Goal: Task Accomplishment & Management: Use online tool/utility

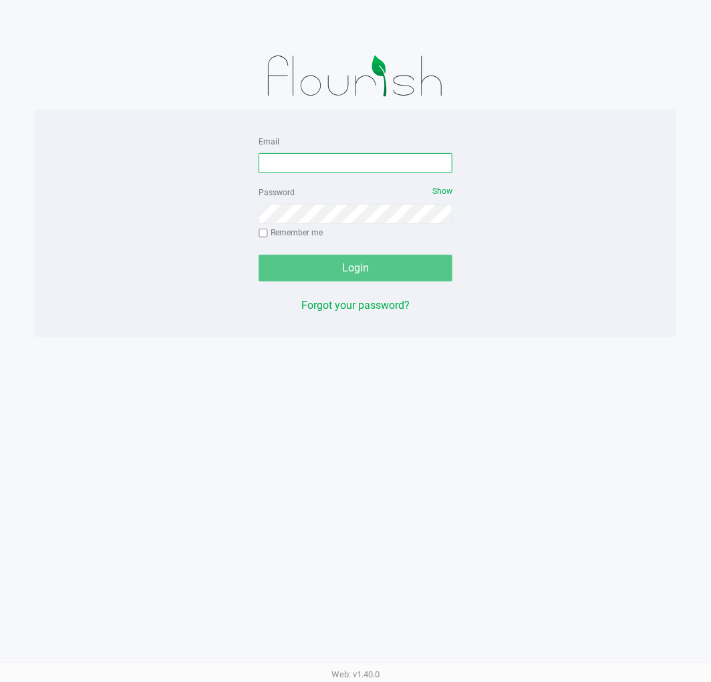
click at [277, 156] on input "Email" at bounding box center [356, 163] width 194 height 20
type input "[EMAIL_ADDRESS][DOMAIN_NAME]"
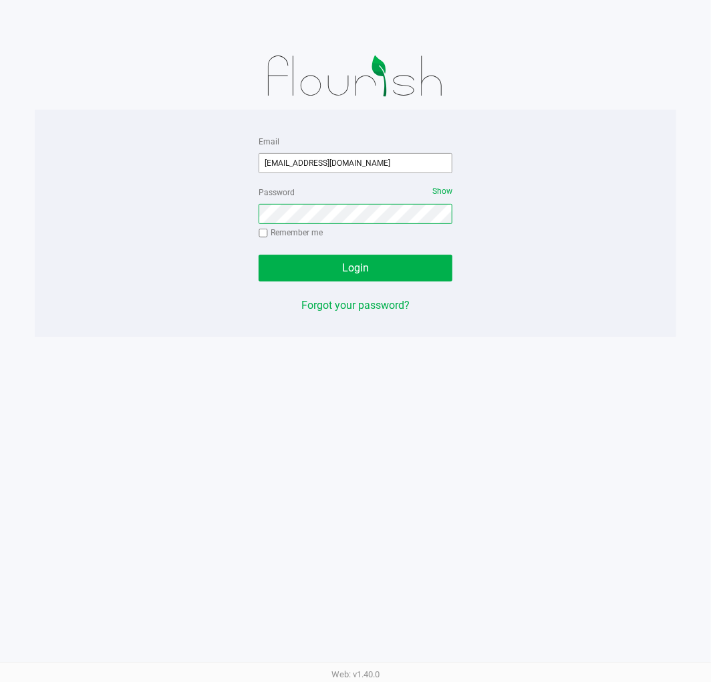
click at [259, 255] on button "Login" at bounding box center [356, 268] width 194 height 27
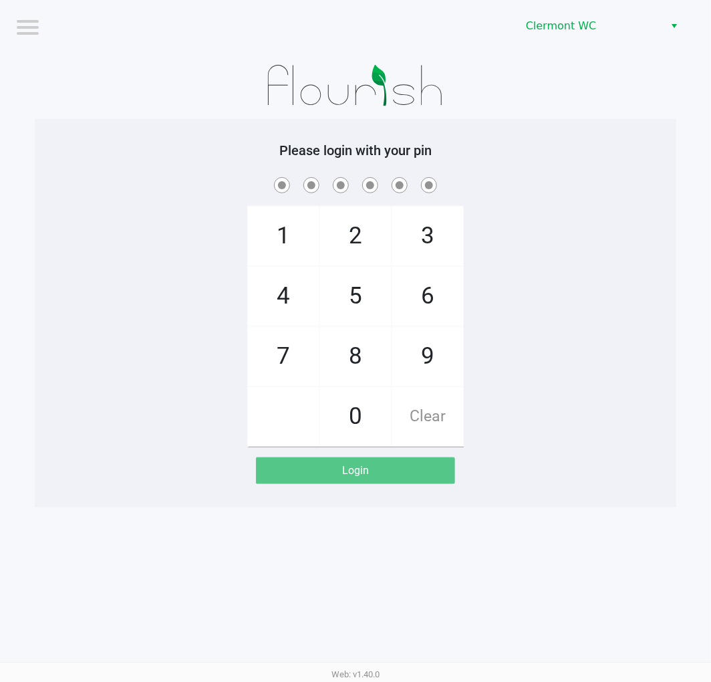
drag, startPoint x: 710, startPoint y: 11, endPoint x: 98, endPoint y: 117, distance: 621.5
click at [100, 316] on div "1 4 7 2 5 8 0 3 6 9 Clear" at bounding box center [356, 310] width 642 height 272
click at [638, 431] on div "1 4 7 2 5 8 0 3 6 9 Clear" at bounding box center [356, 310] width 642 height 272
checkbox input "true"
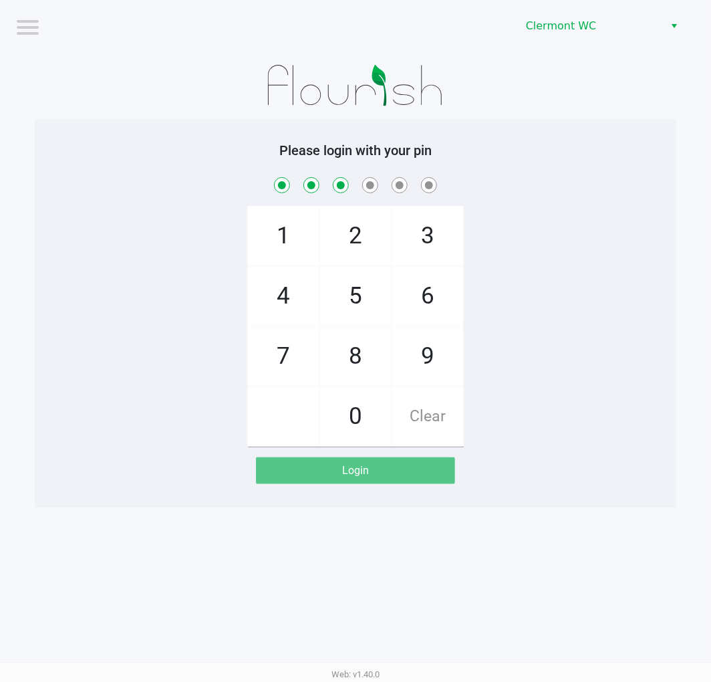
checkbox input "true"
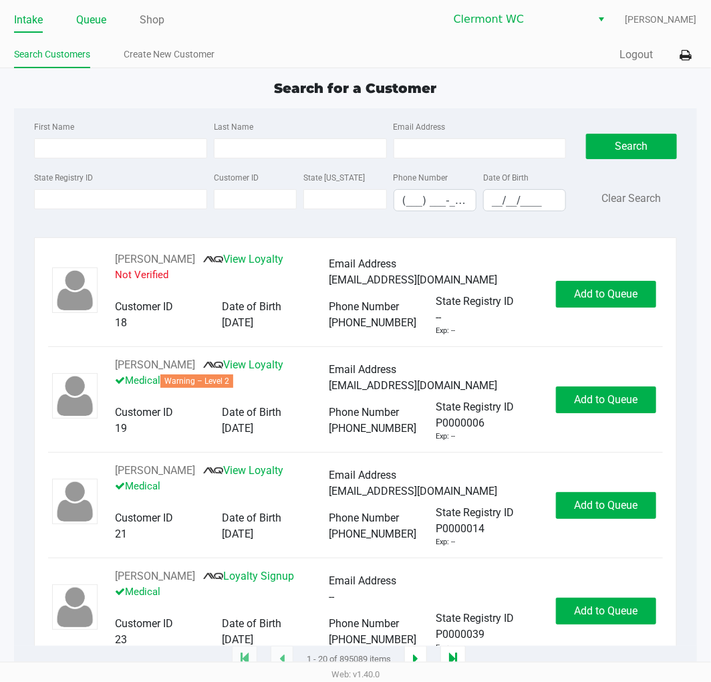
click at [83, 25] on link "Queue" at bounding box center [91, 20] width 30 height 19
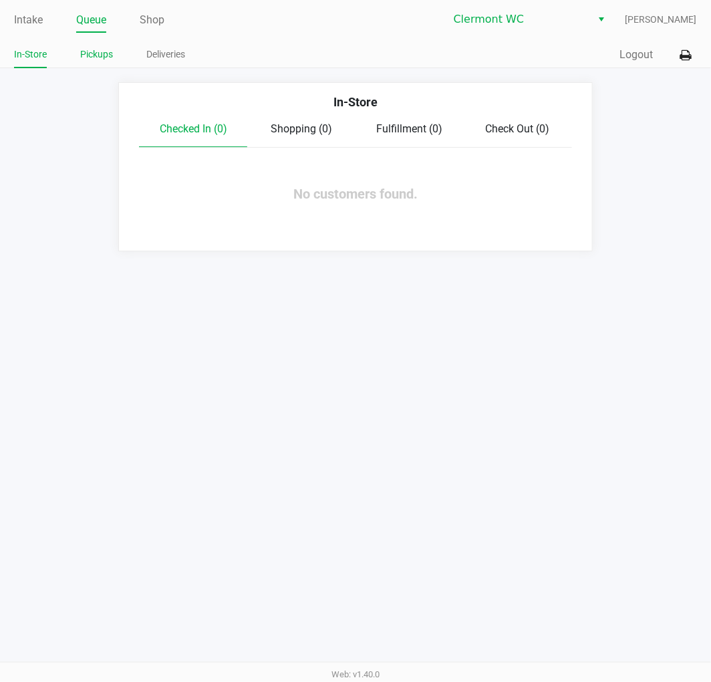
click at [98, 57] on link "Pickups" at bounding box center [96, 54] width 33 height 17
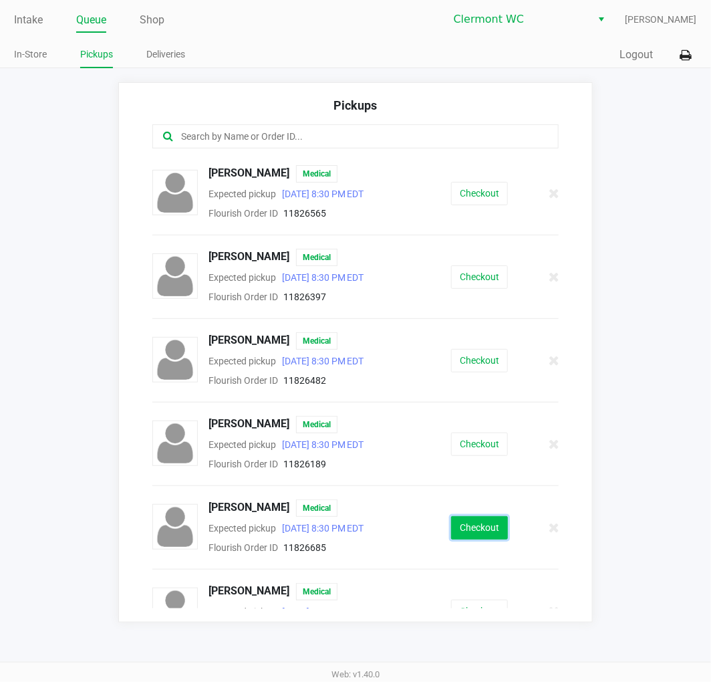
click at [477, 523] on button "Checkout" at bounding box center [479, 527] width 57 height 23
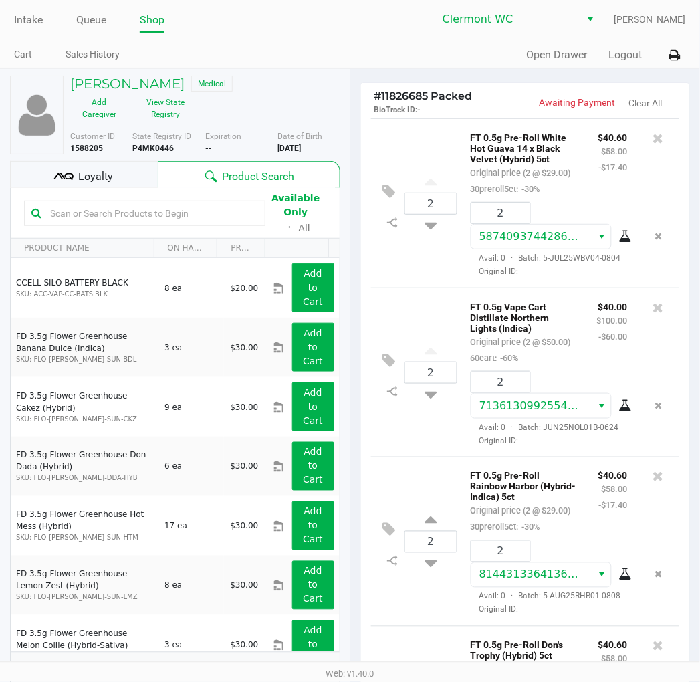
click at [409, 457] on div "2 FT 0.5g Vape Cart Distillate Northern Lights (Indica) Original price (2 @ $50…" at bounding box center [525, 371] width 309 height 169
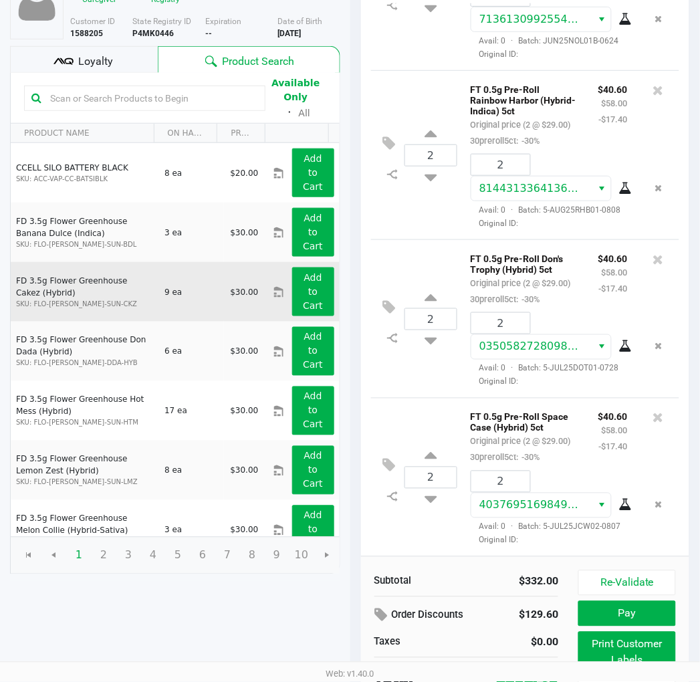
scroll to position [152, 0]
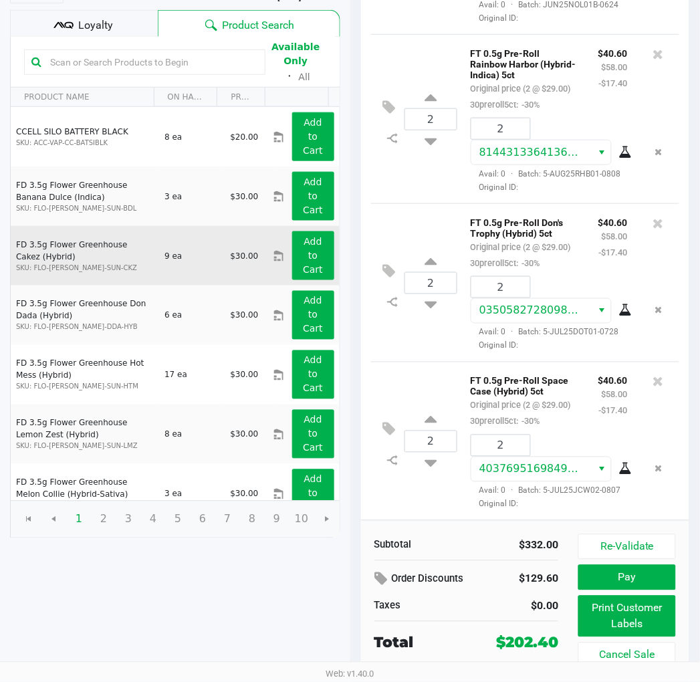
click at [639, 540] on button "Re-Validate" at bounding box center [626, 546] width 97 height 25
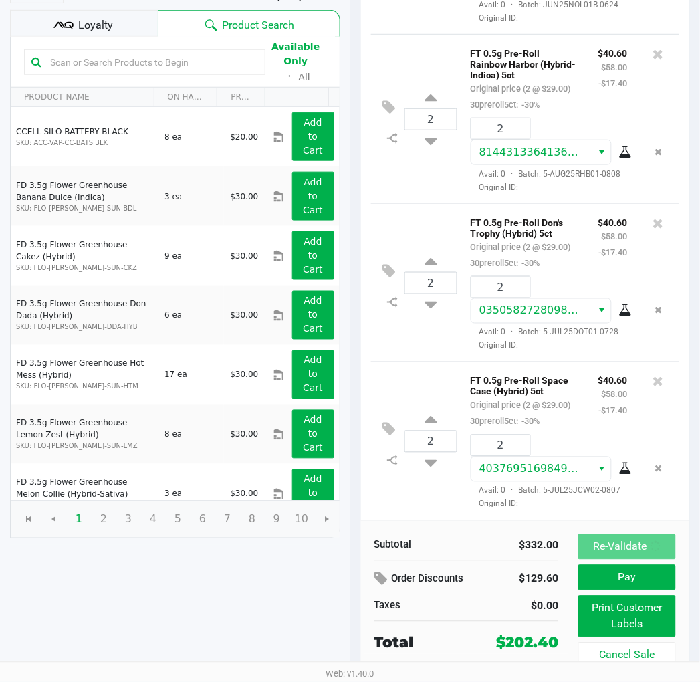
scroll to position [0, 0]
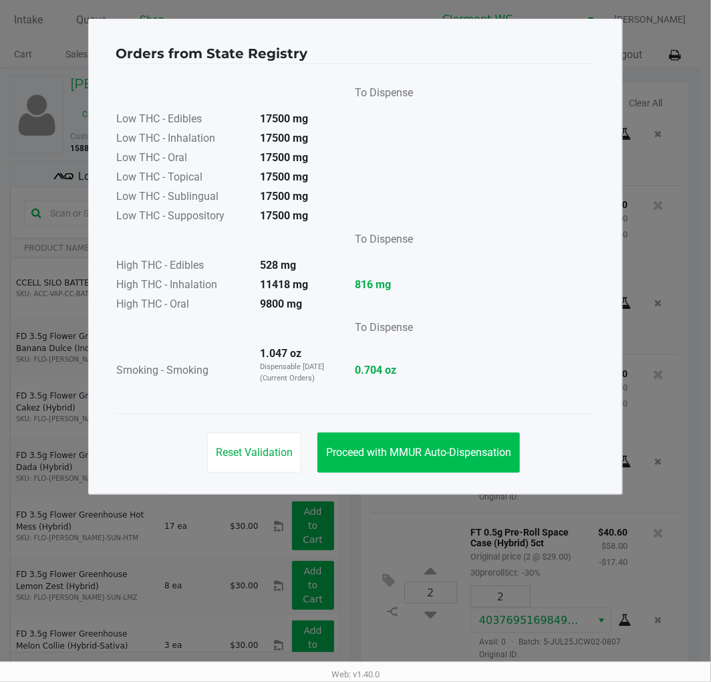
click at [445, 452] on span "Proceed with MMUR Auto-Dispensation" at bounding box center [418, 452] width 185 height 13
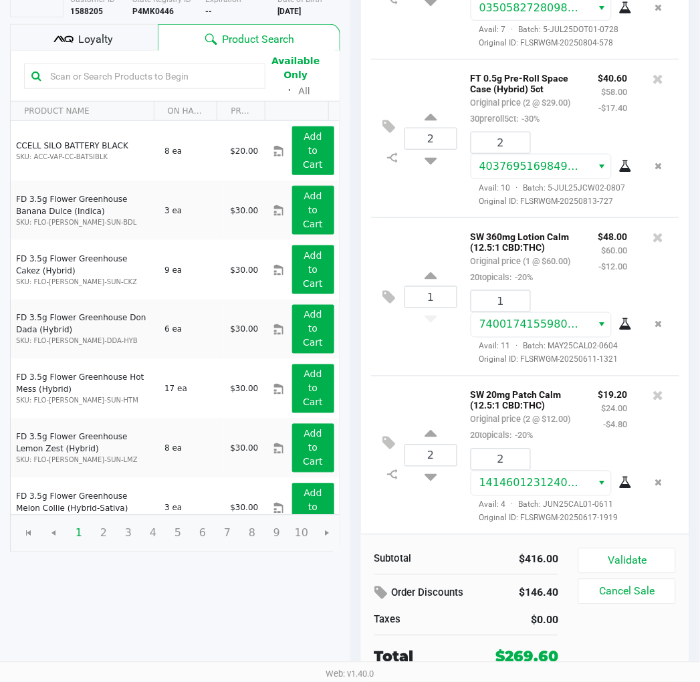
scroll to position [137, 0]
click at [647, 556] on button "Validate" at bounding box center [626, 560] width 97 height 25
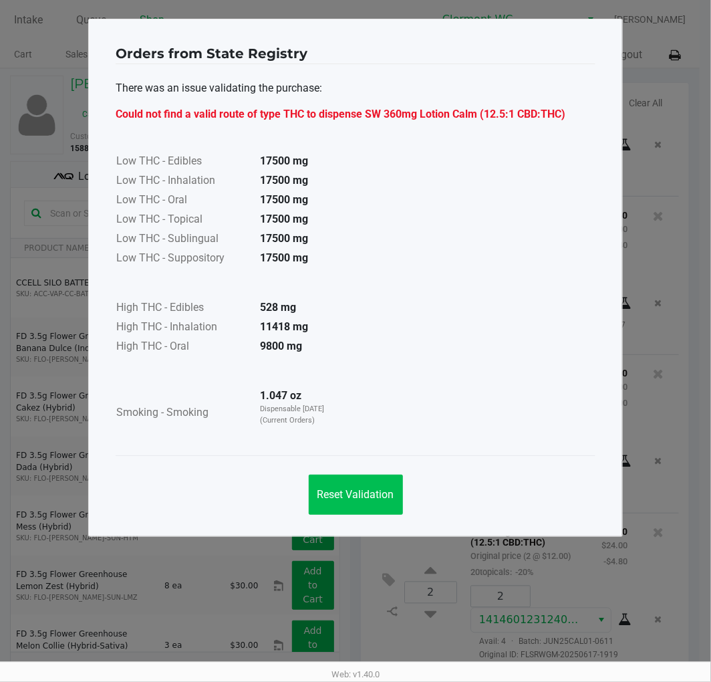
click at [368, 483] on button "Reset Validation" at bounding box center [356, 495] width 94 height 40
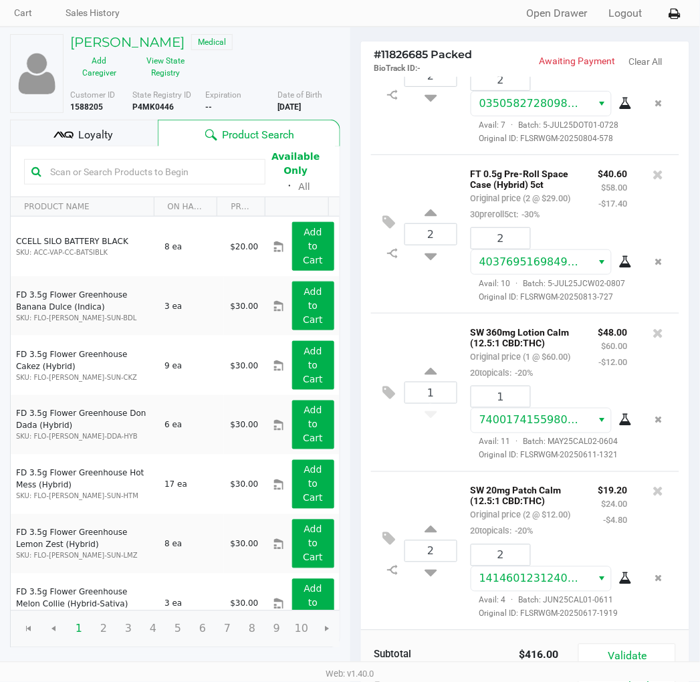
scroll to position [138, 0]
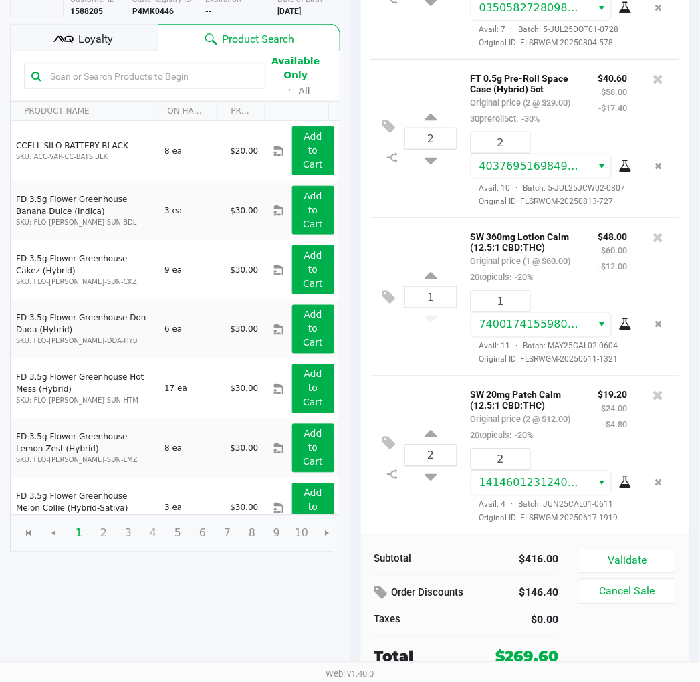
click at [653, 389] on icon at bounding box center [658, 395] width 11 height 13
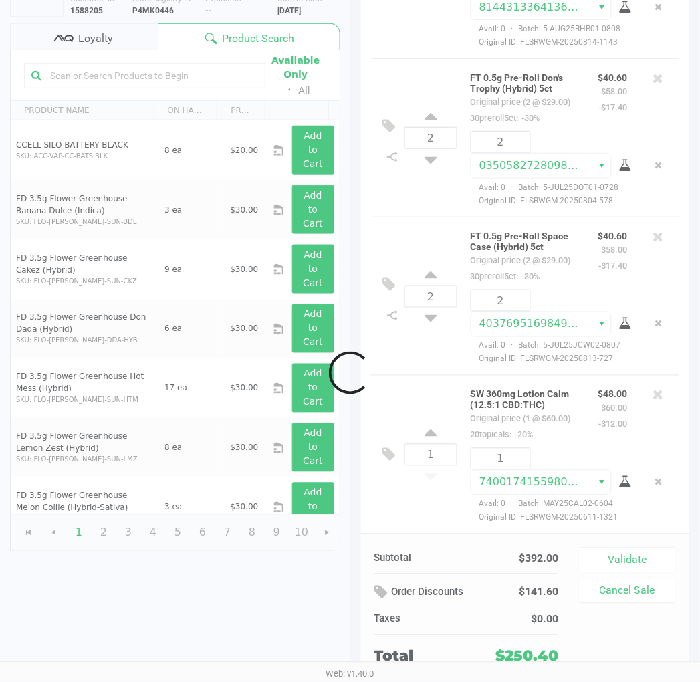
scroll to position [639, 0]
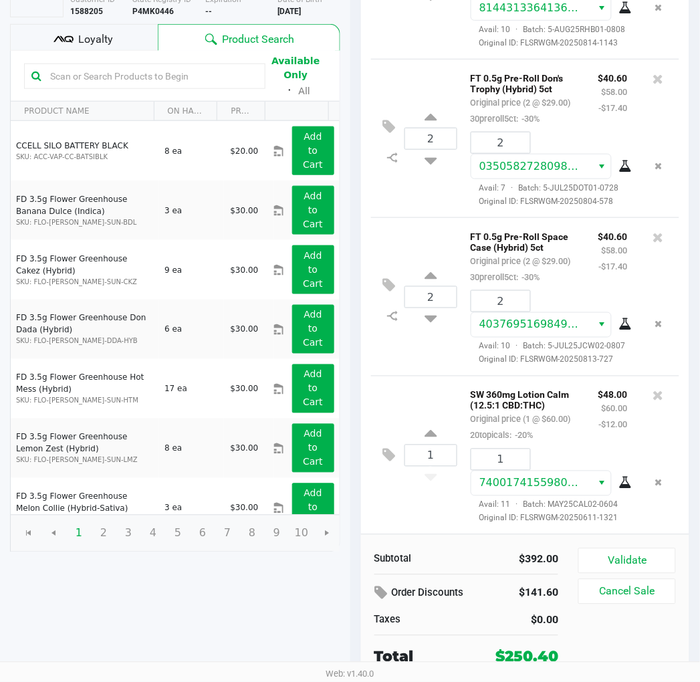
click at [653, 389] on icon at bounding box center [658, 395] width 11 height 13
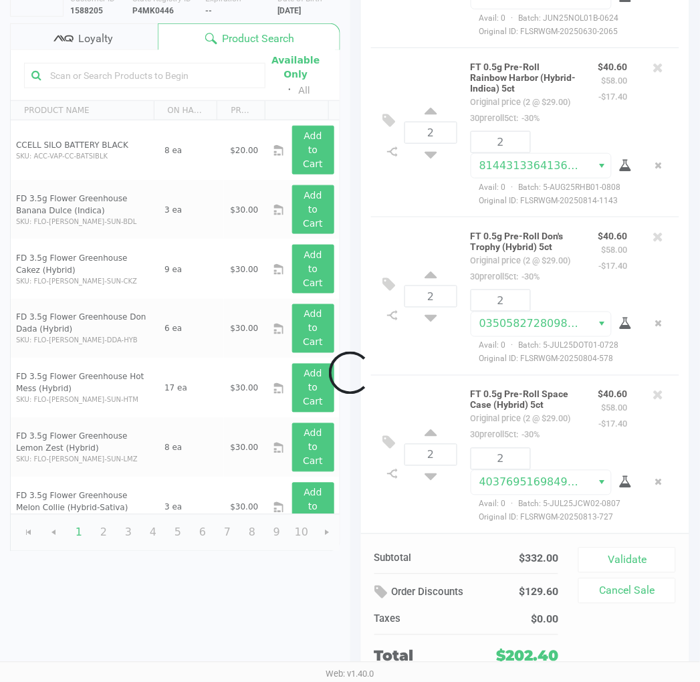
scroll to position [450, 0]
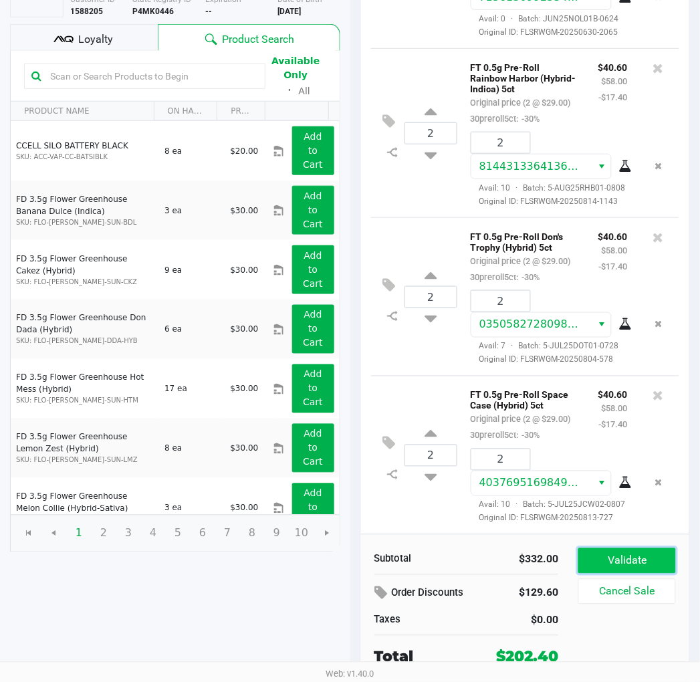
click at [643, 555] on button "Validate" at bounding box center [626, 560] width 97 height 25
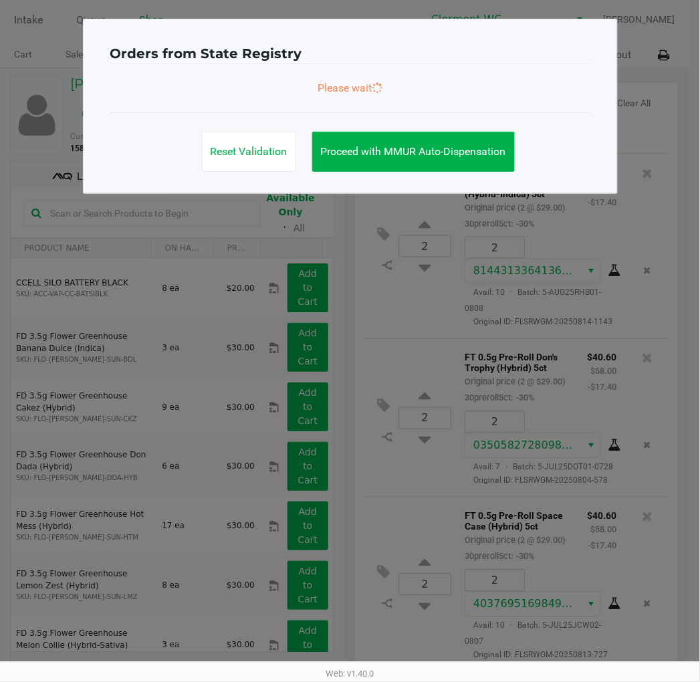
scroll to position [0, 0]
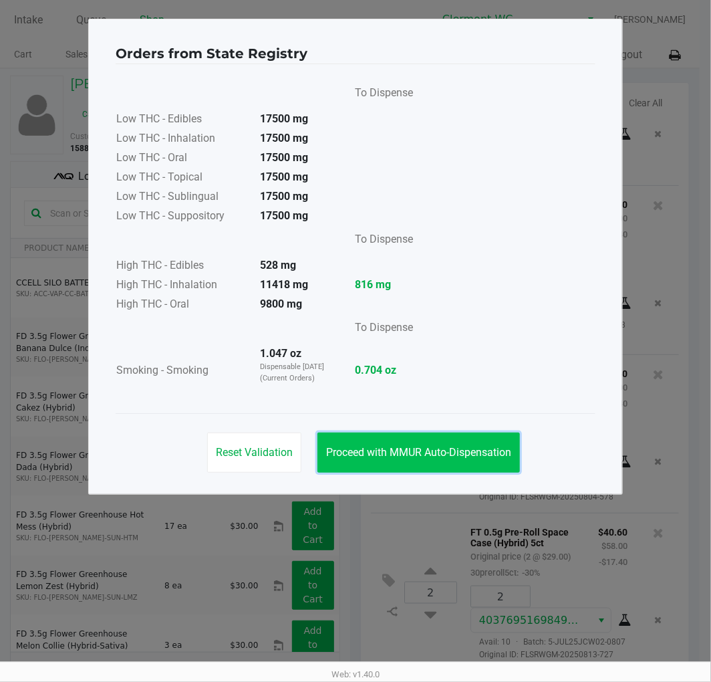
click at [445, 460] on button "Proceed with MMUR Auto-Dispensation" at bounding box center [419, 453] width 203 height 40
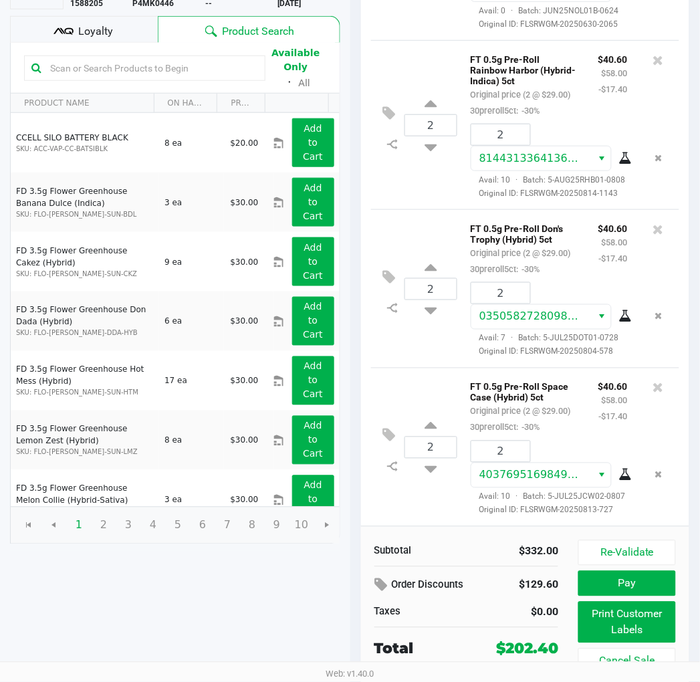
scroll to position [152, 0]
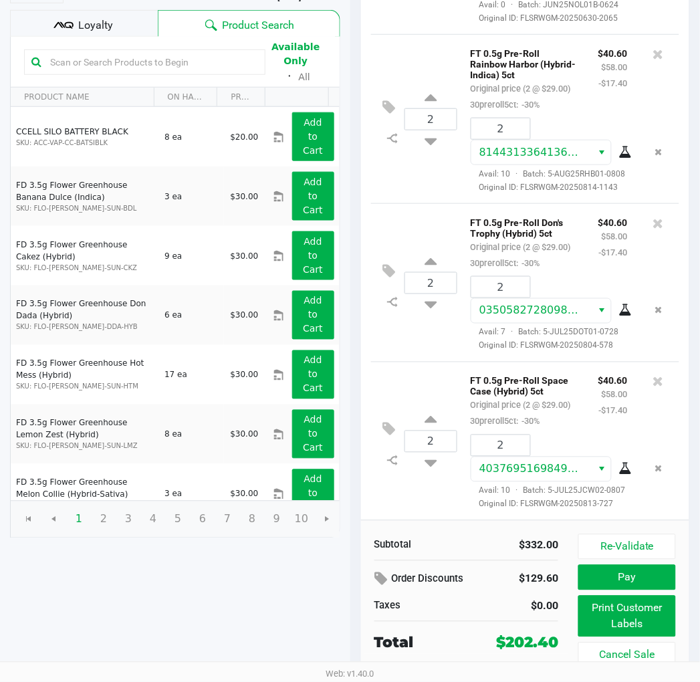
click at [112, 28] on div "Loyalty" at bounding box center [84, 23] width 148 height 27
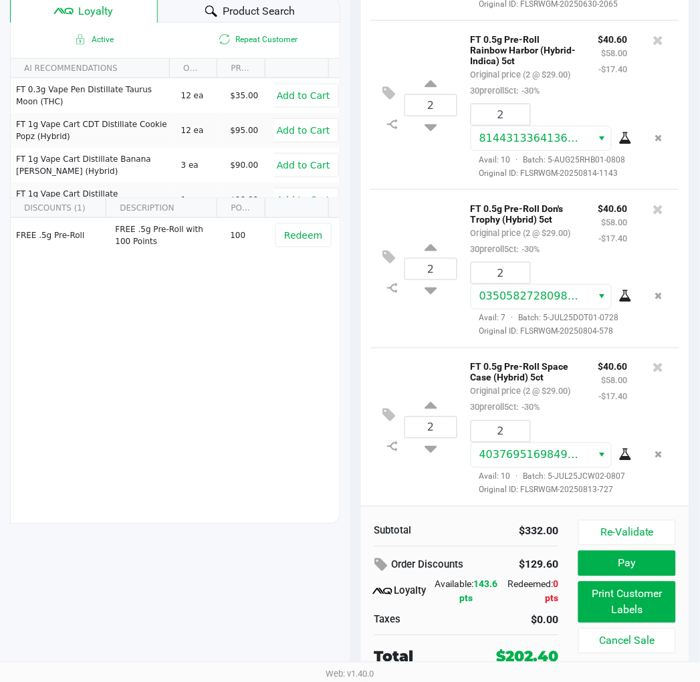
scroll to position [165, 0]
click at [656, 604] on button "Print Customer Labels" at bounding box center [626, 602] width 97 height 41
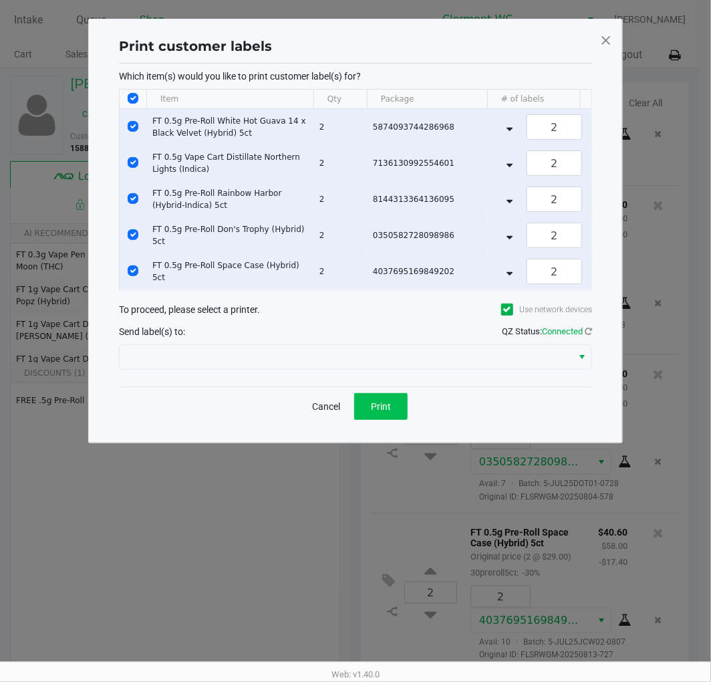
click at [369, 410] on button "Print" at bounding box center [380, 406] width 53 height 27
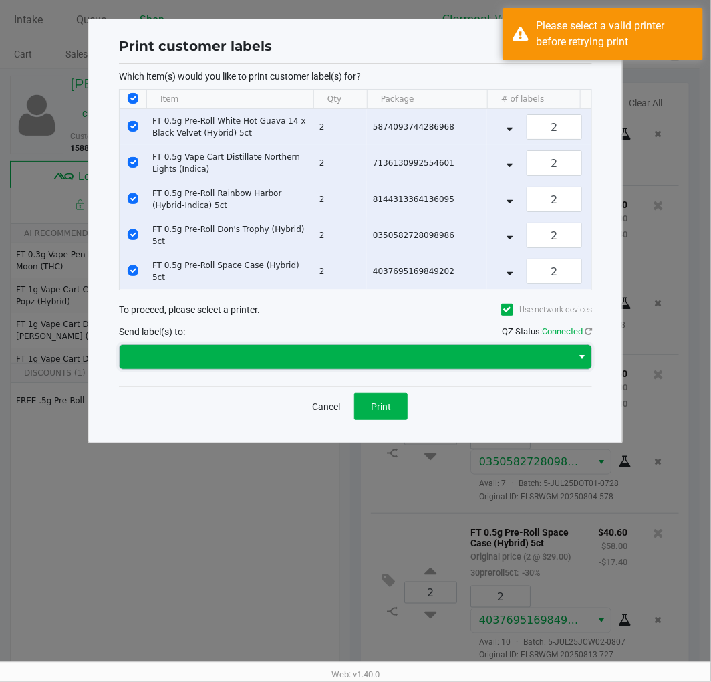
click at [501, 360] on span at bounding box center [346, 357] width 437 height 16
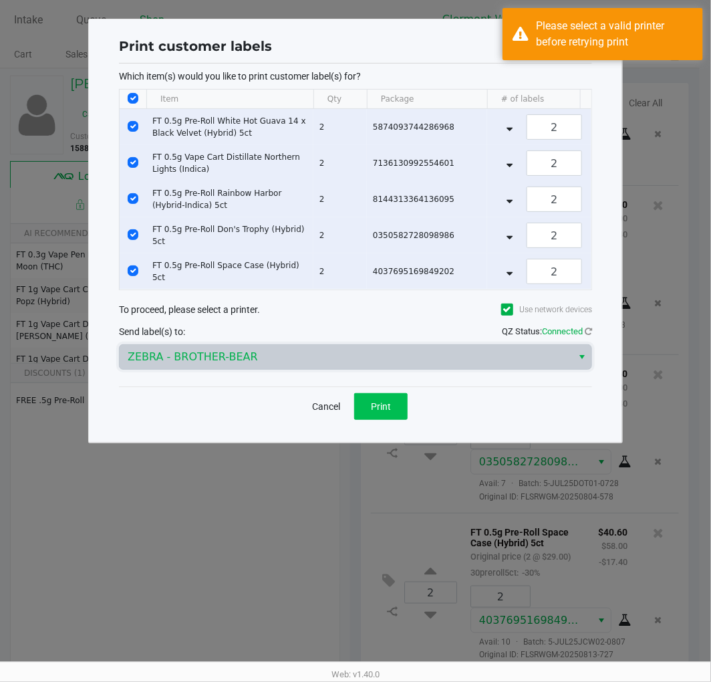
click at [392, 418] on button "Print" at bounding box center [380, 406] width 53 height 27
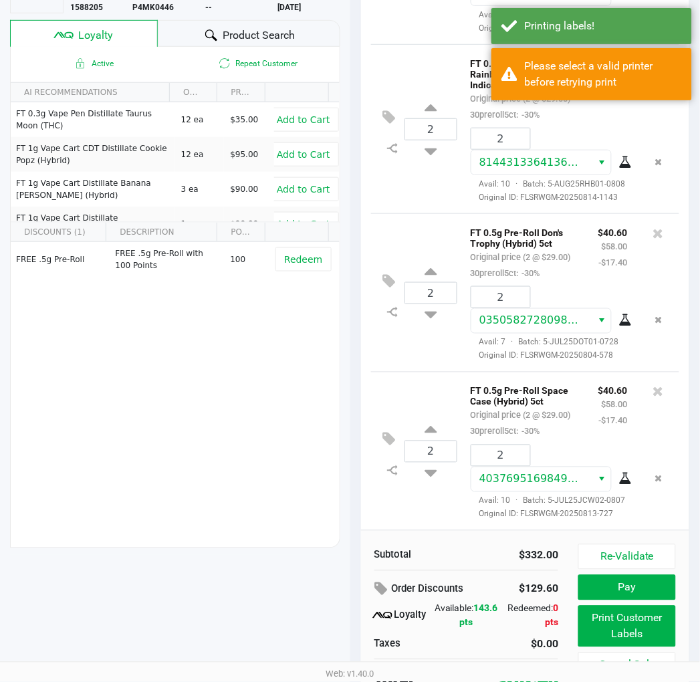
scroll to position [166, 0]
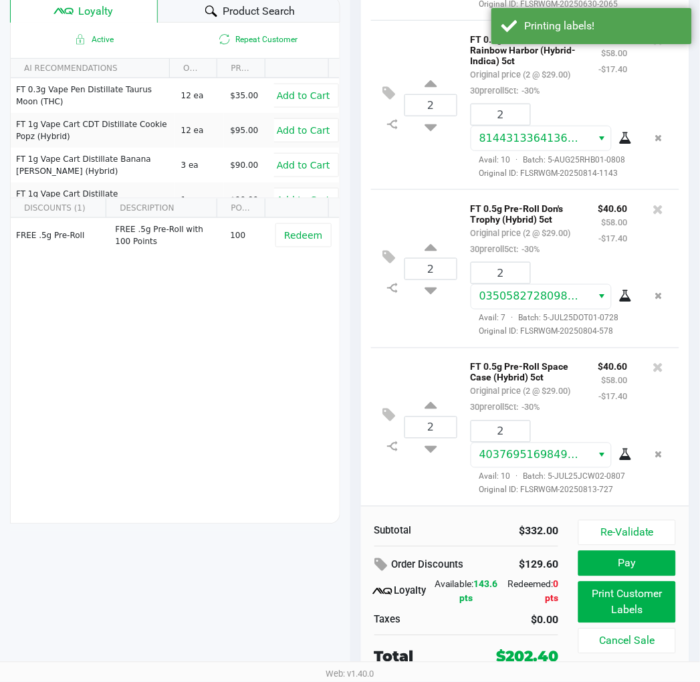
click at [649, 564] on button "Pay" at bounding box center [626, 563] width 97 height 25
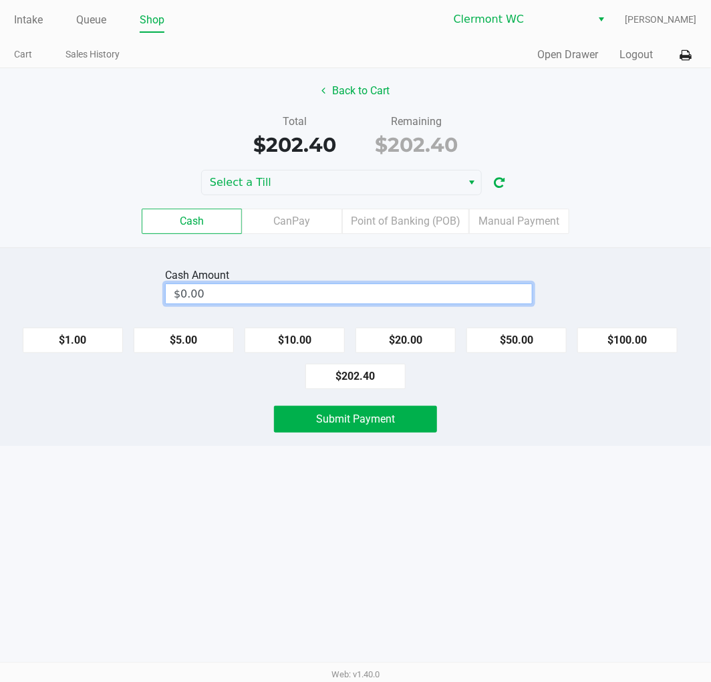
click at [359, 299] on input "$0.00" at bounding box center [349, 293] width 366 height 19
click at [406, 428] on button "Submit Payment" at bounding box center [355, 419] width 163 height 27
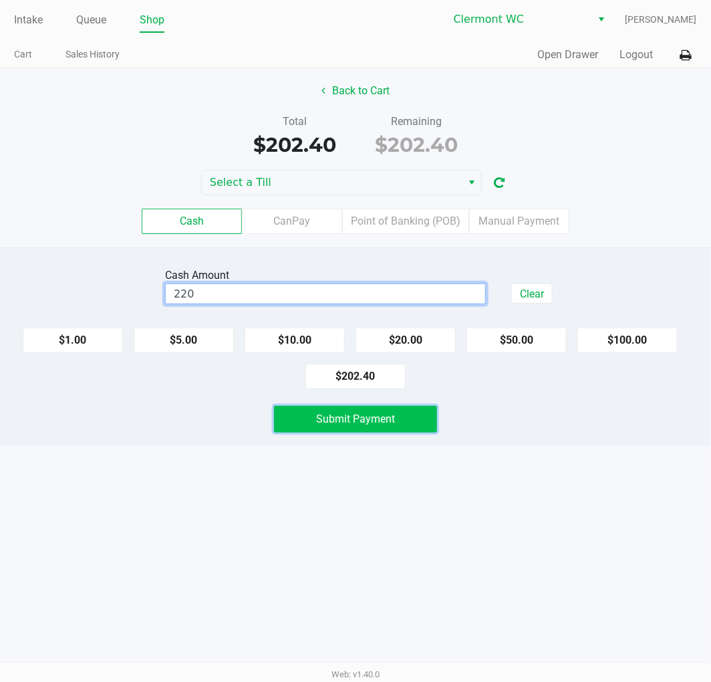
type input "$220.00"
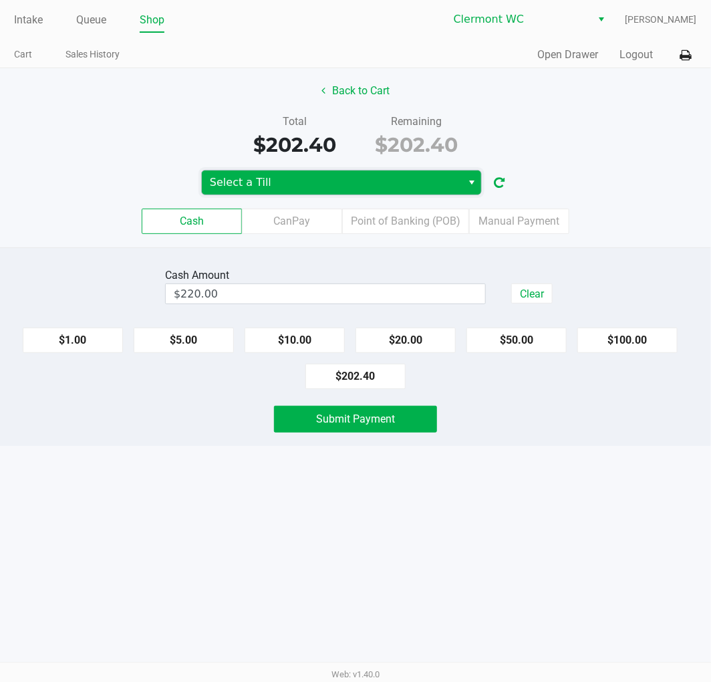
click at [338, 180] on span "Select a Till" at bounding box center [332, 182] width 244 height 16
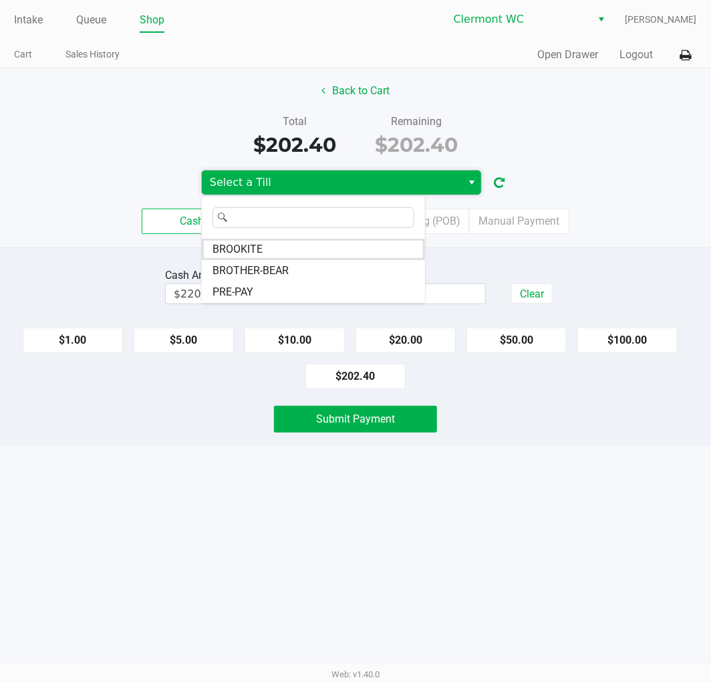
click at [299, 276] on li "BROTHER-BEAR" at bounding box center [313, 270] width 223 height 21
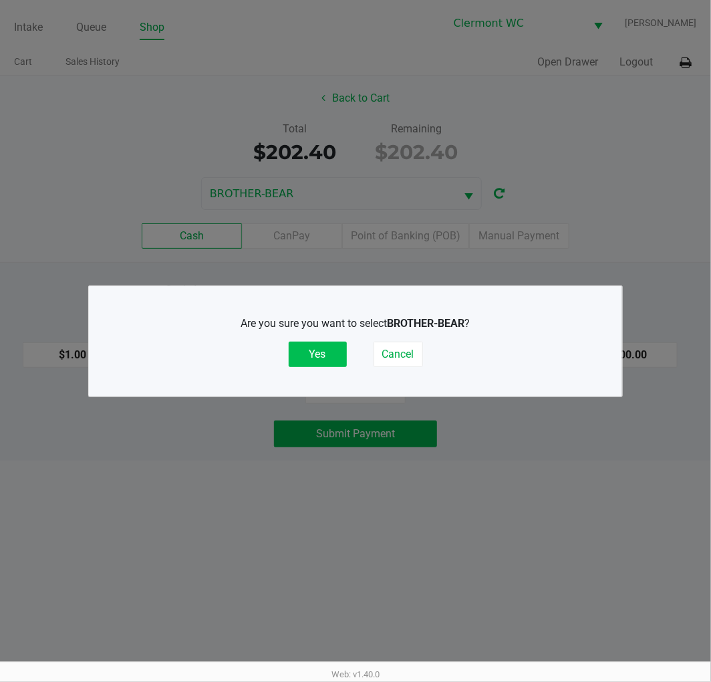
click at [308, 366] on button "Yes" at bounding box center [318, 354] width 58 height 25
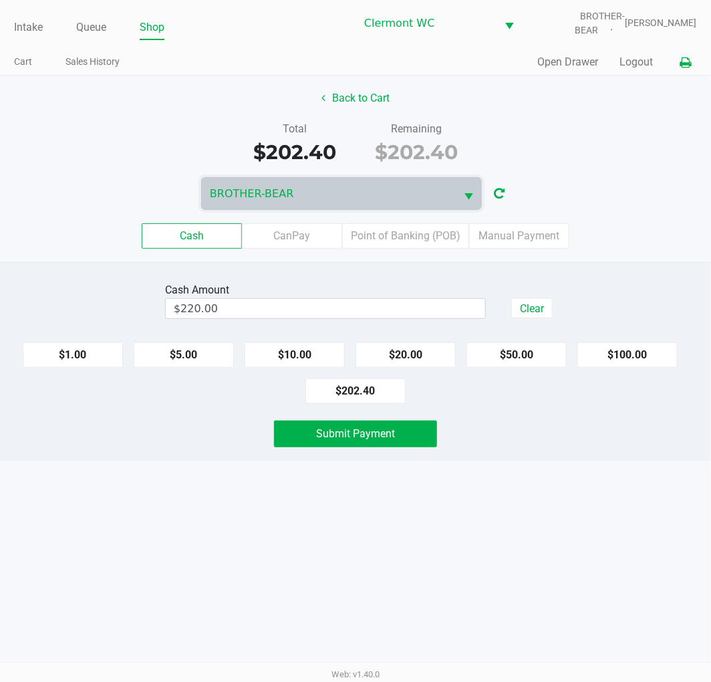
click at [687, 54] on button at bounding box center [686, 62] width 22 height 25
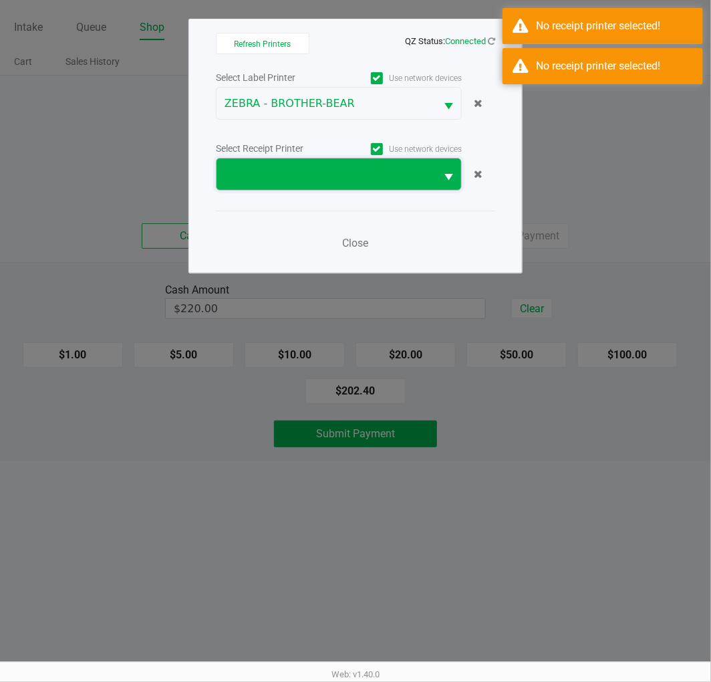
click at [362, 178] on span at bounding box center [326, 174] width 203 height 16
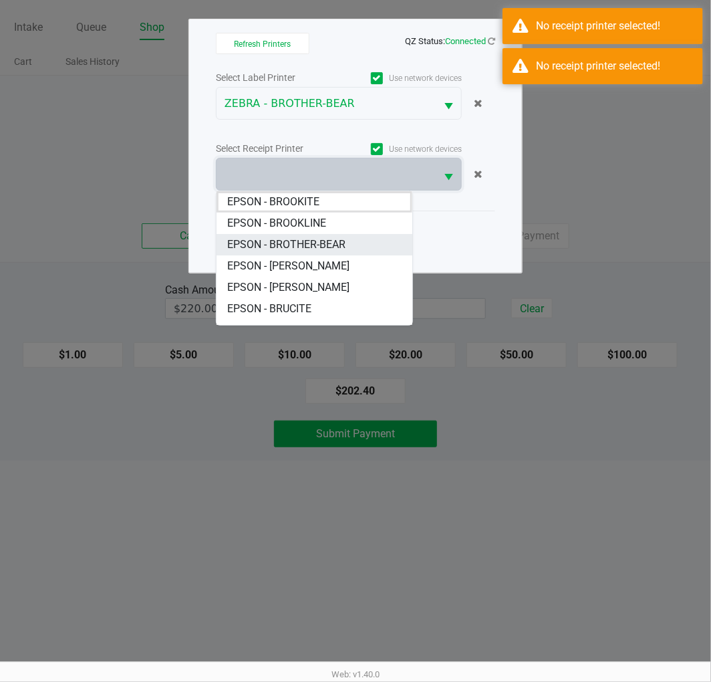
click at [355, 246] on BROTHER-BEAR "EPSON - BROTHER-BEAR" at bounding box center [314, 244] width 195 height 21
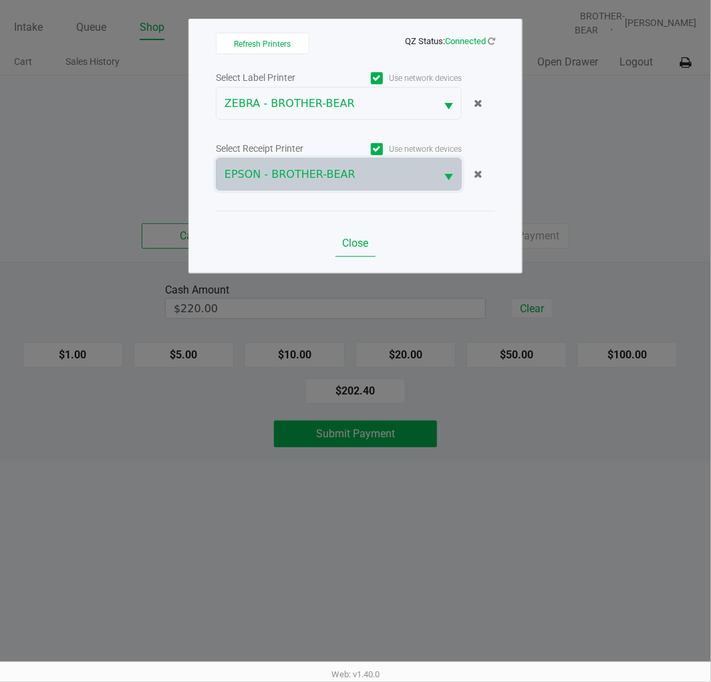
click at [362, 244] on span "Close" at bounding box center [356, 243] width 26 height 13
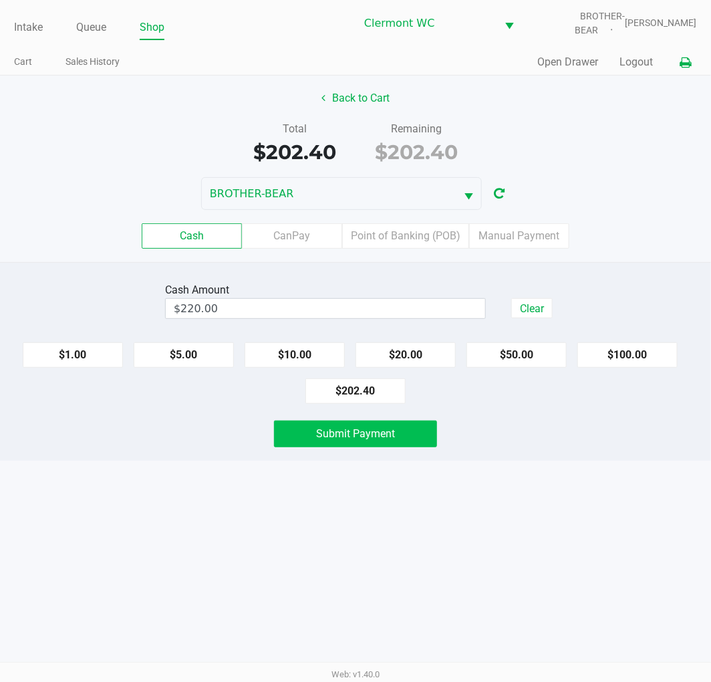
click at [384, 444] on button "Submit Payment" at bounding box center [355, 433] width 163 height 27
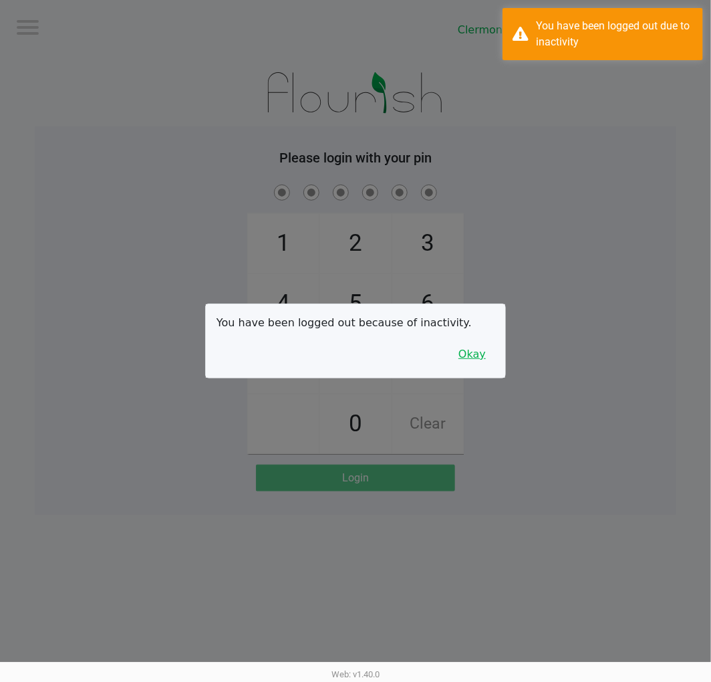
click at [473, 356] on button "Okay" at bounding box center [472, 354] width 45 height 25
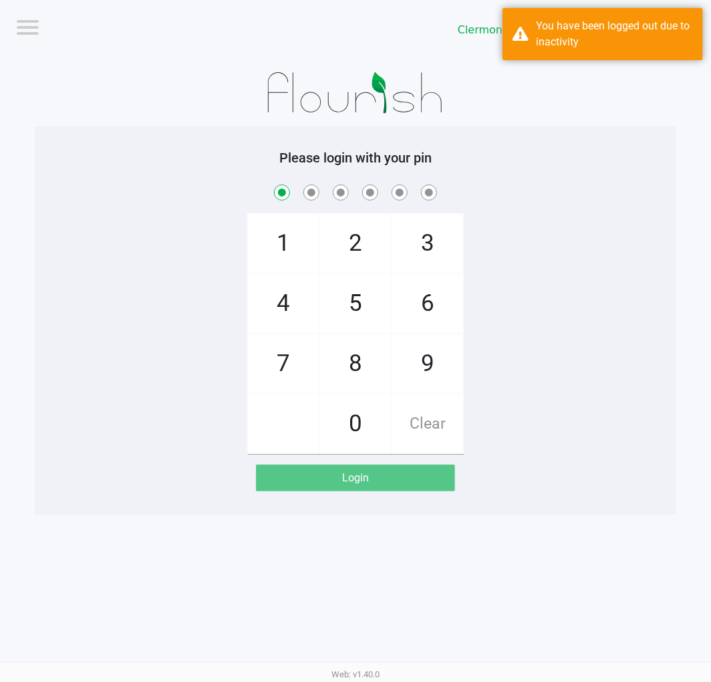
checkbox input "true"
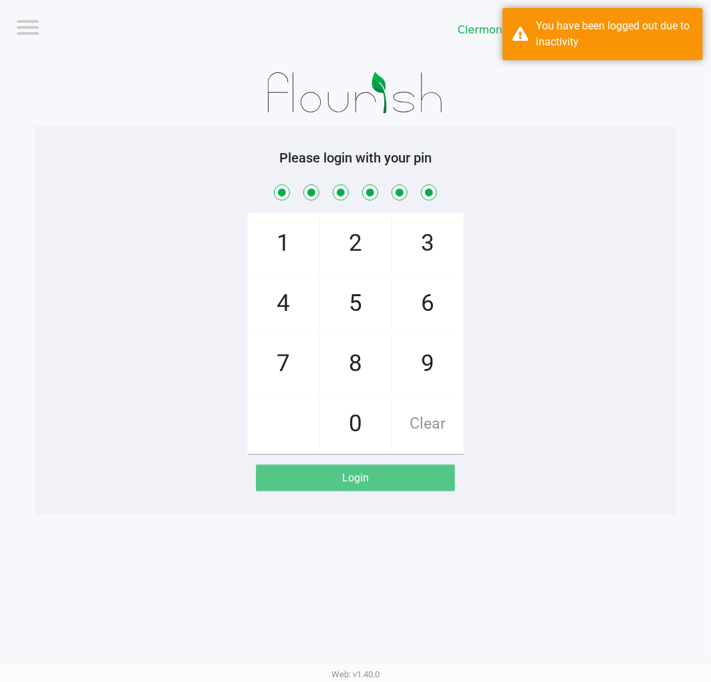
checkbox input "true"
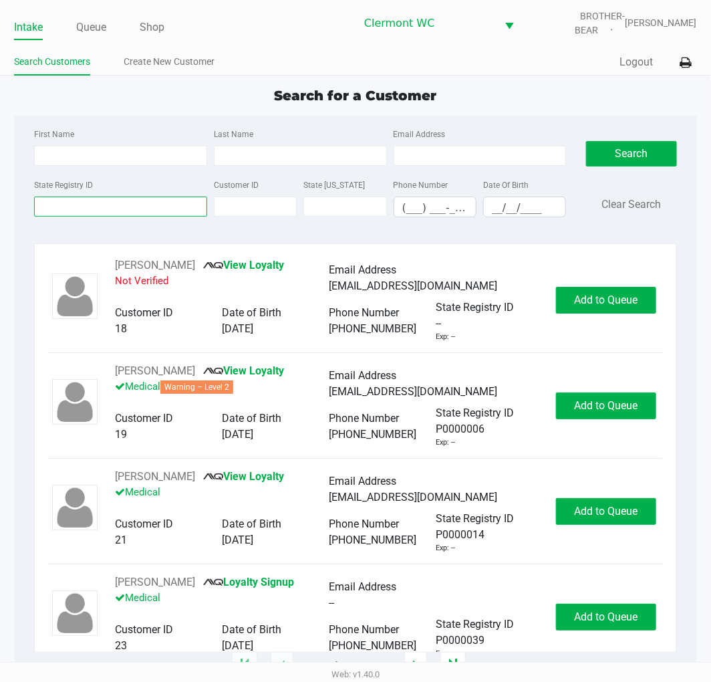
click at [105, 214] on input "State Registry ID" at bounding box center [120, 207] width 173 height 20
click at [70, 164] on input "First Name" at bounding box center [120, 156] width 173 height 20
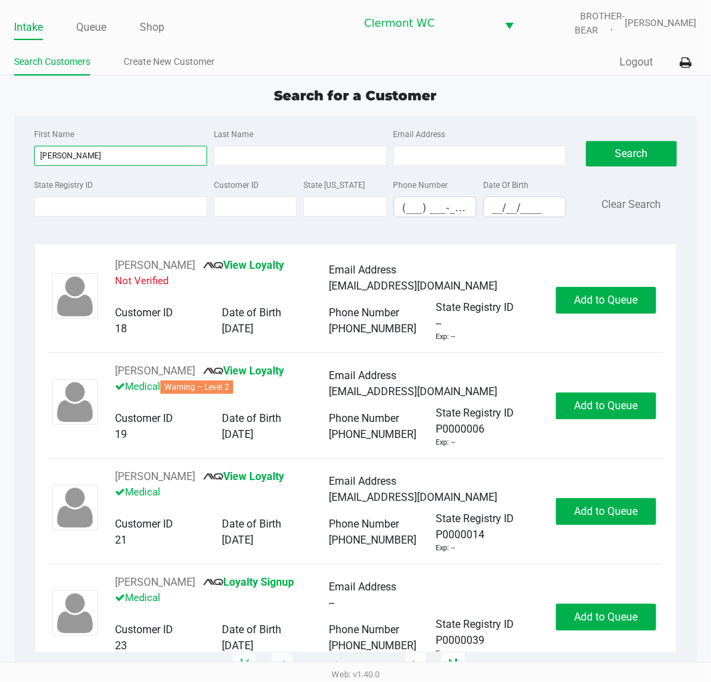
type input "courtney"
type input "decosta"
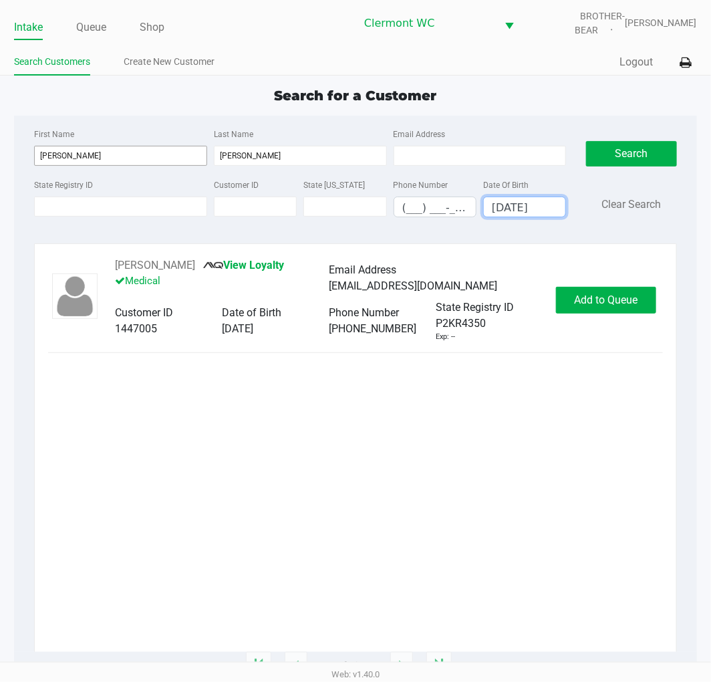
type input "05/02/1996"
click at [618, 295] on span "Add to Queue" at bounding box center [606, 299] width 64 height 13
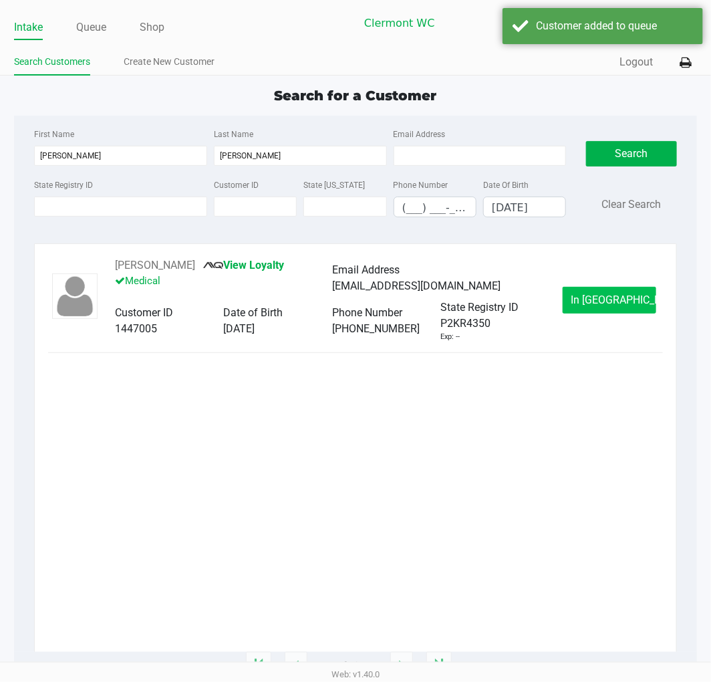
click at [614, 296] on span "In Queue" at bounding box center [628, 299] width 112 height 13
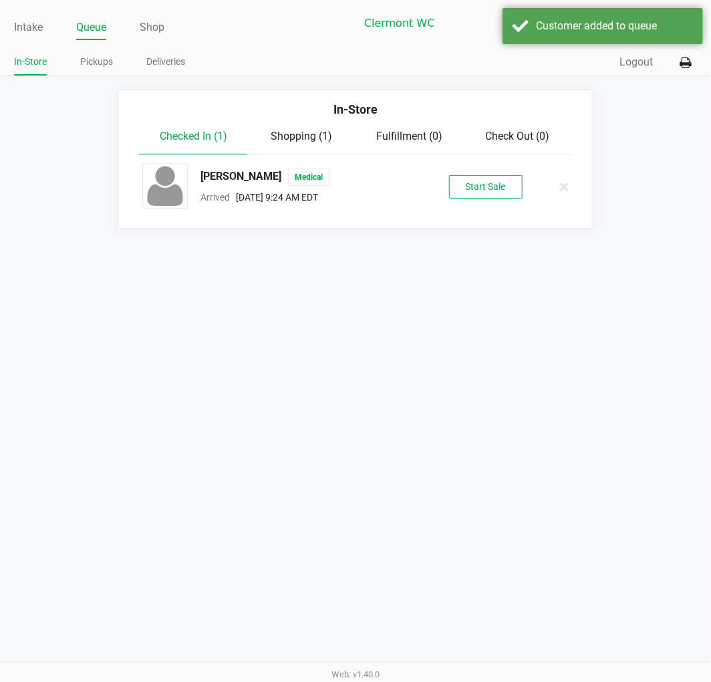
click at [464, 197] on button "Start Sale" at bounding box center [486, 186] width 74 height 23
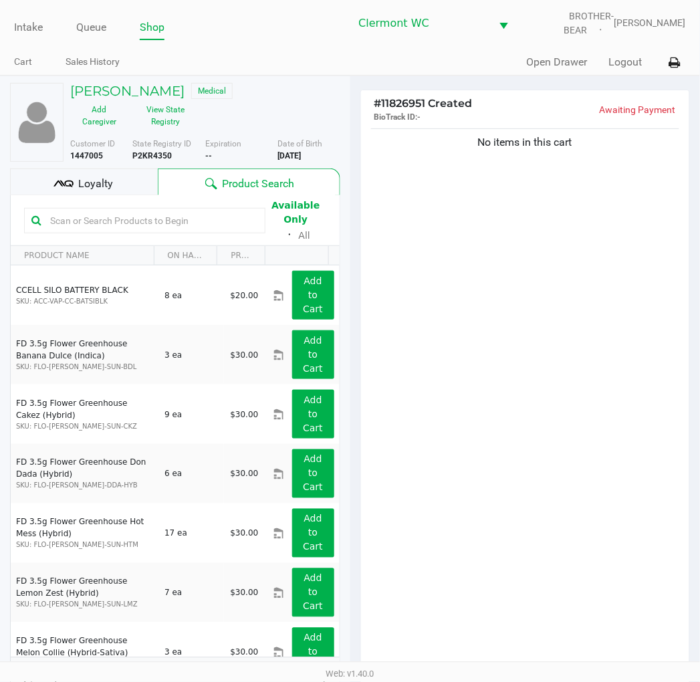
click at [190, 219] on input "text" at bounding box center [151, 221] width 213 height 20
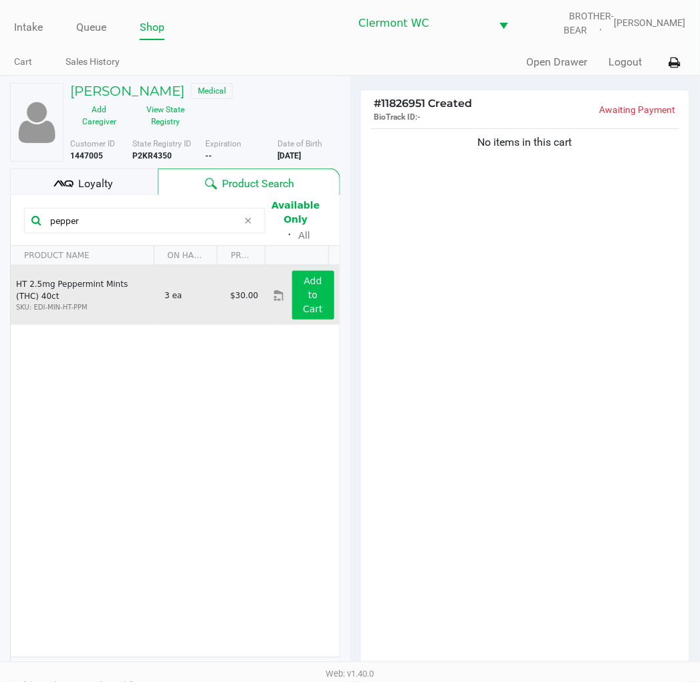
click at [314, 303] on button "Add to Cart" at bounding box center [313, 295] width 42 height 49
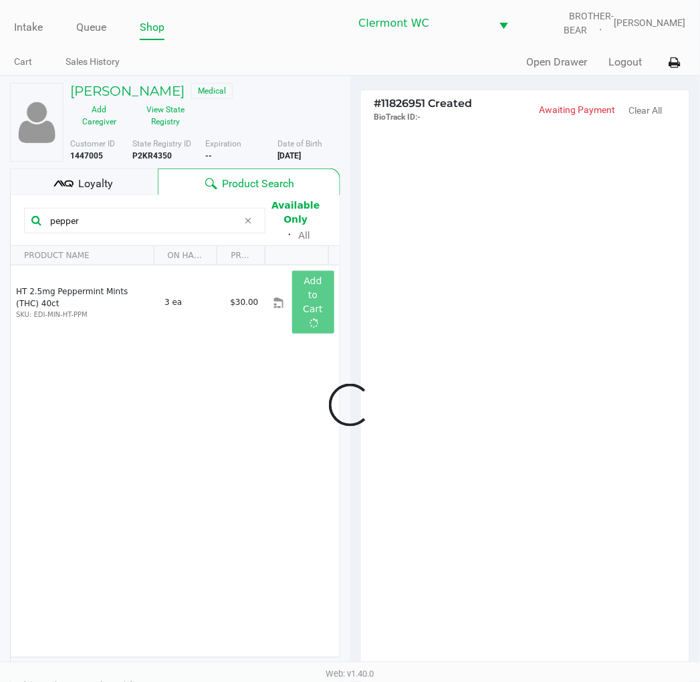
click at [160, 199] on div at bounding box center [350, 404] width 700 height 525
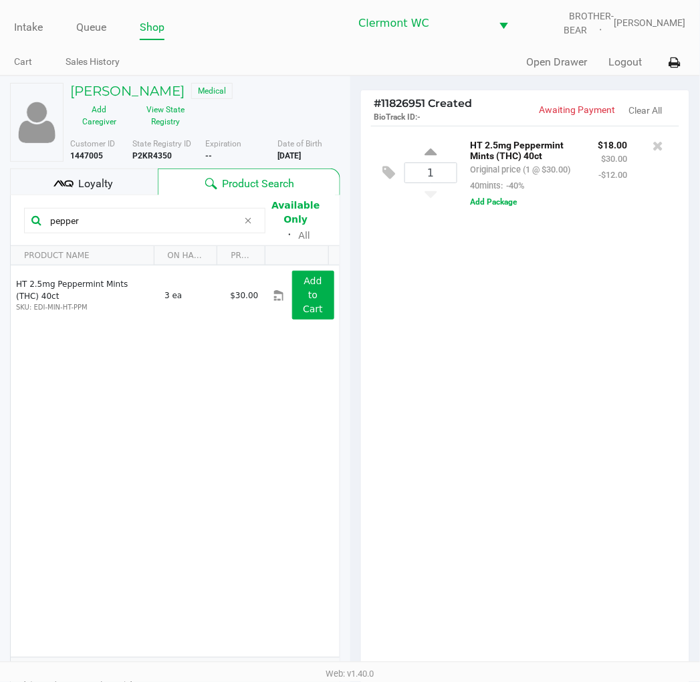
click at [155, 219] on input "pepper" at bounding box center [141, 221] width 193 height 20
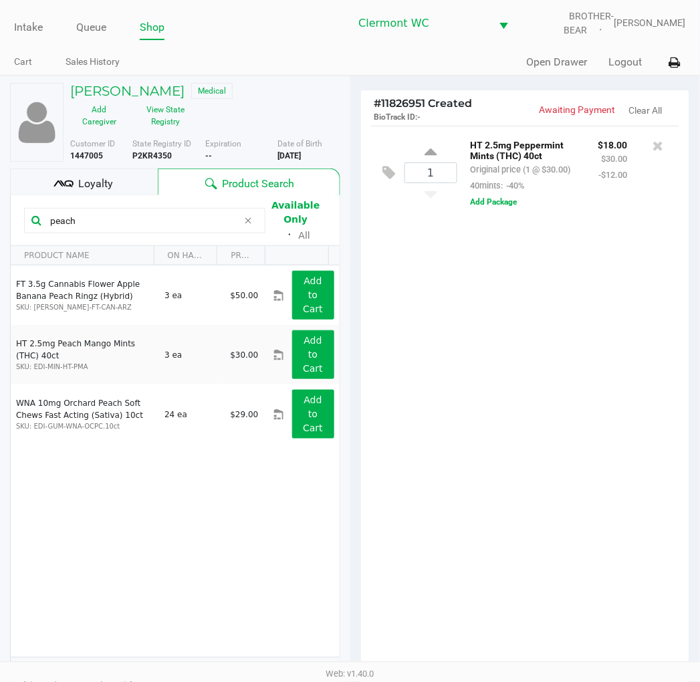
type input "peach"
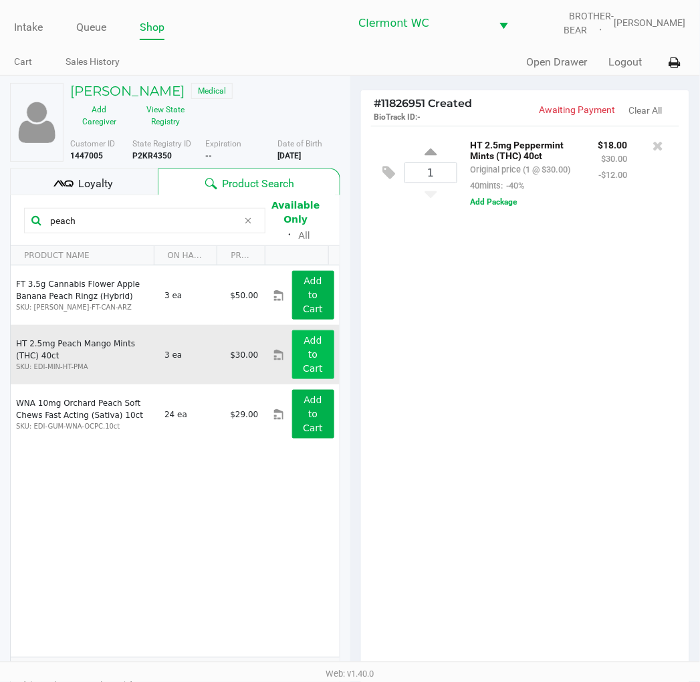
click at [303, 362] on app-button-loader "Add to Cart" at bounding box center [313, 354] width 20 height 39
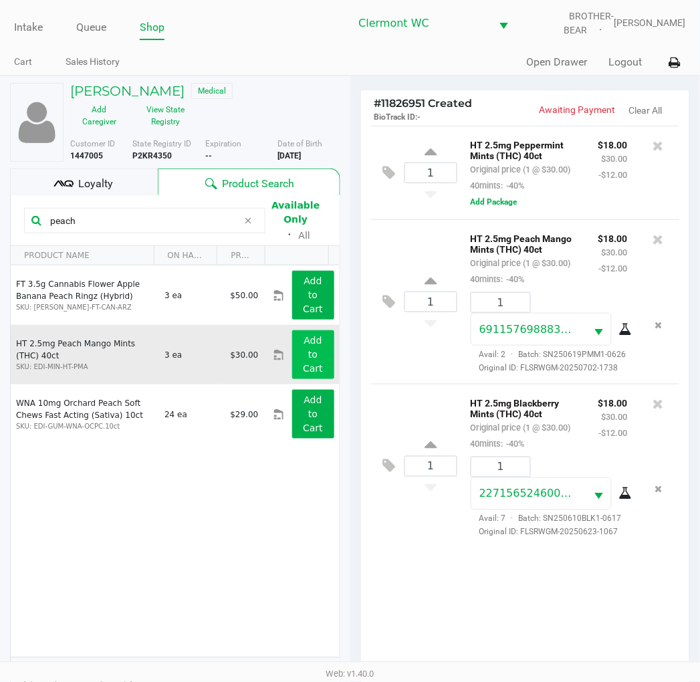
click at [662, 406] on icon at bounding box center [658, 403] width 11 height 13
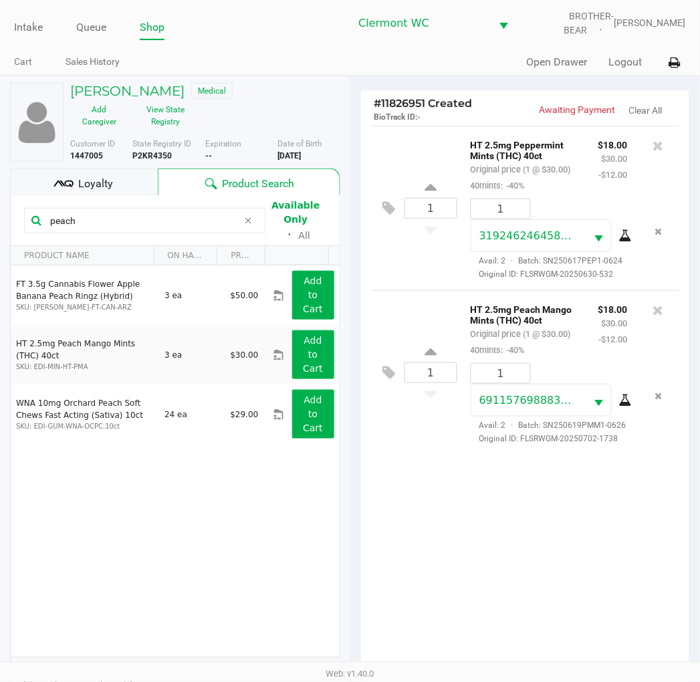
scroll to position [145, 0]
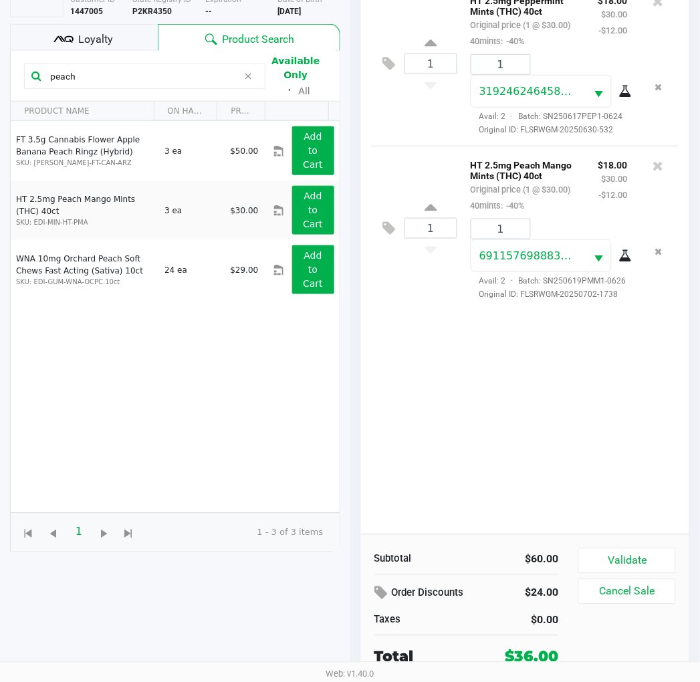
click at [644, 562] on button "Validate" at bounding box center [626, 560] width 97 height 25
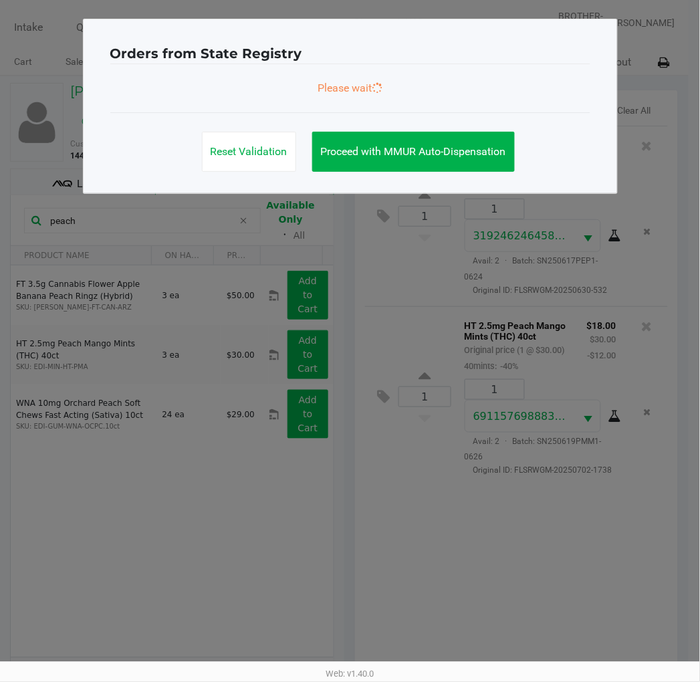
scroll to position [0, 0]
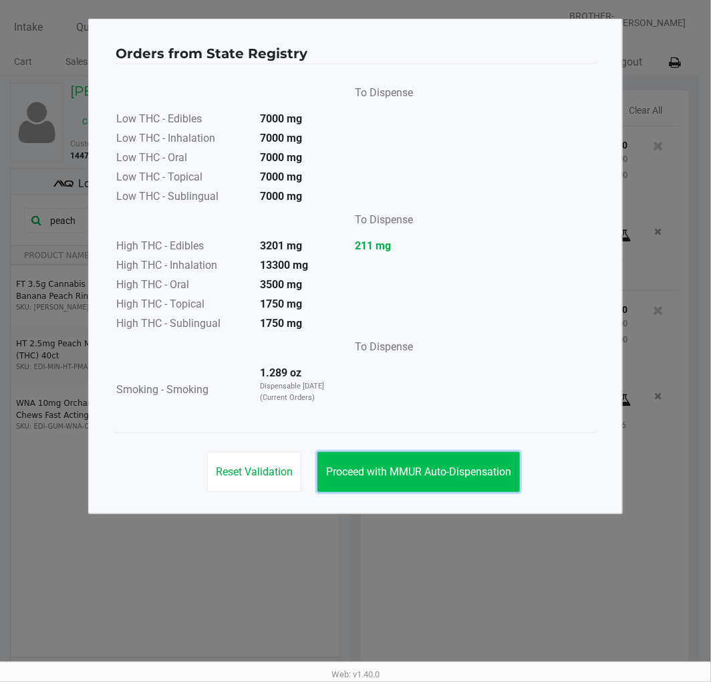
click at [446, 471] on span "Proceed with MMUR Auto-Dispensation" at bounding box center [418, 471] width 185 height 13
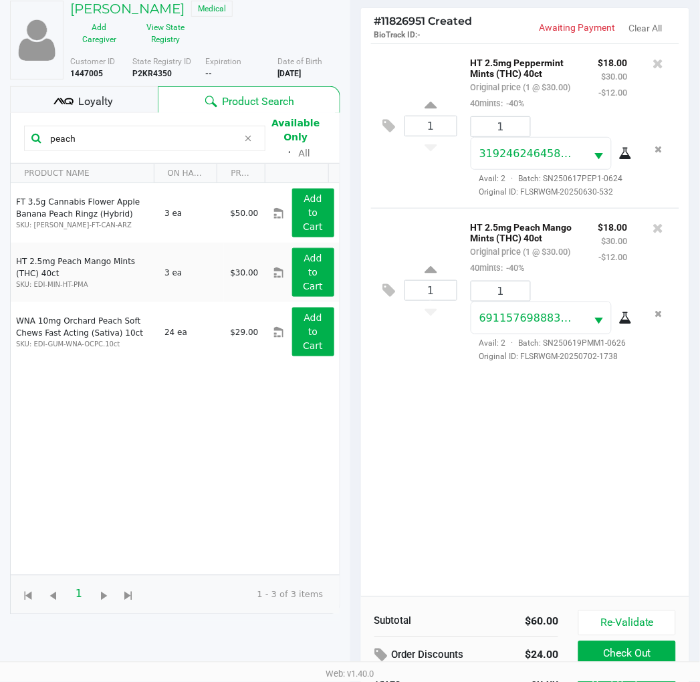
scroll to position [159, 0]
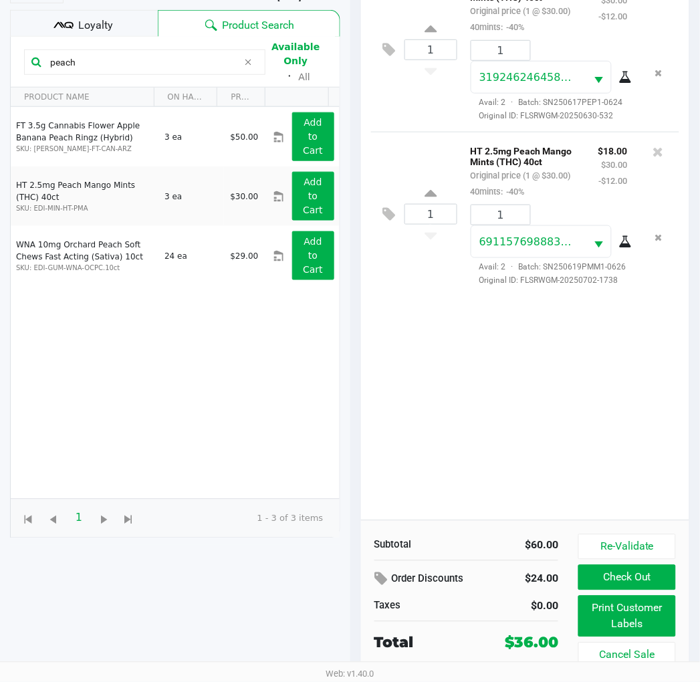
click at [644, 599] on button "Print Customer Labels" at bounding box center [626, 616] width 97 height 41
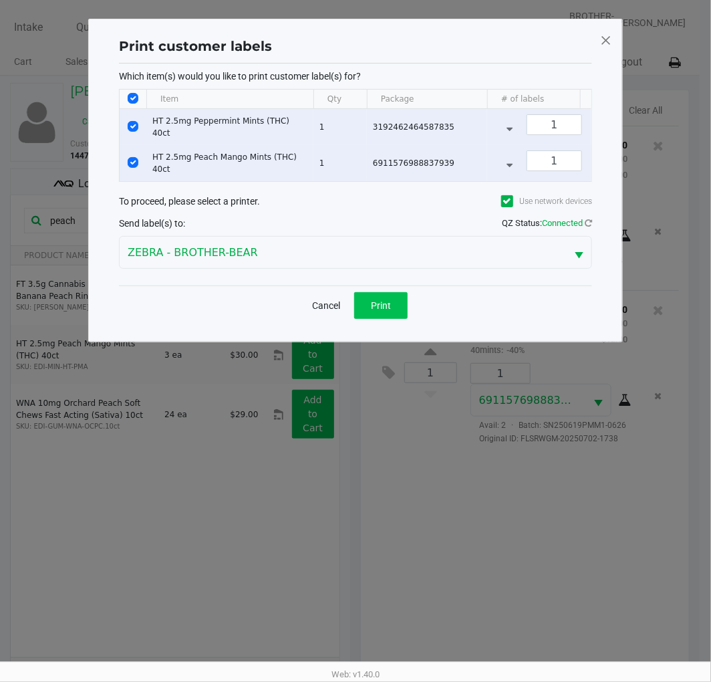
click at [372, 311] on span "Print" at bounding box center [381, 305] width 20 height 11
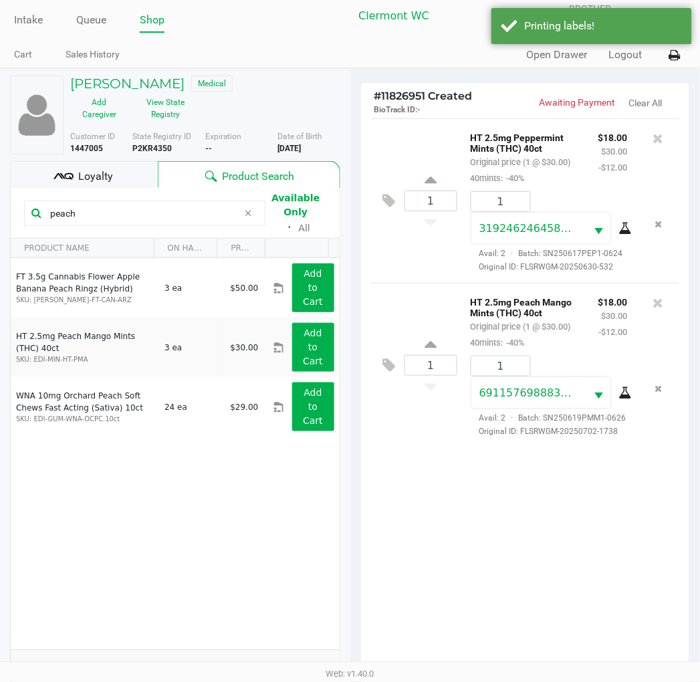
scroll to position [159, 0]
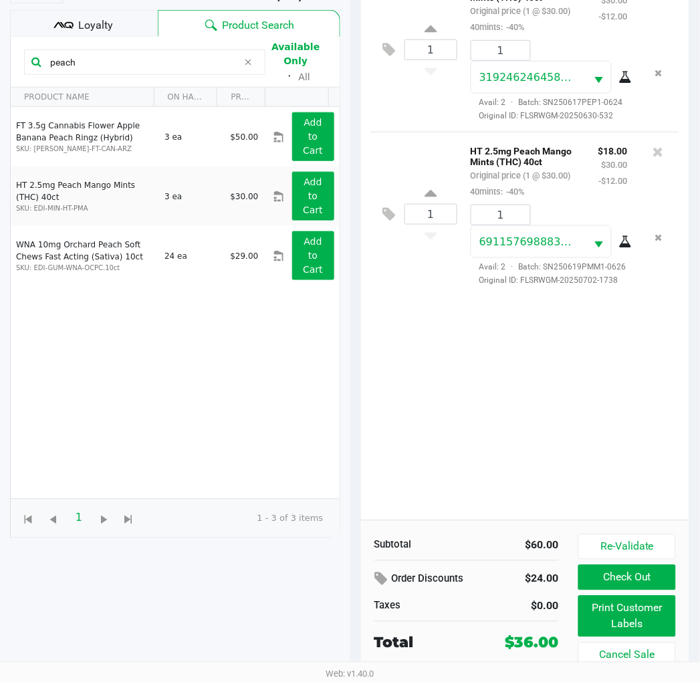
click at [632, 577] on button "Check Out" at bounding box center [626, 577] width 97 height 25
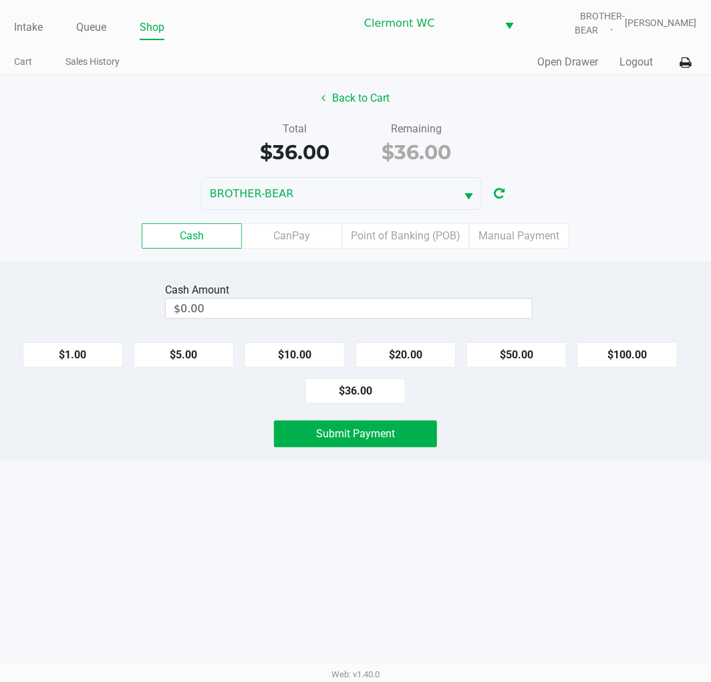
click at [497, 342] on button "$50.00" at bounding box center [517, 354] width 100 height 25
type input "$50.00"
click at [328, 447] on button "Submit Payment" at bounding box center [355, 433] width 163 height 27
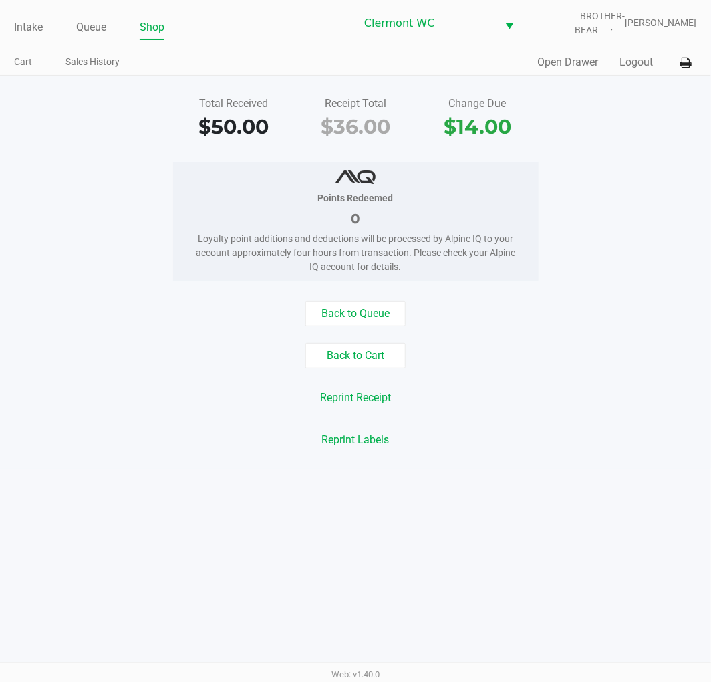
click at [652, 376] on div "Back to Queue Back to Cart Reprint Receipt Reprint Labels" at bounding box center [355, 377] width 731 height 152
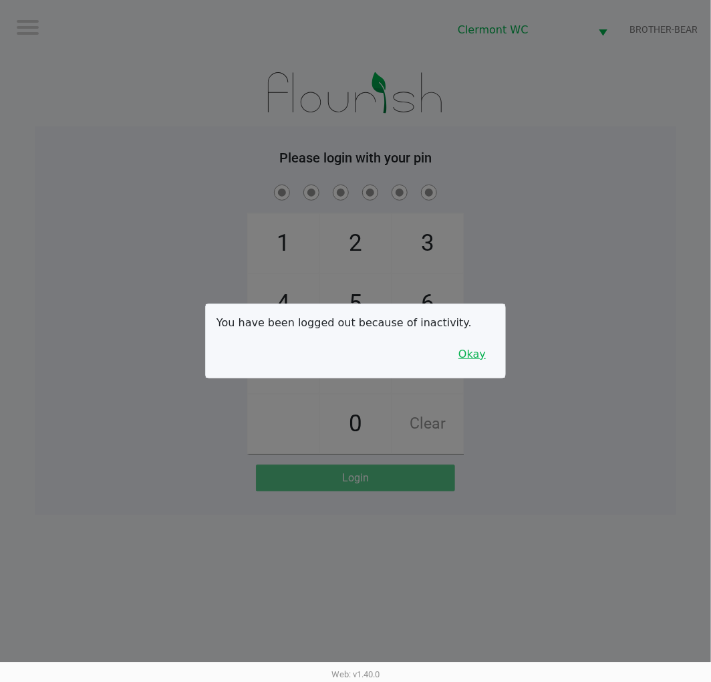
click at [473, 349] on button "Okay" at bounding box center [472, 354] width 45 height 25
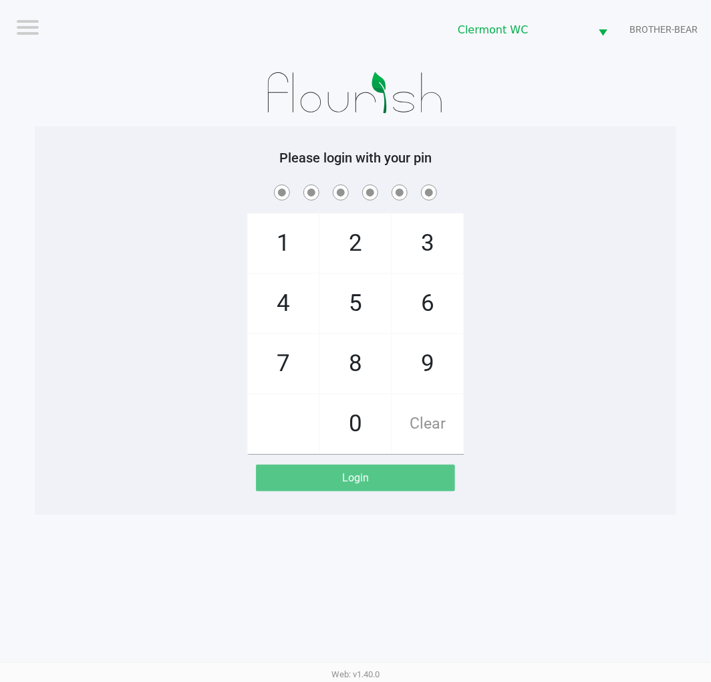
click at [550, 185] on span at bounding box center [356, 192] width 622 height 21
checkbox input "true"
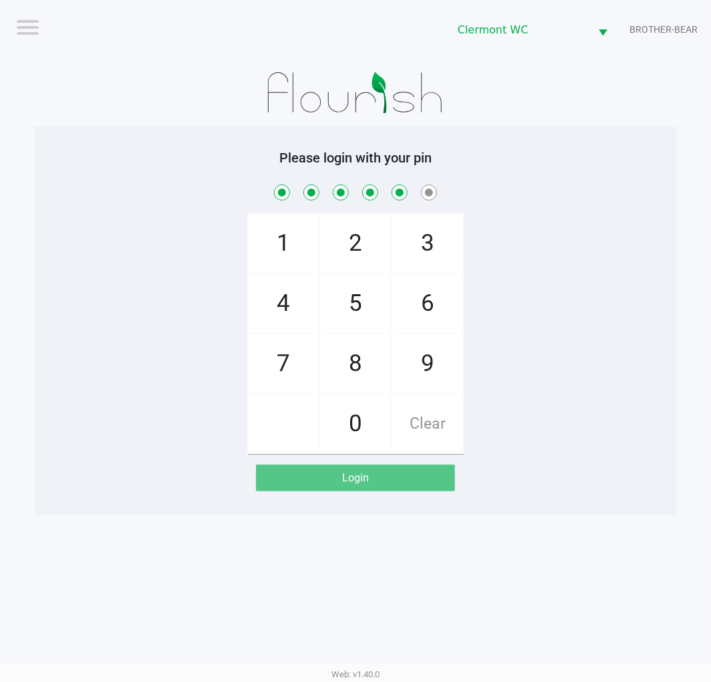
checkbox input "true"
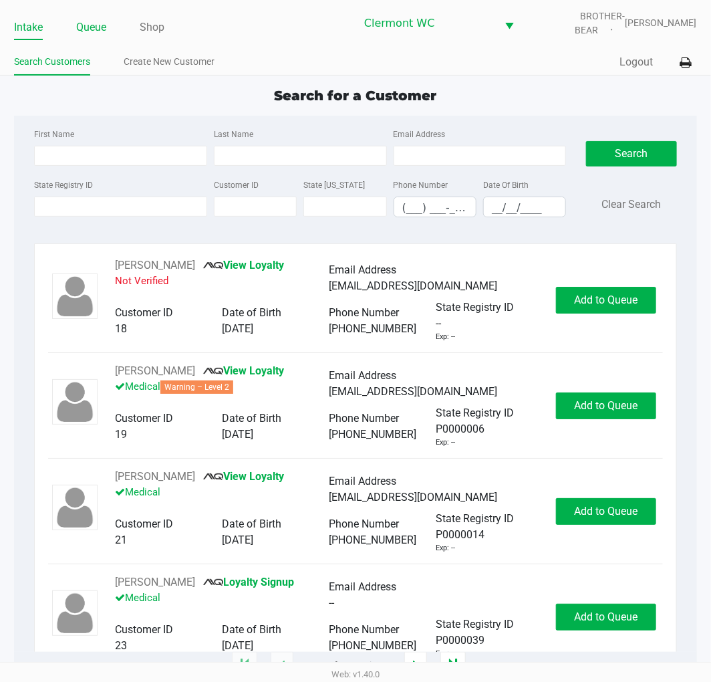
click at [100, 22] on link "Queue" at bounding box center [91, 27] width 30 height 19
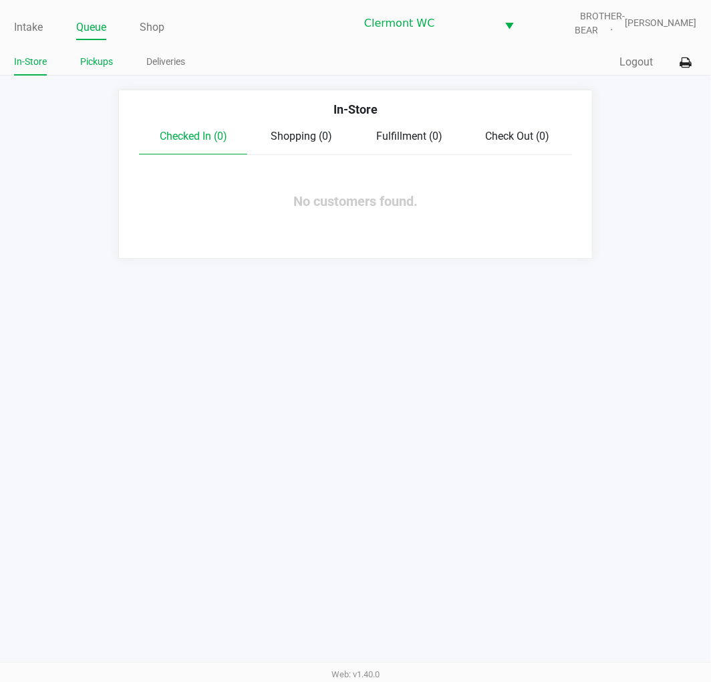
click at [110, 65] on link "Pickups" at bounding box center [96, 61] width 33 height 17
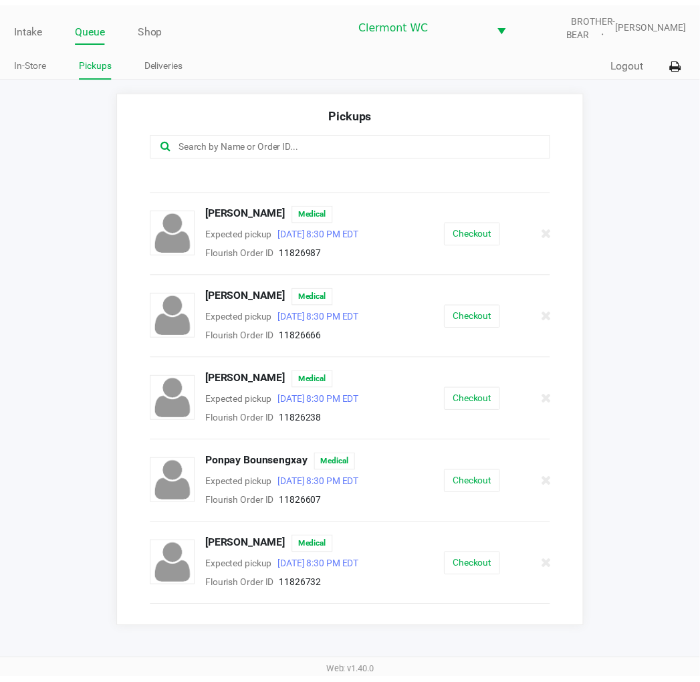
scroll to position [391, 0]
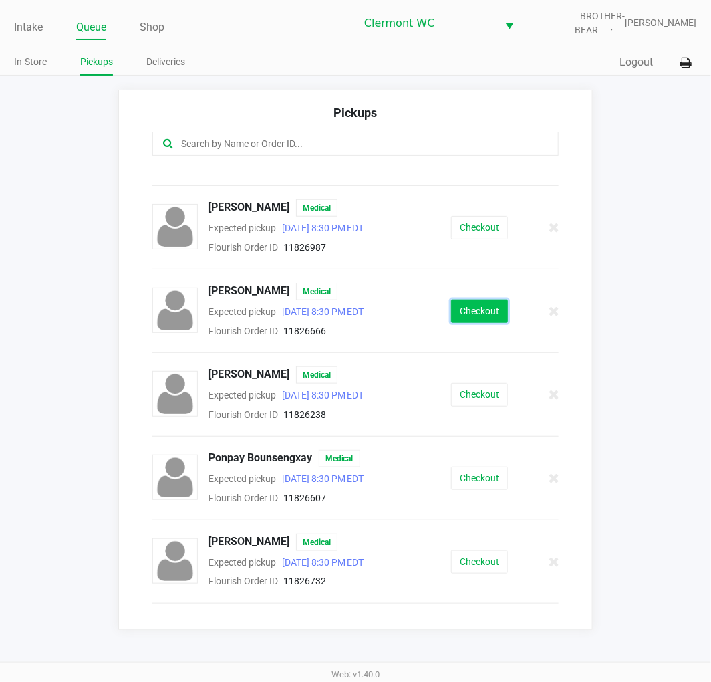
click at [484, 308] on button "Checkout" at bounding box center [479, 310] width 57 height 23
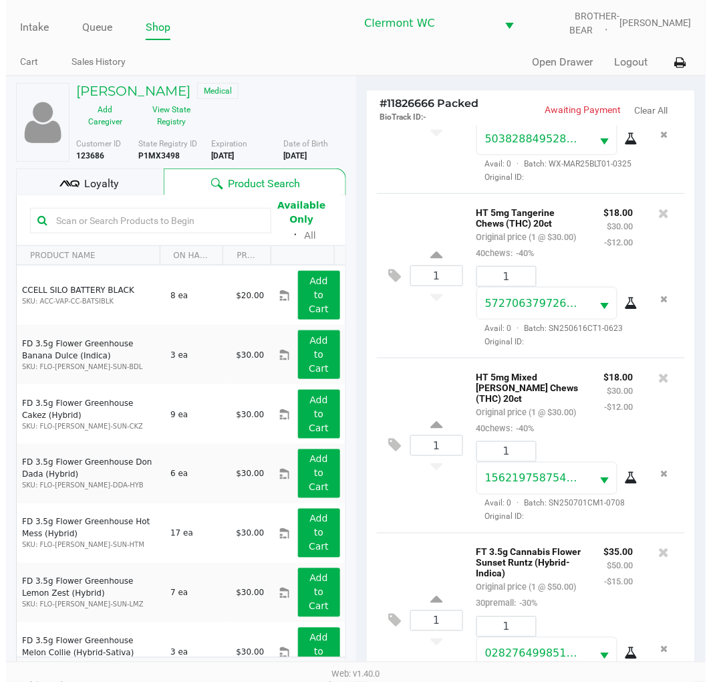
scroll to position [262, 0]
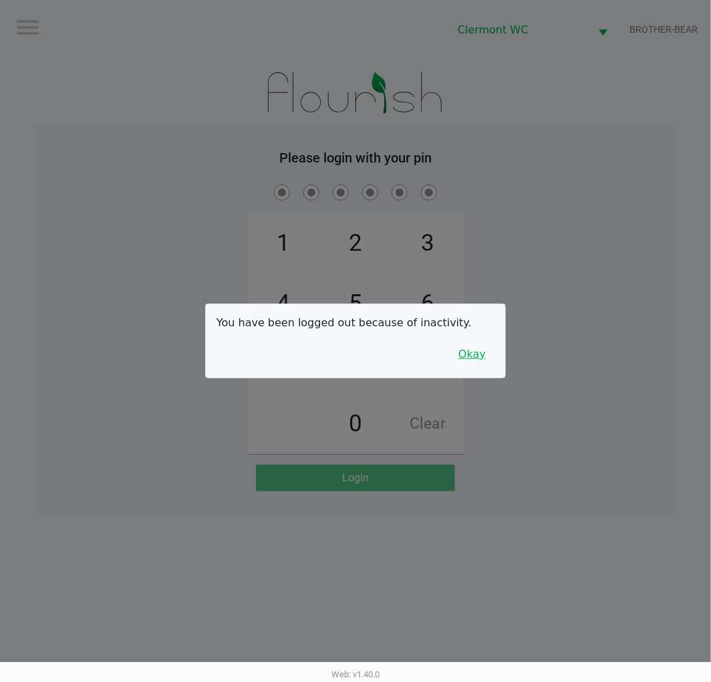
click at [477, 353] on button "Okay" at bounding box center [472, 354] width 45 height 25
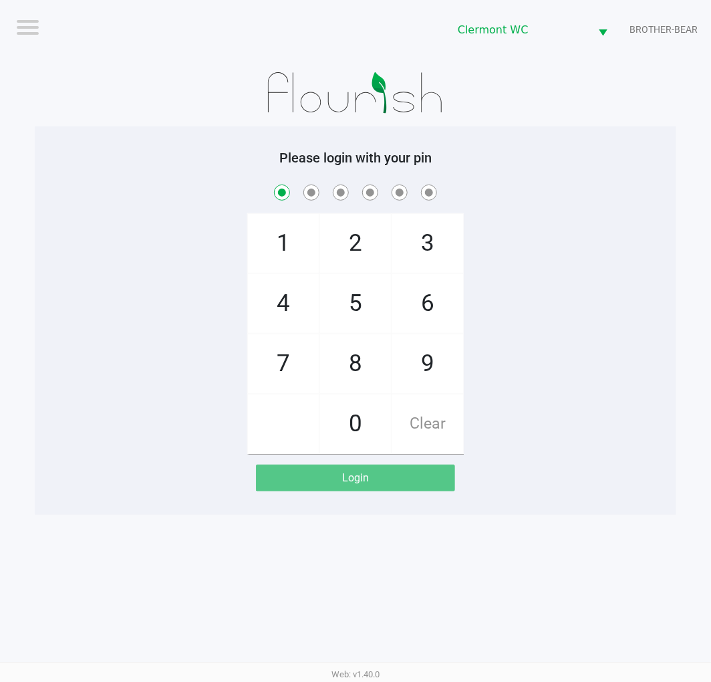
checkbox input "true"
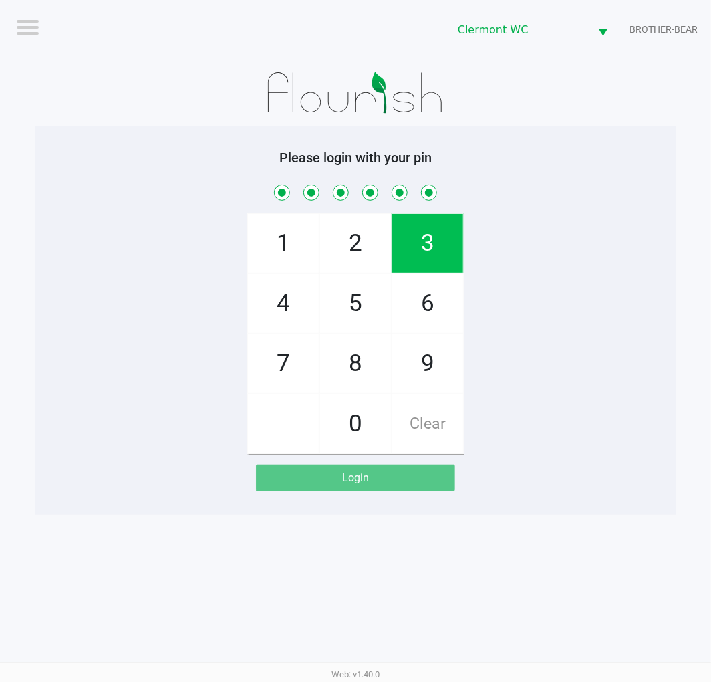
checkbox input "true"
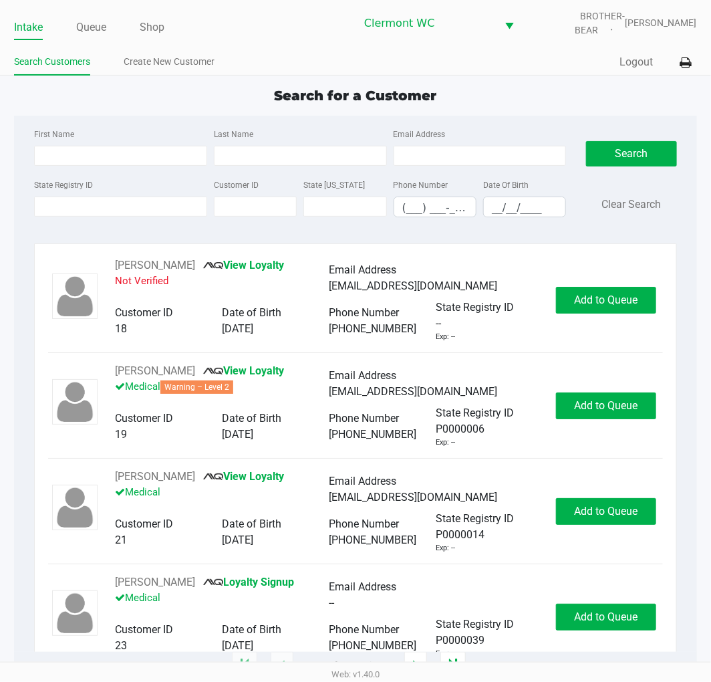
click at [95, 23] on link "Queue" at bounding box center [91, 27] width 30 height 19
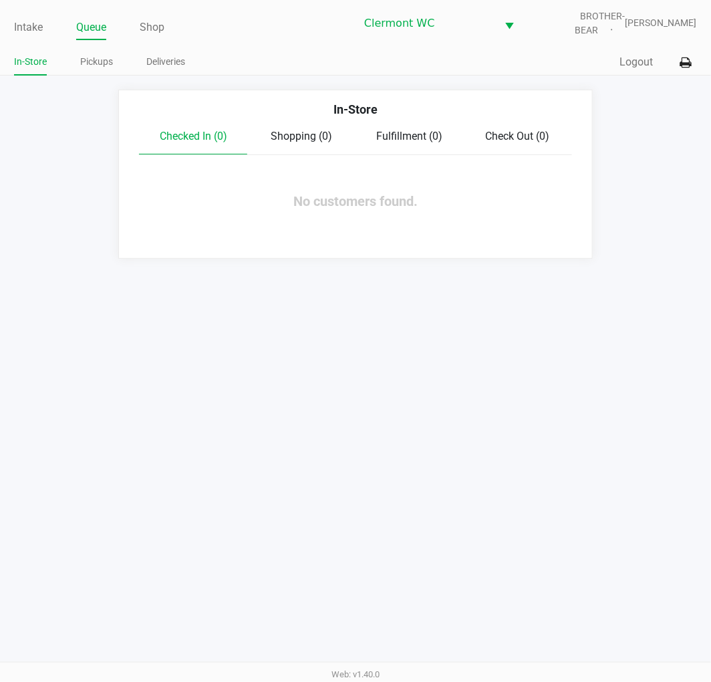
click at [84, 66] on link "Pickups" at bounding box center [96, 61] width 33 height 17
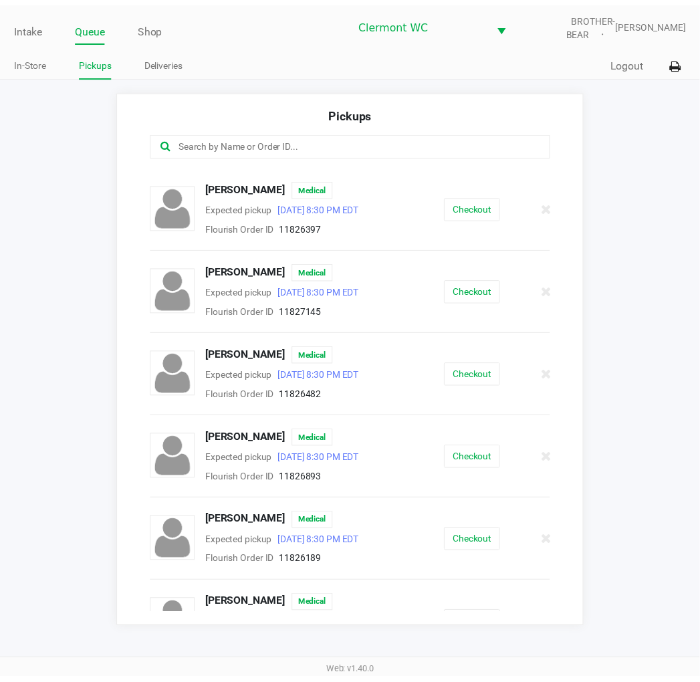
scroll to position [254, 0]
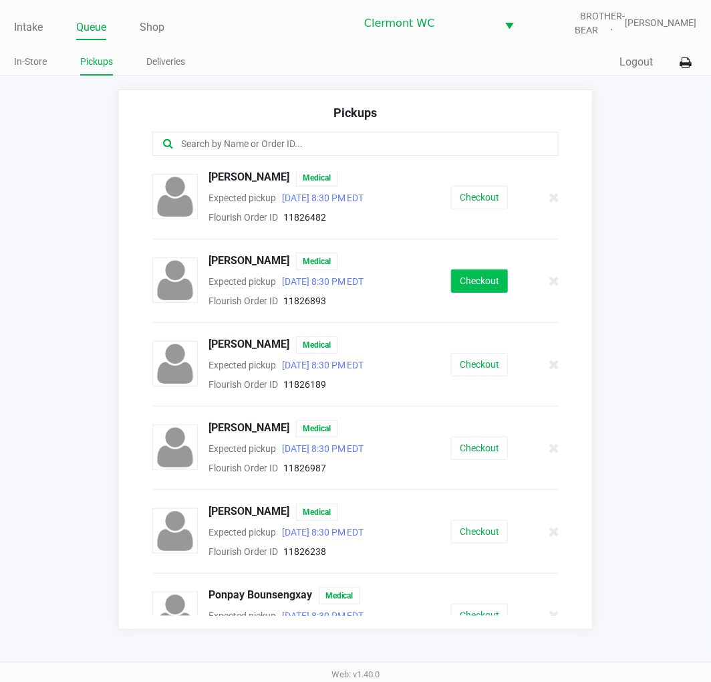
click at [475, 282] on button "Checkout" at bounding box center [479, 280] width 57 height 23
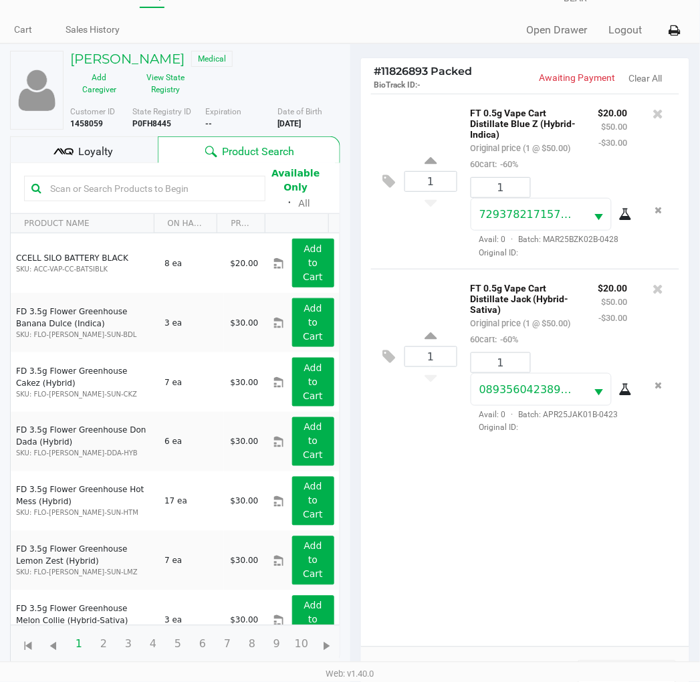
scroll to position [31, 0]
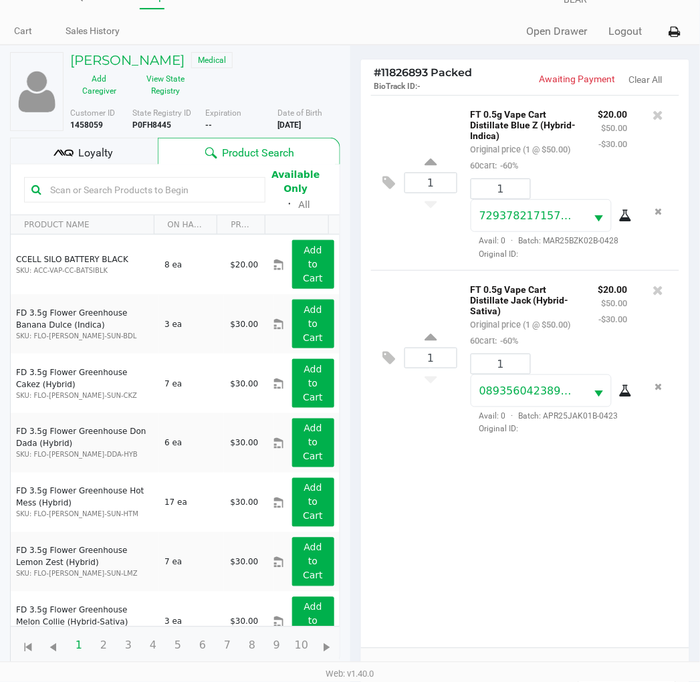
click at [118, 163] on div "Loyalty" at bounding box center [84, 151] width 148 height 27
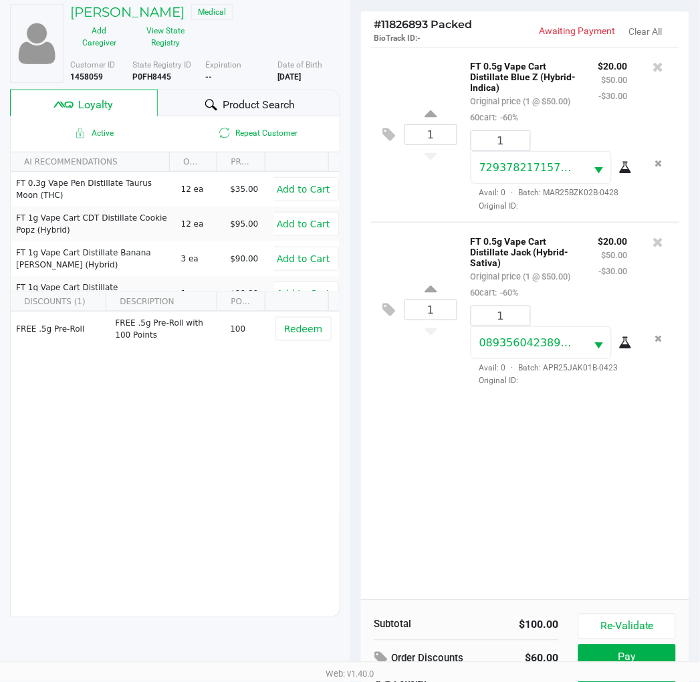
scroll to position [172, 0]
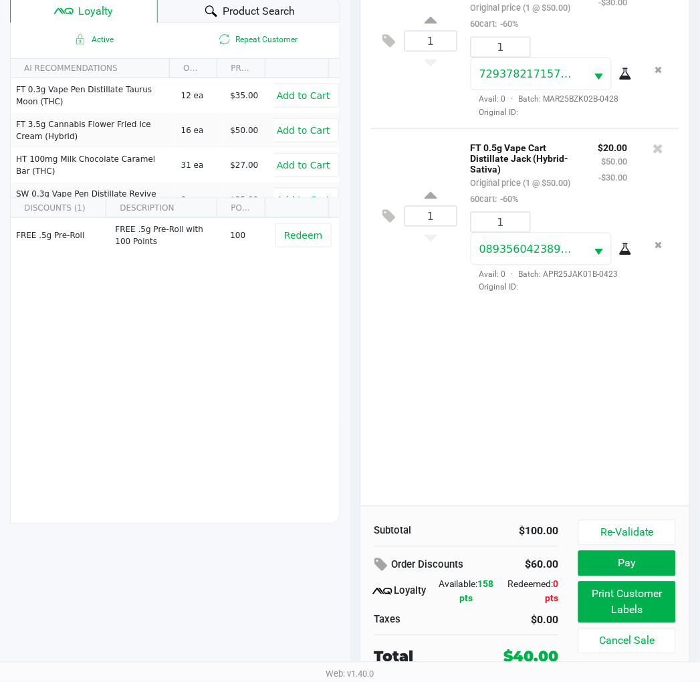
click at [634, 600] on button "Print Customer Labels" at bounding box center [626, 602] width 97 height 41
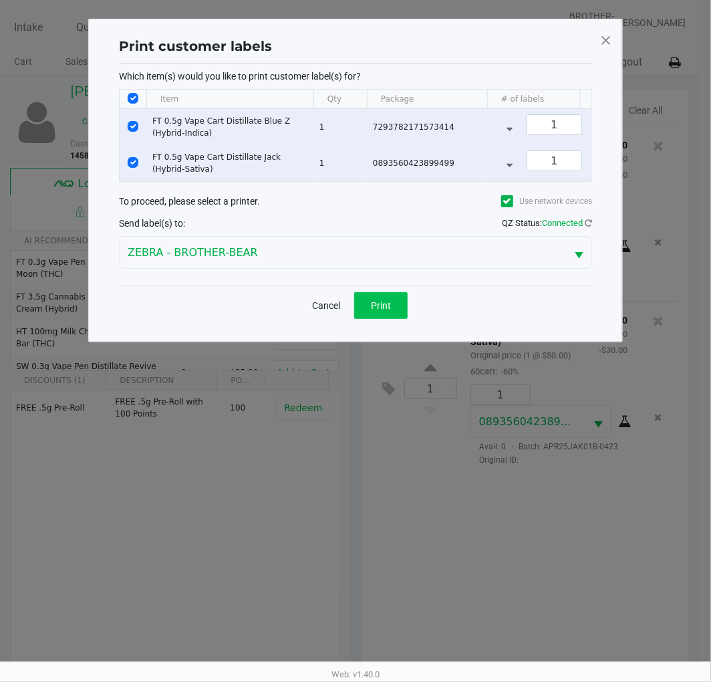
click at [390, 309] on button "Print" at bounding box center [380, 305] width 53 height 27
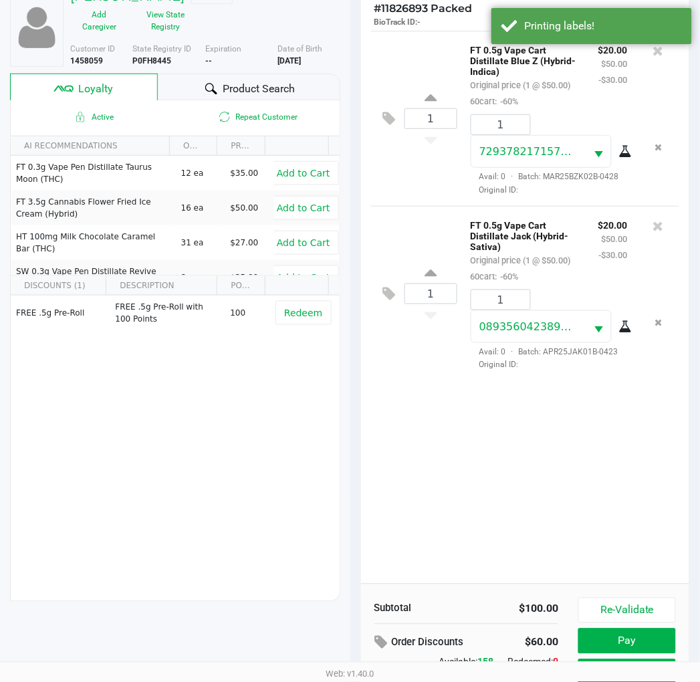
scroll to position [172, 0]
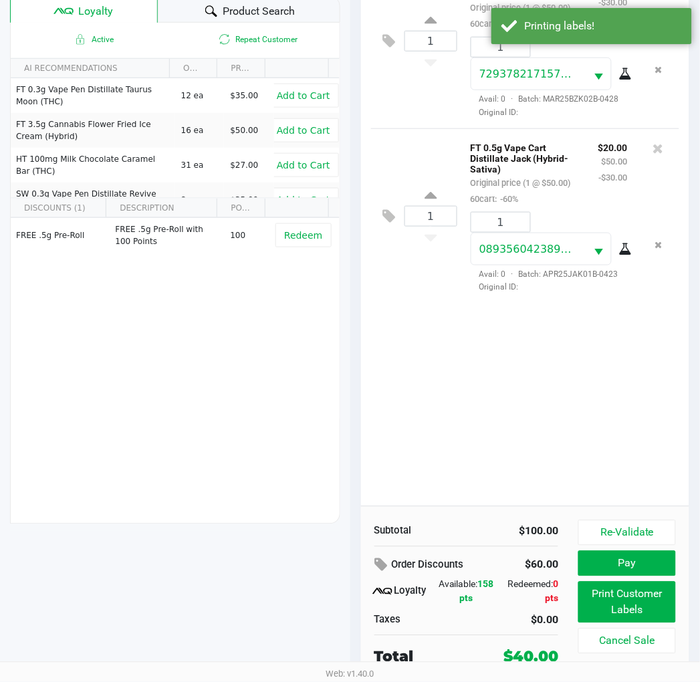
click at [650, 562] on button "Pay" at bounding box center [626, 563] width 97 height 25
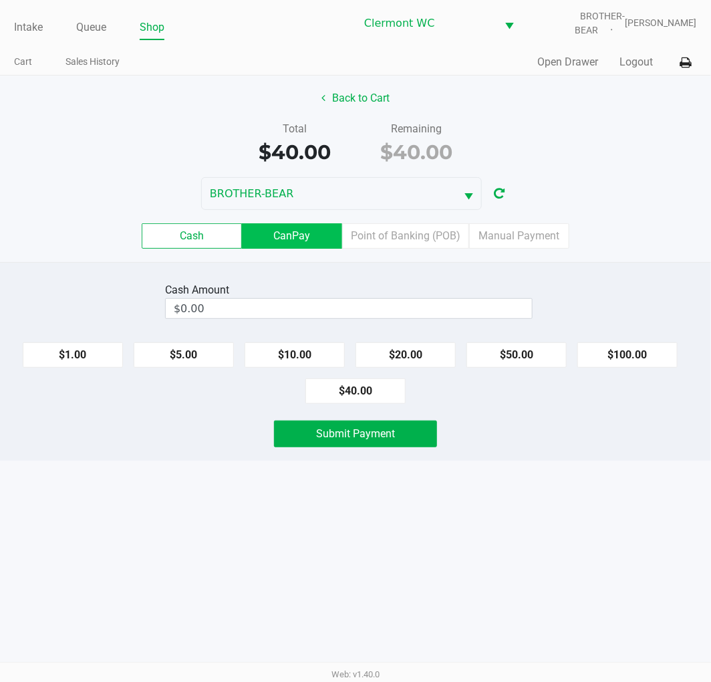
click at [291, 232] on label "CanPay" at bounding box center [292, 235] width 100 height 25
click at [0, 0] on 2 "CanPay" at bounding box center [0, 0] width 0 height 0
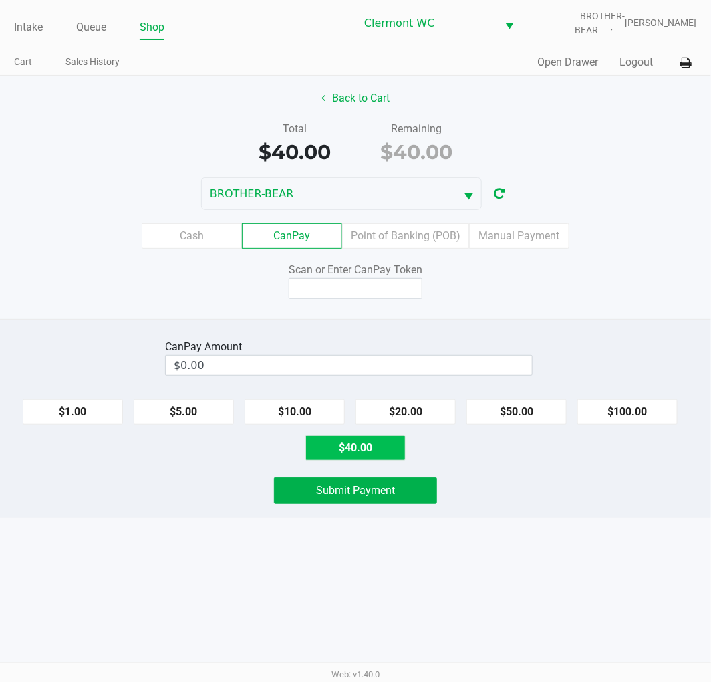
click at [362, 448] on button "$40.00" at bounding box center [356, 447] width 100 height 25
type input "$40.00"
click at [371, 292] on input at bounding box center [356, 288] width 134 height 21
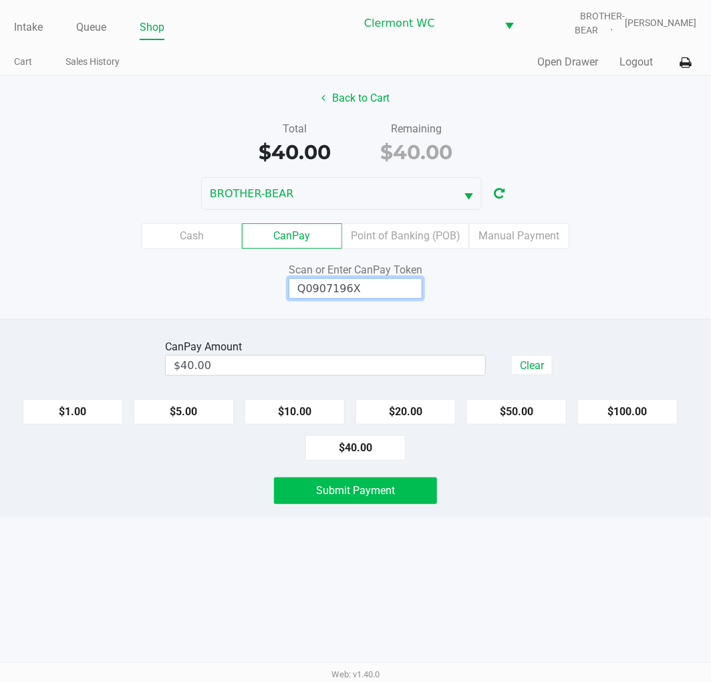
type input "Q0907196X"
click at [376, 490] on span "Submit Payment" at bounding box center [355, 490] width 79 height 13
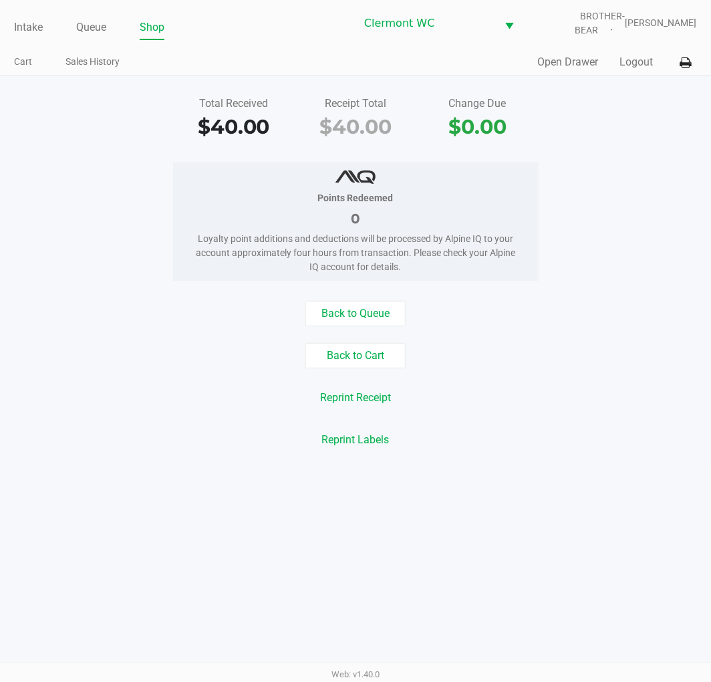
click at [158, 449] on div "Reprint Labels" at bounding box center [355, 439] width 731 height 25
click at [105, 27] on link "Queue" at bounding box center [91, 27] width 30 height 19
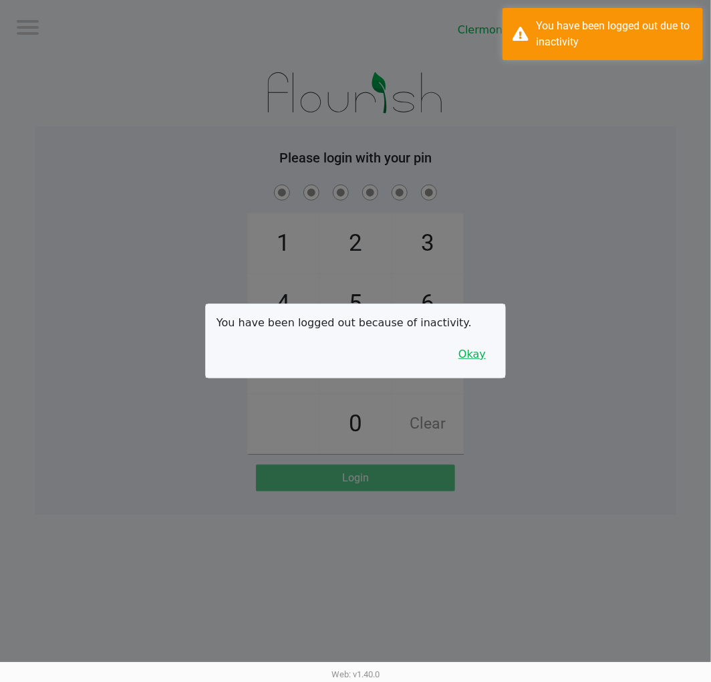
click at [457, 363] on button "Okay" at bounding box center [472, 354] width 45 height 25
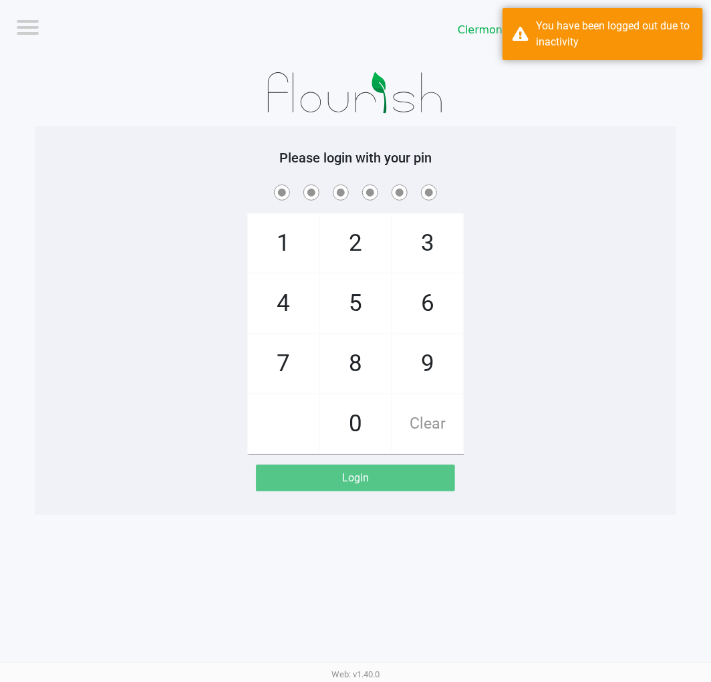
drag, startPoint x: 618, startPoint y: 439, endPoint x: 575, endPoint y: 667, distance: 232.7
click at [619, 483] on app-pos-login "Please login with your pin 1 4 7 2 5 8 0 3 6 9 Clear Login" at bounding box center [356, 321] width 622 height 342
checkbox input "true"
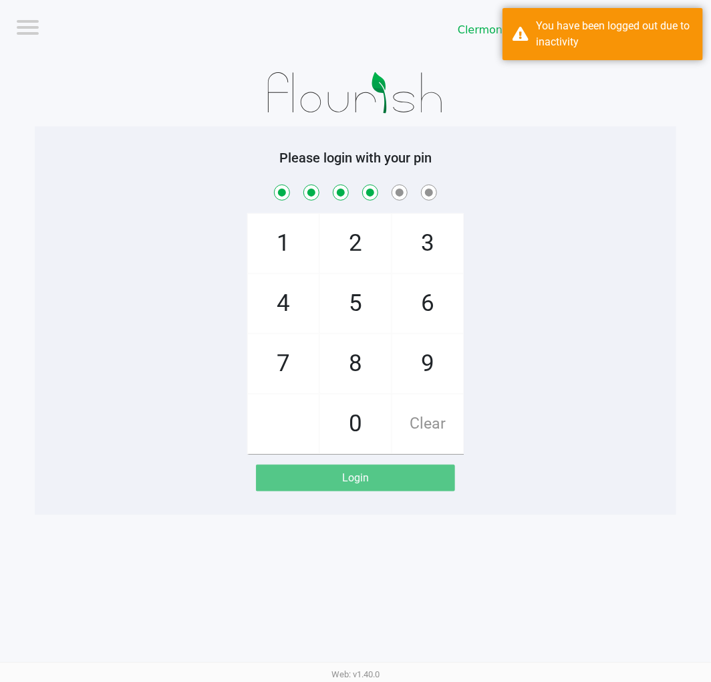
checkbox input "true"
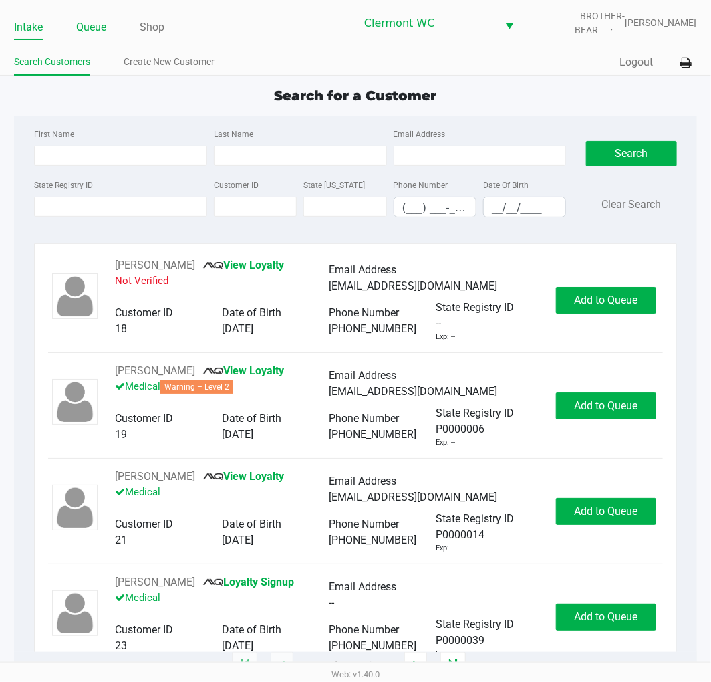
click at [77, 27] on link "Queue" at bounding box center [91, 27] width 30 height 19
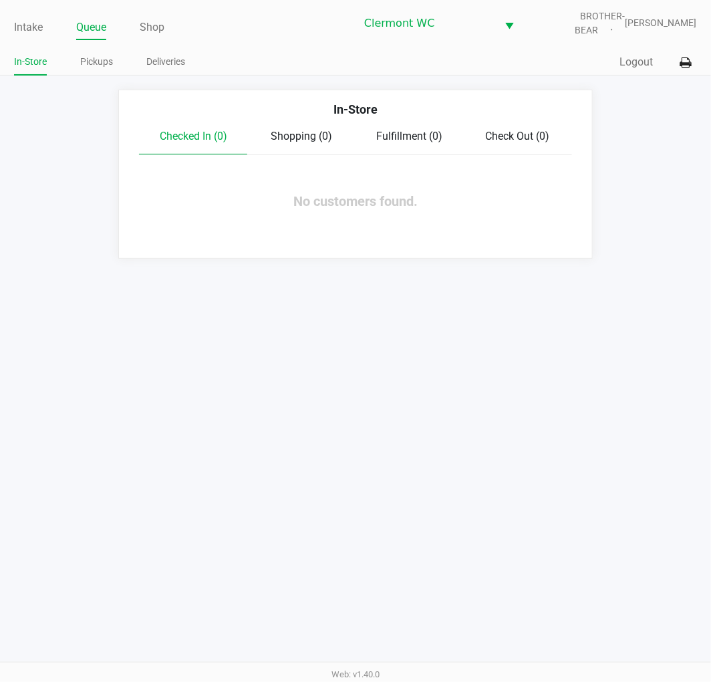
click at [99, 68] on link "Pickups" at bounding box center [96, 61] width 33 height 17
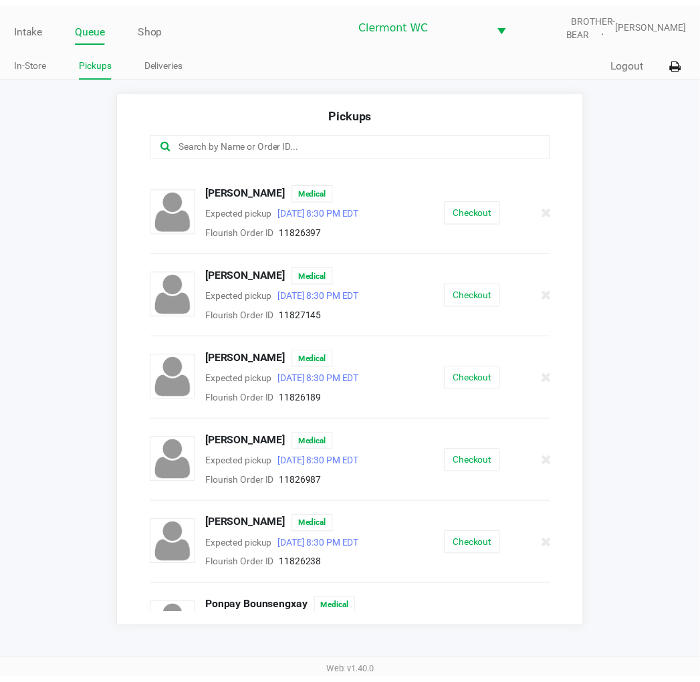
scroll to position [283, 0]
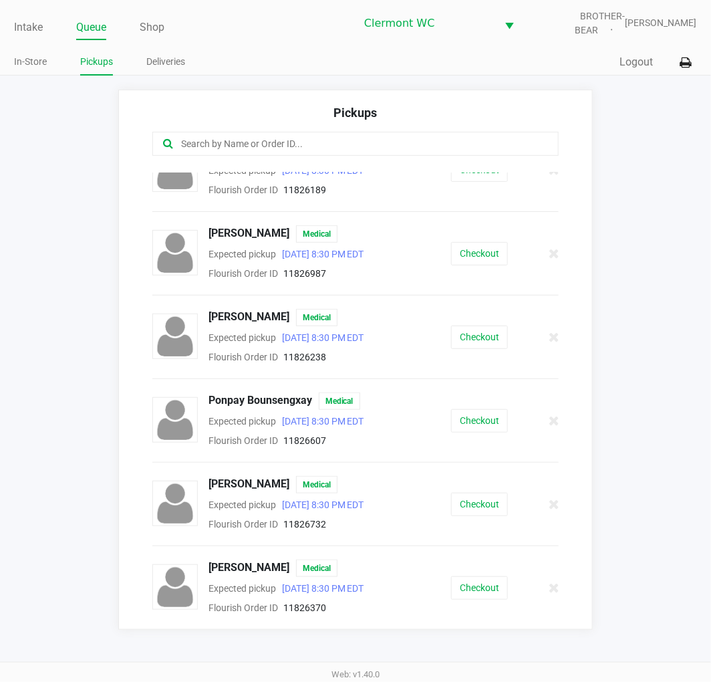
click at [479, 504] on button "Checkout" at bounding box center [479, 504] width 57 height 23
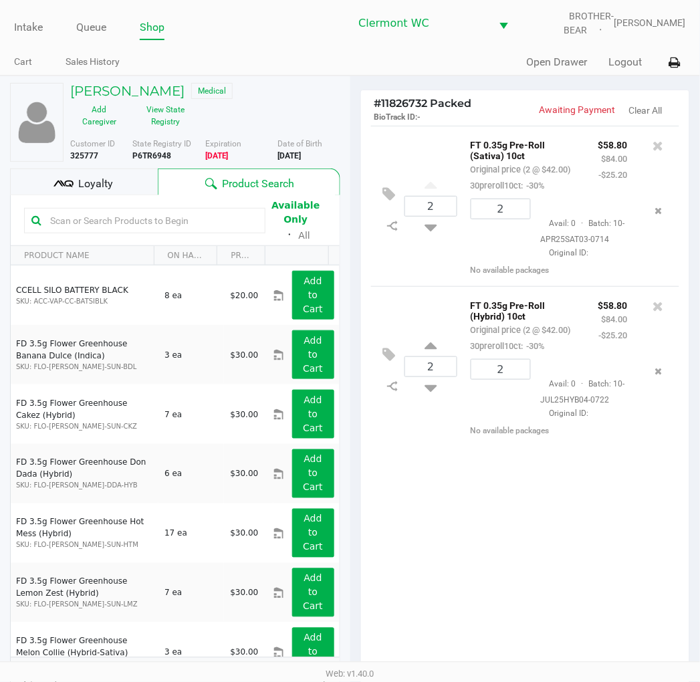
click at [604, 511] on div "2 FT 0.35g Pre-Roll (Sativa) 10ct Original price (2 @ $42.00) 30preroll10ct: -3…" at bounding box center [525, 402] width 329 height 553
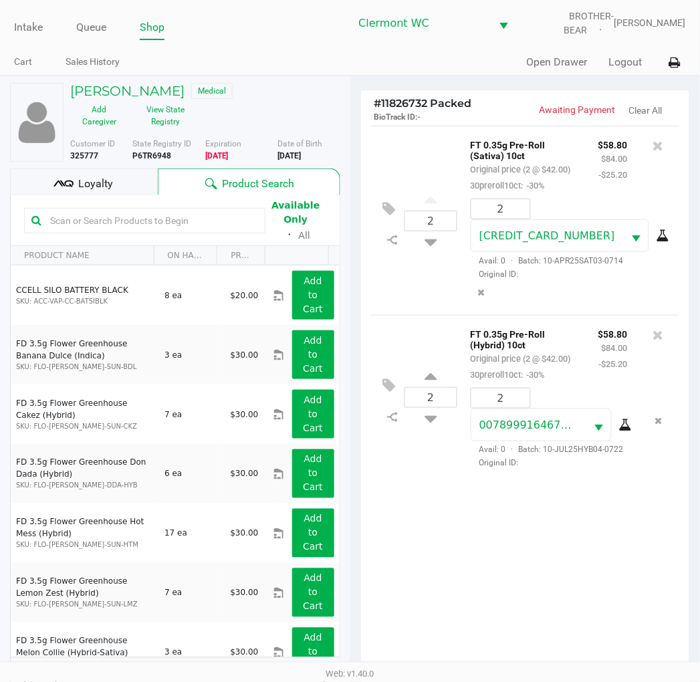
click at [134, 219] on input "text" at bounding box center [151, 221] width 213 height 20
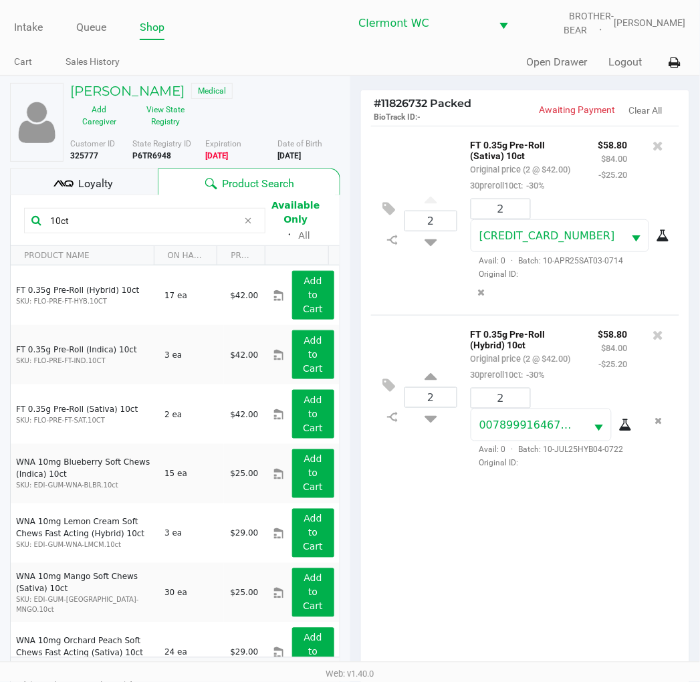
type input "10ct"
type input "1"
click at [477, 497] on div "Loading ROBERT BLINN JR Medical Add Caregiver View State Registry Customer ID 3…" at bounding box center [350, 458] width 700 height 765
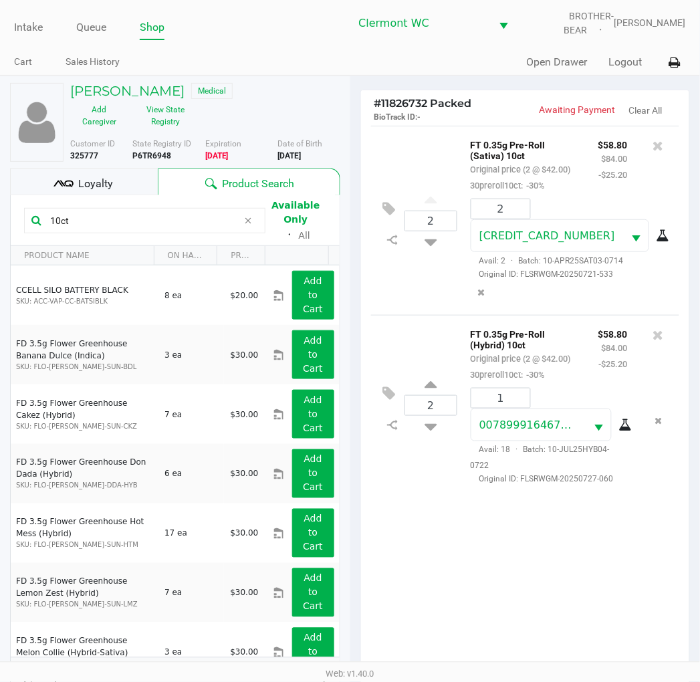
click at [431, 416] on icon at bounding box center [430, 424] width 12 height 17
type input "1"
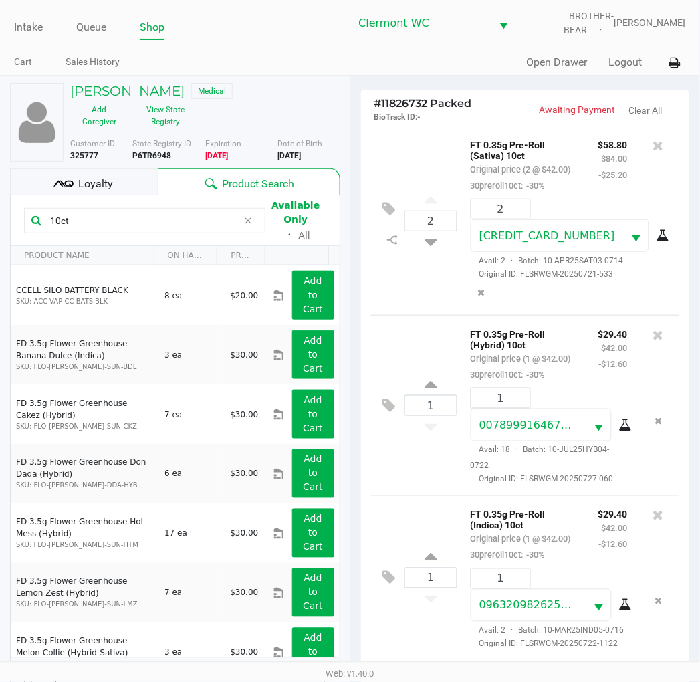
click at [116, 177] on div "Loyalty" at bounding box center [84, 181] width 148 height 27
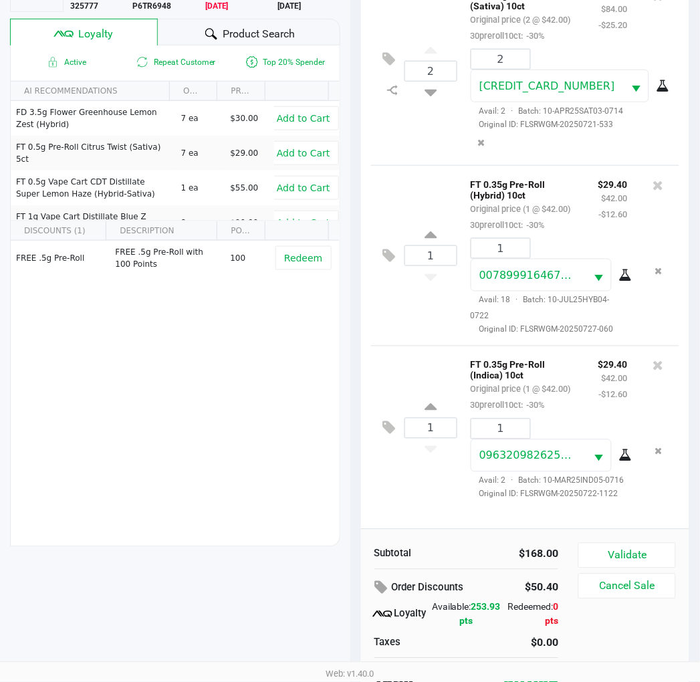
scroll to position [151, 0]
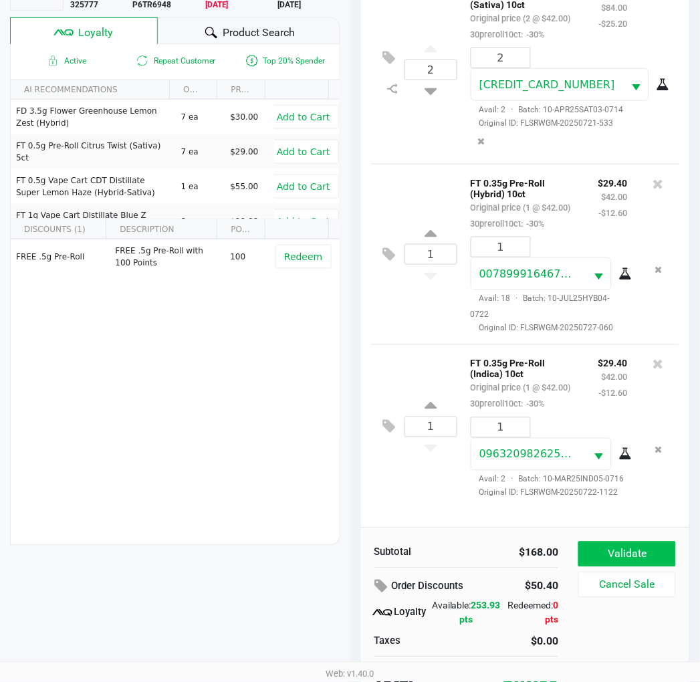
click at [660, 553] on button "Validate" at bounding box center [626, 553] width 97 height 25
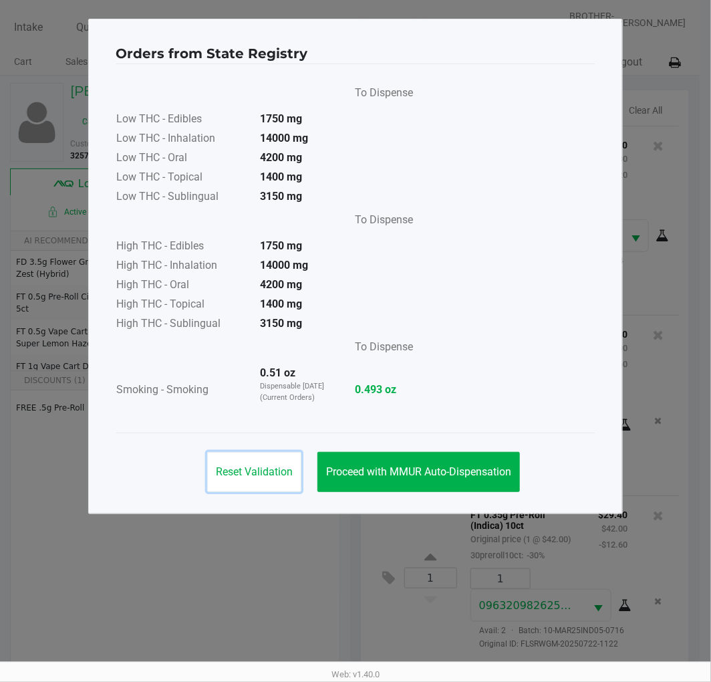
click at [229, 476] on span "Reset Validation" at bounding box center [254, 471] width 77 height 13
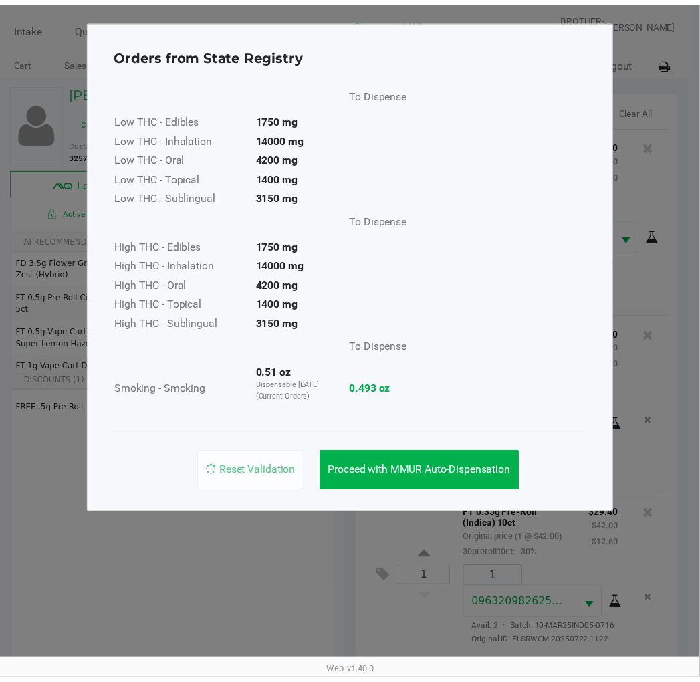
scroll to position [40, 0]
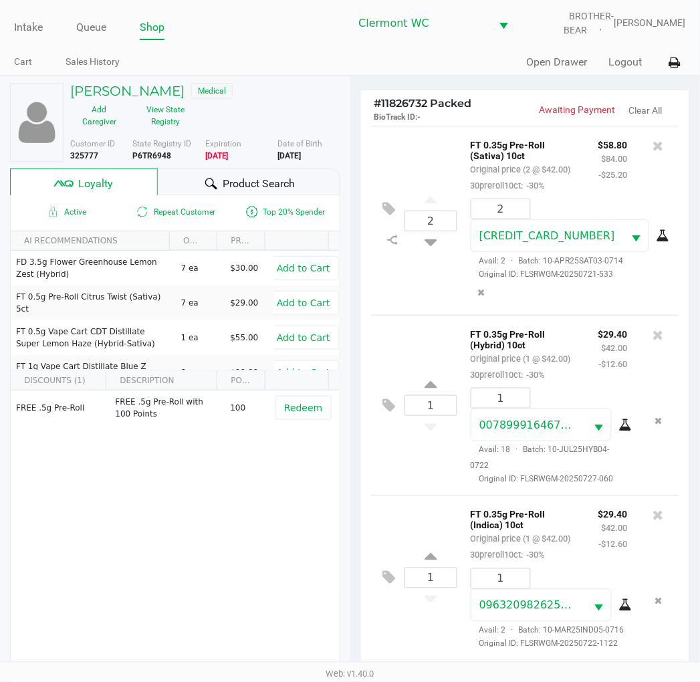
click at [404, 517] on div "1 FT 0.35g Pre-Roll (Indica) 10ct Original price (1 @ $42.00) 30preroll10ct: -3…" at bounding box center [525, 577] width 309 height 164
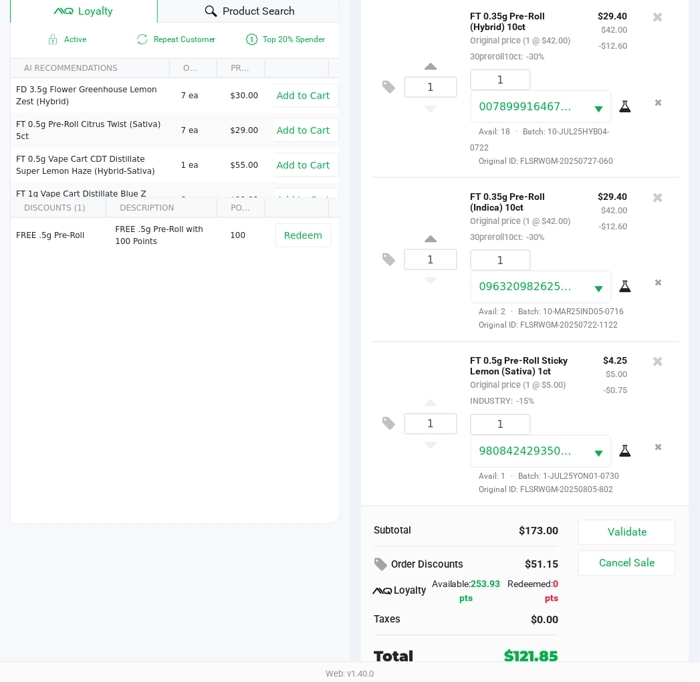
scroll to position [172, 0]
click at [670, 523] on button "Validate" at bounding box center [626, 533] width 97 height 25
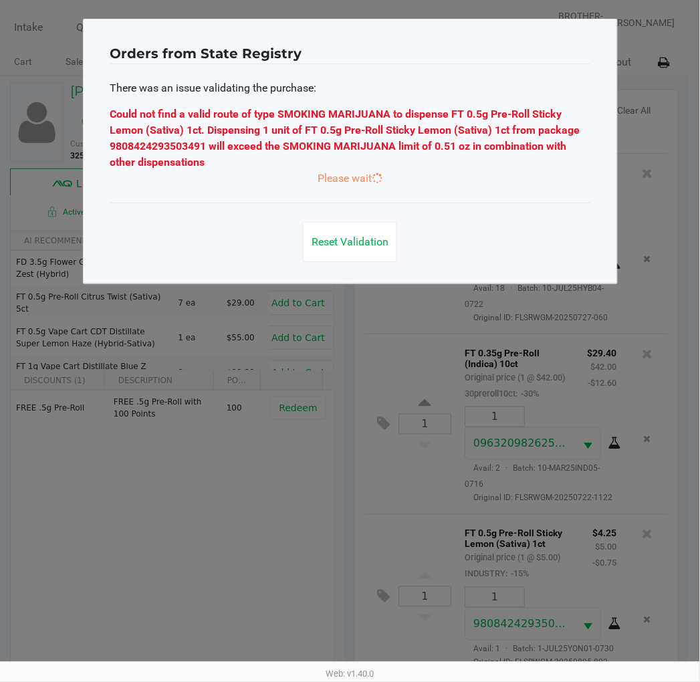
scroll to position [0, 0]
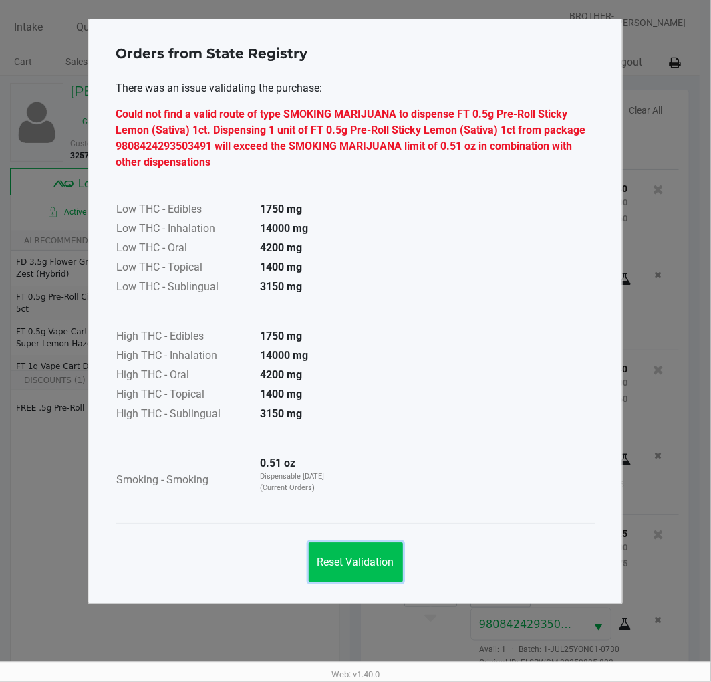
click at [350, 557] on span "Reset Validation" at bounding box center [356, 562] width 77 height 13
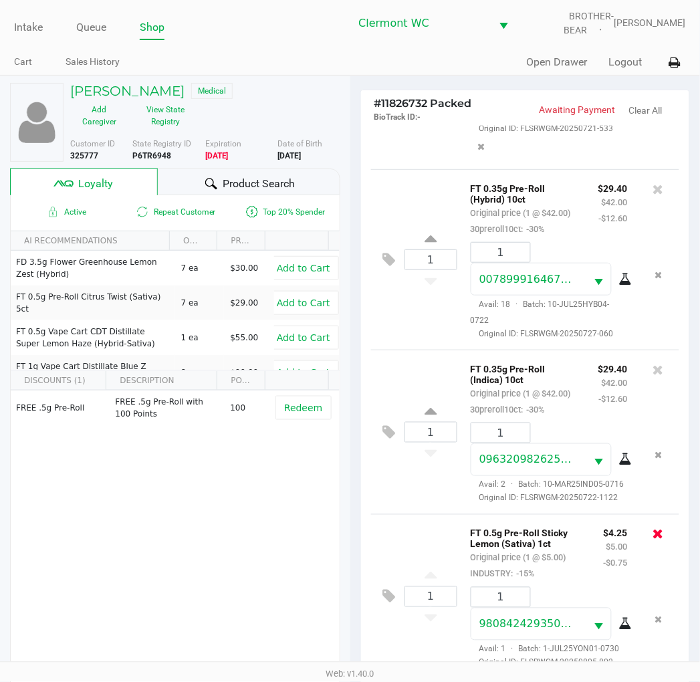
click at [653, 527] on icon at bounding box center [658, 533] width 11 height 13
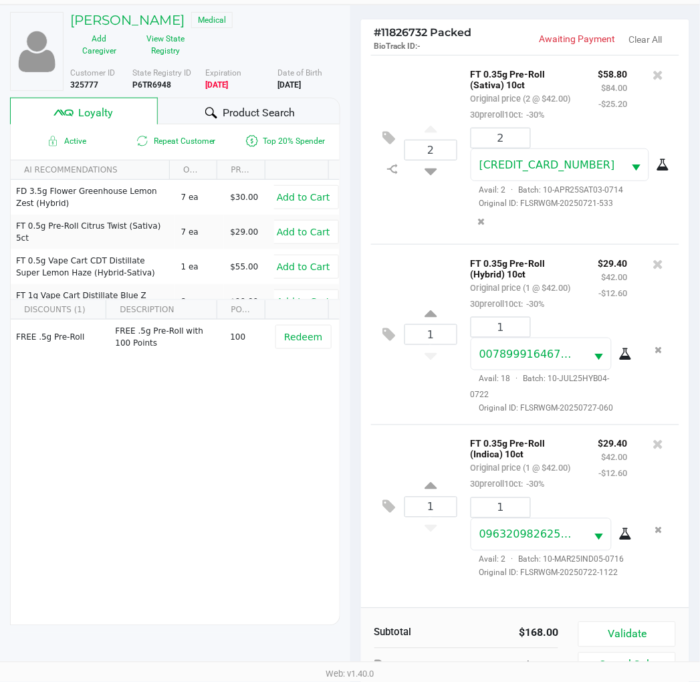
scroll to position [172, 0]
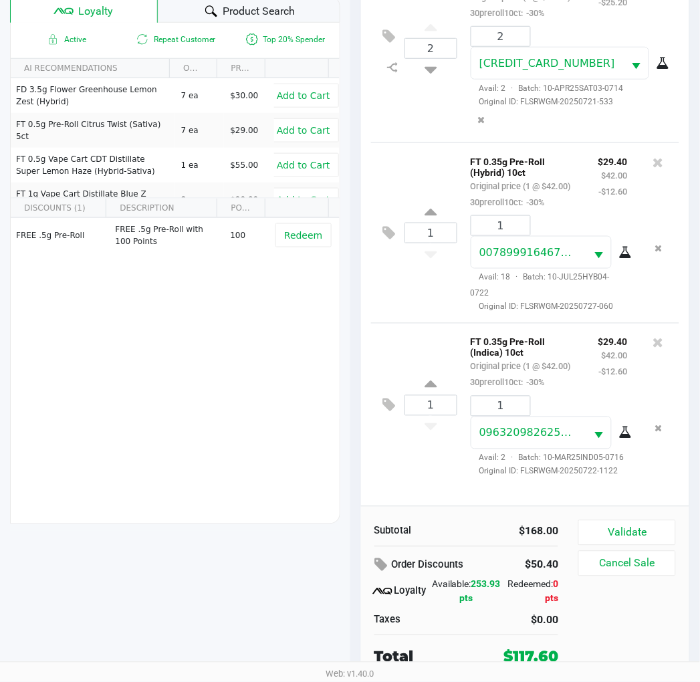
click at [649, 537] on button "Validate" at bounding box center [626, 532] width 97 height 25
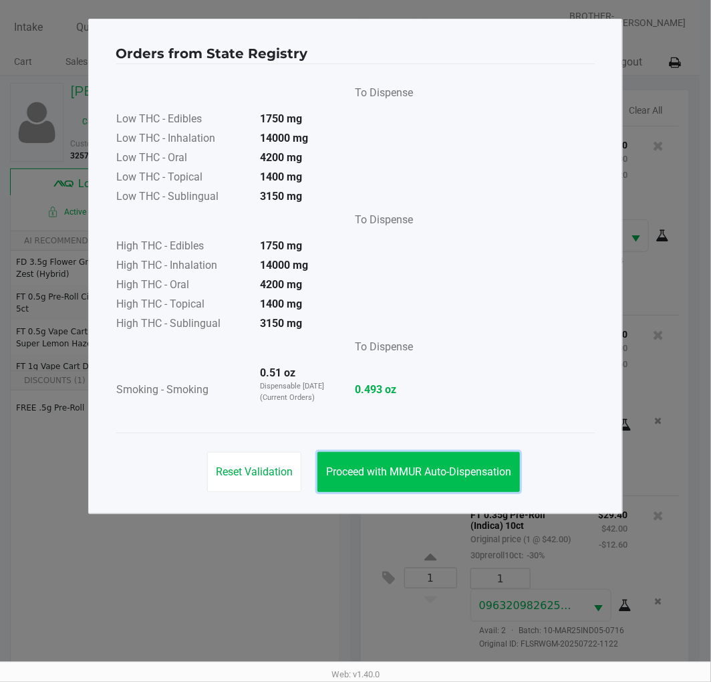
click at [433, 480] on button "Proceed with MMUR Auto-Dispensation" at bounding box center [419, 472] width 203 height 40
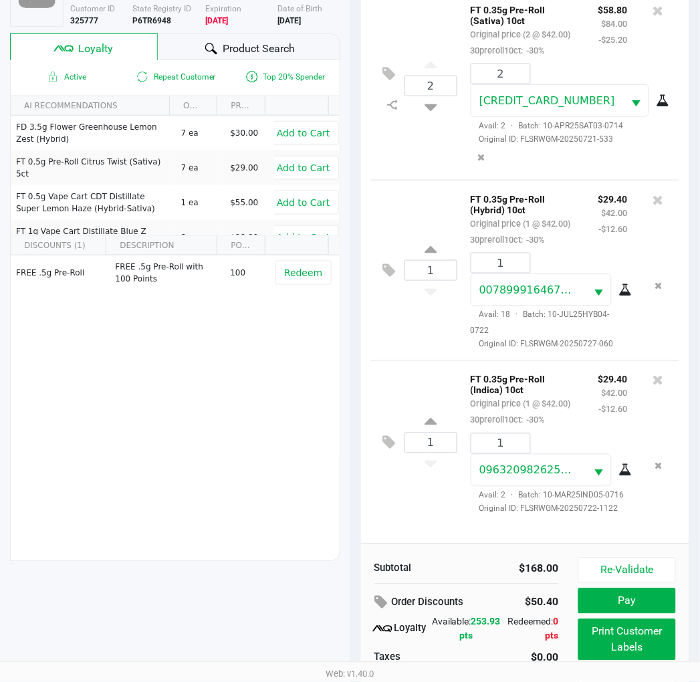
scroll to position [172, 0]
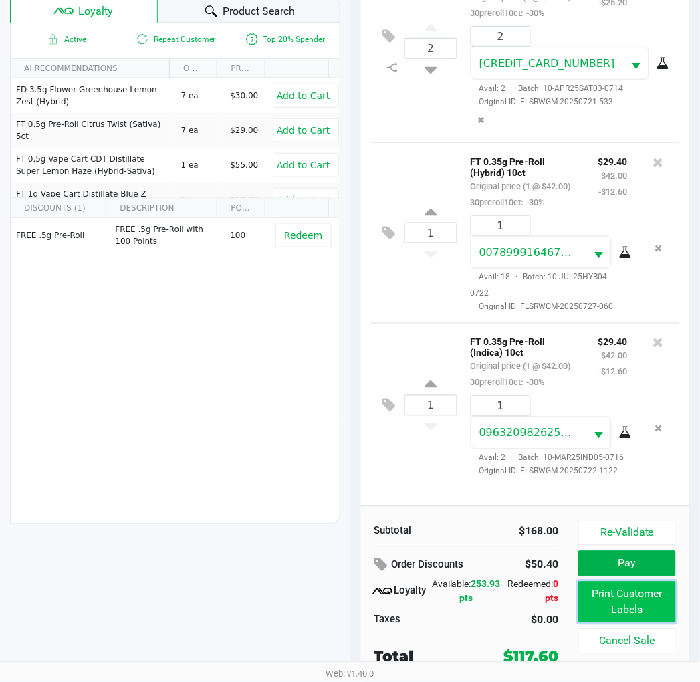
click at [643, 596] on button "Print Customer Labels" at bounding box center [626, 602] width 97 height 41
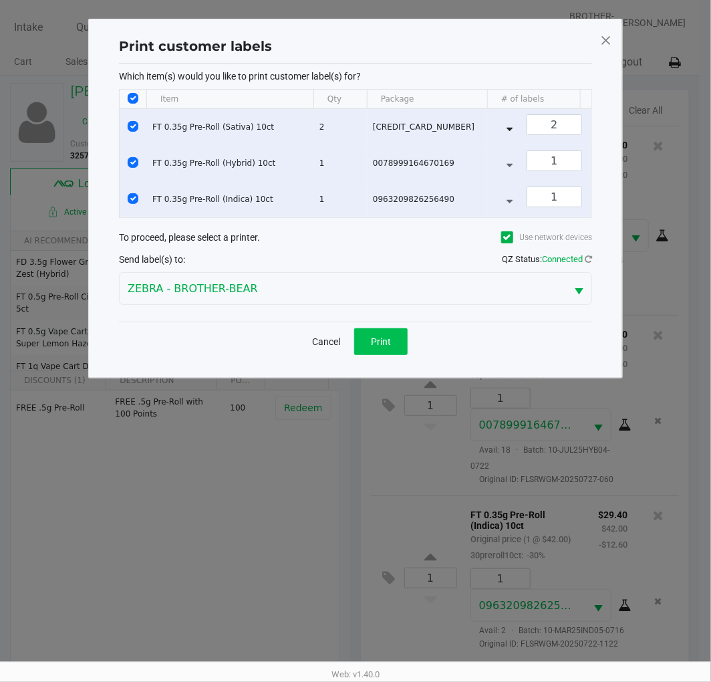
click at [377, 342] on button "Print" at bounding box center [380, 341] width 53 height 27
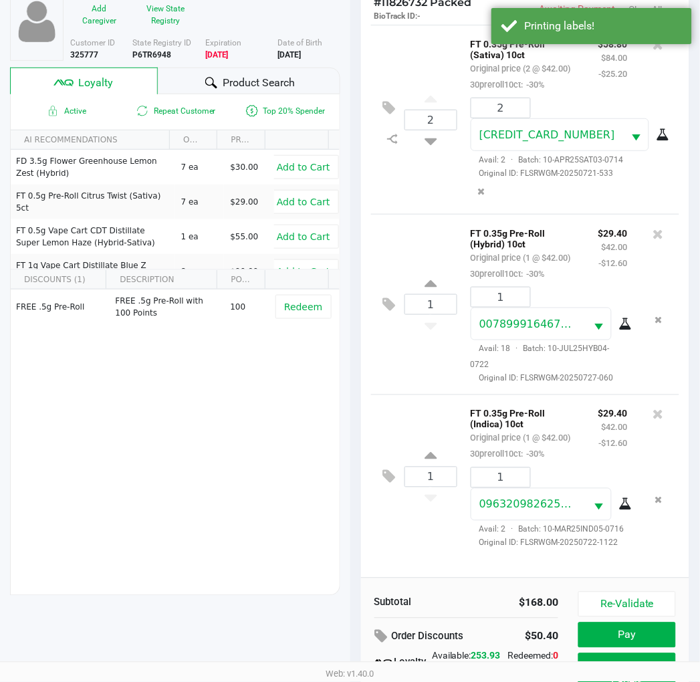
scroll to position [172, 0]
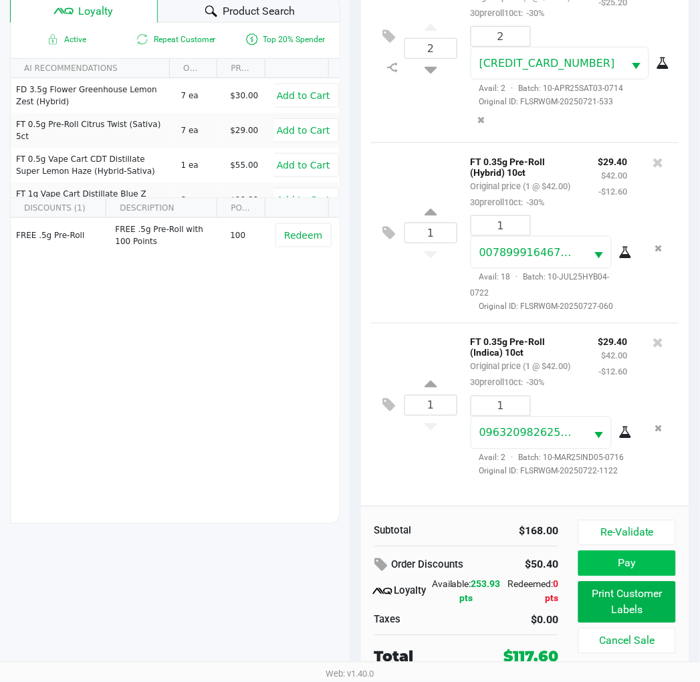
click at [639, 569] on button "Pay" at bounding box center [626, 563] width 97 height 25
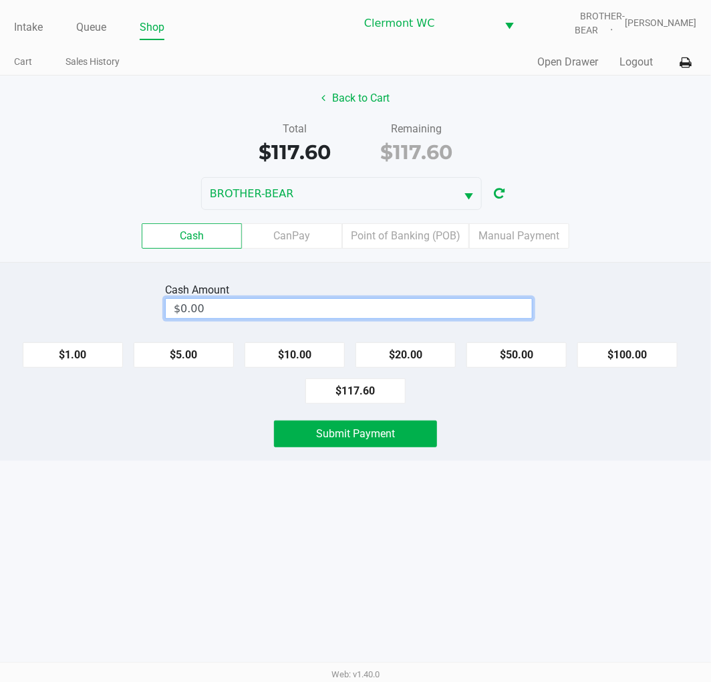
click at [366, 301] on input "$0.00" at bounding box center [349, 308] width 366 height 19
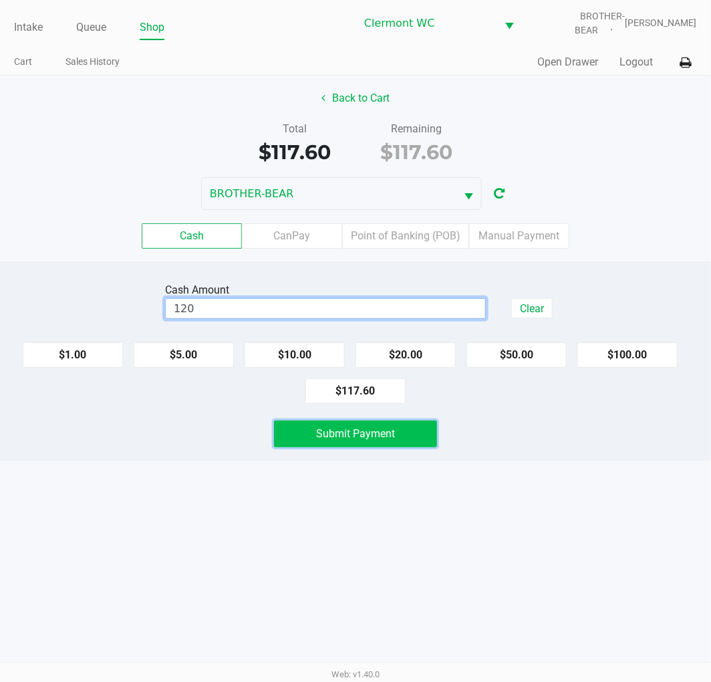
click at [395, 431] on button "Submit Payment" at bounding box center [355, 433] width 163 height 27
type input "$120.00"
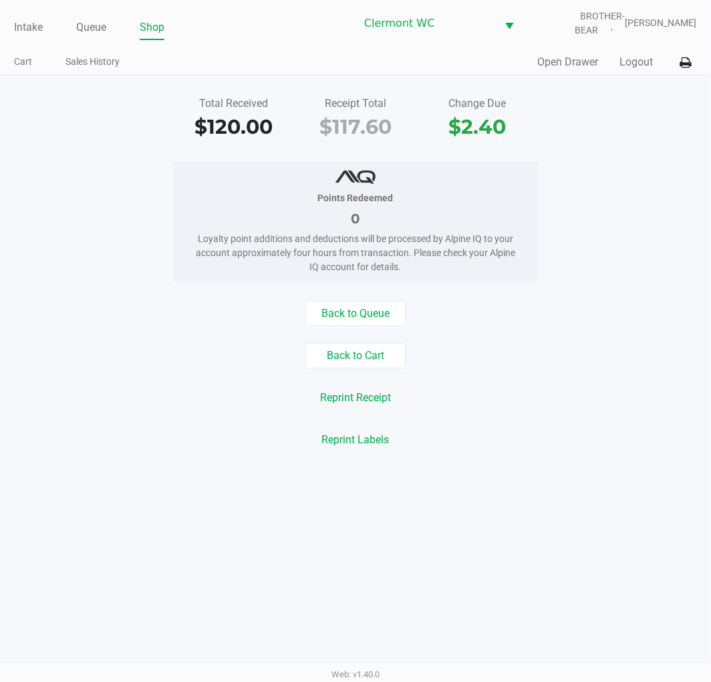
click at [21, 662] on div "Web: v1.40.0" at bounding box center [355, 674] width 711 height 24
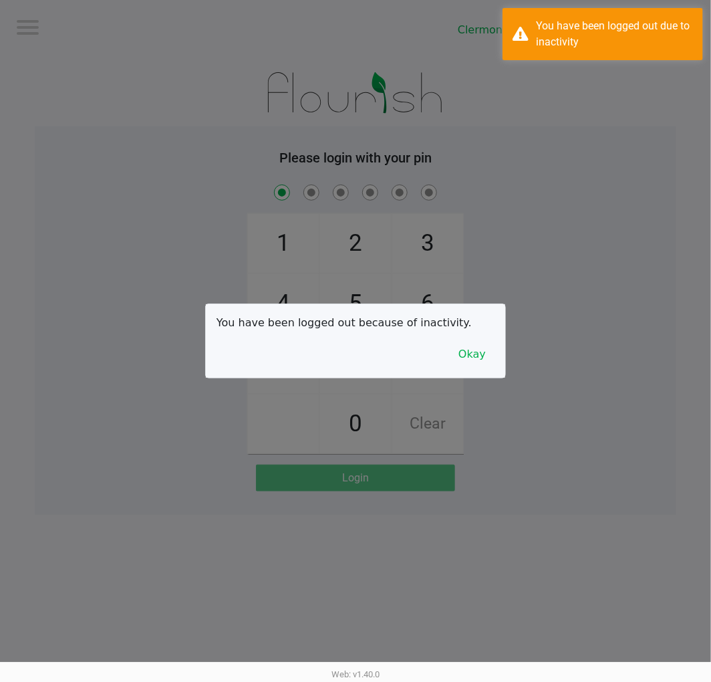
checkbox input "true"
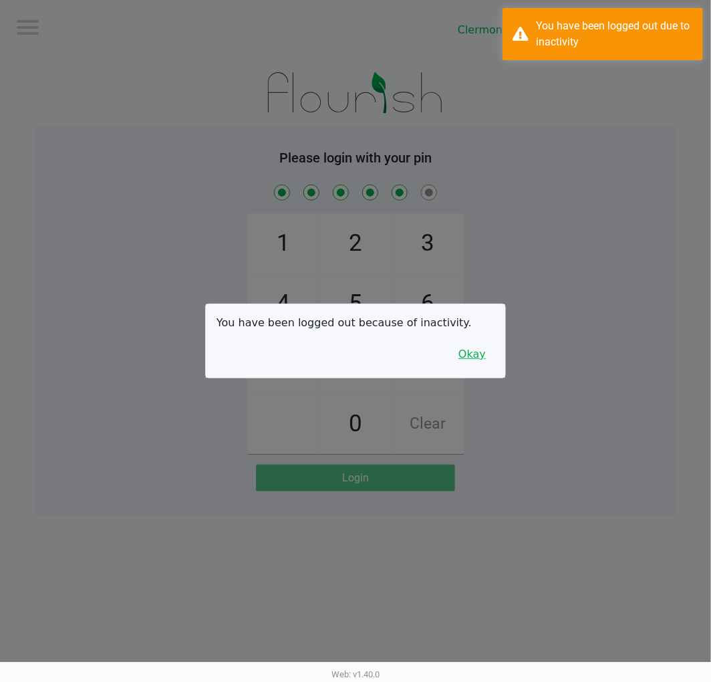
click at [483, 343] on button "Okay" at bounding box center [472, 354] width 45 height 25
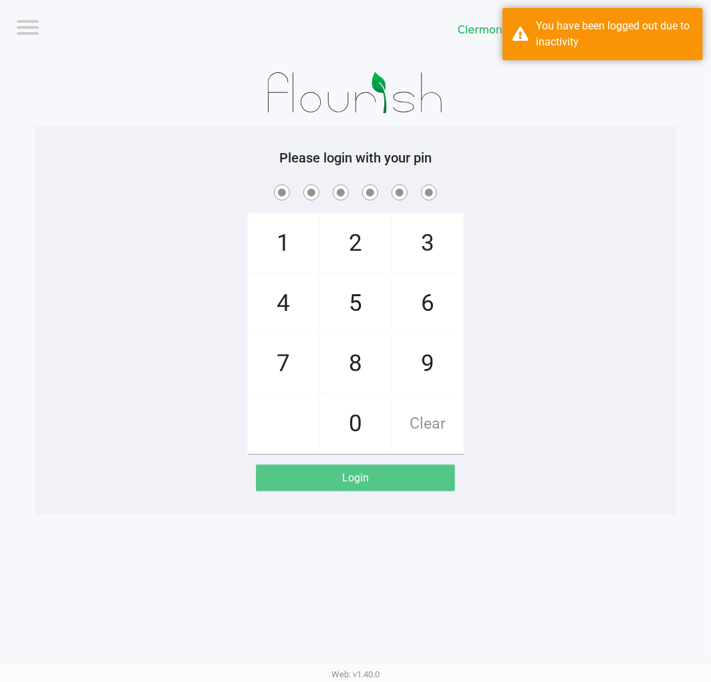
checkbox input "false"
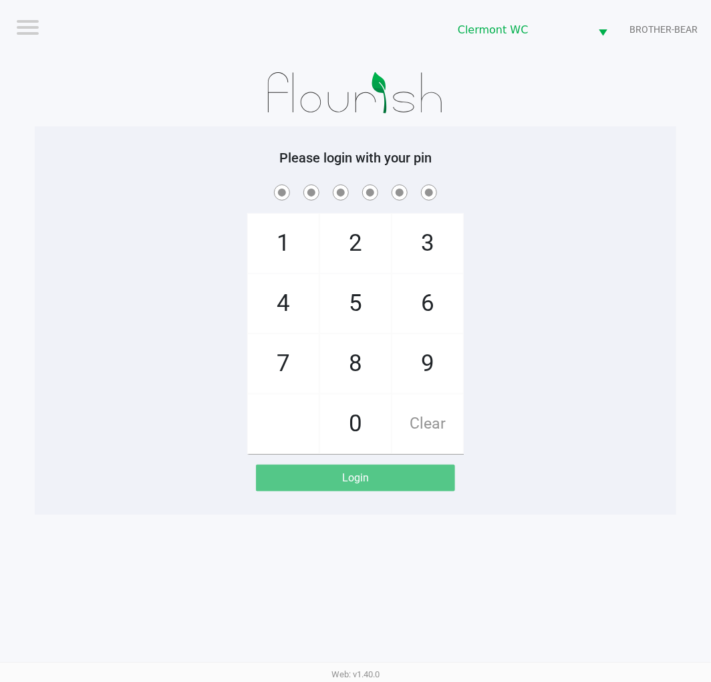
checkbox input "true"
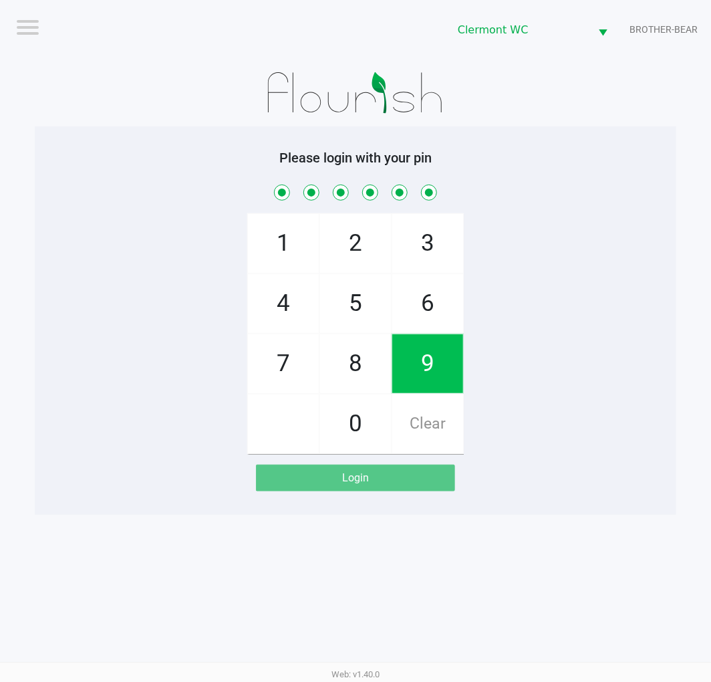
checkbox input "true"
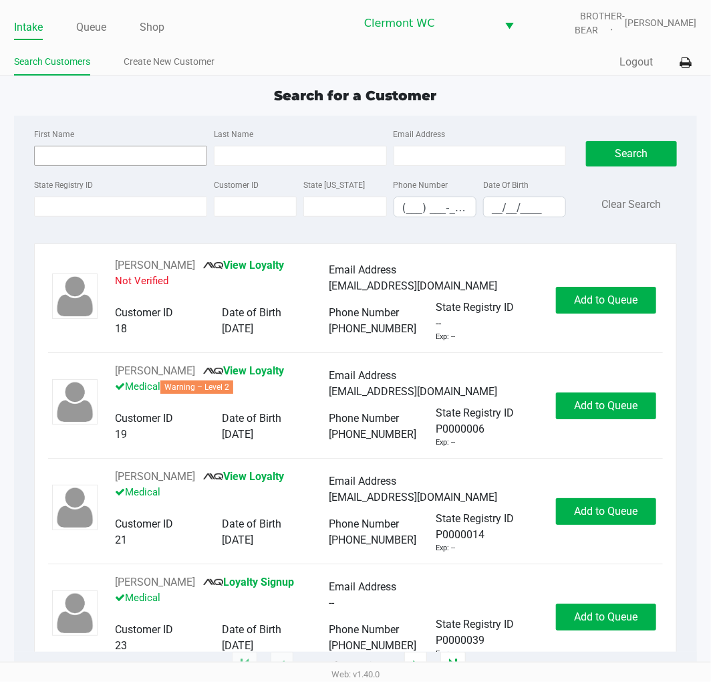
click at [145, 151] on input "First Name" at bounding box center [120, 156] width 173 height 20
type input "johnny"
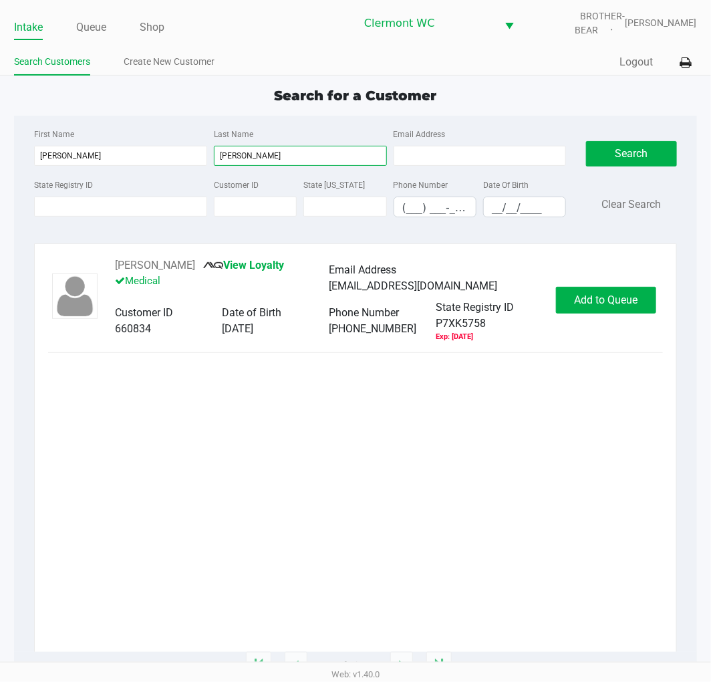
type input "calvert"
click at [620, 298] on span "Add to Queue" at bounding box center [606, 299] width 64 height 13
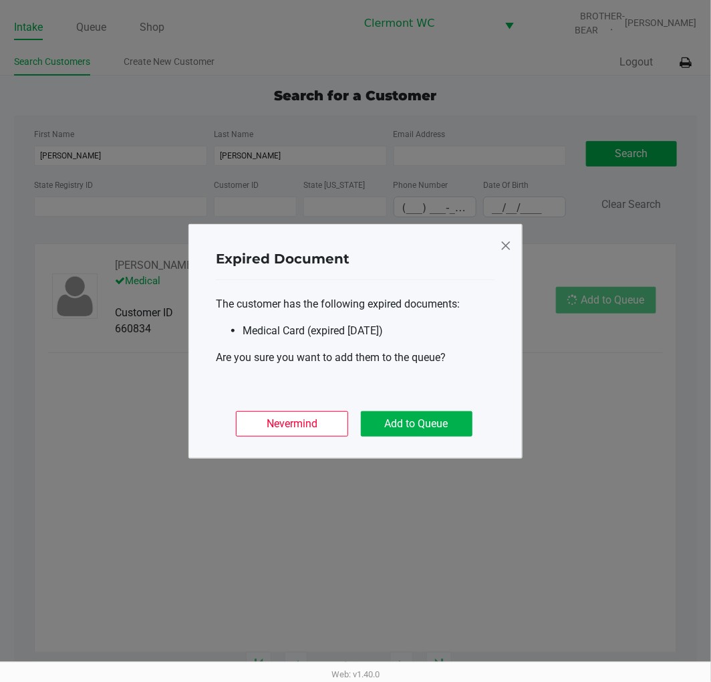
click at [406, 428] on button "Add to Queue" at bounding box center [417, 423] width 112 height 25
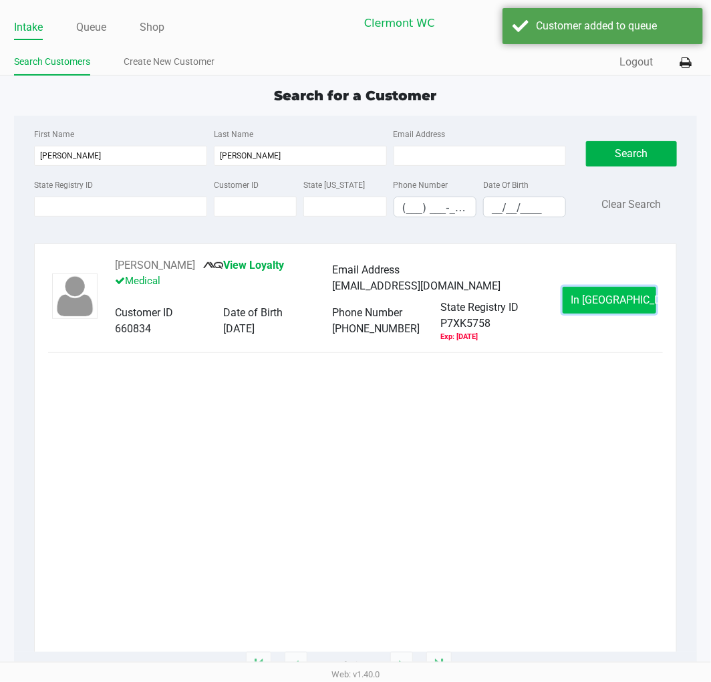
click at [637, 308] on button "In Queue" at bounding box center [610, 300] width 94 height 27
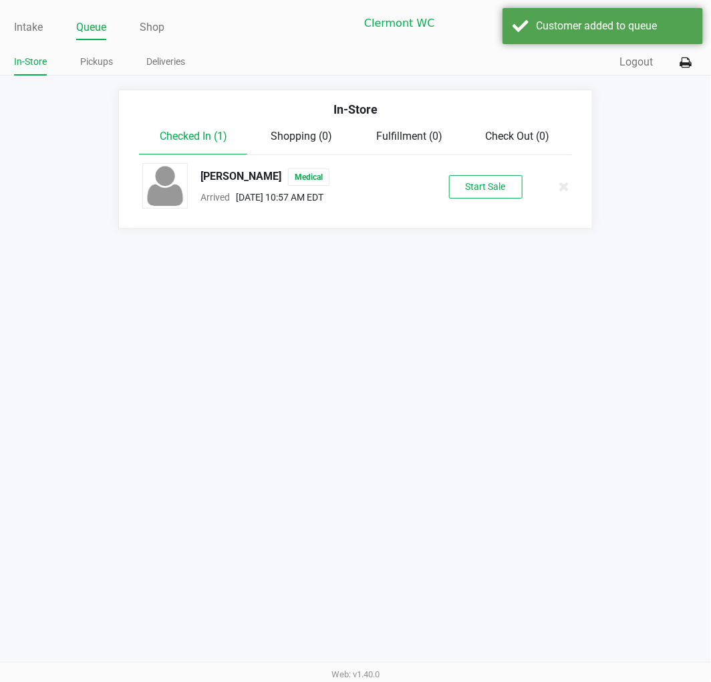
click at [467, 198] on button "Start Sale" at bounding box center [486, 186] width 74 height 23
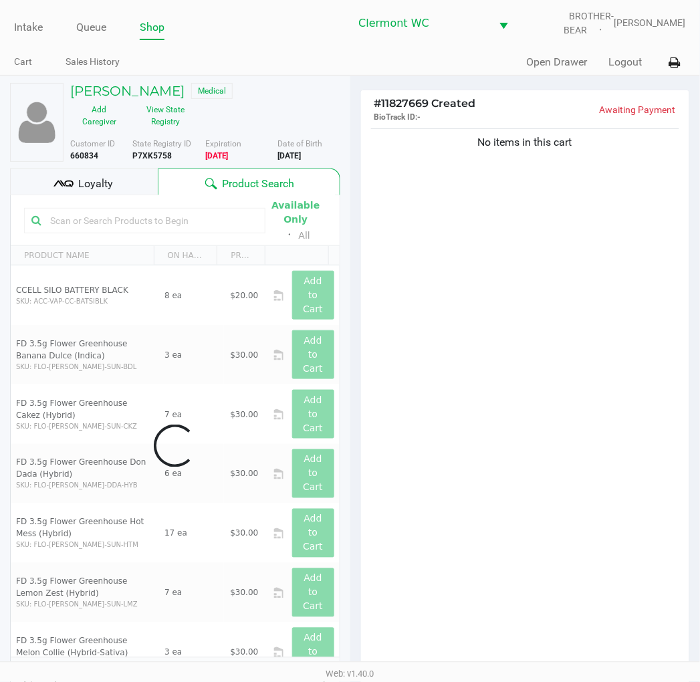
click at [202, 234] on div "Data table" at bounding box center [175, 445] width 329 height 501
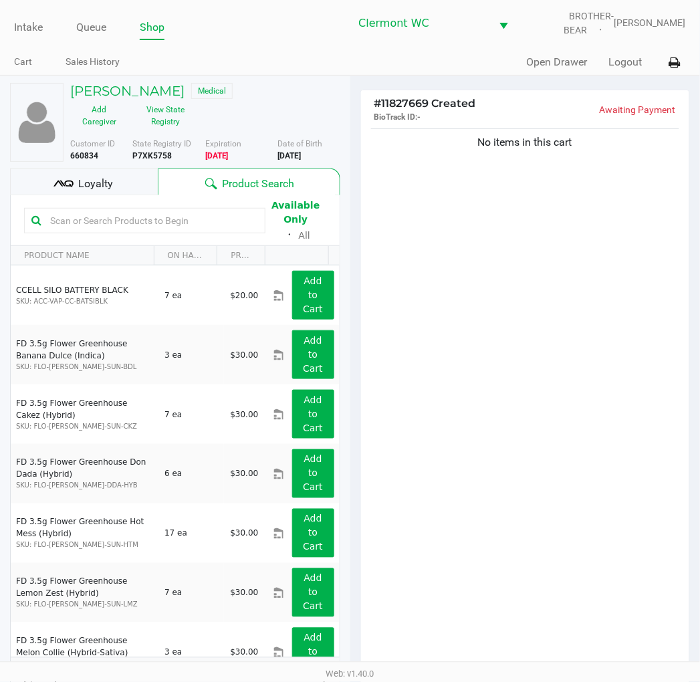
click at [639, 426] on div "No items in this cart" at bounding box center [525, 402] width 329 height 553
click at [204, 219] on input "text" at bounding box center [151, 221] width 213 height 20
click at [588, 390] on div "No items in this cart" at bounding box center [525, 402] width 329 height 553
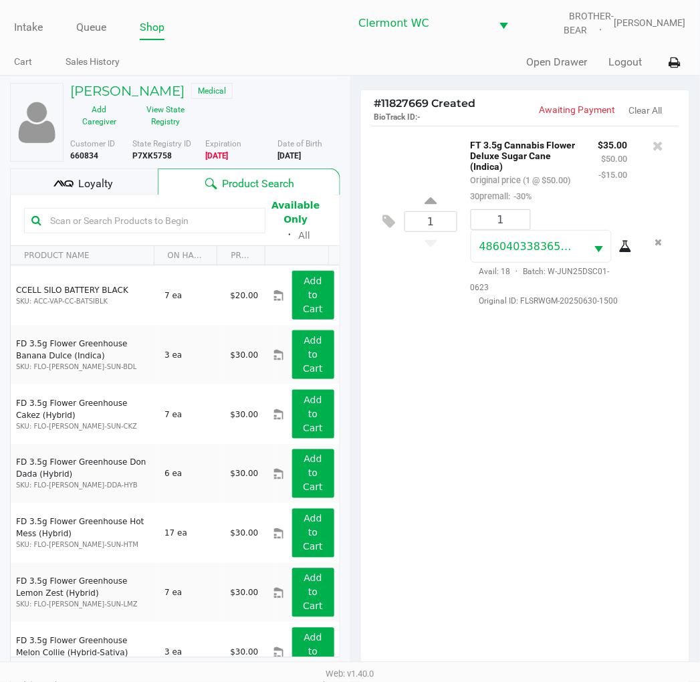
scroll to position [145, 0]
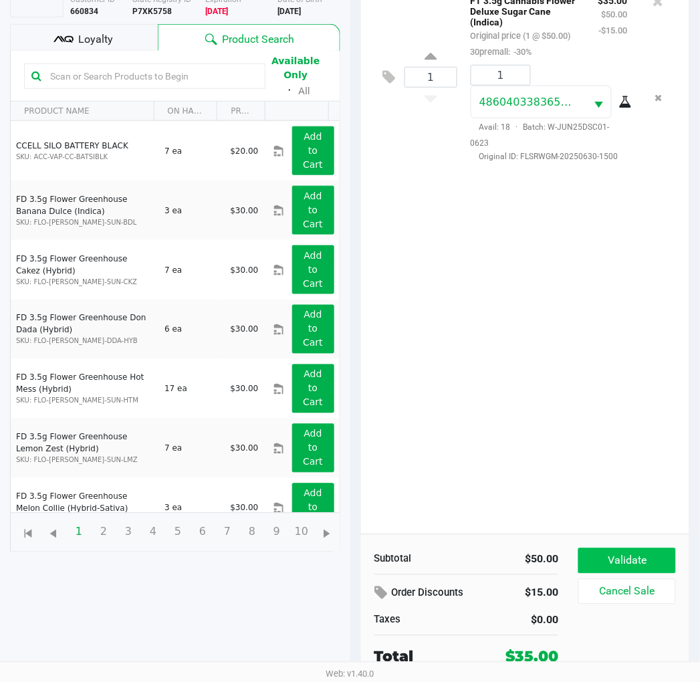
click at [644, 554] on button "Validate" at bounding box center [626, 560] width 97 height 25
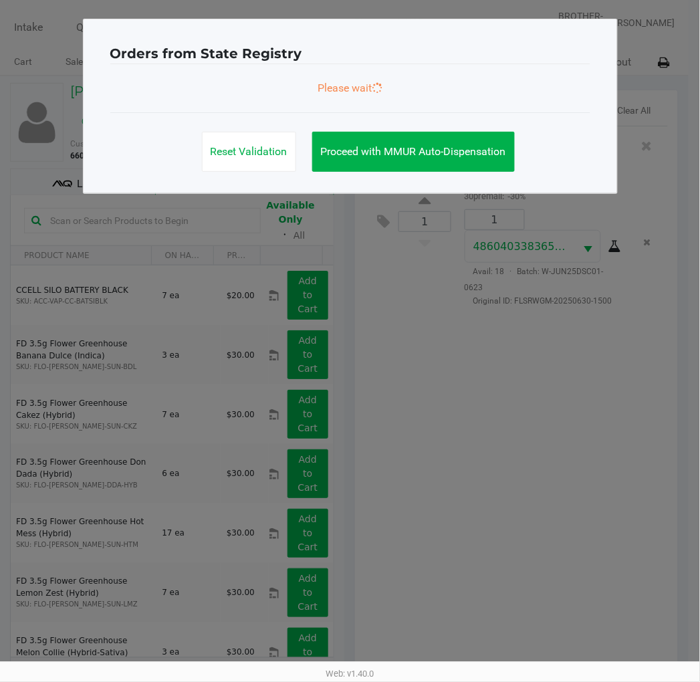
scroll to position [0, 0]
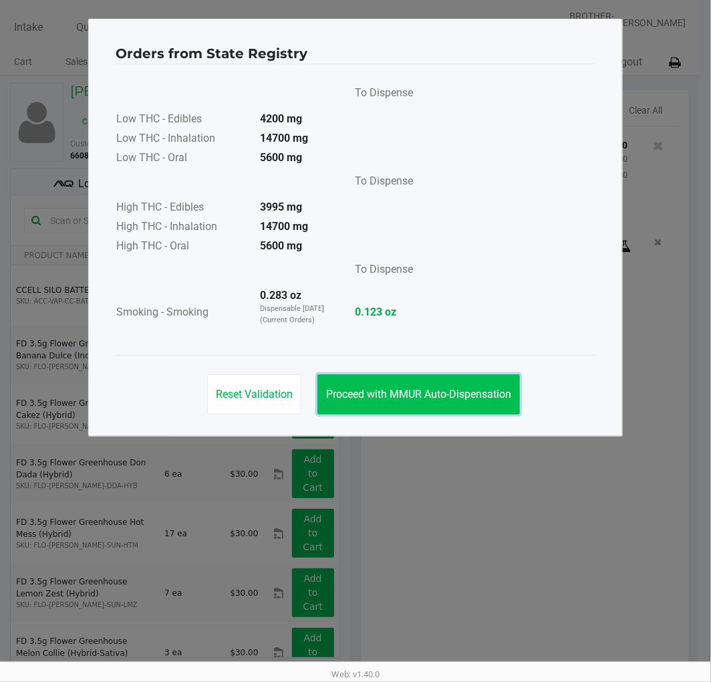
click at [422, 402] on button "Proceed with MMUR Auto-Dispensation" at bounding box center [419, 394] width 203 height 40
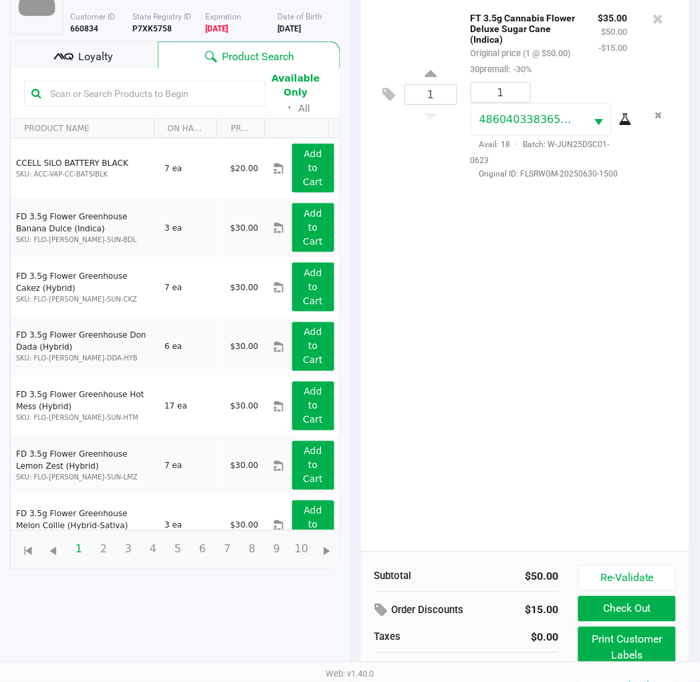
scroll to position [159, 0]
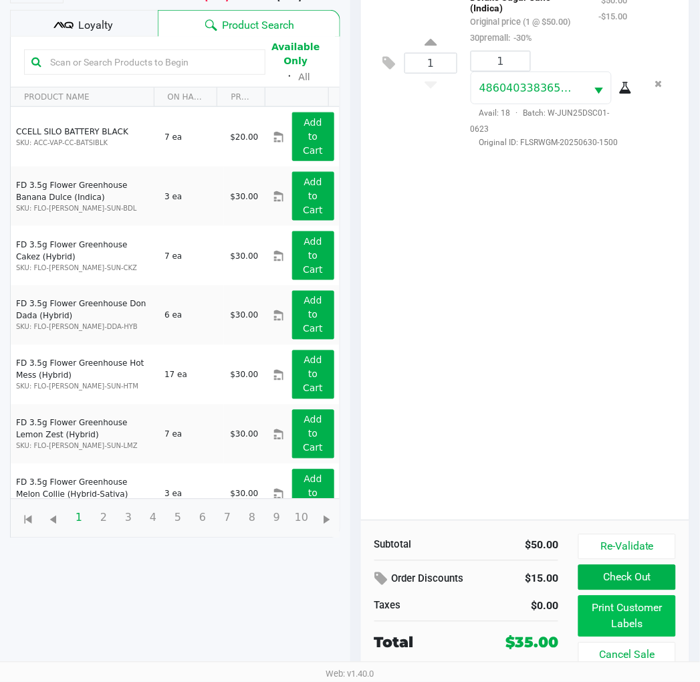
click at [642, 611] on button "Print Customer Labels" at bounding box center [626, 616] width 97 height 41
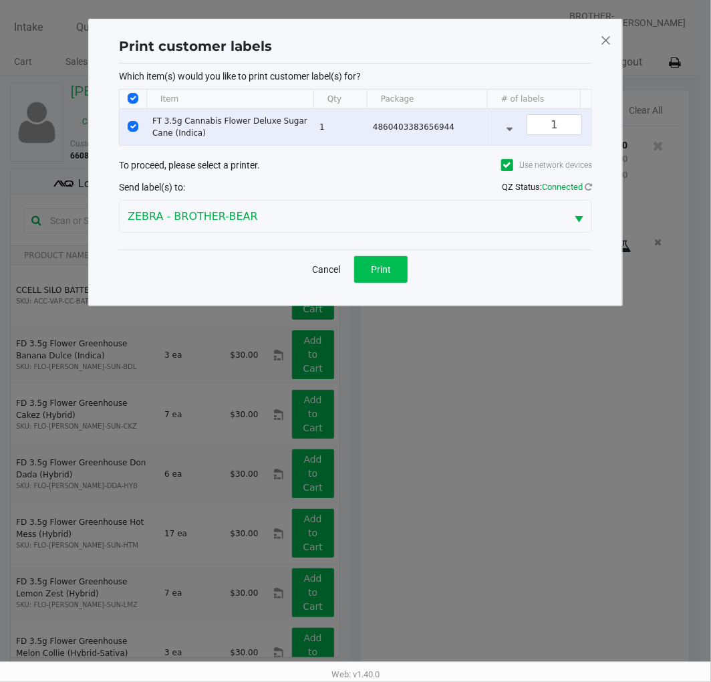
click at [389, 275] on span "Print" at bounding box center [381, 269] width 20 height 11
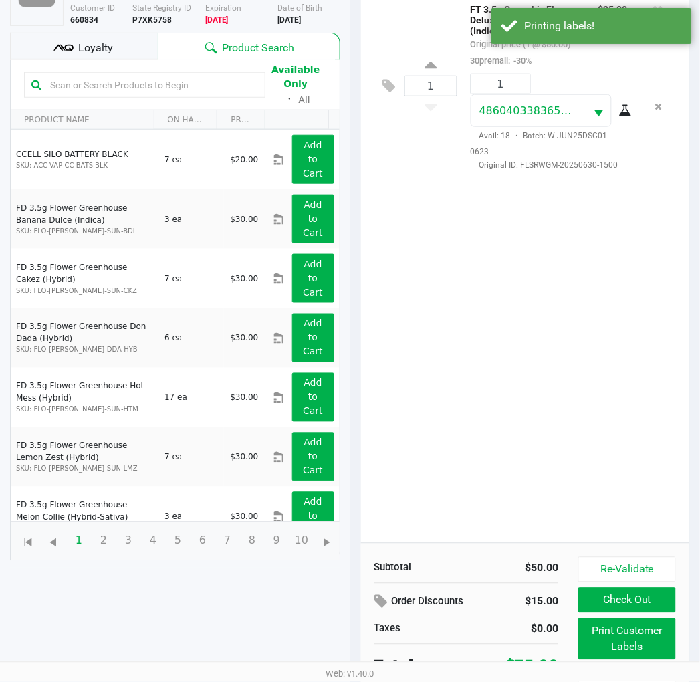
scroll to position [159, 0]
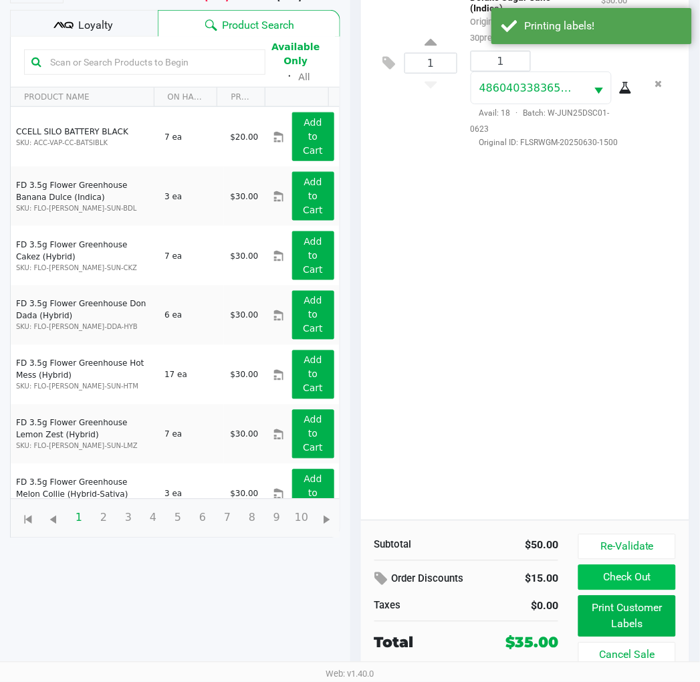
click at [639, 580] on button "Check Out" at bounding box center [626, 577] width 97 height 25
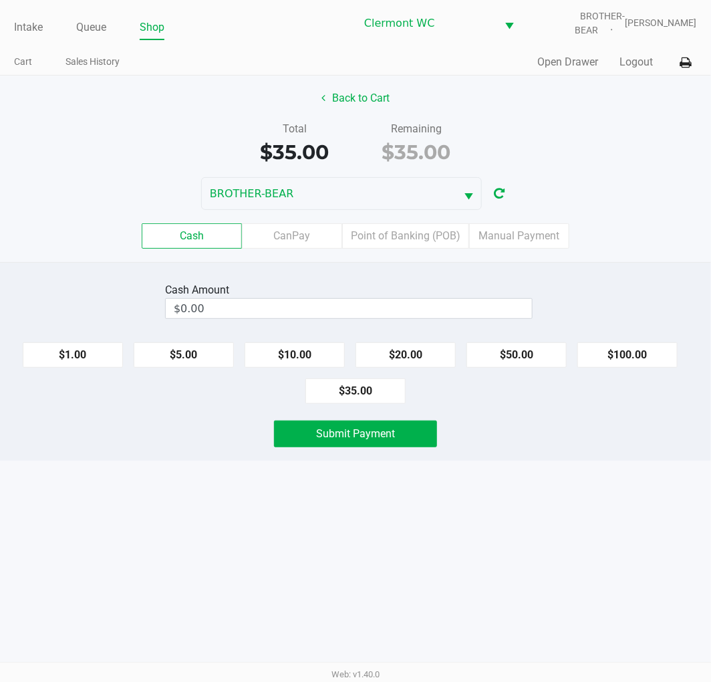
click at [682, 199] on div "BROTHER-BEAR" at bounding box center [355, 193] width 711 height 33
click at [433, 285] on div "Cash Amount" at bounding box center [349, 290] width 368 height 16
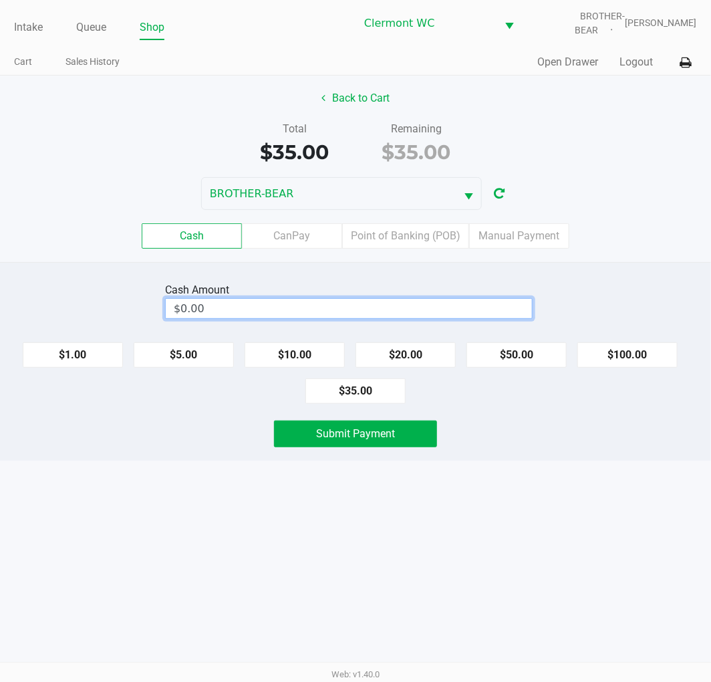
click at [398, 303] on input "$0.00" at bounding box center [349, 308] width 366 height 19
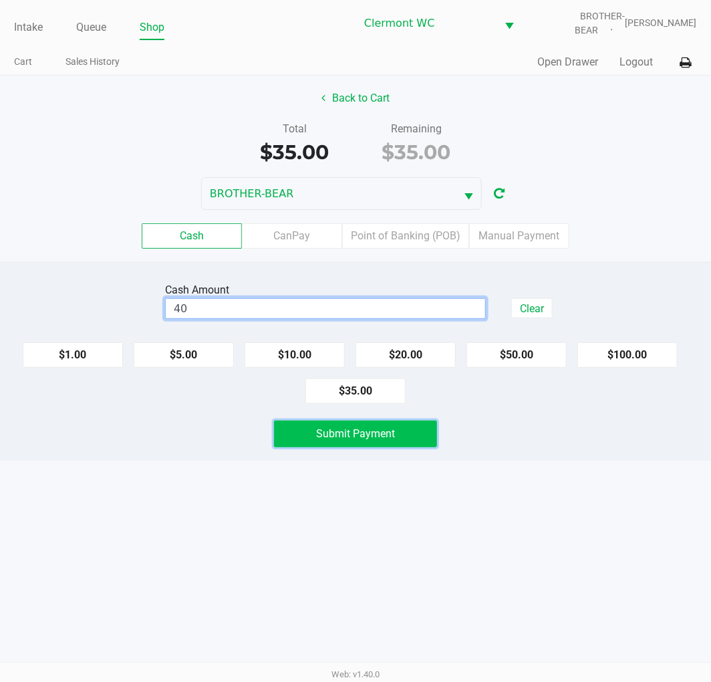
click at [405, 436] on button "Submit Payment" at bounding box center [355, 433] width 163 height 27
type input "$40.00"
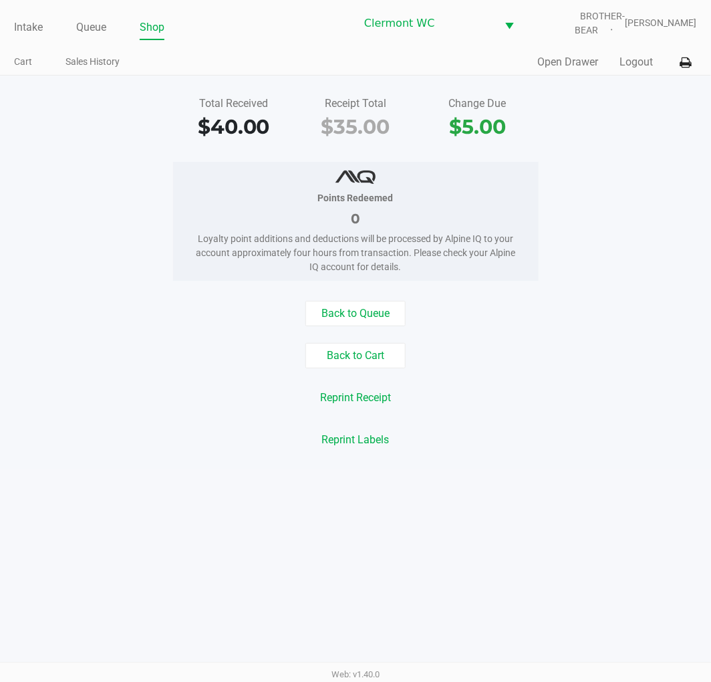
click at [706, 262] on div "Points Redeemed 0 Loyalty point additions and deductions will be processed by A…" at bounding box center [355, 221] width 731 height 119
click at [94, 27] on link "Queue" at bounding box center [91, 27] width 30 height 19
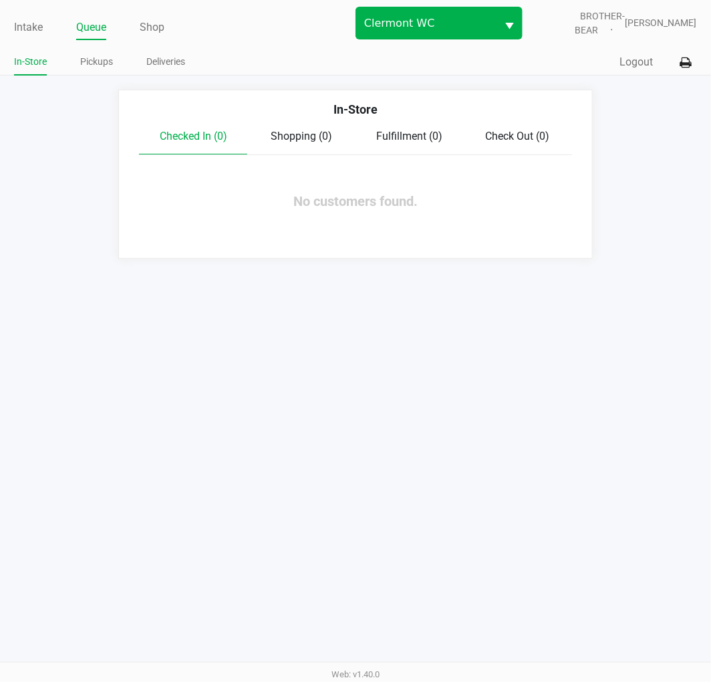
drag, startPoint x: 665, startPoint y: 284, endPoint x: 483, endPoint y: 36, distance: 307.9
click at [666, 281] on div "Intake Queue Shop Clermont WC BROTHER-BEAR Sharlene Amadio In-Store Pickups Del…" at bounding box center [355, 341] width 711 height 682
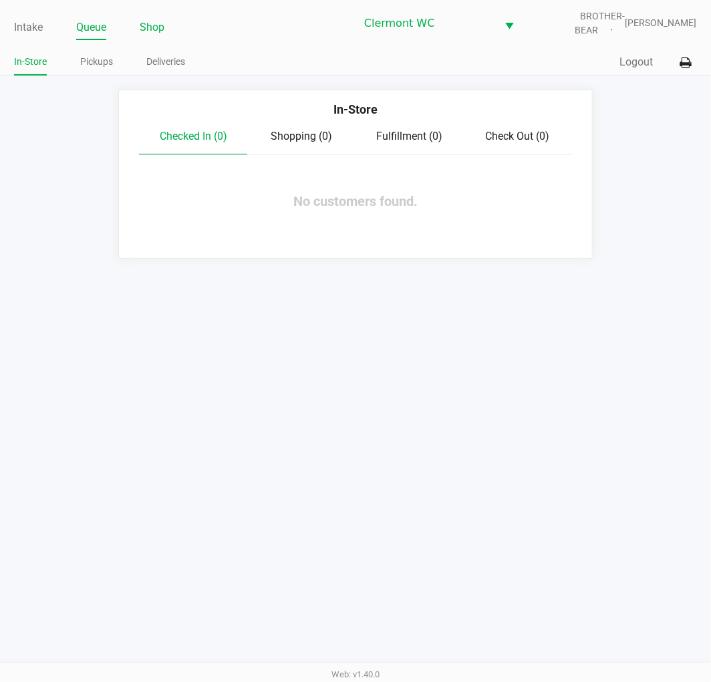
click at [154, 25] on link "Shop" at bounding box center [152, 27] width 25 height 19
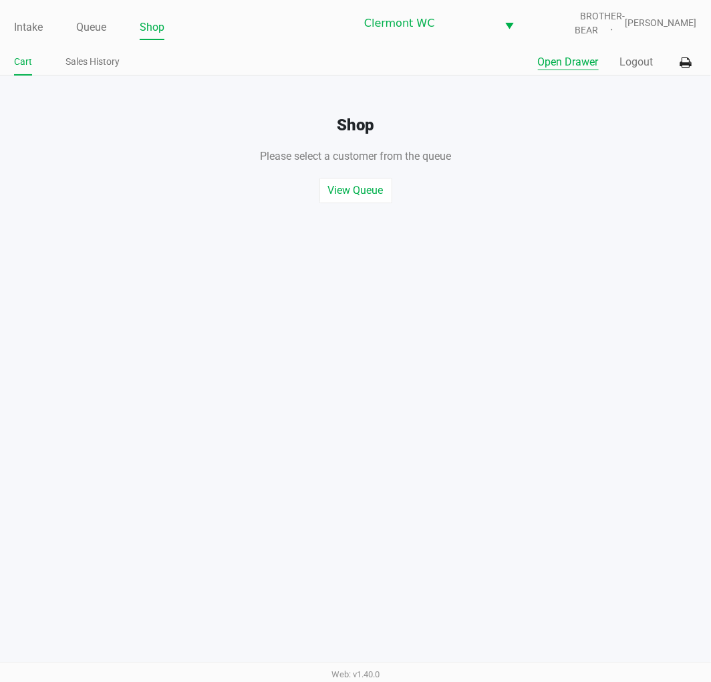
click at [559, 64] on button "Open Drawer" at bounding box center [568, 62] width 61 height 16
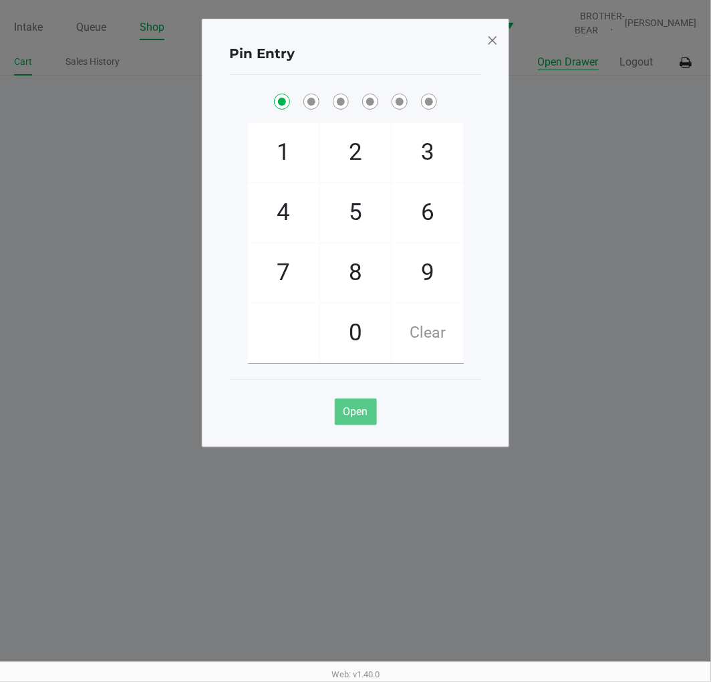
checkbox input "true"
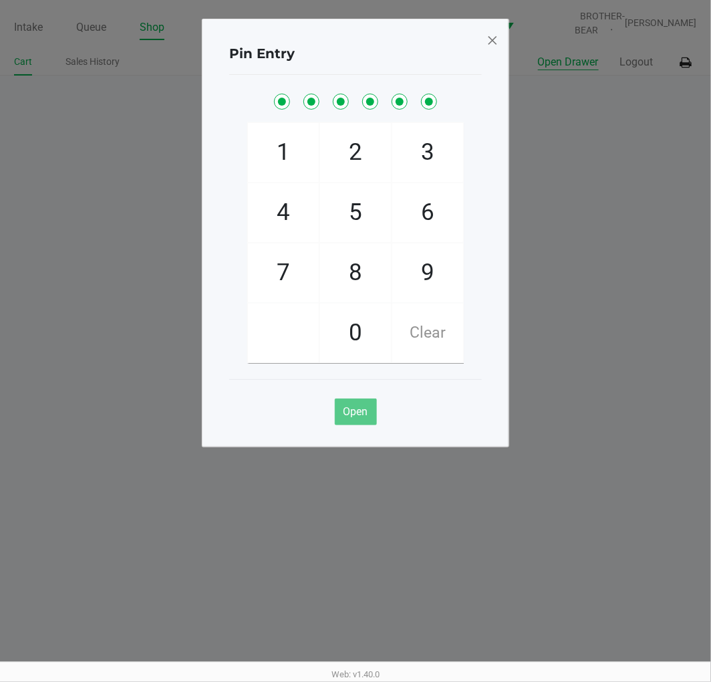
checkbox input "true"
click at [492, 48] on span at bounding box center [493, 39] width 12 height 21
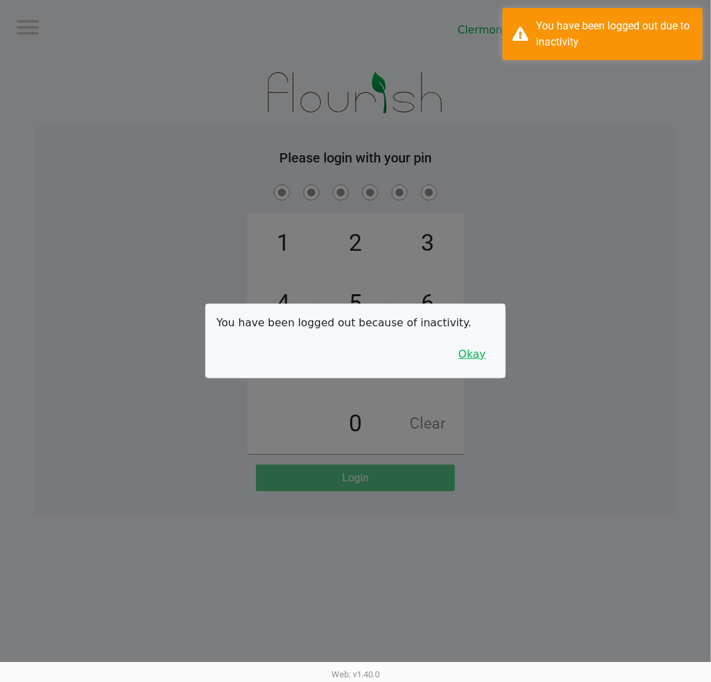
click at [482, 355] on button "Okay" at bounding box center [472, 354] width 45 height 25
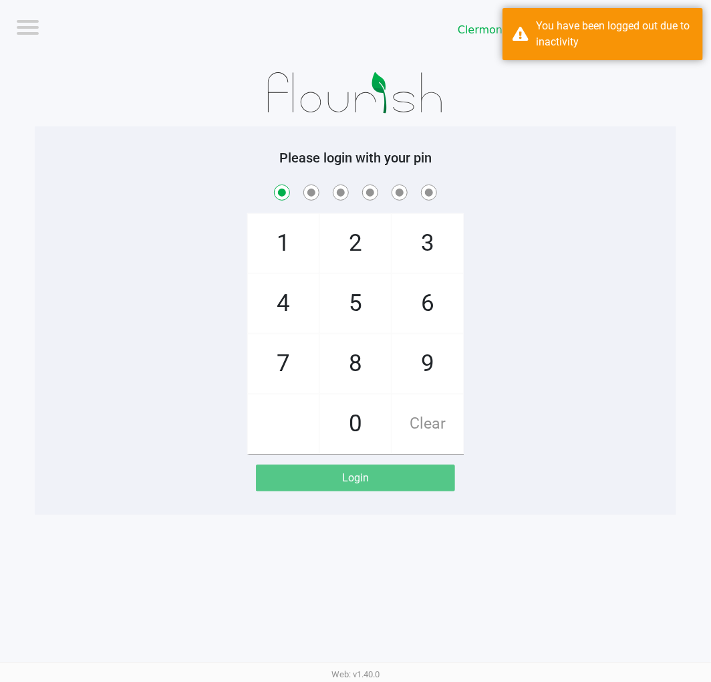
checkbox input "true"
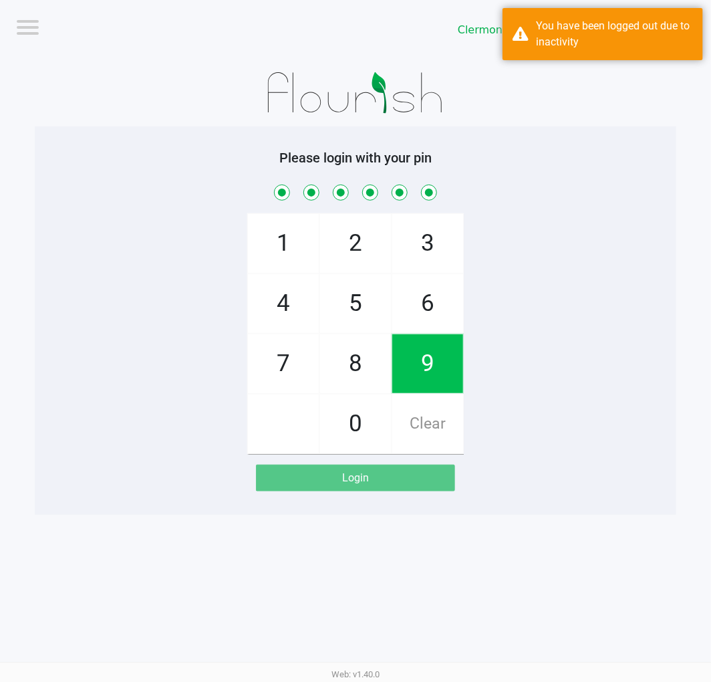
checkbox input "true"
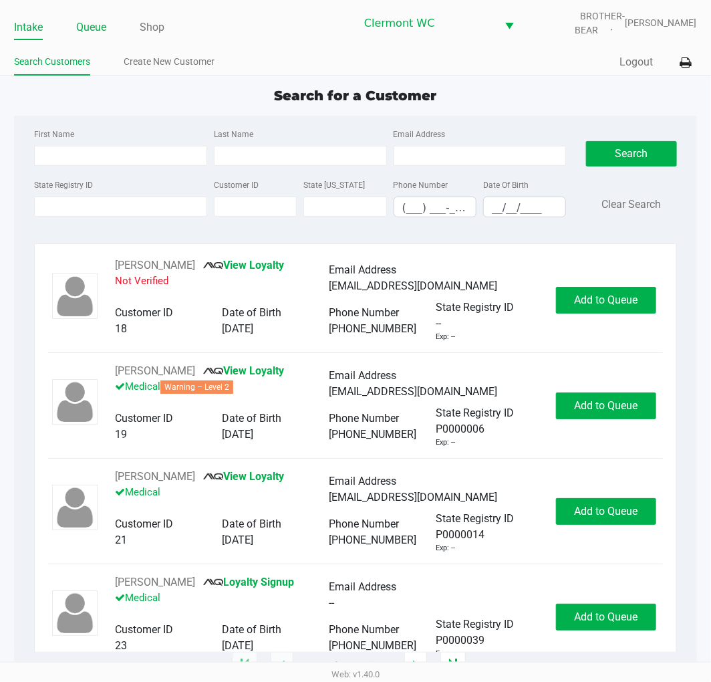
click at [90, 27] on link "Queue" at bounding box center [91, 27] width 30 height 19
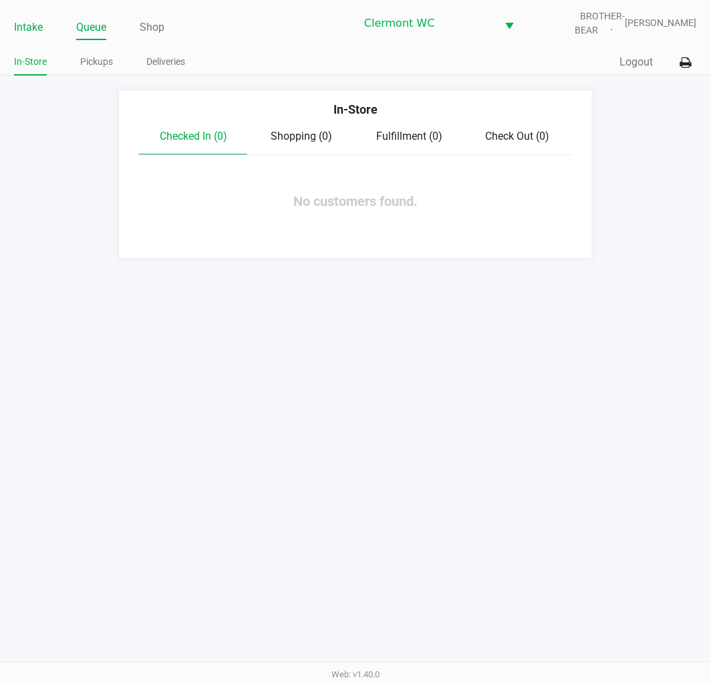
click at [22, 23] on link "Intake" at bounding box center [28, 27] width 29 height 19
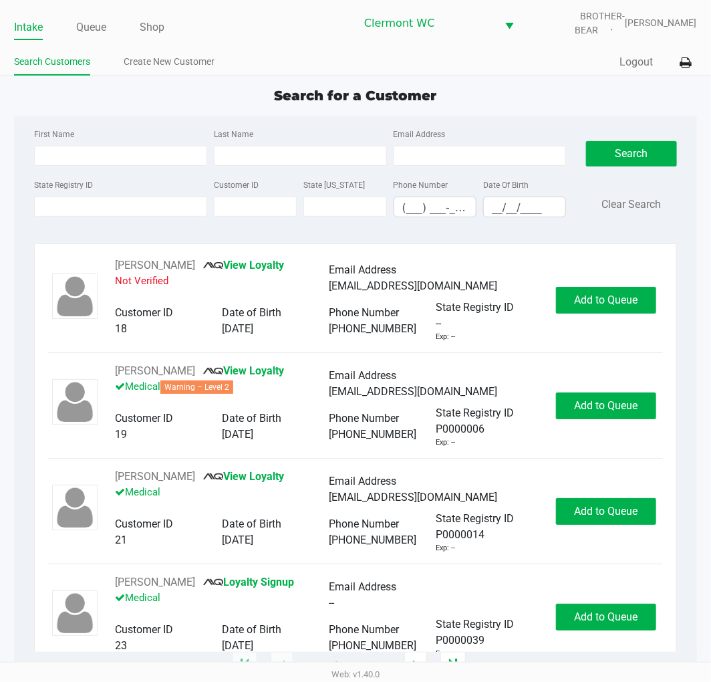
click at [210, 86] on div "Search for a Customer" at bounding box center [355, 96] width 703 height 20
click at [90, 29] on link "Queue" at bounding box center [91, 27] width 30 height 19
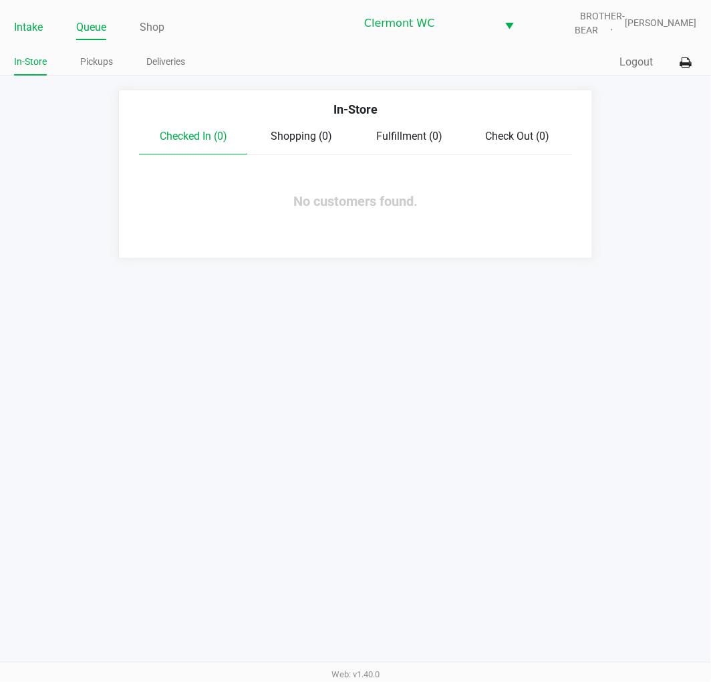
click at [38, 29] on link "Intake" at bounding box center [28, 27] width 29 height 19
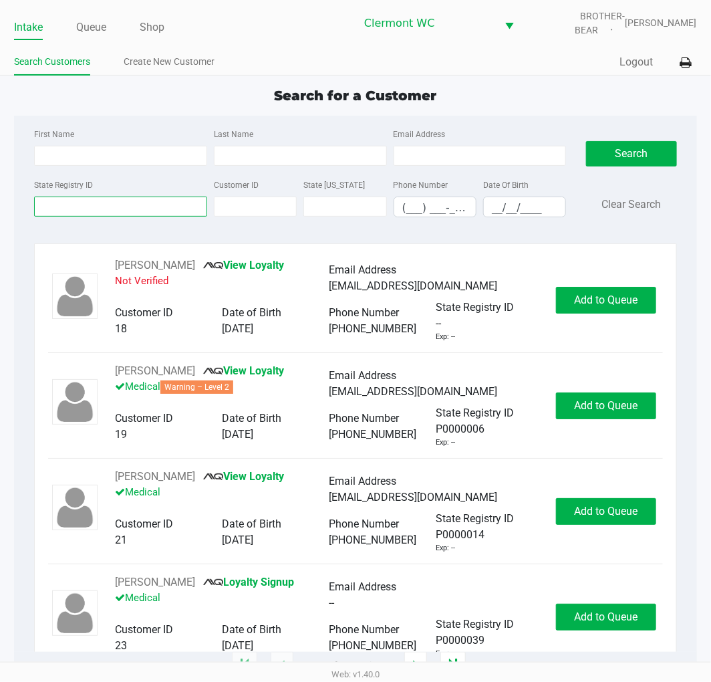
click at [98, 207] on input "State Registry ID" at bounding box center [120, 207] width 173 height 20
click at [123, 208] on input "State Registry ID" at bounding box center [120, 207] width 173 height 20
click at [142, 203] on input "State Registry ID" at bounding box center [120, 207] width 173 height 20
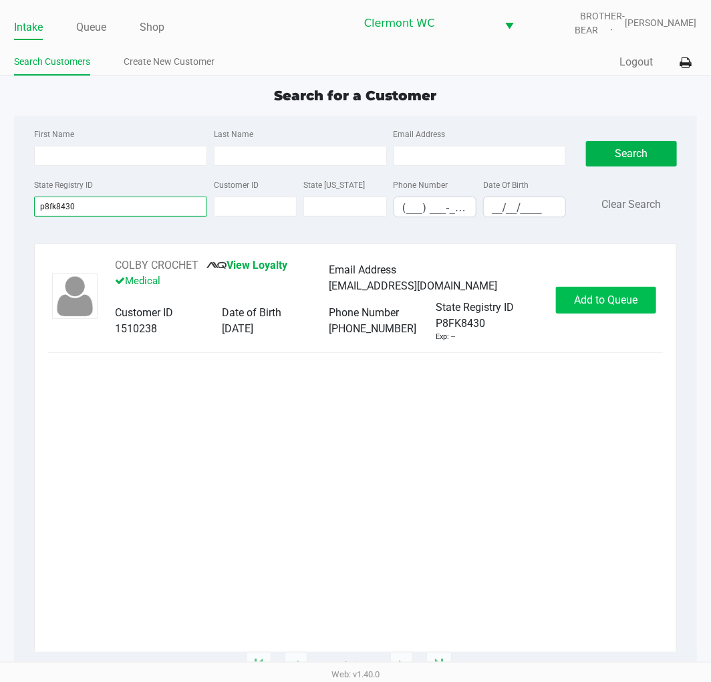
type input "p8fk8430"
click at [596, 297] on span "Add to Queue" at bounding box center [606, 299] width 64 height 13
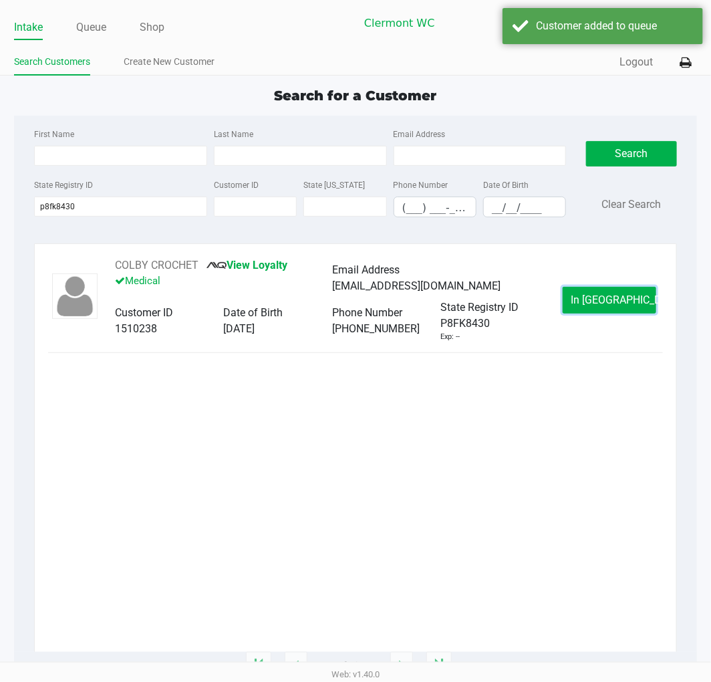
click at [592, 297] on span "In Queue" at bounding box center [628, 299] width 112 height 13
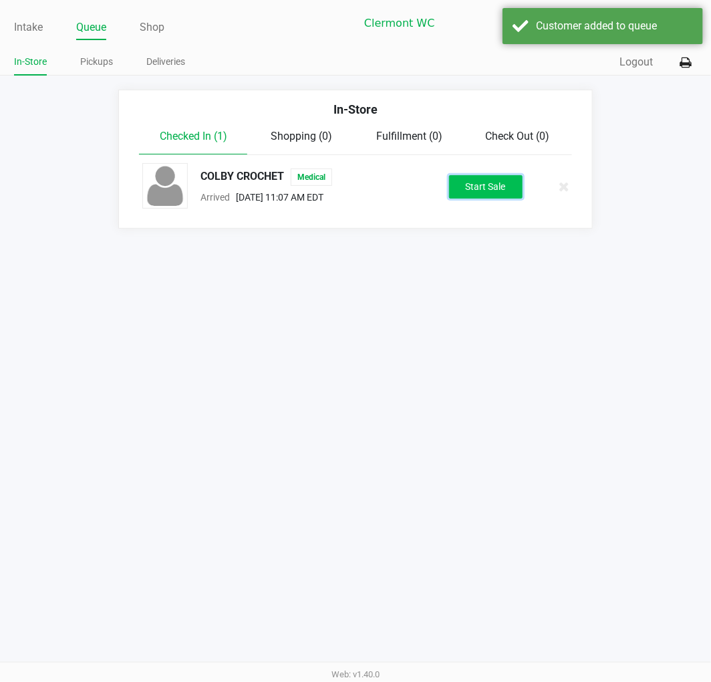
click at [473, 185] on button "Start Sale" at bounding box center [486, 186] width 74 height 23
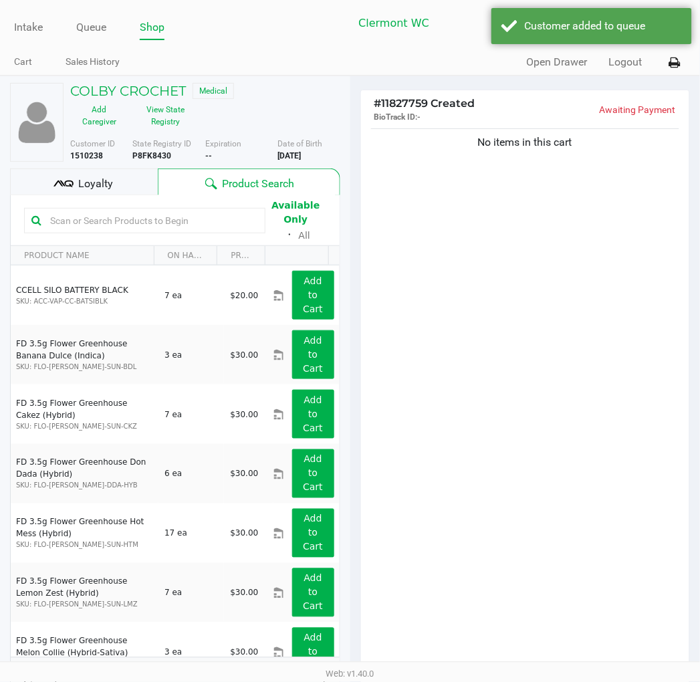
click at [211, 215] on input "text" at bounding box center [151, 221] width 213 height 20
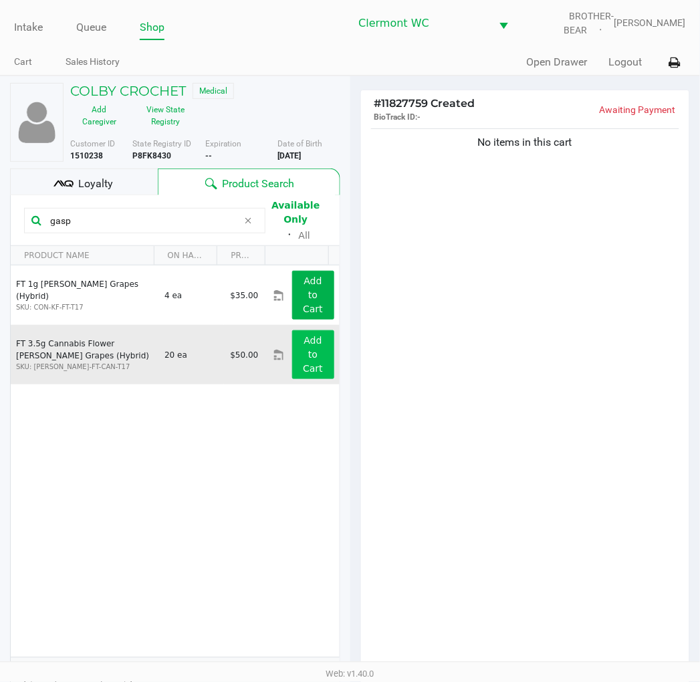
type input "gasp"
click at [303, 362] on app-button-loader "Add to Cart" at bounding box center [313, 354] width 20 height 39
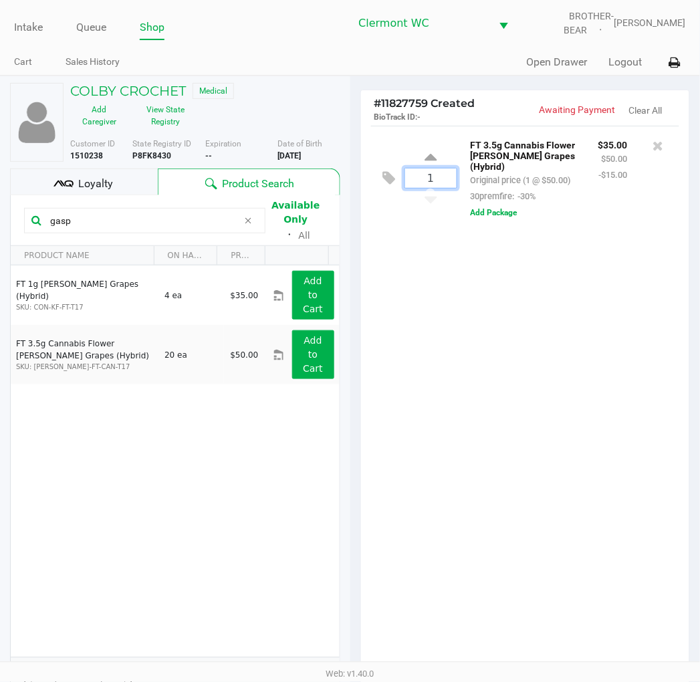
click at [441, 178] on input "1" at bounding box center [430, 177] width 51 height 19
type input "4"
click at [452, 324] on div "COLBY CROCHET Medical Add Caregiver View State Registry Customer ID 1510238 Sta…" at bounding box center [350, 451] width 700 height 751
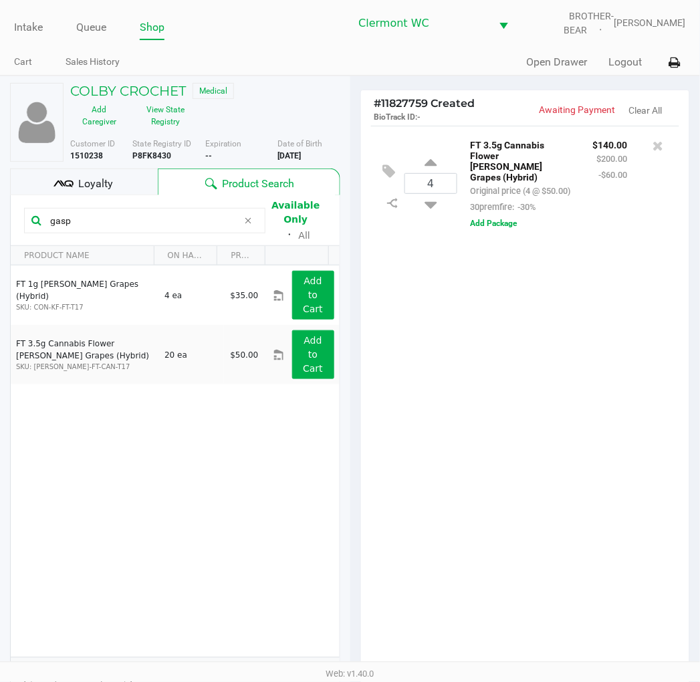
drag, startPoint x: -1, startPoint y: 169, endPoint x: -1, endPoint y: 144, distance: 25.4
click at [0, 144] on html "Intake Queue Shop Clermont WC BROTHER-BEAR Sharlene Amadio Cart Sales History Q…" at bounding box center [350, 341] width 700 height 682
click at [69, 184] on icon at bounding box center [68, 183] width 9 height 7
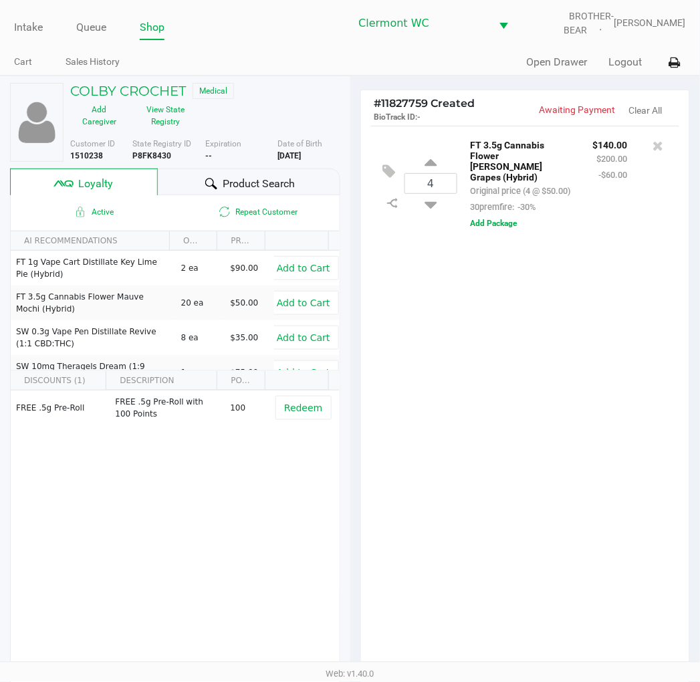
click at [299, 414] on button "Redeem" at bounding box center [302, 408] width 55 height 24
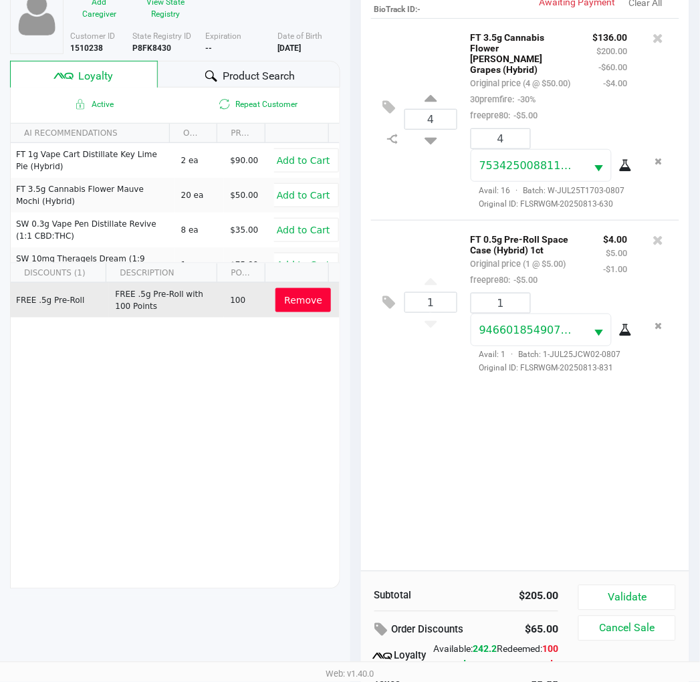
scroll to position [172, 0]
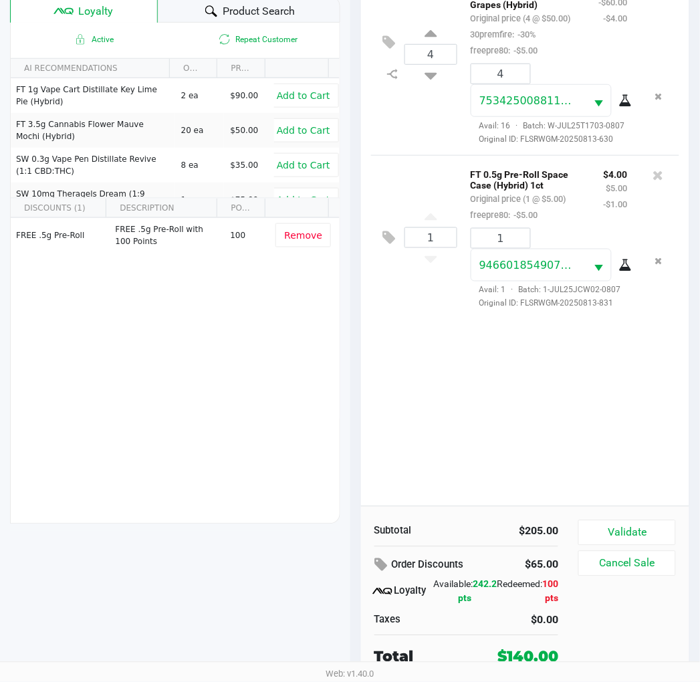
click at [269, 10] on span "Product Search" at bounding box center [259, 11] width 72 height 16
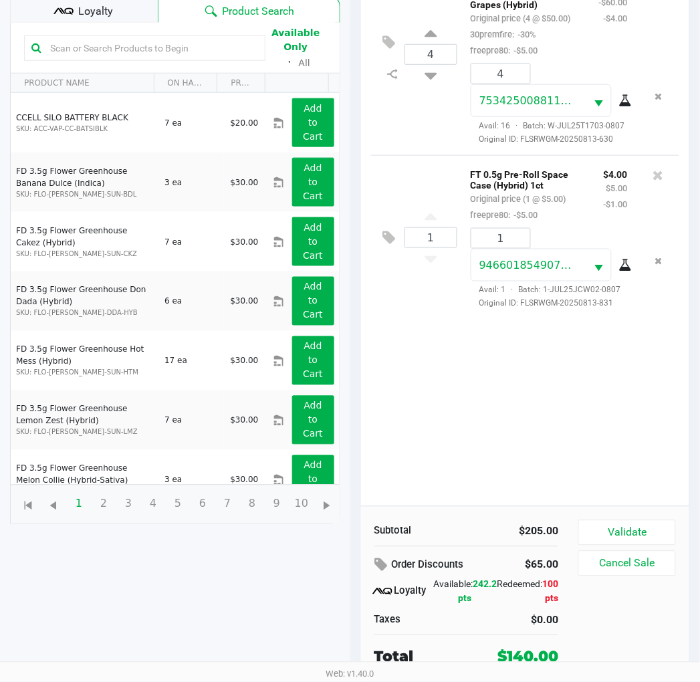
click at [152, 50] on input "text" at bounding box center [151, 48] width 213 height 20
click at [201, 51] on input "text" at bounding box center [151, 48] width 213 height 20
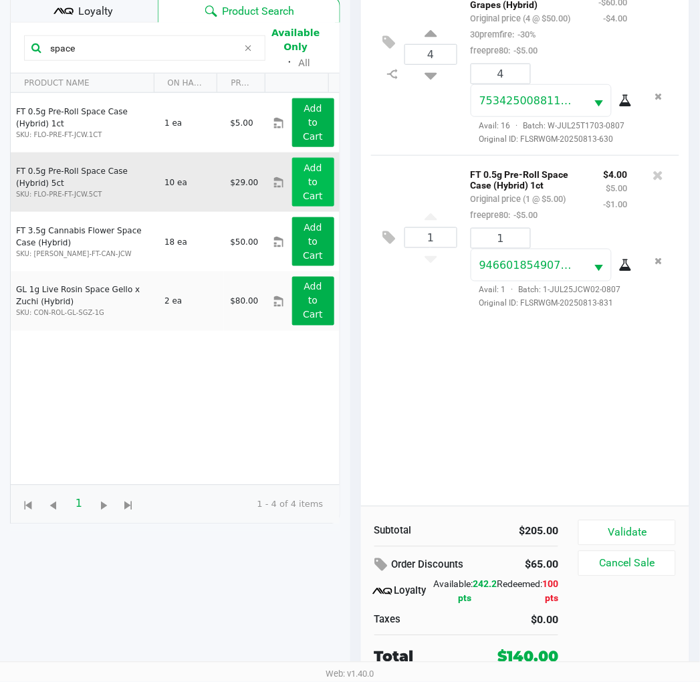
type input "space"
click at [299, 174] on button "Add to Cart" at bounding box center [313, 182] width 42 height 49
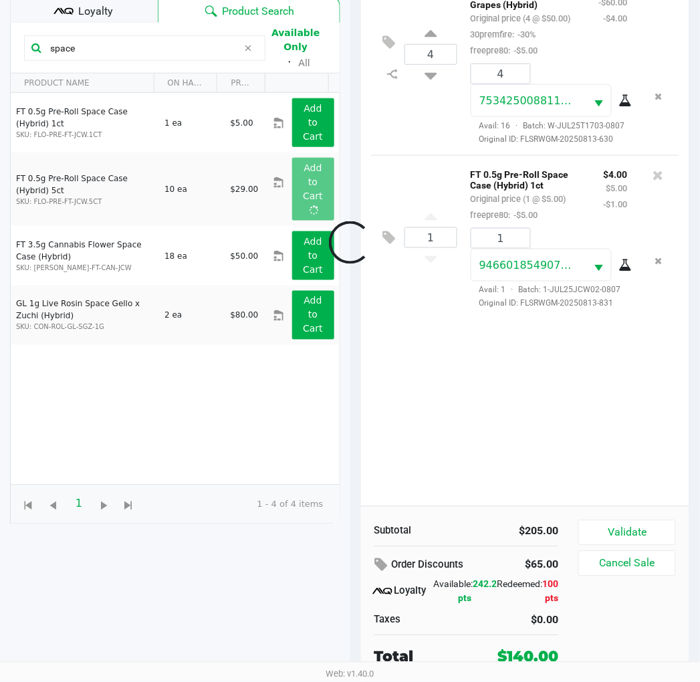
click at [475, 426] on div at bounding box center [350, 242] width 700 height 545
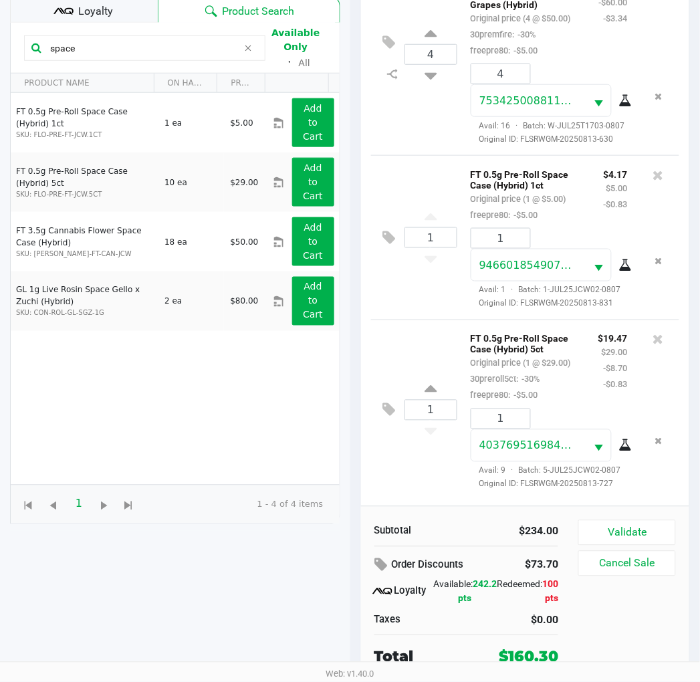
scroll to position [68, 0]
click at [389, 402] on icon at bounding box center [389, 409] width 13 height 15
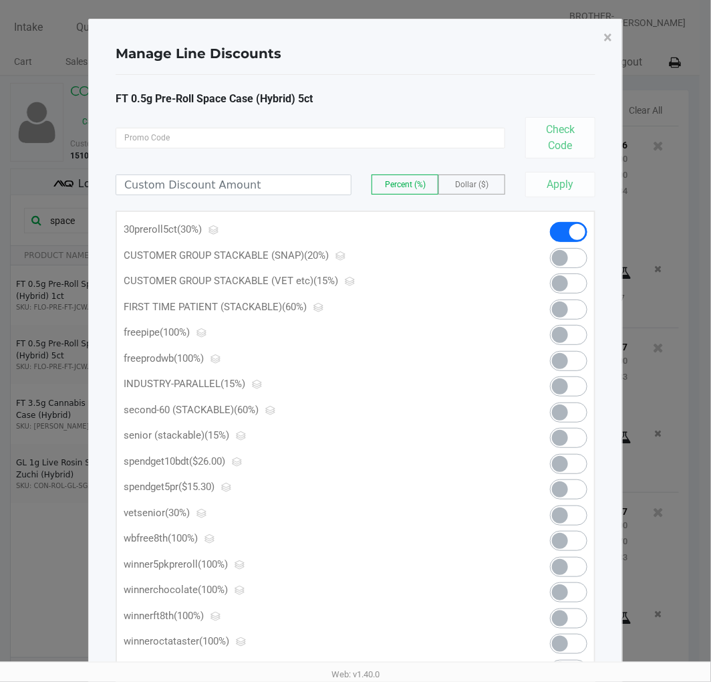
scroll to position [62, 0]
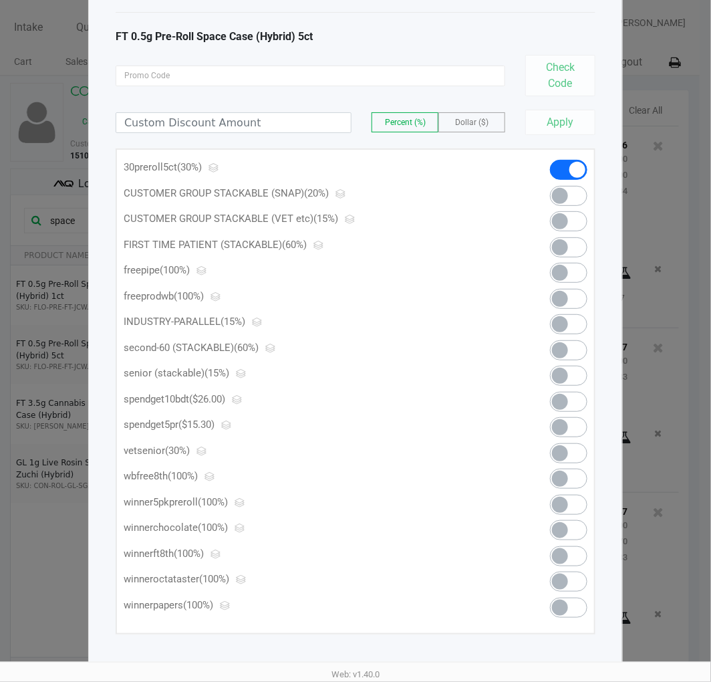
click at [563, 422] on span at bounding box center [560, 427] width 16 height 16
click at [558, 128] on div "Apply" at bounding box center [555, 122] width 80 height 25
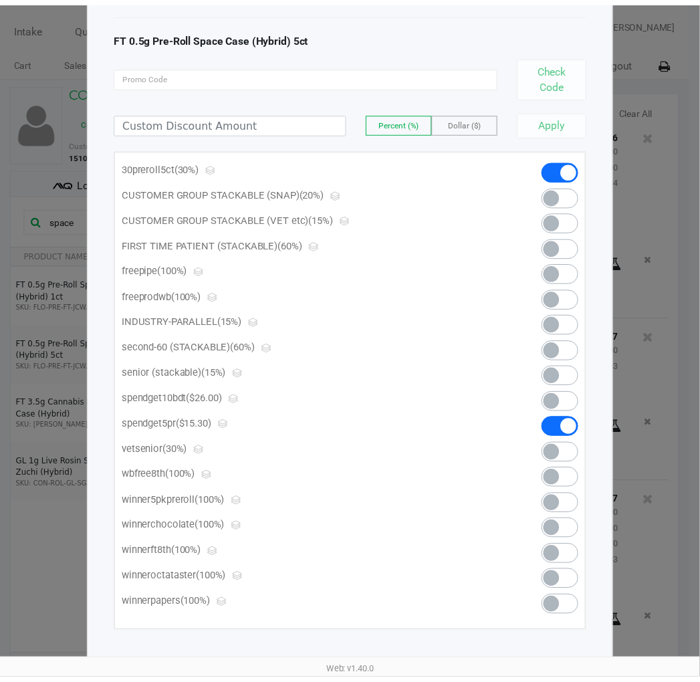
scroll to position [0, 0]
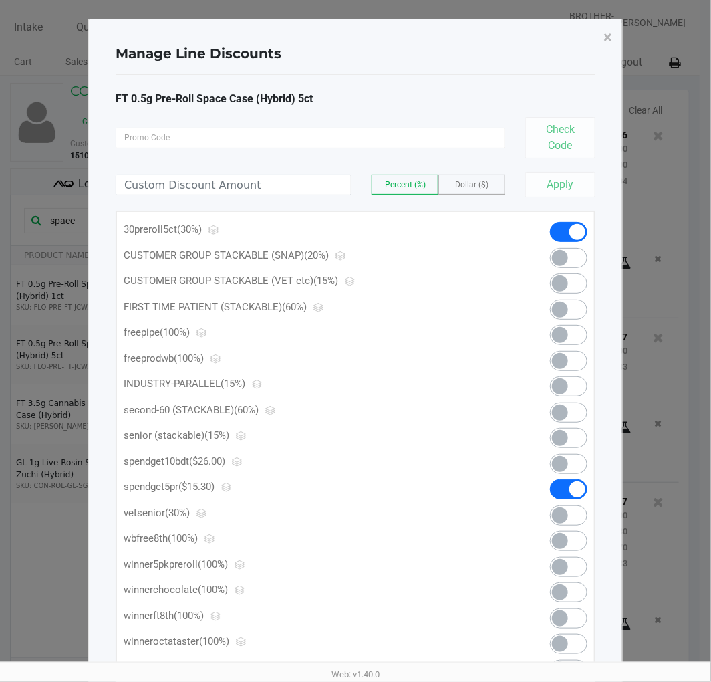
click at [606, 34] on span "×" at bounding box center [608, 37] width 9 height 19
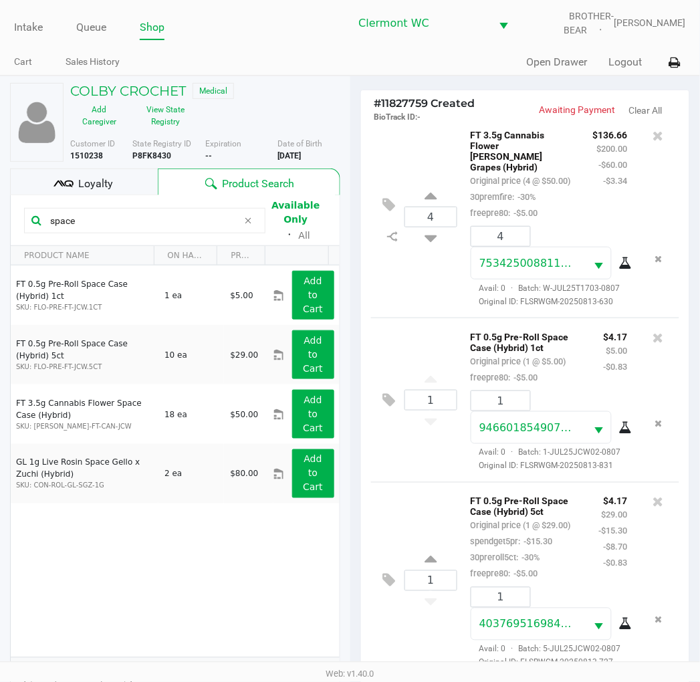
click at [103, 185] on span "Loyalty" at bounding box center [95, 184] width 35 height 16
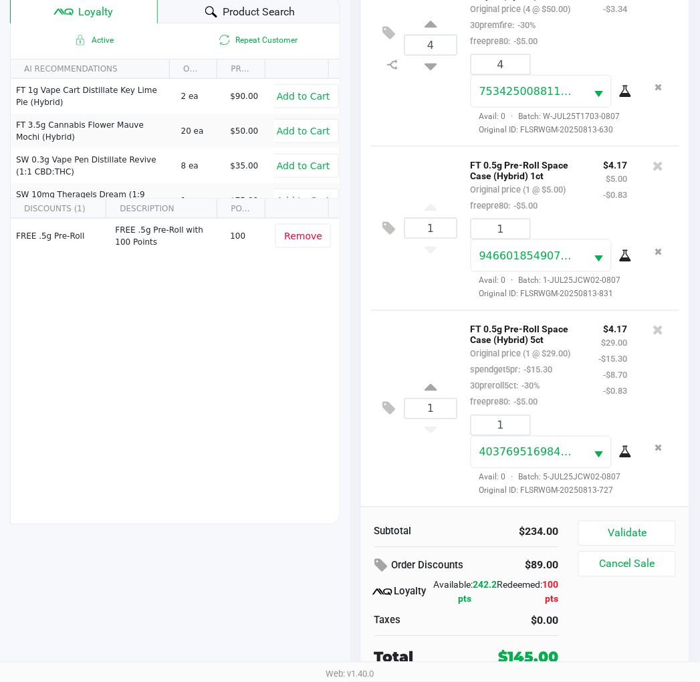
scroll to position [172, 0]
click at [657, 531] on button "Validate" at bounding box center [626, 532] width 97 height 25
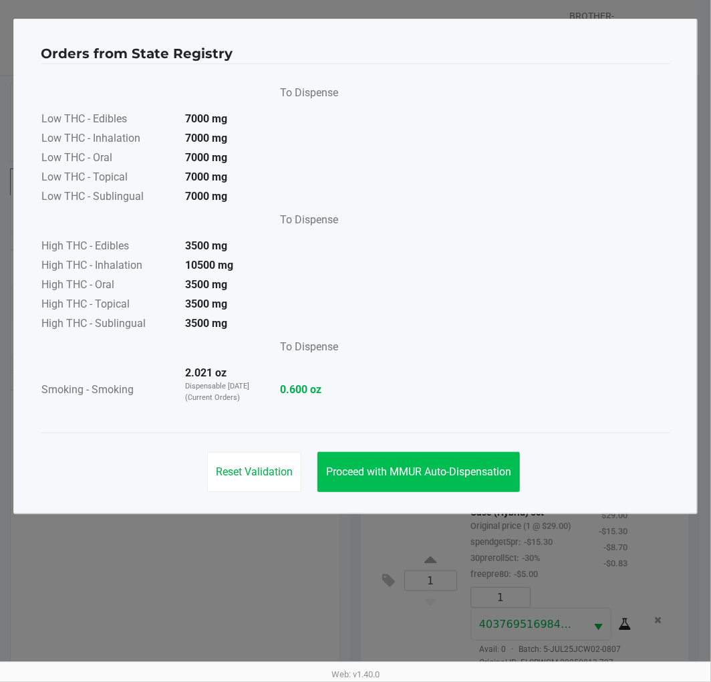
click at [427, 482] on button "Proceed with MMUR Auto-Dispensation" at bounding box center [419, 472] width 203 height 40
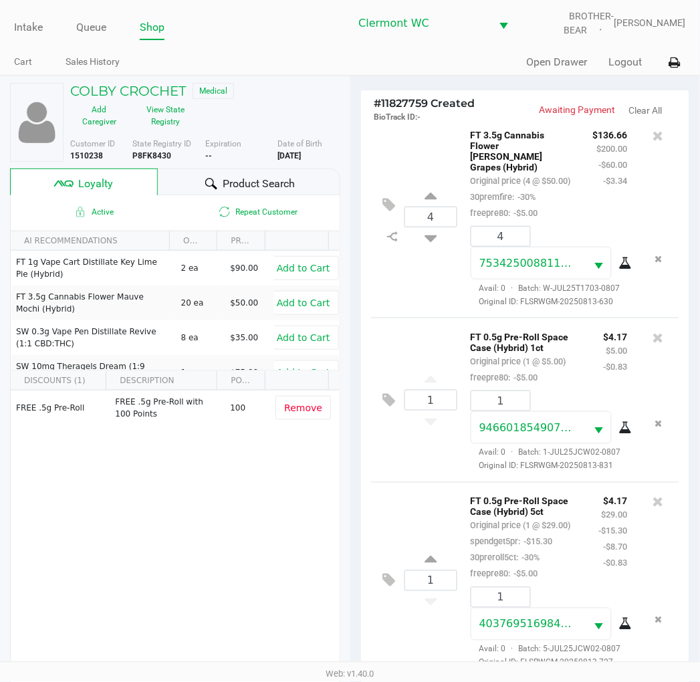
scroll to position [172, 0]
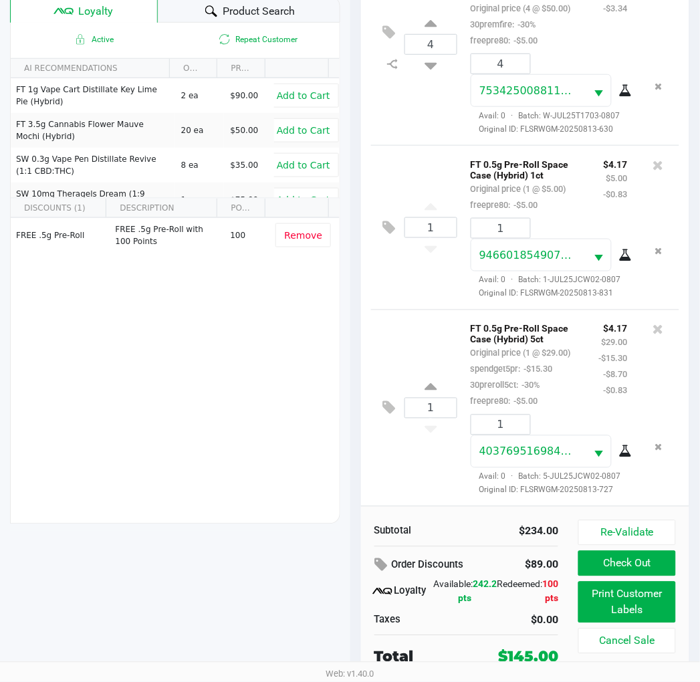
click at [638, 600] on button "Print Customer Labels" at bounding box center [626, 602] width 97 height 41
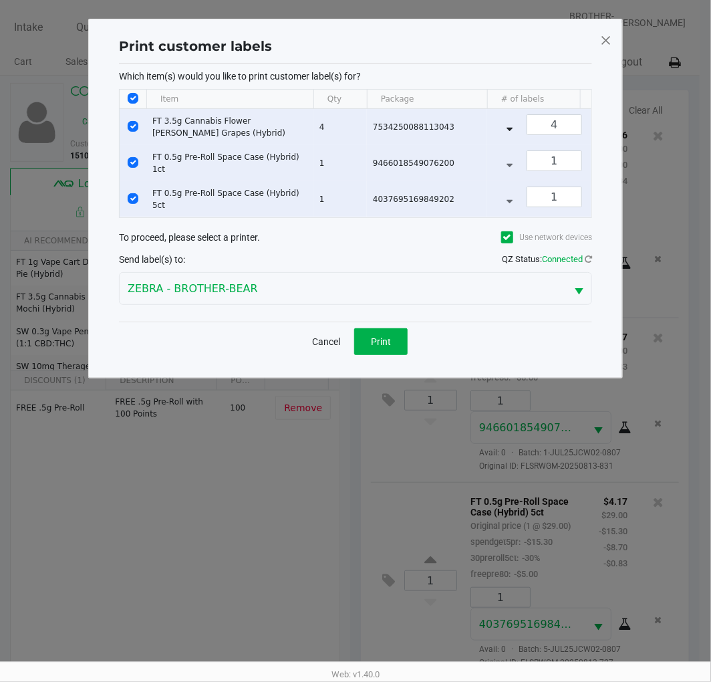
click at [389, 355] on button "Print" at bounding box center [380, 341] width 53 height 27
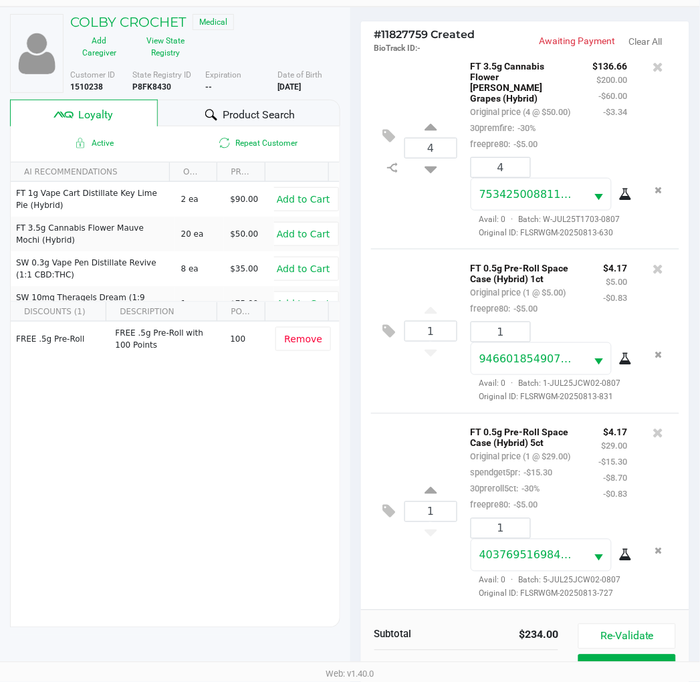
scroll to position [172, 0]
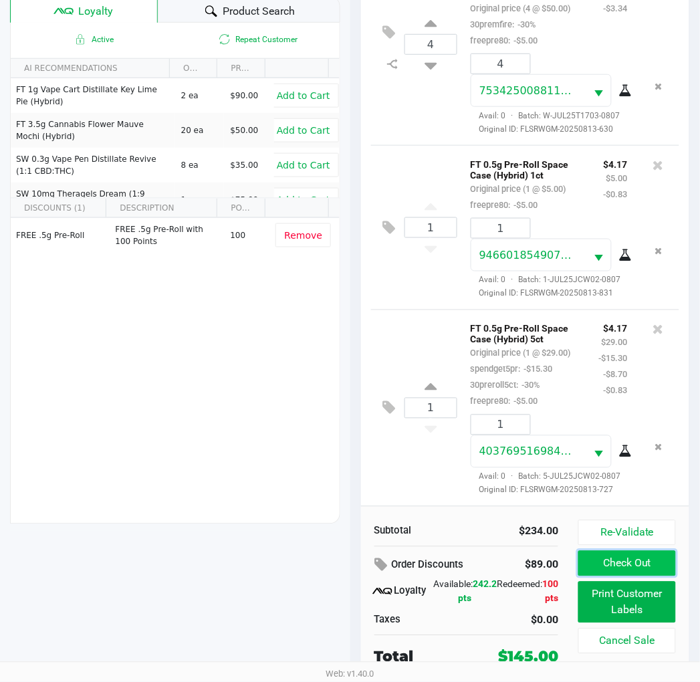
click at [628, 564] on button "Check Out" at bounding box center [626, 563] width 97 height 25
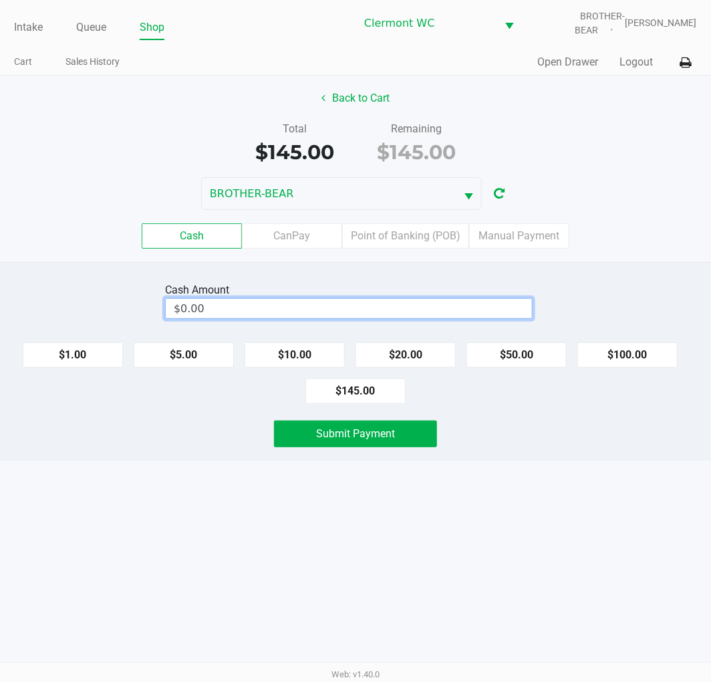
click at [371, 308] on input "$0.00" at bounding box center [349, 308] width 366 height 19
click at [392, 442] on button "Submit Payment" at bounding box center [355, 433] width 163 height 27
type input "$150.00"
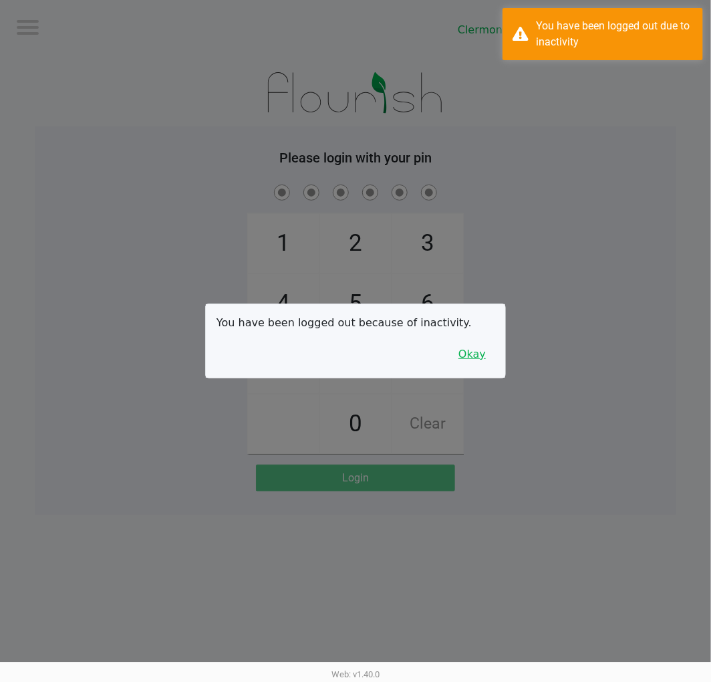
click at [457, 351] on button "Okay" at bounding box center [472, 354] width 45 height 25
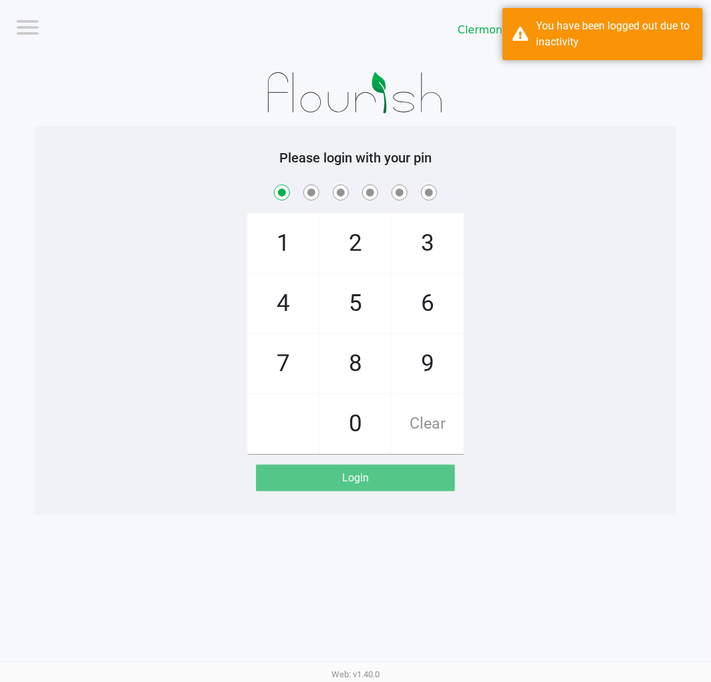
checkbox input "true"
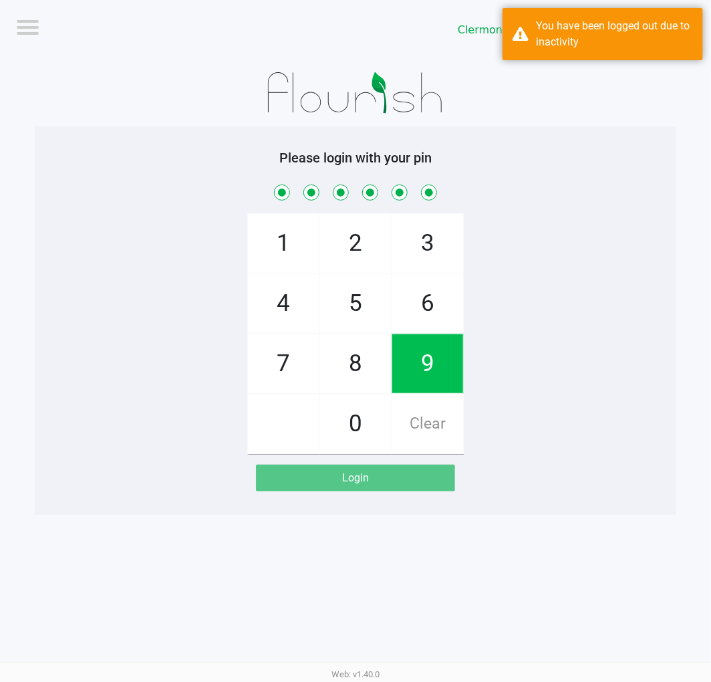
checkbox input "true"
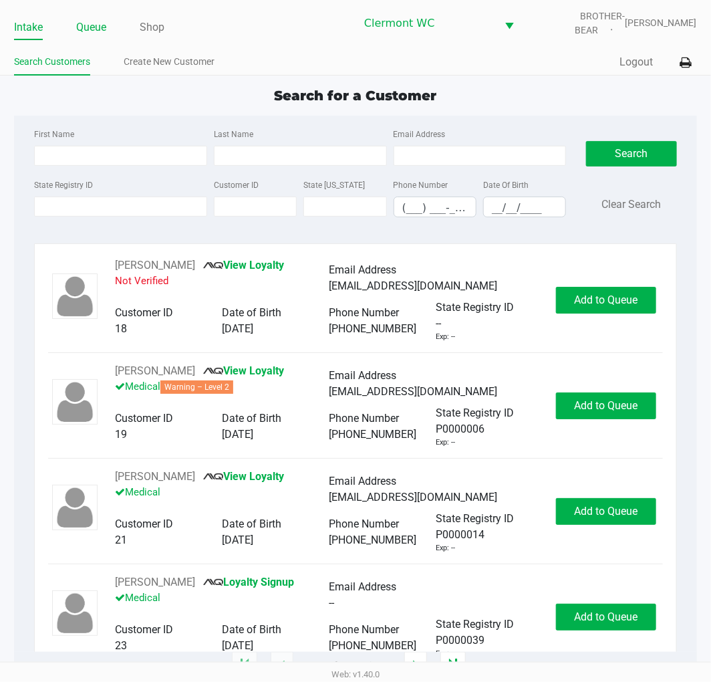
click at [85, 31] on link "Queue" at bounding box center [91, 27] width 30 height 19
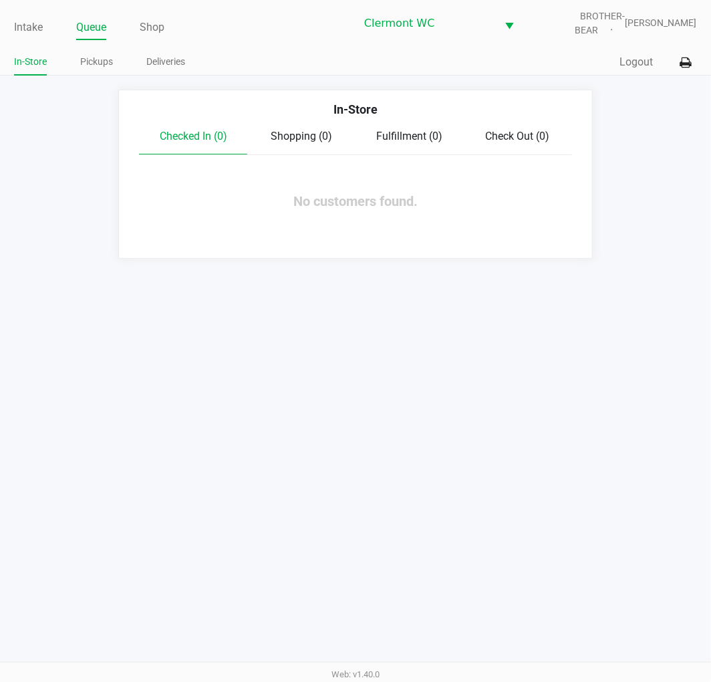
click at [99, 65] on link "Pickups" at bounding box center [96, 61] width 33 height 17
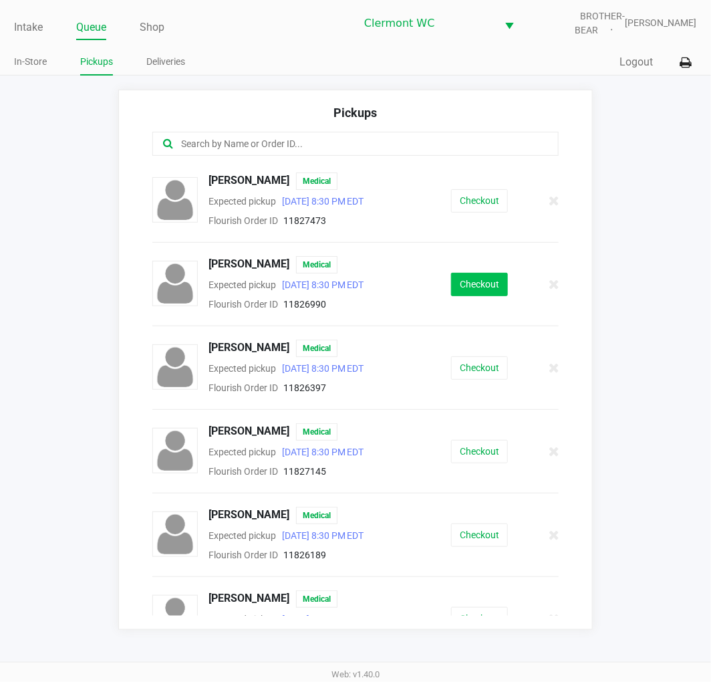
click at [499, 287] on button "Checkout" at bounding box center [479, 284] width 57 height 23
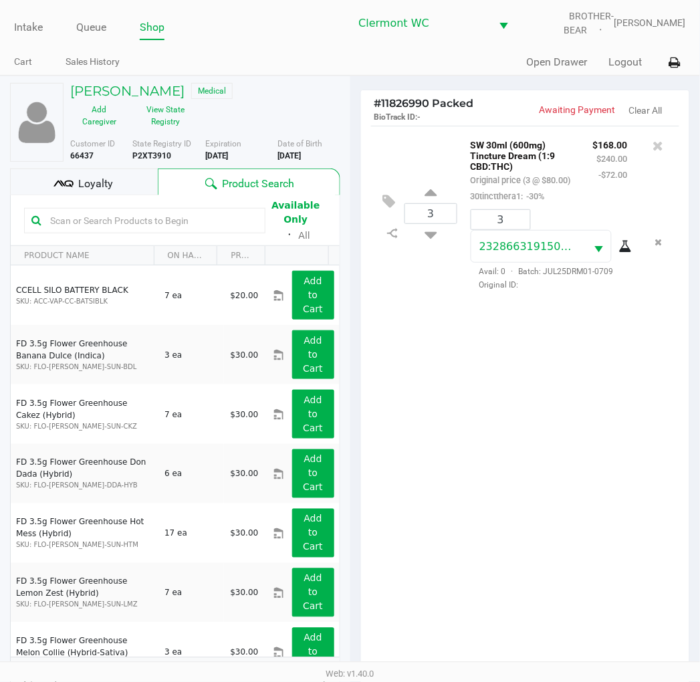
scroll to position [159, 0]
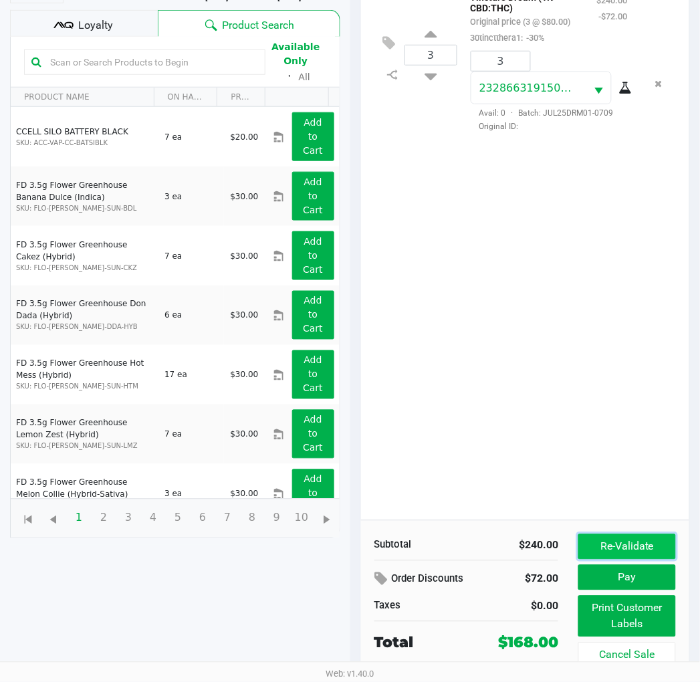
click at [655, 534] on button "Re-Validate" at bounding box center [626, 546] width 97 height 25
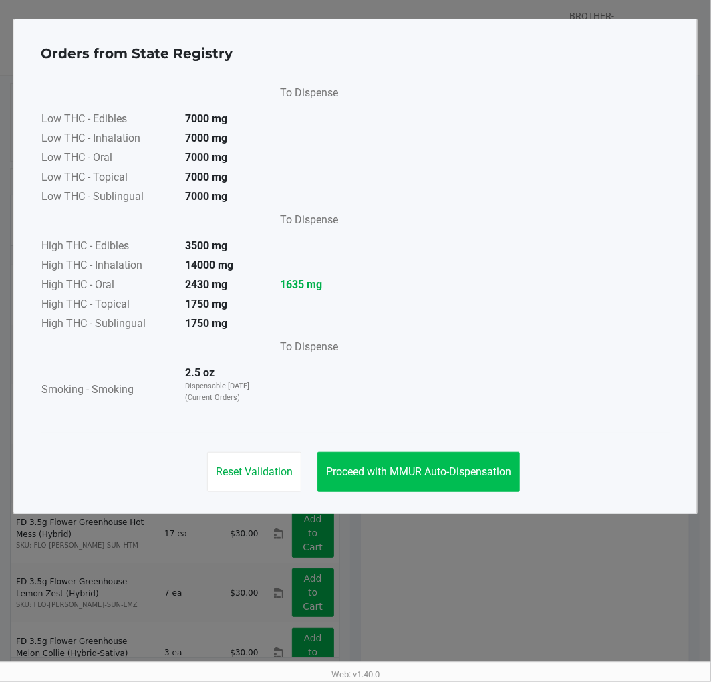
click at [469, 463] on button "Proceed with MMUR Auto-Dispensation" at bounding box center [419, 472] width 203 height 40
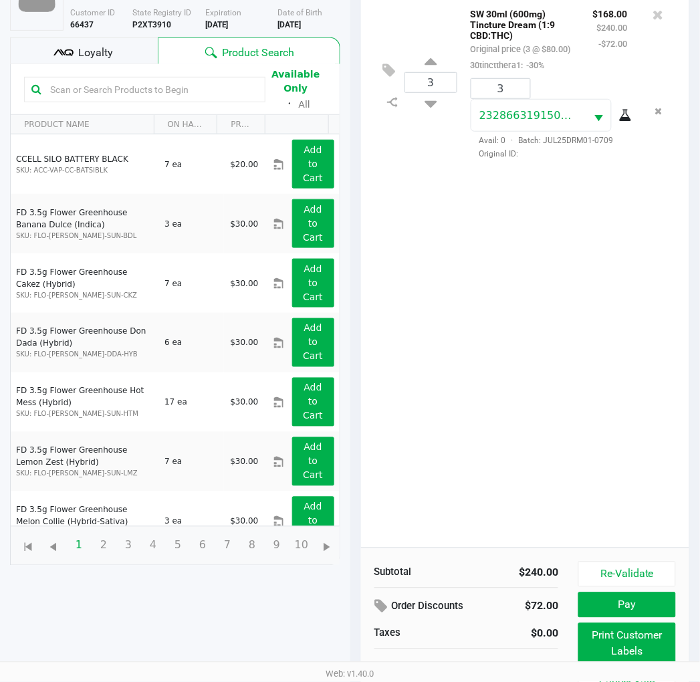
scroll to position [159, 0]
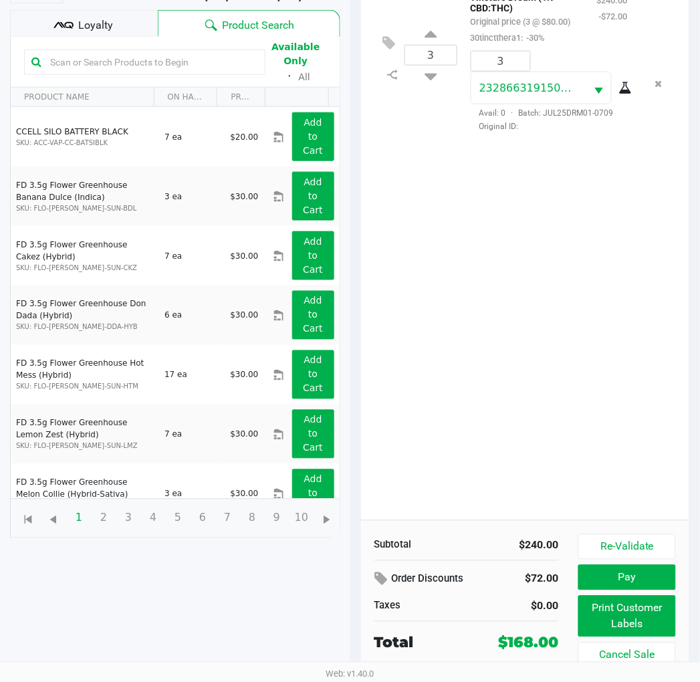
click at [658, 614] on button "Print Customer Labels" at bounding box center [626, 616] width 97 height 41
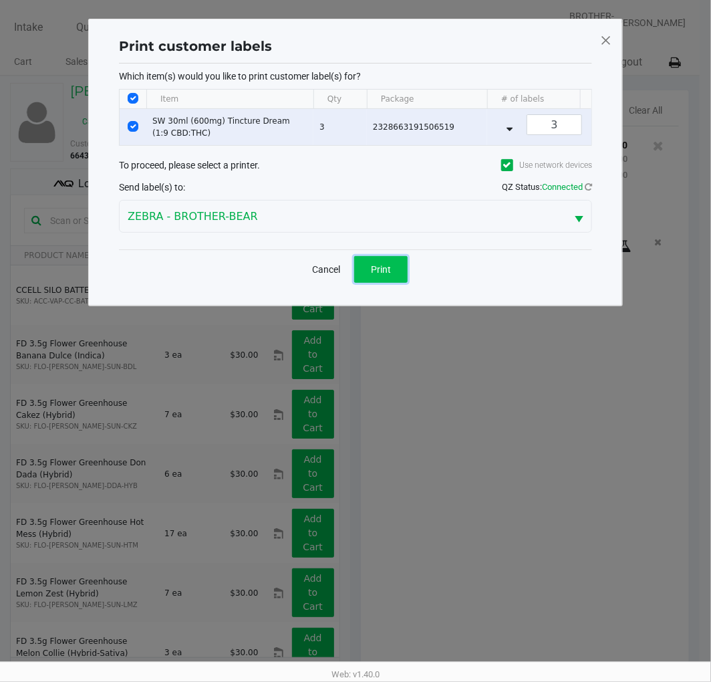
click at [370, 283] on button "Print" at bounding box center [380, 269] width 53 height 27
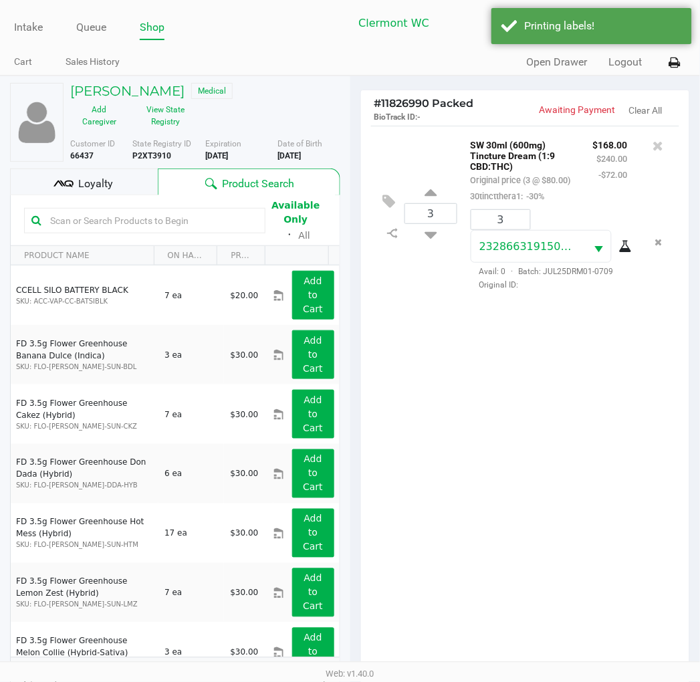
click at [88, 179] on span "Loyalty" at bounding box center [95, 184] width 35 height 16
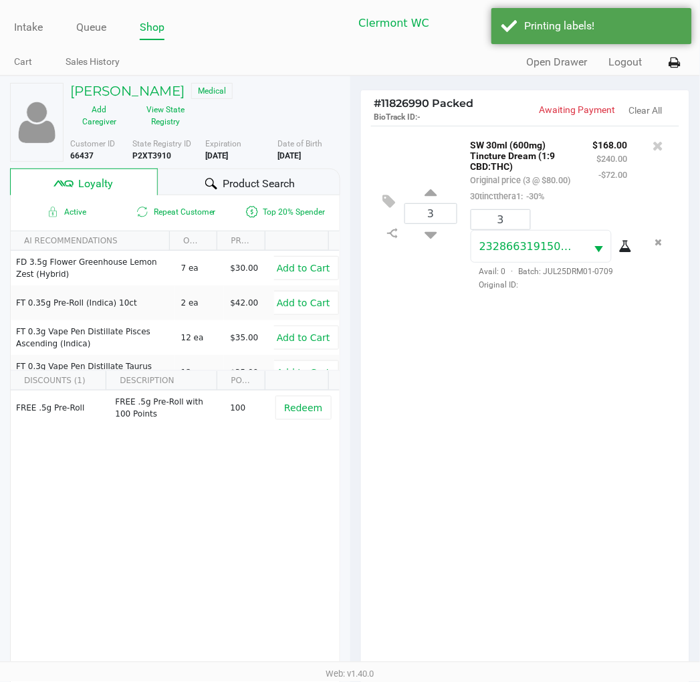
click at [616, 559] on div "3 SW 30ml (600mg) Tincture Dream (1:9 CBD:THC) Original price (3 @ $80.00) 30ti…" at bounding box center [525, 402] width 329 height 553
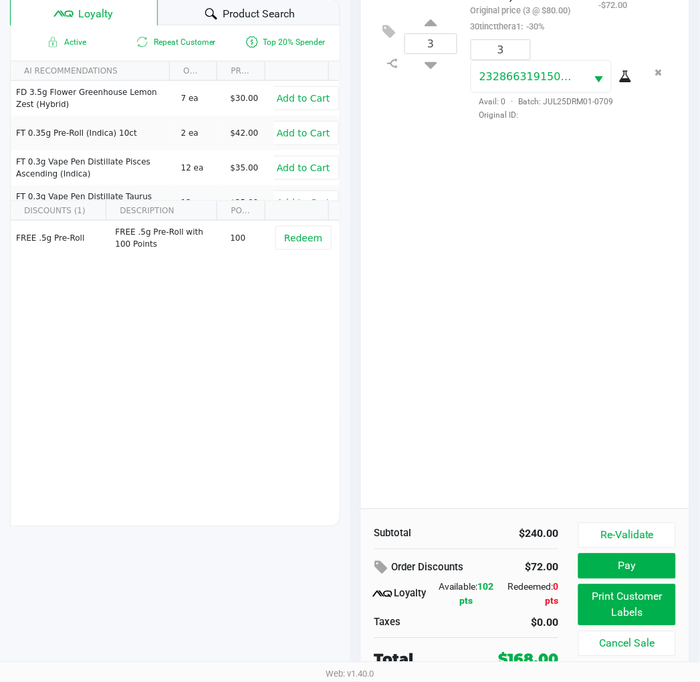
scroll to position [172, 0]
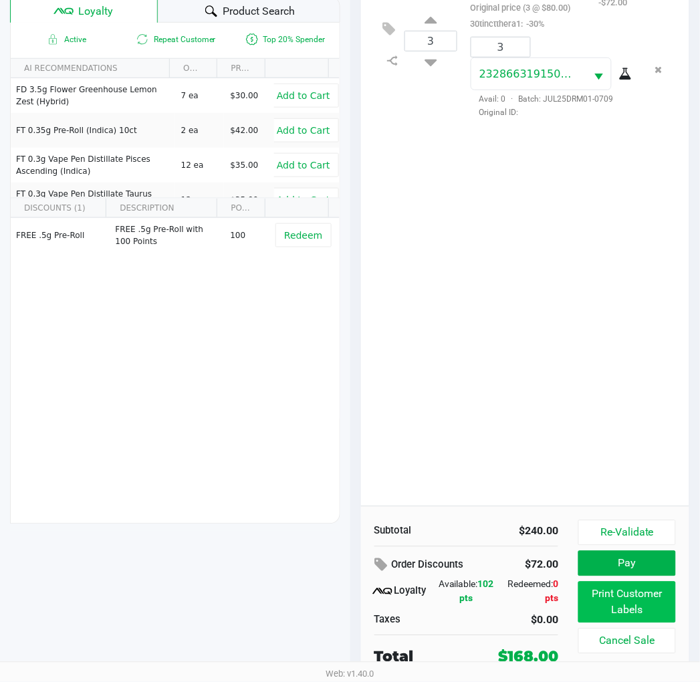
click at [652, 606] on button "Print Customer Labels" at bounding box center [626, 602] width 97 height 41
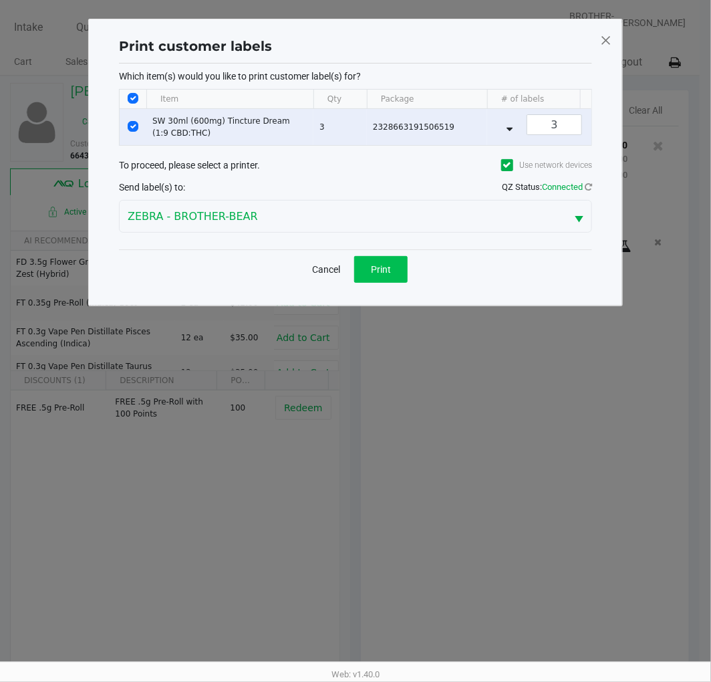
click at [381, 283] on button "Print" at bounding box center [380, 269] width 53 height 27
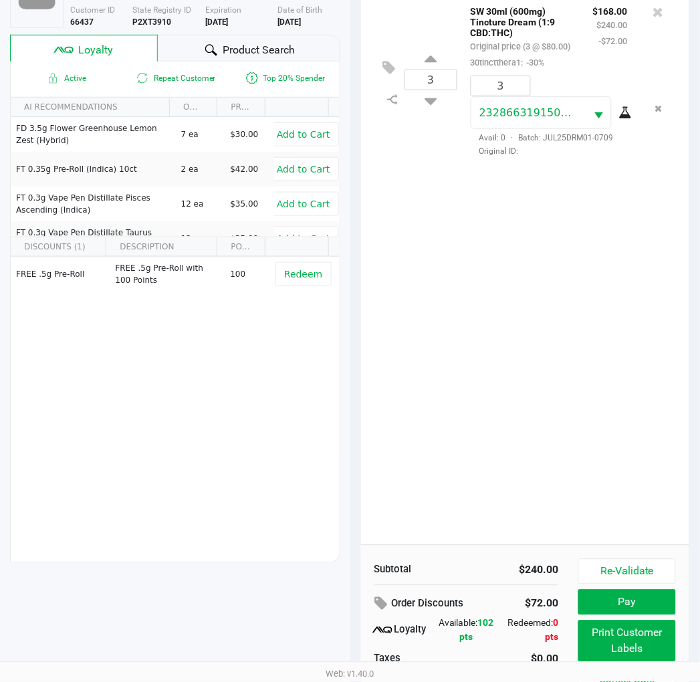
scroll to position [172, 0]
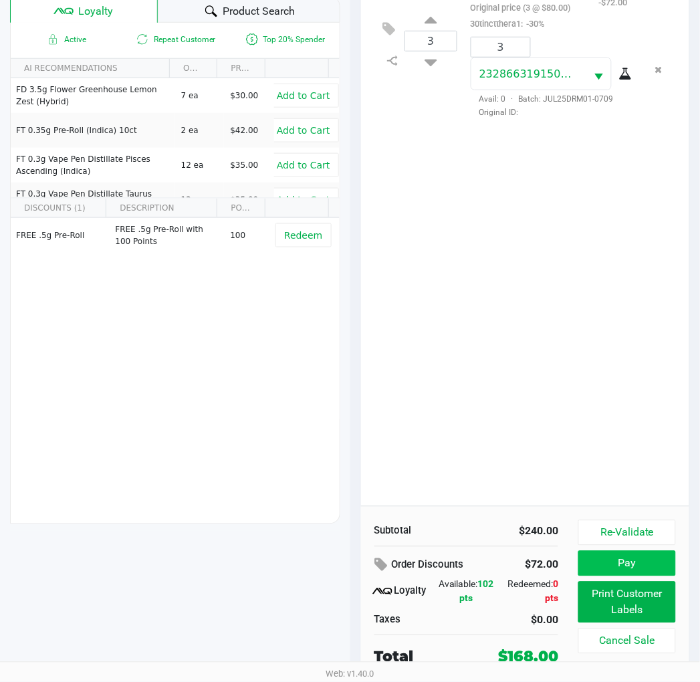
click at [642, 557] on button "Pay" at bounding box center [626, 563] width 97 height 25
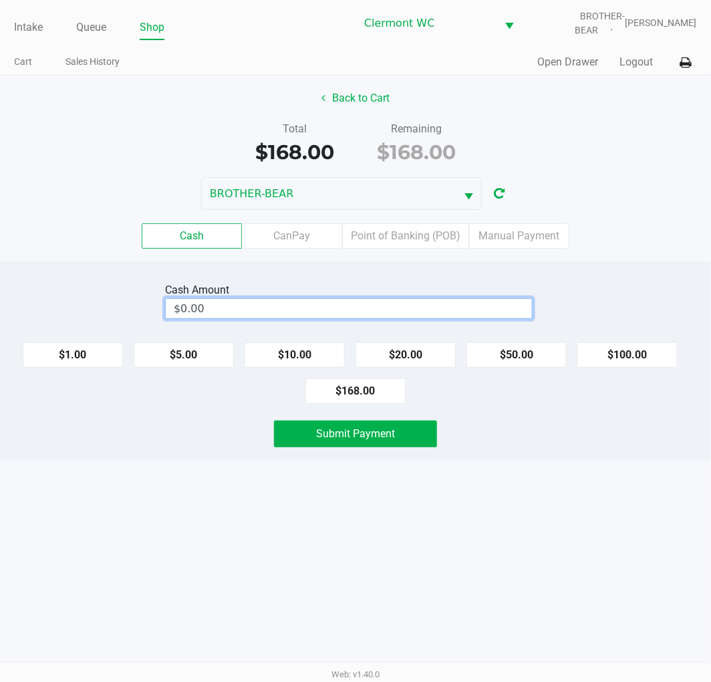
click at [364, 304] on input "$0.00" at bounding box center [349, 308] width 366 height 19
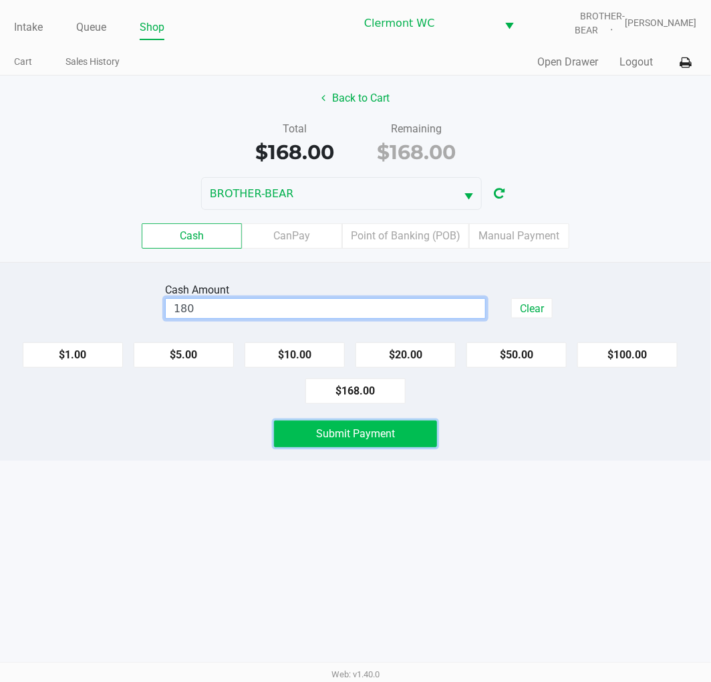
click at [393, 443] on button "Submit Payment" at bounding box center [355, 433] width 163 height 27
type input "$180.00"
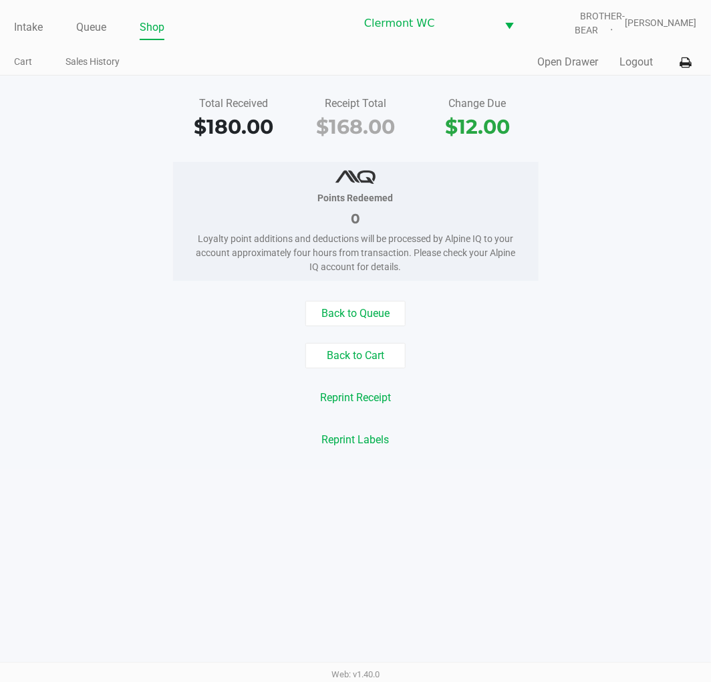
click at [34, 25] on link "Intake" at bounding box center [28, 27] width 29 height 19
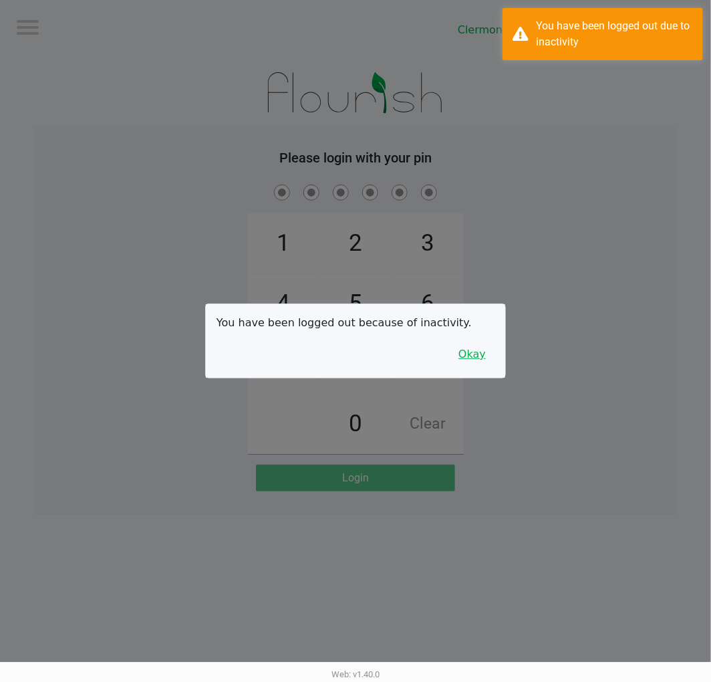
click at [464, 358] on button "Okay" at bounding box center [472, 354] width 45 height 25
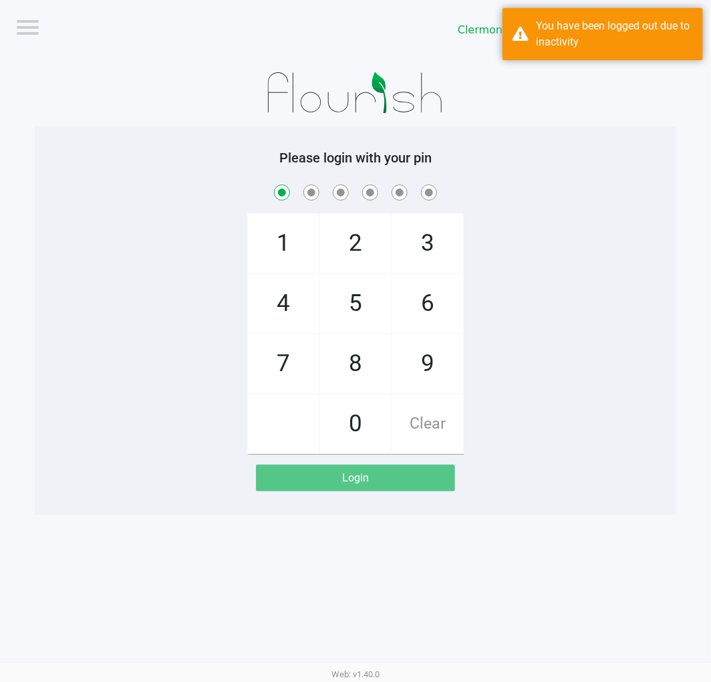
checkbox input "true"
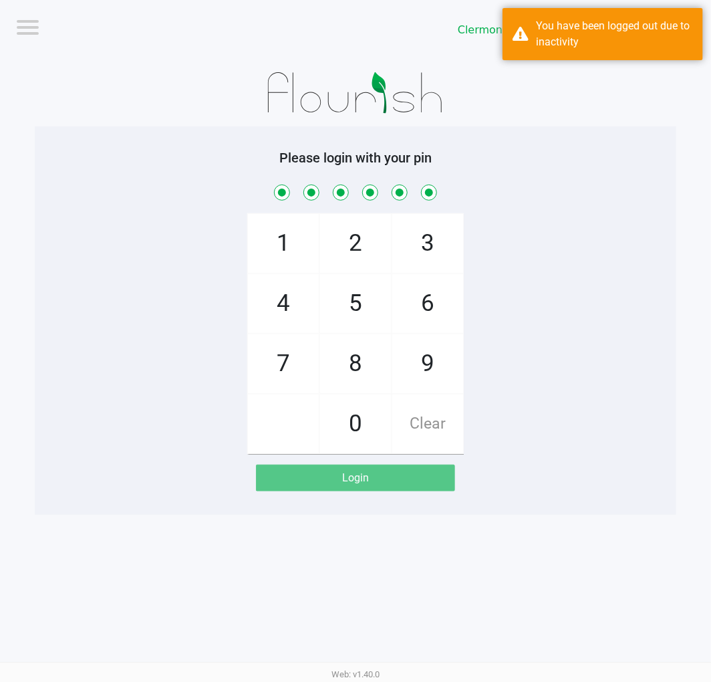
checkbox input "true"
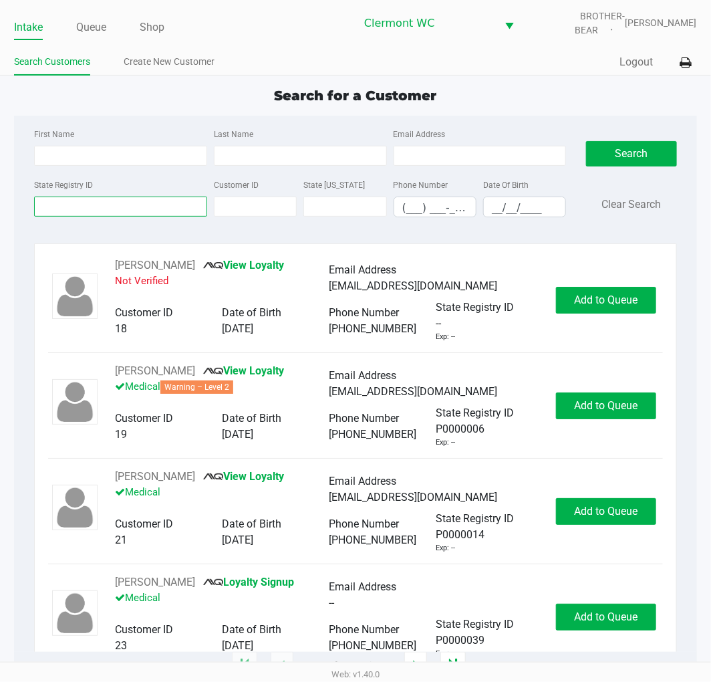
click at [94, 205] on input "State Registry ID" at bounding box center [120, 207] width 173 height 20
click at [80, 27] on link "Queue" at bounding box center [91, 27] width 30 height 19
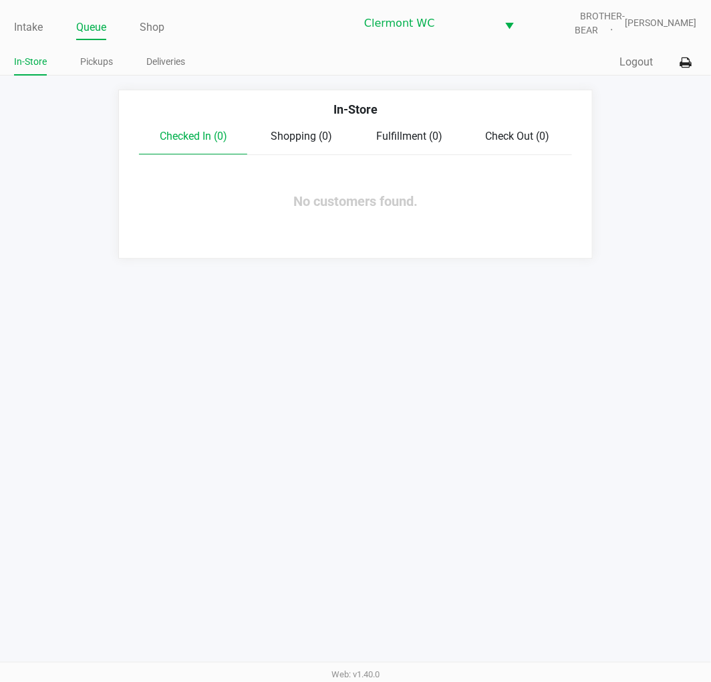
click at [107, 57] on link "Pickups" at bounding box center [96, 61] width 33 height 17
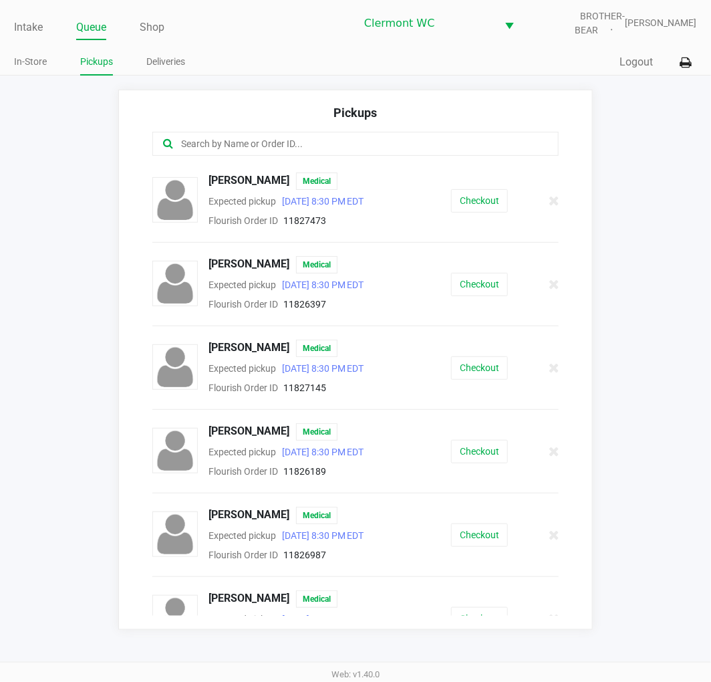
click at [366, 149] on input "text" at bounding box center [353, 143] width 346 height 15
click at [487, 538] on button "Checkout" at bounding box center [479, 534] width 57 height 23
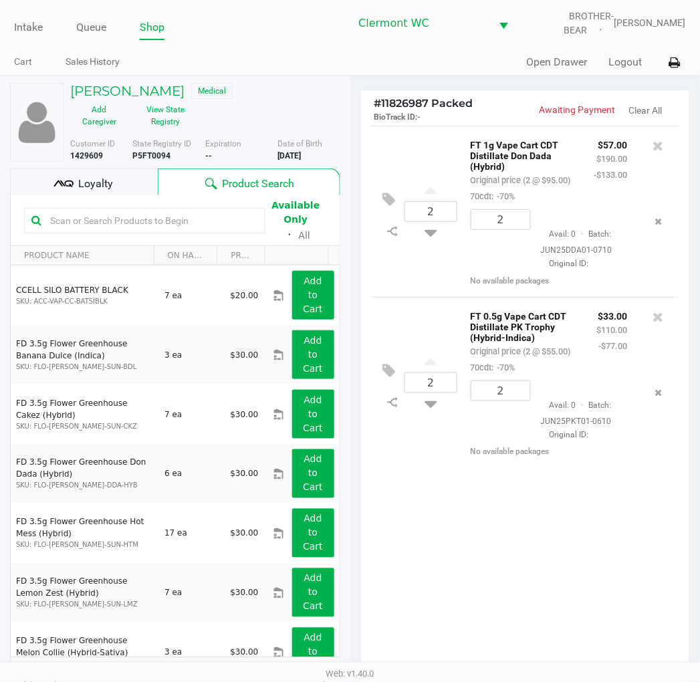
click at [623, 399] on div "Avail: 0 · Batch: JUN25PKT01-0610 Original ID:" at bounding box center [584, 410] width 107 height 60
click at [630, 565] on div "2 FT 1g Vape Cart CDT Distillate Don Dada (Hybrid) Original price (2 @ $95.00) …" at bounding box center [525, 402] width 329 height 553
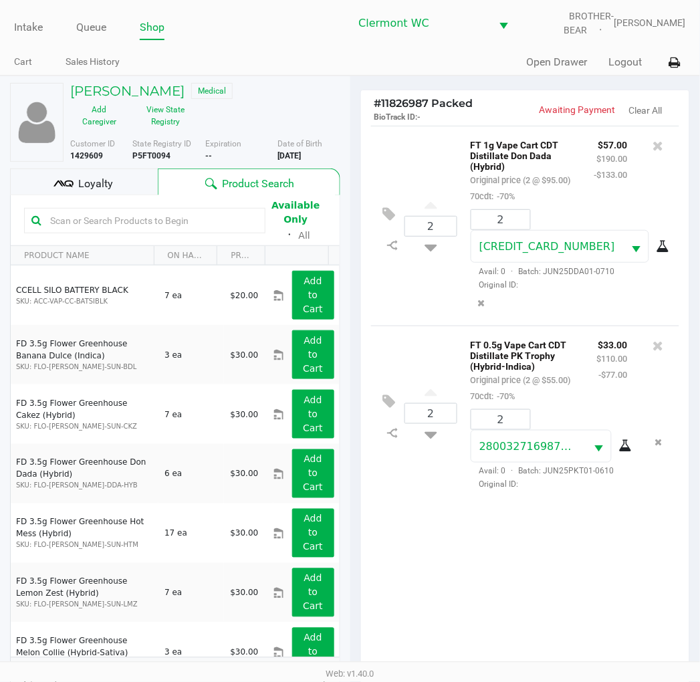
click at [610, 587] on div "2 FT 1g Vape Cart CDT Distillate Don Dada (Hybrid) Original price (2 @ $95.00) …" at bounding box center [525, 402] width 329 height 553
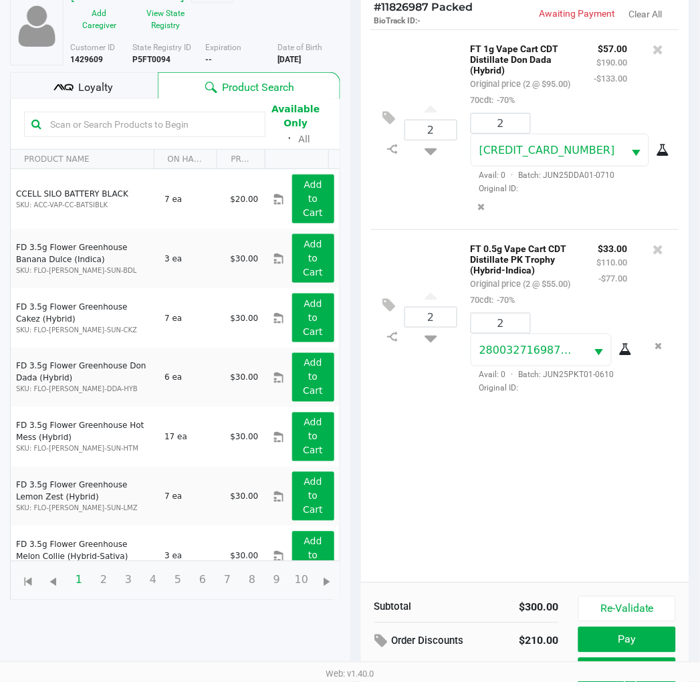
scroll to position [159, 0]
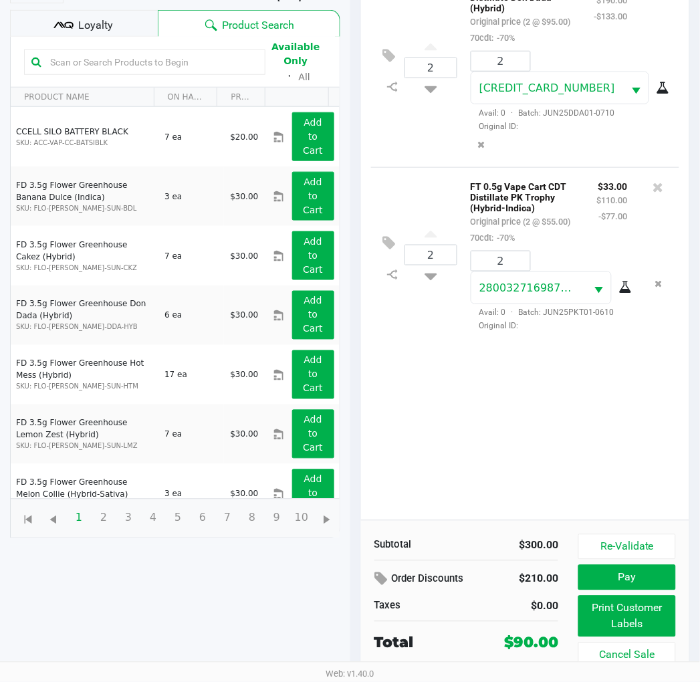
click at [630, 626] on button "Print Customer Labels" at bounding box center [626, 616] width 97 height 41
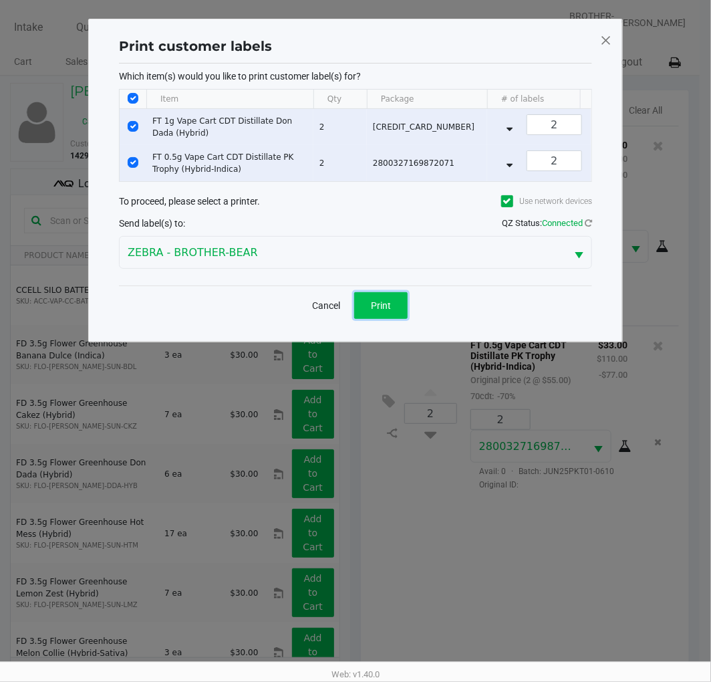
click at [395, 303] on button "Print" at bounding box center [380, 305] width 53 height 27
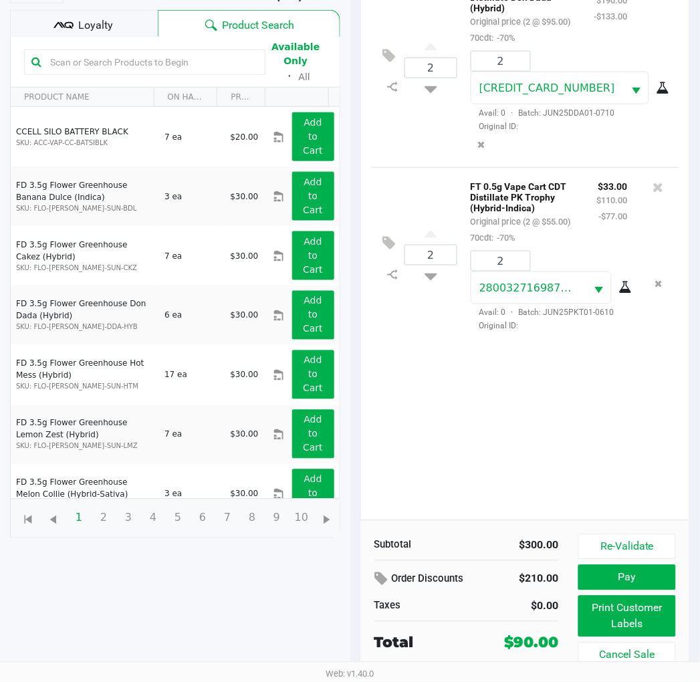
scroll to position [158, 0]
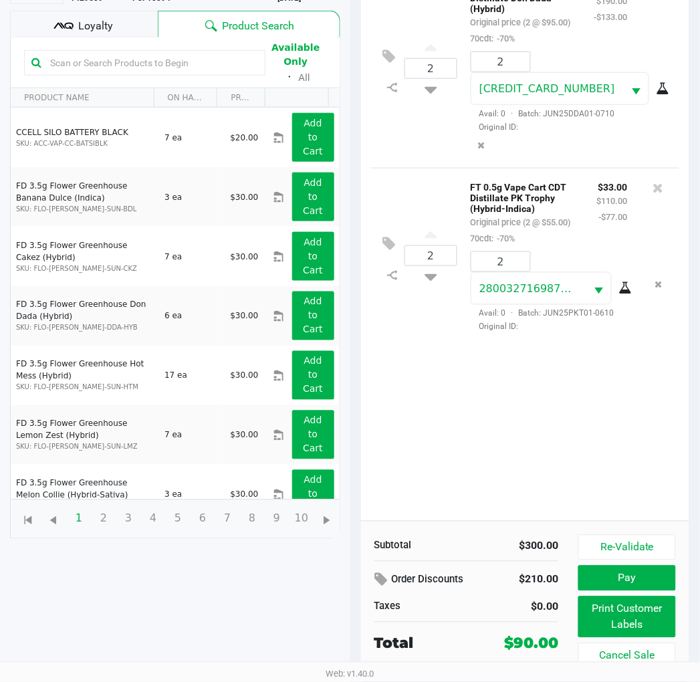
click at [98, 11] on div "Loyalty" at bounding box center [84, 24] width 148 height 27
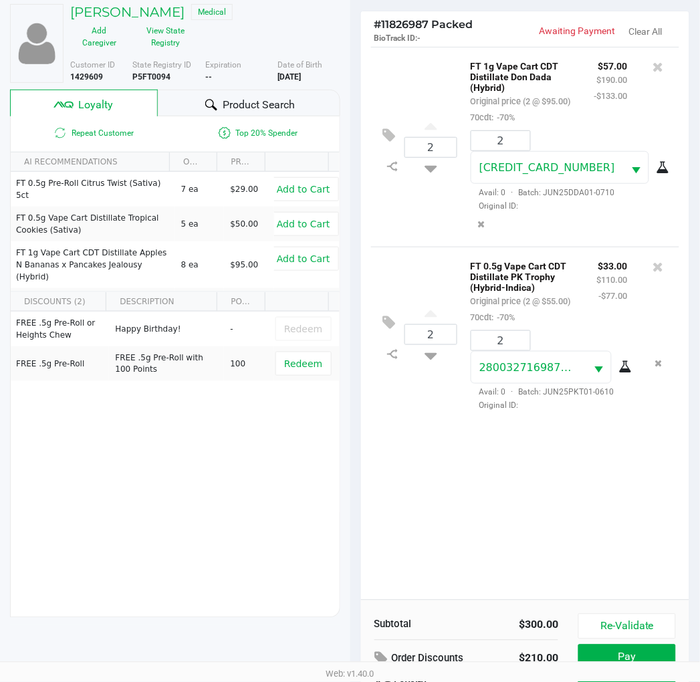
scroll to position [78, 0]
click at [249, 99] on span "Product Search" at bounding box center [259, 106] width 72 height 16
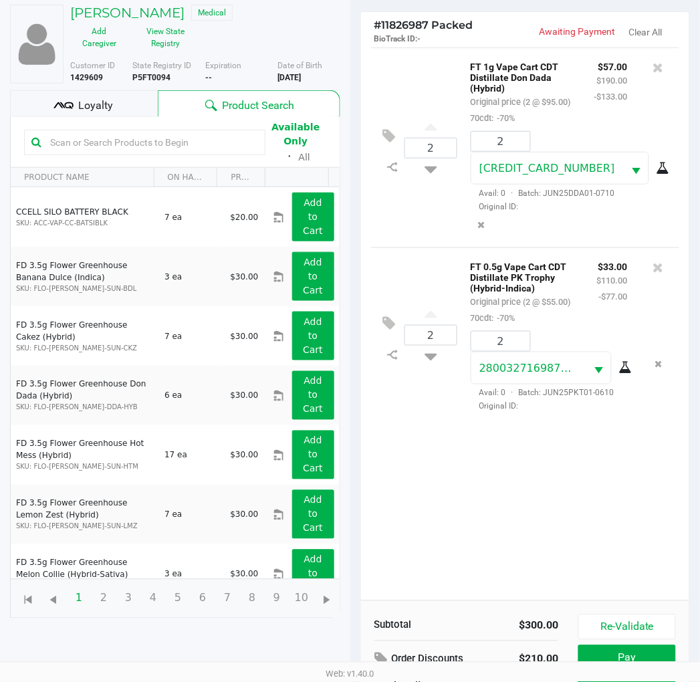
click at [535, 477] on div "2 FT 1g Vape Cart CDT Distillate Don Dada (Hybrid) Original price (2 @ $95.00) …" at bounding box center [525, 323] width 329 height 553
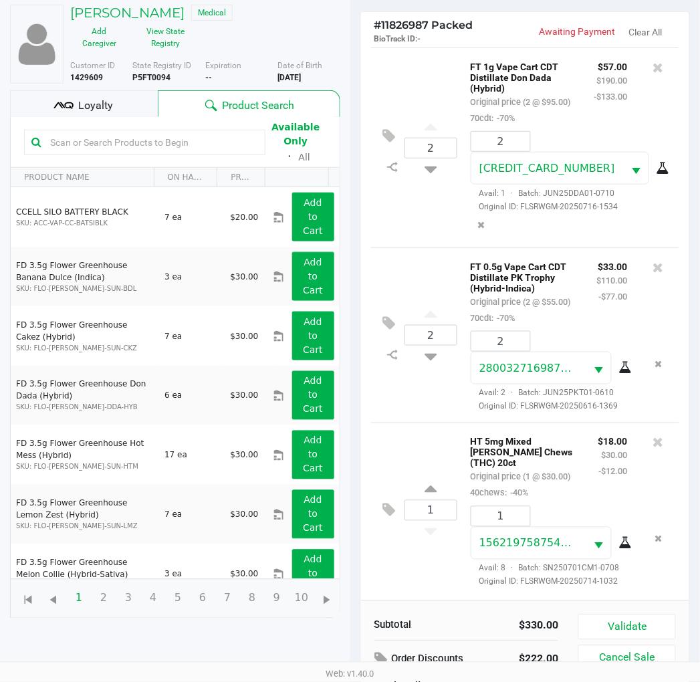
click at [99, 102] on span "Loyalty" at bounding box center [95, 106] width 35 height 16
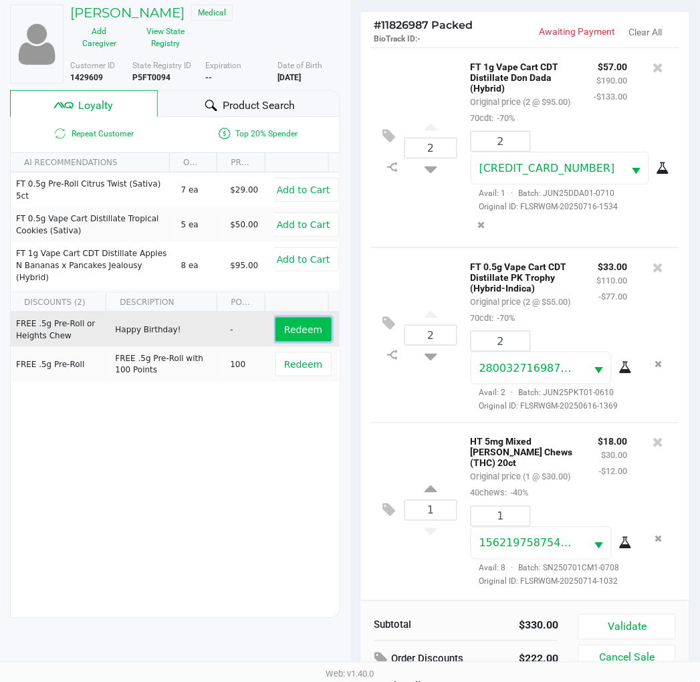
click at [303, 328] on span "Redeem" at bounding box center [303, 329] width 38 height 11
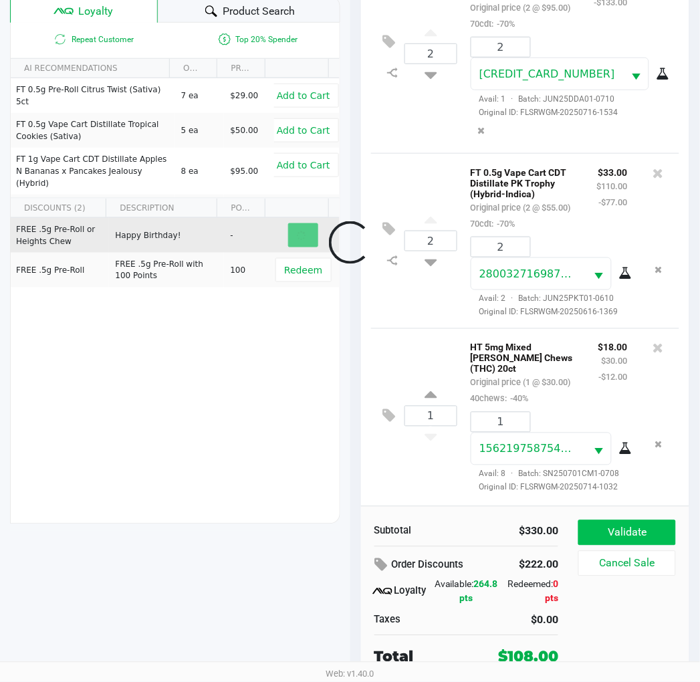
click at [652, 525] on button "Validate" at bounding box center [626, 532] width 97 height 25
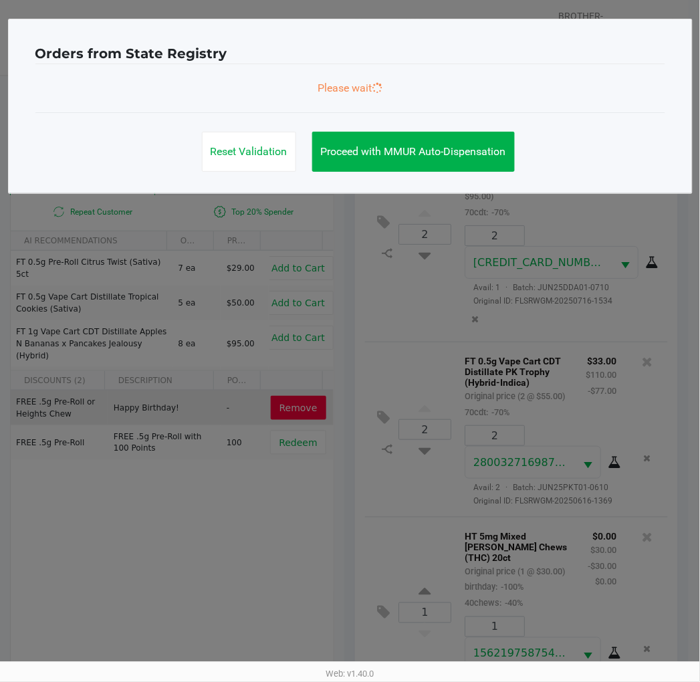
scroll to position [0, 0]
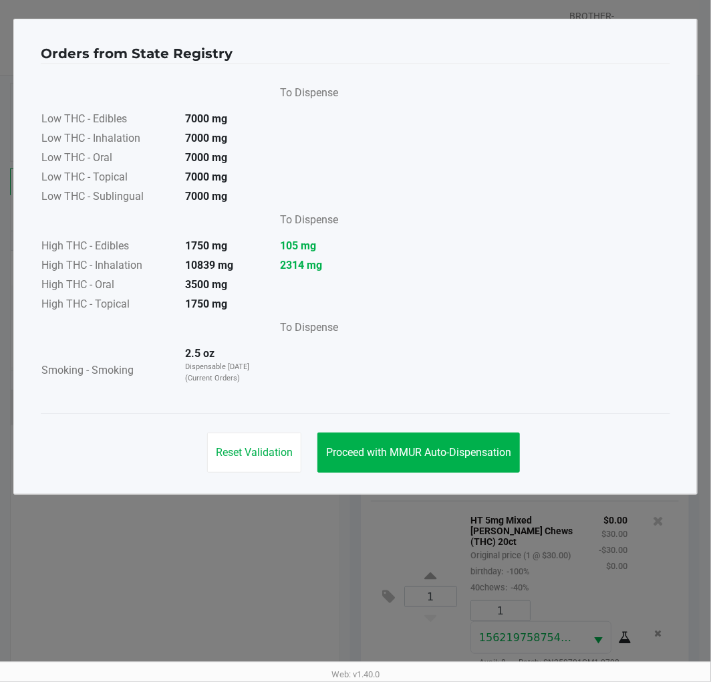
click at [437, 437] on button "Proceed with MMUR Auto-Dispensation" at bounding box center [419, 453] width 203 height 40
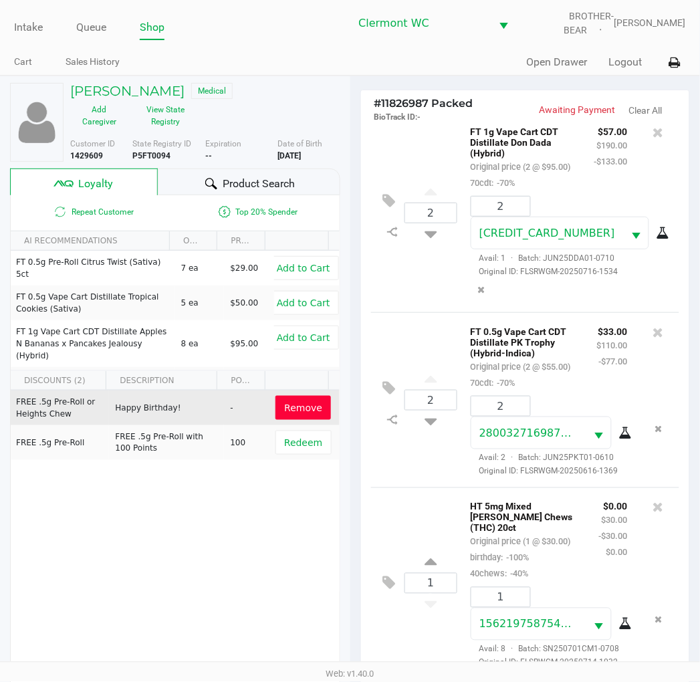
scroll to position [172, 0]
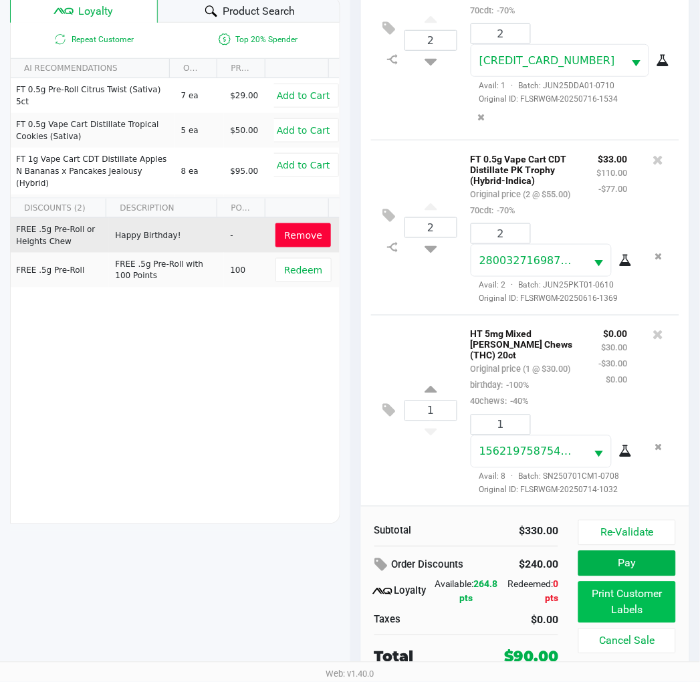
click at [626, 598] on button "Print Customer Labels" at bounding box center [626, 602] width 97 height 41
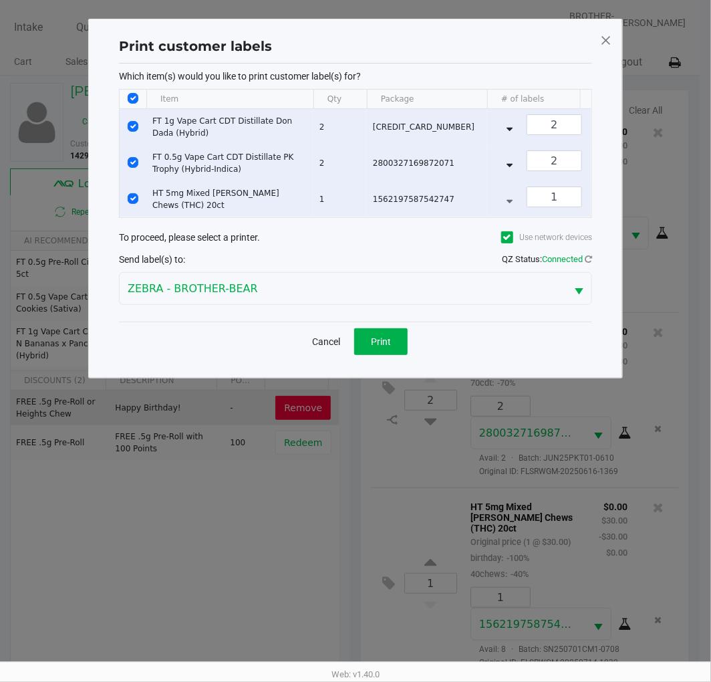
click at [132, 97] on input "Select All Rows" at bounding box center [133, 98] width 11 height 11
checkbox input "false"
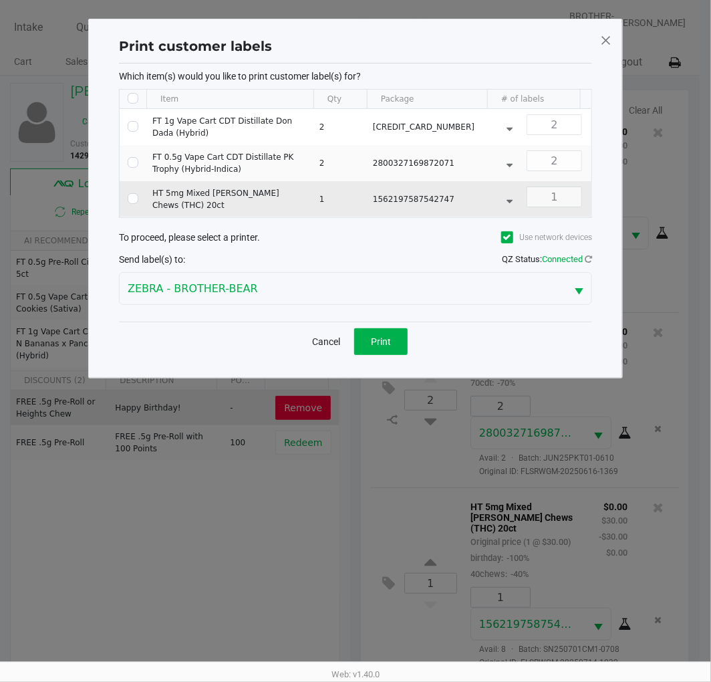
click at [132, 199] on input "Select Row" at bounding box center [133, 198] width 11 height 11
checkbox input "true"
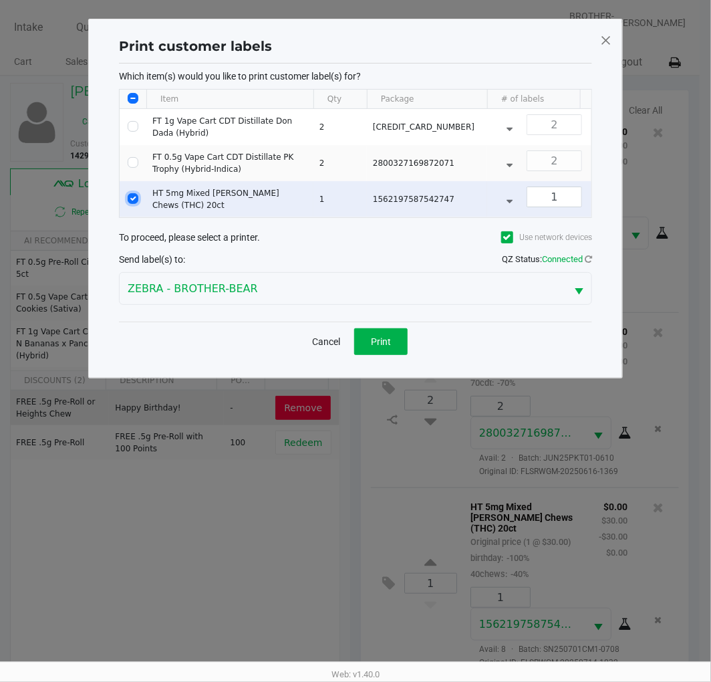
click at [386, 347] on span "Print" at bounding box center [381, 341] width 20 height 11
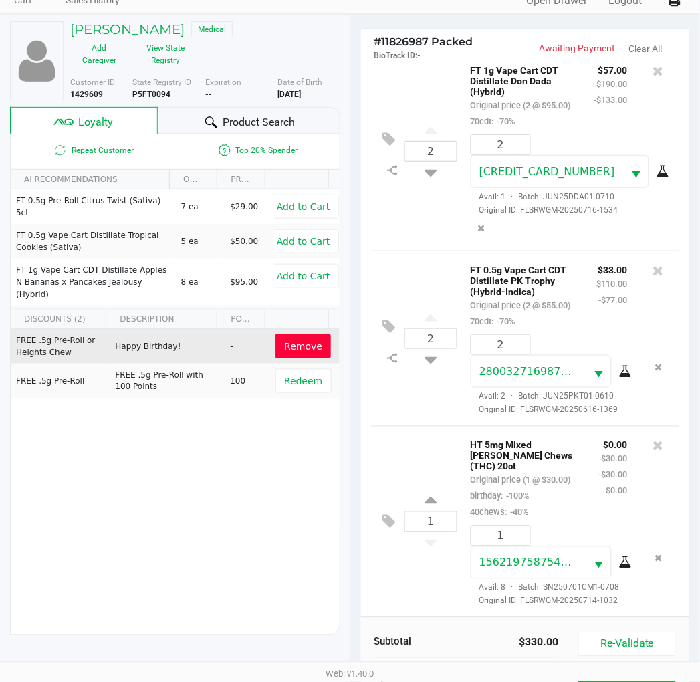
scroll to position [172, 0]
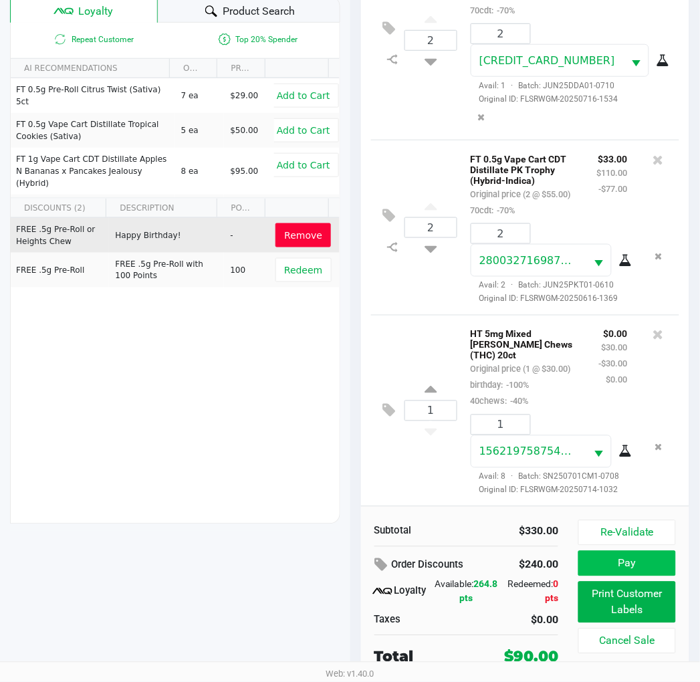
click at [632, 564] on button "Pay" at bounding box center [626, 563] width 97 height 25
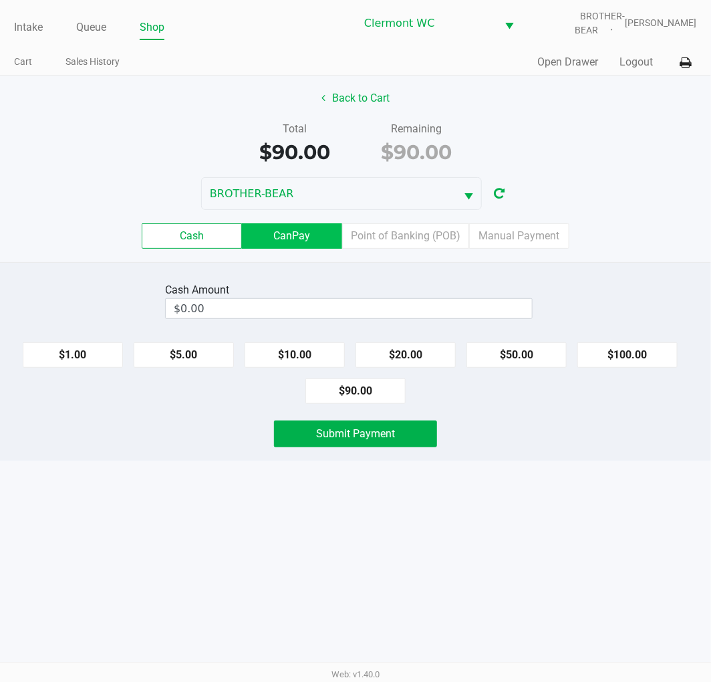
click at [308, 239] on label "CanPay" at bounding box center [292, 235] width 100 height 25
click at [0, 0] on 2 "CanPay" at bounding box center [0, 0] width 0 height 0
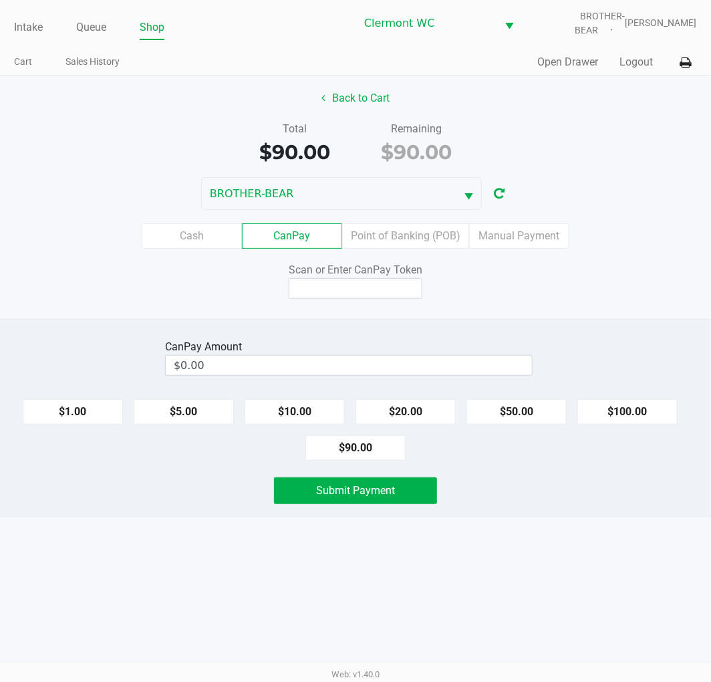
click at [369, 450] on button "$90.00" at bounding box center [356, 447] width 100 height 25
type input "$90.00"
click at [353, 291] on input at bounding box center [356, 288] width 134 height 21
type input "X4264304X"
click at [395, 499] on button "Submit Payment" at bounding box center [355, 490] width 163 height 27
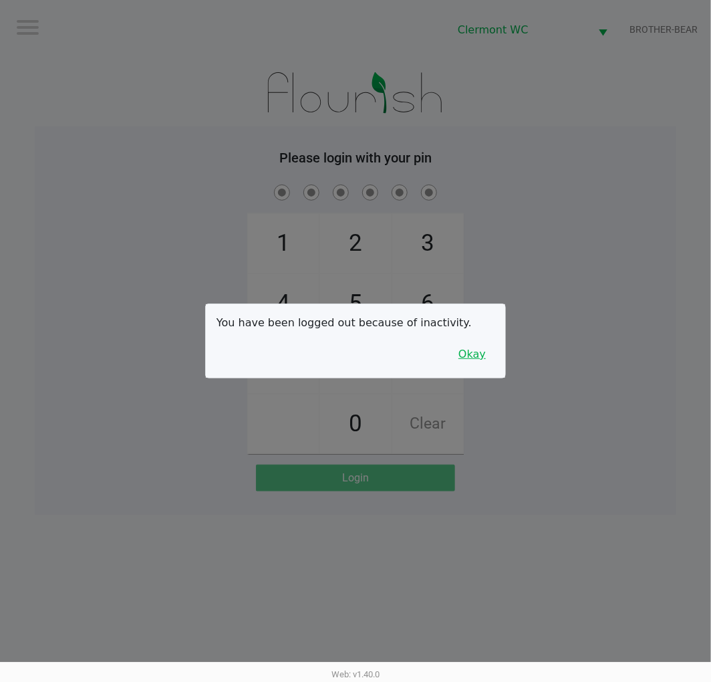
click at [467, 356] on button "Okay" at bounding box center [472, 354] width 45 height 25
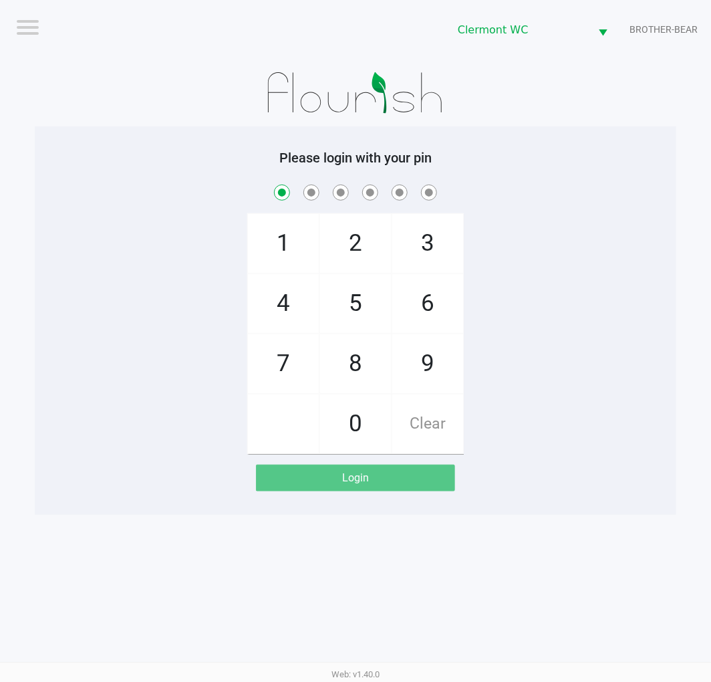
checkbox input "true"
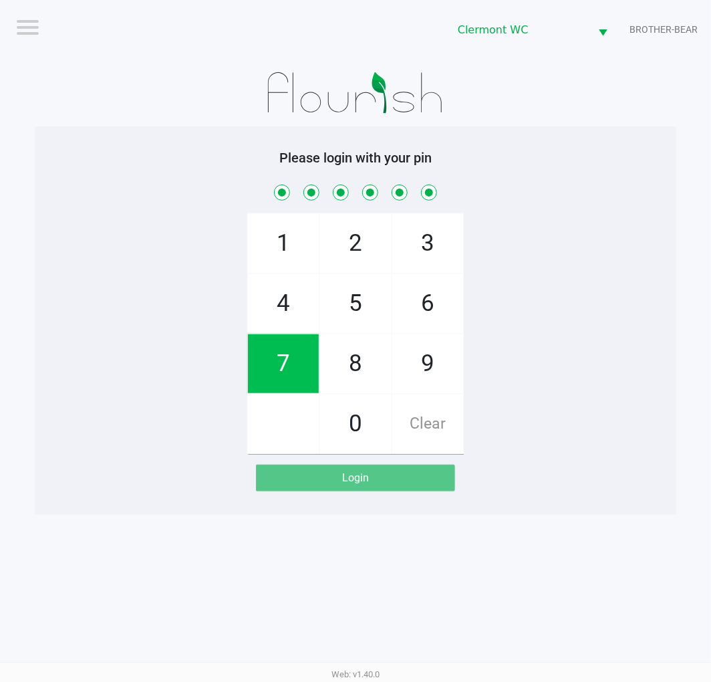
checkbox input "true"
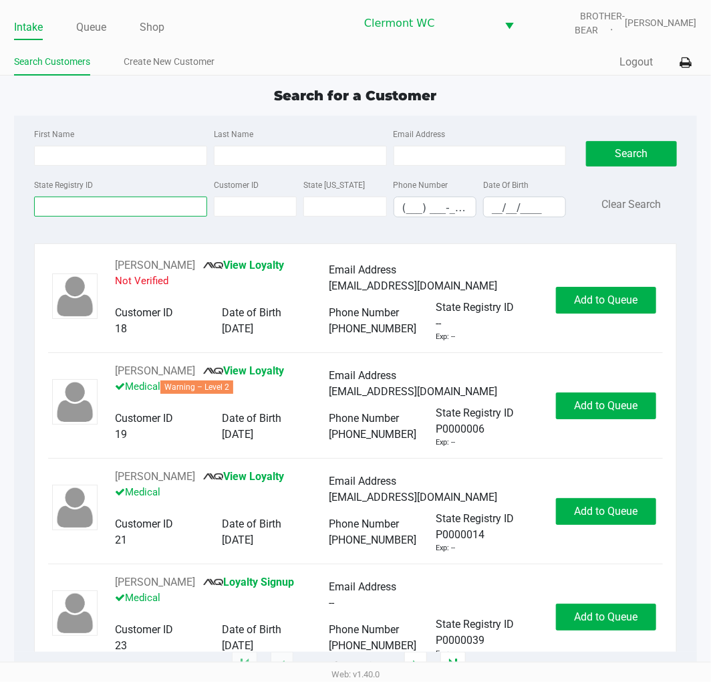
click at [148, 211] on input "State Registry ID" at bounding box center [120, 207] width 173 height 20
click at [145, 207] on input "State Registry ID" at bounding box center [120, 207] width 173 height 20
click at [122, 205] on input "State Registry ID" at bounding box center [120, 207] width 173 height 20
click at [129, 207] on input "State Registry ID" at bounding box center [120, 207] width 173 height 20
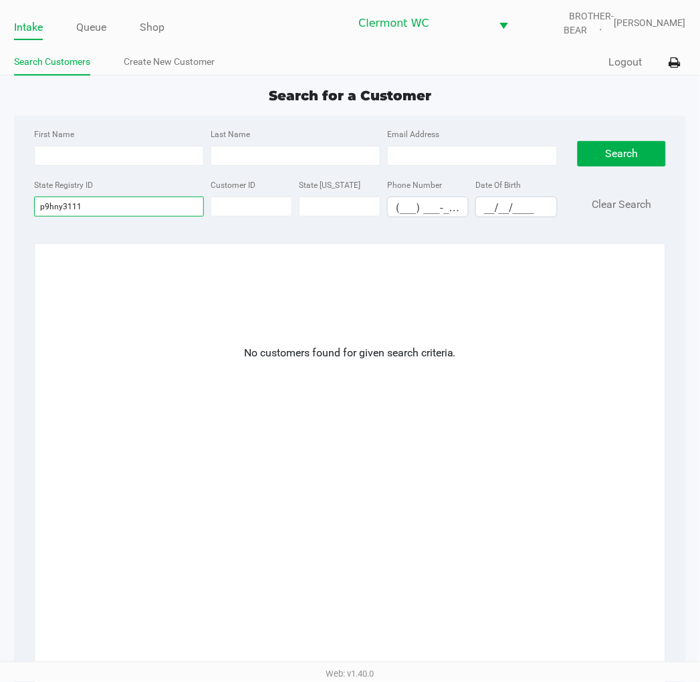
click at [55, 206] on input "p9hny3111" at bounding box center [119, 207] width 170 height 20
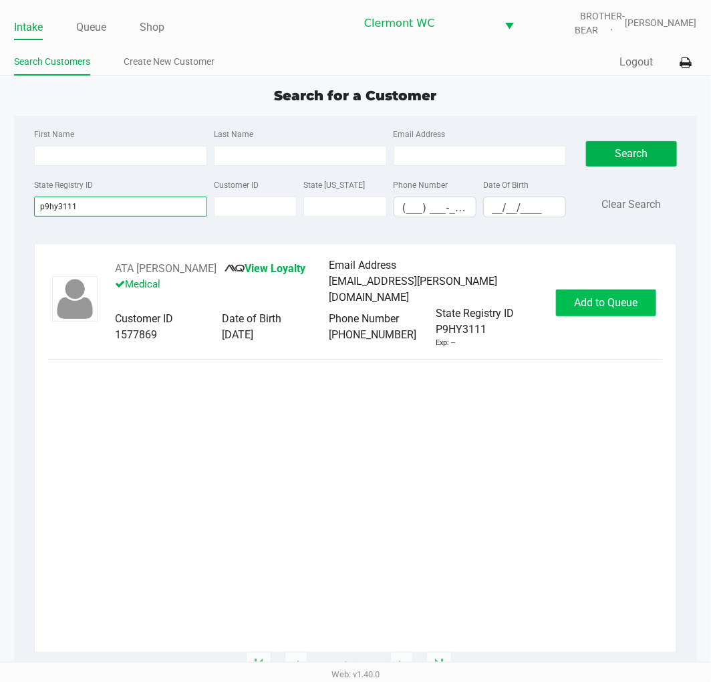
type input "p9hy3111"
click at [593, 301] on span "Add to Queue" at bounding box center [606, 302] width 64 height 13
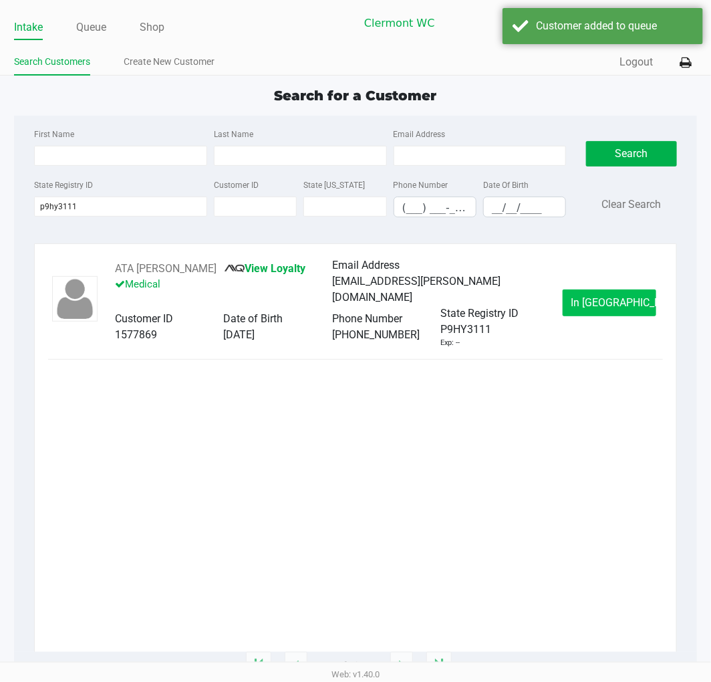
click at [630, 311] on button "In Queue" at bounding box center [610, 302] width 94 height 27
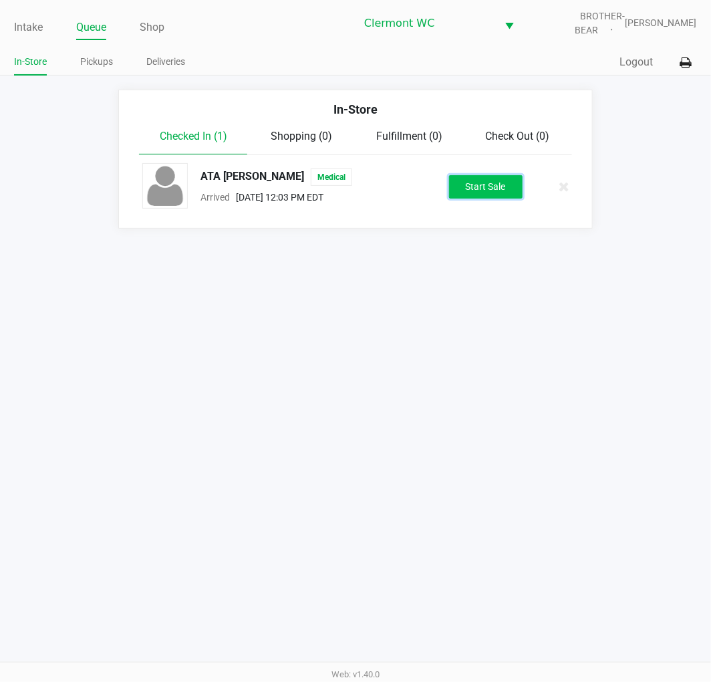
click at [482, 185] on button "Start Sale" at bounding box center [486, 186] width 74 height 23
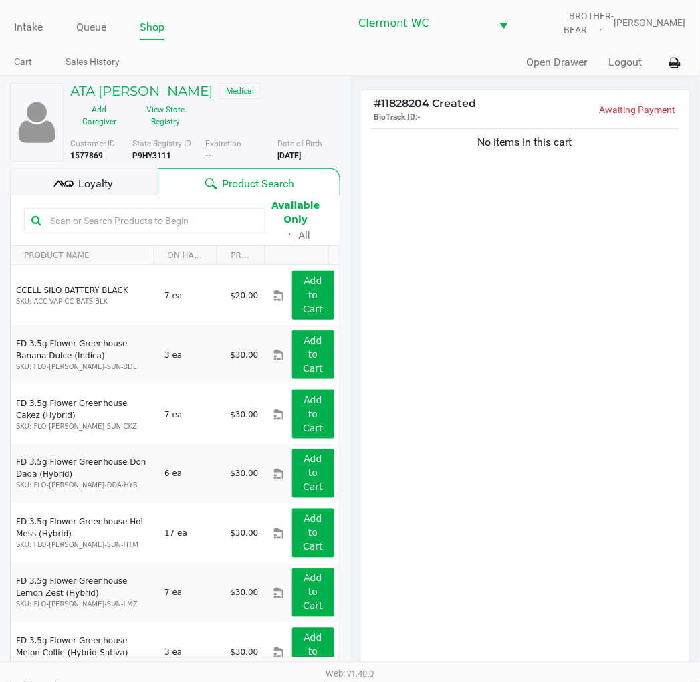
click at [151, 218] on input "text" at bounding box center [151, 221] width 213 height 20
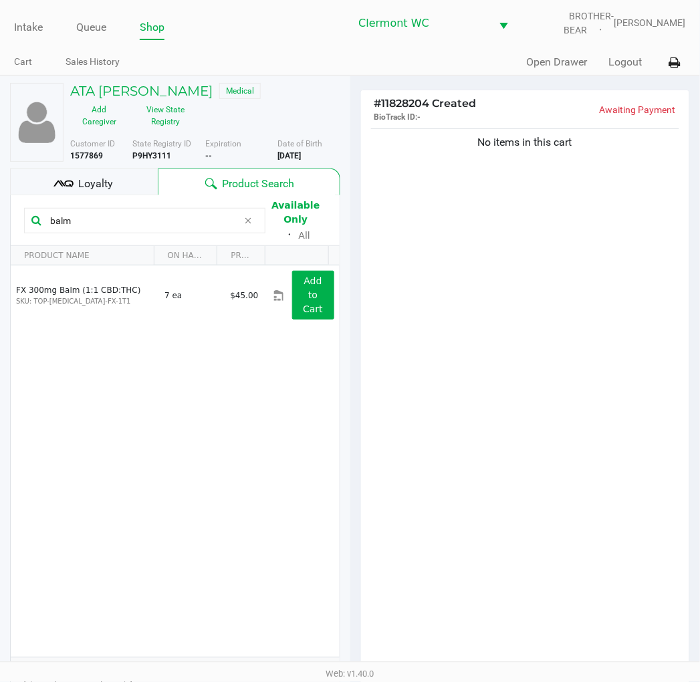
type input "balm"
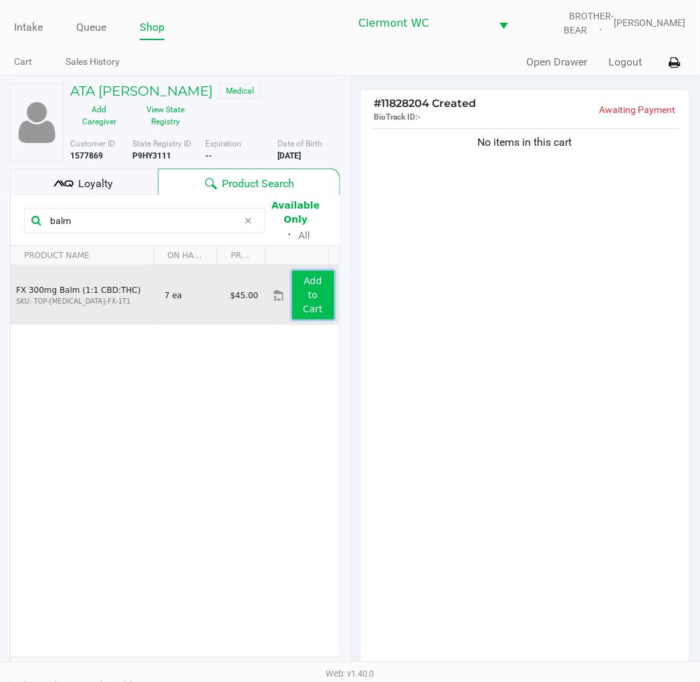
click at [306, 291] on app-button-loader "Add to Cart" at bounding box center [313, 294] width 20 height 39
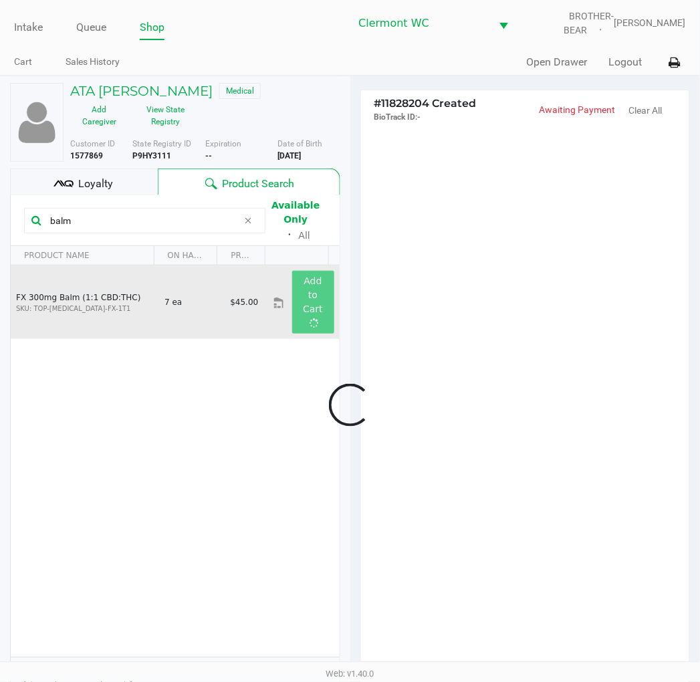
click at [619, 445] on div at bounding box center [350, 404] width 700 height 525
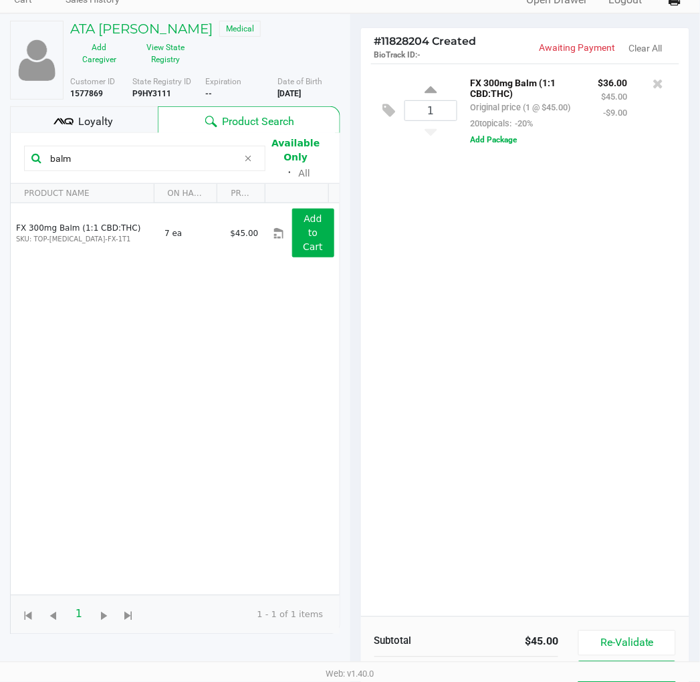
scroll to position [145, 0]
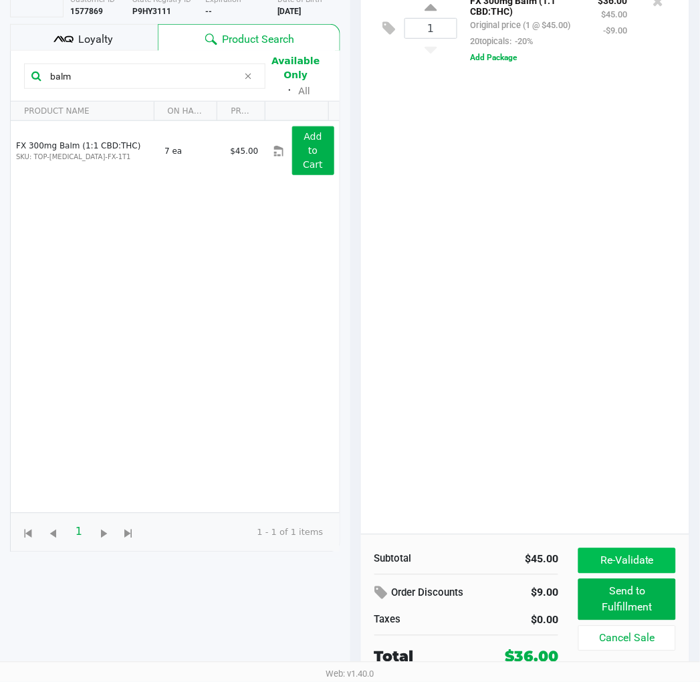
click at [640, 553] on button "Re-Validate" at bounding box center [626, 560] width 97 height 25
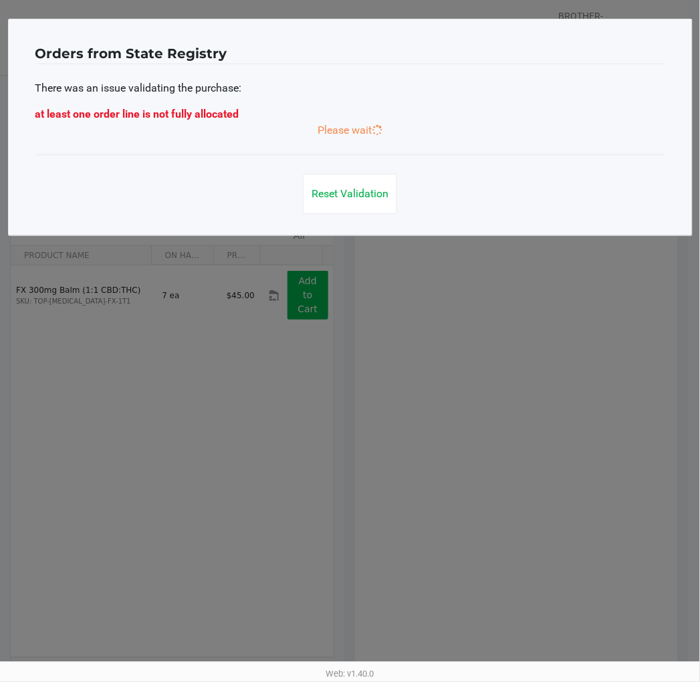
scroll to position [0, 0]
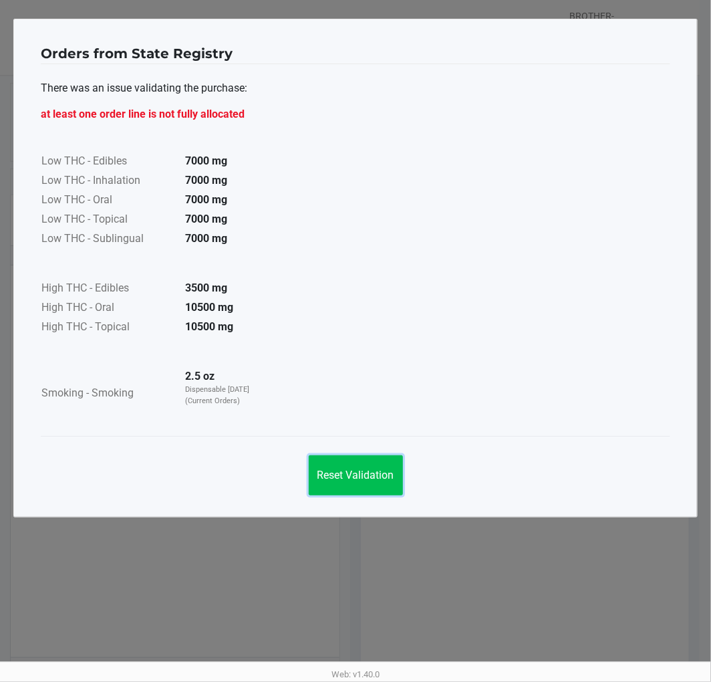
click at [375, 485] on button "Reset Validation" at bounding box center [356, 475] width 94 height 40
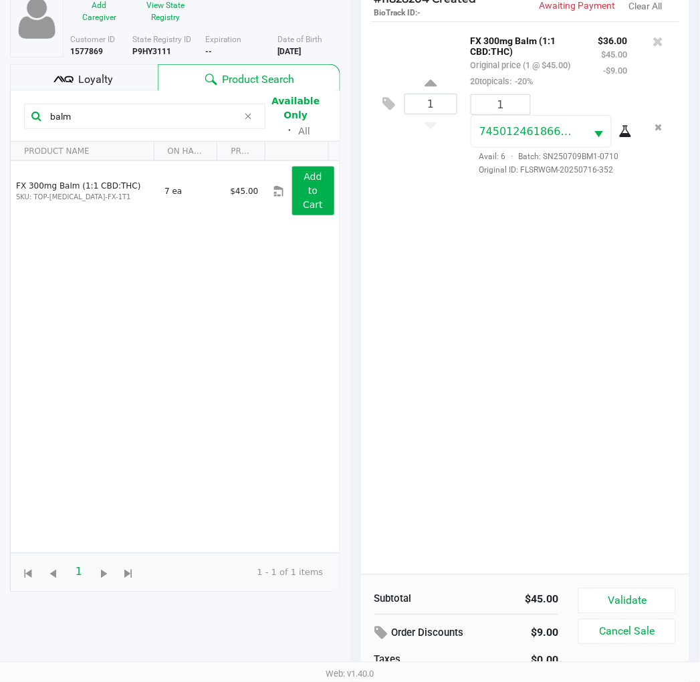
scroll to position [145, 0]
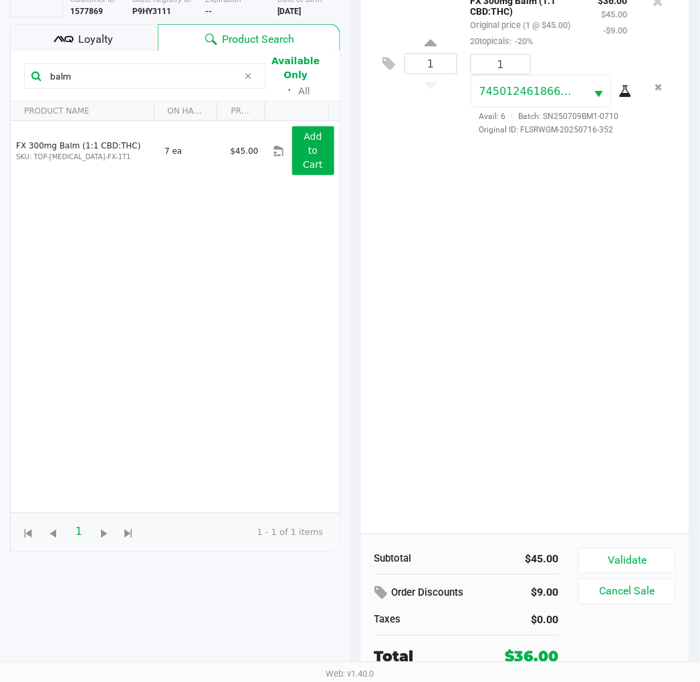
click at [644, 558] on button "Validate" at bounding box center [626, 560] width 97 height 25
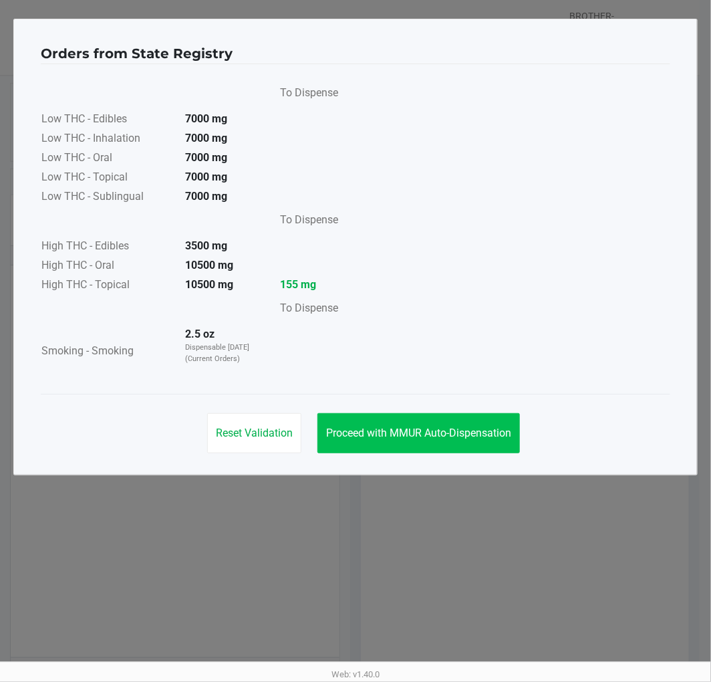
click at [450, 433] on span "Proceed with MMUR Auto-Dispensation" at bounding box center [418, 433] width 185 height 13
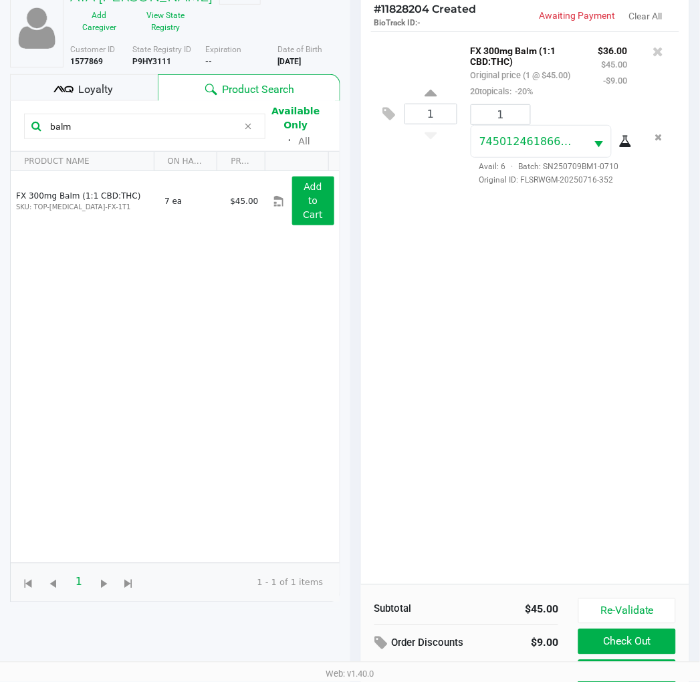
scroll to position [159, 0]
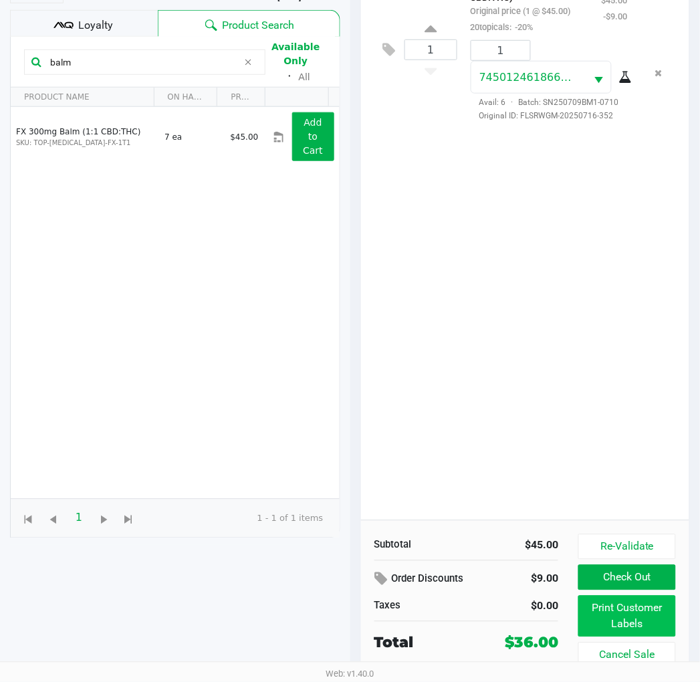
click at [630, 612] on button "Print Customer Labels" at bounding box center [626, 616] width 97 height 41
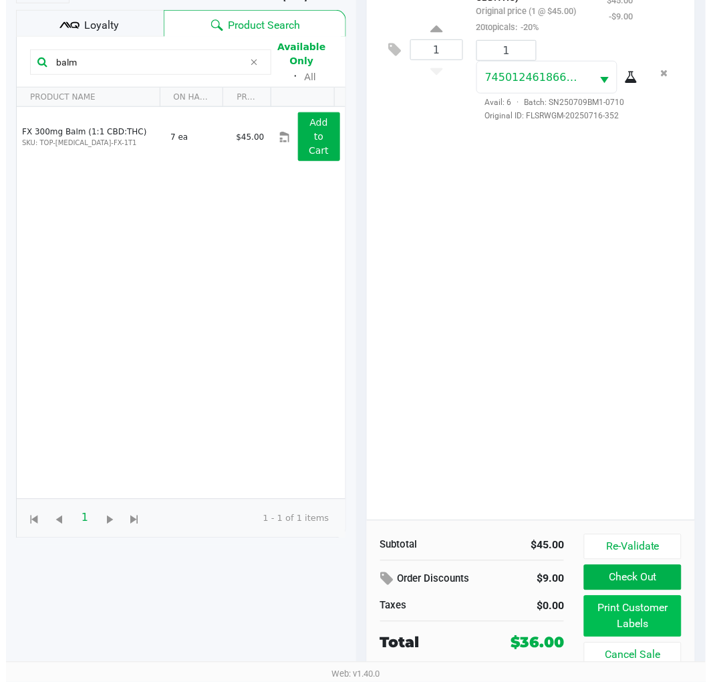
scroll to position [0, 0]
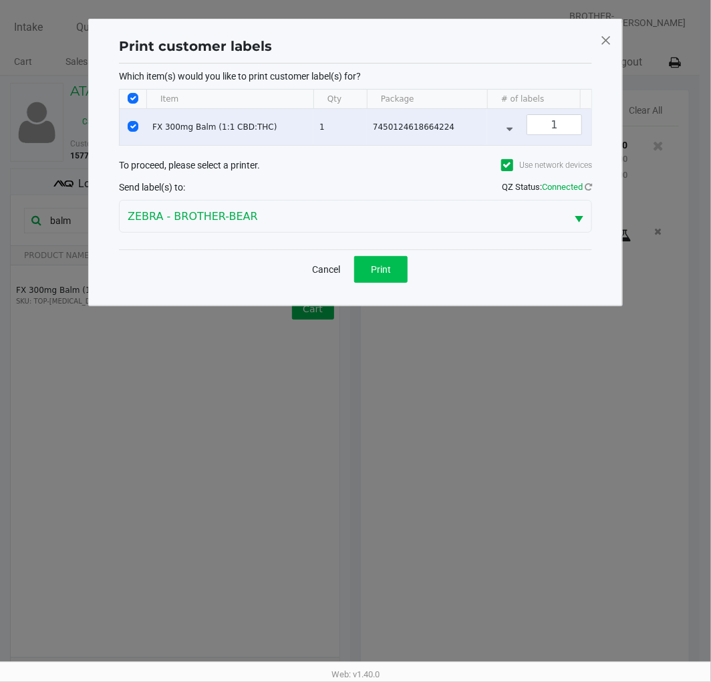
click at [384, 275] on span "Print" at bounding box center [381, 269] width 20 height 11
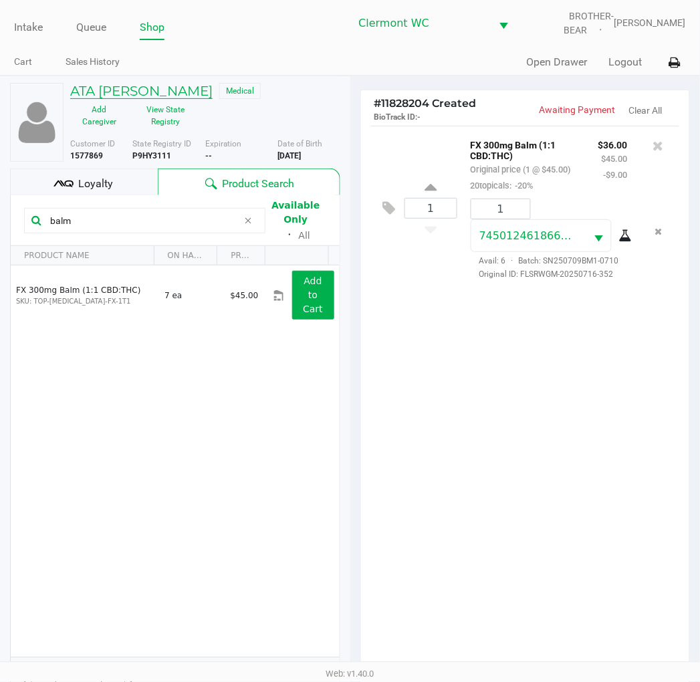
click at [142, 87] on h5 "ATA MANSOORI" at bounding box center [141, 91] width 142 height 16
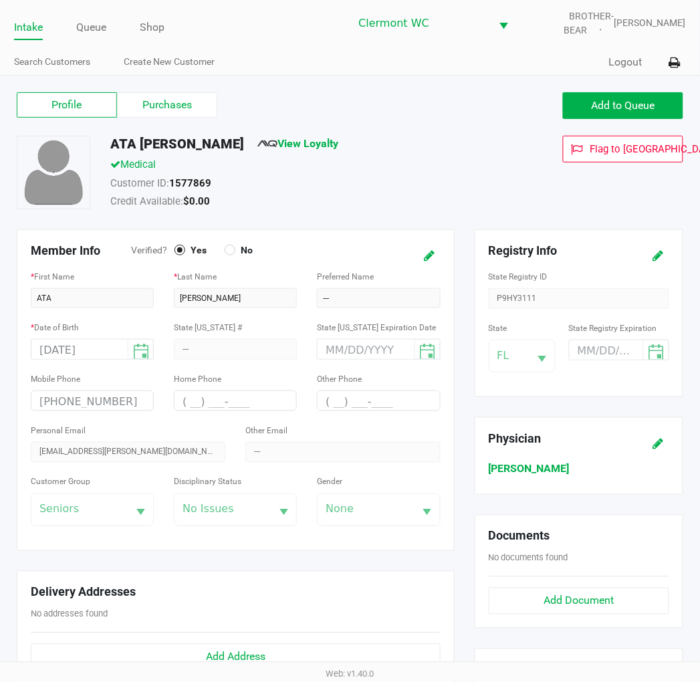
click at [366, 150] on div "ATA MANSOORI View Loyalty" at bounding box center [297, 146] width 395 height 21
click at [168, 110] on label "Purchases" at bounding box center [167, 104] width 100 height 25
click at [0, 0] on 1 "Purchases" at bounding box center [0, 0] width 0 height 0
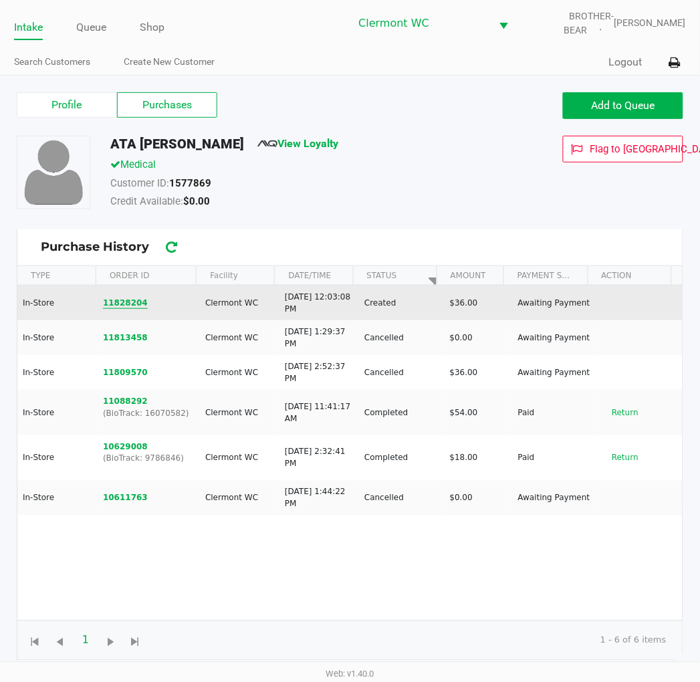
click at [116, 306] on button "11828204" at bounding box center [125, 303] width 45 height 12
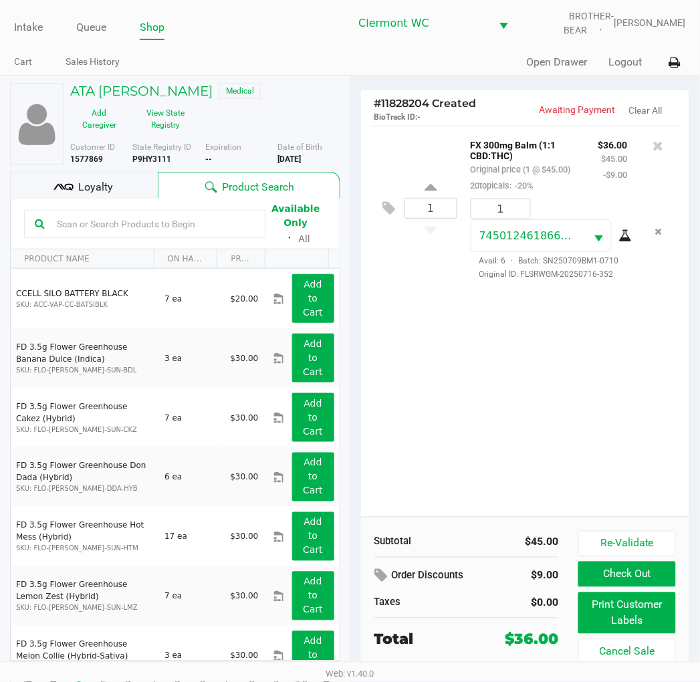
click at [578, 401] on div "1 FX 300mg Balm (1:1 CBD:THC) Original price (1 @ $45.00) 20topicals: -20% $36.…" at bounding box center [525, 321] width 329 height 391
click at [629, 578] on button "Check Out" at bounding box center [626, 574] width 97 height 25
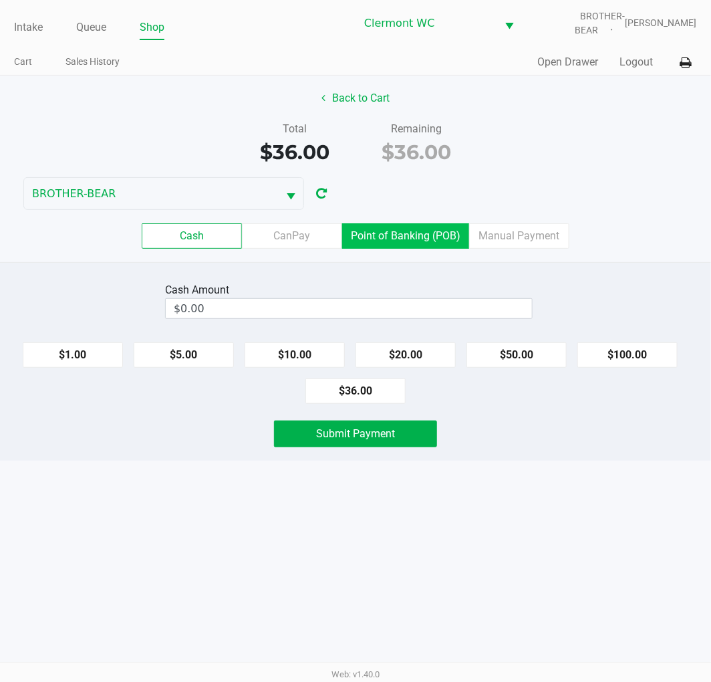
click at [406, 230] on label "Point of Banking (POB)" at bounding box center [405, 235] width 127 height 25
click at [0, 0] on 7 "Point of Banking (POB)" at bounding box center [0, 0] width 0 height 0
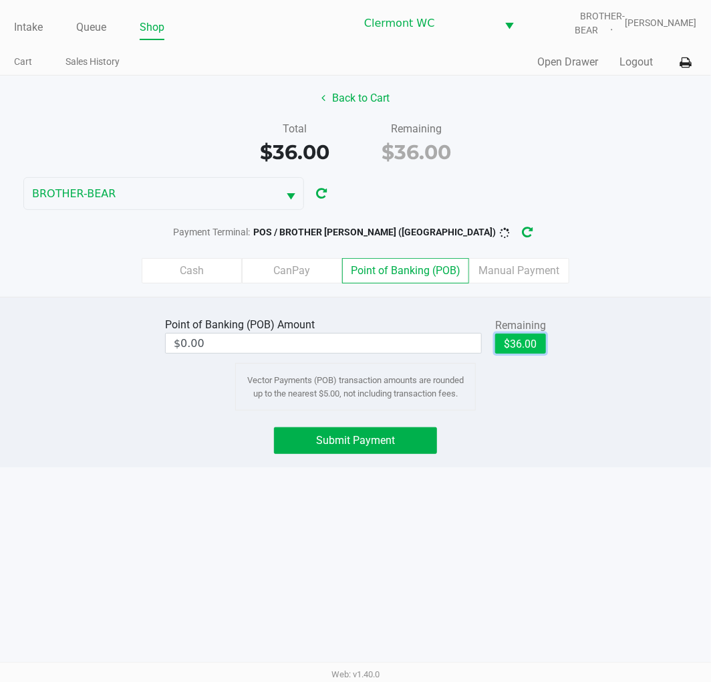
click at [533, 338] on button "$36.00" at bounding box center [520, 344] width 51 height 20
type input "$36.00"
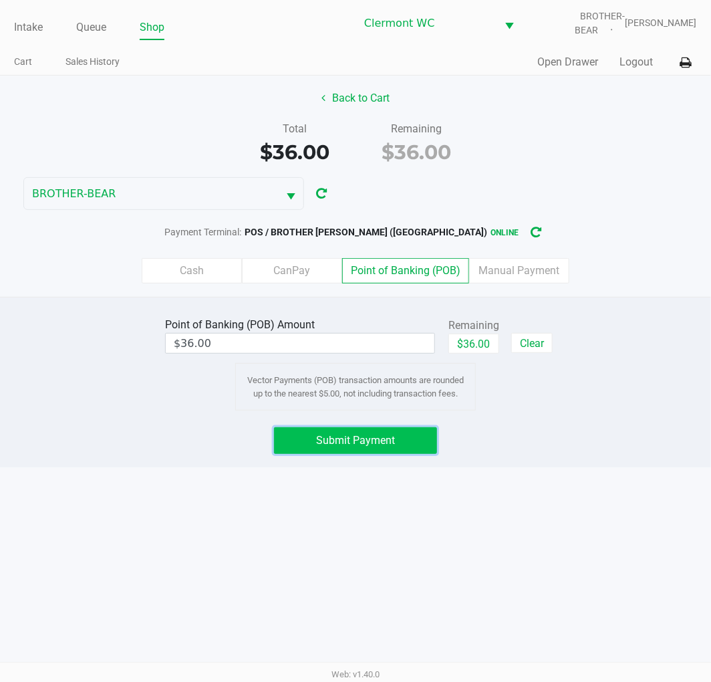
click at [370, 441] on span "Submit Payment" at bounding box center [355, 440] width 79 height 13
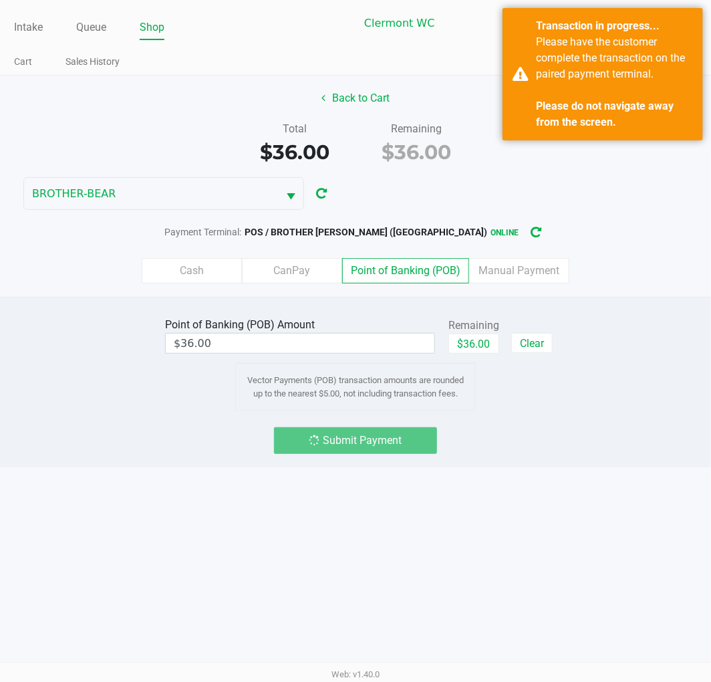
click at [669, 459] on div "Point of Banking (POB) Amount $36.00 Remaining $36.00 Clear Vector Payments (PO…" at bounding box center [355, 382] width 711 height 170
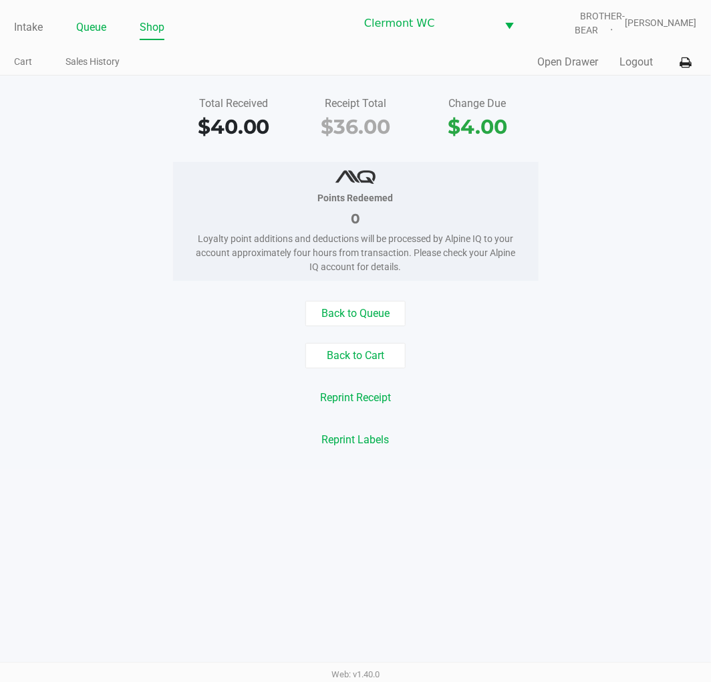
click at [78, 18] on link "Queue" at bounding box center [91, 27] width 30 height 19
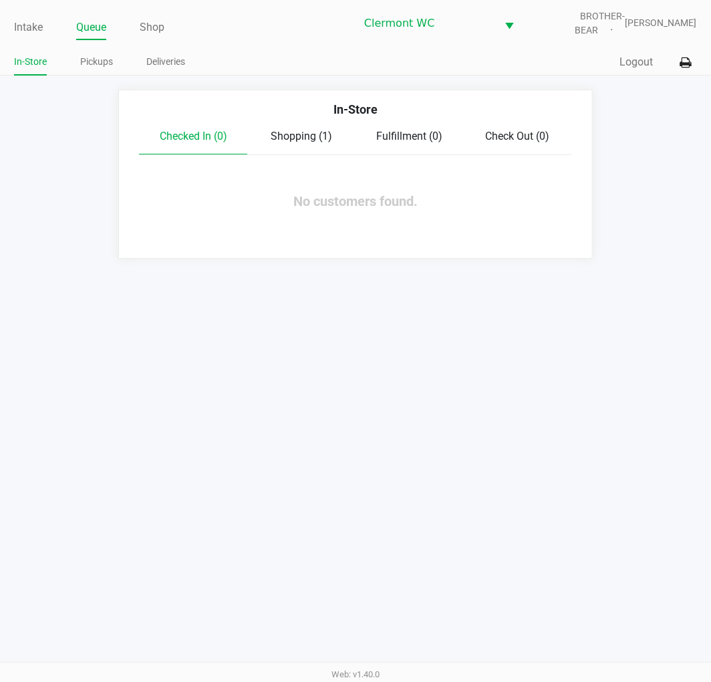
click at [650, 492] on div "Intake Queue Shop Clermont WC BROTHER-BEAR Sharlene Amadio In-Store Pickups Del…" at bounding box center [355, 341] width 711 height 682
click at [17, 21] on link "Intake" at bounding box center [28, 27] width 29 height 19
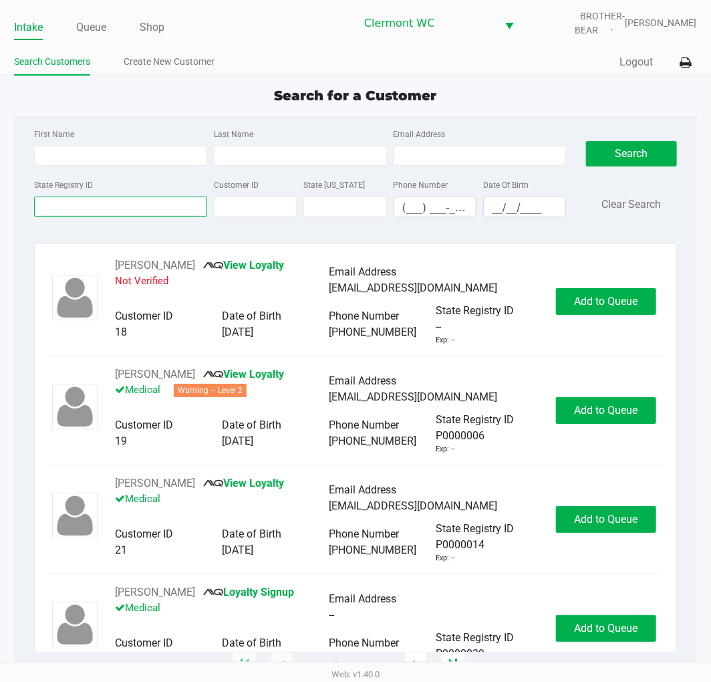
click at [119, 203] on input "State Registry ID" at bounding box center [120, 207] width 173 height 20
click at [96, 31] on link "Queue" at bounding box center [91, 27] width 30 height 19
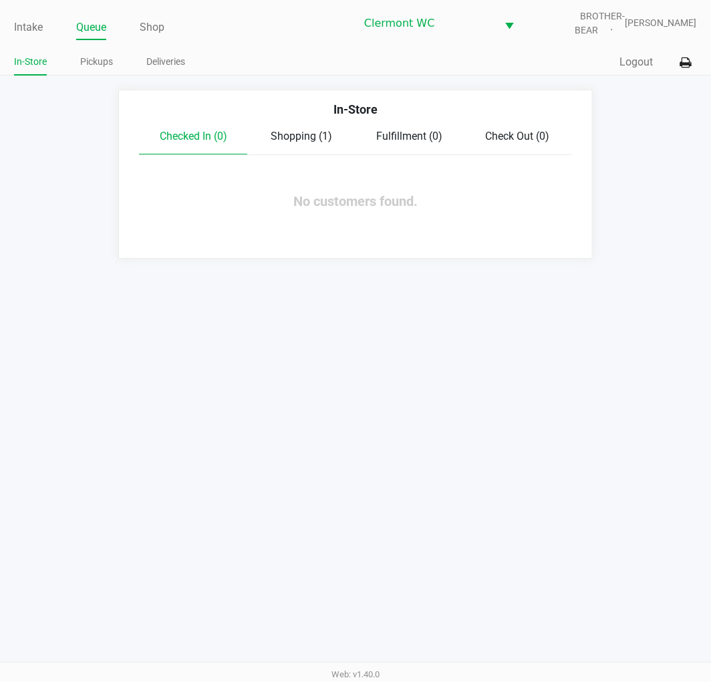
click at [99, 64] on link "Pickups" at bounding box center [96, 61] width 33 height 17
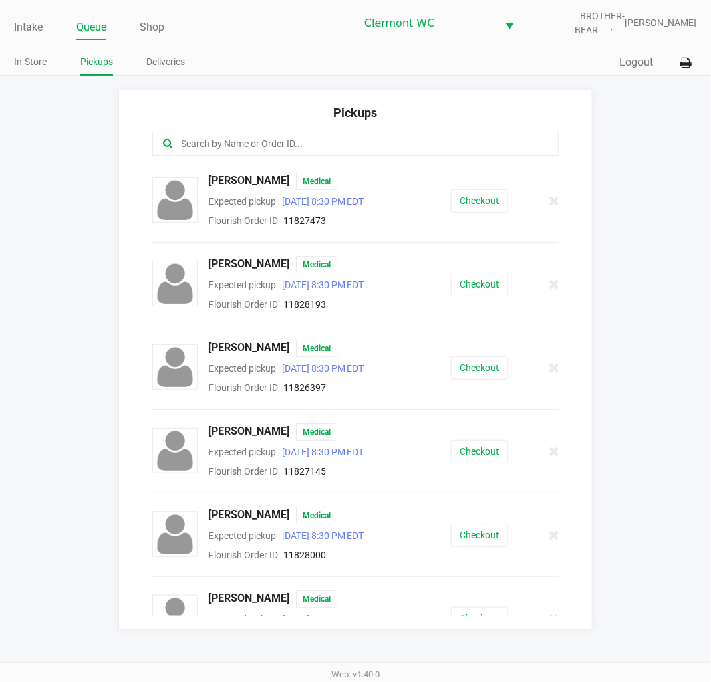
click at [316, 151] on input "text" at bounding box center [353, 143] width 346 height 15
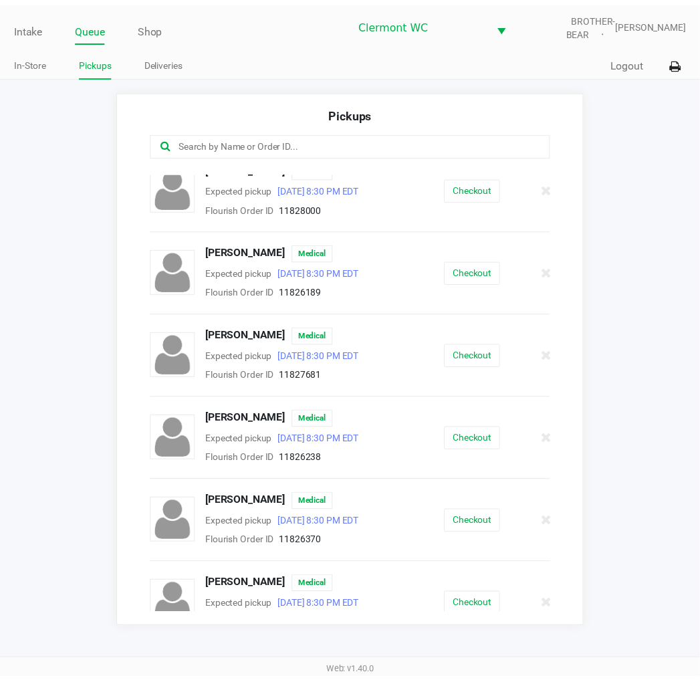
scroll to position [344, 0]
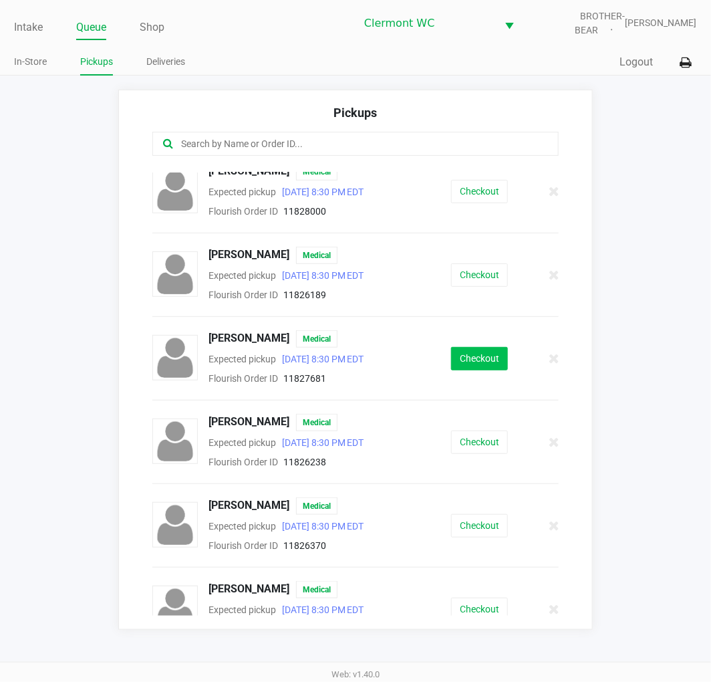
click at [493, 353] on button "Checkout" at bounding box center [479, 358] width 57 height 23
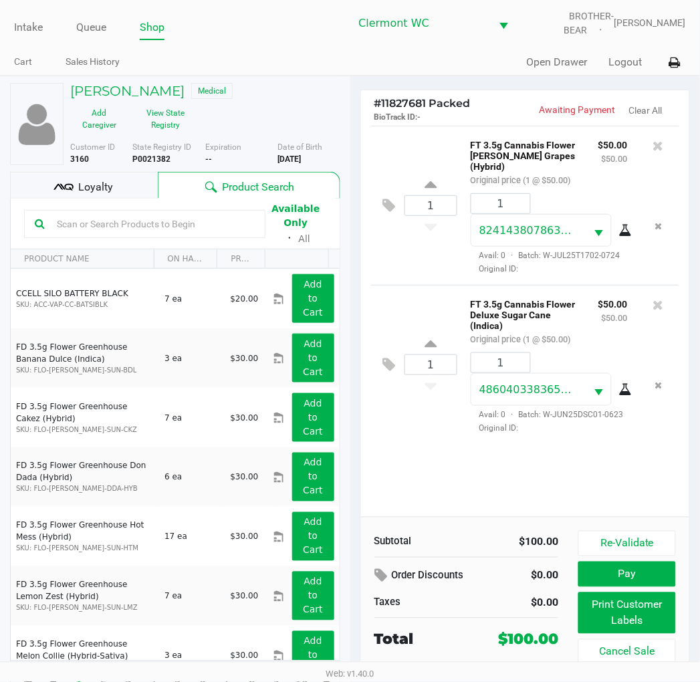
click at [589, 489] on div "1 FT 3.5g Cannabis Flower Gaspar's Grapes (Hybrid) Original price (1 @ $50.00) …" at bounding box center [525, 321] width 329 height 391
click at [104, 183] on span "Loyalty" at bounding box center [95, 187] width 35 height 16
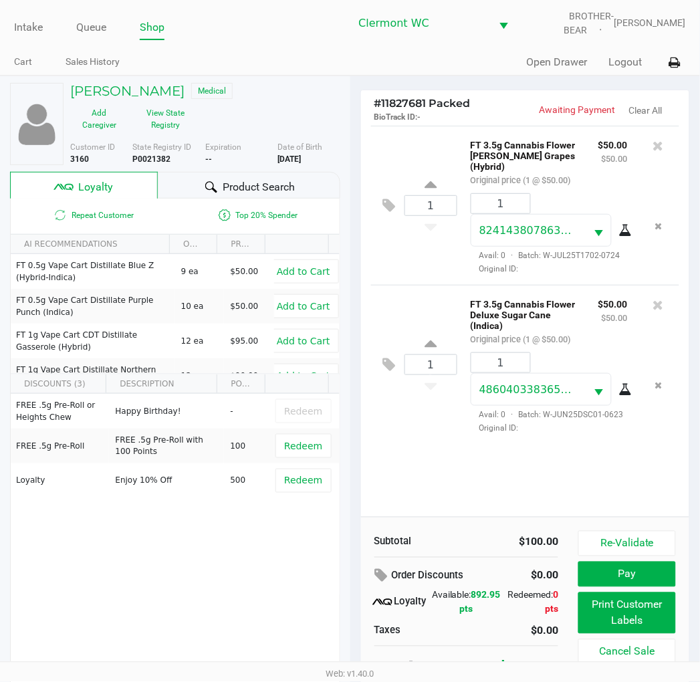
click at [627, 473] on div "1 FT 3.5g Cannabis Flower Gaspar's Grapes (Hybrid) Original price (1 @ $50.00) …" at bounding box center [525, 321] width 329 height 391
click at [277, 189] on span "Product Search" at bounding box center [259, 187] width 72 height 16
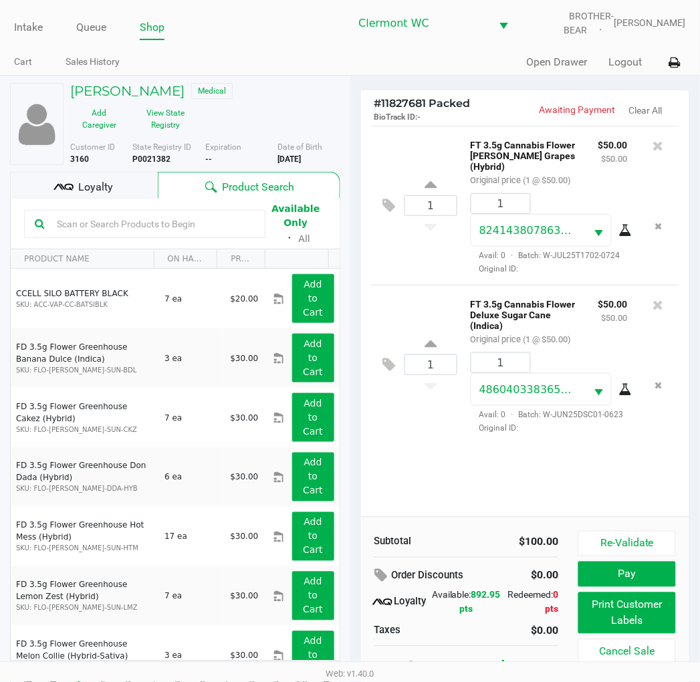
click at [136, 226] on input "text" at bounding box center [152, 224] width 203 height 20
click at [147, 227] on input "text" at bounding box center [152, 224] width 203 height 20
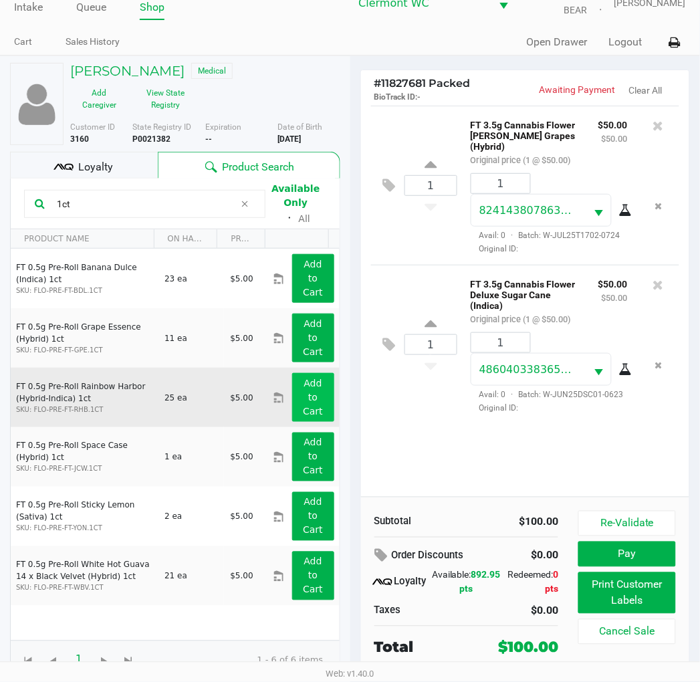
scroll to position [25, 0]
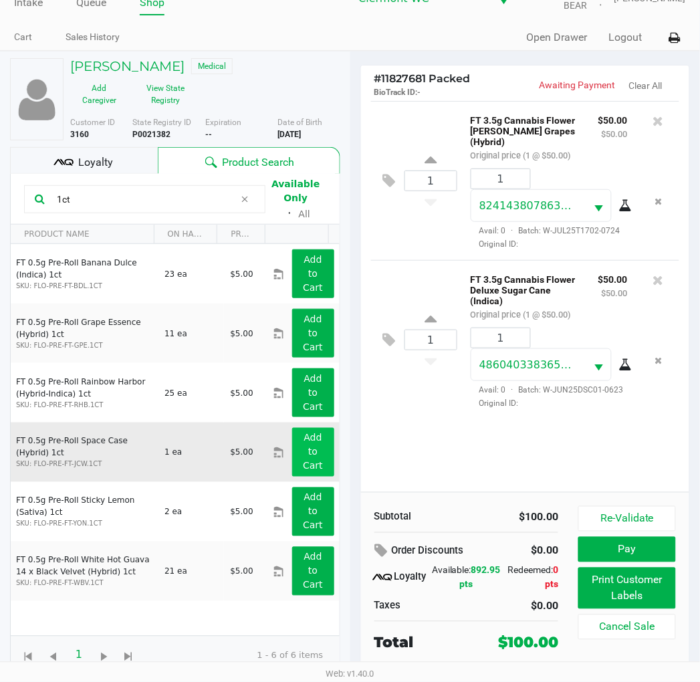
type input "1ct"
click at [292, 452] on button "Add to Cart" at bounding box center [313, 452] width 42 height 49
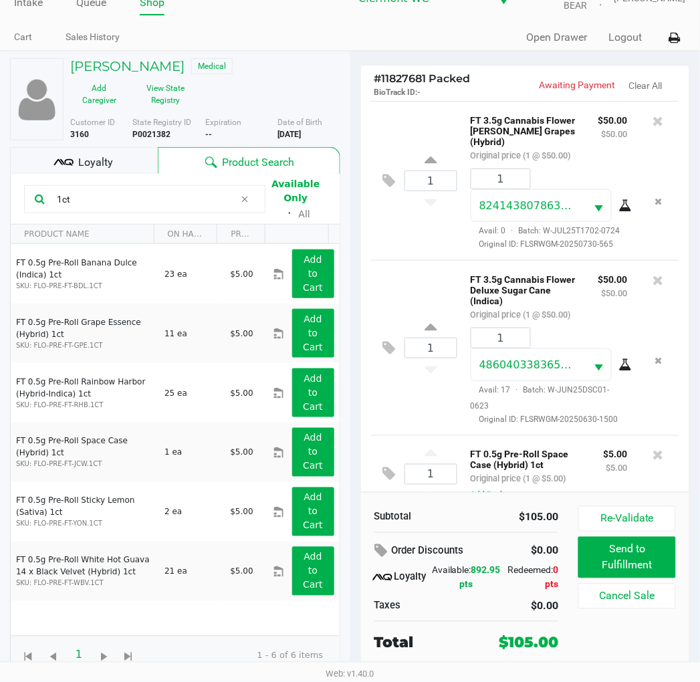
scroll to position [72, 0]
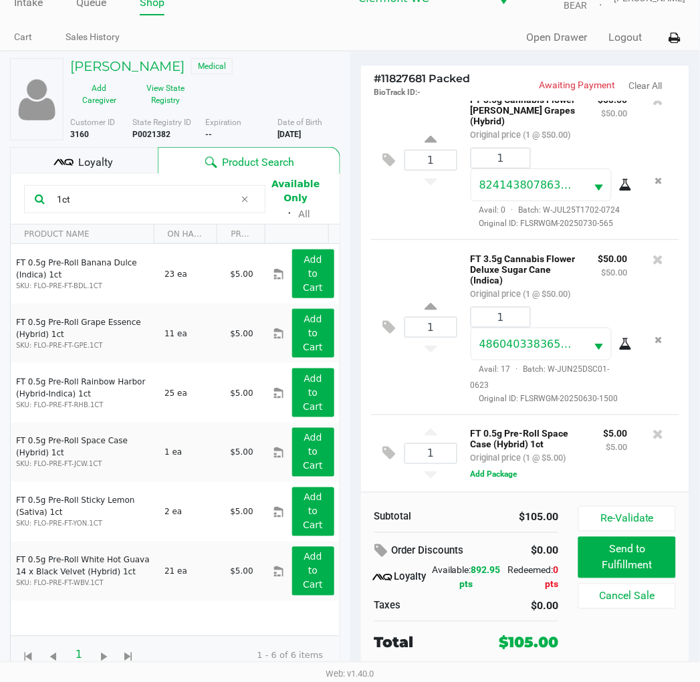
drag, startPoint x: 565, startPoint y: 444, endPoint x: 463, endPoint y: 429, distance: 102.8
click at [463, 429] on div "FT 0.5g Pre-Roll Space Case (Hybrid) 1ct Original price (1 @ $5.00)" at bounding box center [527, 445] width 133 height 41
copy p "FT 0.5g Pre-Roll Space Case (Hybrid) 1ct"
click at [616, 476] on div "FT 0.5g Pre-Roll Space Case (Hybrid) 1ct Original price (1 @ $5.00) $5.00 $5.00…" at bounding box center [563, 453] width 212 height 57
click at [94, 156] on span "Loyalty" at bounding box center [95, 162] width 35 height 16
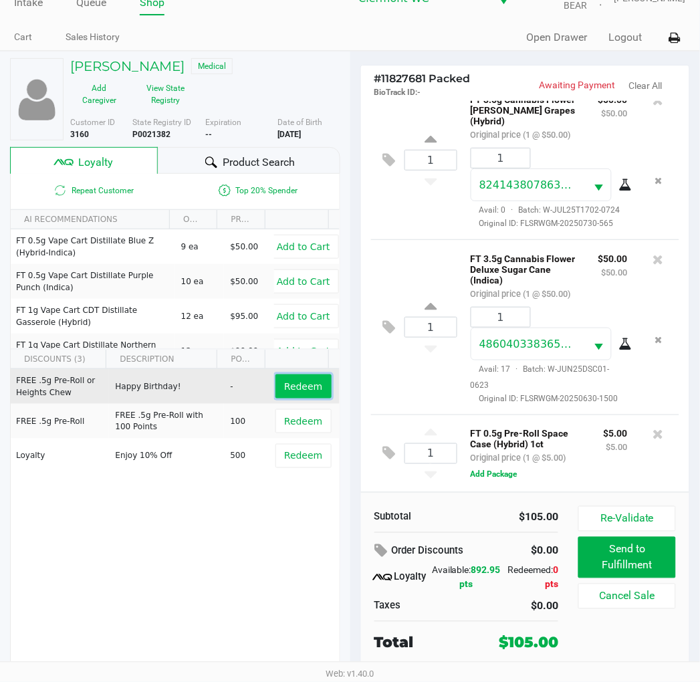
click at [290, 384] on span "Redeem" at bounding box center [303, 386] width 38 height 11
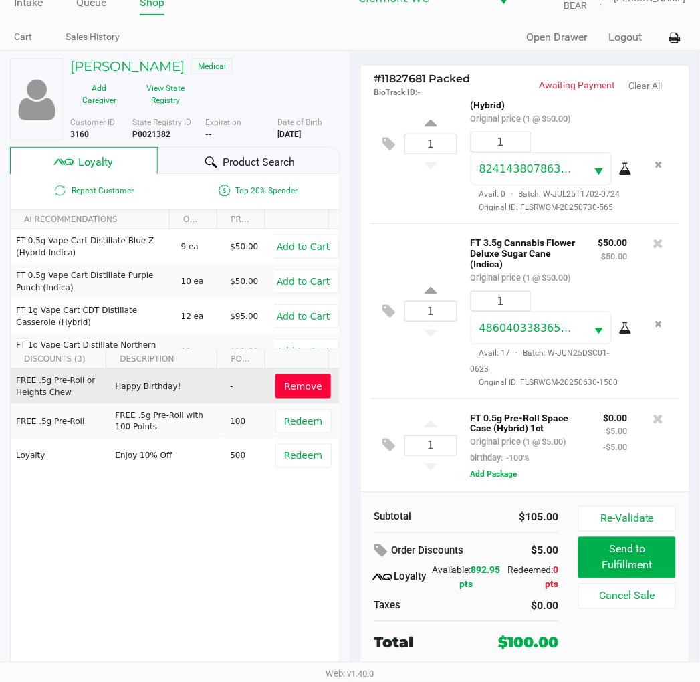
scroll to position [14, 0]
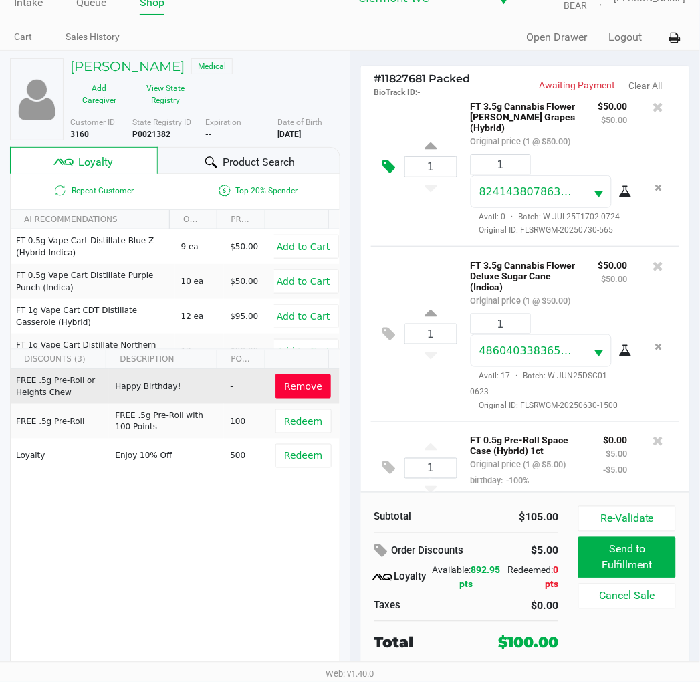
click at [391, 174] on icon at bounding box center [389, 166] width 13 height 15
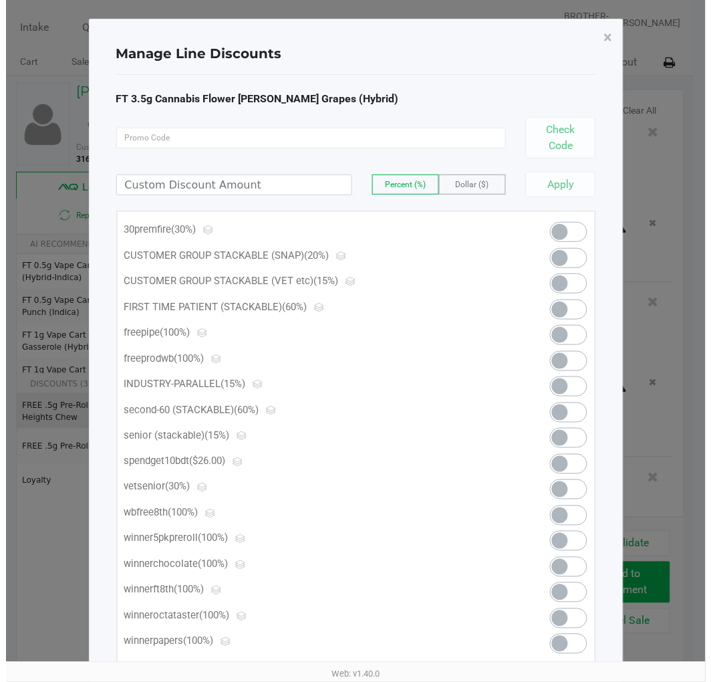
scroll to position [0, 0]
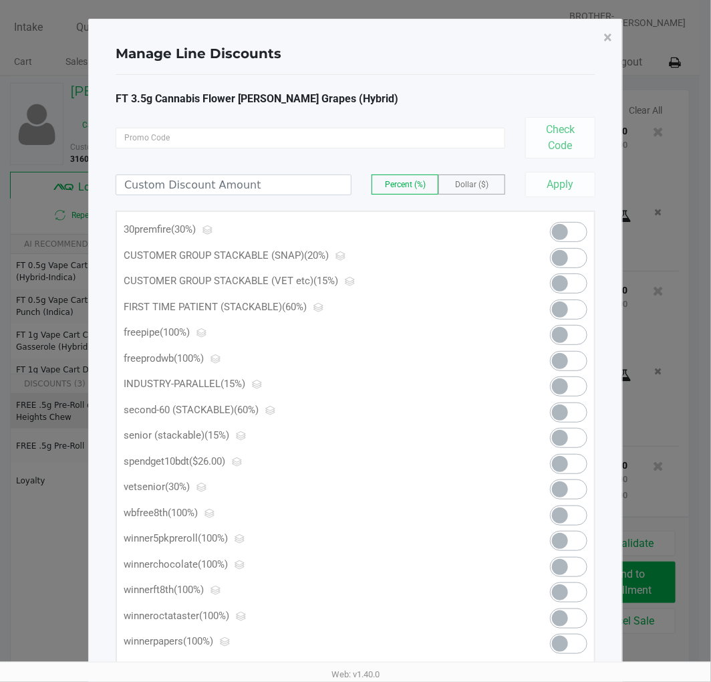
click at [567, 229] on span at bounding box center [560, 232] width 16 height 16
click at [606, 41] on span "×" at bounding box center [608, 37] width 9 height 19
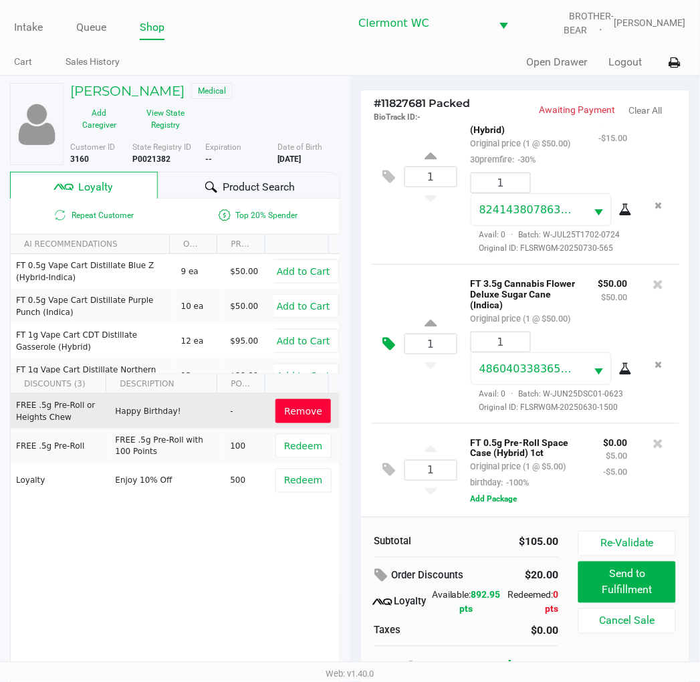
click at [394, 342] on icon at bounding box center [389, 343] width 13 height 15
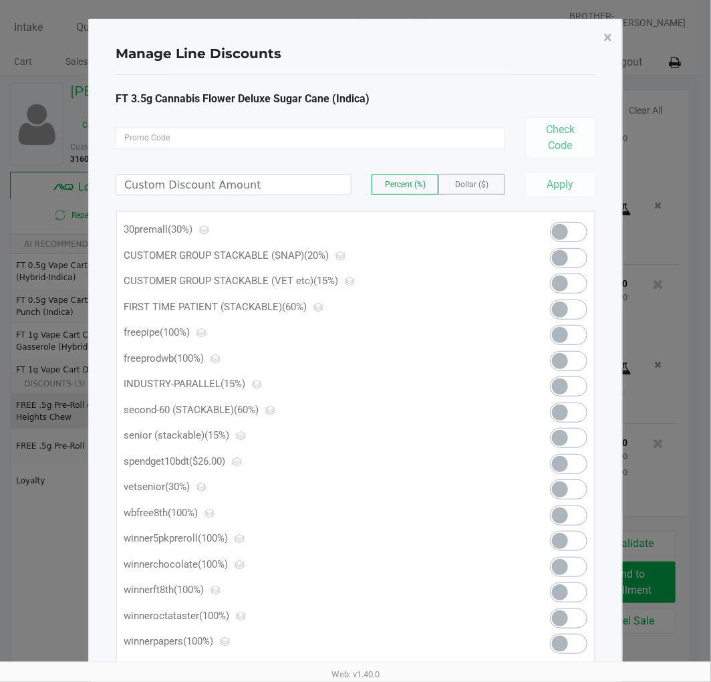
click at [570, 230] on span at bounding box center [568, 232] width 37 height 20
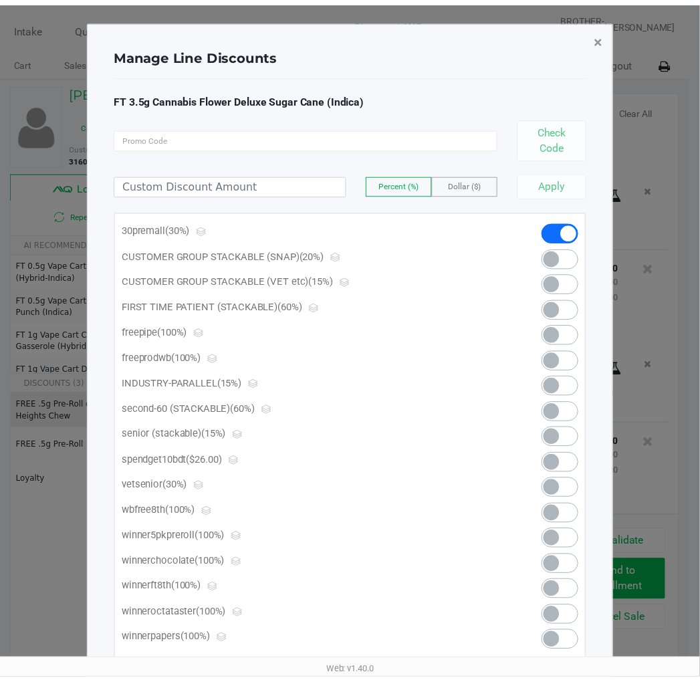
scroll to position [104, 0]
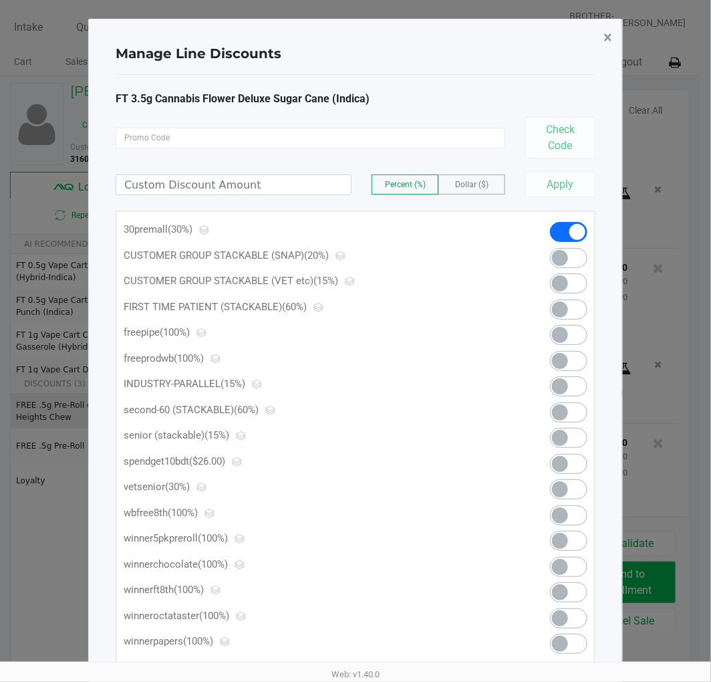
click at [608, 31] on span "×" at bounding box center [608, 37] width 9 height 19
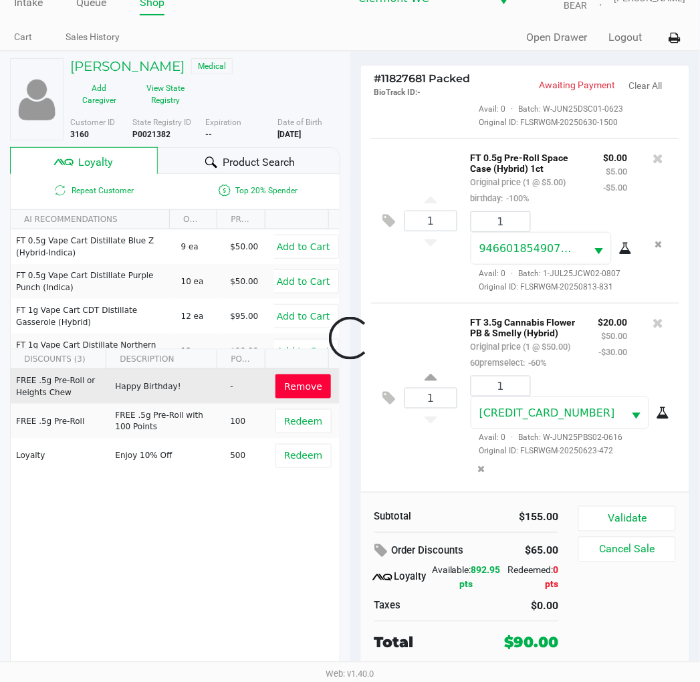
scroll to position [416, 0]
click at [684, 638] on div "Validate Cancel Sale" at bounding box center [631, 580] width 107 height 148
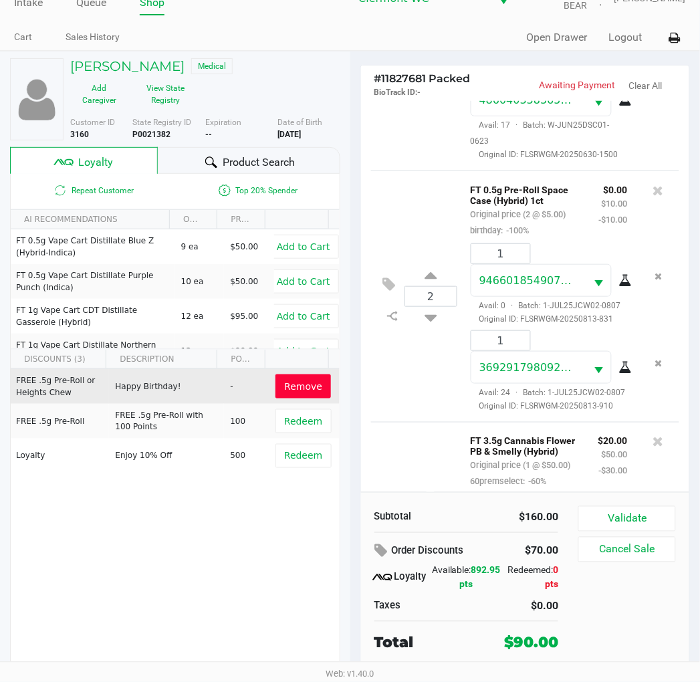
scroll to position [291, 0]
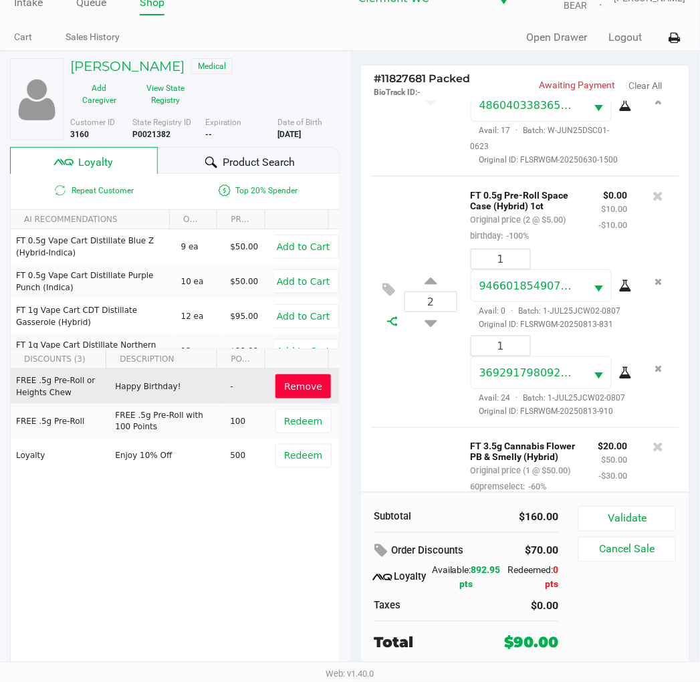
click at [391, 327] on icon at bounding box center [392, 321] width 11 height 11
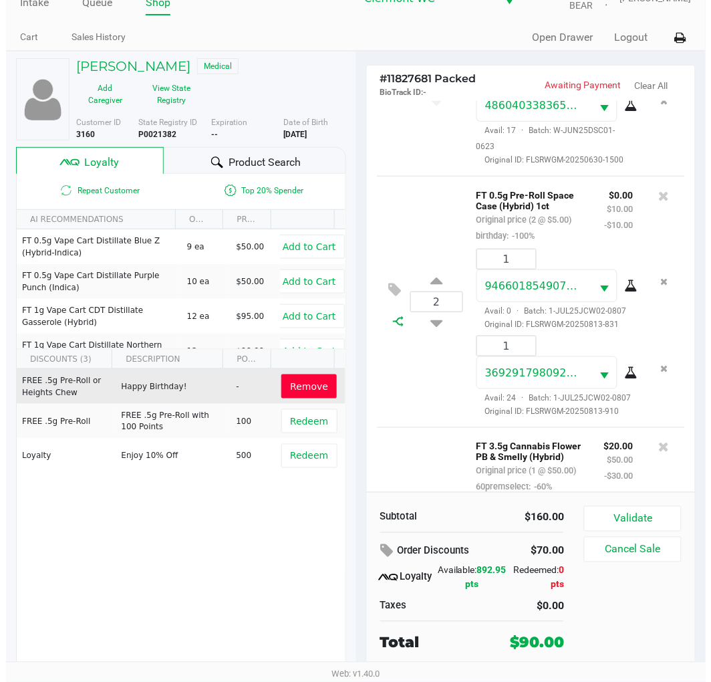
scroll to position [0, 0]
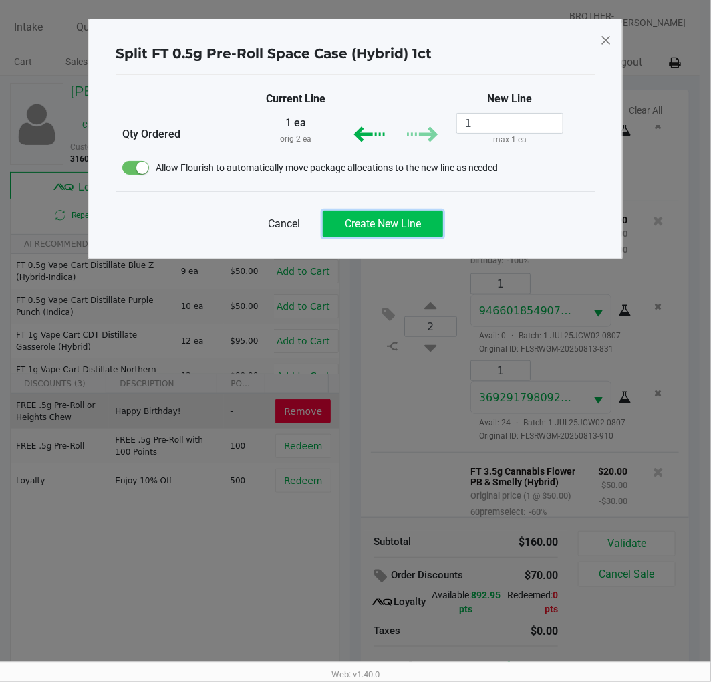
click at [413, 231] on button "Create New Line" at bounding box center [383, 224] width 120 height 27
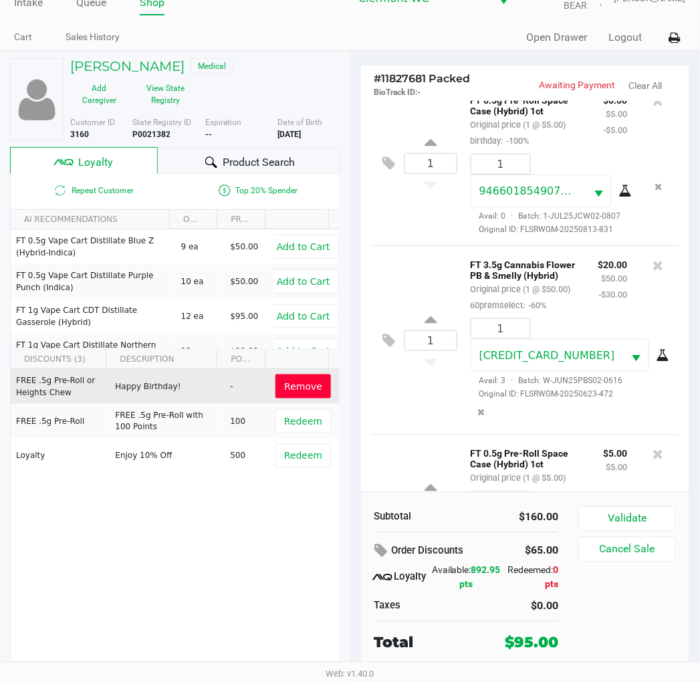
scroll to position [285, 0]
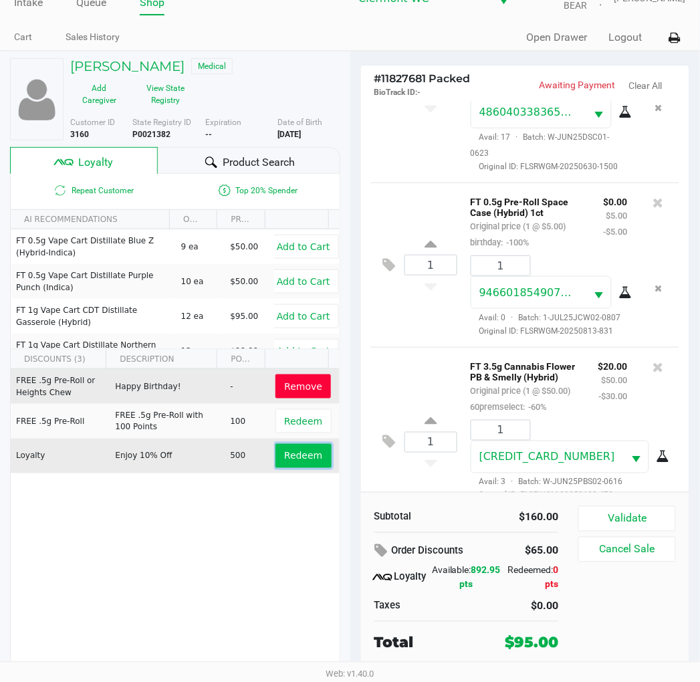
click at [285, 457] on span "Redeem" at bounding box center [303, 456] width 38 height 11
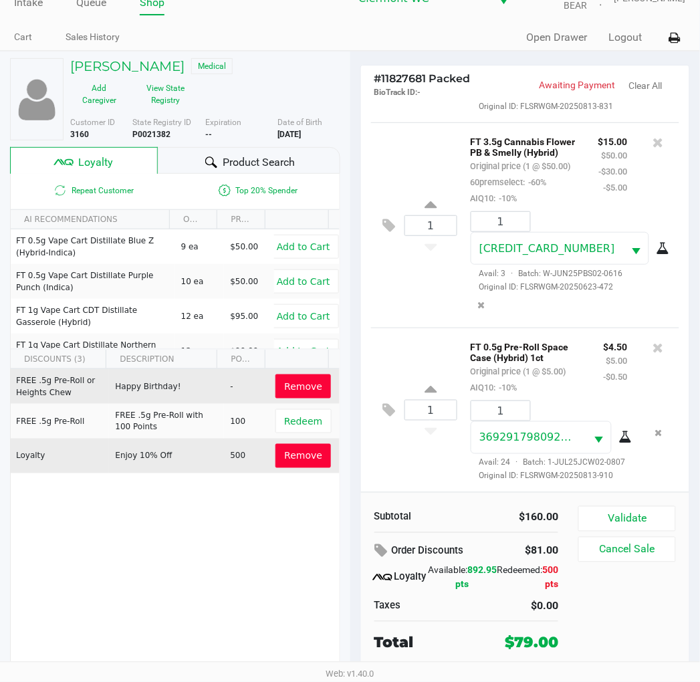
scroll to position [588, 0]
click at [285, 453] on span "Remove" at bounding box center [303, 456] width 38 height 11
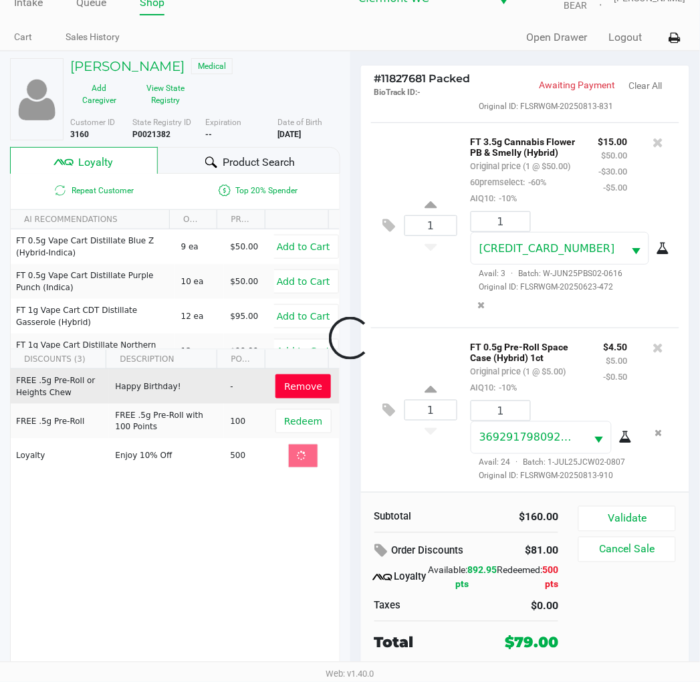
scroll to position [582, 0]
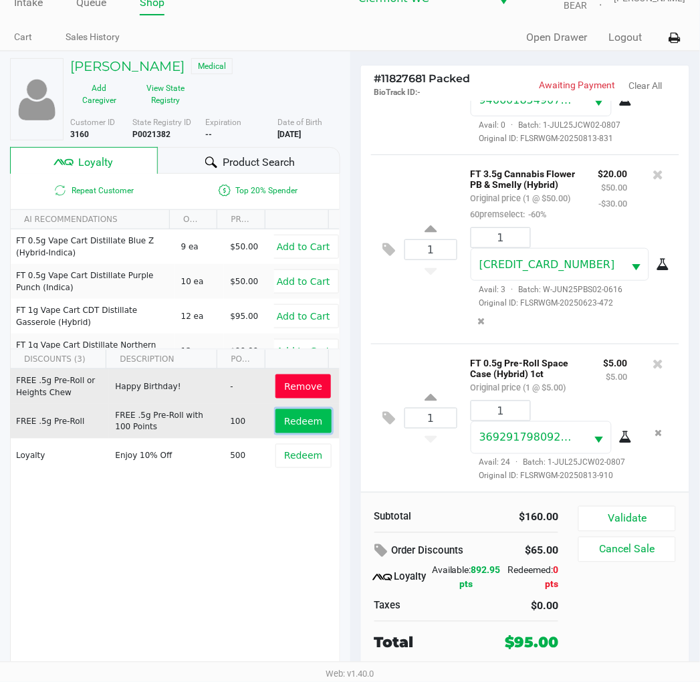
click at [285, 418] on span "Redeem" at bounding box center [303, 421] width 38 height 11
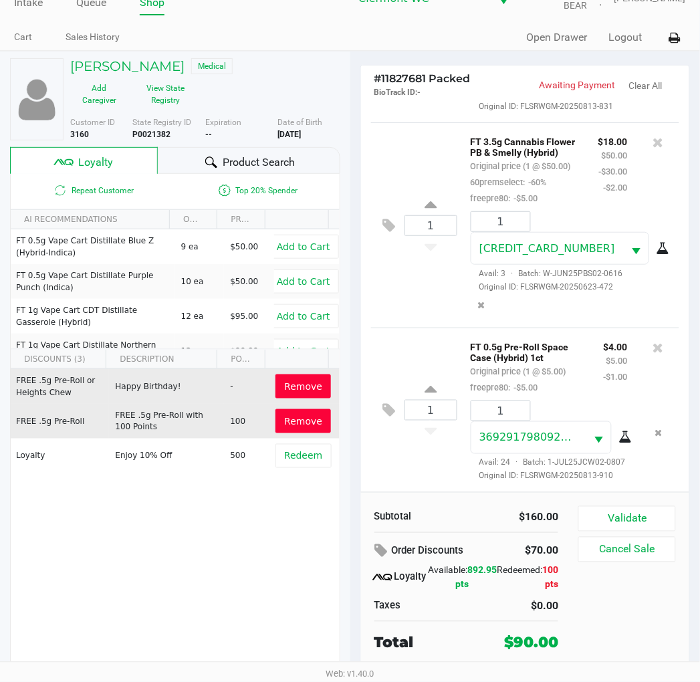
scroll to position [662, 0]
click at [631, 519] on button "Validate" at bounding box center [626, 518] width 97 height 25
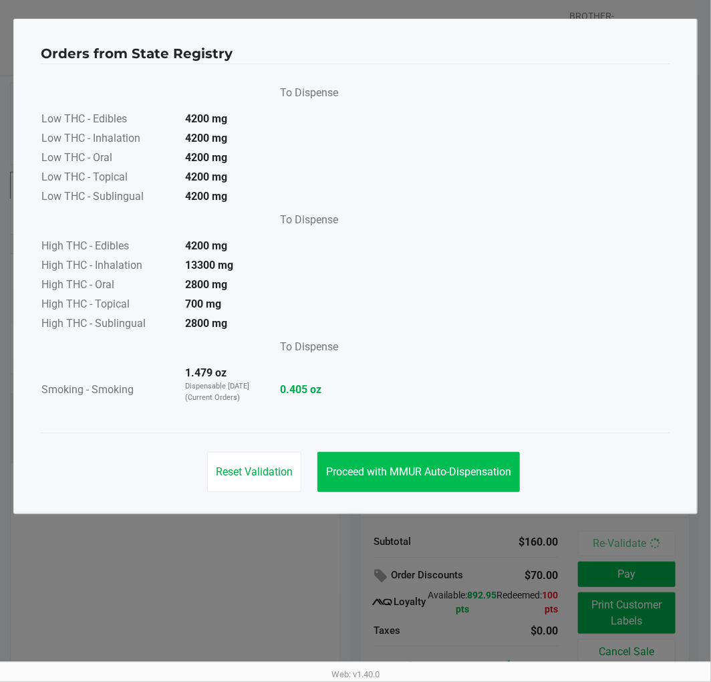
click at [445, 469] on span "Proceed with MMUR Auto-Dispensation" at bounding box center [418, 471] width 185 height 13
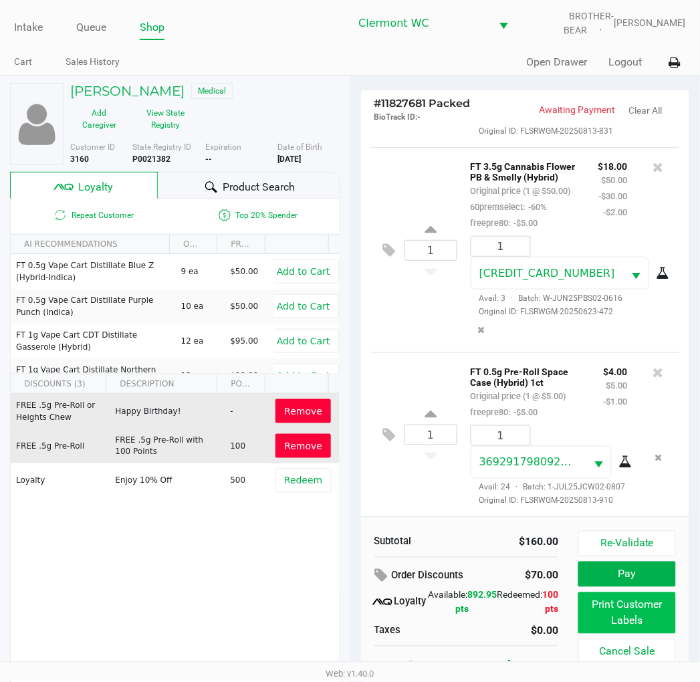
click at [650, 616] on button "Print Customer Labels" at bounding box center [626, 612] width 97 height 41
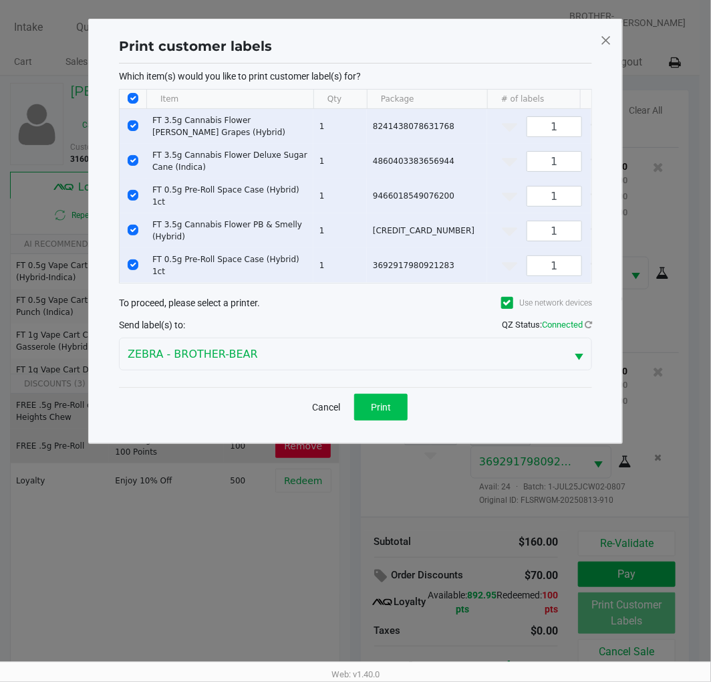
click at [395, 410] on button "Print" at bounding box center [380, 407] width 53 height 27
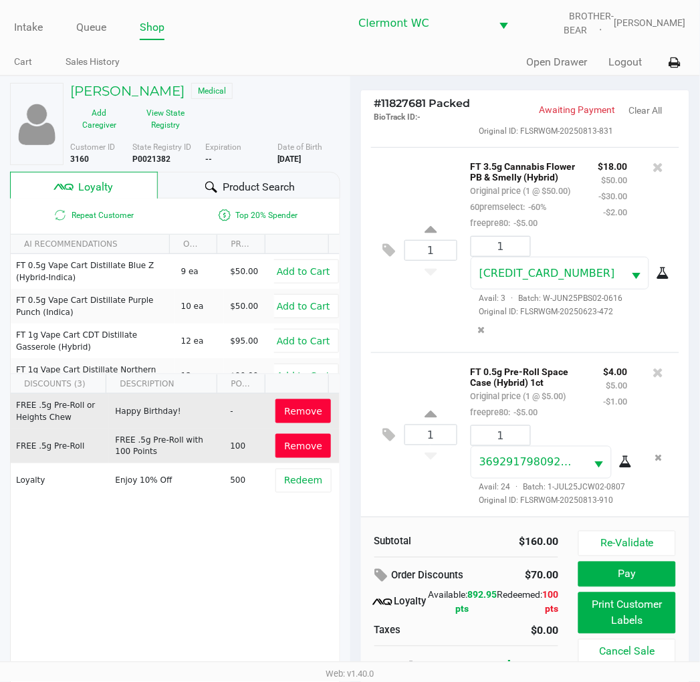
scroll to position [25, 0]
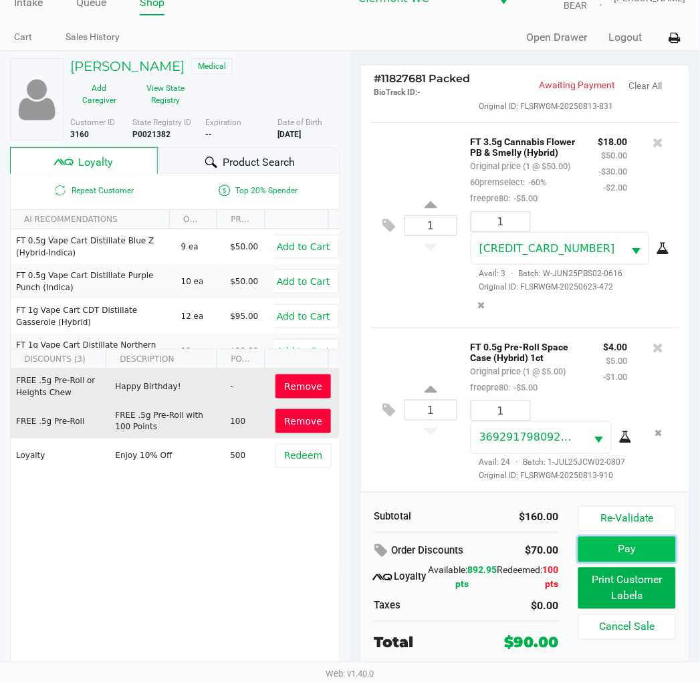
click at [653, 552] on button "Pay" at bounding box center [626, 549] width 97 height 25
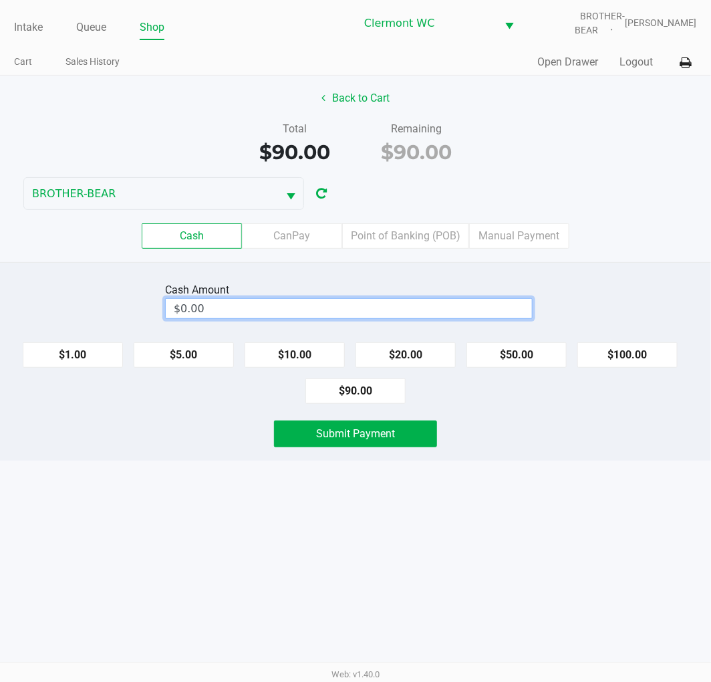
click at [451, 301] on input "$0.00" at bounding box center [349, 308] width 366 height 19
click at [386, 445] on button "Submit Payment" at bounding box center [355, 433] width 163 height 27
type input "$100.00"
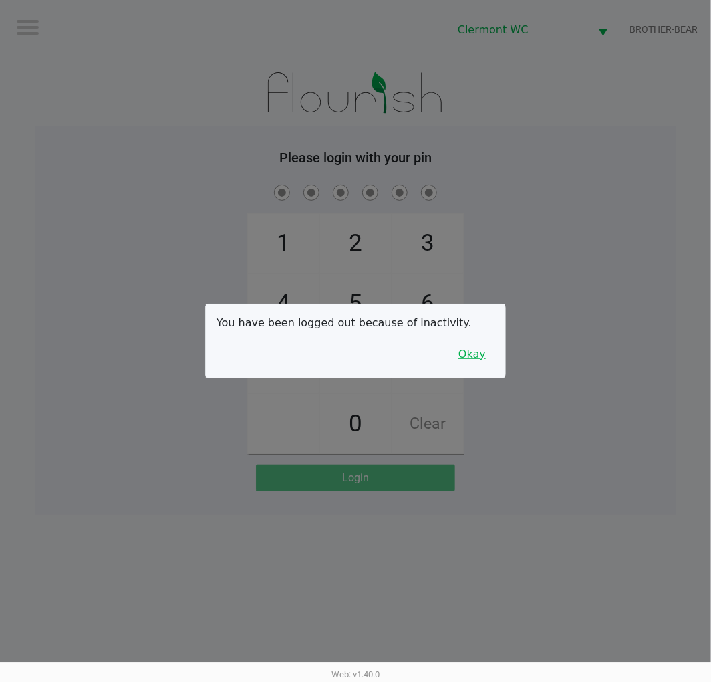
click at [480, 355] on button "Okay" at bounding box center [472, 354] width 45 height 25
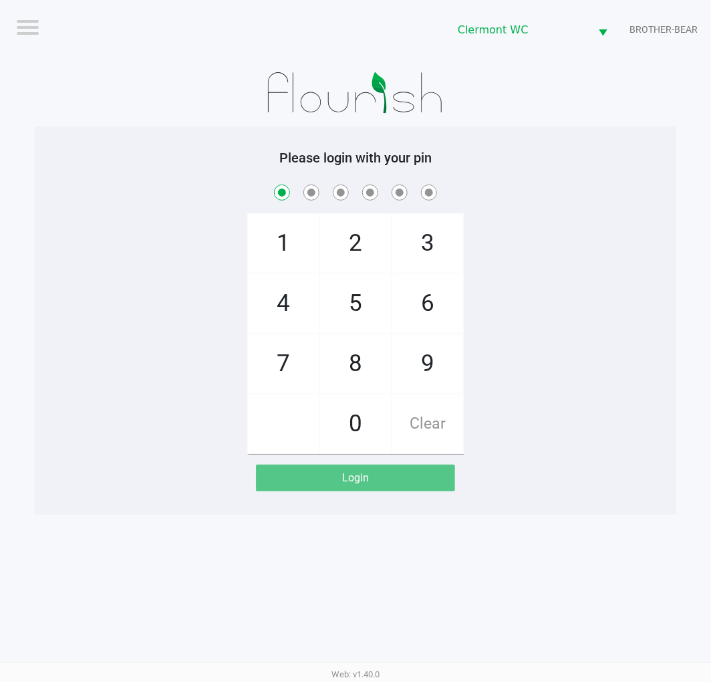
checkbox input "true"
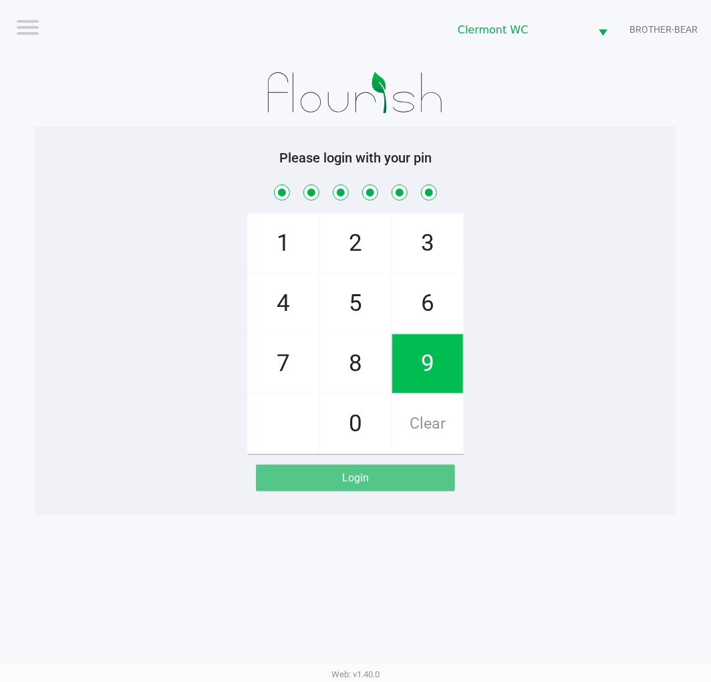
checkbox input "true"
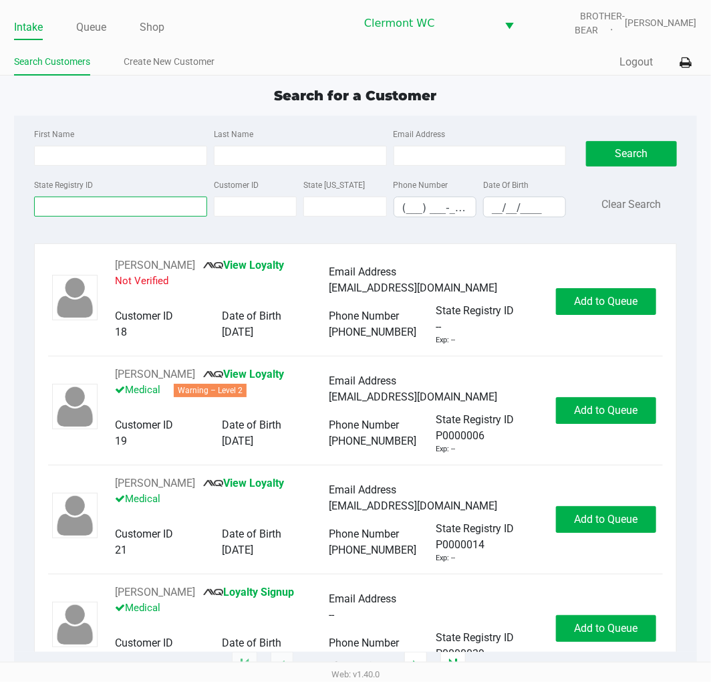
click at [106, 204] on input "State Registry ID" at bounding box center [120, 207] width 173 height 20
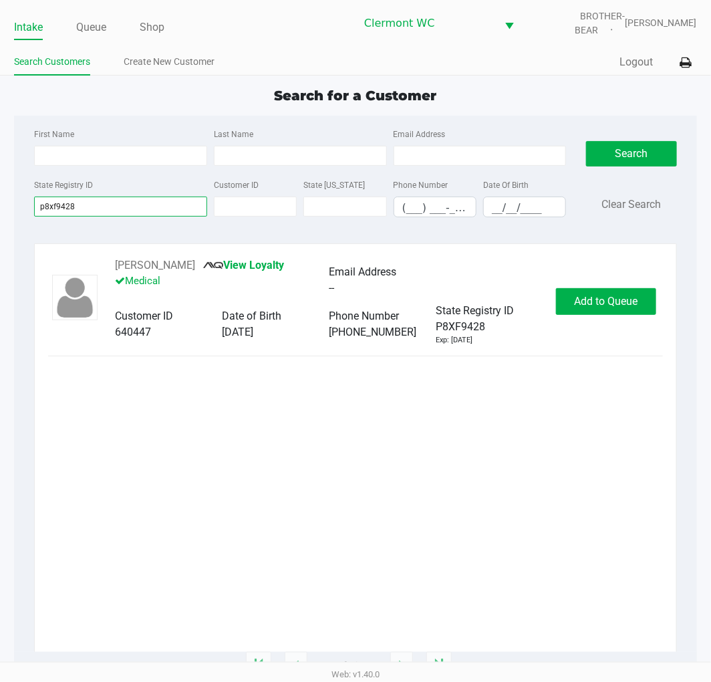
type input "p8xf9428"
click at [617, 290] on button "Add to Queue" at bounding box center [606, 301] width 100 height 27
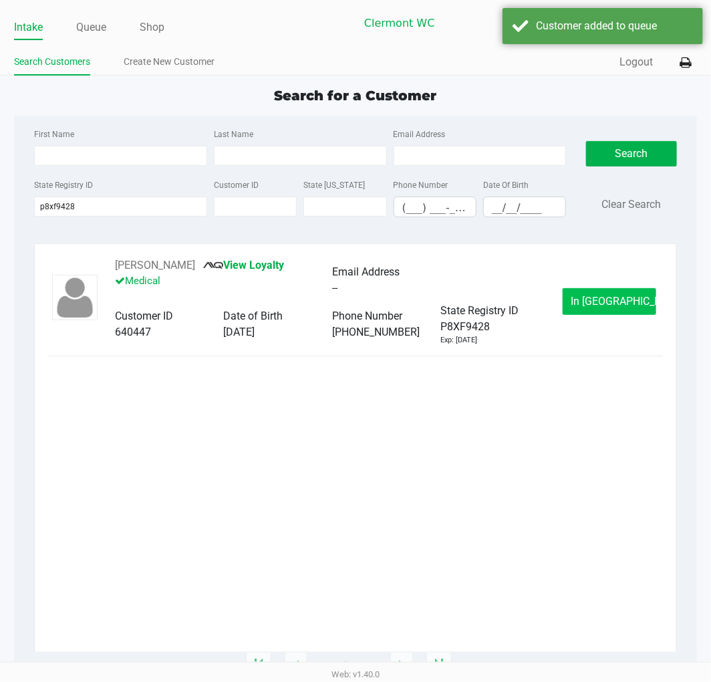
click at [620, 299] on span "In Queue" at bounding box center [628, 301] width 112 height 13
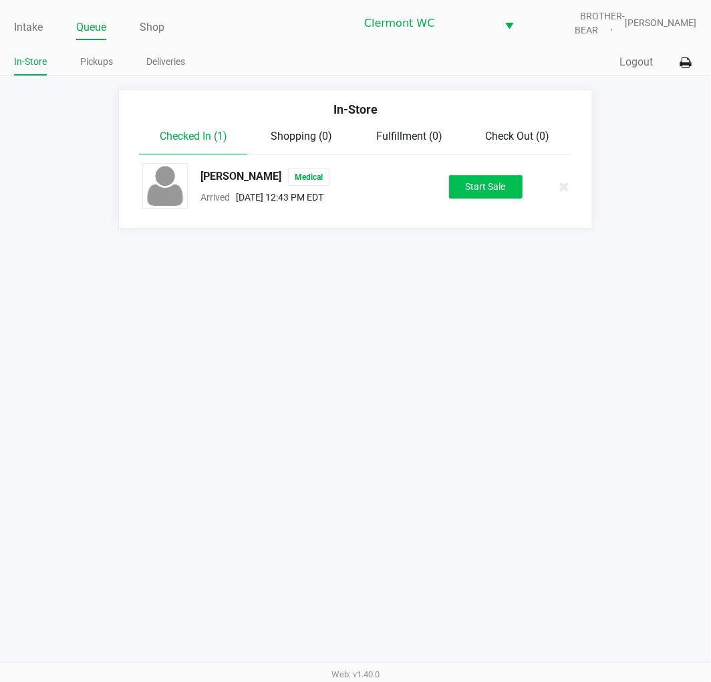
click at [482, 184] on button "Start Sale" at bounding box center [486, 186] width 74 height 23
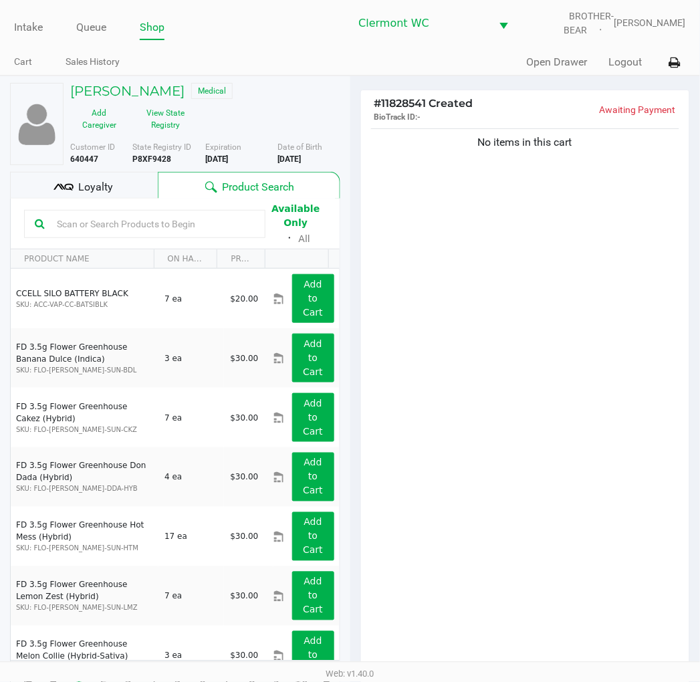
click at [524, 392] on div "No items in this cart" at bounding box center [525, 402] width 329 height 553
click at [205, 221] on input "text" at bounding box center [152, 224] width 203 height 20
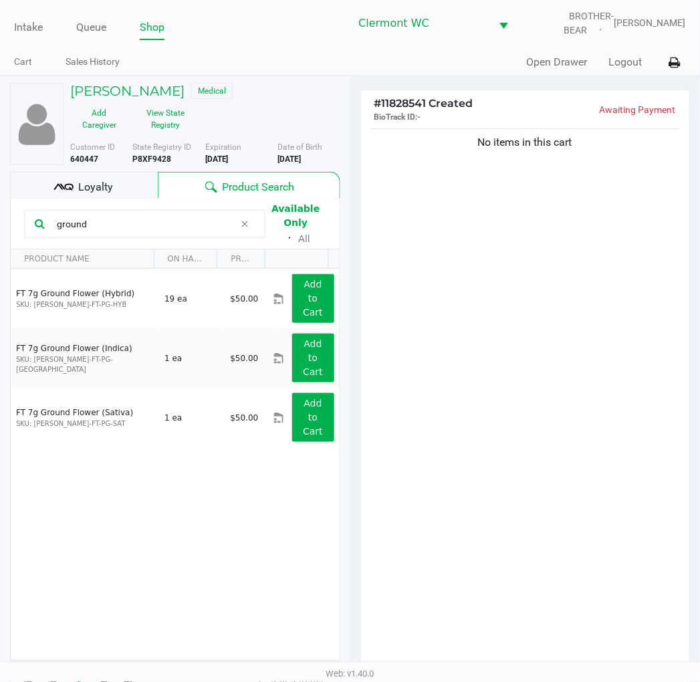
type input "ground"
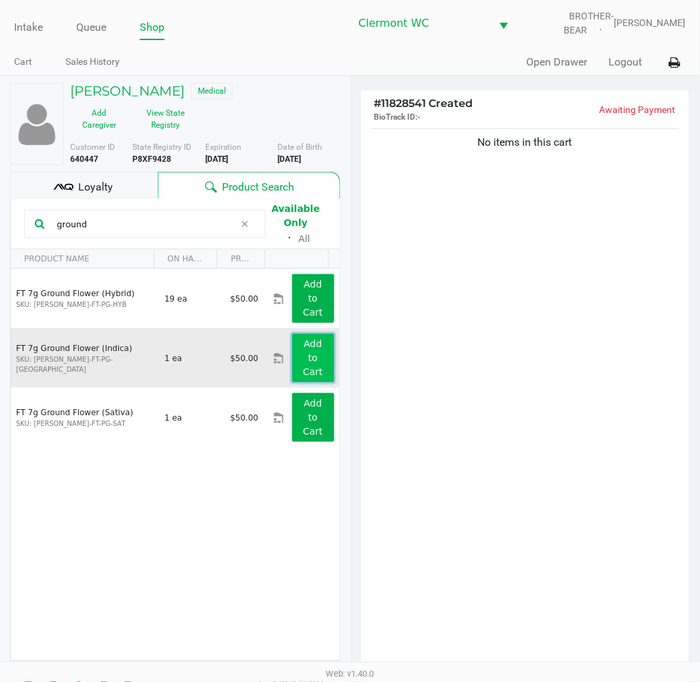
click at [310, 365] on app-button-loader "Add to Cart" at bounding box center [313, 357] width 20 height 39
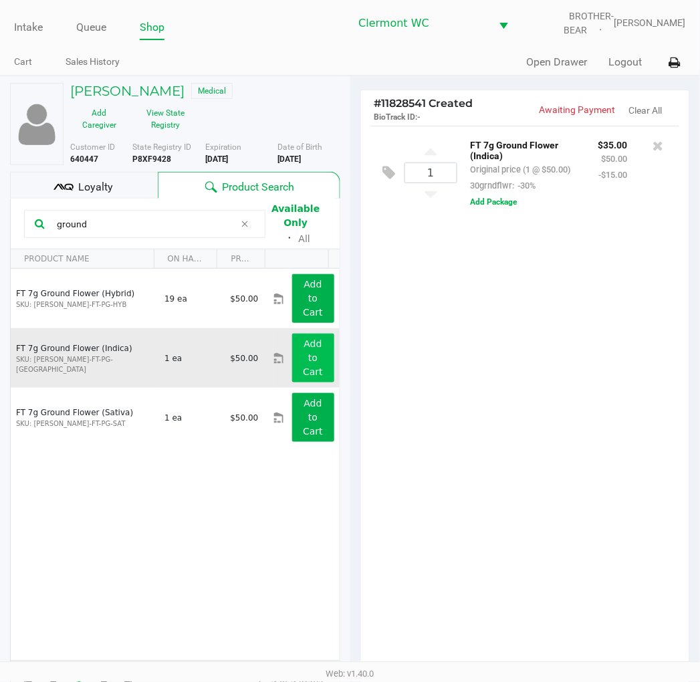
click at [570, 455] on div "1 FT 7g Ground Flower (Indica) Original price (1 @ $50.00) 30grndflwr: -30% $35…" at bounding box center [525, 402] width 329 height 553
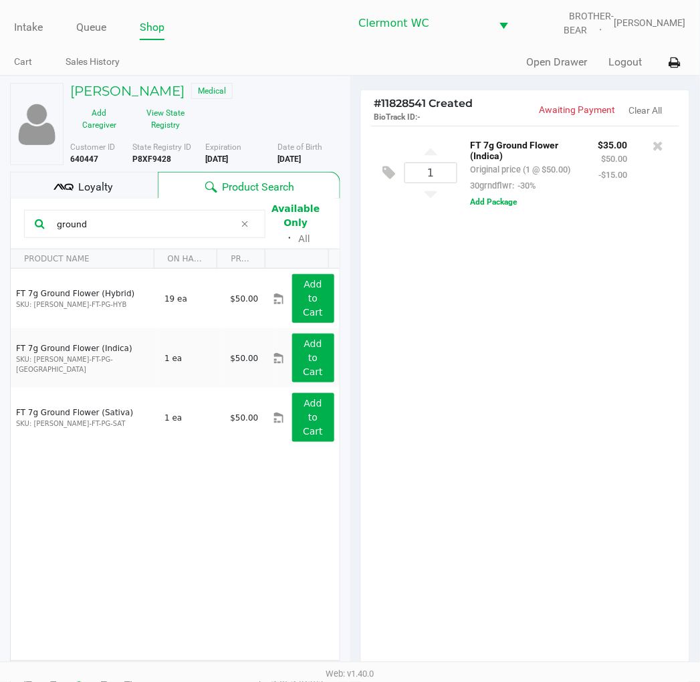
click at [245, 225] on icon at bounding box center [245, 224] width 8 height 11
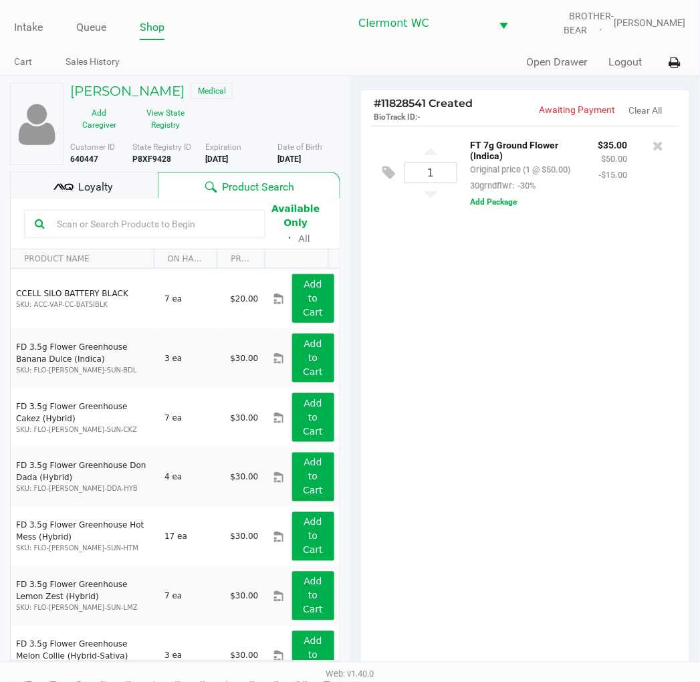
click at [201, 218] on input "text" at bounding box center [152, 224] width 203 height 20
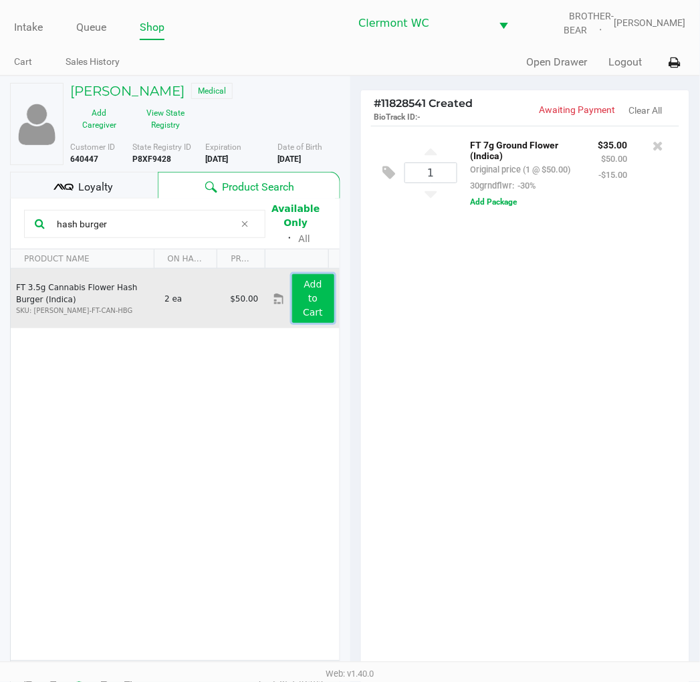
click at [319, 277] on button "Add to Cart" at bounding box center [313, 298] width 42 height 49
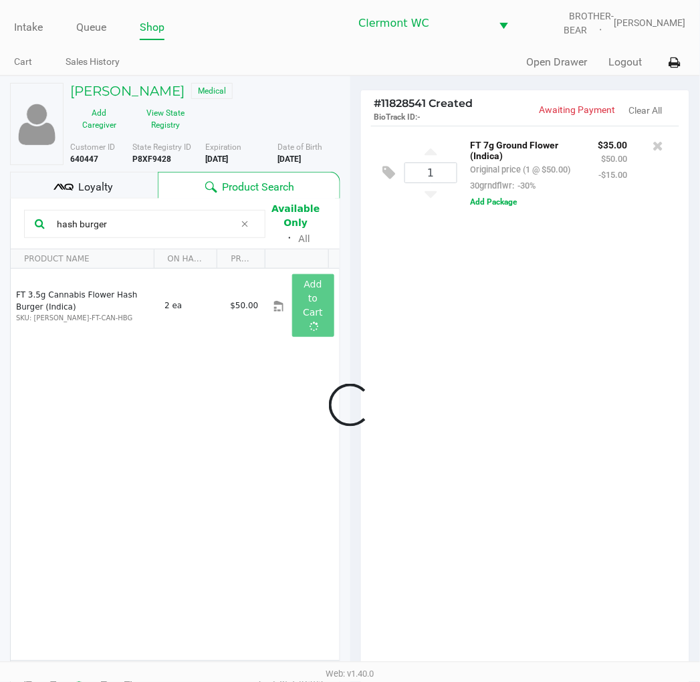
click at [630, 442] on div at bounding box center [350, 404] width 700 height 525
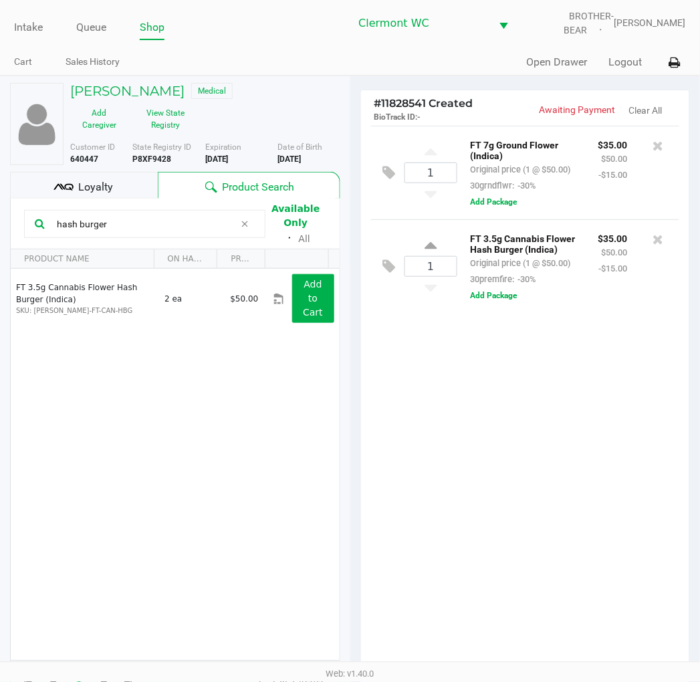
click at [501, 499] on div "1 FT 7g Ground Flower (Indica) Original price (1 @ $50.00) 30grndflwr: -30% $35…" at bounding box center [525, 402] width 329 height 553
click at [141, 219] on input "hash burger" at bounding box center [142, 224] width 183 height 20
type input "h"
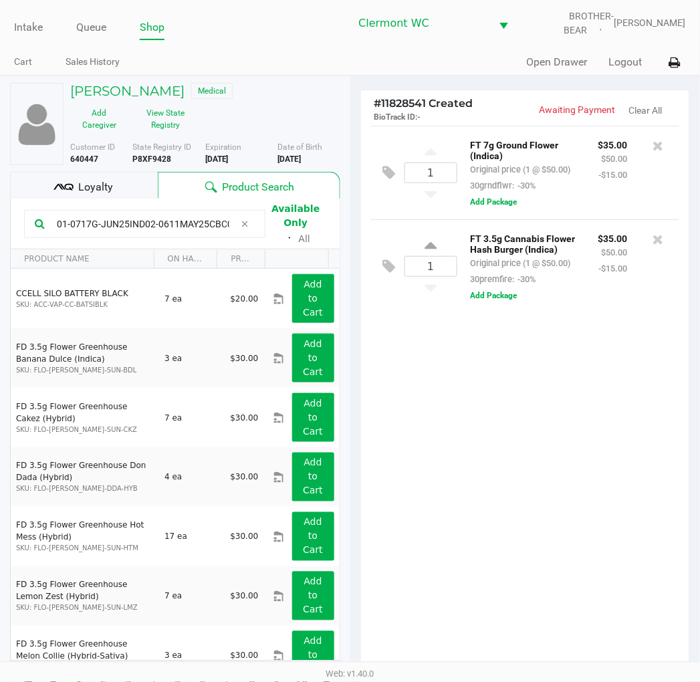
scroll to position [0, 87]
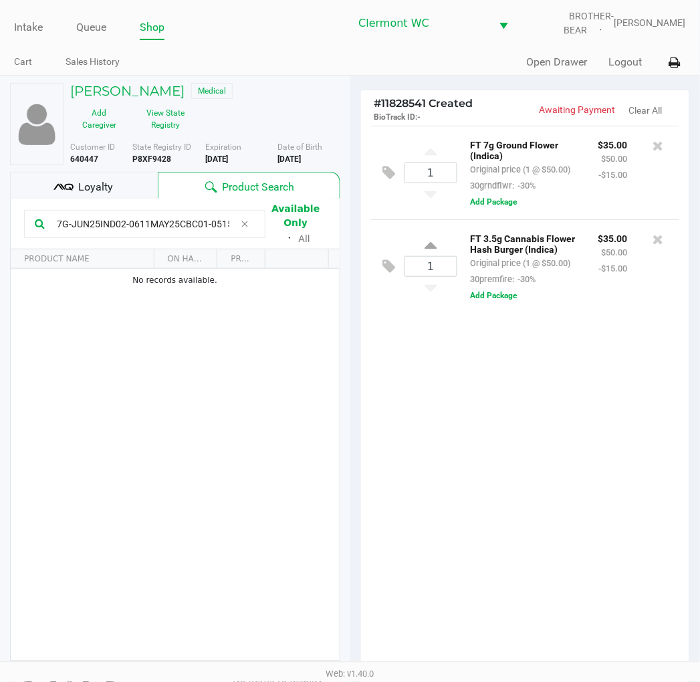
type input "W-JUL25HBG01-0717G-JUN25IND02-0611MAY25CBC01-0515"
click at [545, 488] on div "1 FT 7g Ground Flower (Indica) Original price (1 @ $50.00) 30grndflwr: -30% $35…" at bounding box center [525, 402] width 329 height 553
click at [114, 182] on div "Loyalty" at bounding box center [84, 185] width 148 height 27
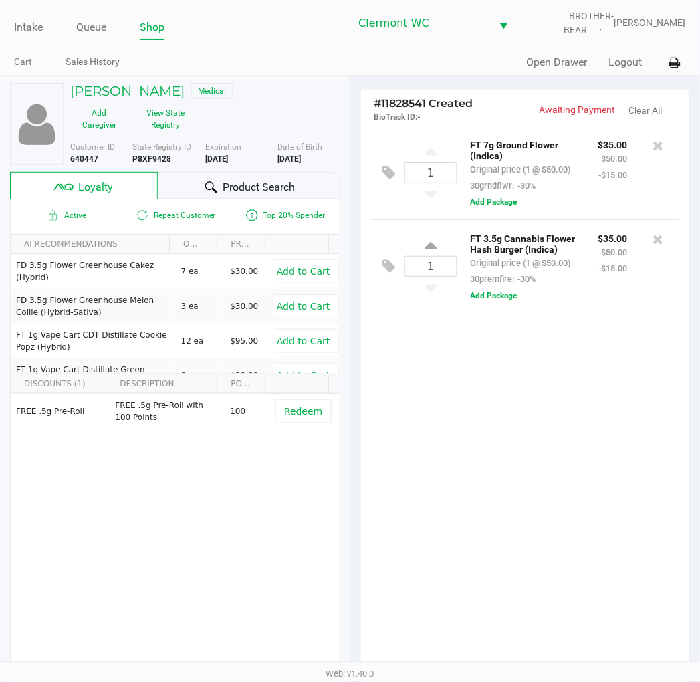
click at [562, 516] on div "1 FT 7g Ground Flower (Indica) Original price (1 @ $50.00) 30grndflwr: -30% $35…" at bounding box center [525, 402] width 329 height 553
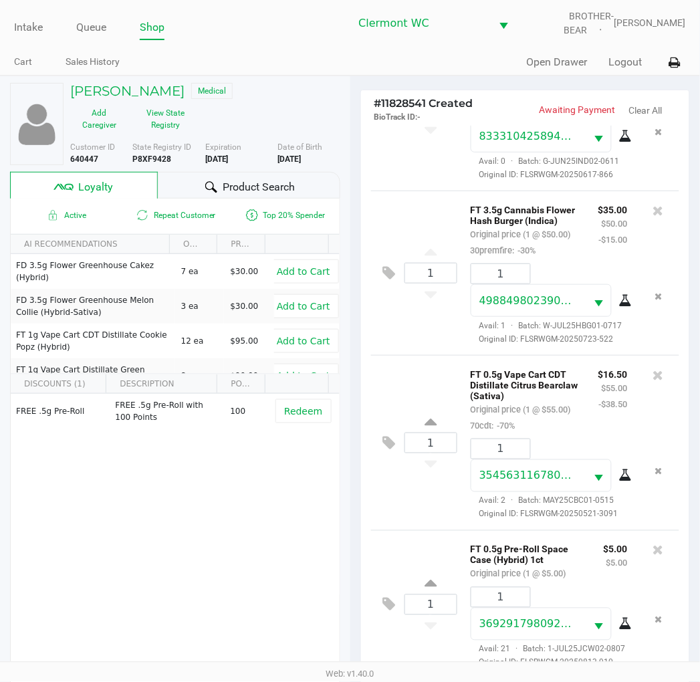
scroll to position [172, 0]
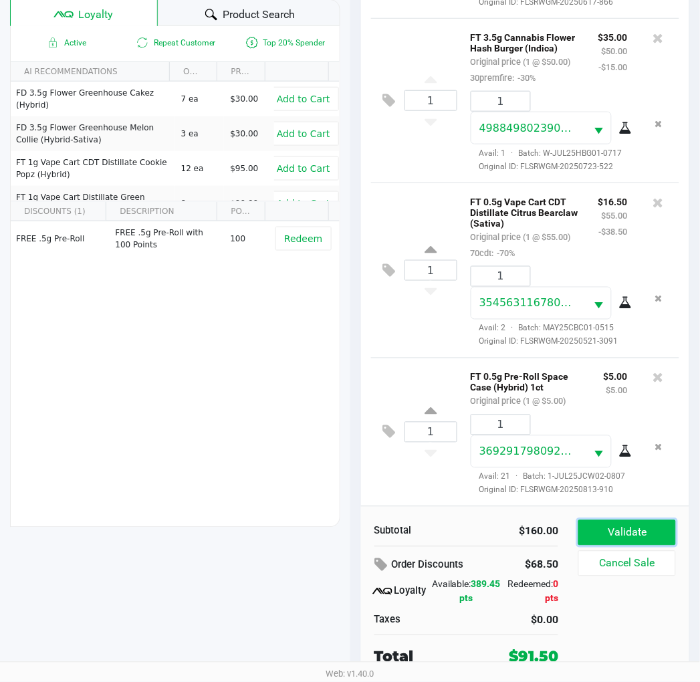
click at [627, 535] on button "Validate" at bounding box center [626, 532] width 97 height 25
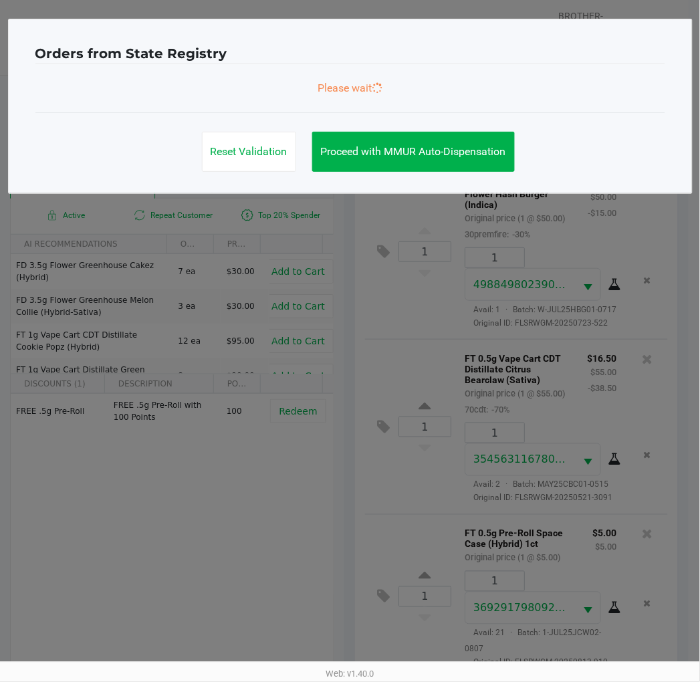
scroll to position [0, 0]
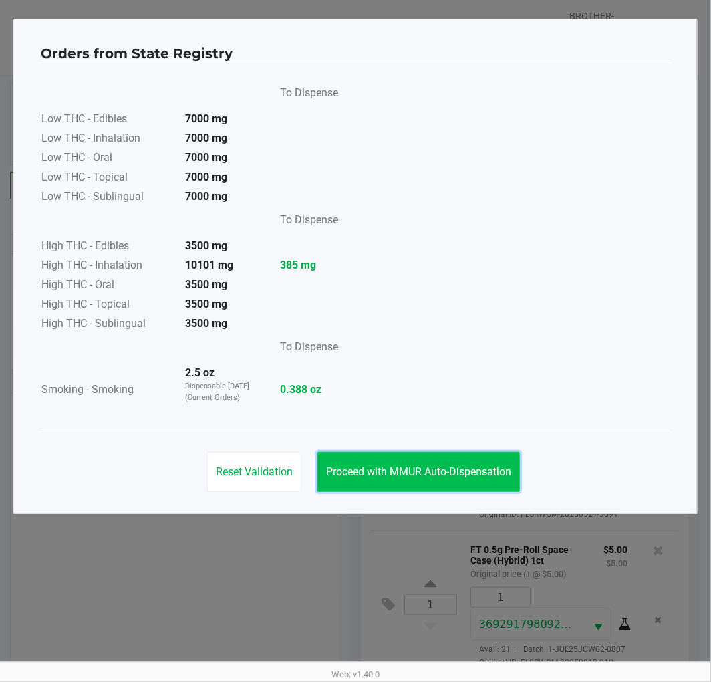
click at [462, 466] on span "Proceed with MMUR Auto-Dispensation" at bounding box center [418, 471] width 185 height 13
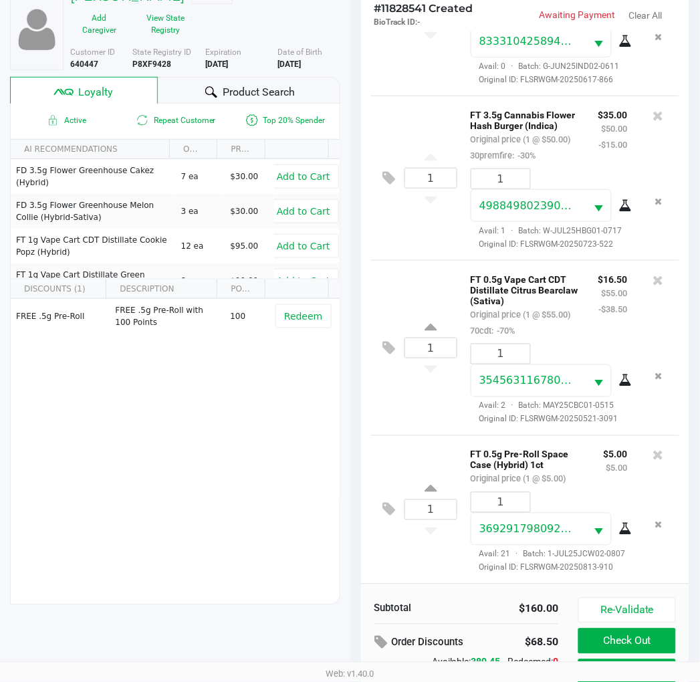
scroll to position [172, 0]
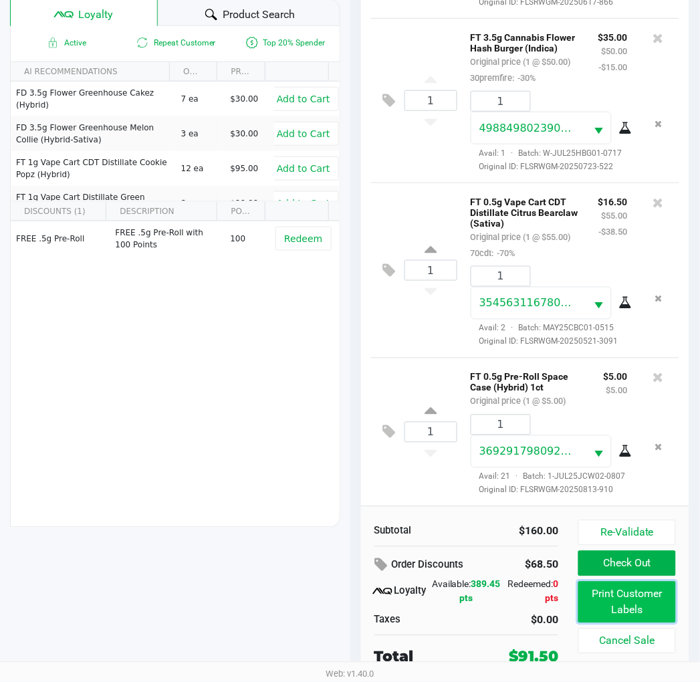
click at [644, 596] on button "Print Customer Labels" at bounding box center [626, 602] width 97 height 41
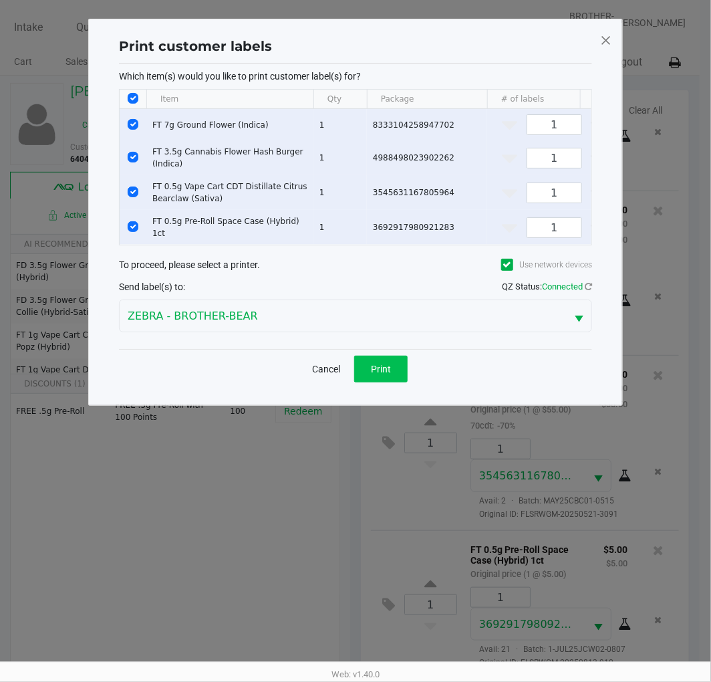
click at [388, 374] on span "Print" at bounding box center [381, 369] width 20 height 11
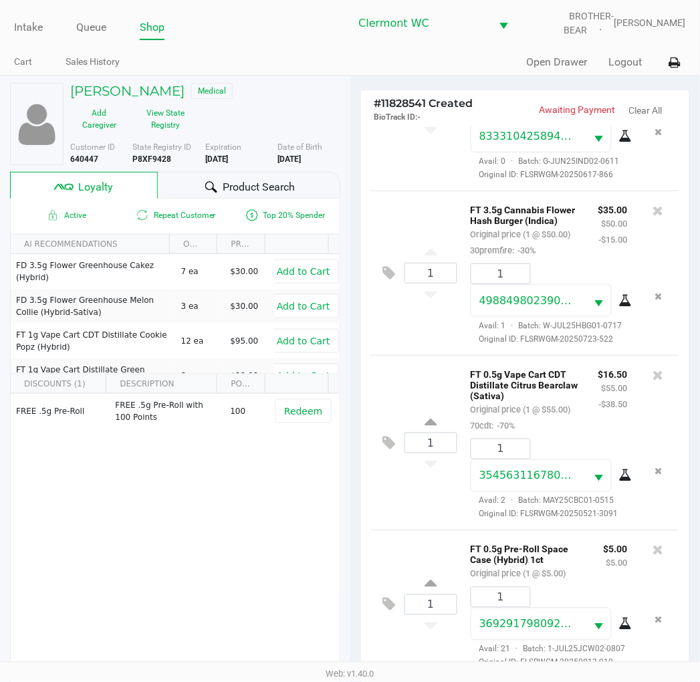
scroll to position [172, 0]
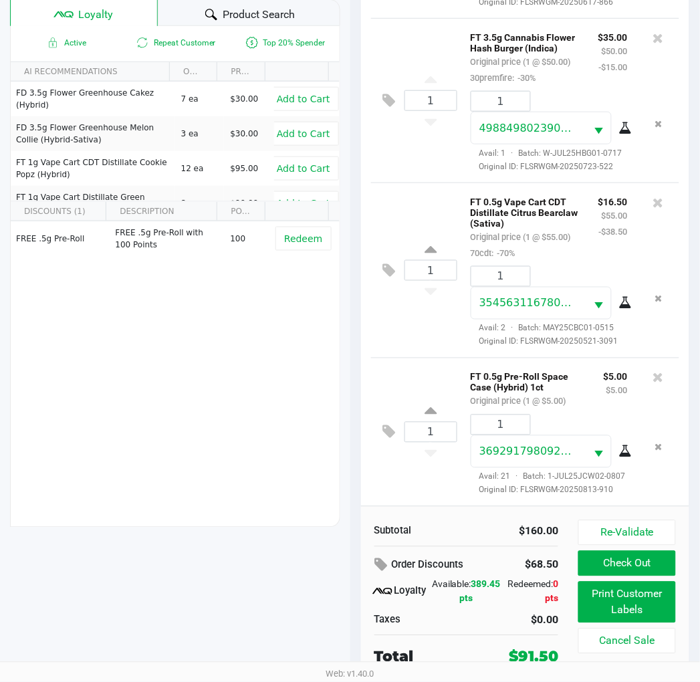
click at [642, 529] on button "Re-Validate" at bounding box center [626, 532] width 97 height 25
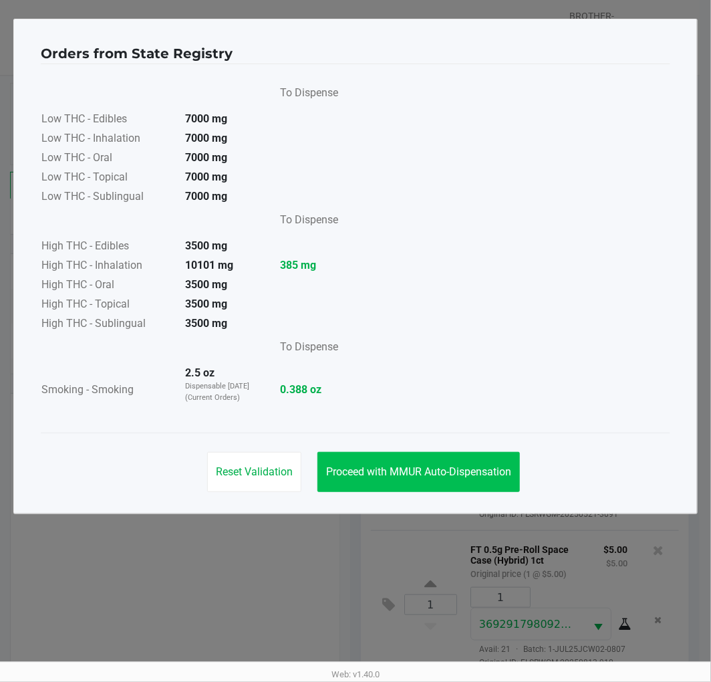
click at [441, 466] on span "Proceed with MMUR Auto-Dispensation" at bounding box center [418, 471] width 185 height 13
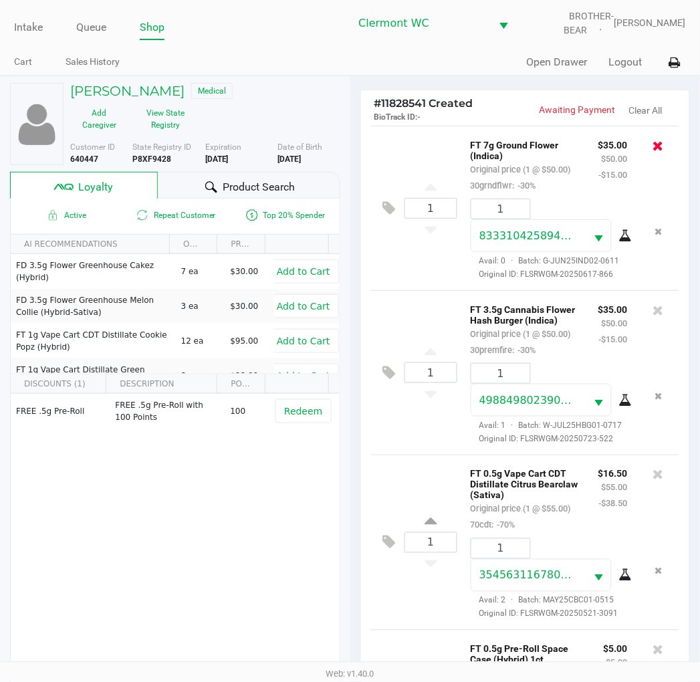
click at [653, 150] on icon at bounding box center [658, 145] width 11 height 13
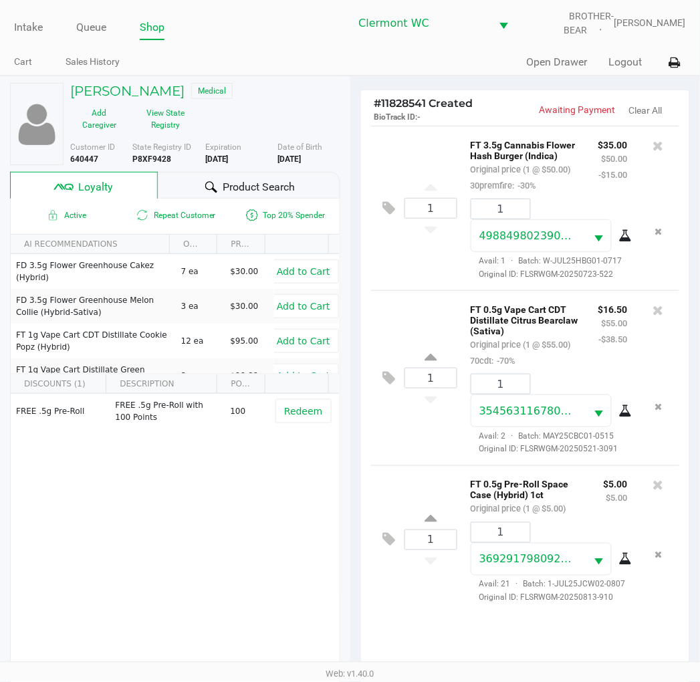
click at [435, 283] on div "1 FT 3.5g Cannabis Flower Hash Burger (Indica) Original price (1 @ $50.00) 30pr…" at bounding box center [525, 208] width 309 height 164
click at [263, 183] on span "Product Search" at bounding box center [259, 187] width 72 height 16
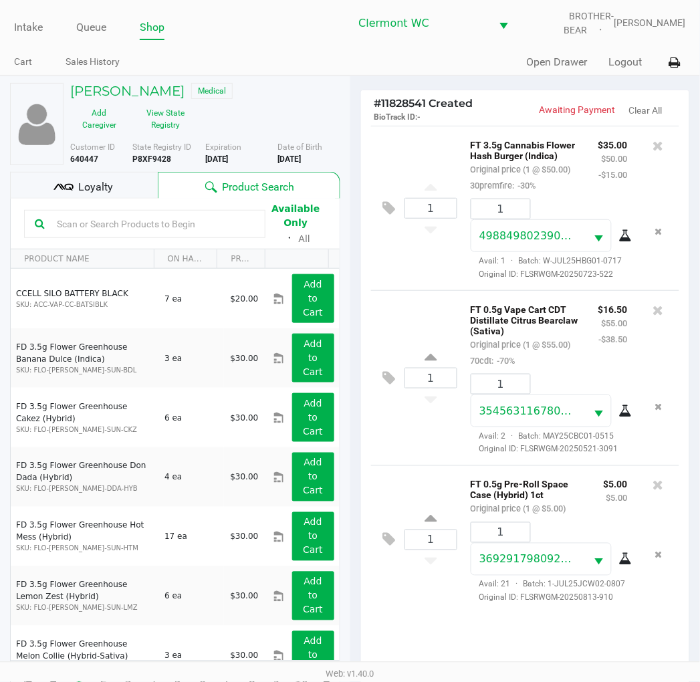
click at [192, 225] on input "text" at bounding box center [152, 224] width 203 height 20
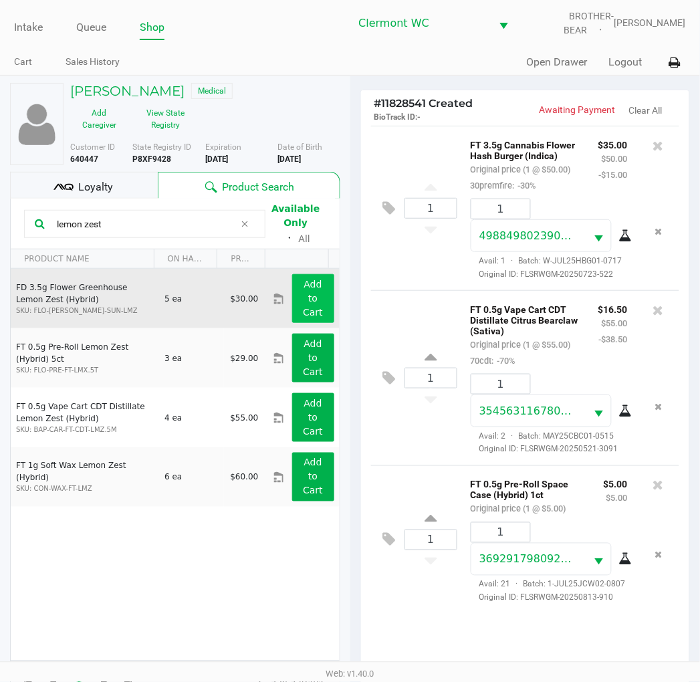
type input "lemon zest"
click at [306, 305] on app-button-loader "Add to Cart" at bounding box center [313, 298] width 20 height 39
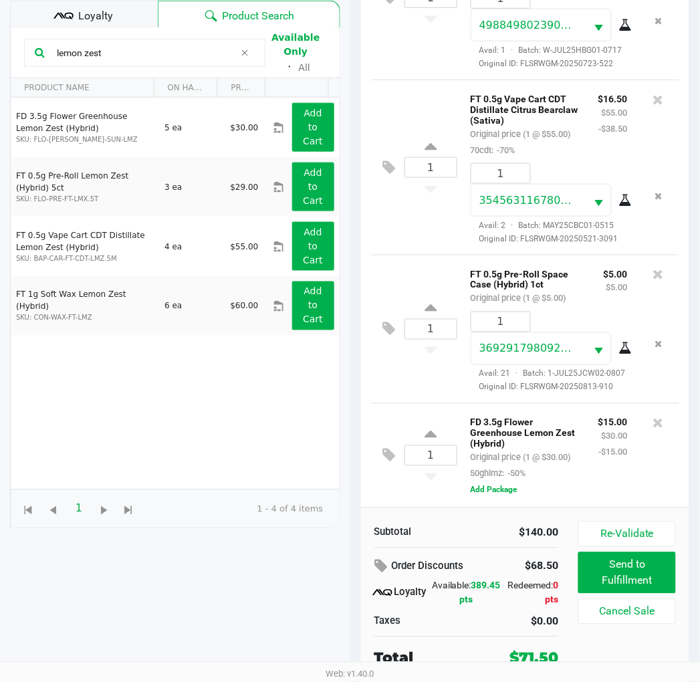
scroll to position [172, 0]
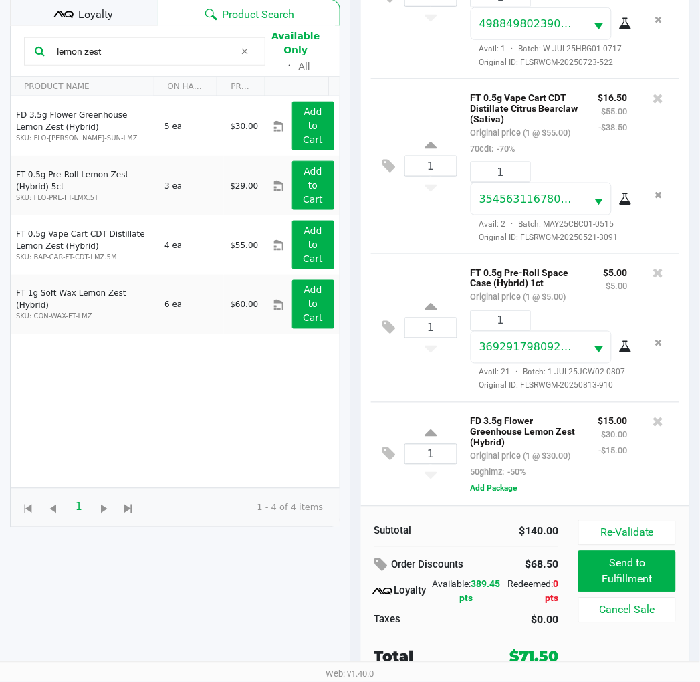
click at [423, 427] on div "1" at bounding box center [430, 454] width 53 height 54
click at [433, 427] on icon at bounding box center [430, 435] width 12 height 17
type input "2"
drag, startPoint x: 138, startPoint y: 53, endPoint x: -1, endPoint y: 88, distance: 144.0
click at [0, 88] on html "Intake Queue Shop Clermont WC BROTHER-BEAR Sharlene Amadio Cart Sales History Q…" at bounding box center [350, 169] width 700 height 682
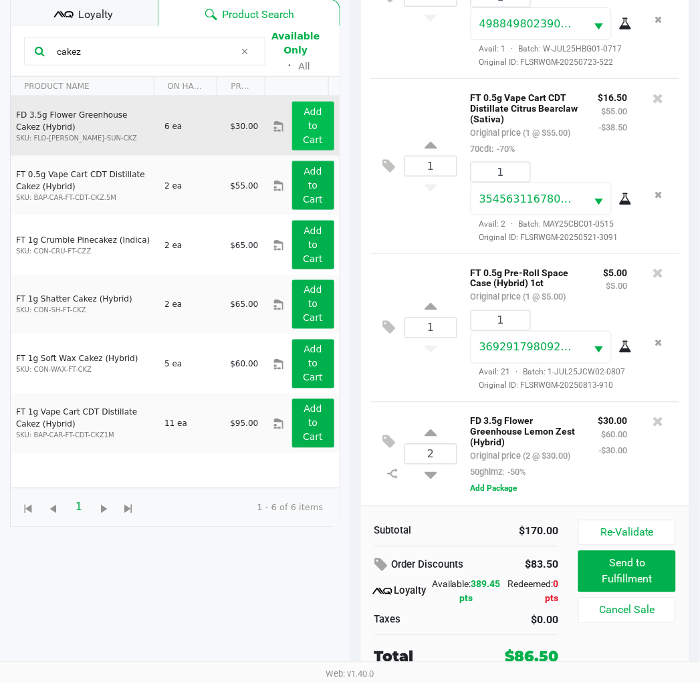
type input "cakez"
click at [292, 138] on button "Add to Cart" at bounding box center [313, 126] width 42 height 49
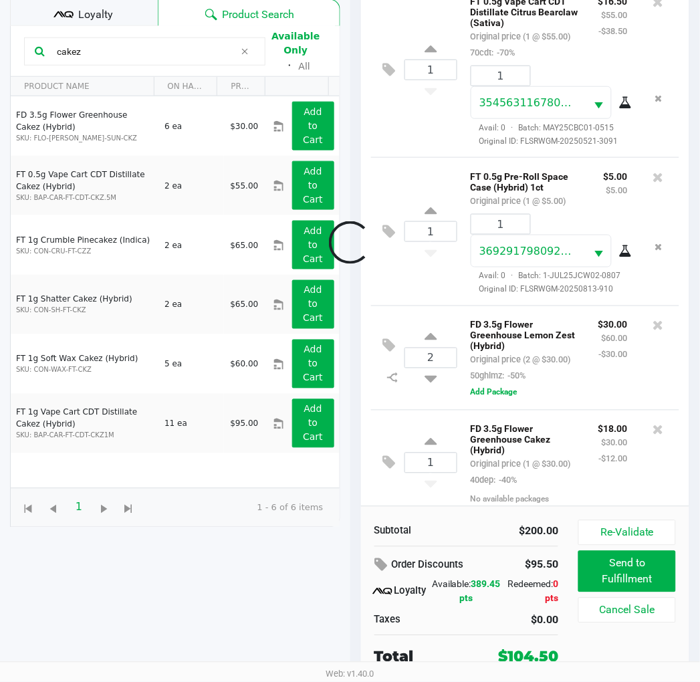
scroll to position [257, 0]
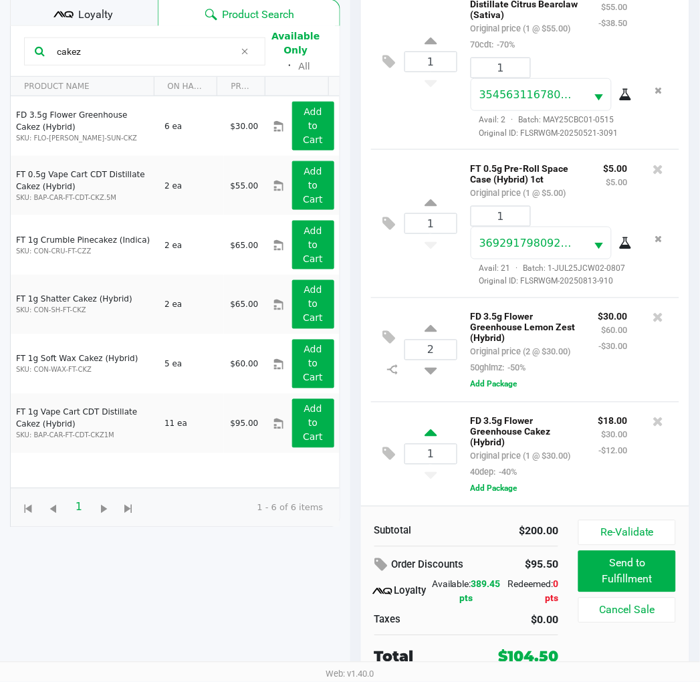
click at [431, 427] on icon at bounding box center [430, 435] width 12 height 17
type input "2"
click at [384, 437] on icon at bounding box center [389, 442] width 13 height 15
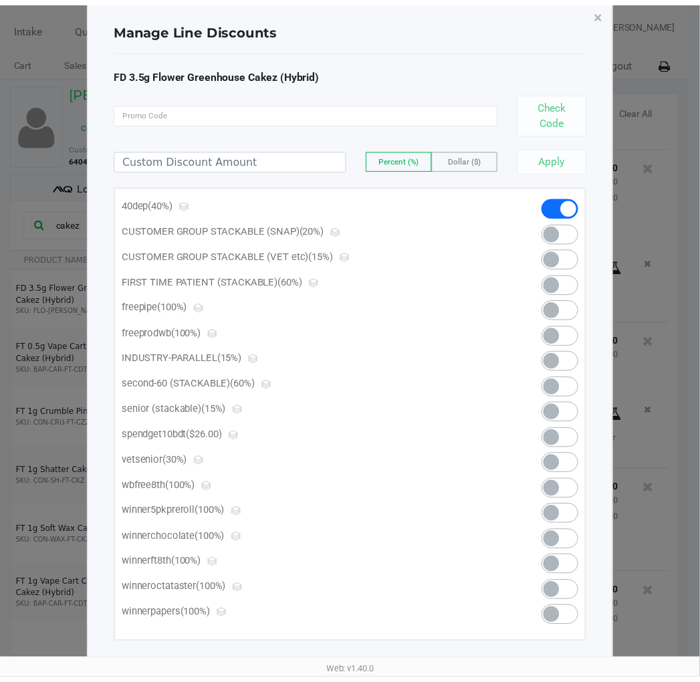
scroll to position [37, 0]
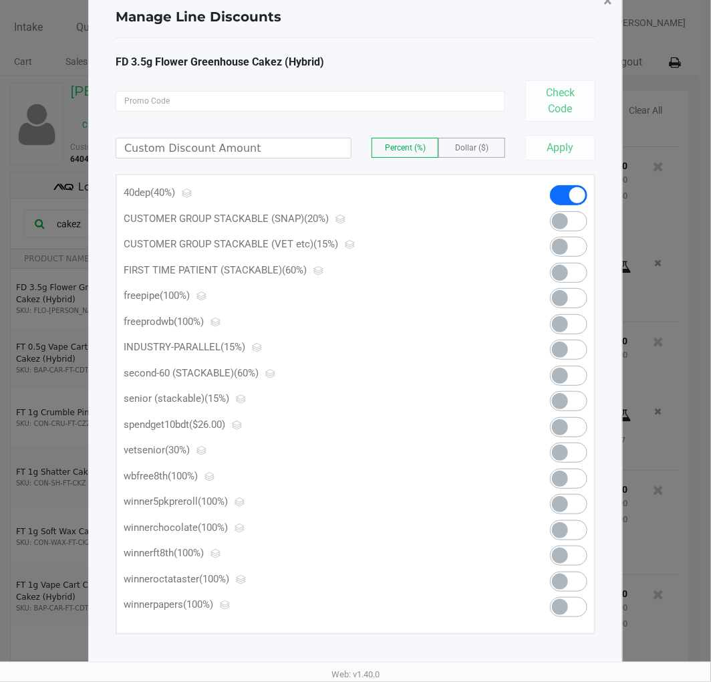
click at [606, 2] on span "×" at bounding box center [608, 0] width 9 height 19
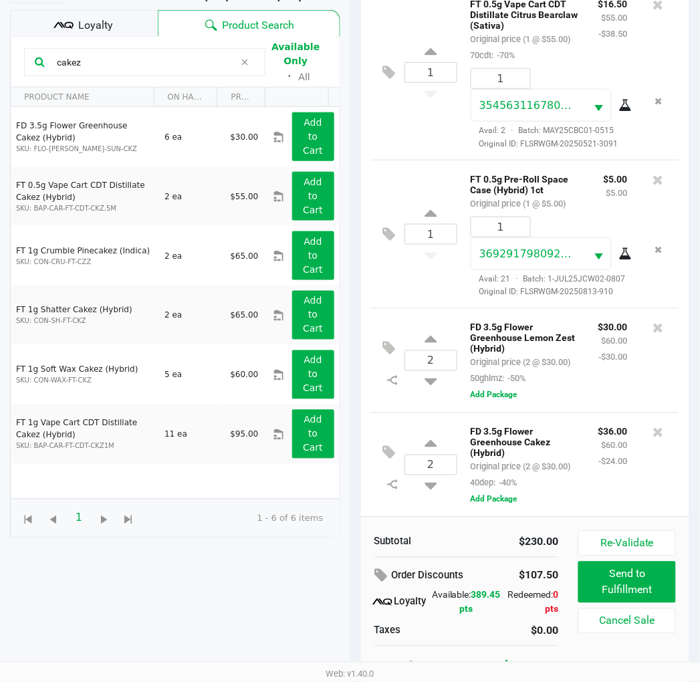
scroll to position [172, 0]
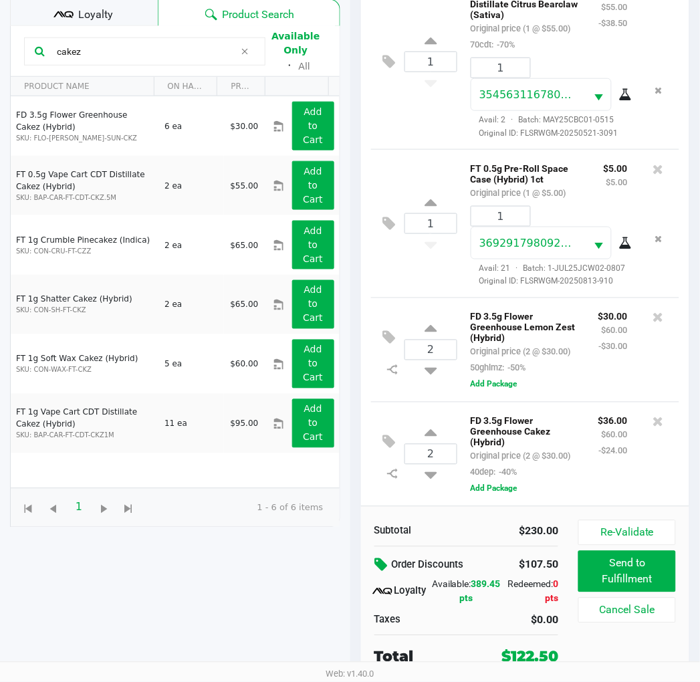
click at [386, 563] on icon at bounding box center [383, 565] width 16 height 15
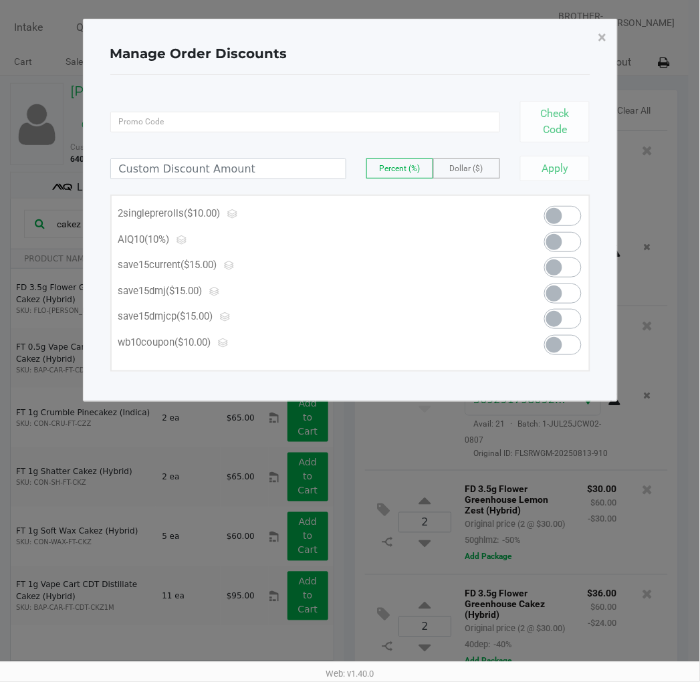
scroll to position [0, 0]
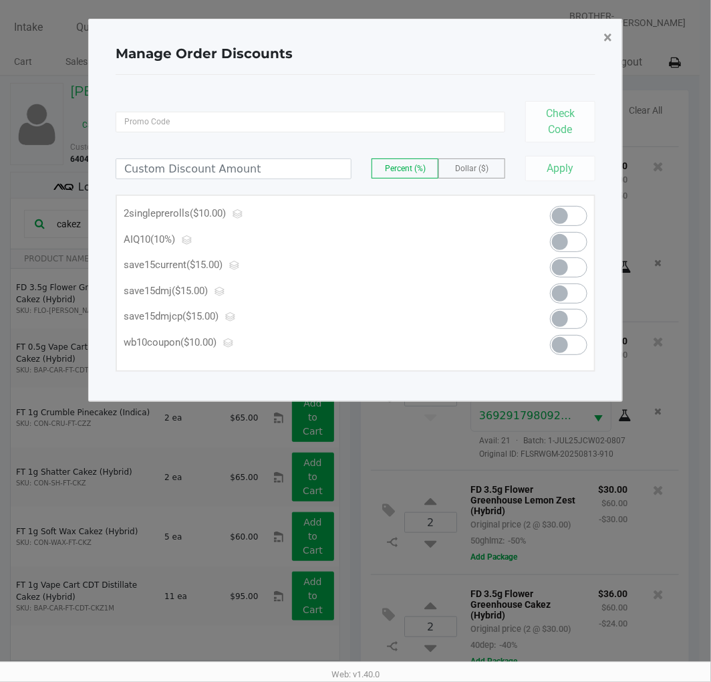
click at [610, 41] on span "×" at bounding box center [608, 37] width 9 height 19
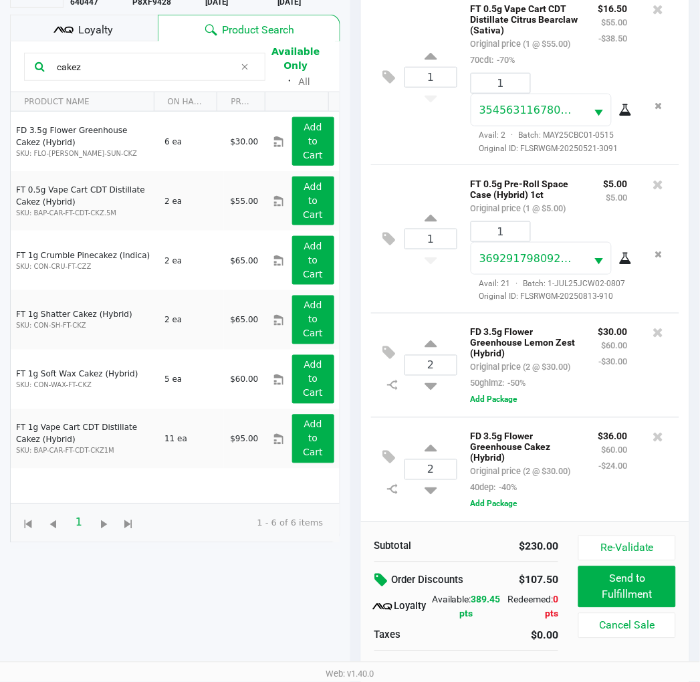
scroll to position [172, 0]
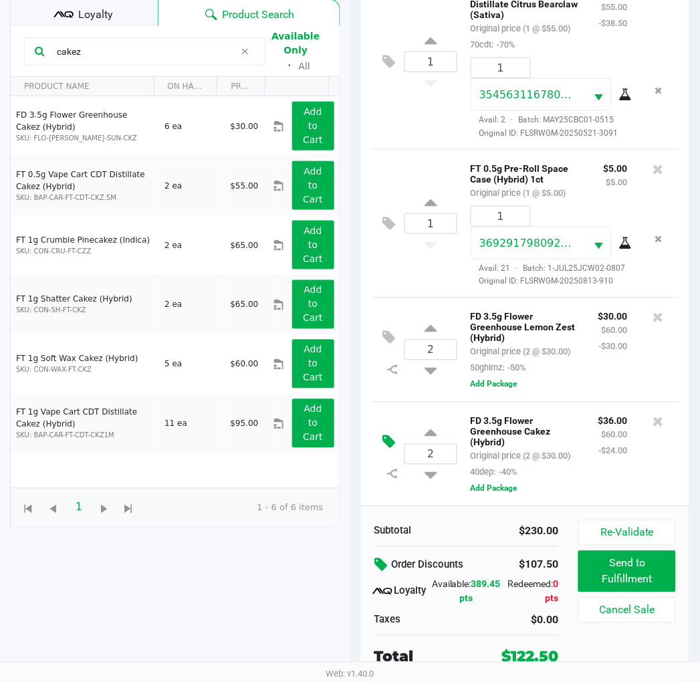
click at [386, 438] on icon at bounding box center [389, 442] width 13 height 15
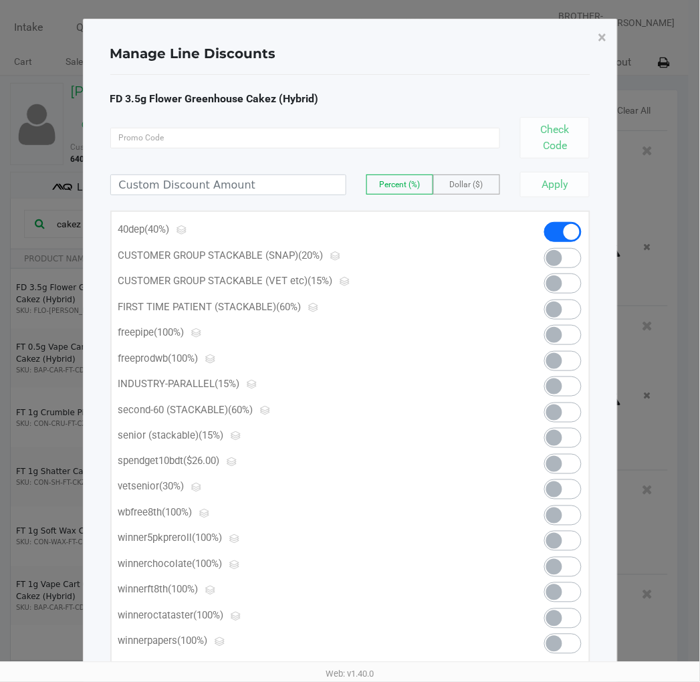
scroll to position [0, 0]
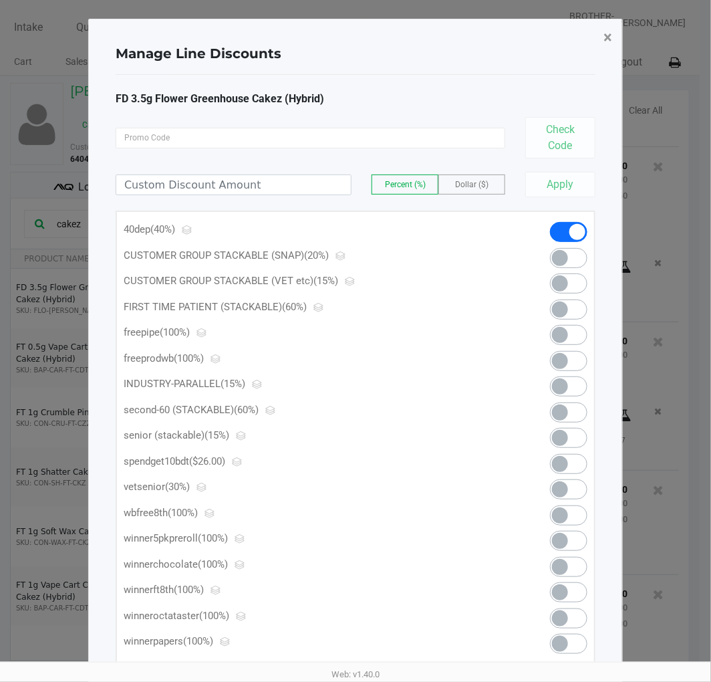
click at [606, 36] on span "×" at bounding box center [608, 37] width 9 height 19
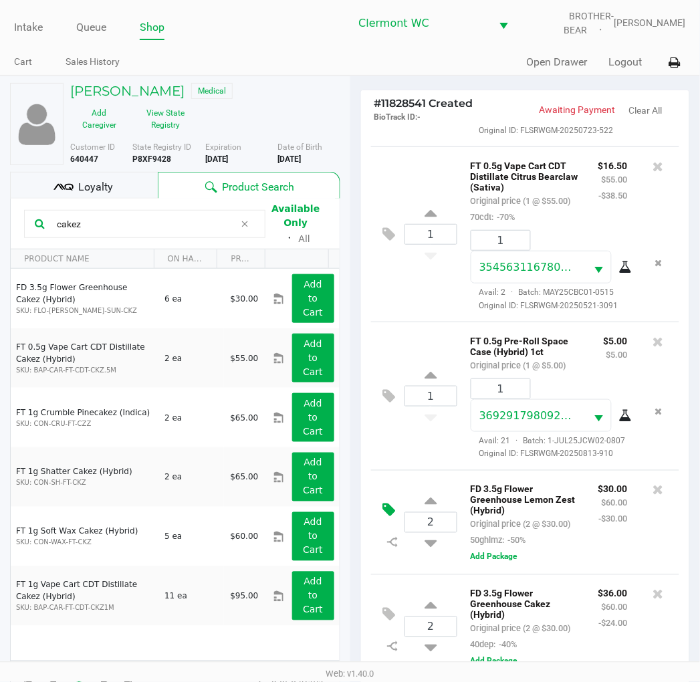
click at [394, 503] on icon at bounding box center [389, 510] width 13 height 15
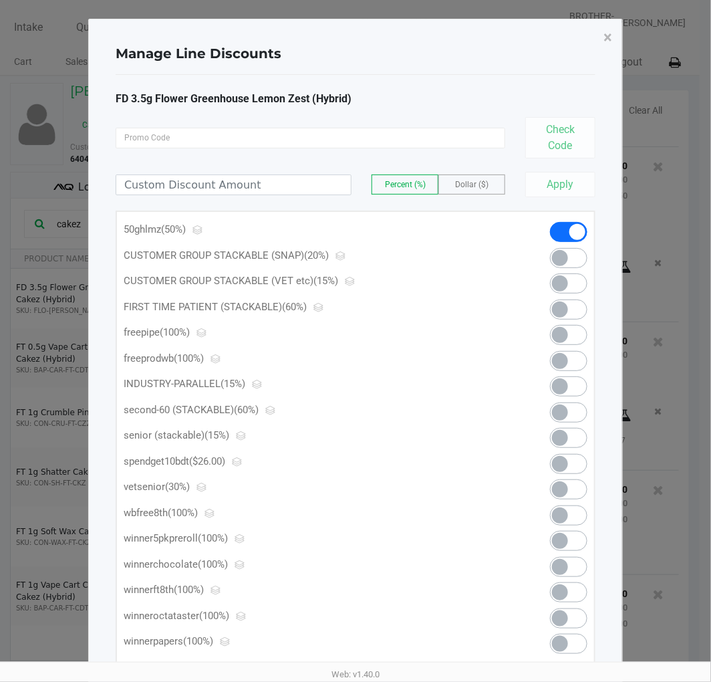
click at [485, 182] on span "Dollar ($)" at bounding box center [471, 184] width 33 height 9
click at [303, 176] on input at bounding box center [233, 184] width 235 height 19
click at [614, 35] on button "×" at bounding box center [608, 37] width 30 height 37
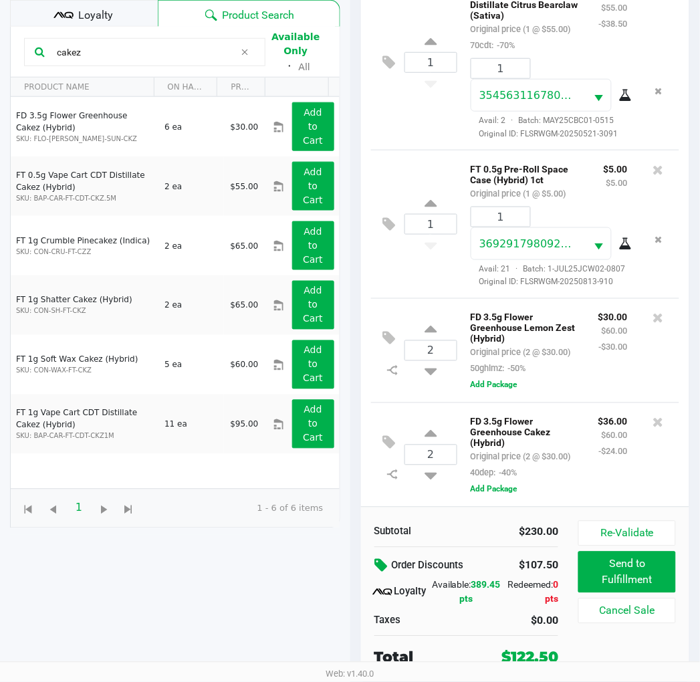
scroll to position [172, 0]
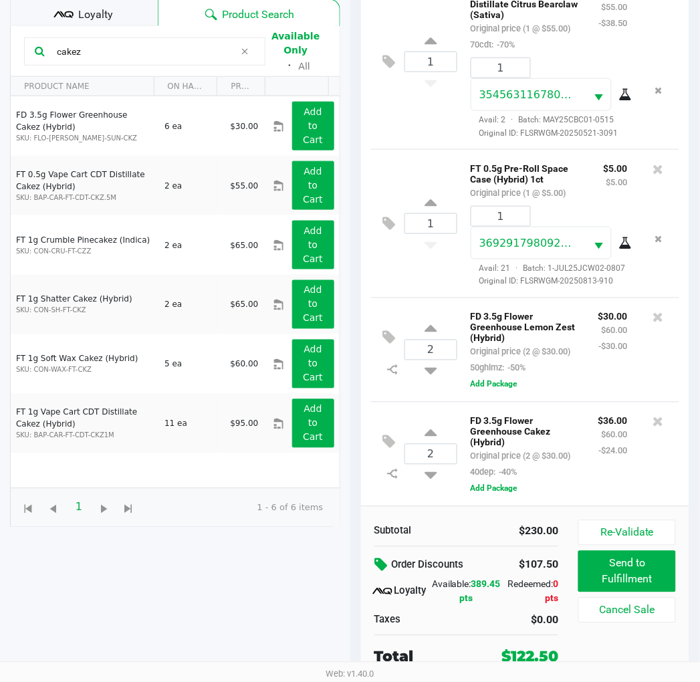
click at [379, 570] on icon at bounding box center [383, 565] width 16 height 15
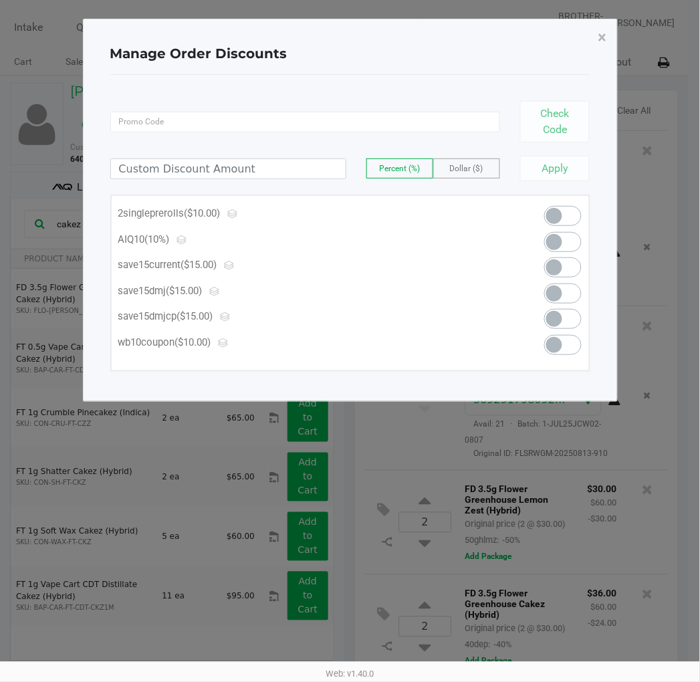
scroll to position [0, 0]
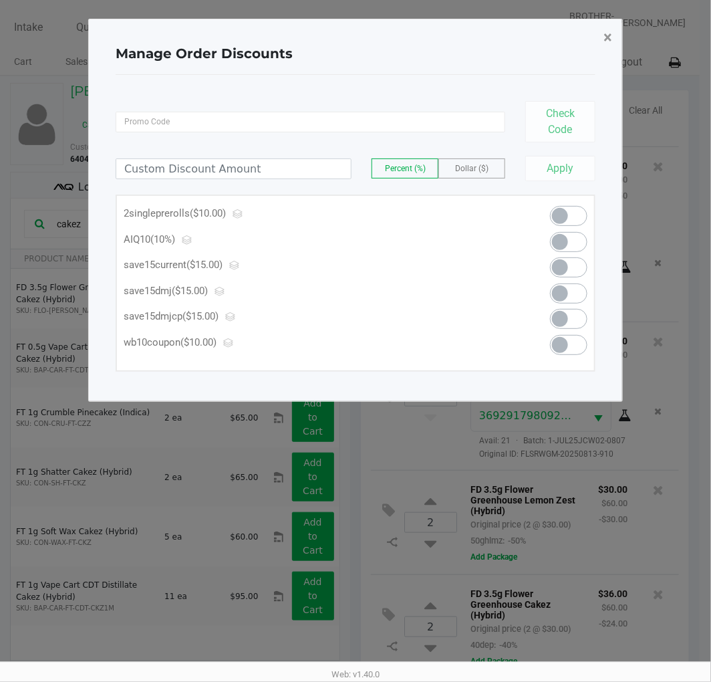
click at [612, 41] on button "×" at bounding box center [608, 37] width 30 height 37
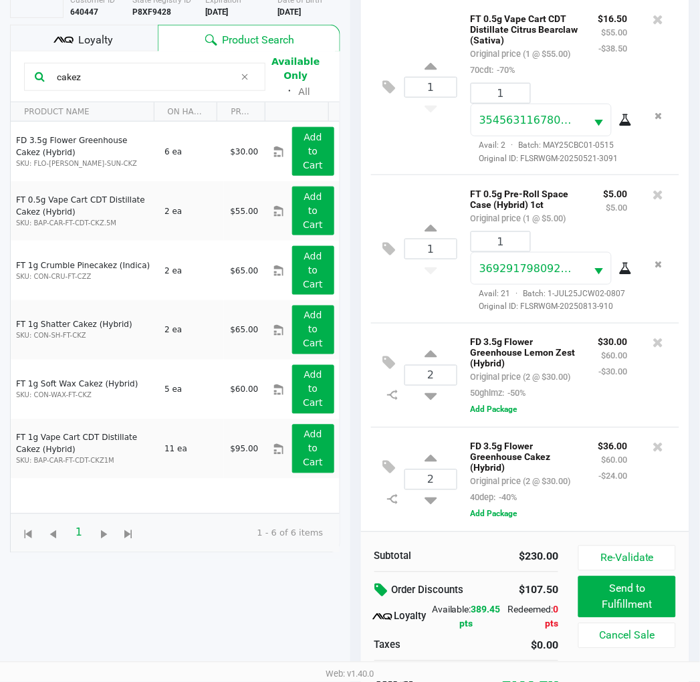
scroll to position [172, 0]
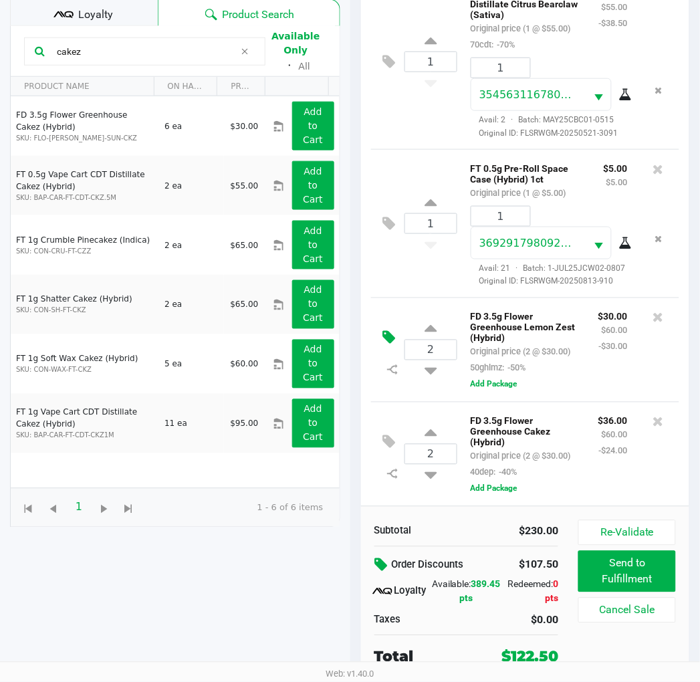
click at [390, 330] on icon at bounding box center [389, 337] width 13 height 15
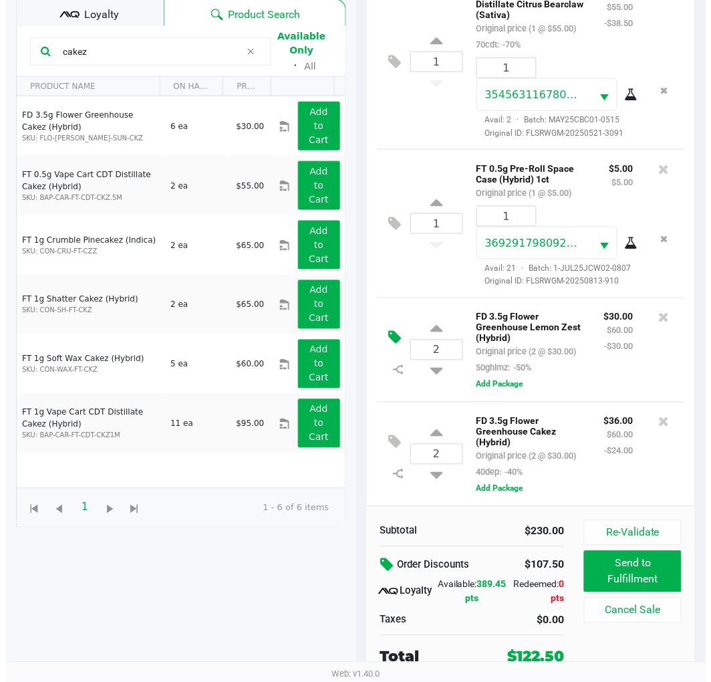
scroll to position [0, 0]
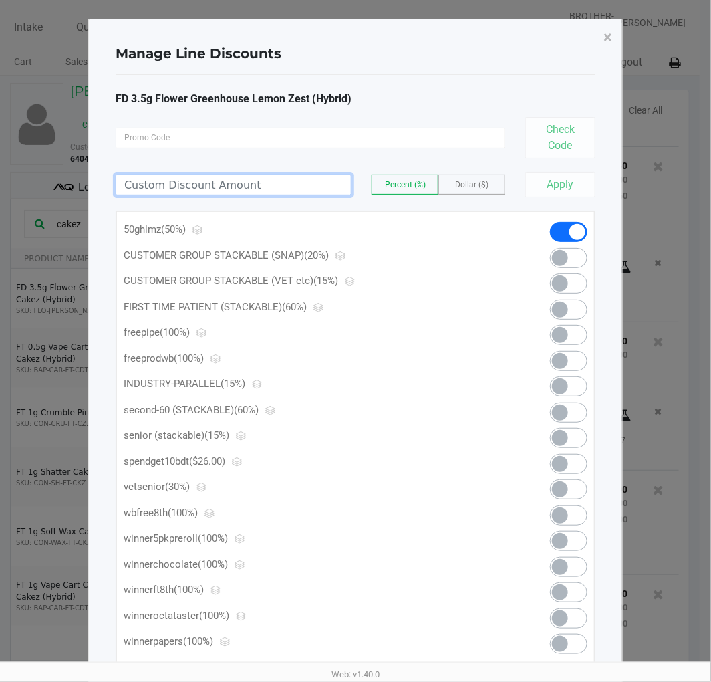
click at [333, 183] on input at bounding box center [233, 184] width 235 height 19
type input "5.00"
click at [466, 185] on span "Dollar ($)" at bounding box center [471, 184] width 33 height 9
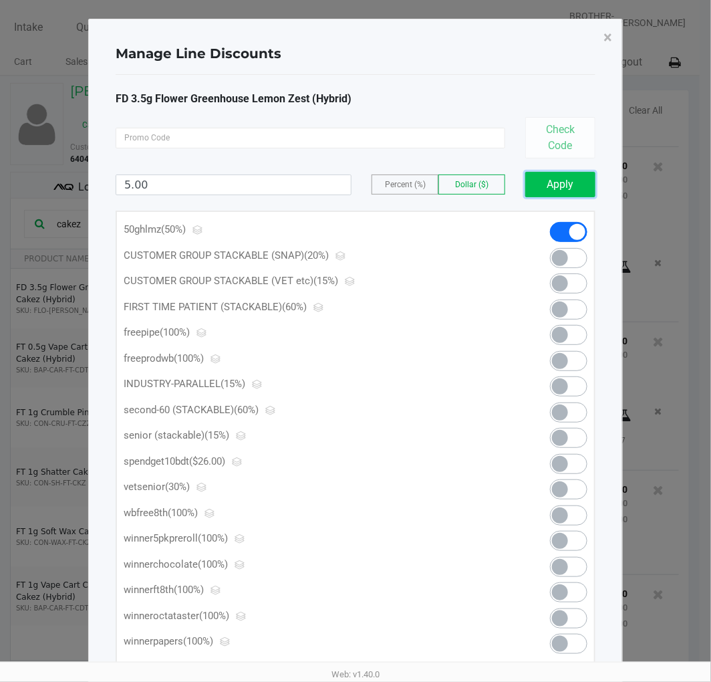
click at [564, 187] on button "Apply" at bounding box center [560, 184] width 70 height 25
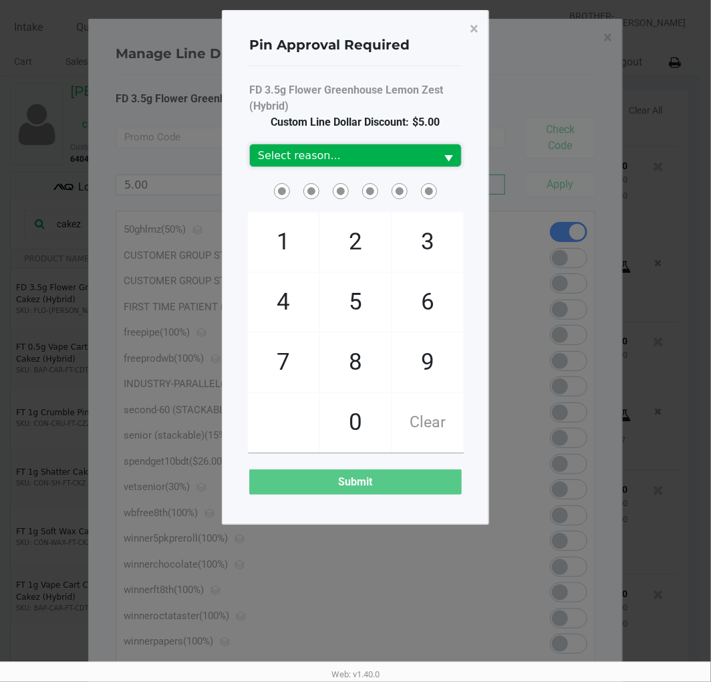
click at [409, 152] on span "Select reason..." at bounding box center [343, 156] width 170 height 16
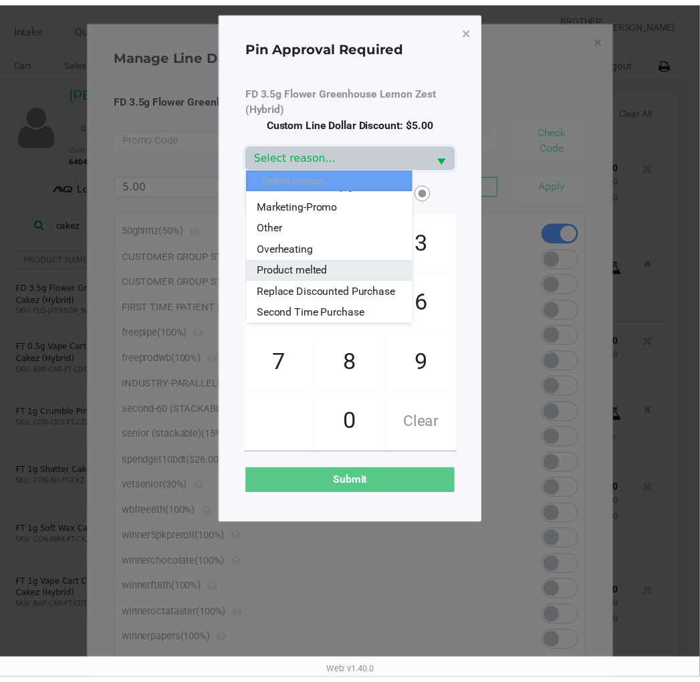
scroll to position [86, 0]
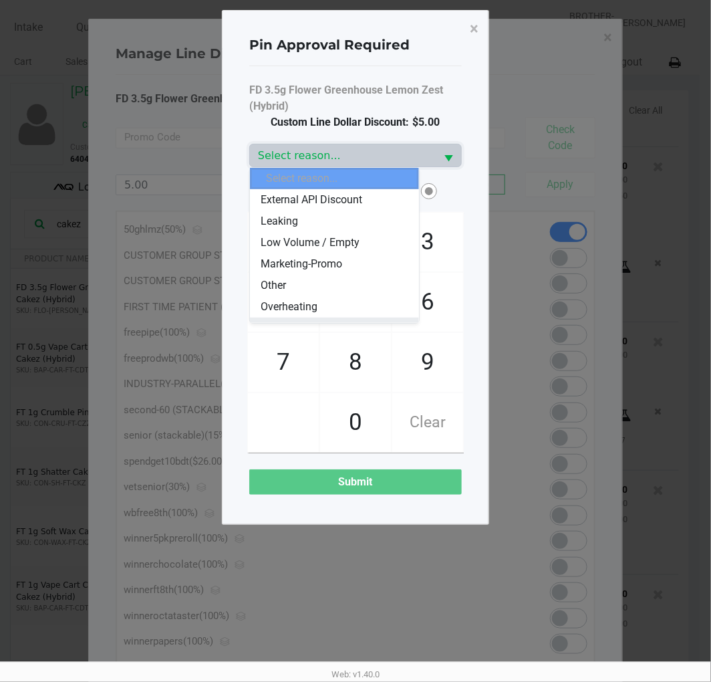
click at [356, 255] on li "Marketing-Promo" at bounding box center [334, 263] width 168 height 21
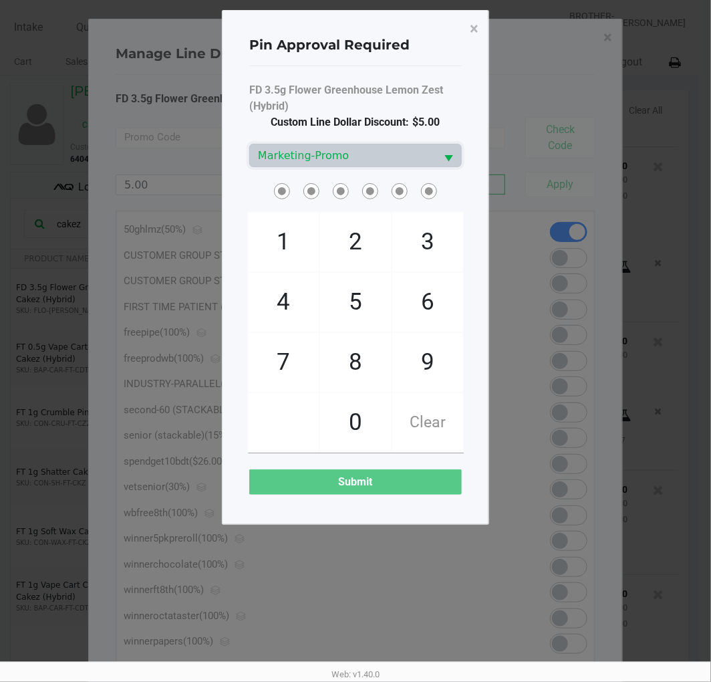
click at [459, 192] on span at bounding box center [355, 190] width 213 height 21
checkbox input "true"
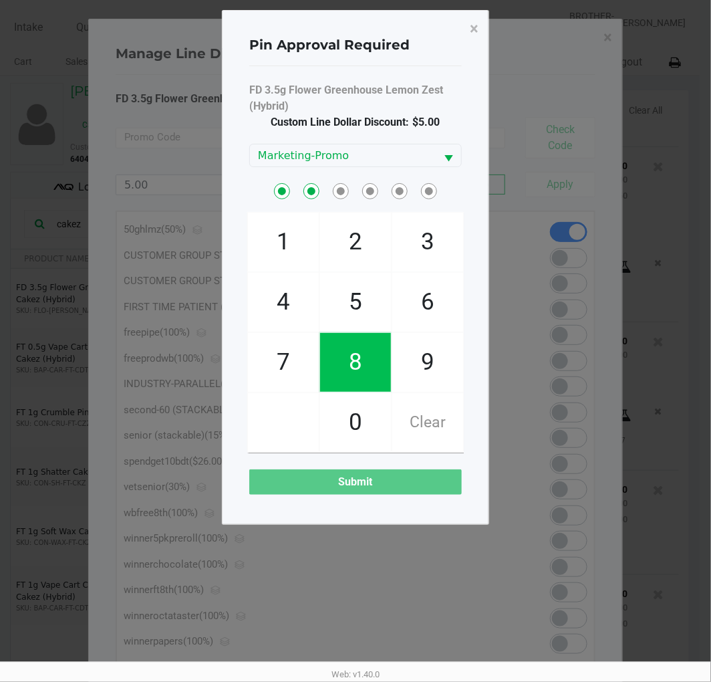
checkbox input "true"
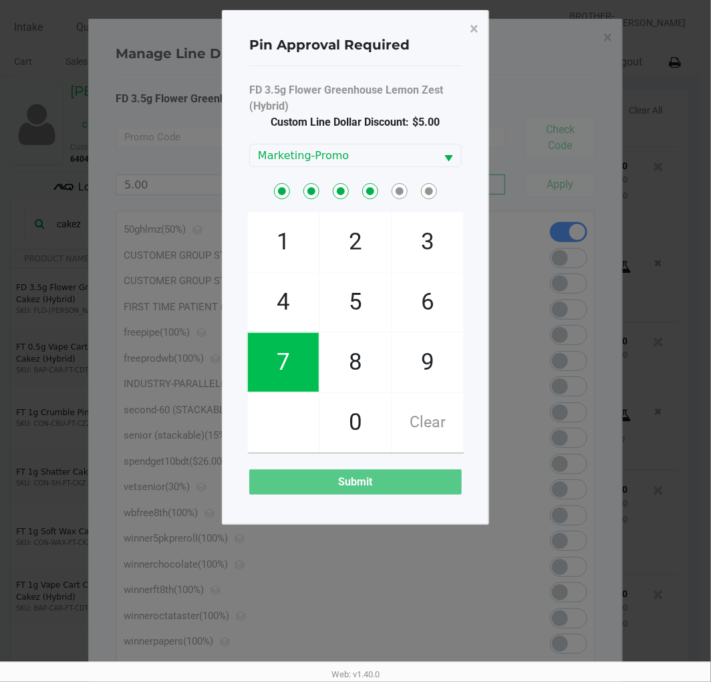
checkbox input "true"
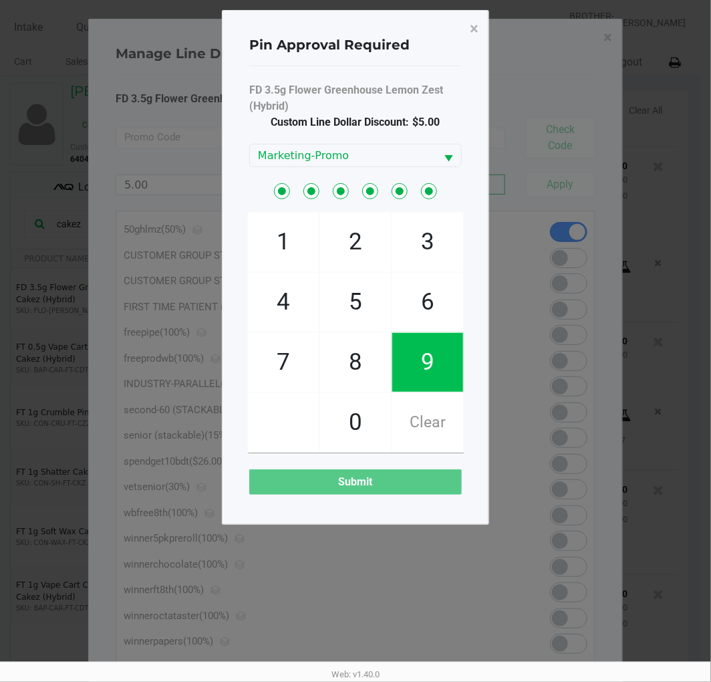
checkbox input "true"
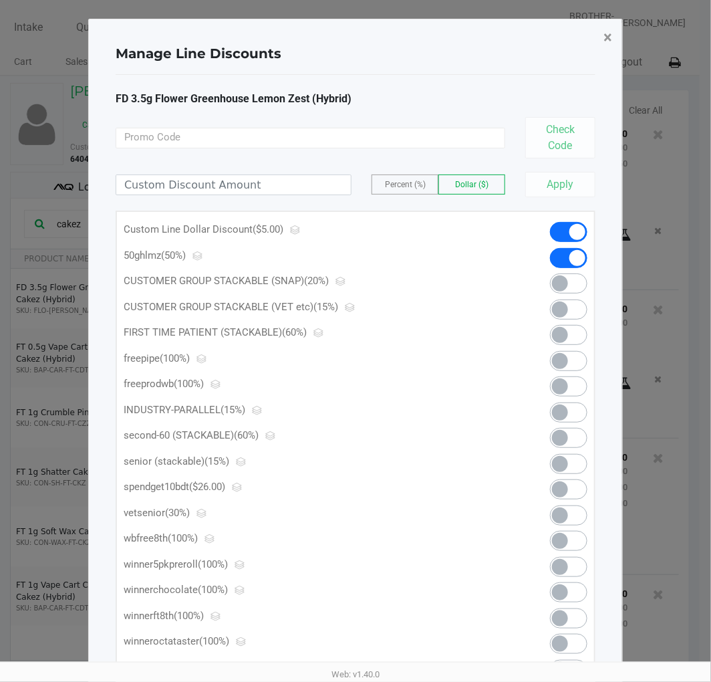
click at [610, 42] on span "×" at bounding box center [608, 37] width 9 height 19
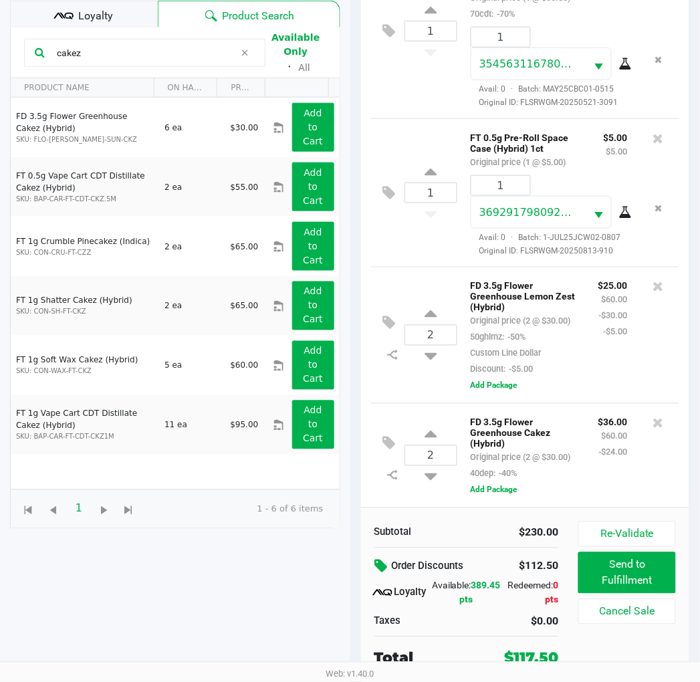
scroll to position [172, 0]
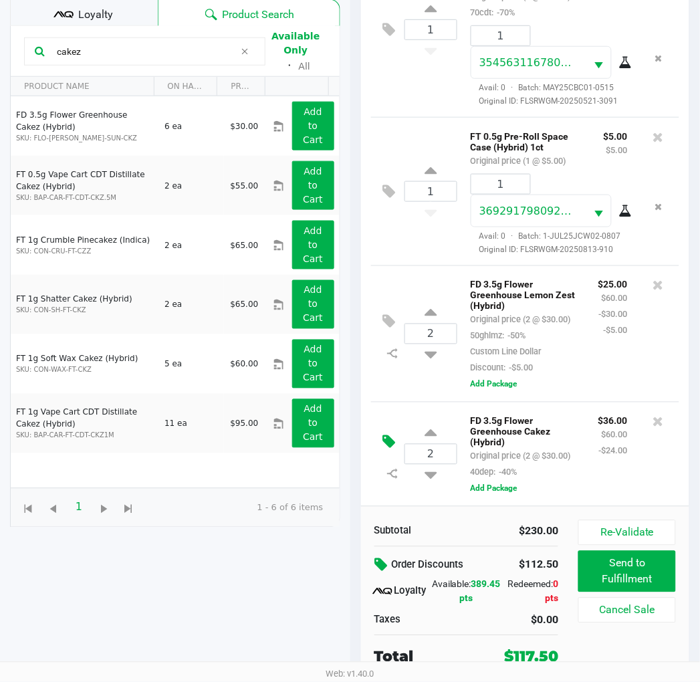
click at [395, 437] on icon at bounding box center [389, 442] width 13 height 15
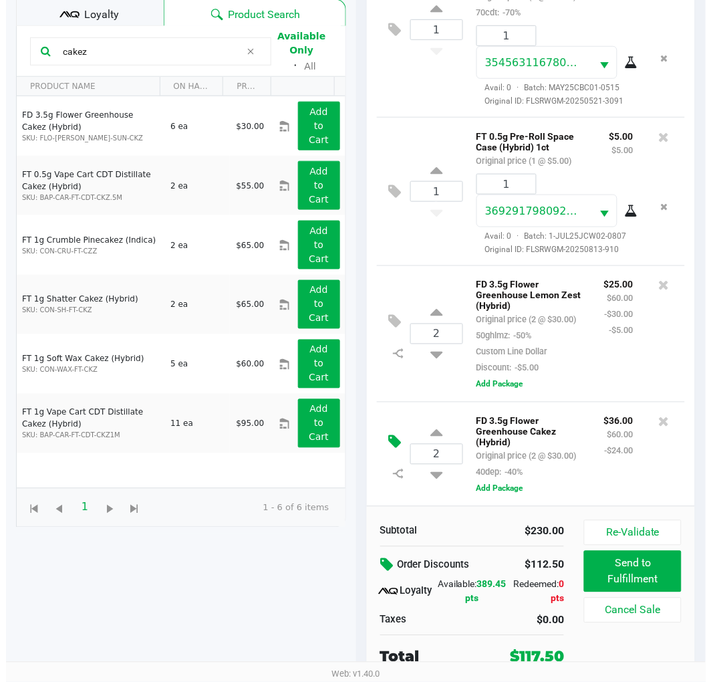
scroll to position [0, 0]
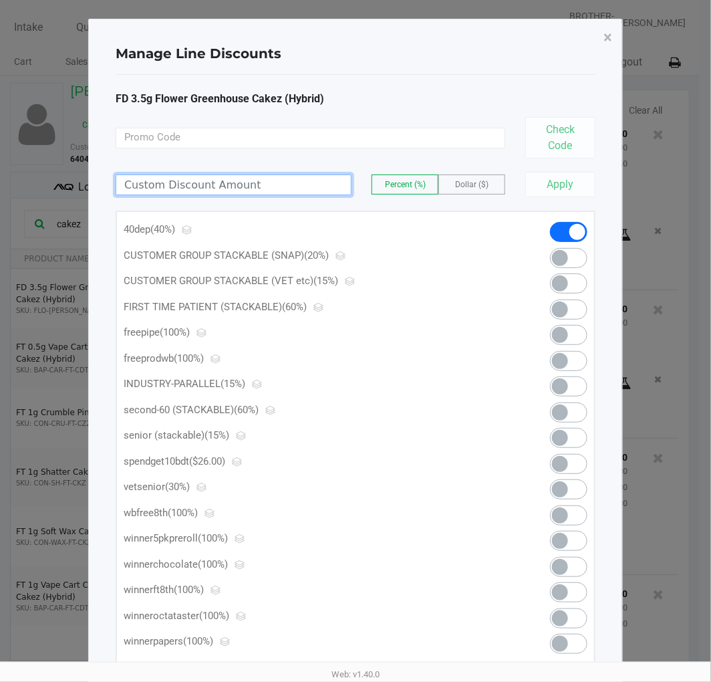
click at [301, 179] on input at bounding box center [233, 184] width 235 height 19
click at [219, 183] on input at bounding box center [233, 184] width 235 height 19
type input "11.00"
click at [473, 187] on span "Dollar ($)" at bounding box center [471, 184] width 33 height 9
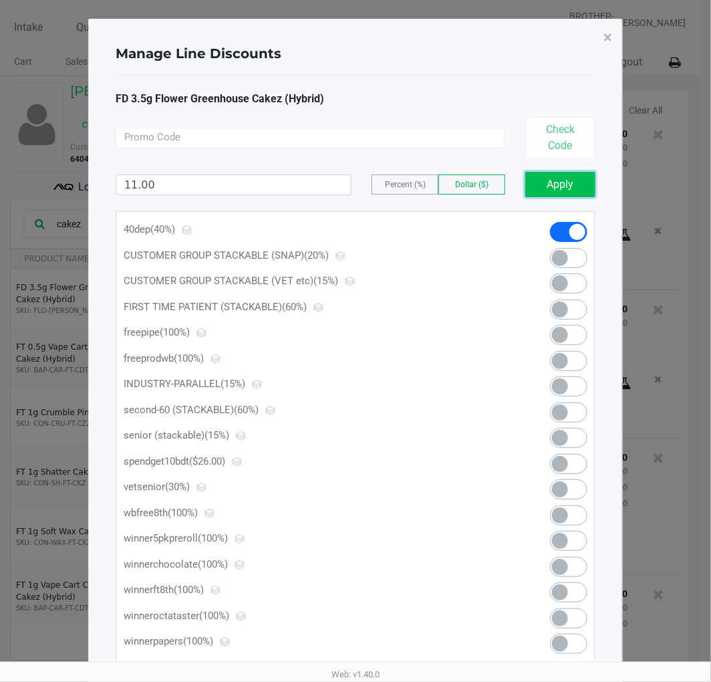
click at [553, 191] on button "Apply" at bounding box center [560, 184] width 70 height 25
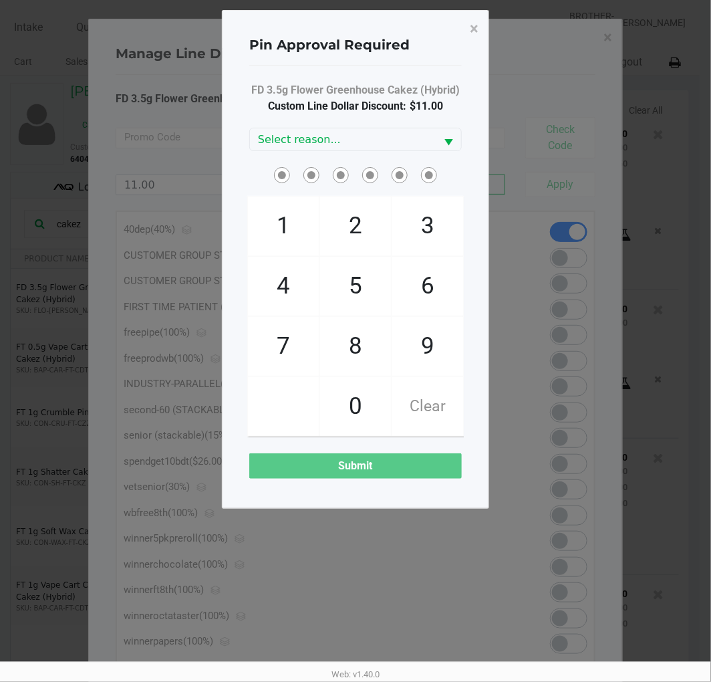
click at [465, 182] on div at bounding box center [355, 174] width 233 height 21
checkbox input "true"
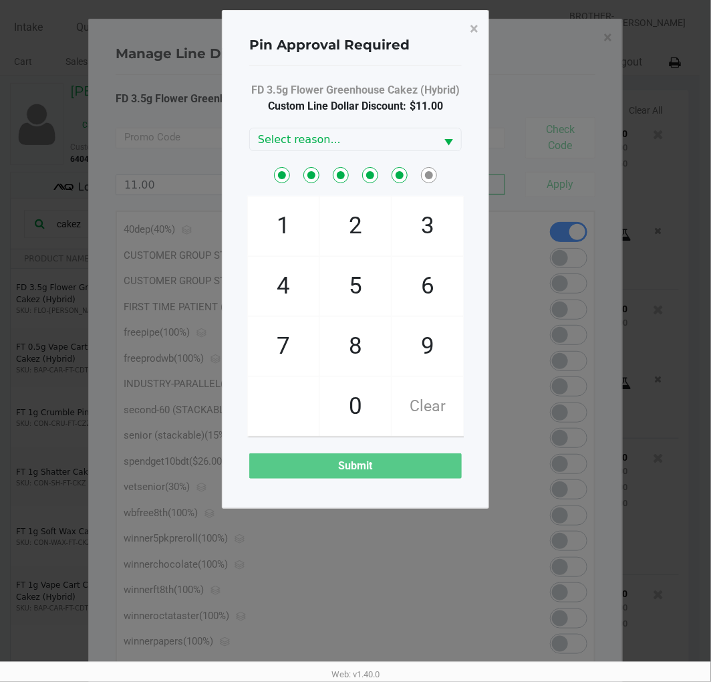
checkbox input "true"
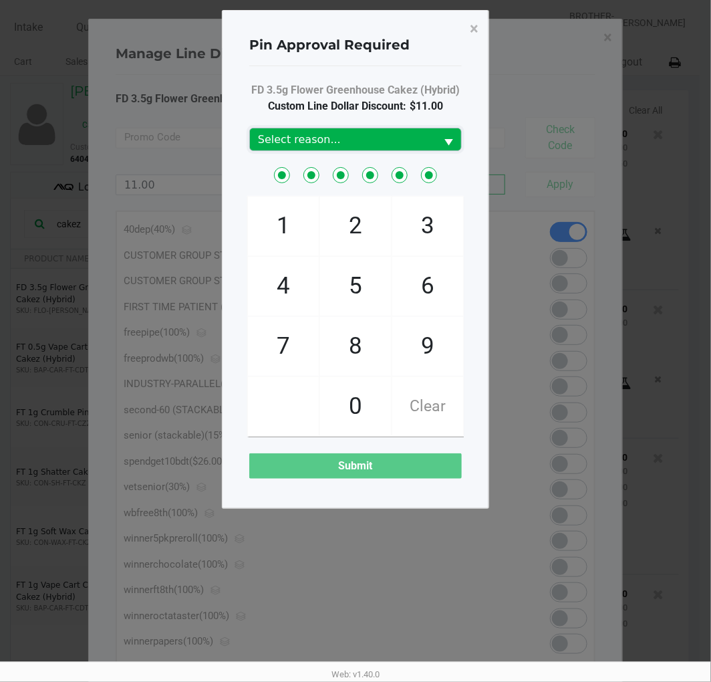
click at [424, 134] on span "Select reason..." at bounding box center [343, 140] width 170 height 16
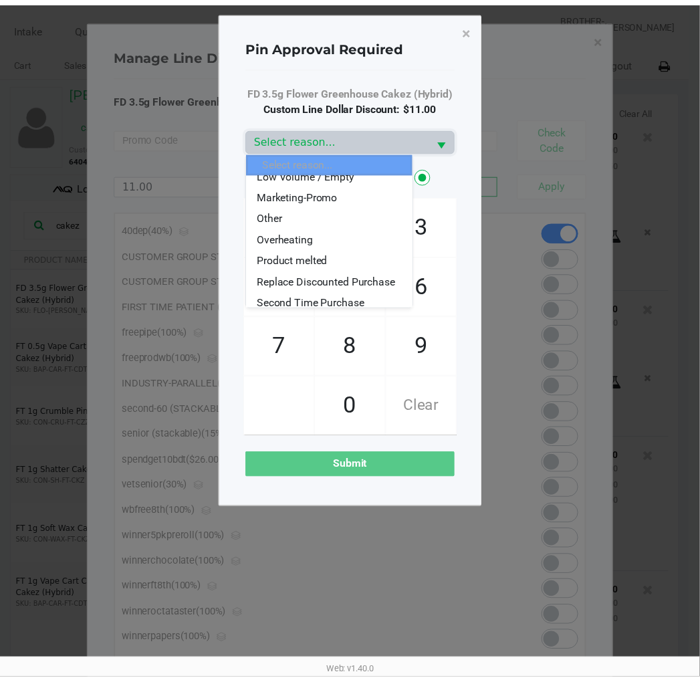
scroll to position [148, 0]
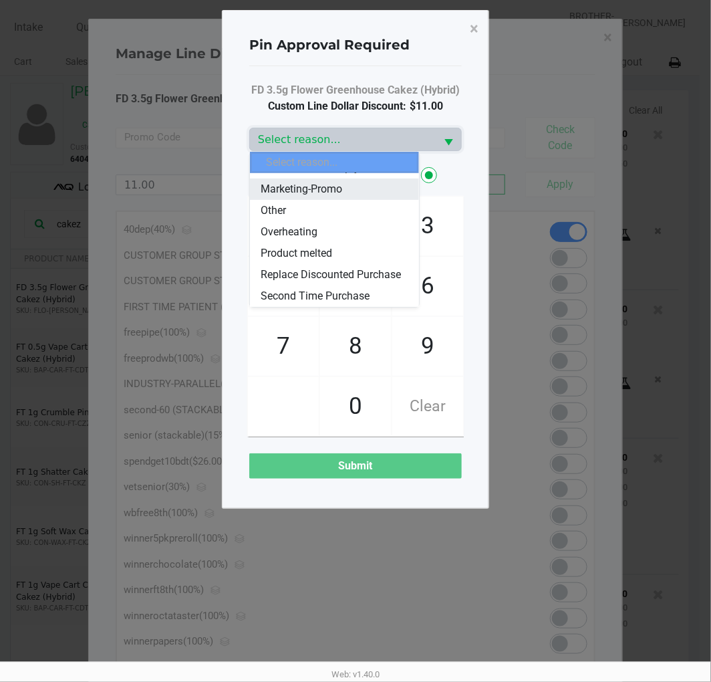
click at [340, 182] on span "Marketing-Promo" at bounding box center [302, 189] width 82 height 16
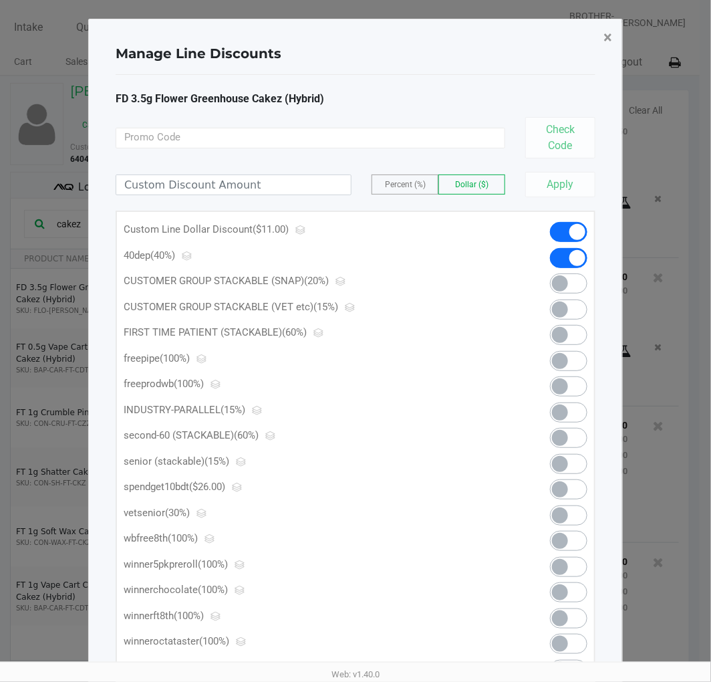
click at [605, 41] on span "×" at bounding box center [608, 37] width 9 height 19
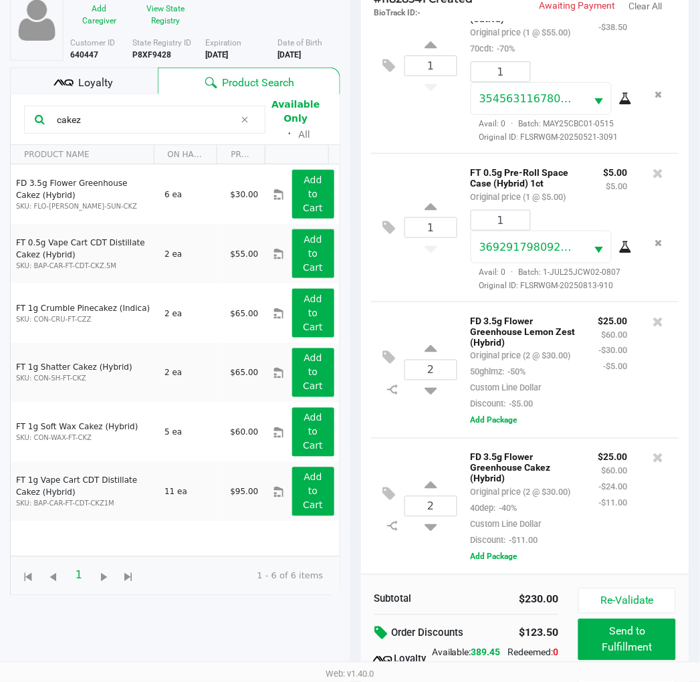
scroll to position [172, 0]
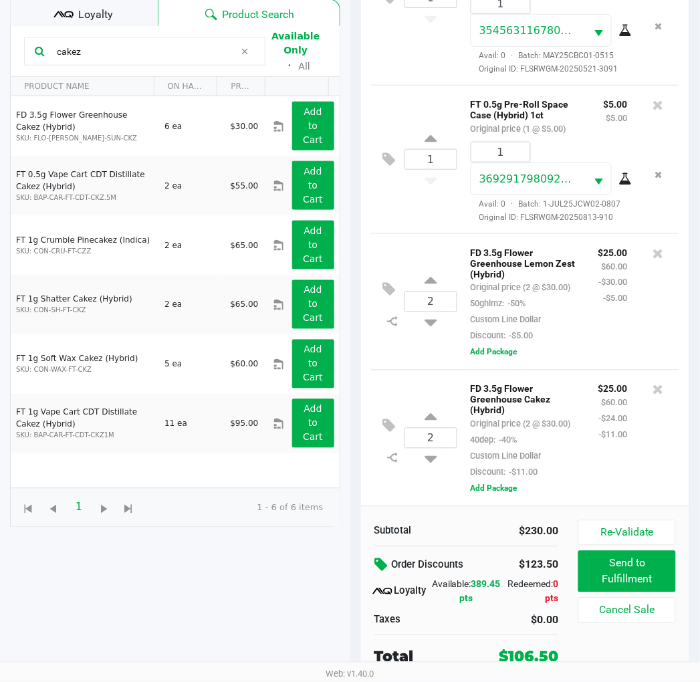
click at [108, 11] on span "Loyalty" at bounding box center [95, 15] width 35 height 16
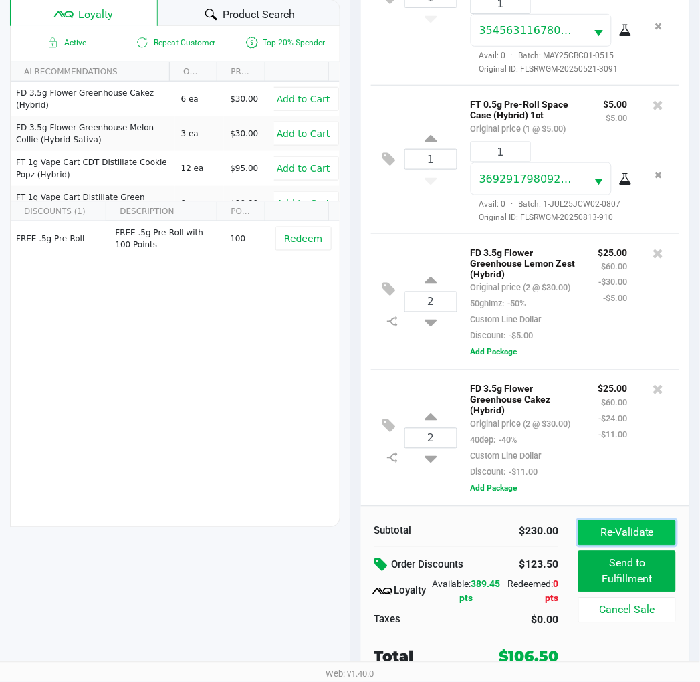
click at [635, 535] on button "Re-Validate" at bounding box center [626, 532] width 97 height 25
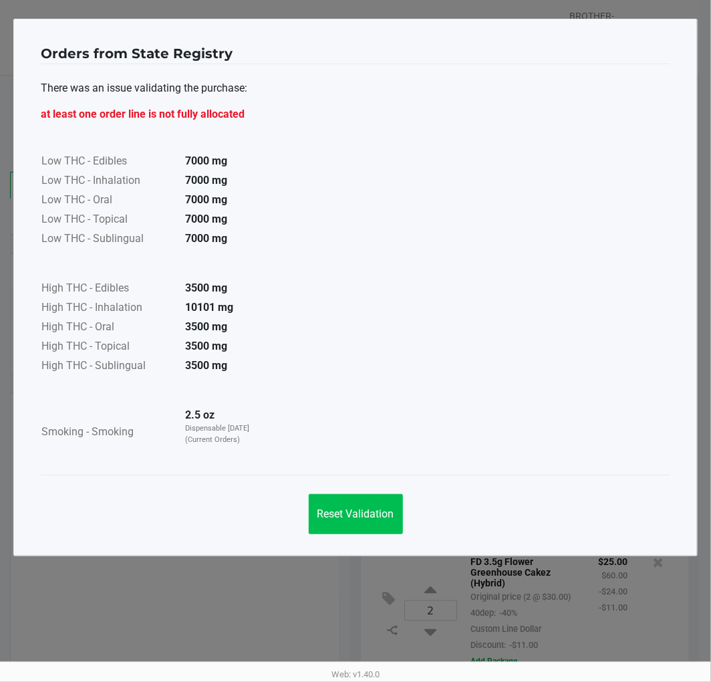
click at [369, 524] on button "Reset Validation" at bounding box center [356, 514] width 94 height 40
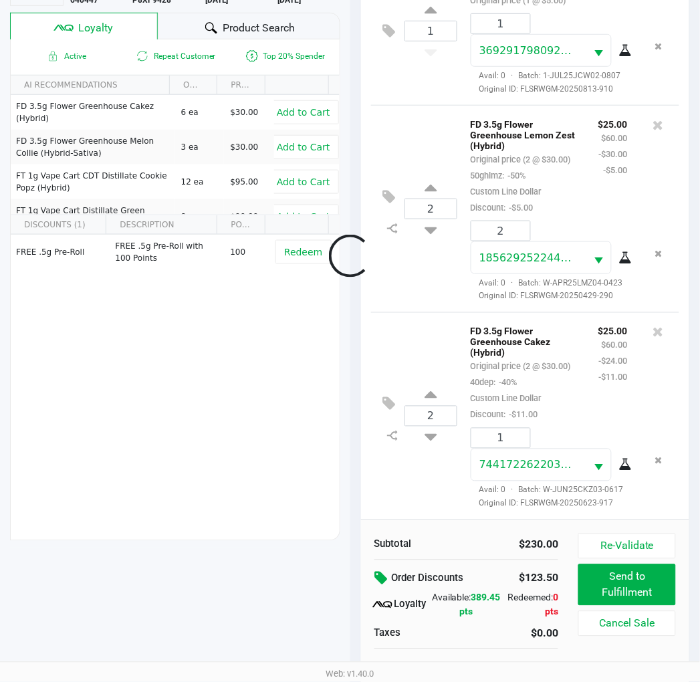
scroll to position [496, 0]
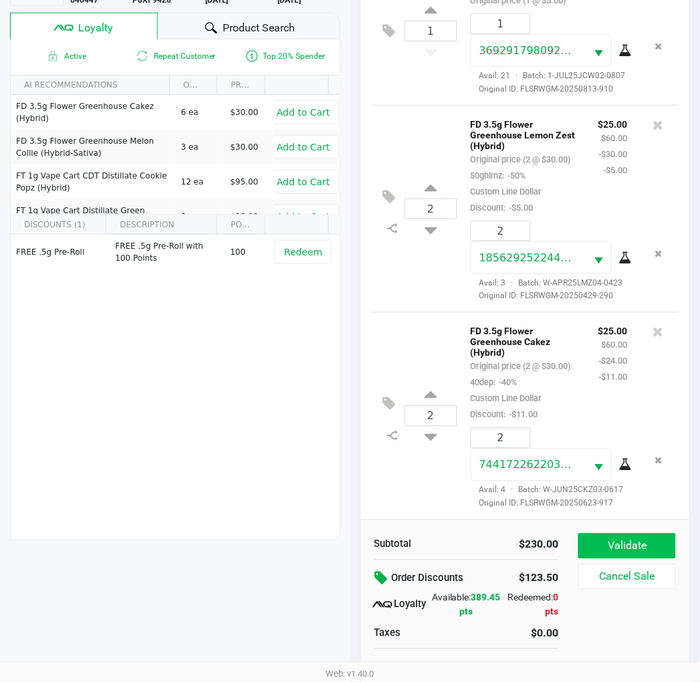
click at [638, 539] on button "Validate" at bounding box center [626, 545] width 97 height 25
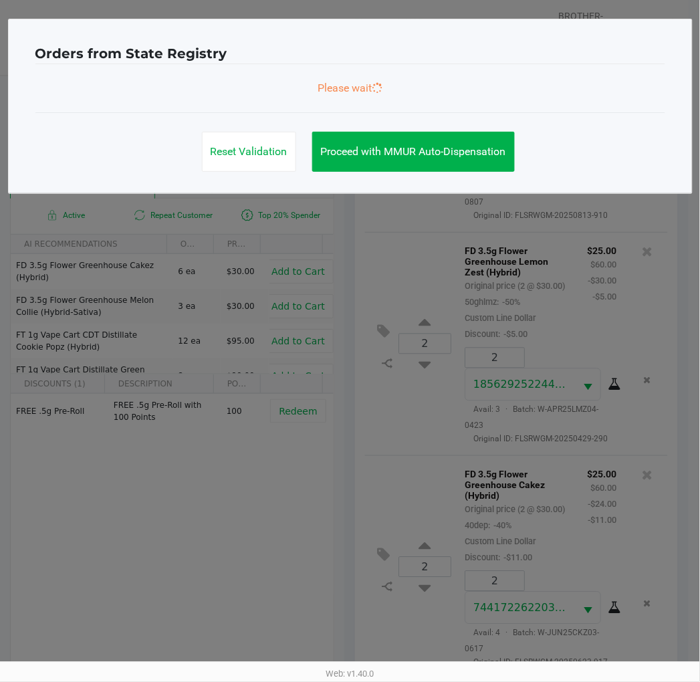
scroll to position [0, 0]
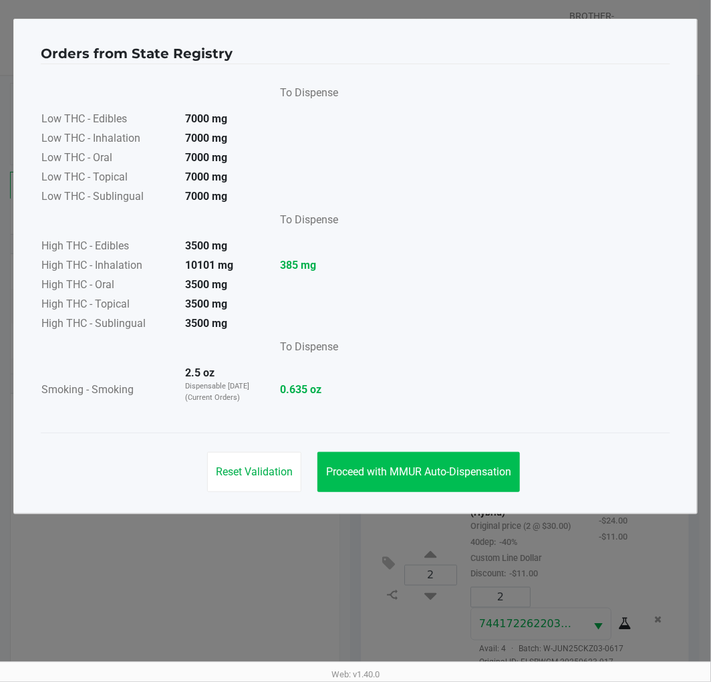
click at [459, 463] on button "Proceed with MMUR Auto-Dispensation" at bounding box center [419, 472] width 203 height 40
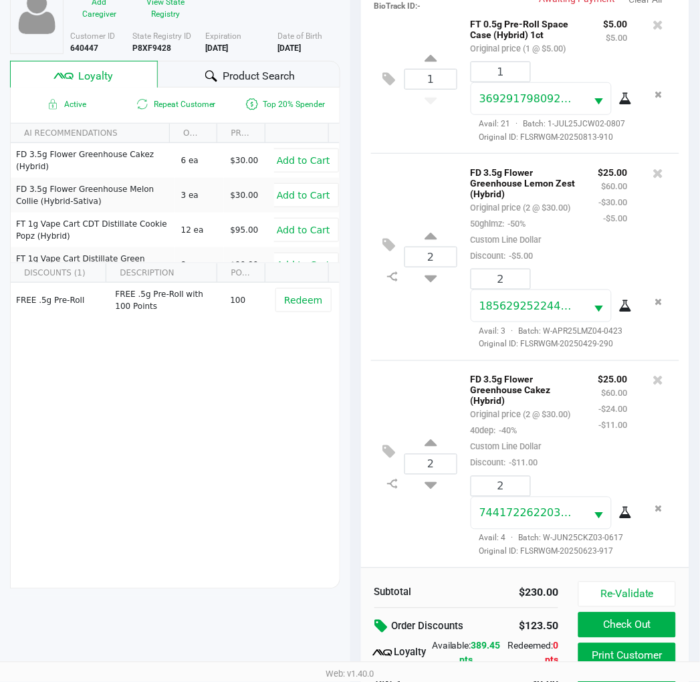
scroll to position [172, 0]
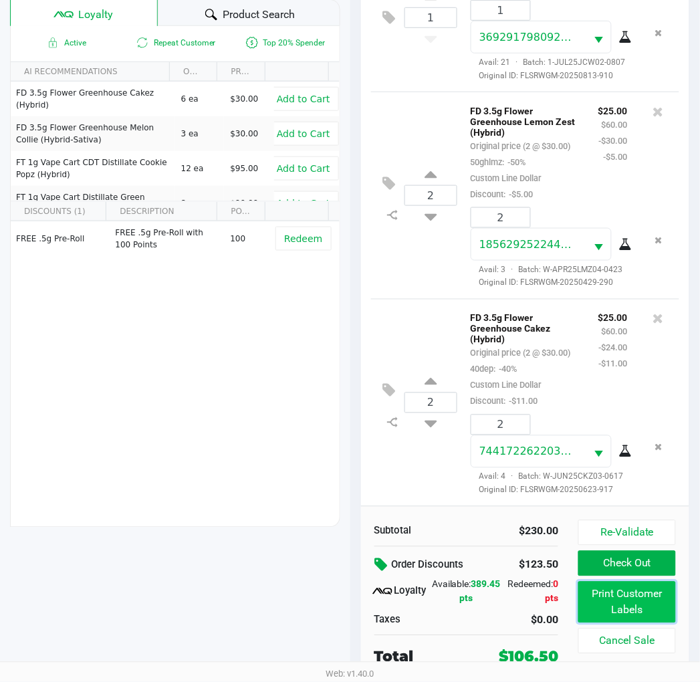
click at [632, 591] on button "Print Customer Labels" at bounding box center [626, 602] width 97 height 41
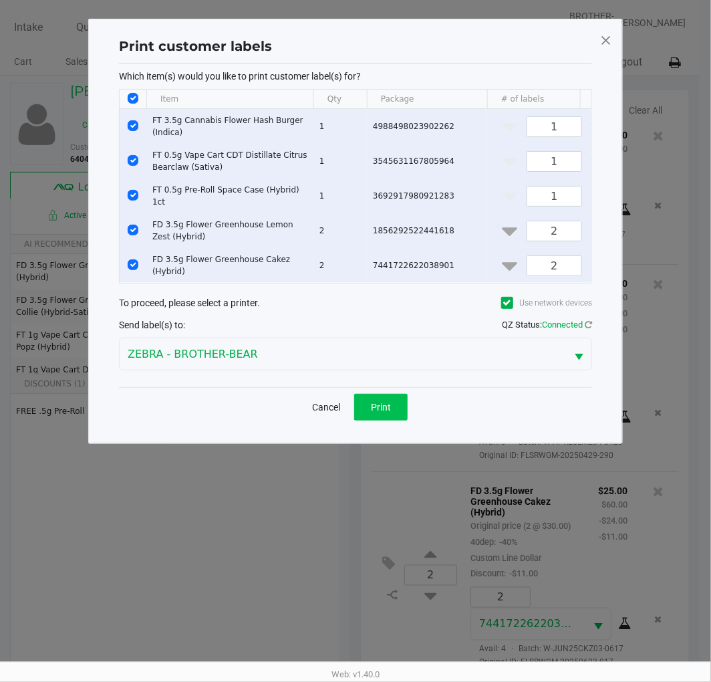
click at [395, 405] on button "Print" at bounding box center [380, 407] width 53 height 27
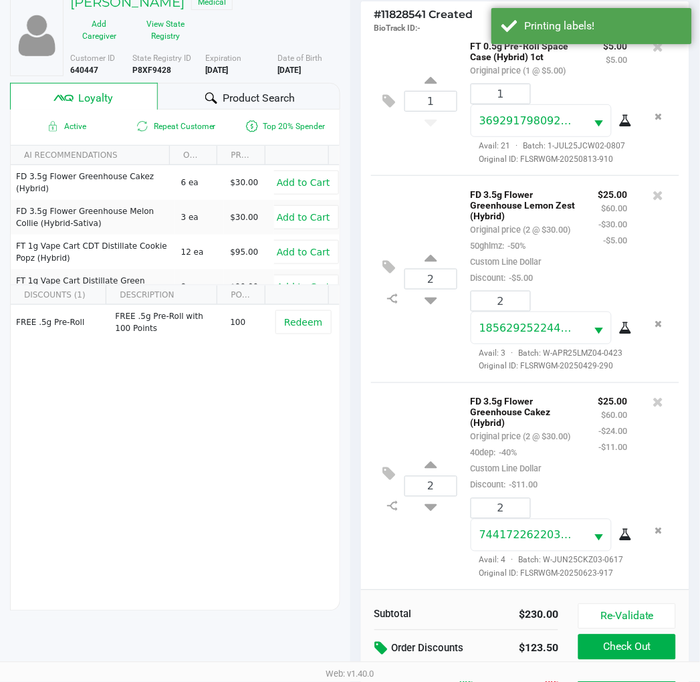
scroll to position [172, 0]
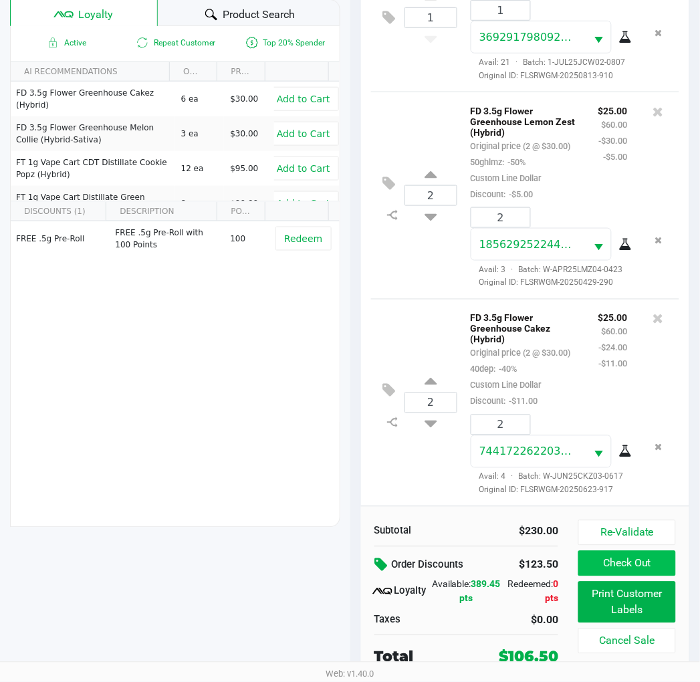
click at [644, 571] on button "Check Out" at bounding box center [626, 563] width 97 height 25
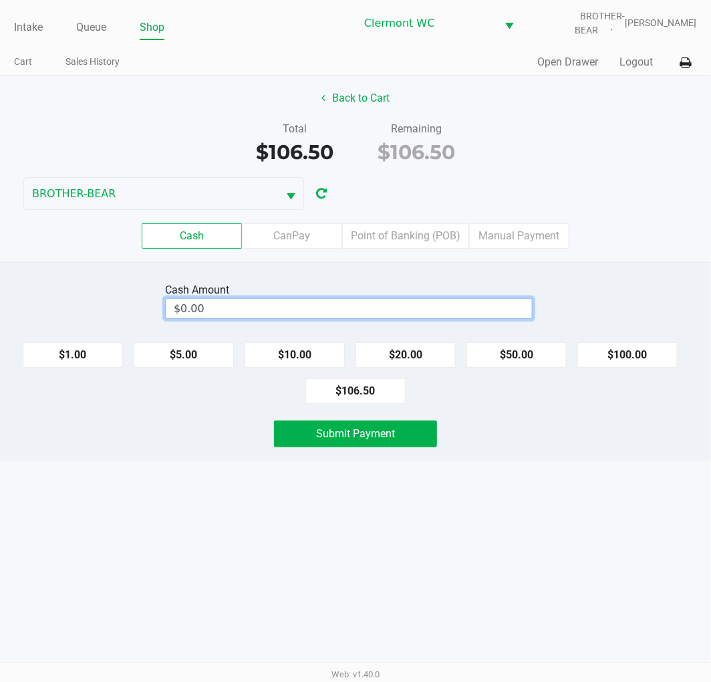
click at [391, 312] on input "$0.00" at bounding box center [349, 308] width 366 height 19
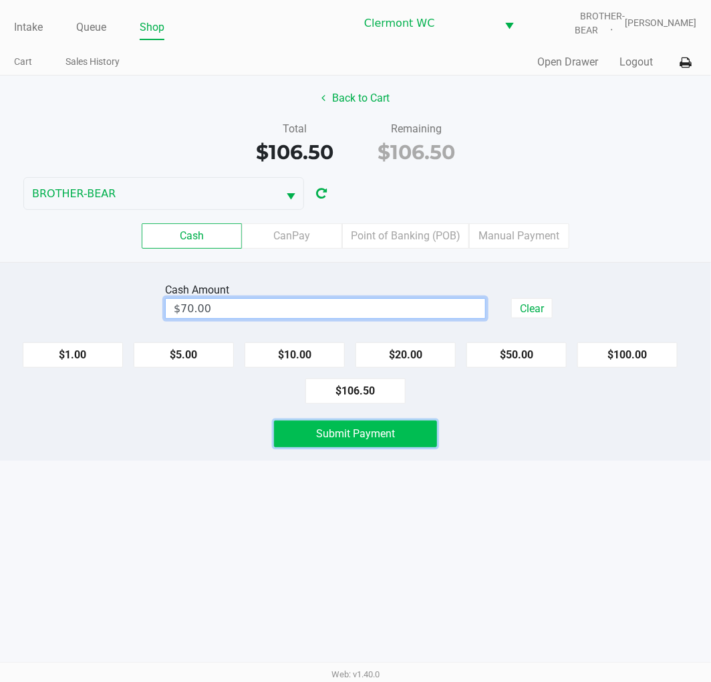
click at [332, 444] on button "Submit Payment" at bounding box center [355, 433] width 163 height 27
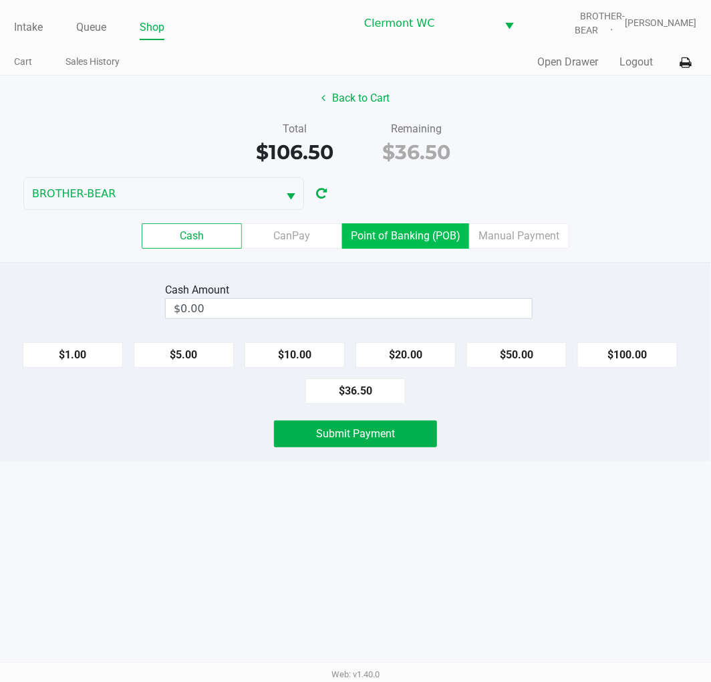
click at [421, 233] on label "Point of Banking (POB)" at bounding box center [405, 235] width 127 height 25
click at [0, 0] on 7 "Point of Banking (POB)" at bounding box center [0, 0] width 0 height 0
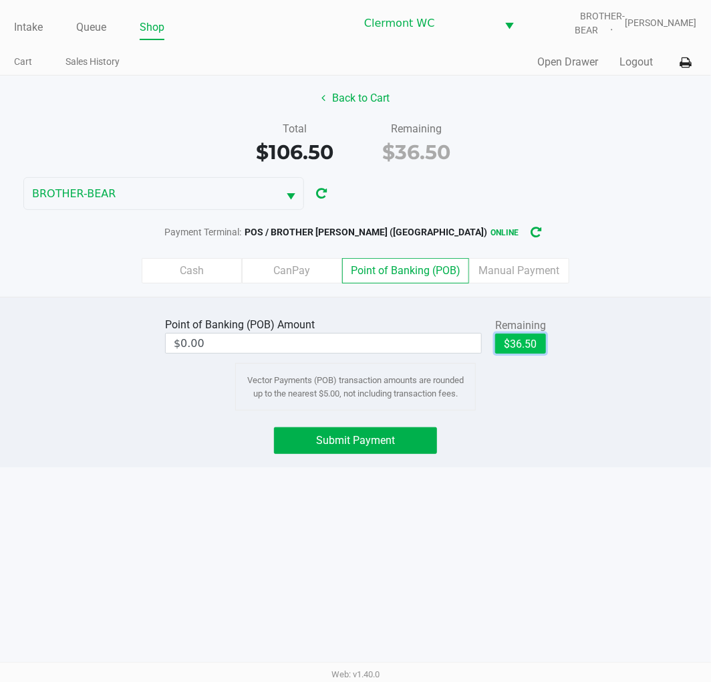
click at [521, 335] on button "$36.50" at bounding box center [520, 344] width 51 height 20
type input "$36.50"
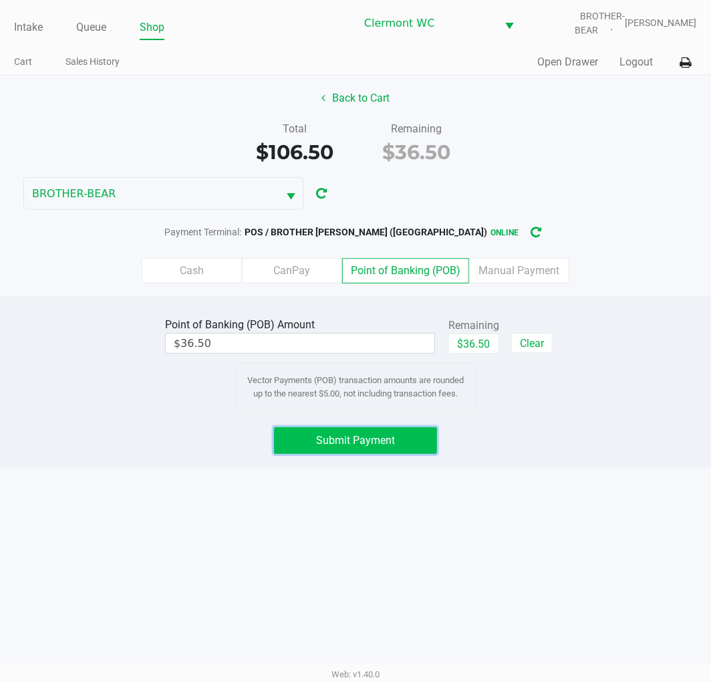
click at [341, 440] on span "Submit Payment" at bounding box center [355, 440] width 79 height 13
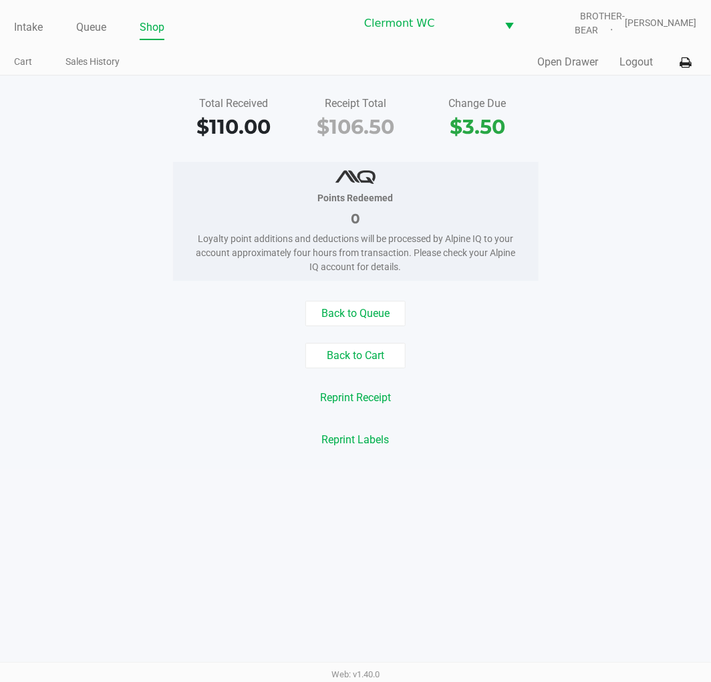
click at [550, 65] on button "Open Drawer" at bounding box center [568, 62] width 61 height 16
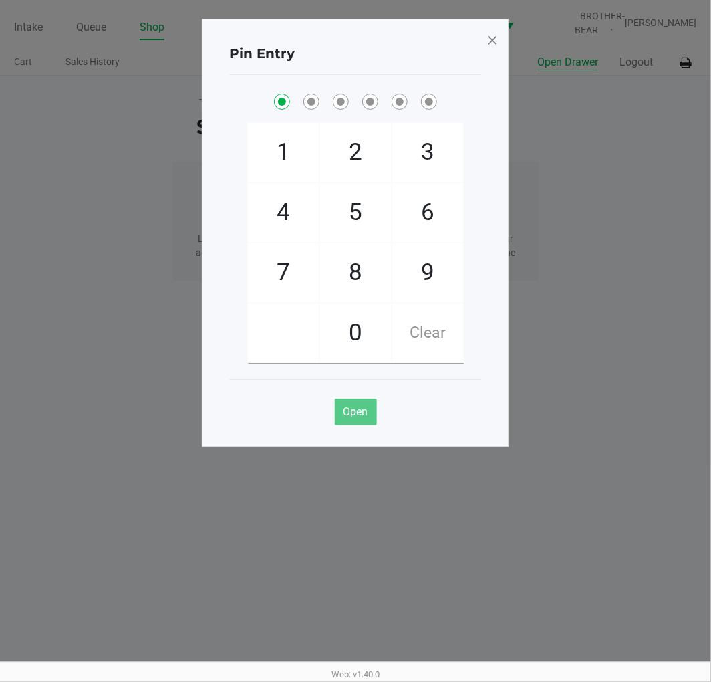
checkbox input "true"
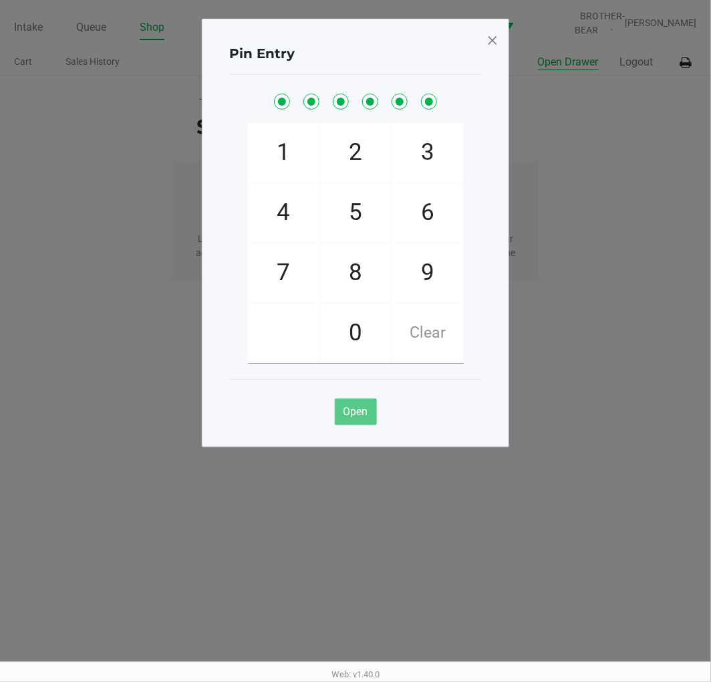
checkbox input "true"
click at [495, 29] on span at bounding box center [493, 39] width 12 height 21
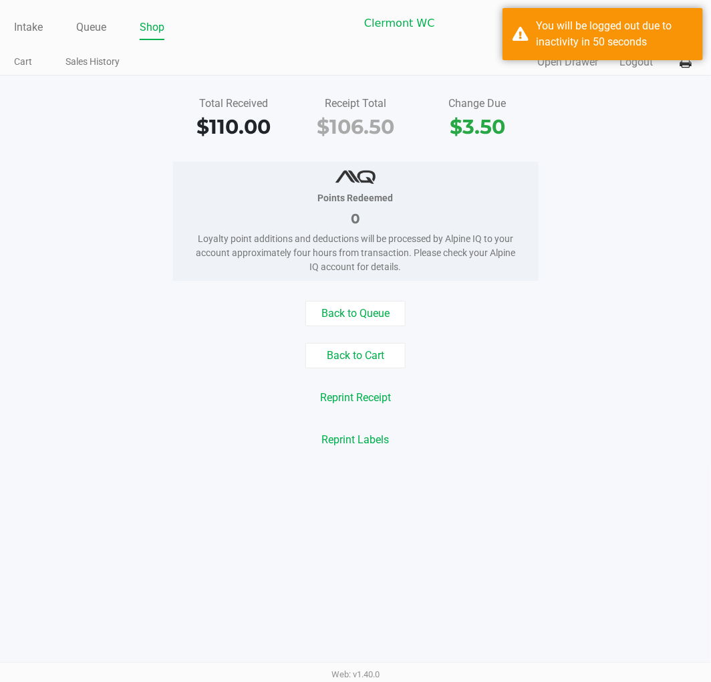
click at [150, 31] on link "Shop" at bounding box center [152, 27] width 25 height 19
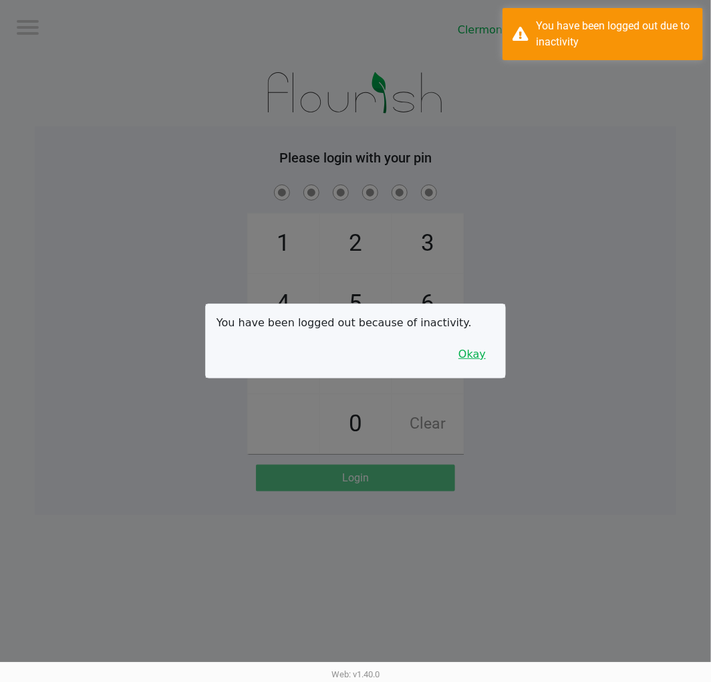
click at [487, 366] on button "Okay" at bounding box center [472, 354] width 45 height 25
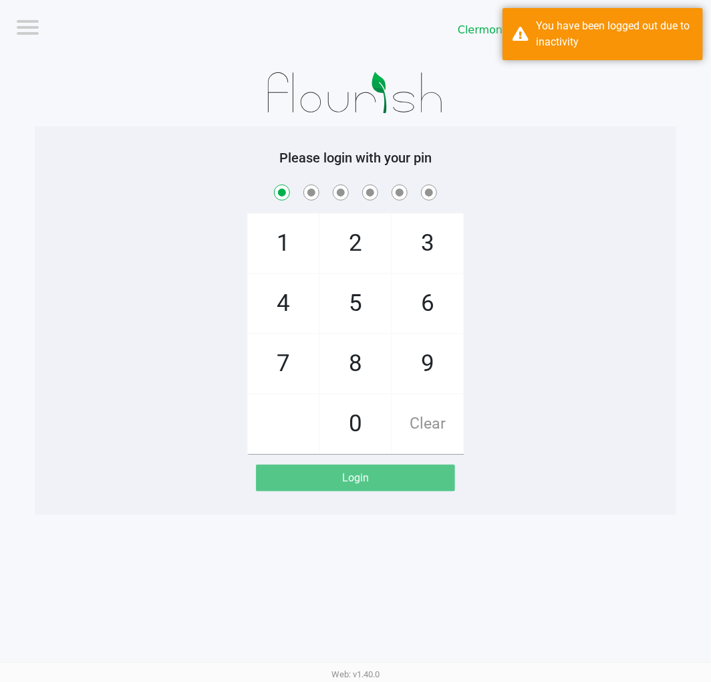
checkbox input "true"
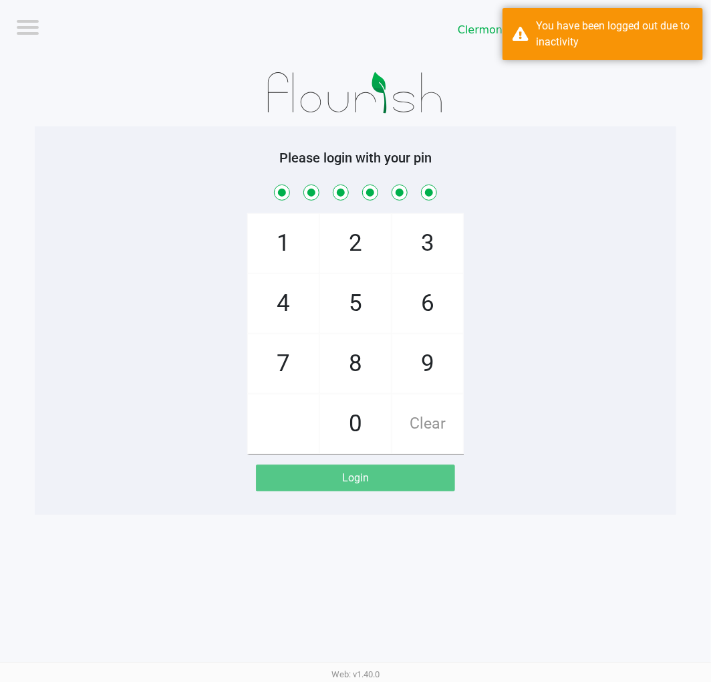
checkbox input "true"
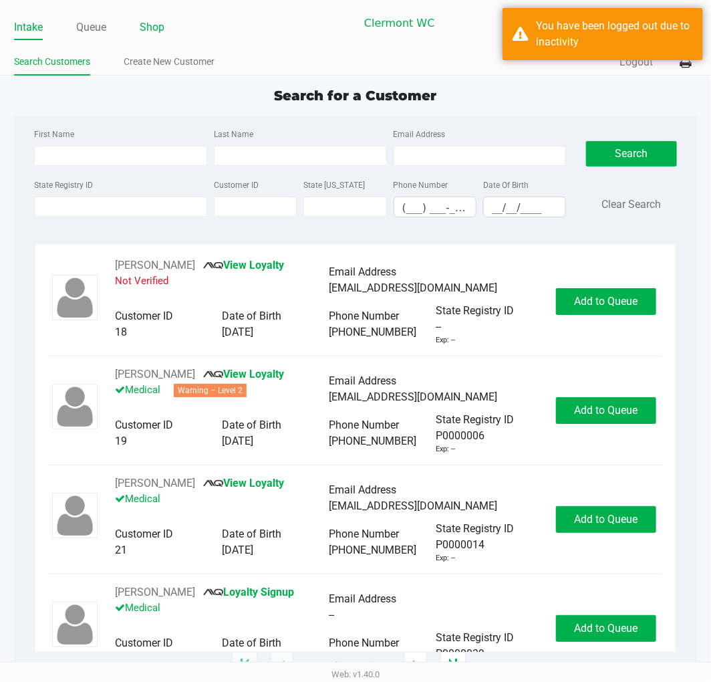
click at [157, 31] on link "Shop" at bounding box center [152, 27] width 25 height 19
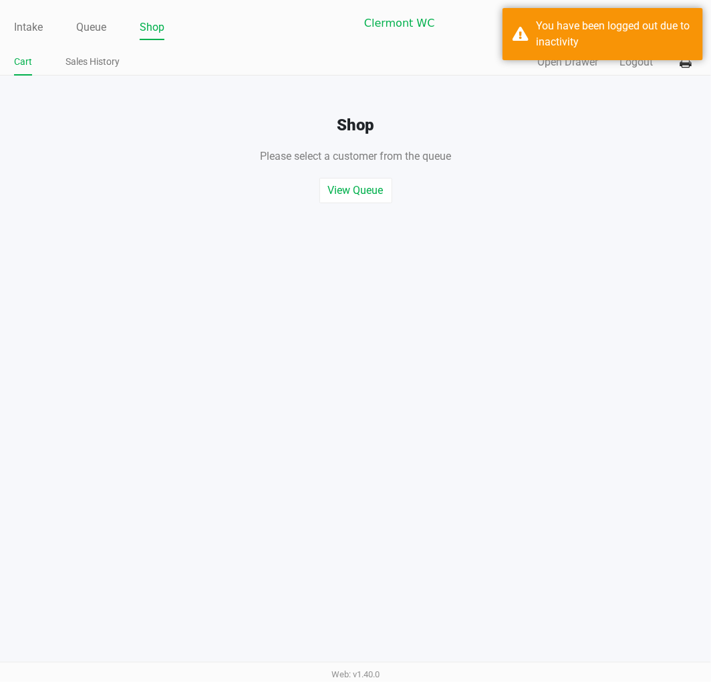
click at [582, 66] on button "Open Drawer" at bounding box center [568, 62] width 61 height 16
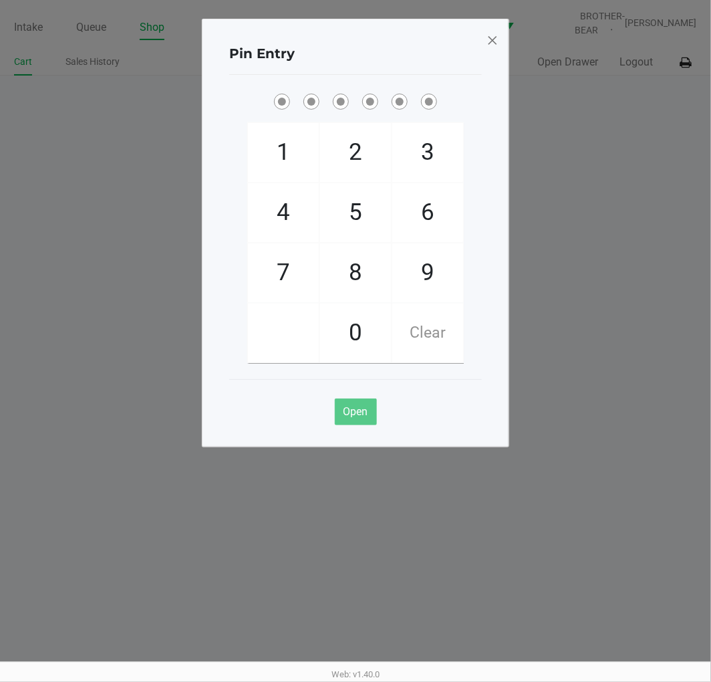
click at [358, 261] on span "8" at bounding box center [355, 272] width 71 height 59
checkbox input "true"
click at [428, 147] on span "3" at bounding box center [427, 152] width 71 height 59
checkbox input "true"
click at [295, 155] on span "1" at bounding box center [283, 152] width 71 height 59
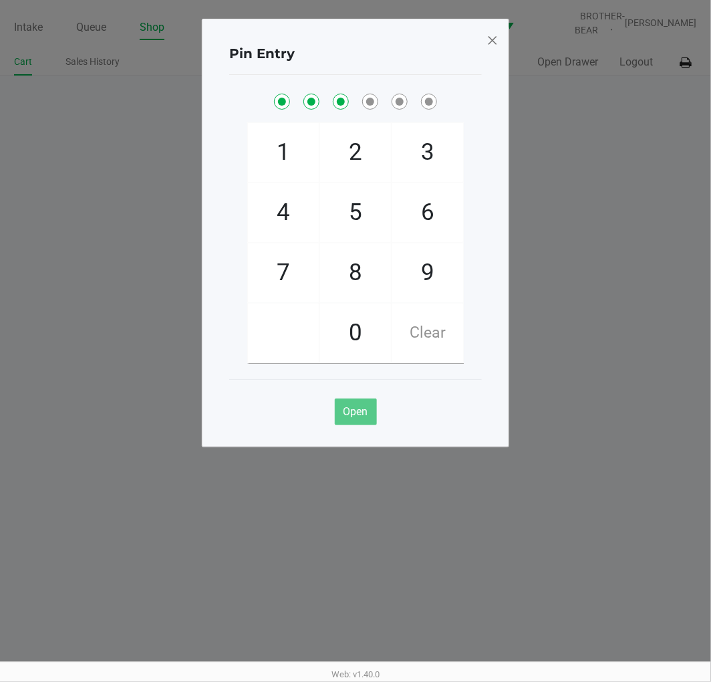
checkbox input "true"
click at [275, 301] on span "7" at bounding box center [283, 272] width 71 height 59
checkbox input "true"
click at [425, 277] on span "9" at bounding box center [427, 272] width 71 height 59
checkbox input "true"
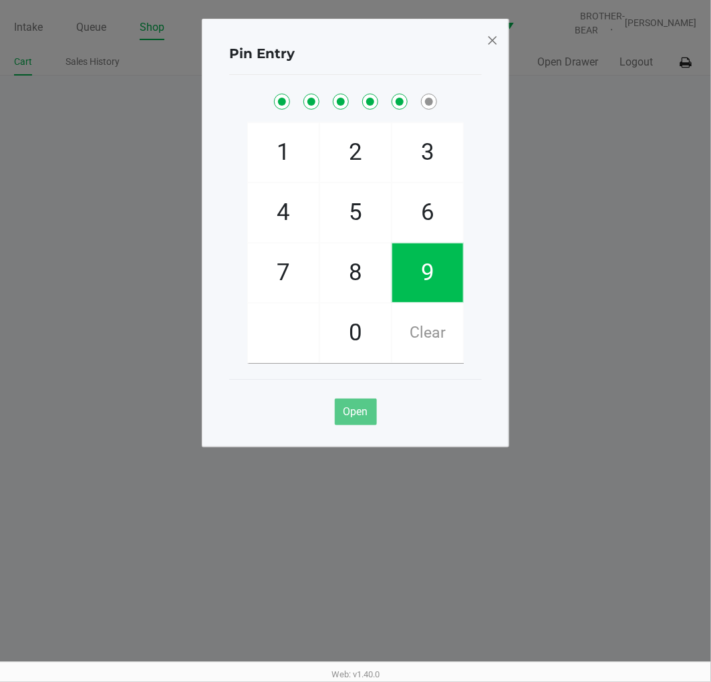
click at [453, 156] on span "3" at bounding box center [427, 152] width 71 height 59
checkbox input "true"
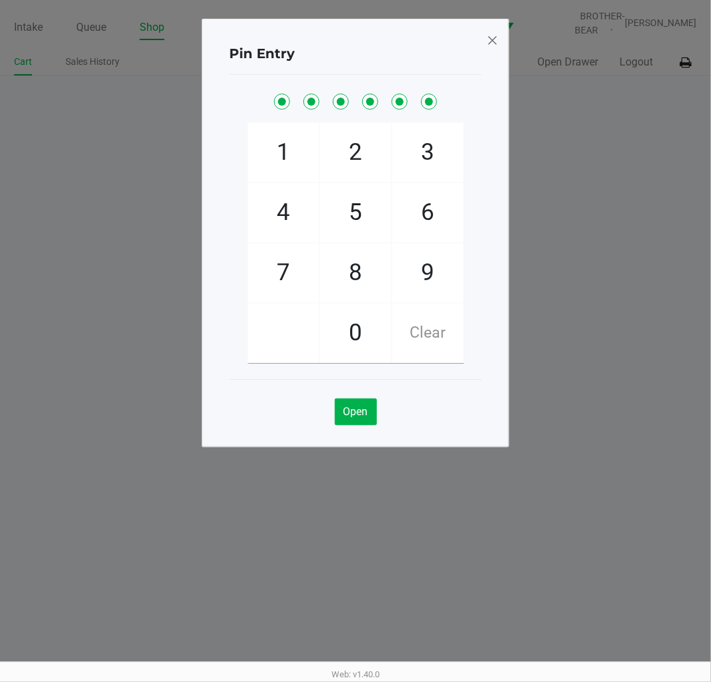
click at [492, 48] on span at bounding box center [493, 39] width 12 height 21
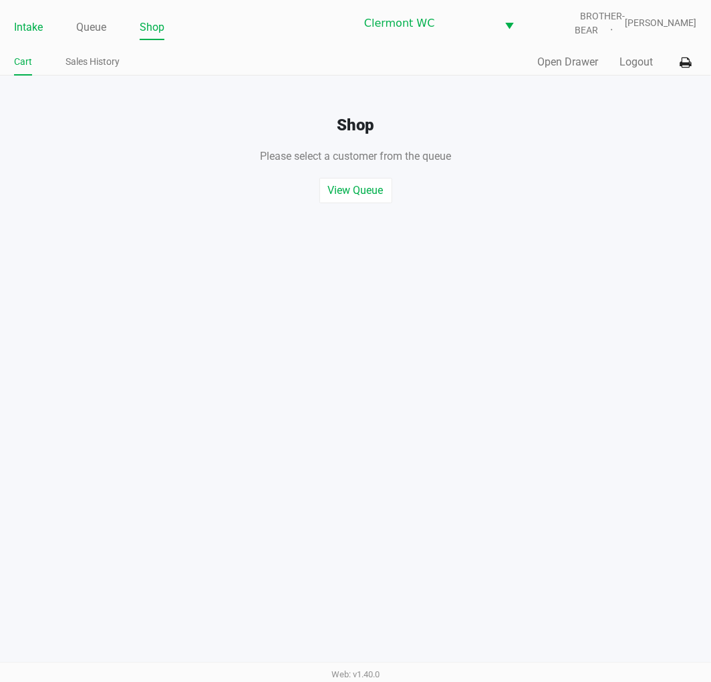
click at [20, 28] on link "Intake" at bounding box center [28, 27] width 29 height 19
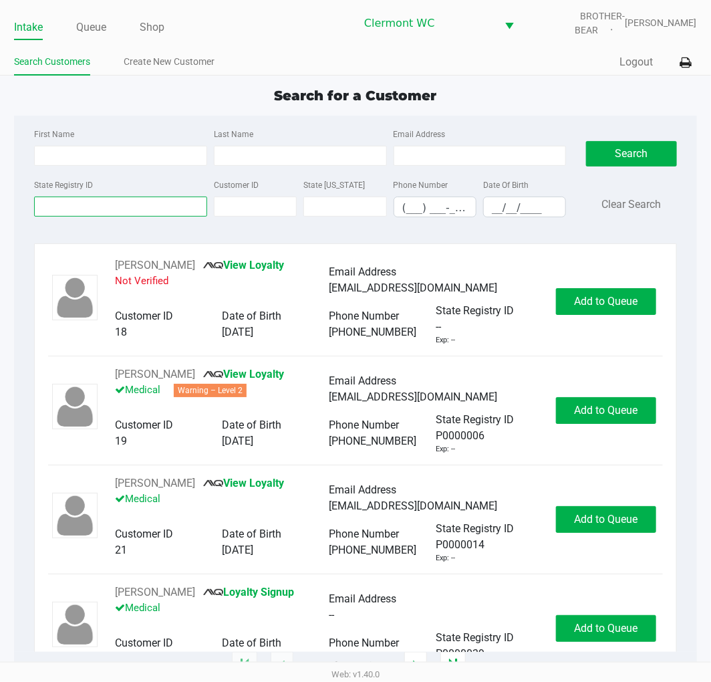
click at [65, 208] on input "State Registry ID" at bounding box center [120, 207] width 173 height 20
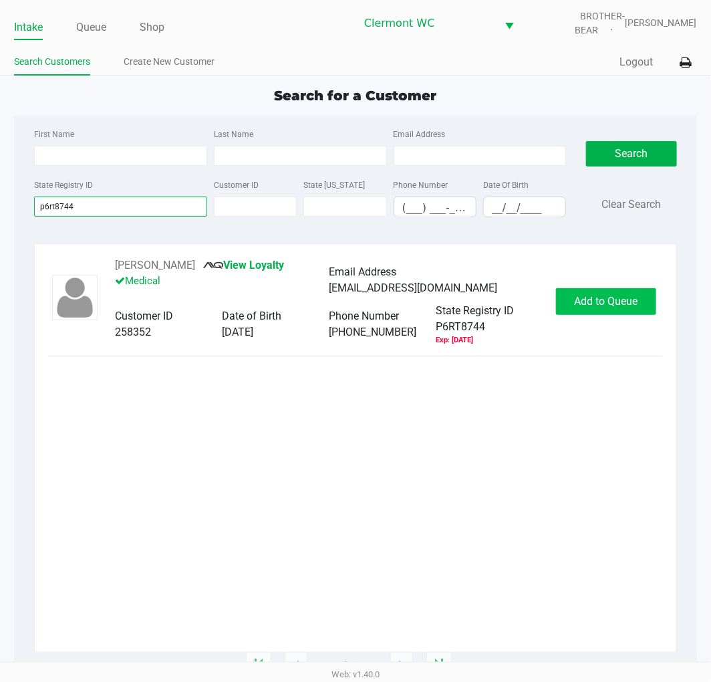
type input "p6rt8744"
click at [596, 288] on button "Add to Queue" at bounding box center [606, 301] width 100 height 27
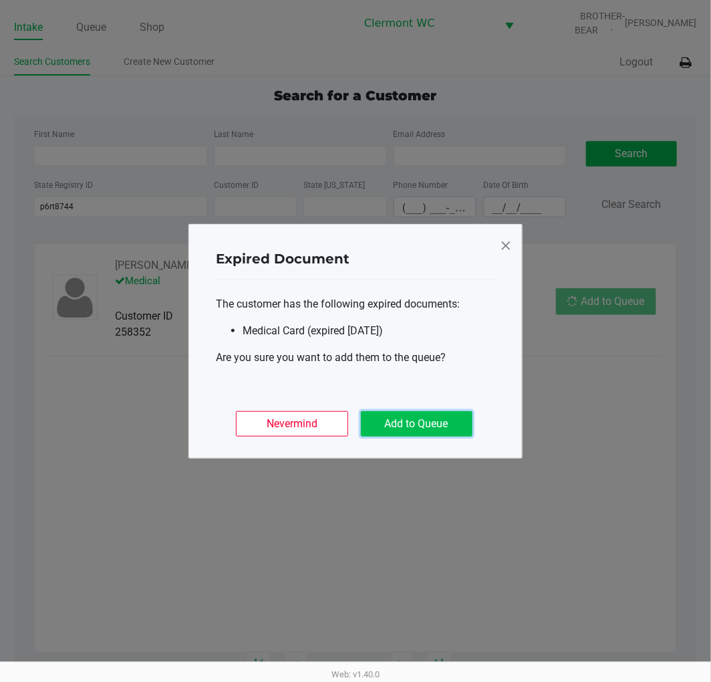
click at [388, 419] on button "Add to Queue" at bounding box center [417, 423] width 112 height 25
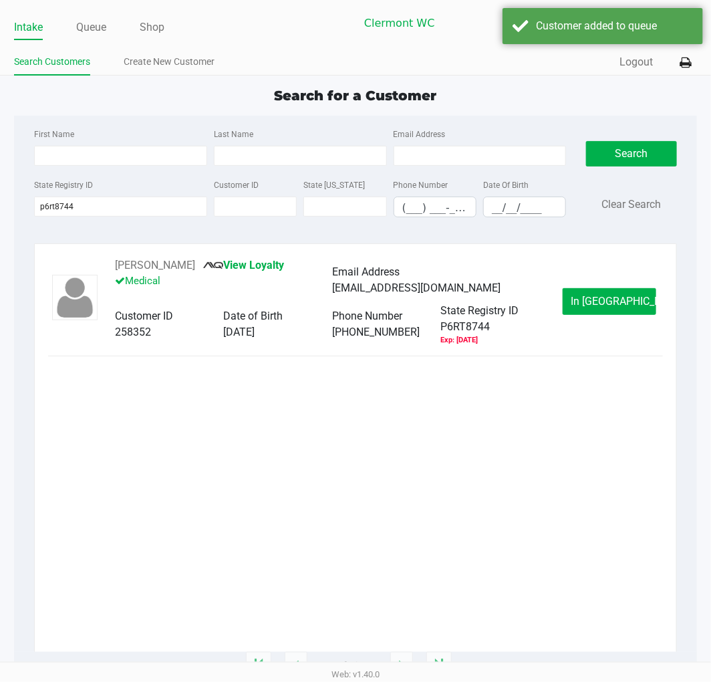
click at [638, 303] on button "In Queue" at bounding box center [610, 301] width 94 height 27
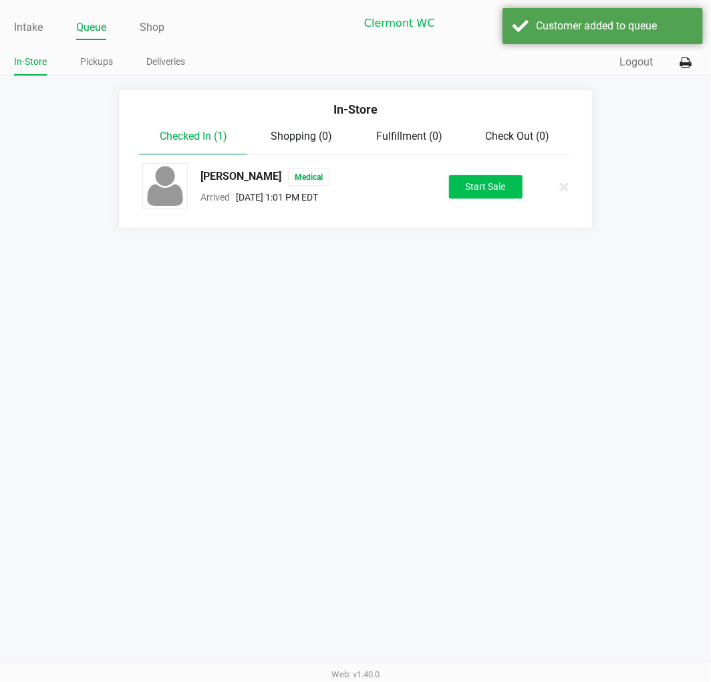
click at [479, 177] on button "Start Sale" at bounding box center [486, 186] width 74 height 23
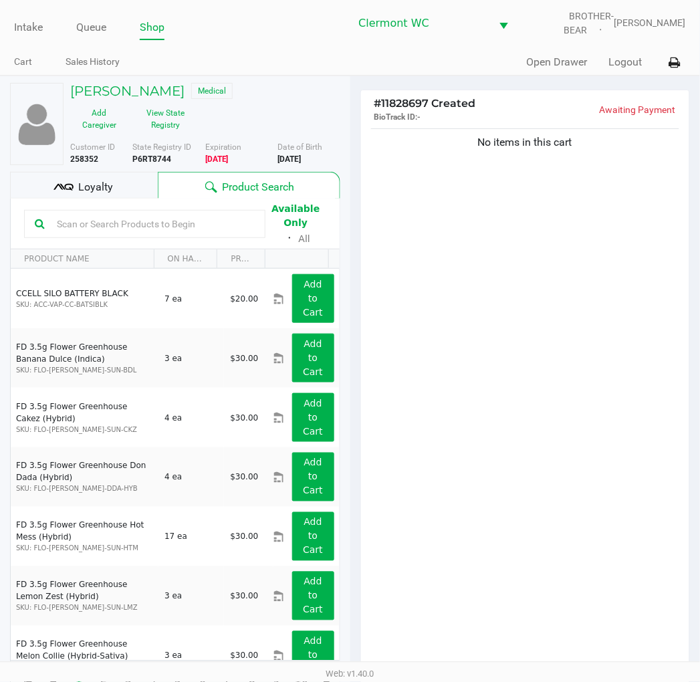
click at [172, 228] on input "text" at bounding box center [152, 224] width 203 height 20
click at [573, 487] on div "No items in this cart" at bounding box center [525, 402] width 329 height 553
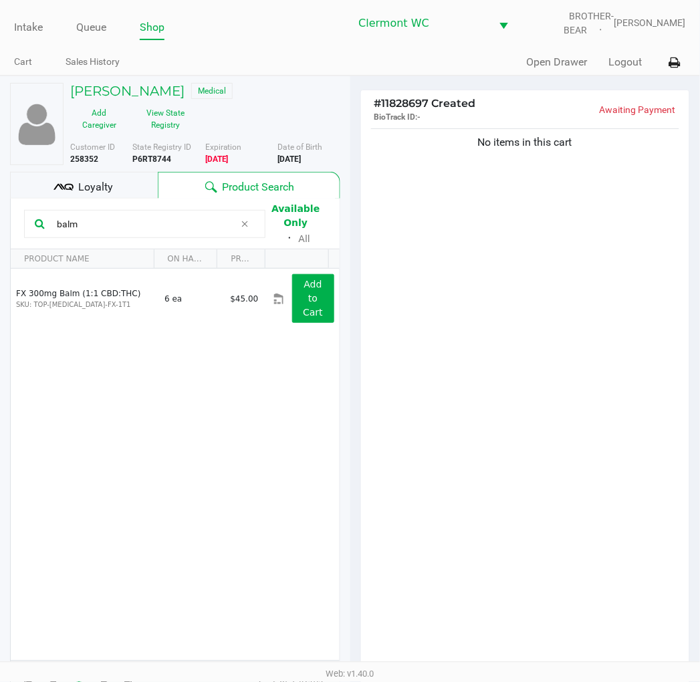
click at [130, 223] on input "balm" at bounding box center [142, 224] width 183 height 20
type input "b"
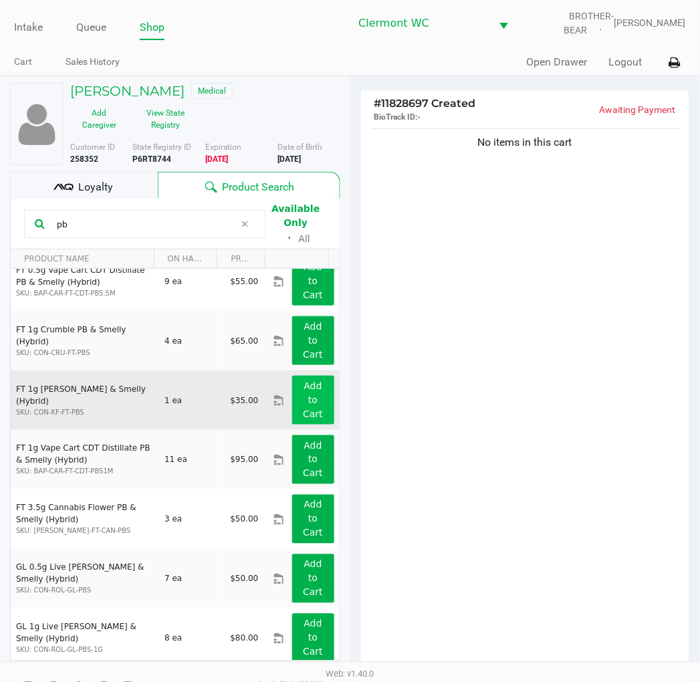
scroll to position [25, 0]
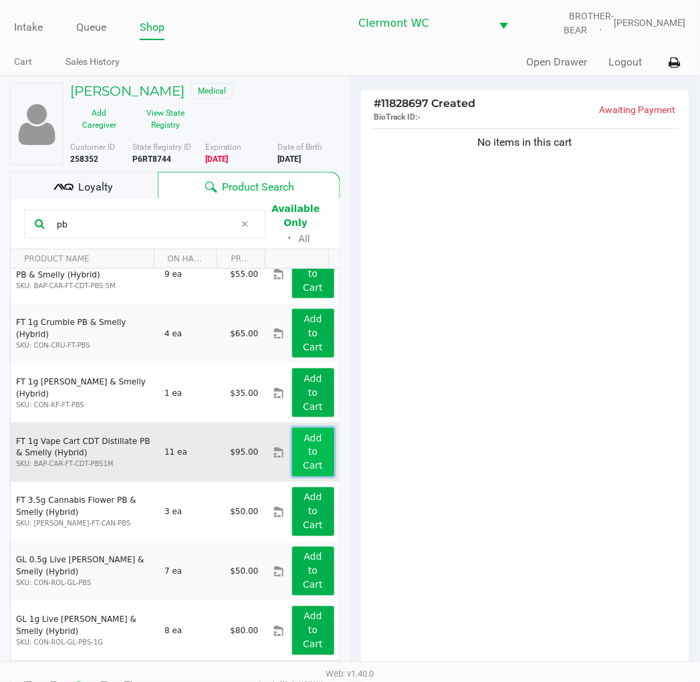
click at [303, 441] on app-button-loader "Add to Cart" at bounding box center [313, 452] width 20 height 39
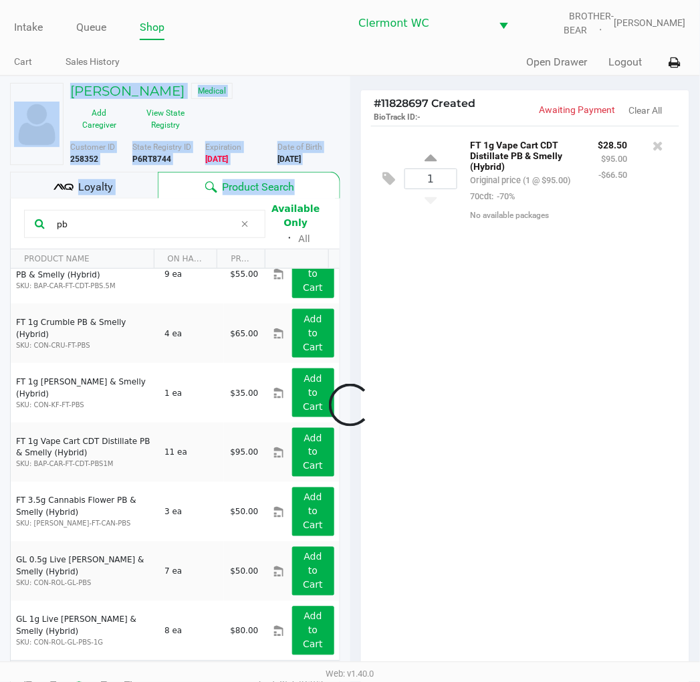
drag, startPoint x: 135, startPoint y: 219, endPoint x: -1, endPoint y: 230, distance: 136.8
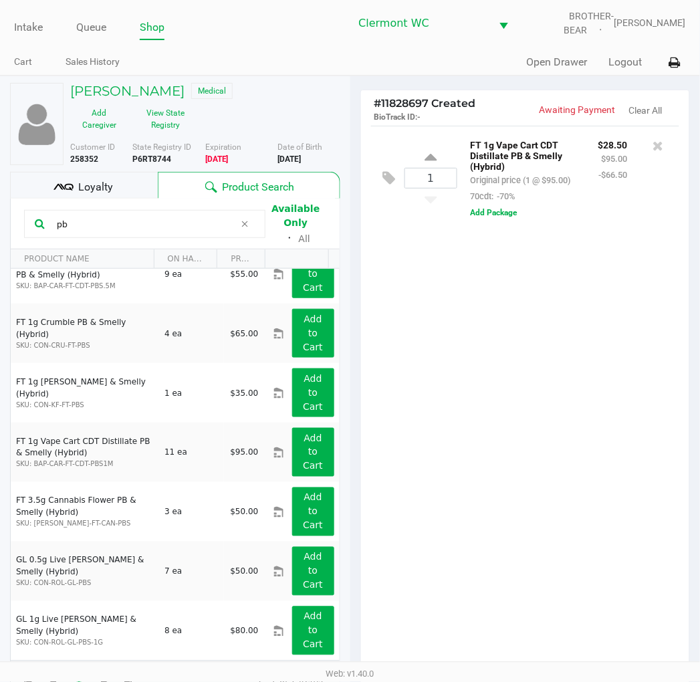
click at [212, 221] on input "pb" at bounding box center [142, 224] width 183 height 20
click at [211, 221] on input "pb" at bounding box center [142, 224] width 183 height 20
type input "p"
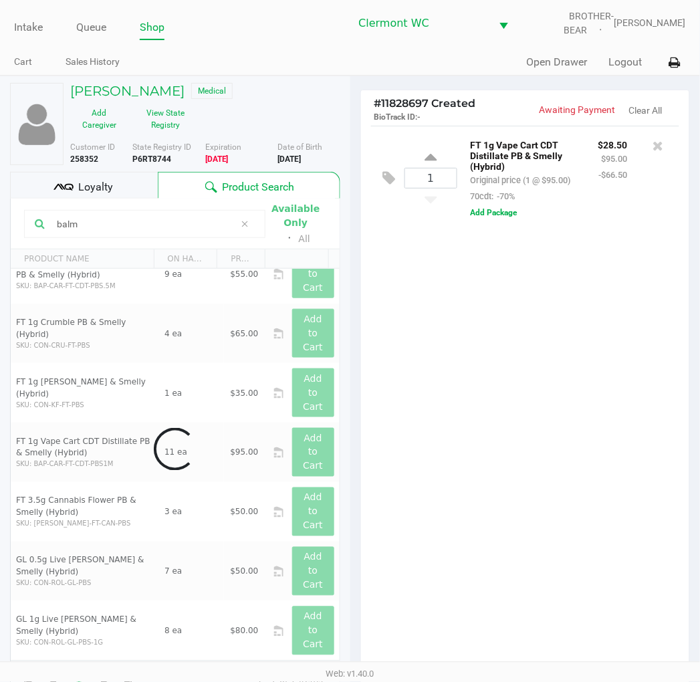
scroll to position [0, 0]
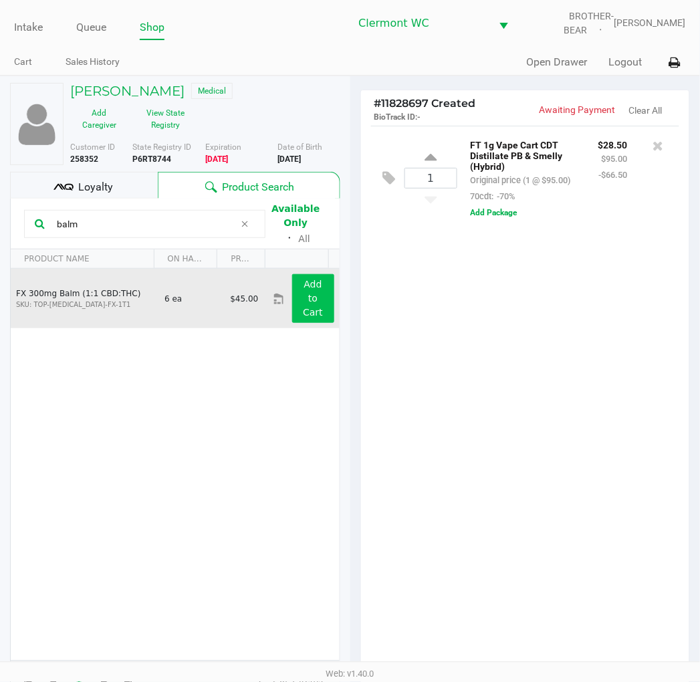
type input "balm"
click at [295, 297] on button "Add to Cart" at bounding box center [313, 298] width 42 height 49
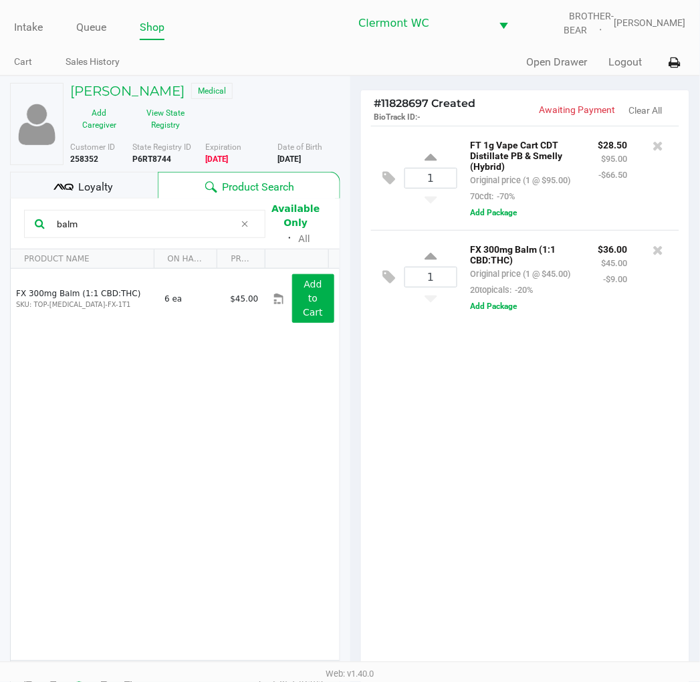
click at [525, 463] on div "1 FT 1g Vape Cart CDT Distillate PB & Smelly (Hybrid) Original price (1 @ $95.0…" at bounding box center [525, 402] width 329 height 553
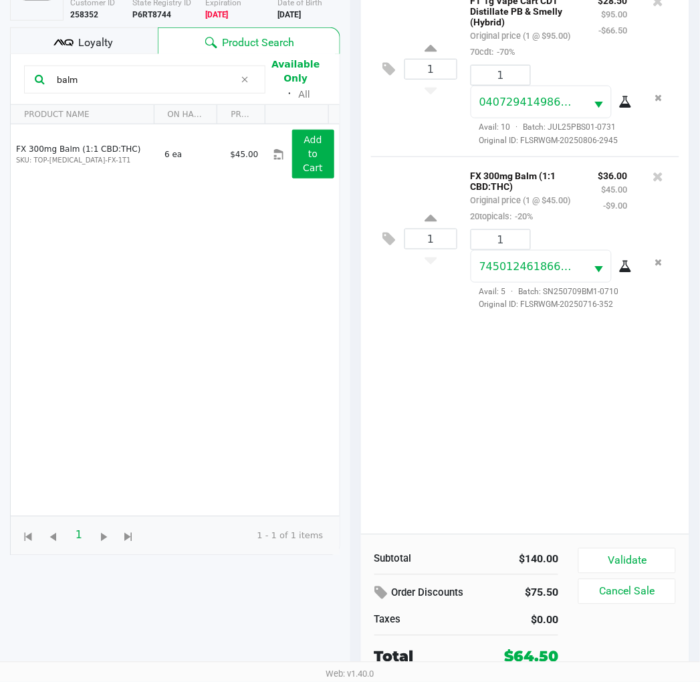
scroll to position [144, 0]
click at [647, 560] on button "Validate" at bounding box center [626, 560] width 97 height 25
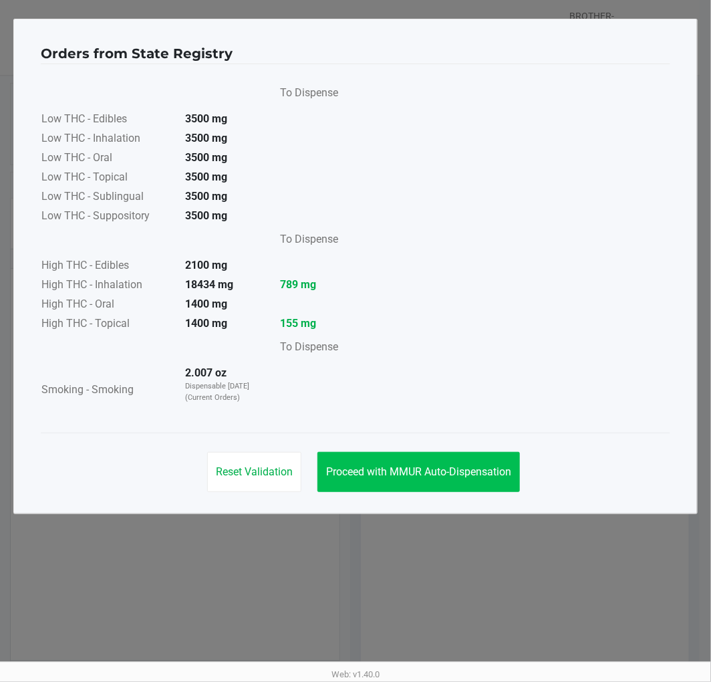
click at [476, 469] on span "Proceed with MMUR Auto-Dispensation" at bounding box center [418, 471] width 185 height 13
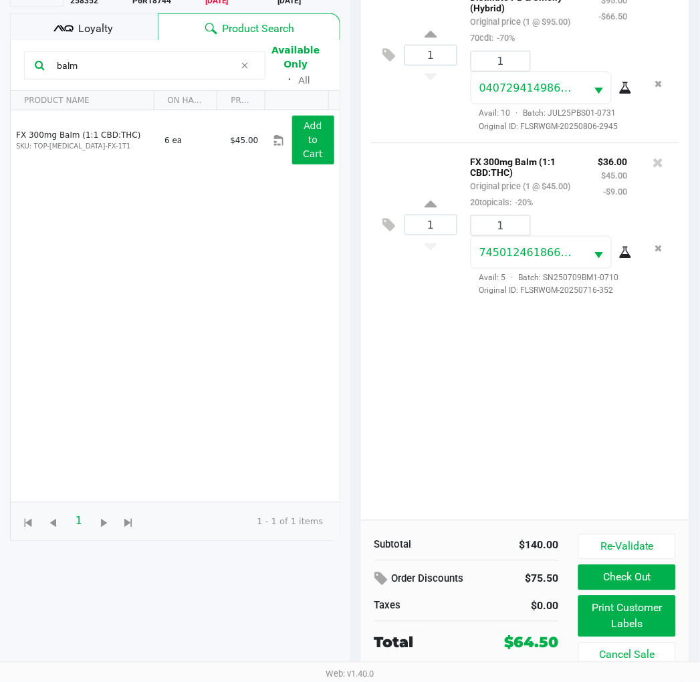
scroll to position [158, 0]
click at [640, 628] on button "Print Customer Labels" at bounding box center [626, 616] width 97 height 41
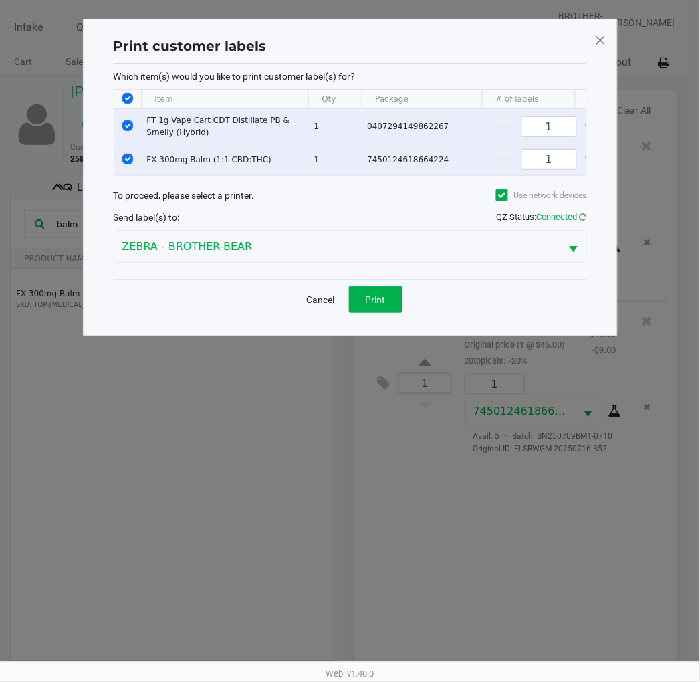
scroll to position [0, 0]
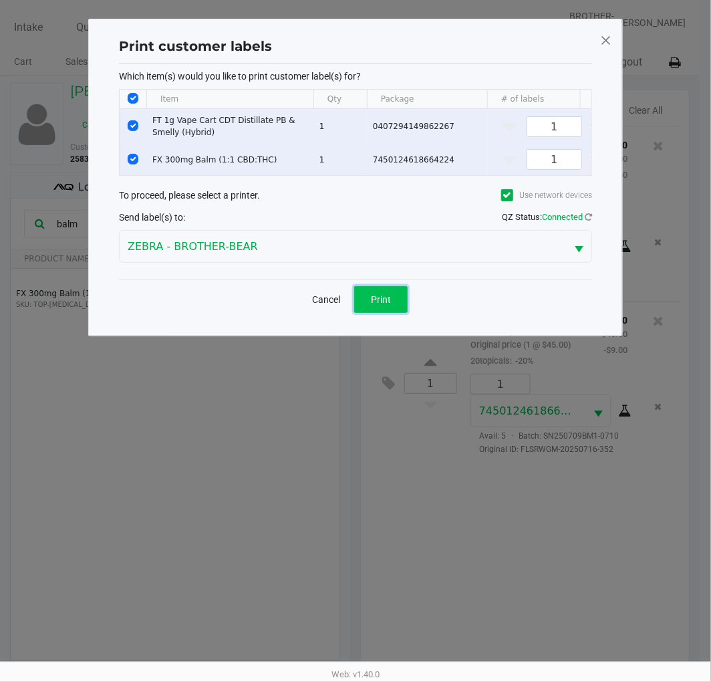
click at [386, 305] on span "Print" at bounding box center [381, 299] width 20 height 11
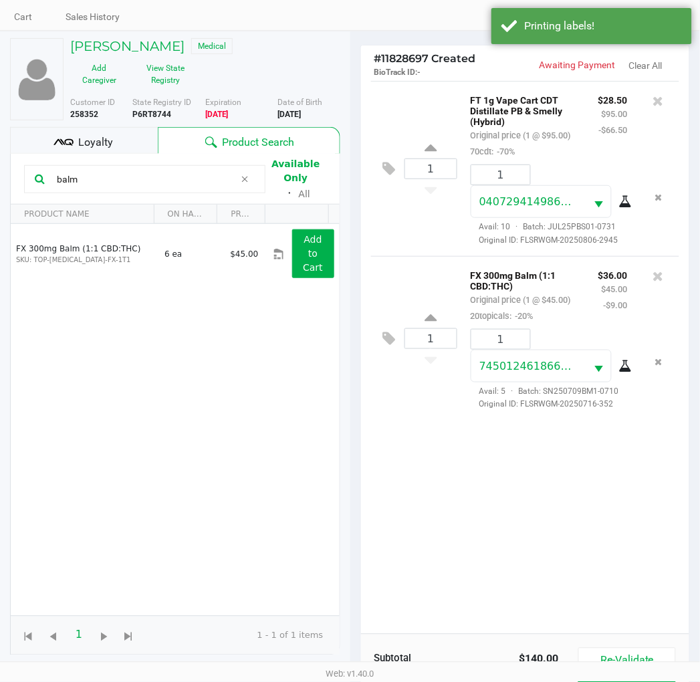
scroll to position [159, 0]
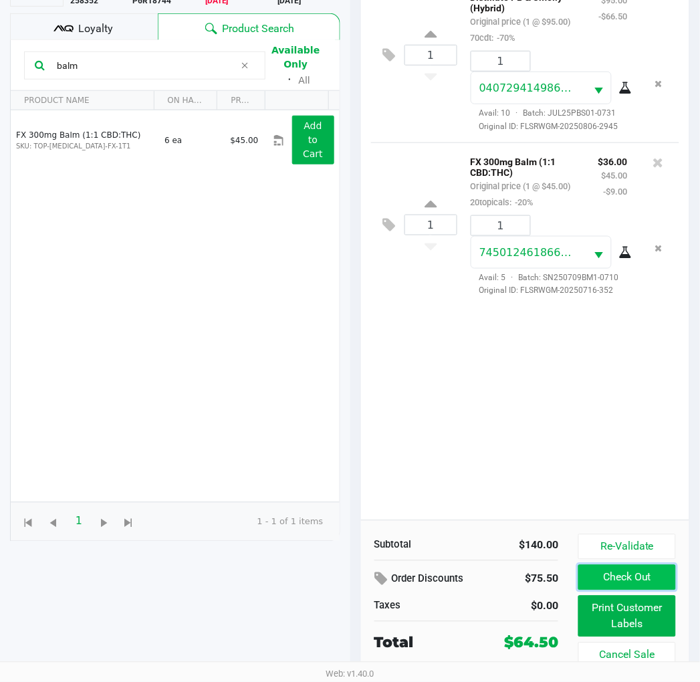
click at [624, 577] on button "Check Out" at bounding box center [626, 577] width 97 height 25
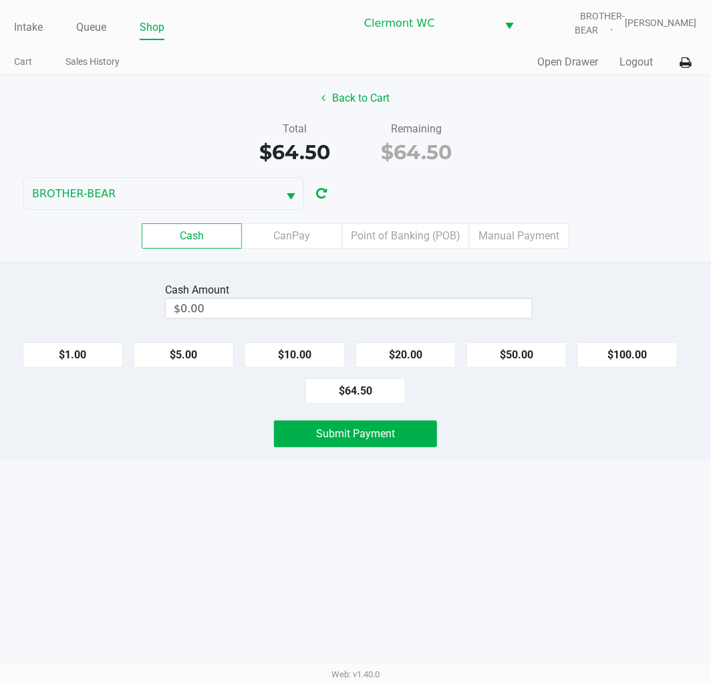
click at [303, 229] on label "CanPay" at bounding box center [292, 235] width 100 height 25
click at [0, 0] on 2 "CanPay" at bounding box center [0, 0] width 0 height 0
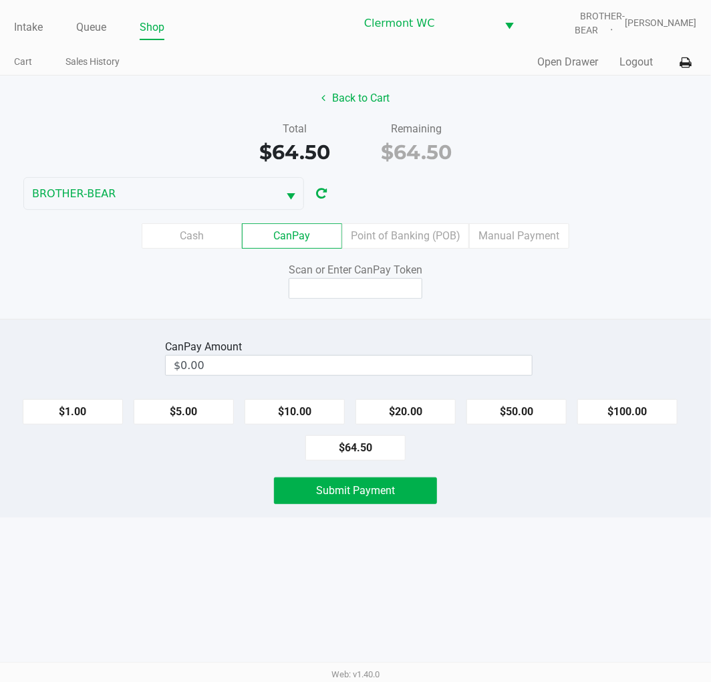
click at [382, 455] on button "$64.50" at bounding box center [356, 447] width 100 height 25
type input "$64.50"
click at [382, 318] on div "Back to Cart Total $64.50 Remaining $64.50 BROTHER-BEAR Cash CanPay Point of Ba…" at bounding box center [355, 197] width 711 height 243
click at [381, 296] on input at bounding box center [356, 288] width 134 height 21
type input "X1879412X"
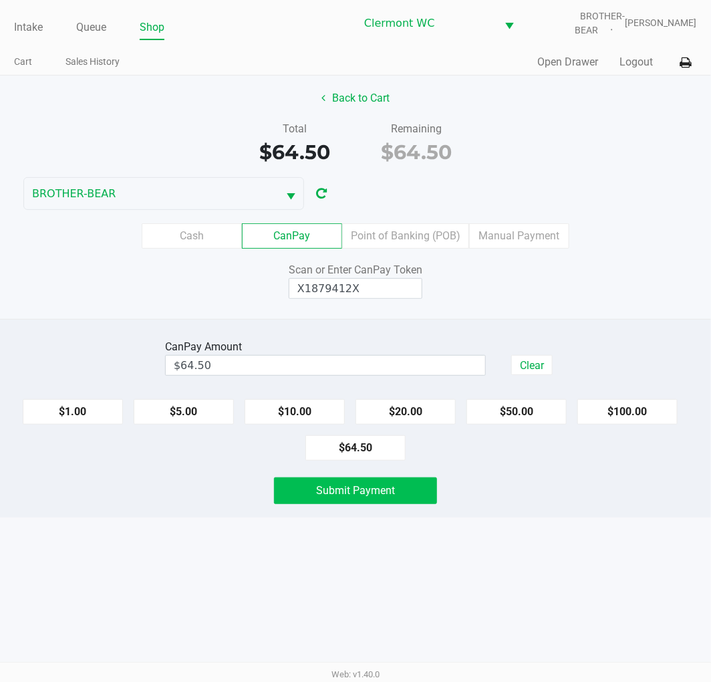
click at [389, 495] on span "Submit Payment" at bounding box center [355, 490] width 79 height 13
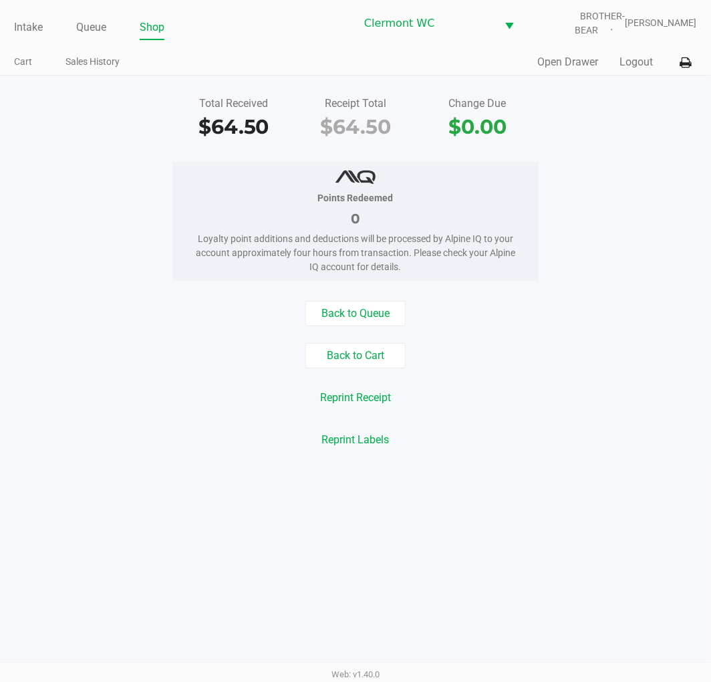
click at [560, 410] on div "Reprint Receipt" at bounding box center [355, 397] width 731 height 25
click at [19, 27] on link "Intake" at bounding box center [28, 27] width 29 height 19
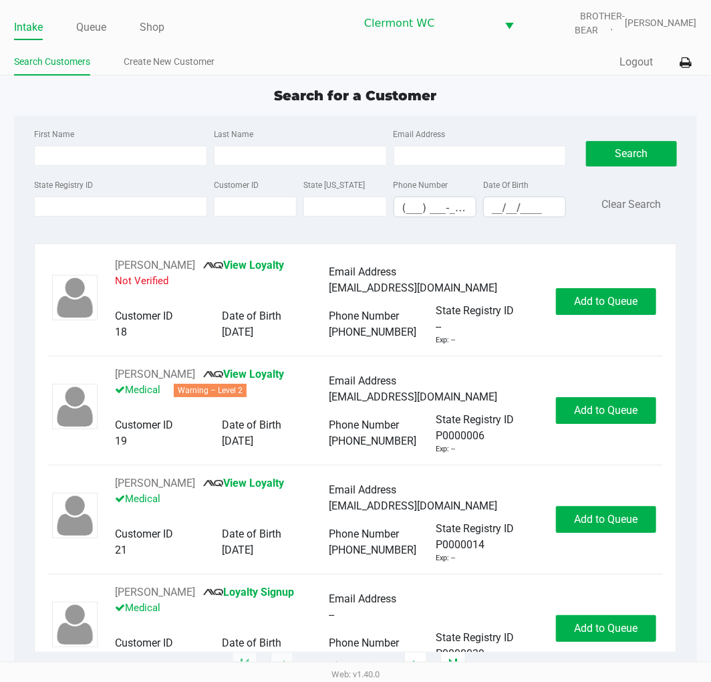
click at [556, 86] on div "Search for a Customer" at bounding box center [355, 96] width 703 height 20
click at [89, 25] on link "Queue" at bounding box center [91, 27] width 30 height 19
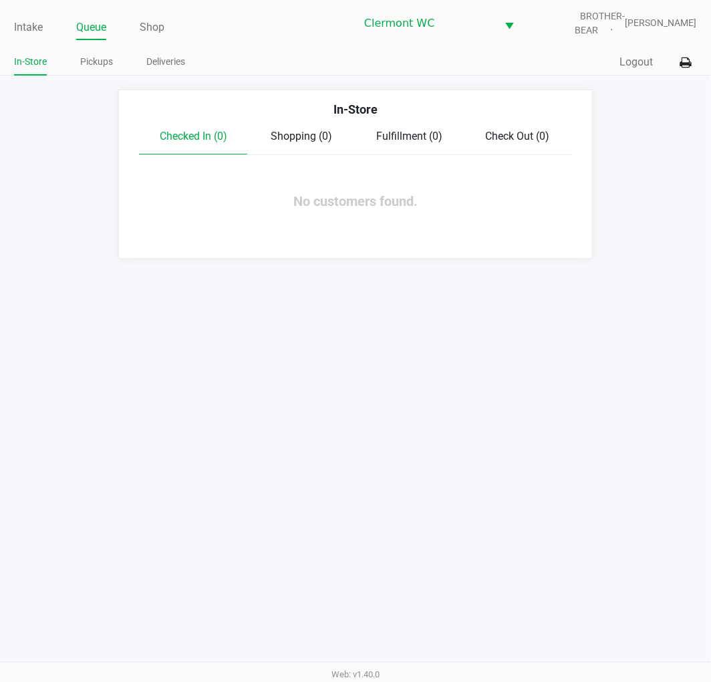
click at [96, 57] on link "Pickups" at bounding box center [96, 61] width 33 height 17
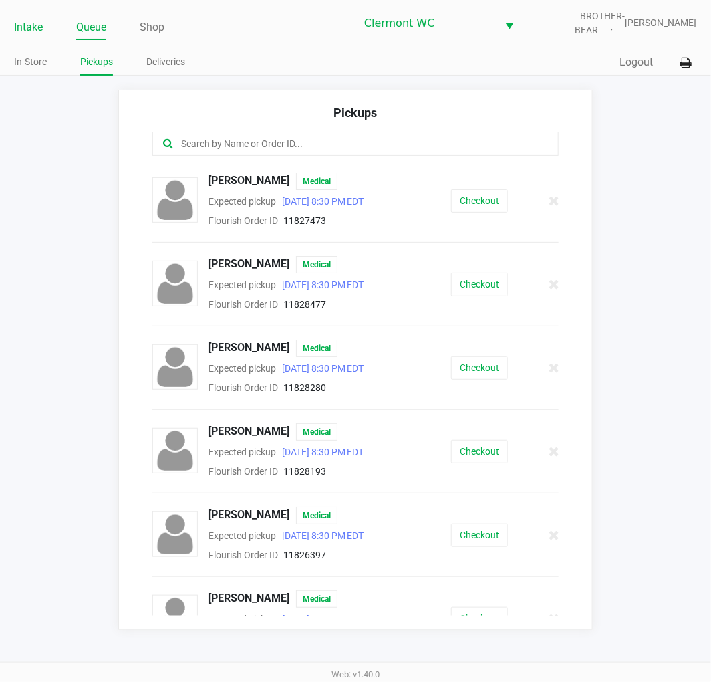
click at [31, 28] on link "Intake" at bounding box center [28, 27] width 29 height 19
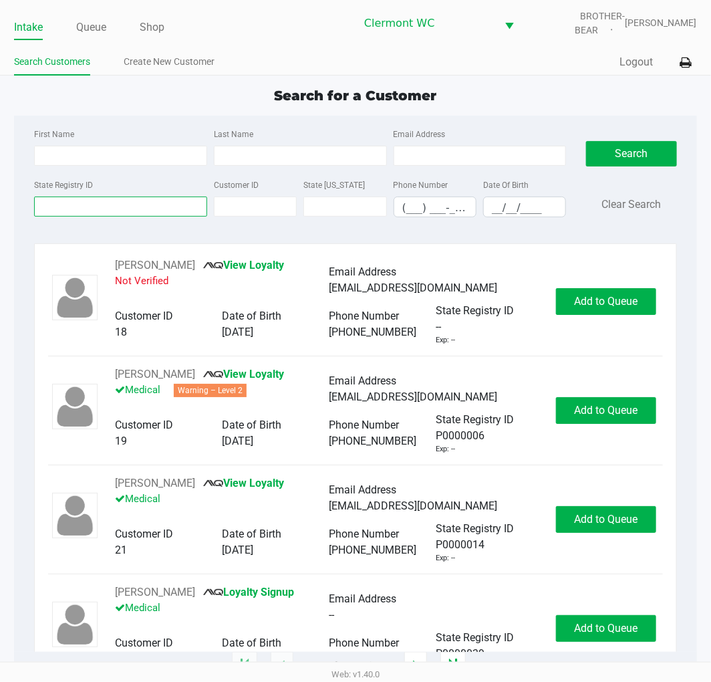
click at [154, 211] on input "State Registry ID" at bounding box center [120, 207] width 173 height 20
click at [556, 64] on div "Quick Sale Logout" at bounding box center [527, 62] width 342 height 25
click at [122, 207] on input "State Registry ID" at bounding box center [120, 207] width 173 height 20
click at [116, 210] on input "State Registry ID" at bounding box center [120, 207] width 173 height 20
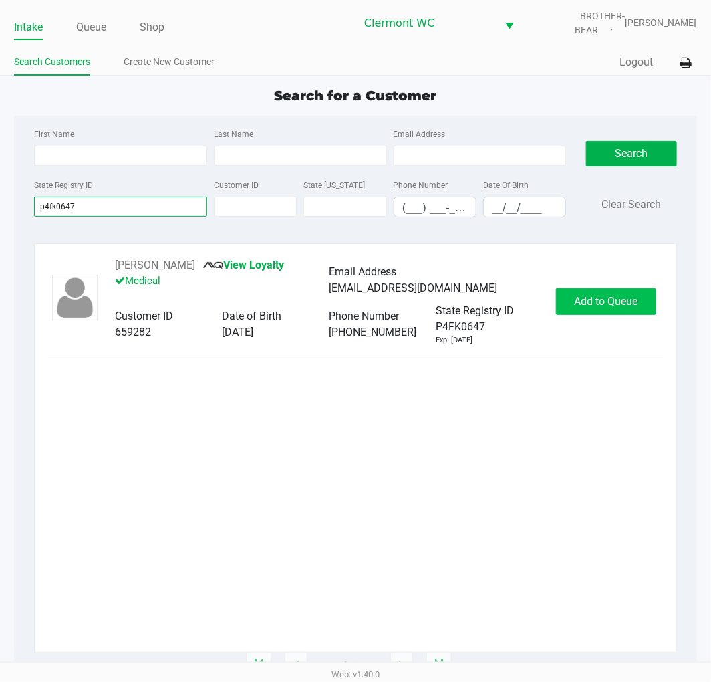
type input "p4fk0647"
click at [616, 304] on span "Add to Queue" at bounding box center [606, 301] width 64 height 13
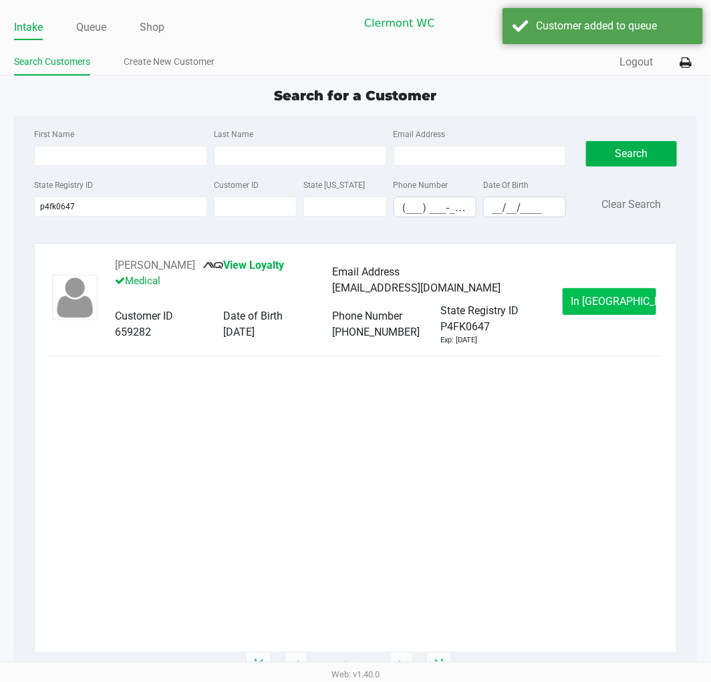
click at [614, 306] on span "In Queue" at bounding box center [628, 301] width 112 height 13
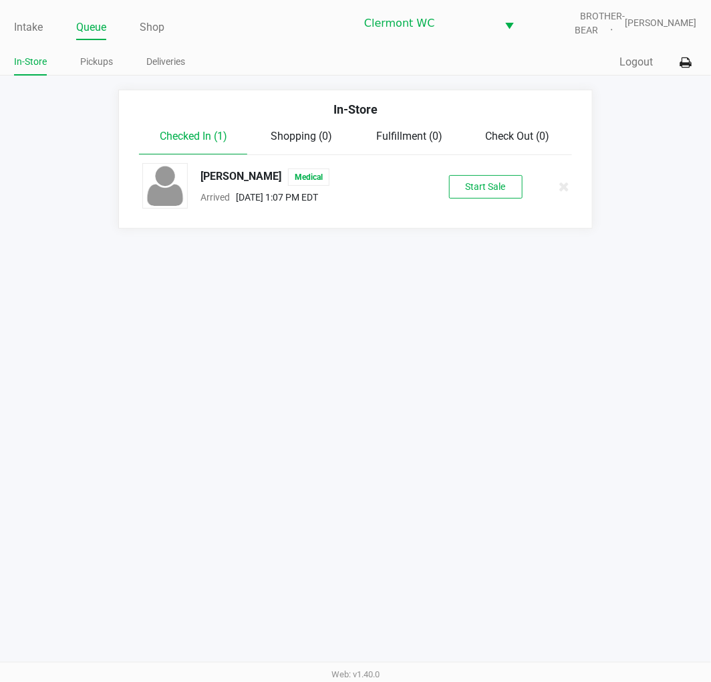
click at [475, 188] on button "Start Sale" at bounding box center [486, 186] width 74 height 23
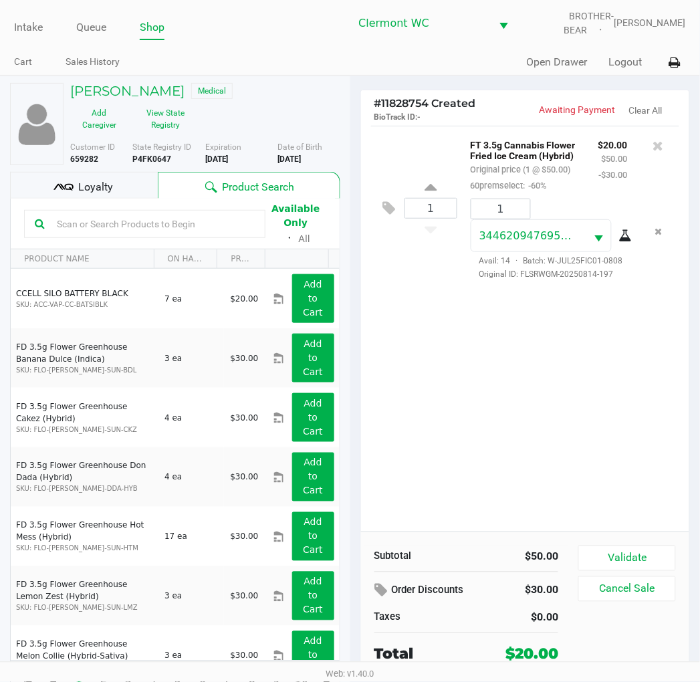
click at [620, 424] on div "1 FT 3.5g Cannabis Flower Fried Ice Cream (Hybrid) Original price (1 @ $50.00) …" at bounding box center [525, 329] width 329 height 406
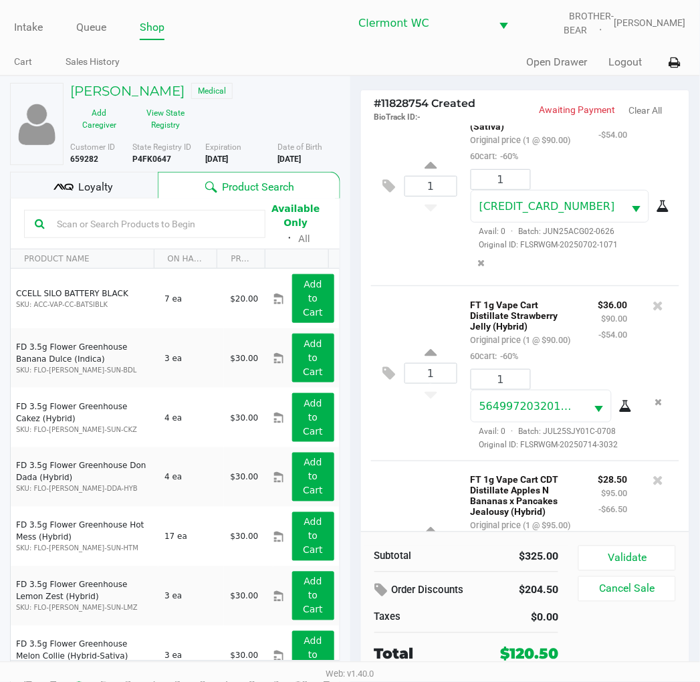
scroll to position [404, 0]
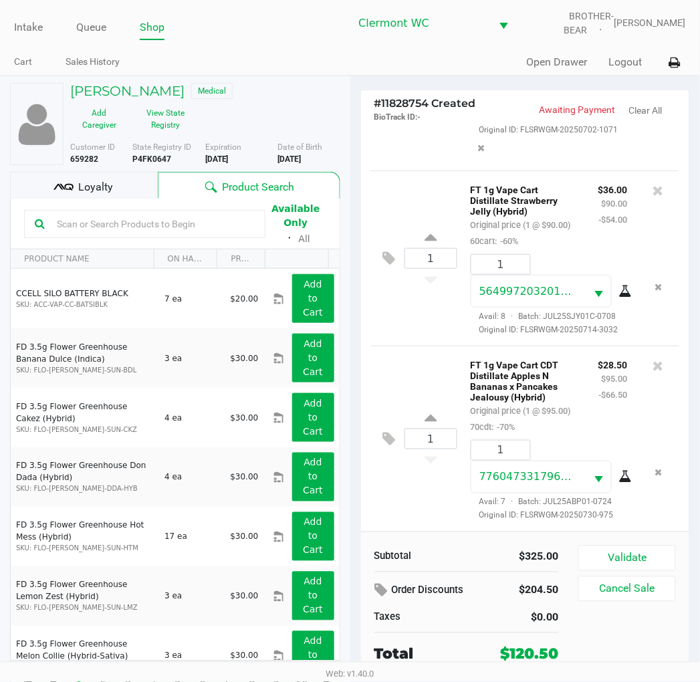
click at [136, 172] on div "Loyalty" at bounding box center [84, 185] width 148 height 27
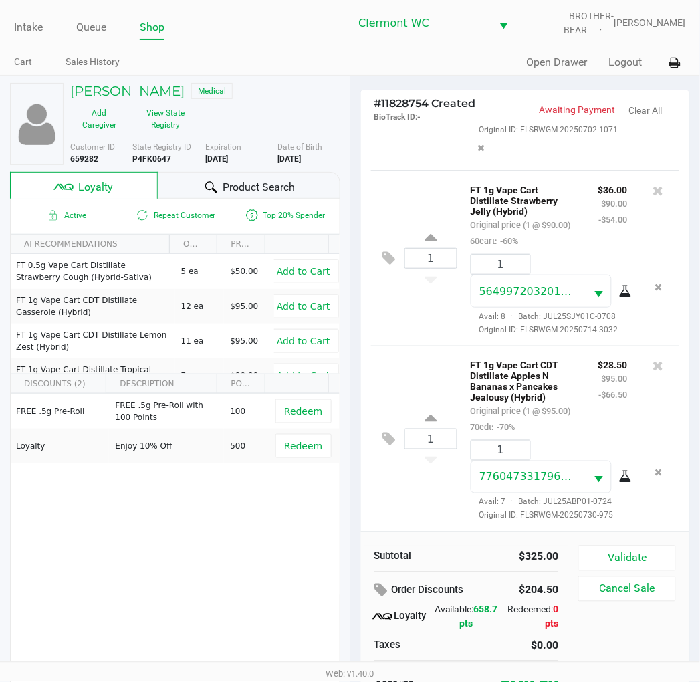
scroll to position [25, 0]
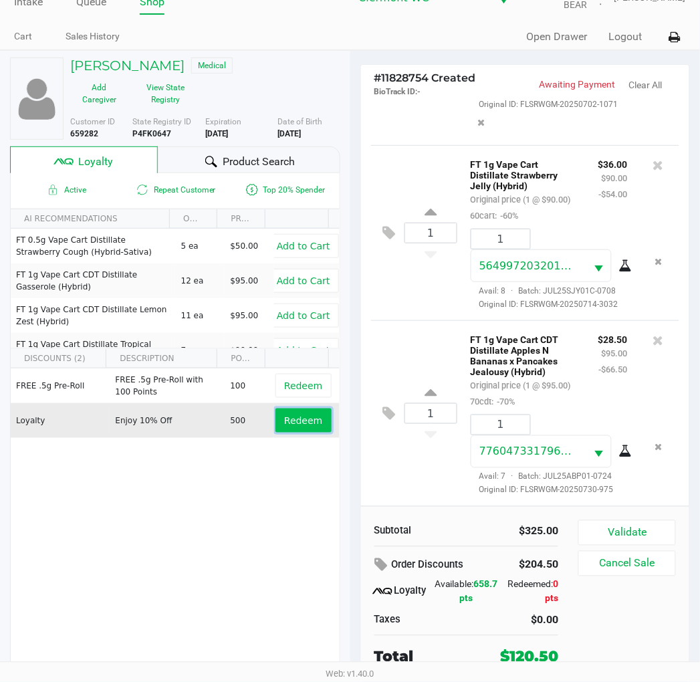
click at [304, 418] on span "Redeem" at bounding box center [303, 420] width 38 height 11
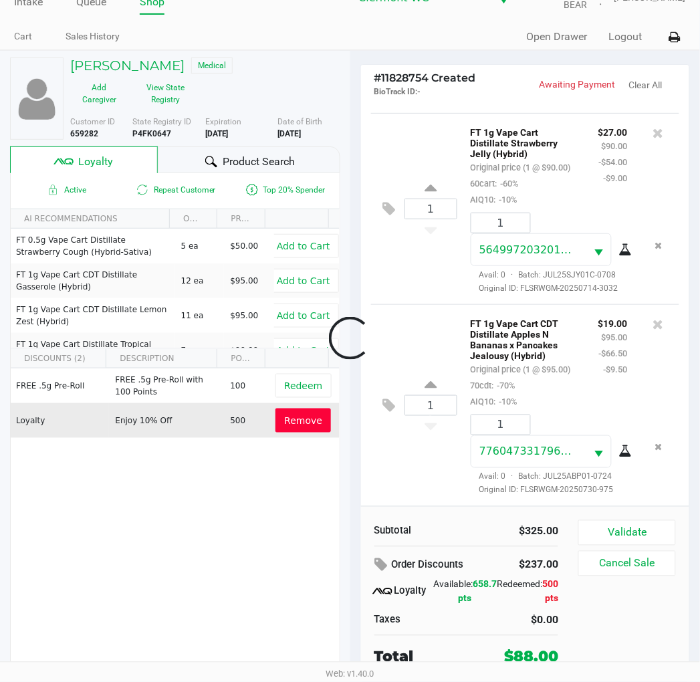
scroll to position [473, 0]
click at [203, 165] on div at bounding box center [211, 162] width 16 height 16
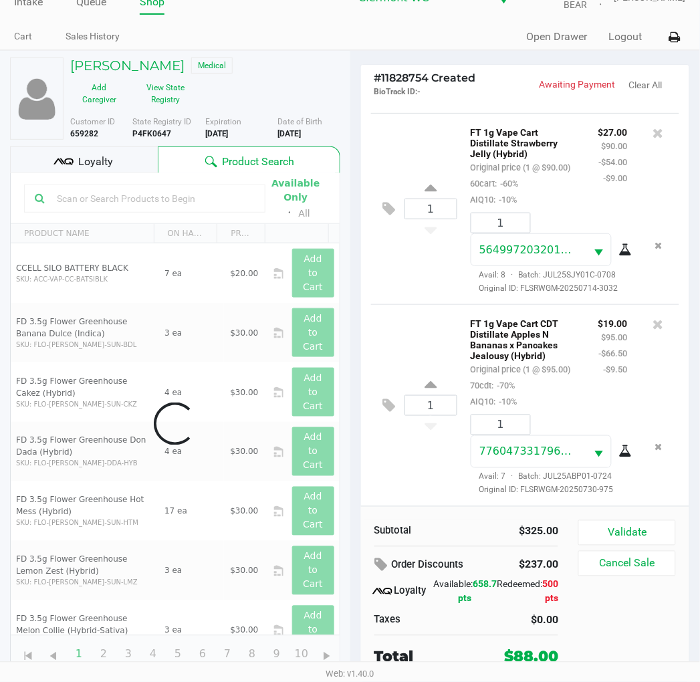
click at [162, 197] on div "Data table" at bounding box center [175, 423] width 329 height 501
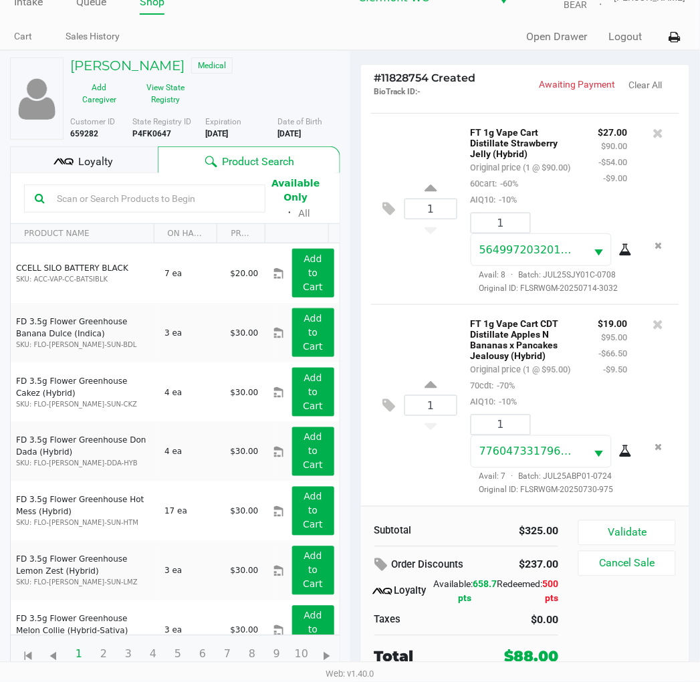
click at [162, 197] on input "text" at bounding box center [152, 199] width 203 height 20
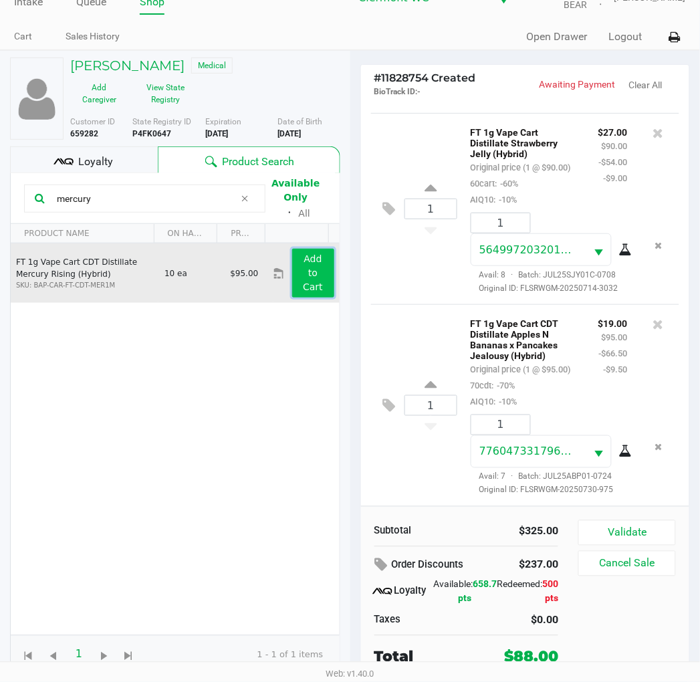
click at [303, 268] on app-button-loader "Add to Cart" at bounding box center [313, 272] width 20 height 39
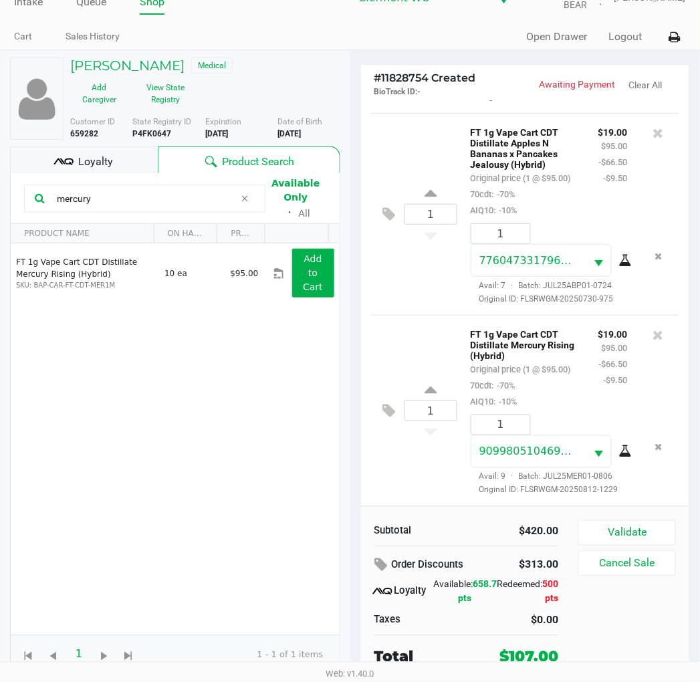
scroll to position [682, 0]
click at [654, 523] on button "Validate" at bounding box center [626, 532] width 97 height 25
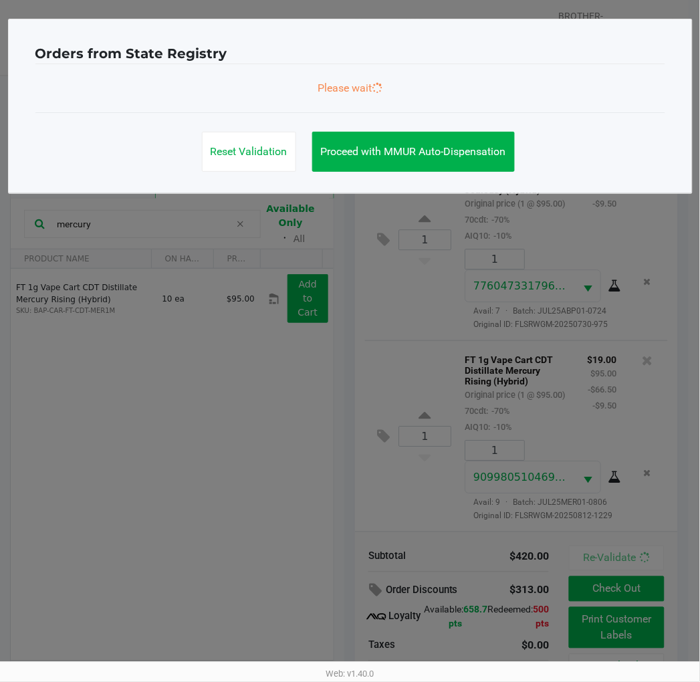
scroll to position [0, 0]
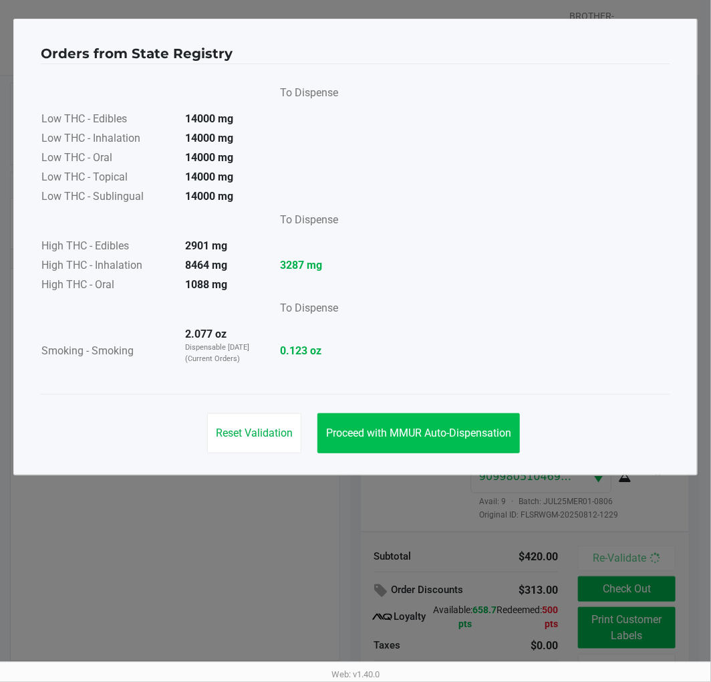
click at [464, 433] on span "Proceed with MMUR Auto-Dispensation" at bounding box center [418, 433] width 185 height 13
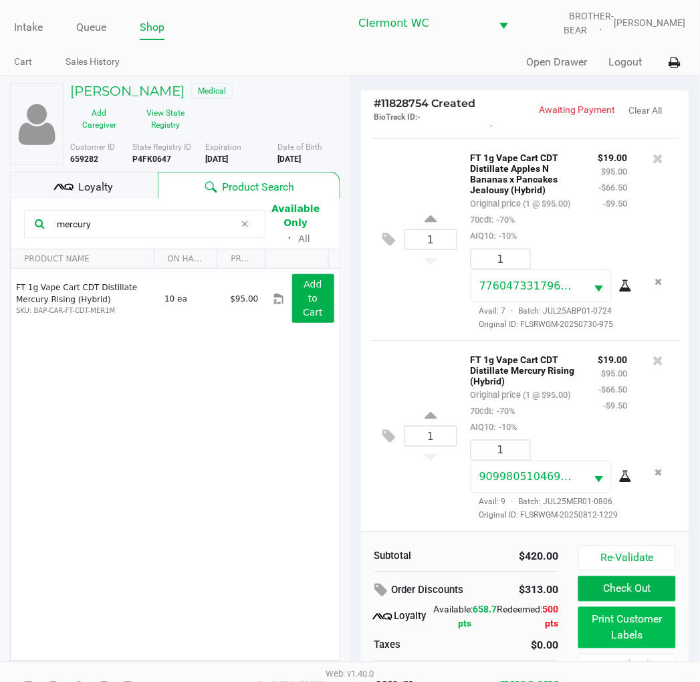
click at [625, 630] on button "Print Customer Labels" at bounding box center [626, 627] width 97 height 41
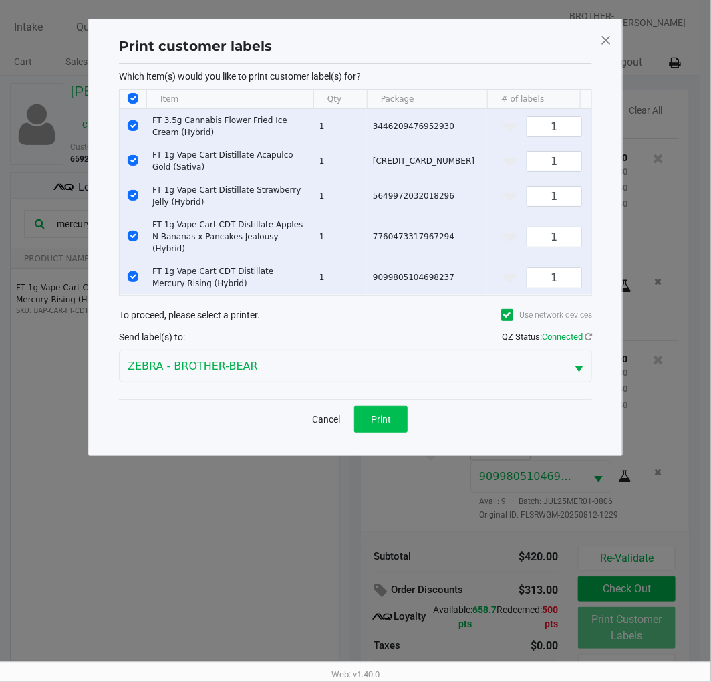
click at [406, 417] on button "Print" at bounding box center [380, 419] width 53 height 27
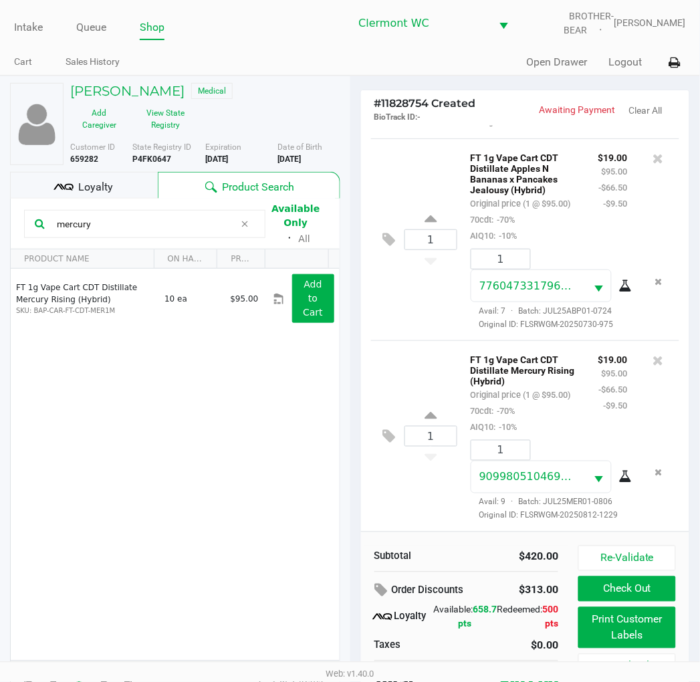
drag, startPoint x: 158, startPoint y: 224, endPoint x: -1, endPoint y: 213, distance: 160.2
click at [0, 213] on html "Intake Queue Shop Clermont WC BROTHER-BEAR Sharlene Amadio Cart Sales History Q…" at bounding box center [350, 341] width 700 height 682
type input "\"
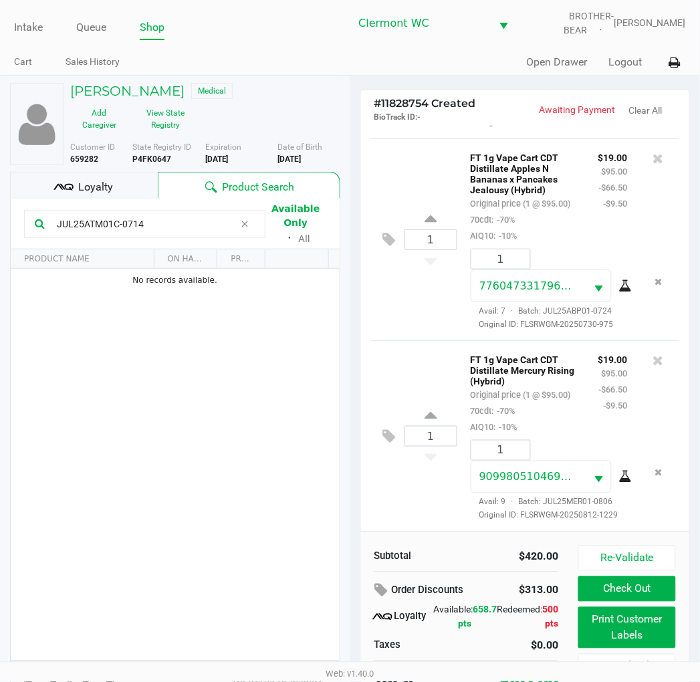
type input "JUL25ATM01C-0714"
click at [400, 358] on div "1 FT 1g Vape Cart CDT Distillate Mercury Rising (Hybrid) Original price (1 @ $9…" at bounding box center [525, 435] width 309 height 191
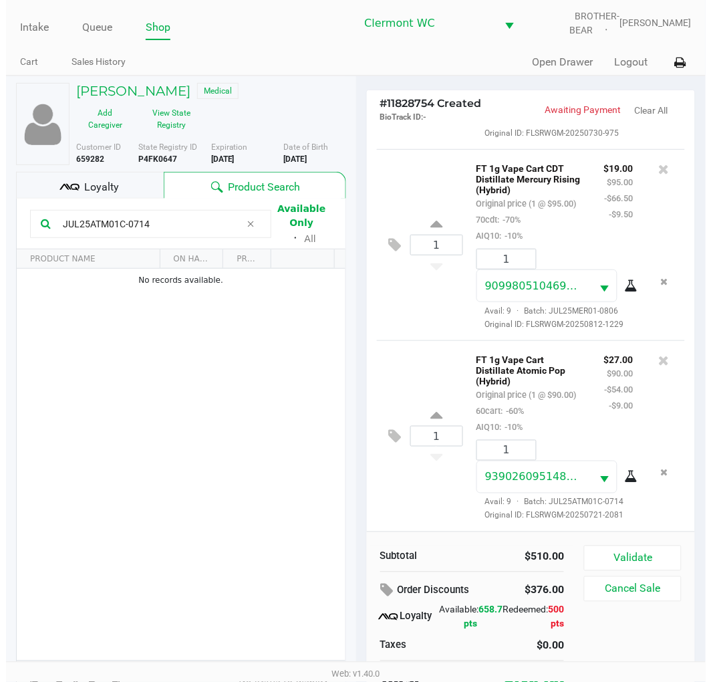
scroll to position [906, 0]
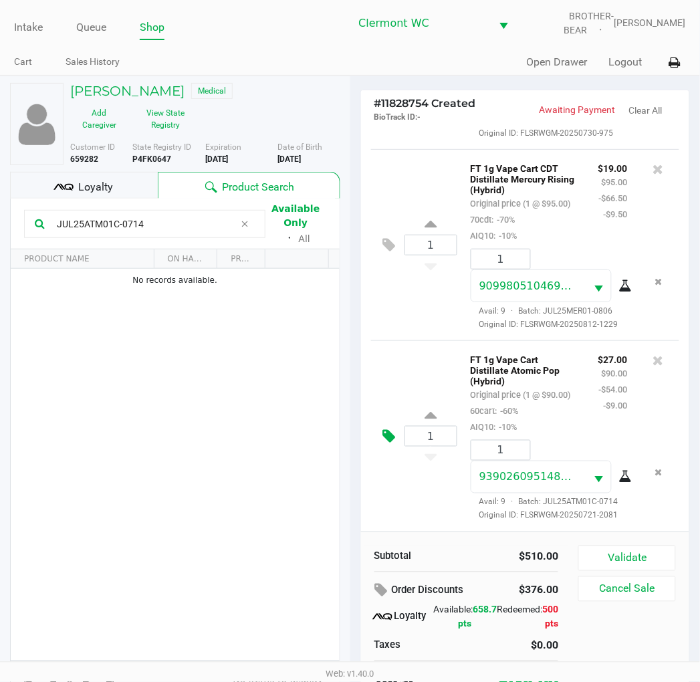
click at [393, 429] on button at bounding box center [392, 436] width 23 height 32
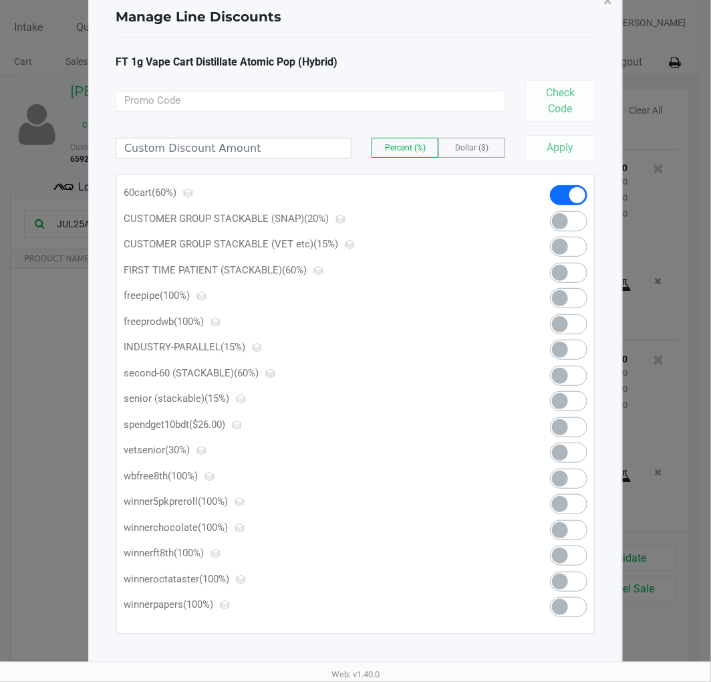
scroll to position [0, 0]
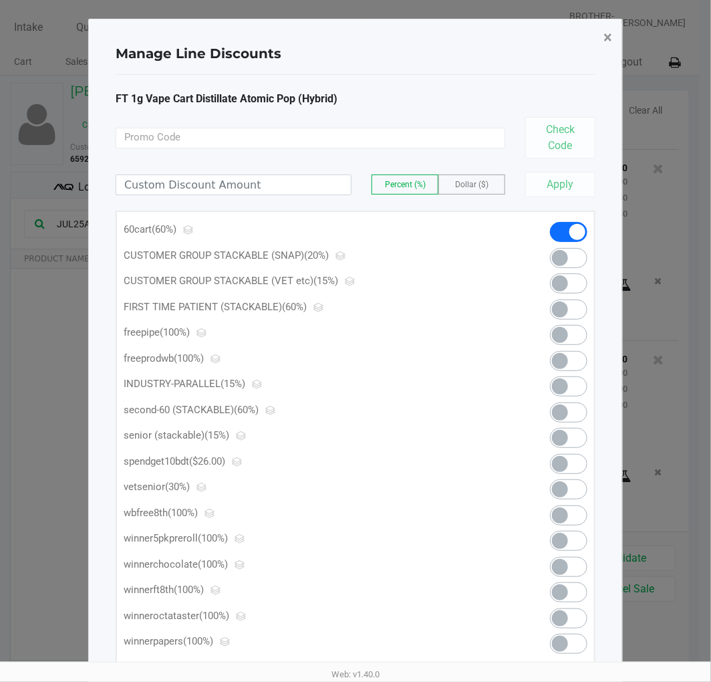
click at [606, 37] on span "×" at bounding box center [608, 37] width 9 height 19
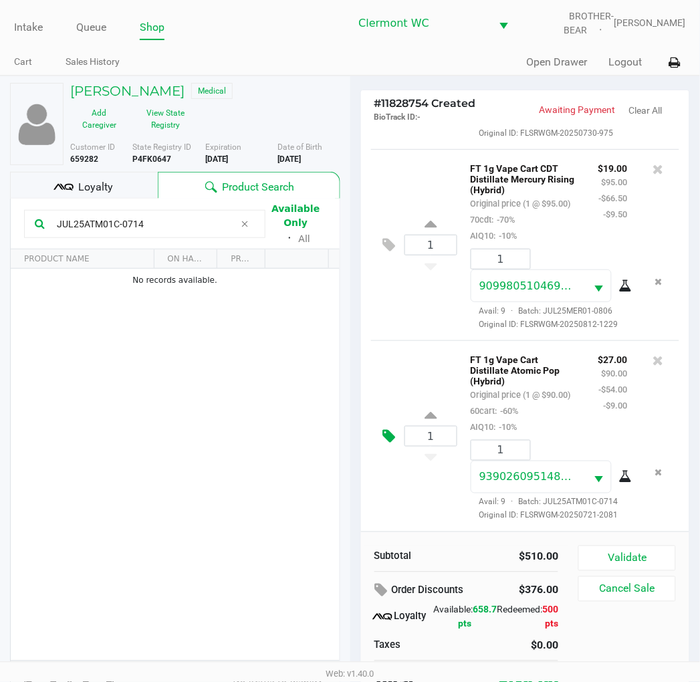
click at [389, 429] on icon at bounding box center [389, 436] width 13 height 15
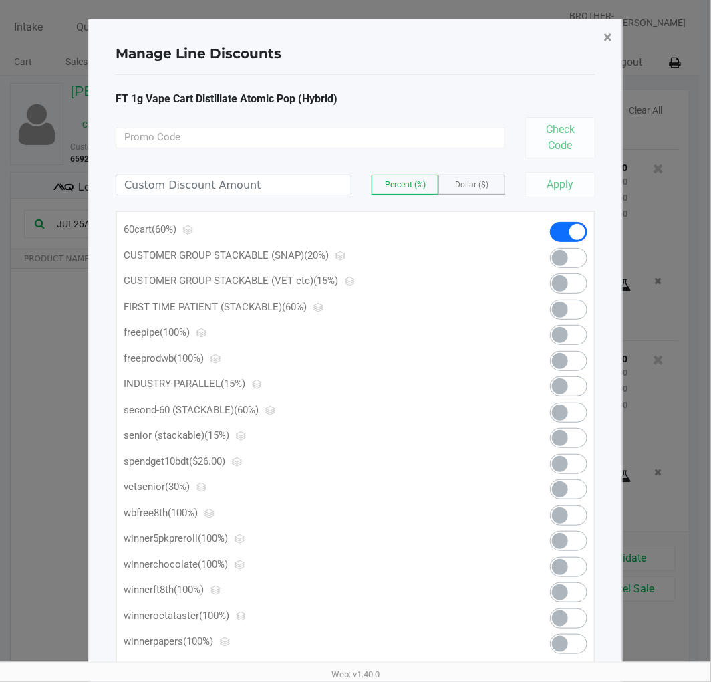
click at [607, 37] on span "×" at bounding box center [608, 37] width 9 height 19
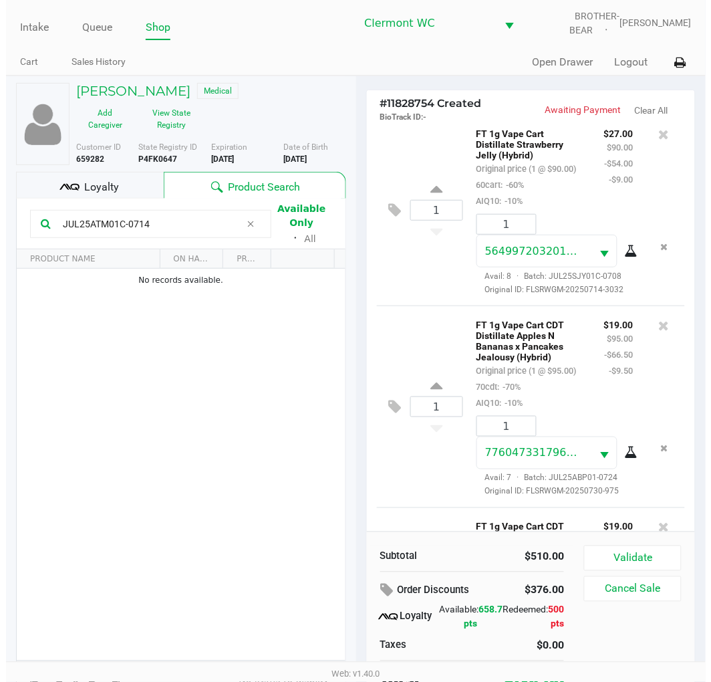
scroll to position [386, 0]
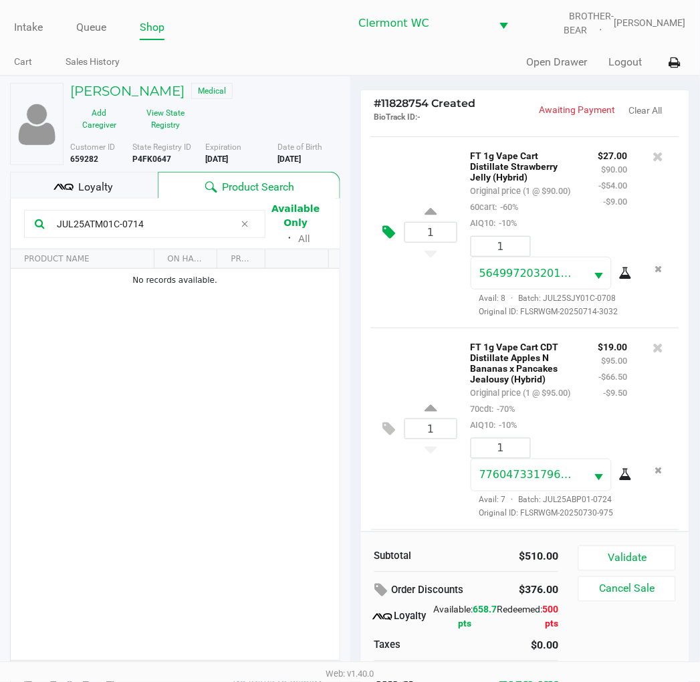
click at [390, 240] on icon at bounding box center [389, 232] width 13 height 15
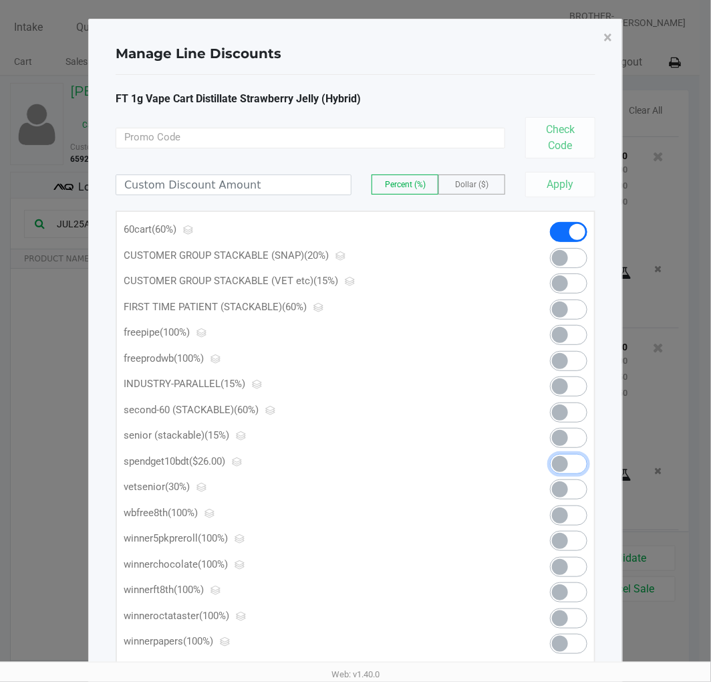
click at [574, 467] on span at bounding box center [568, 464] width 37 height 20
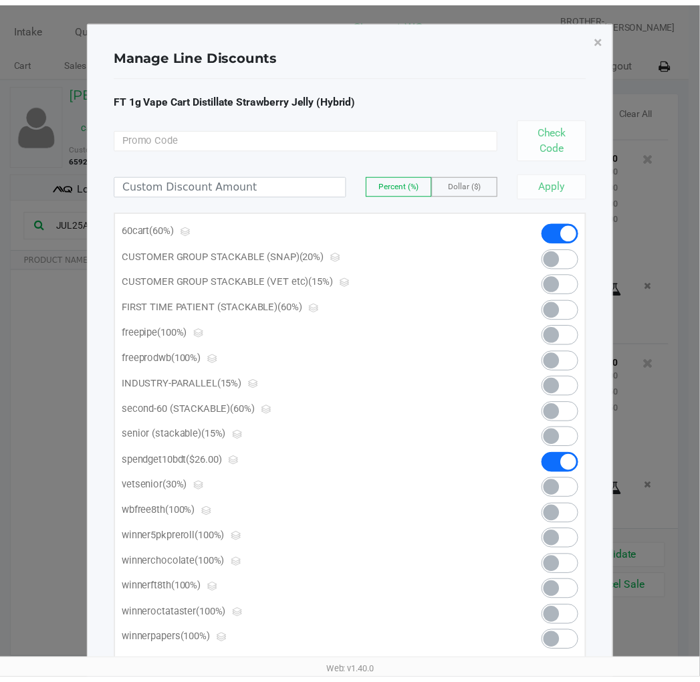
scroll to position [906, 0]
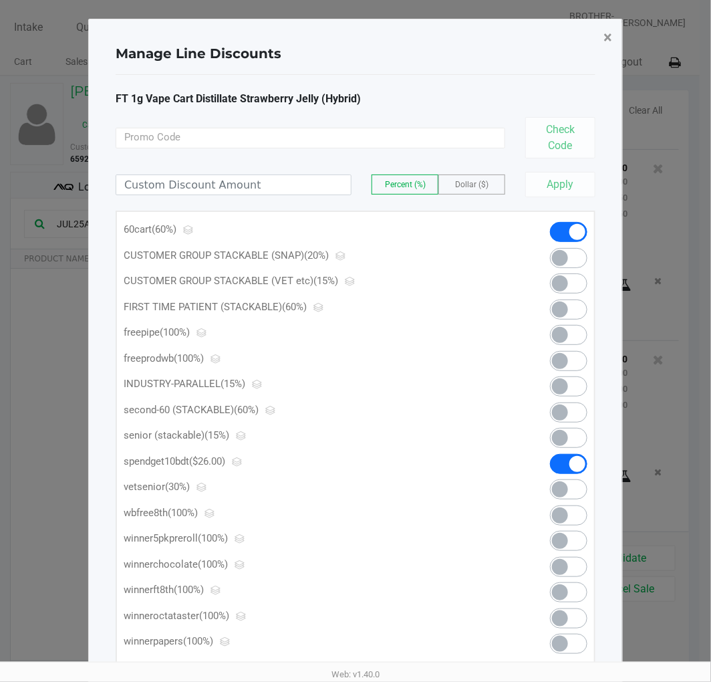
click at [606, 39] on span "×" at bounding box center [608, 37] width 9 height 19
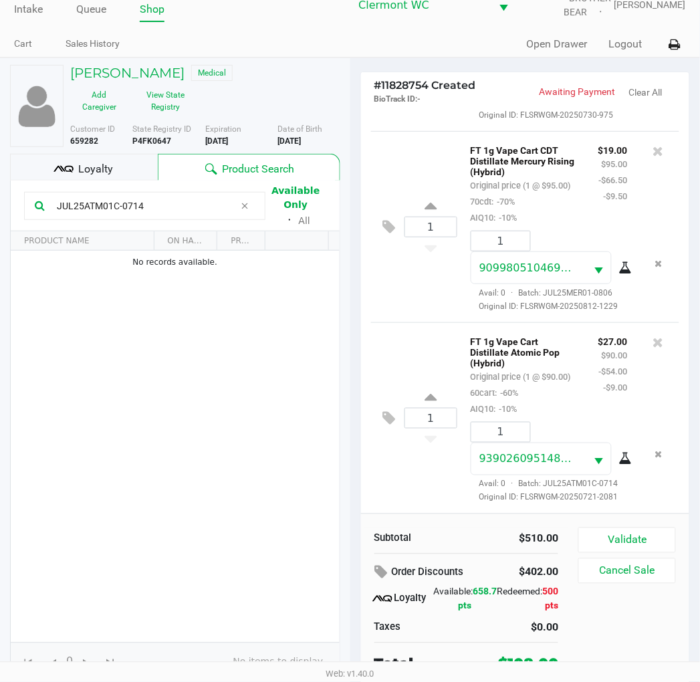
scroll to position [25, 0]
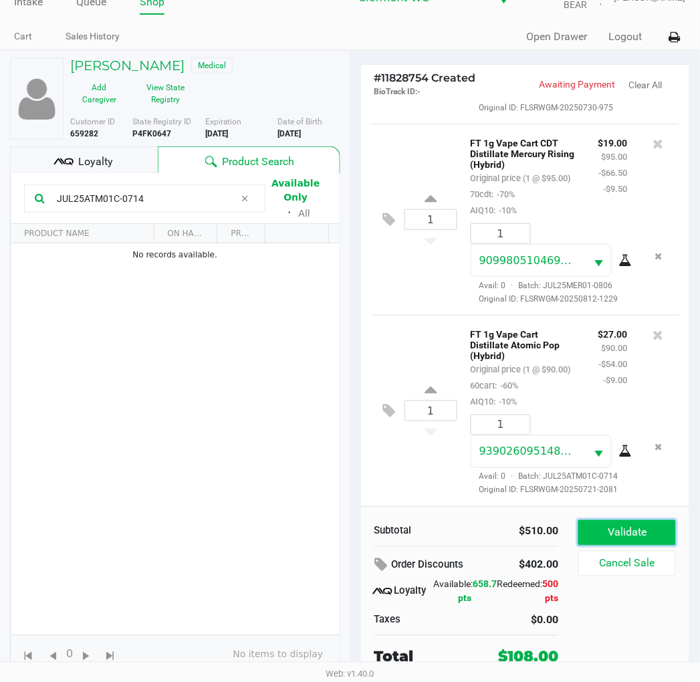
click at [640, 530] on button "Validate" at bounding box center [626, 532] width 97 height 25
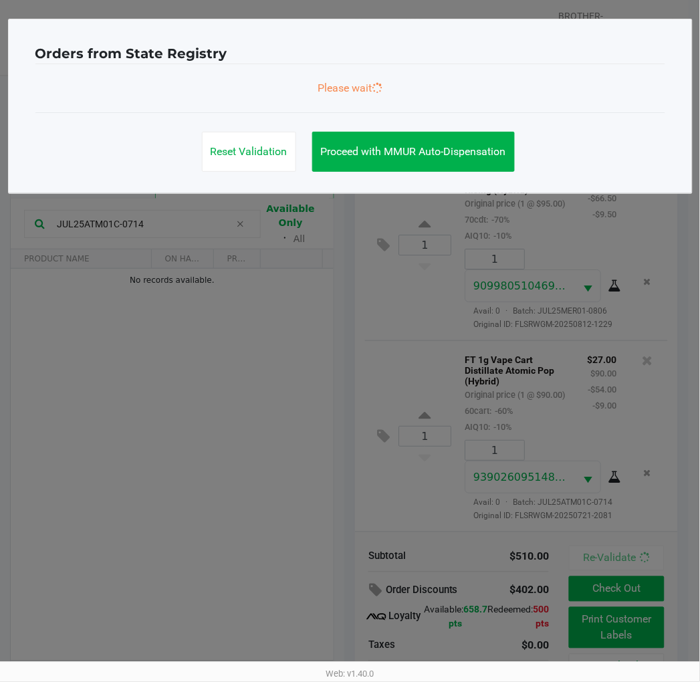
scroll to position [0, 0]
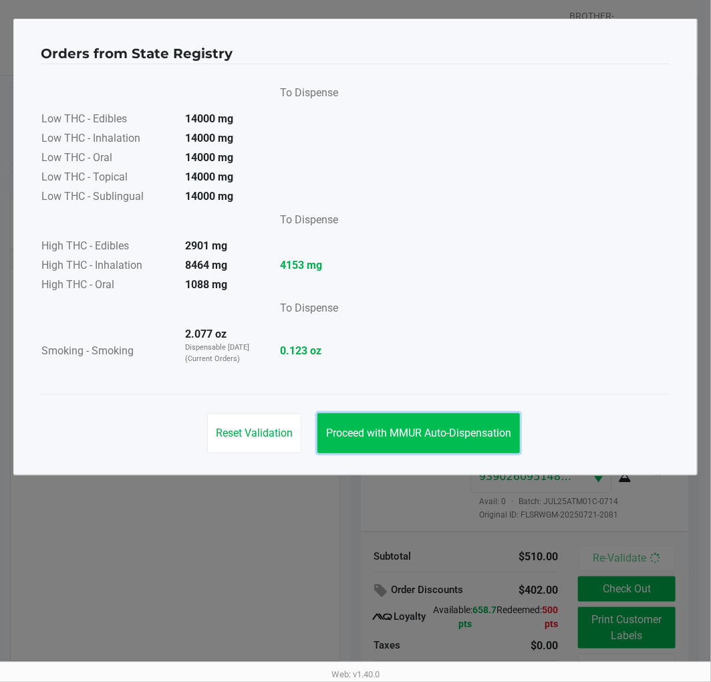
click at [394, 420] on button "Proceed with MMUR Auto-Dispensation" at bounding box center [419, 433] width 203 height 40
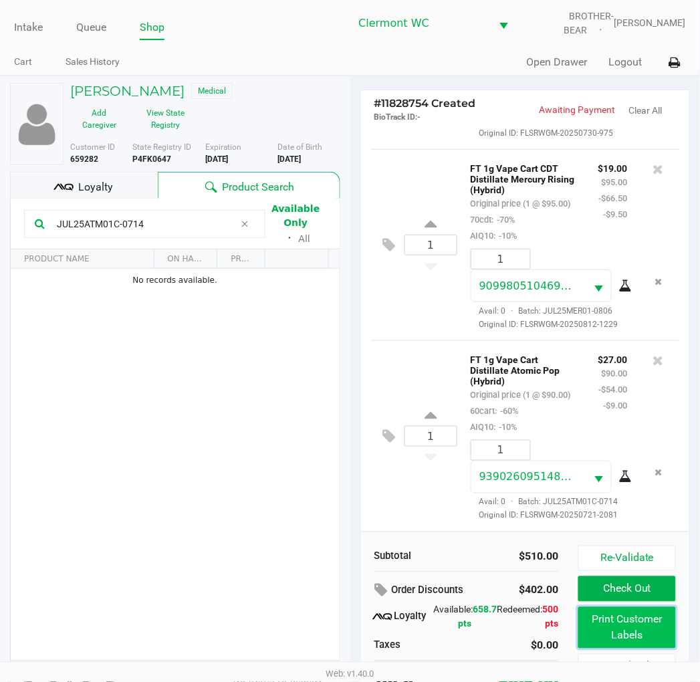
click at [615, 626] on button "Print Customer Labels" at bounding box center [626, 627] width 97 height 41
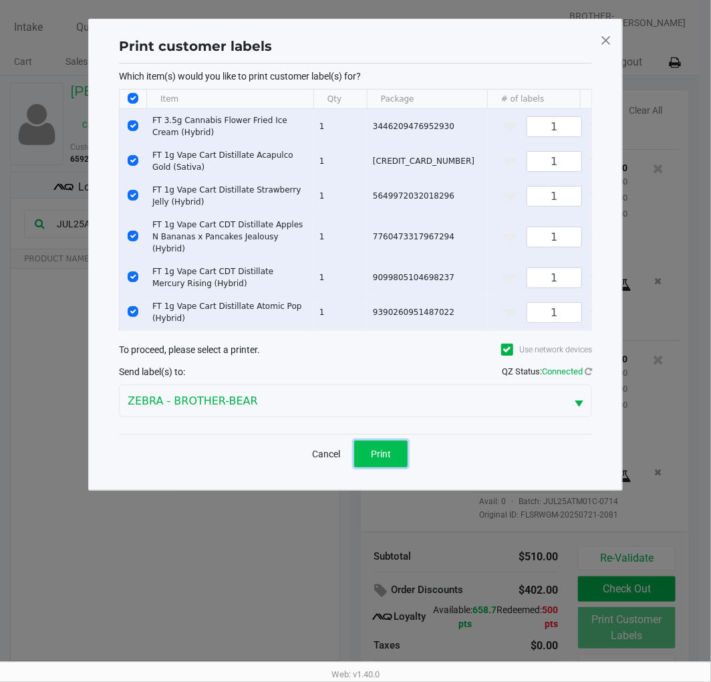
click at [375, 457] on span "Print" at bounding box center [381, 454] width 20 height 11
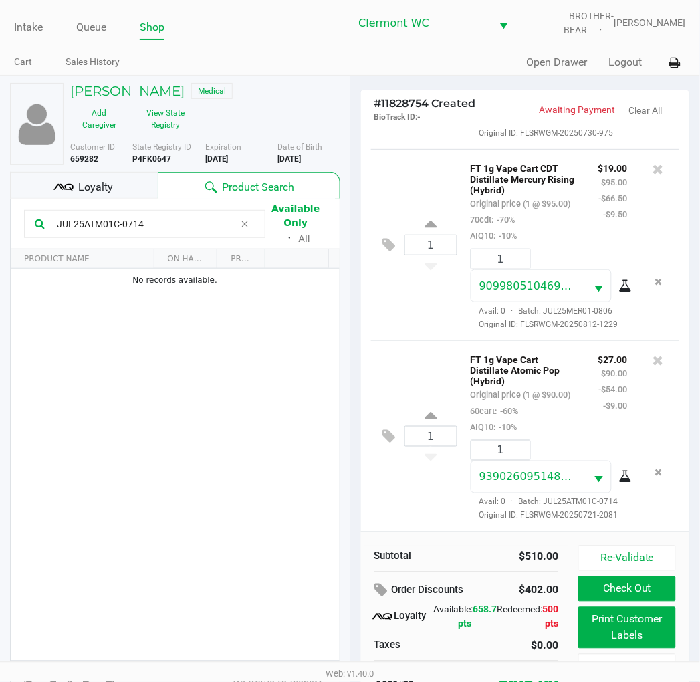
click at [335, 672] on span "Web: v1.40.0" at bounding box center [350, 674] width 48 height 10
click at [285, 424] on div "No records available." at bounding box center [175, 465] width 329 height 392
click at [658, 591] on button "Check Out" at bounding box center [626, 588] width 97 height 25
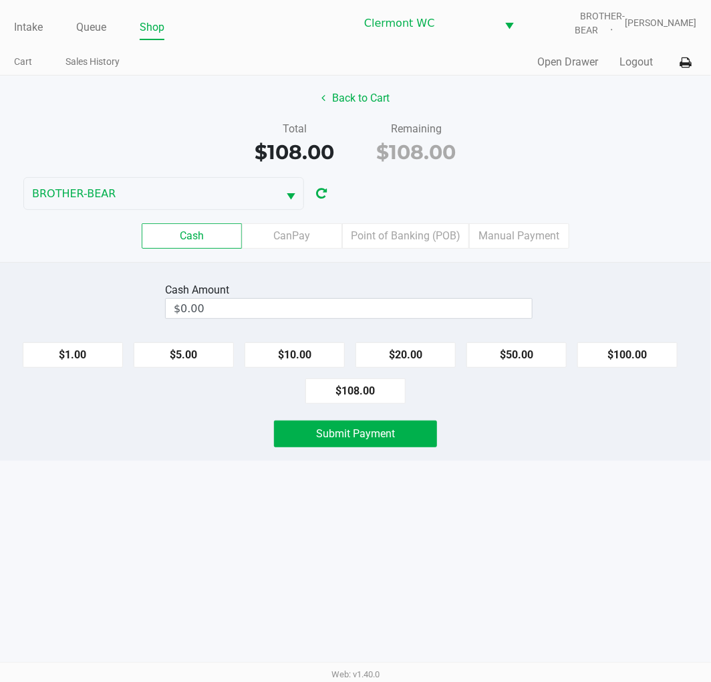
click at [313, 312] on input "$0.00" at bounding box center [349, 308] width 366 height 19
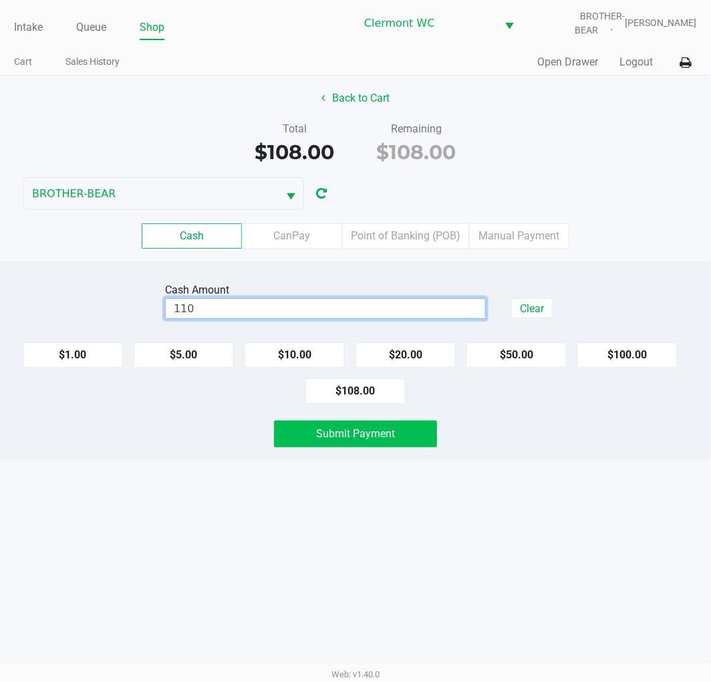
click at [404, 429] on button "Submit Payment" at bounding box center [355, 433] width 163 height 27
type input "$110.00"
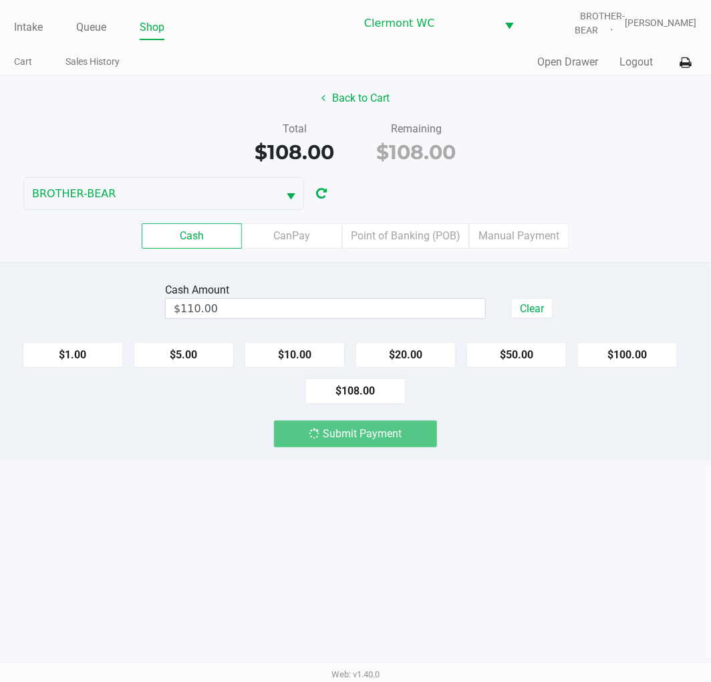
click at [77, 652] on div "Intake Queue Shop Clermont WC BROTHER-BEAR Sharlene Amadio Cart Sales History Q…" at bounding box center [355, 341] width 711 height 682
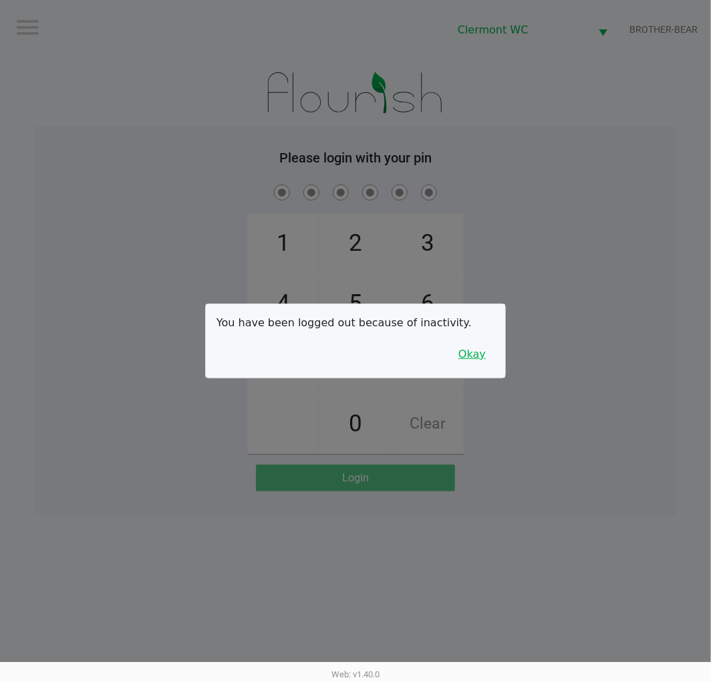
click at [477, 363] on button "Okay" at bounding box center [472, 354] width 45 height 25
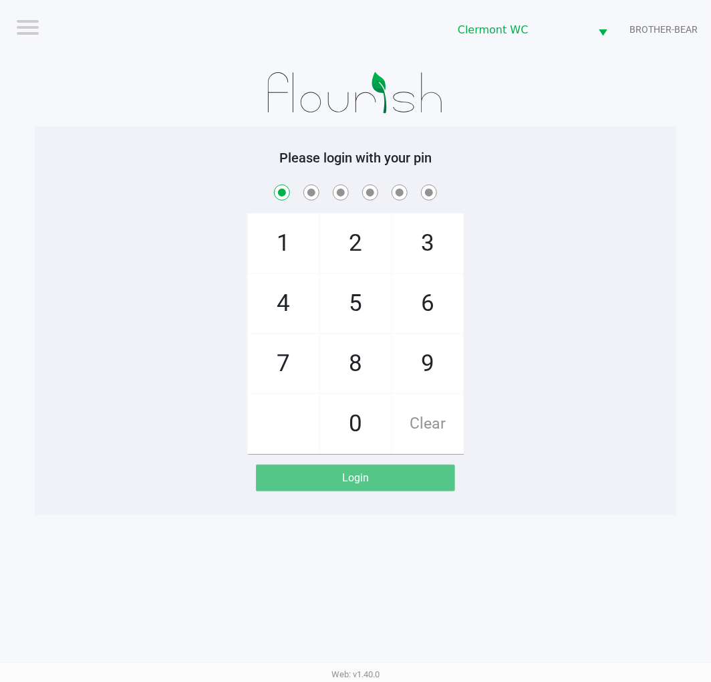
checkbox input "true"
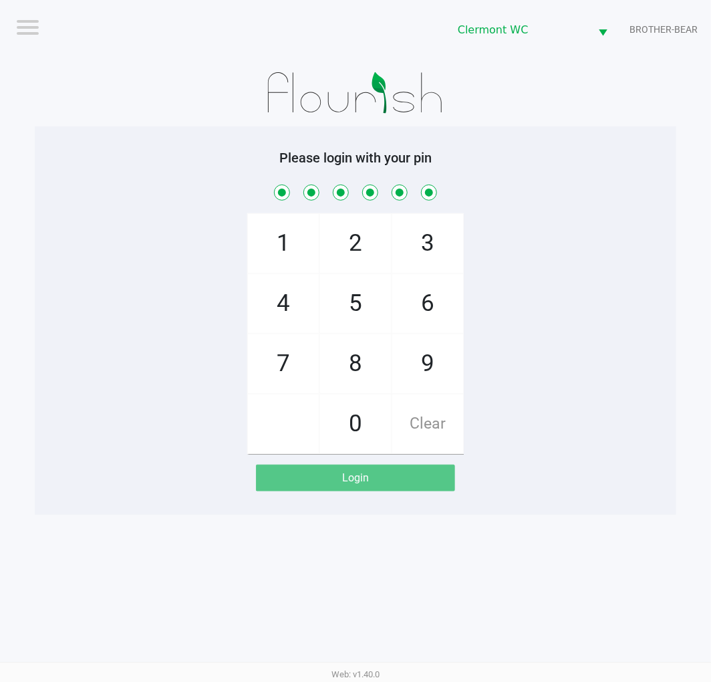
checkbox input "true"
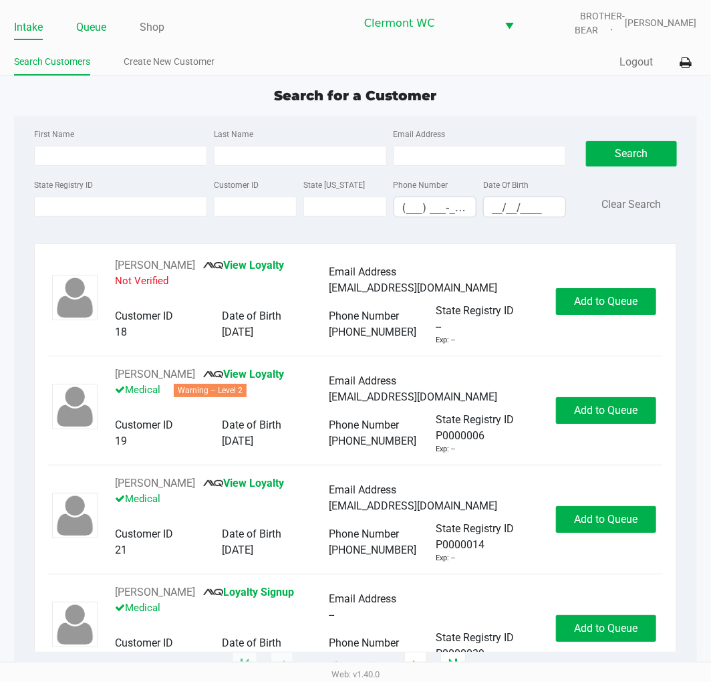
click at [98, 25] on link "Queue" at bounding box center [91, 27] width 30 height 19
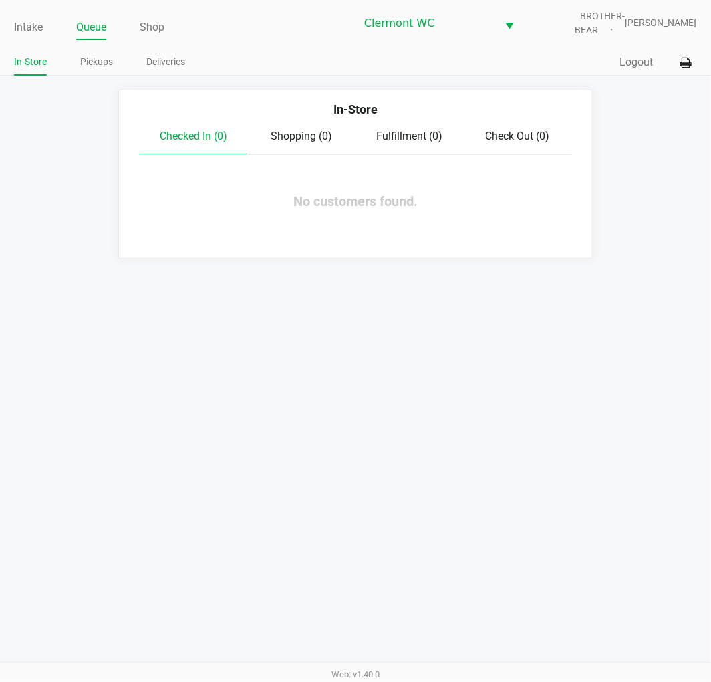
click at [7, 21] on div "Intake Queue Shop Clermont WC BROTHER-BEAR Sharlene Amadio In-Store Pickups Del…" at bounding box center [355, 38] width 711 height 76
click at [13, 21] on div "Intake Queue Shop Clermont WC BROTHER-BEAR Sharlene Amadio In-Store Pickups Del…" at bounding box center [355, 38] width 711 height 76
click at [29, 24] on link "Intake" at bounding box center [28, 27] width 29 height 19
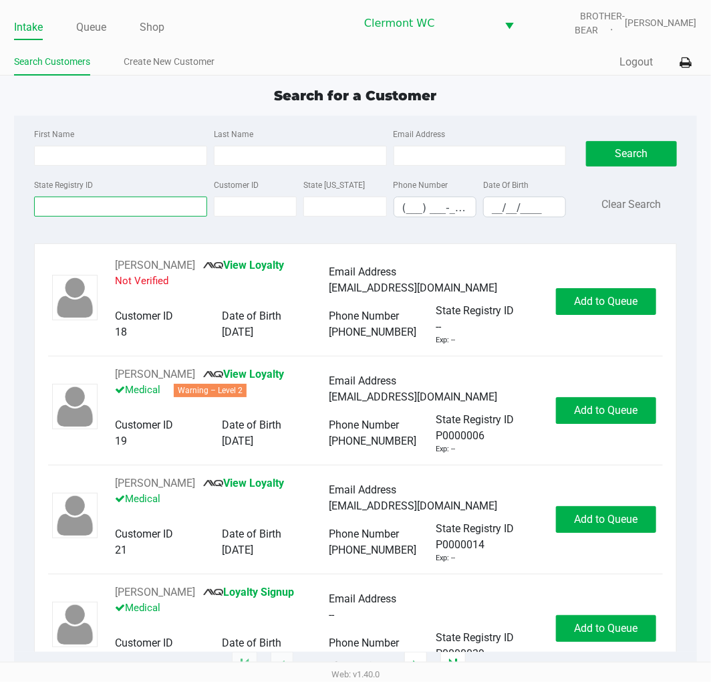
click at [84, 209] on input "State Registry ID" at bounding box center [120, 207] width 173 height 20
click at [138, 217] on input "State Registry ID" at bounding box center [120, 207] width 173 height 20
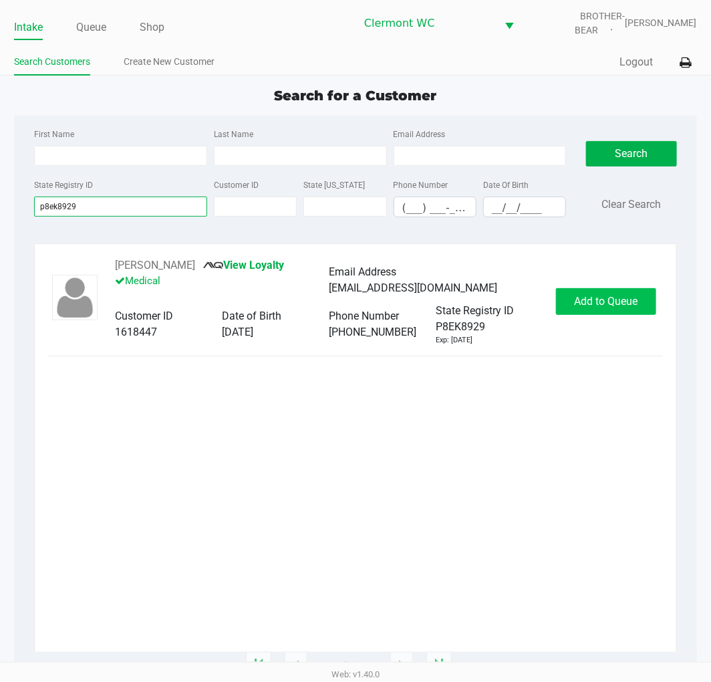
type input "p8ek8929"
click at [593, 297] on span "Add to Queue" at bounding box center [606, 301] width 64 height 13
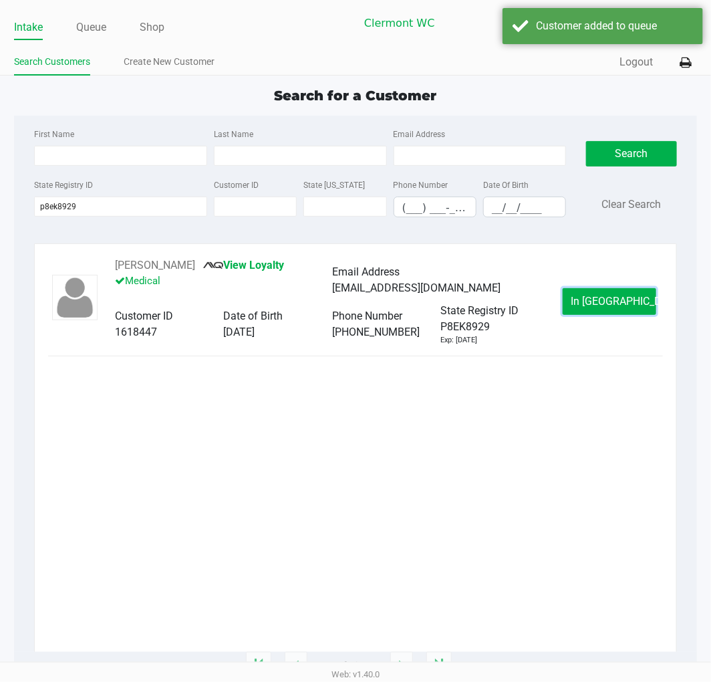
click at [593, 297] on span "In Queue" at bounding box center [628, 301] width 112 height 13
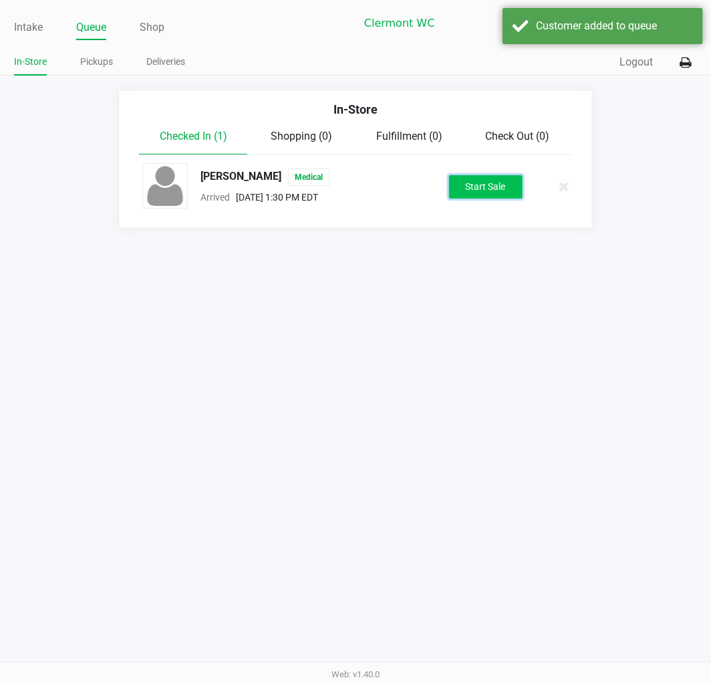
click at [506, 182] on button "Start Sale" at bounding box center [486, 186] width 74 height 23
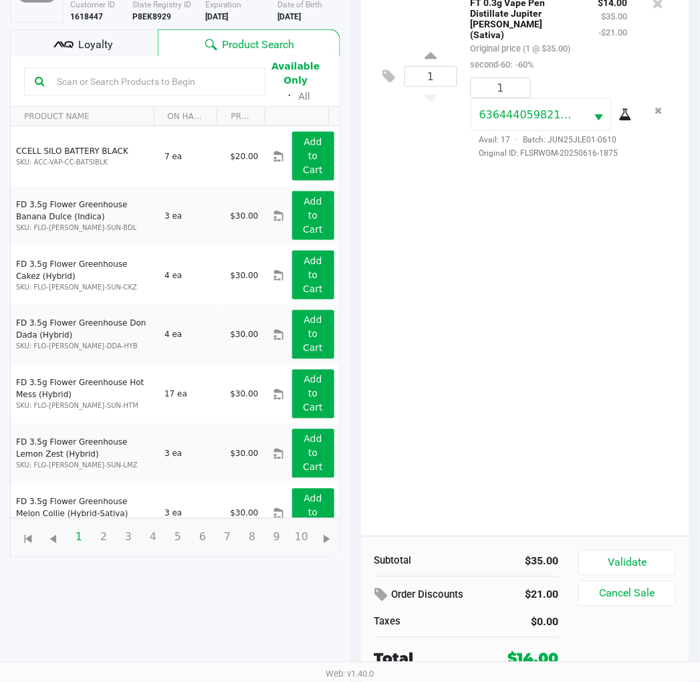
scroll to position [145, 0]
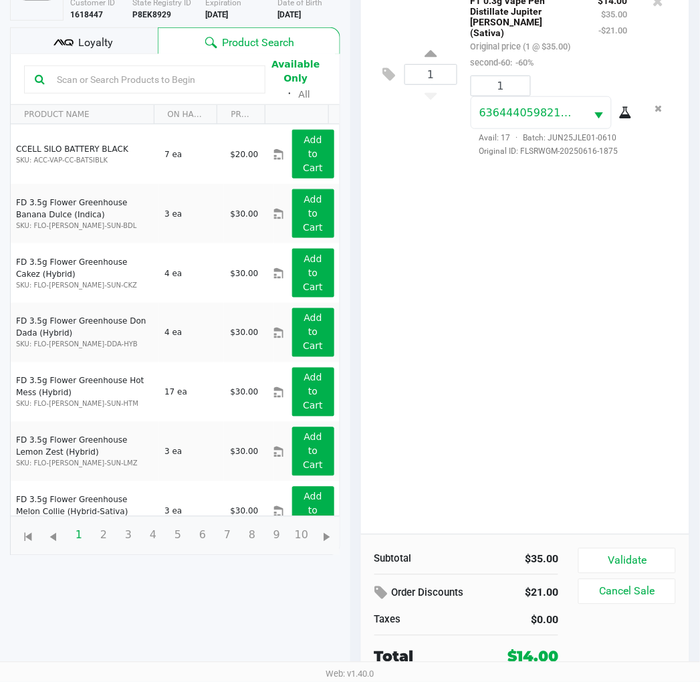
click at [615, 560] on button "Validate" at bounding box center [626, 560] width 97 height 25
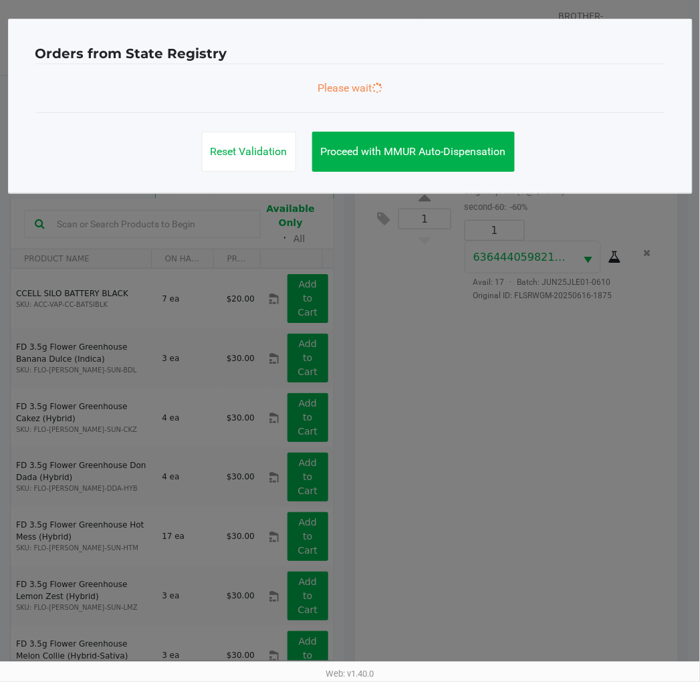
scroll to position [0, 0]
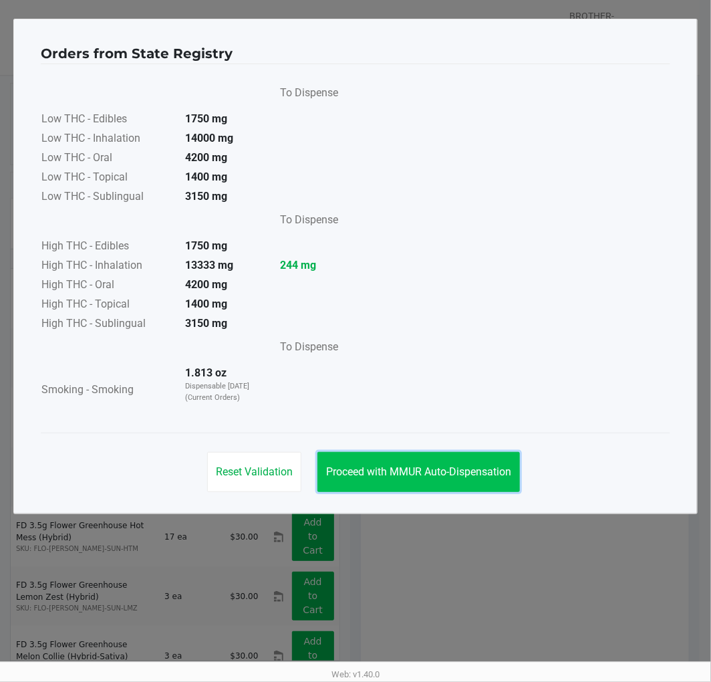
click at [459, 491] on button "Proceed with MMUR Auto-Dispensation" at bounding box center [419, 472] width 203 height 40
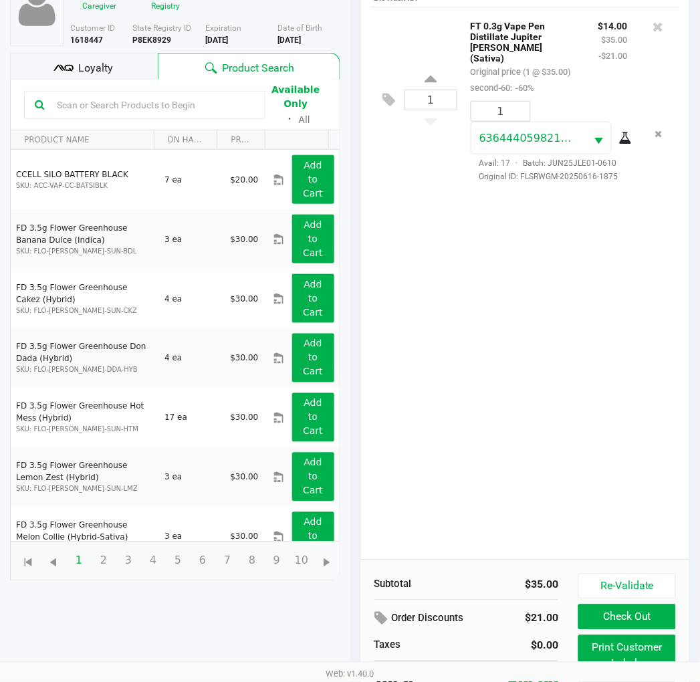
scroll to position [159, 0]
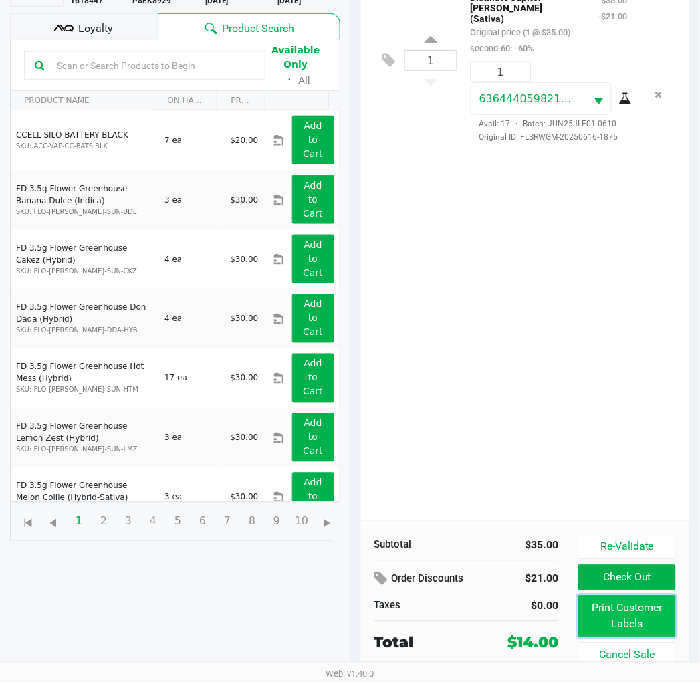
click at [630, 618] on button "Print Customer Labels" at bounding box center [626, 616] width 97 height 41
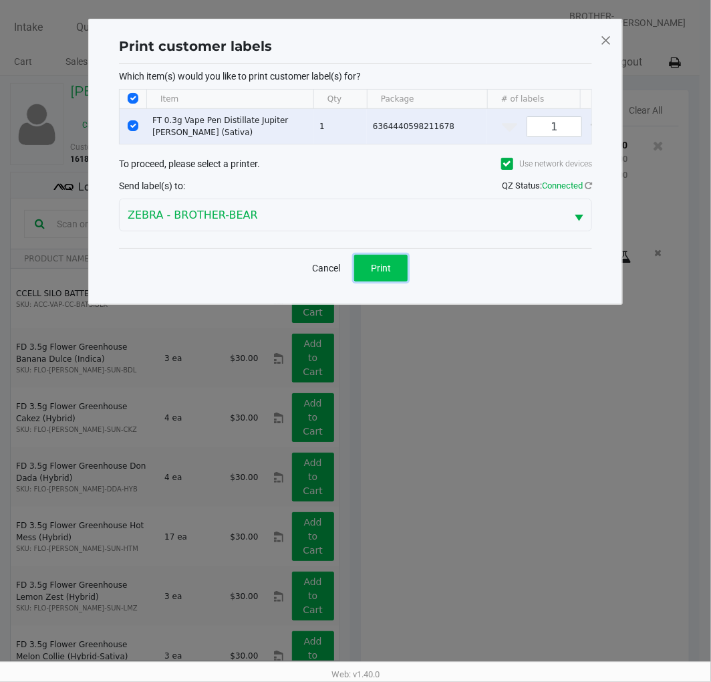
click at [395, 281] on button "Print" at bounding box center [380, 268] width 53 height 27
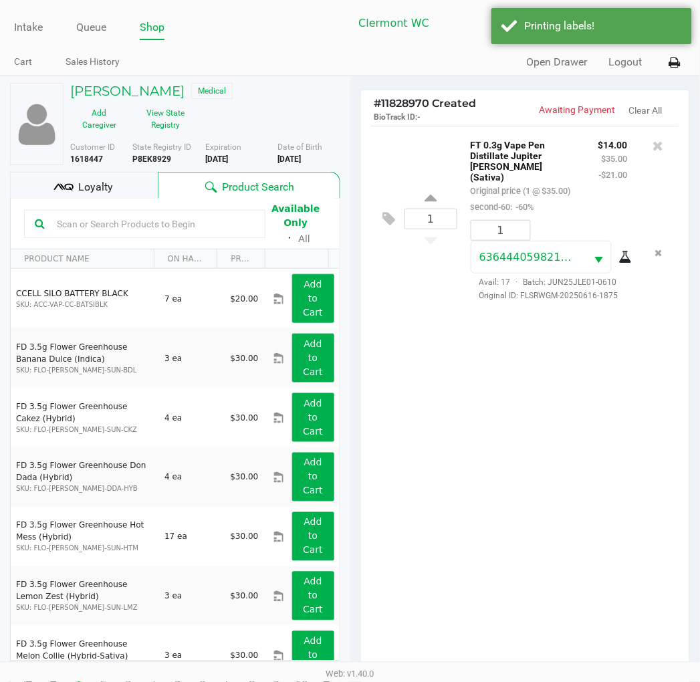
scroll to position [159, 0]
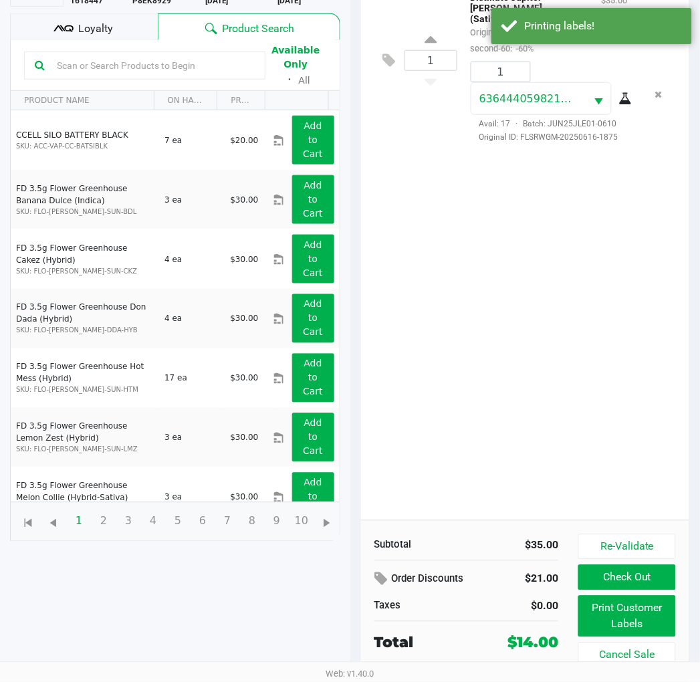
click at [640, 582] on button "Check Out" at bounding box center [626, 577] width 97 height 25
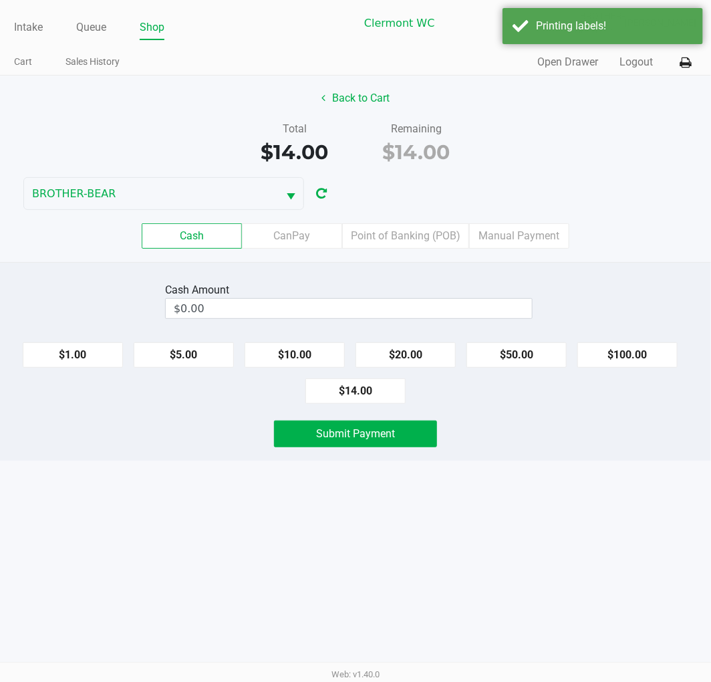
click at [416, 239] on label "Point of Banking (POB)" at bounding box center [405, 235] width 127 height 25
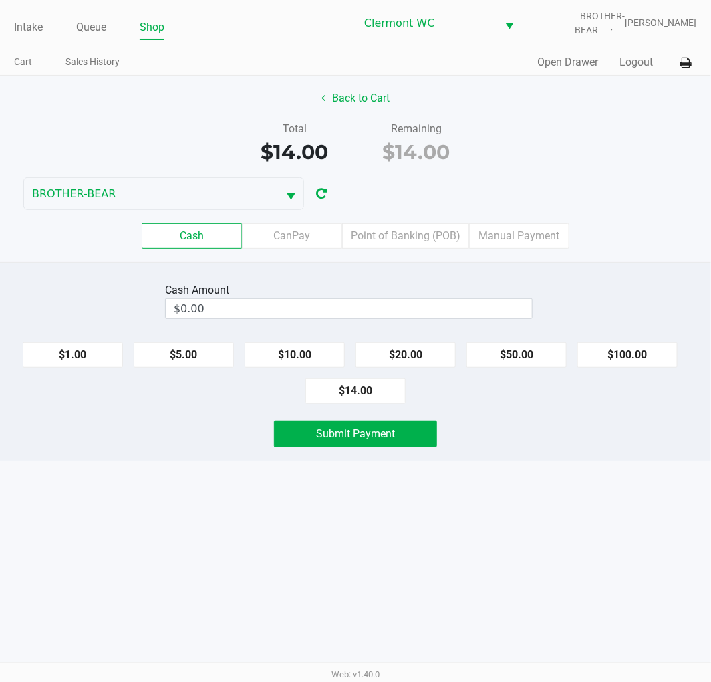
click at [0, 0] on 7 "Point of Banking (POB)" at bounding box center [0, 0] width 0 height 0
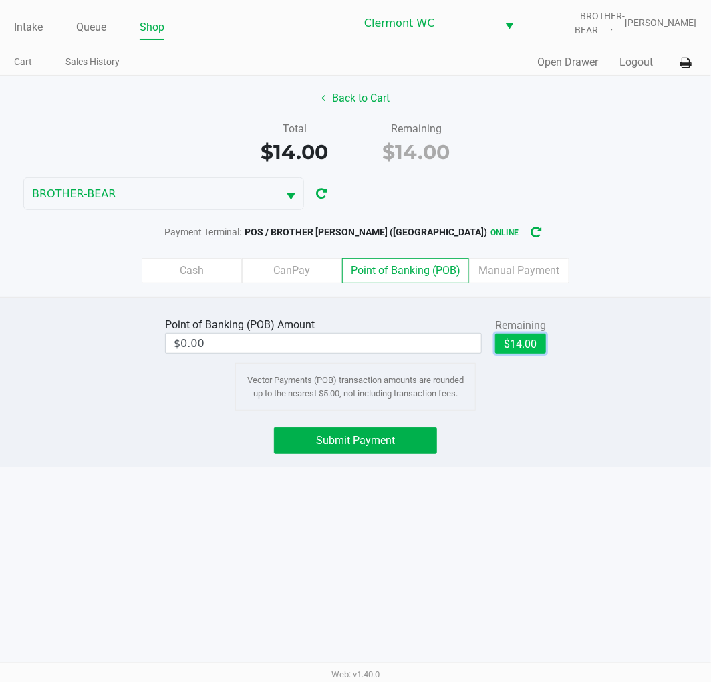
click at [516, 338] on button "$14.00" at bounding box center [520, 344] width 51 height 20
type input "$14.00"
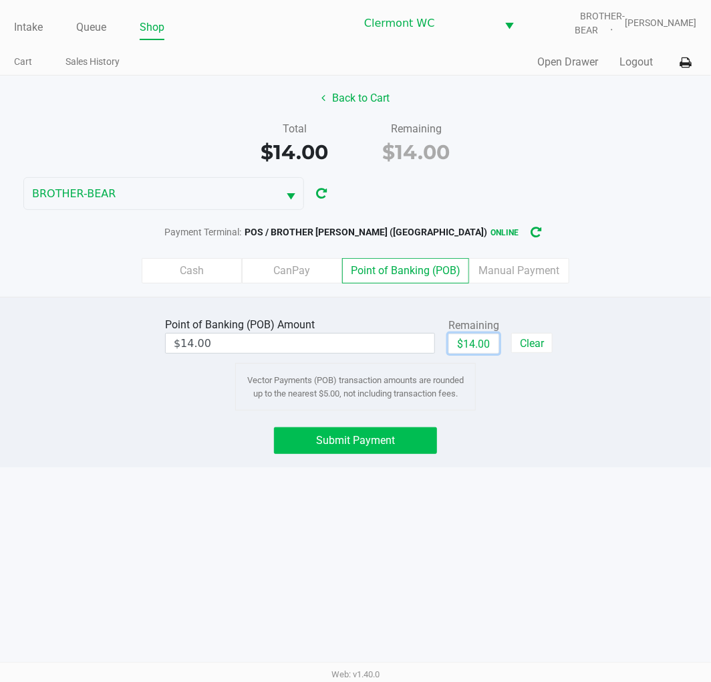
click at [382, 440] on span "Submit Payment" at bounding box center [355, 440] width 79 height 13
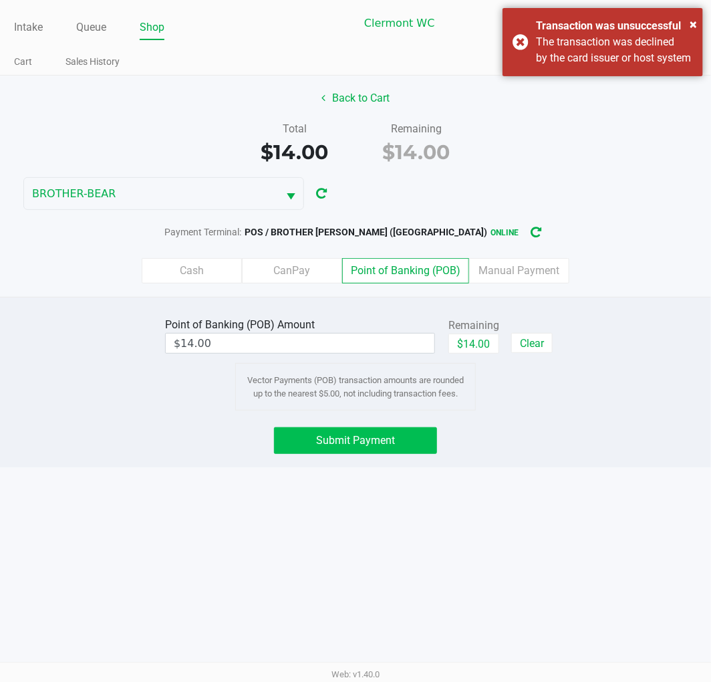
click at [513, 45] on div "× Transaction was unsuccessful The transaction was declined by the card issuer …" at bounding box center [603, 42] width 201 height 68
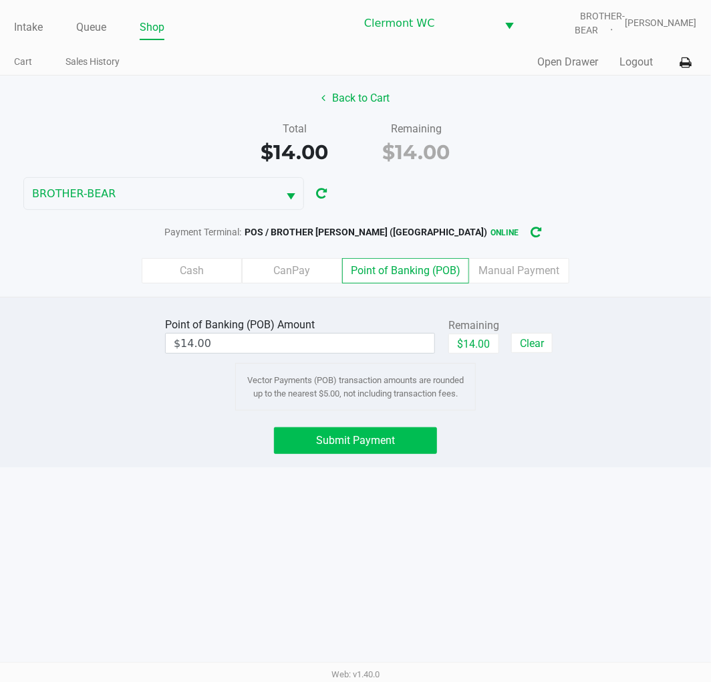
click at [389, 447] on span "Submit Payment" at bounding box center [355, 440] width 79 height 13
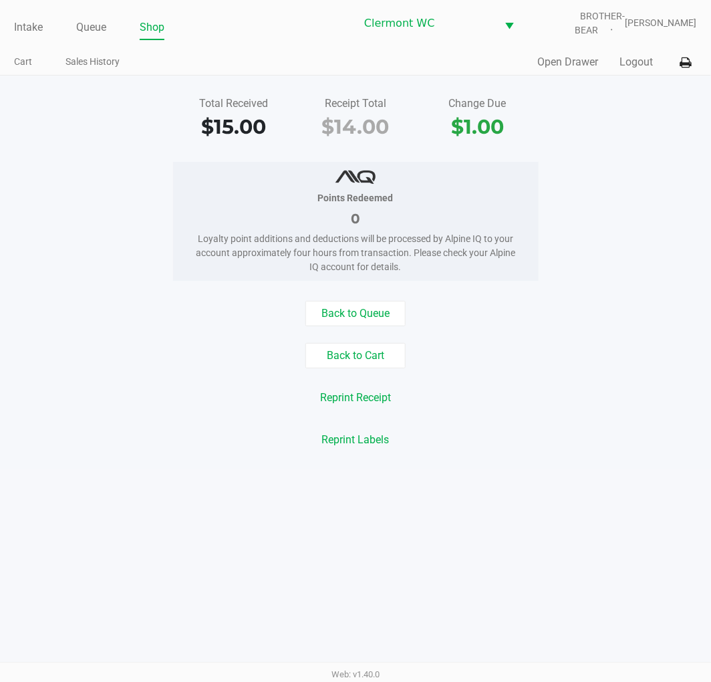
click at [602, 497] on div "Intake Queue Shop Clermont WC BROTHER-BEAR Sharlene Amadio Cart Sales History Q…" at bounding box center [355, 341] width 711 height 682
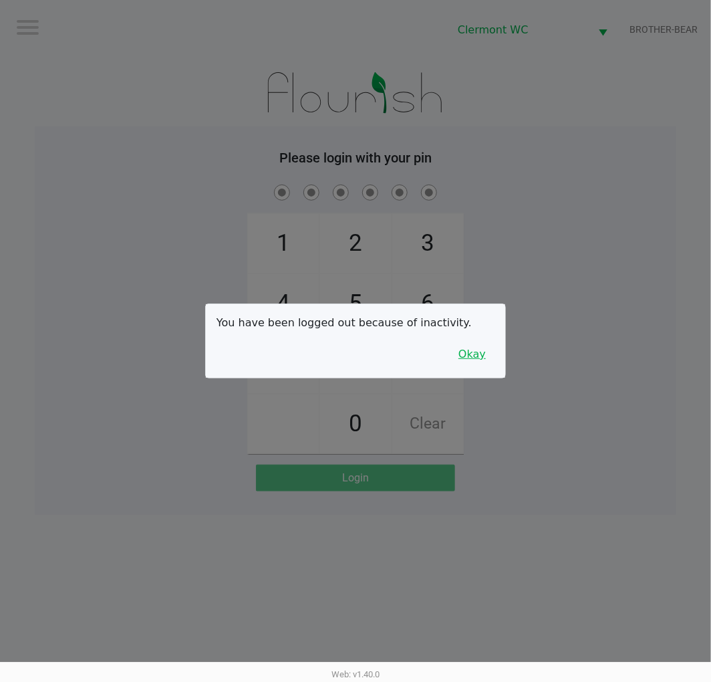
click at [457, 349] on button "Okay" at bounding box center [472, 354] width 45 height 25
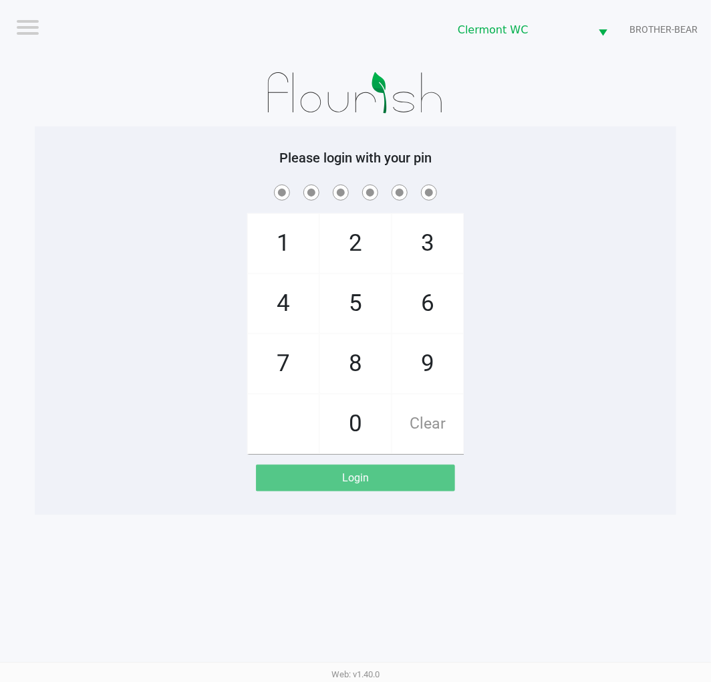
checkbox input "true"
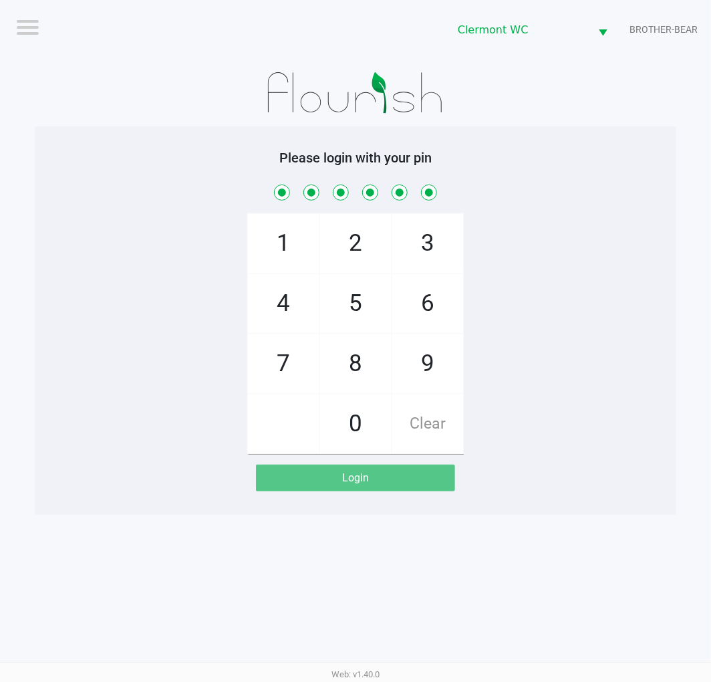
checkbox input "true"
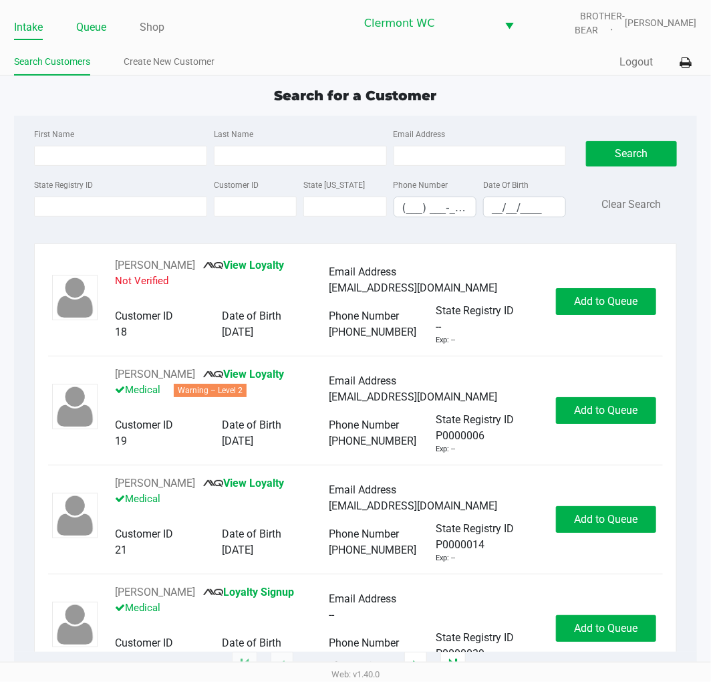
click at [98, 21] on link "Queue" at bounding box center [91, 27] width 30 height 19
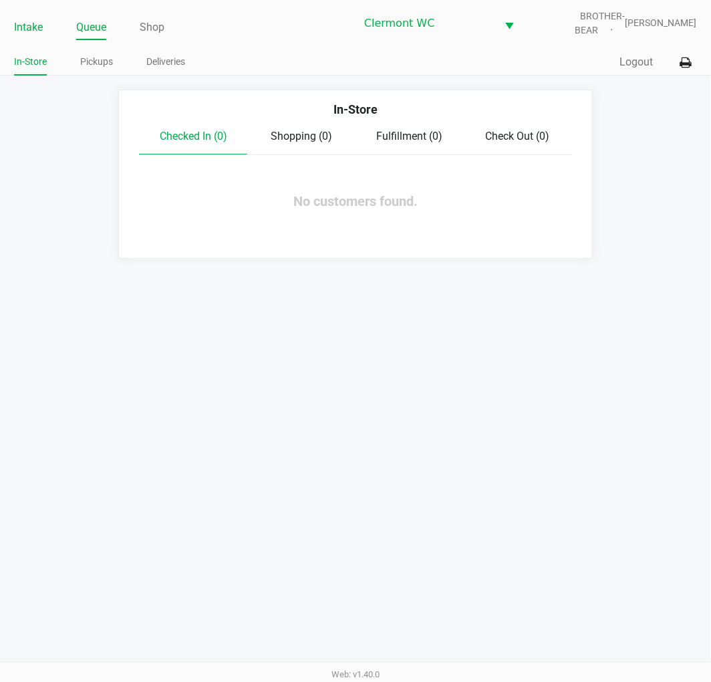
click at [34, 29] on link "Intake" at bounding box center [28, 27] width 29 height 19
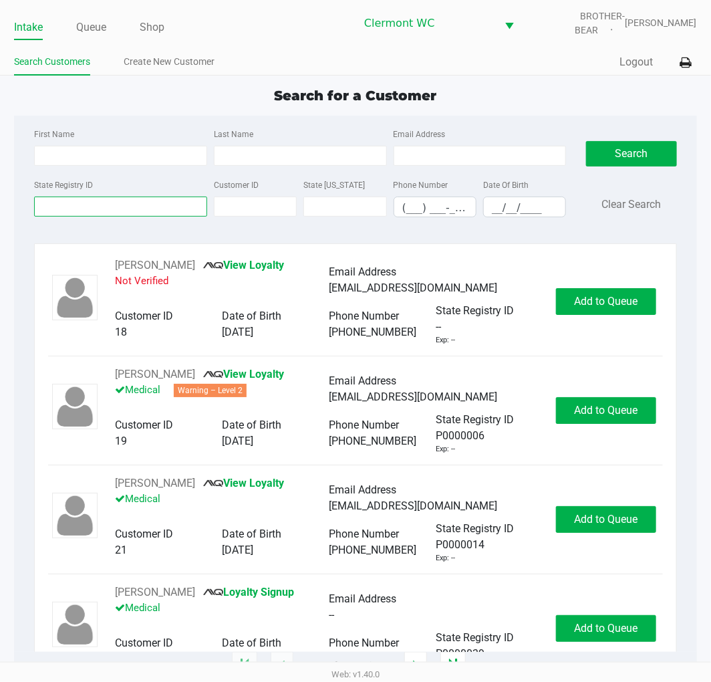
click at [63, 213] on input "State Registry ID" at bounding box center [120, 207] width 173 height 20
click at [96, 154] on input "First Name" at bounding box center [120, 156] width 173 height 20
click at [118, 215] on input "State Registry ID" at bounding box center [120, 207] width 173 height 20
type input "p3hx4734"
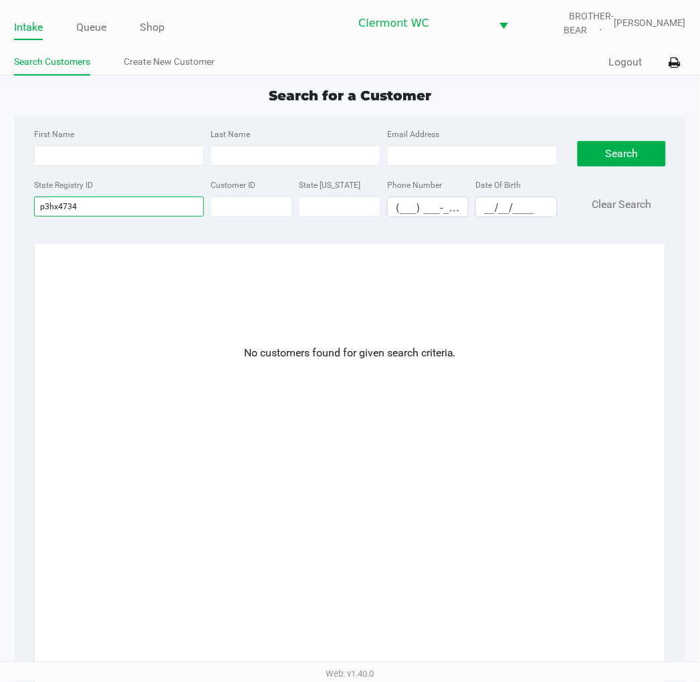
click at [92, 214] on input "p3hx4734" at bounding box center [119, 207] width 170 height 20
drag, startPoint x: 92, startPoint y: 210, endPoint x: -1, endPoint y: 159, distance: 106.5
click at [0, 159] on html "Intake Queue Shop Clermont WC BROTHER-BEAR Sharlene Amadio Search Customers Cre…" at bounding box center [350, 341] width 700 height 682
drag, startPoint x: 138, startPoint y: 62, endPoint x: 152, endPoint y: 62, distance: 14.0
click at [140, 62] on link "Create New Customer" at bounding box center [169, 61] width 91 height 17
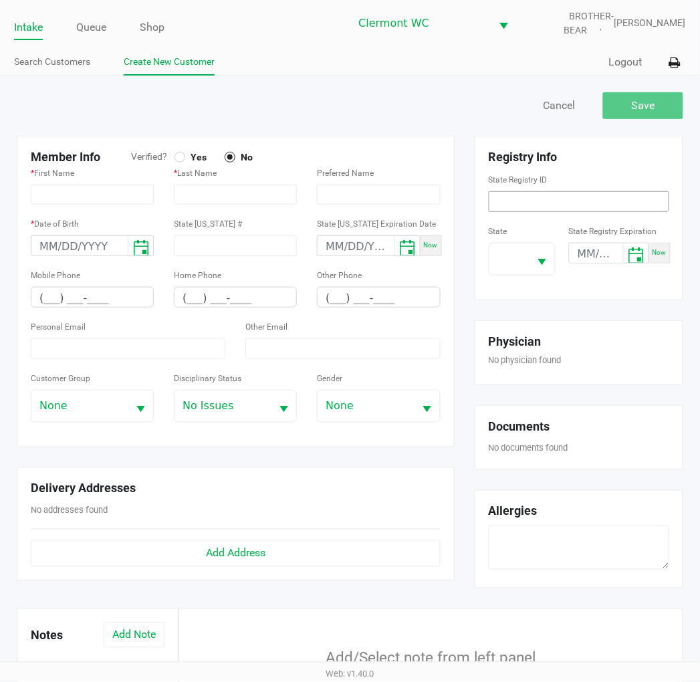
click at [596, 198] on input at bounding box center [579, 201] width 180 height 21
paste input "P3HX4734"
click at [538, 271] on span "Select" at bounding box center [542, 262] width 17 height 17
type input "P3HX4734"
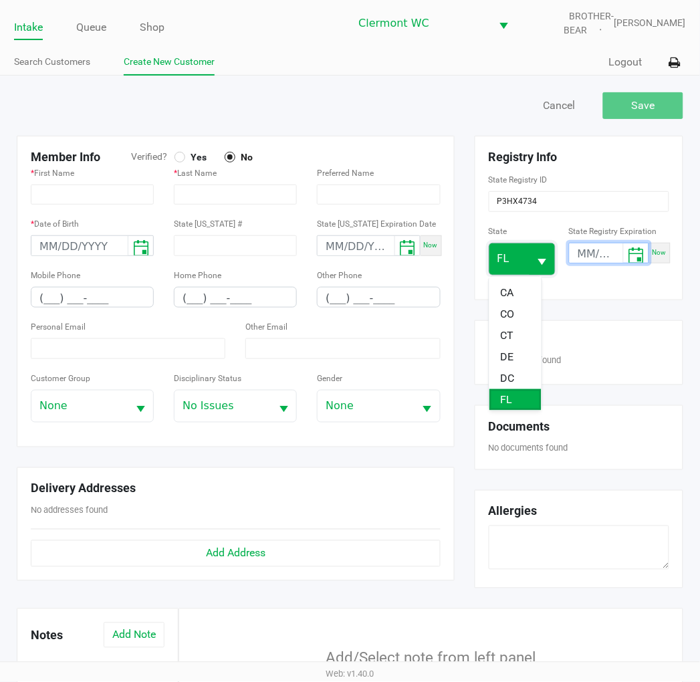
type input "month/day/year"
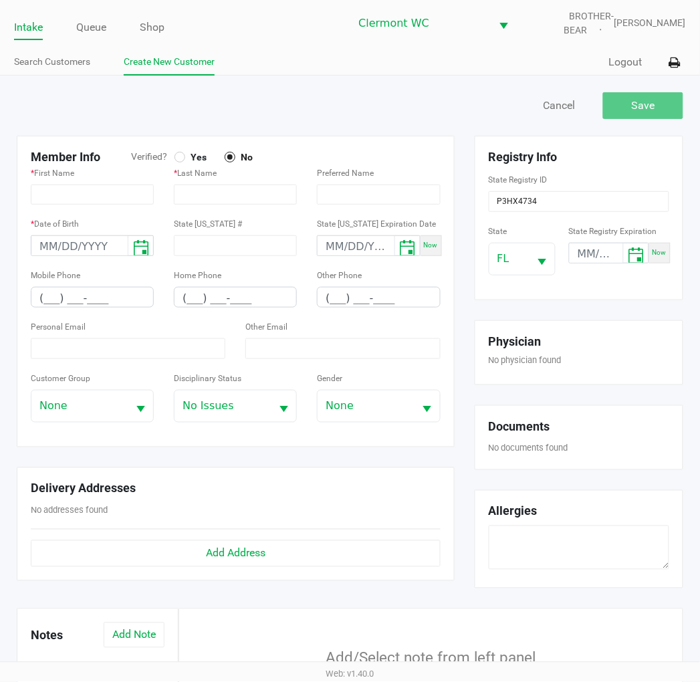
click at [183, 156] on div at bounding box center [179, 157] width 11 height 11
click at [92, 192] on input "text" at bounding box center [92, 195] width 123 height 20
paste input "QUENTON"
type input "QUENTON"
click at [234, 191] on input "text" at bounding box center [235, 195] width 123 height 20
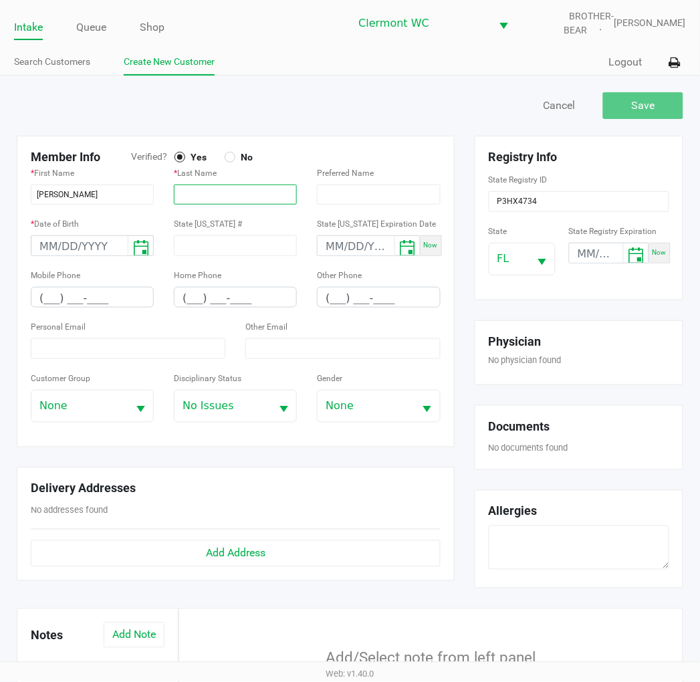
paste input "BOUKNIGHT"
type input "BOUKNIGHT"
type input "month/day/year"
click at [62, 244] on input "month/day/year" at bounding box center [79, 246] width 96 height 21
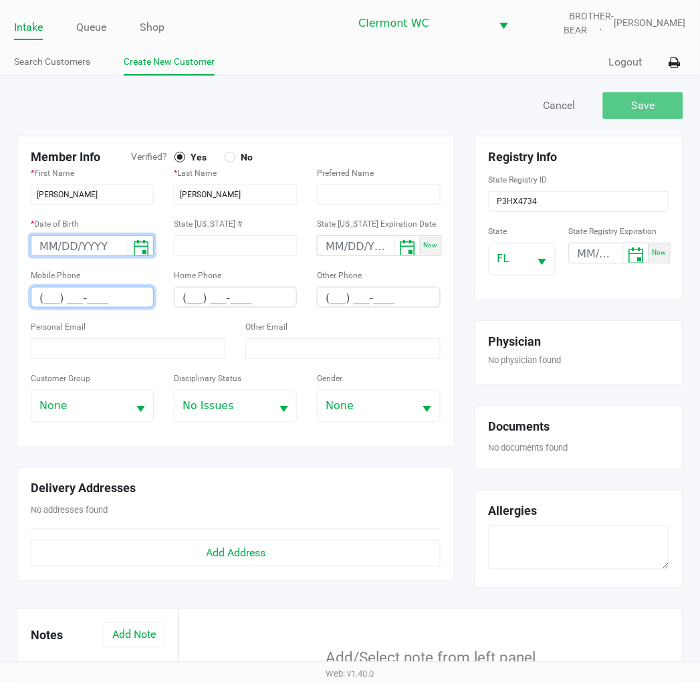
click at [50, 301] on input "(___) ___-____" at bounding box center [92, 297] width 122 height 21
click at [98, 308] on input "(229) 444-2550" at bounding box center [92, 297] width 122 height 21
type input "(229) 444-2450"
click at [143, 342] on input at bounding box center [128, 348] width 195 height 21
paste input "quesimmons718@yahoo.com"
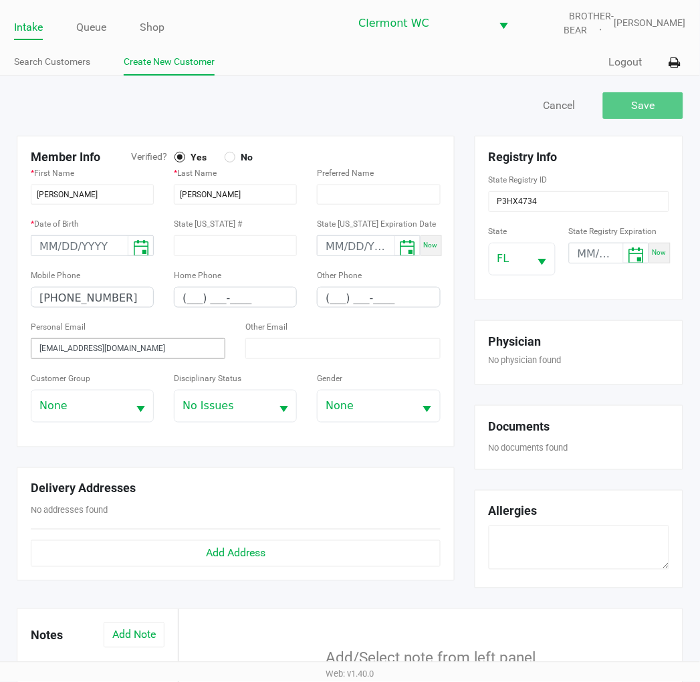
type input "quesimmons718@yahoo.com"
click at [412, 129] on div "Save Cancel" at bounding box center [350, 112] width 687 height 47
click at [663, 116] on div "Save" at bounding box center [643, 105] width 80 height 27
click at [658, 101] on div "Save" at bounding box center [643, 105] width 80 height 27
click at [642, 110] on div "Save" at bounding box center [643, 105] width 80 height 27
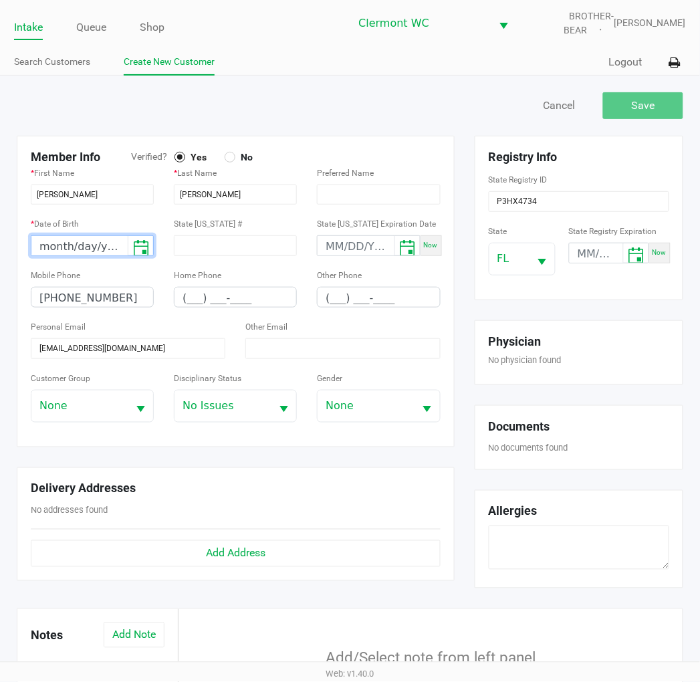
click at [49, 248] on input "month/day/year" at bounding box center [79, 246] width 96 height 21
type input "10/29/1994"
click at [656, 99] on button "Save" at bounding box center [643, 105] width 80 height 27
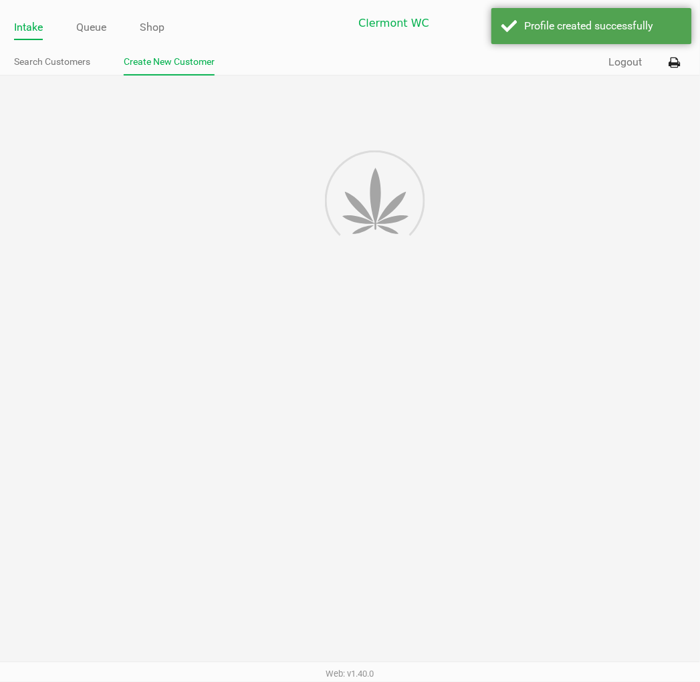
type input "---"
type input "( __) ___-____"
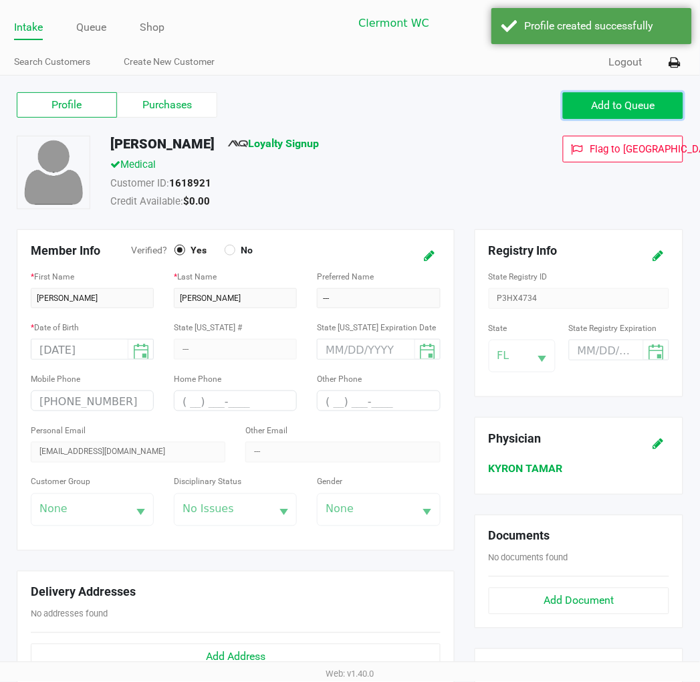
click at [606, 111] on span "Add to Queue" at bounding box center [624, 105] width 64 height 13
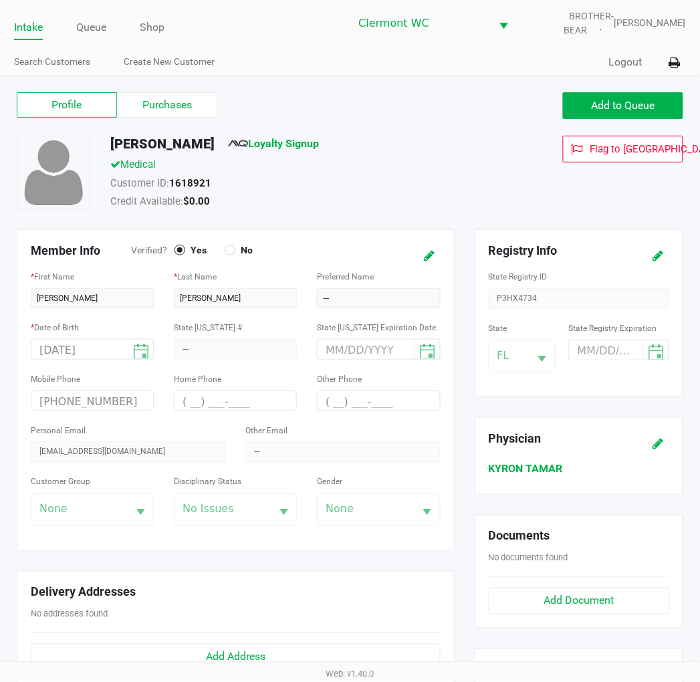
click at [397, 205] on div "Credit Available: $0.00" at bounding box center [297, 203] width 395 height 19
click at [666, 100] on button "Add to Queue" at bounding box center [623, 105] width 120 height 27
click at [172, 97] on label "Purchases" at bounding box center [167, 104] width 100 height 25
click at [0, 0] on 1 "Purchases" at bounding box center [0, 0] width 0 height 0
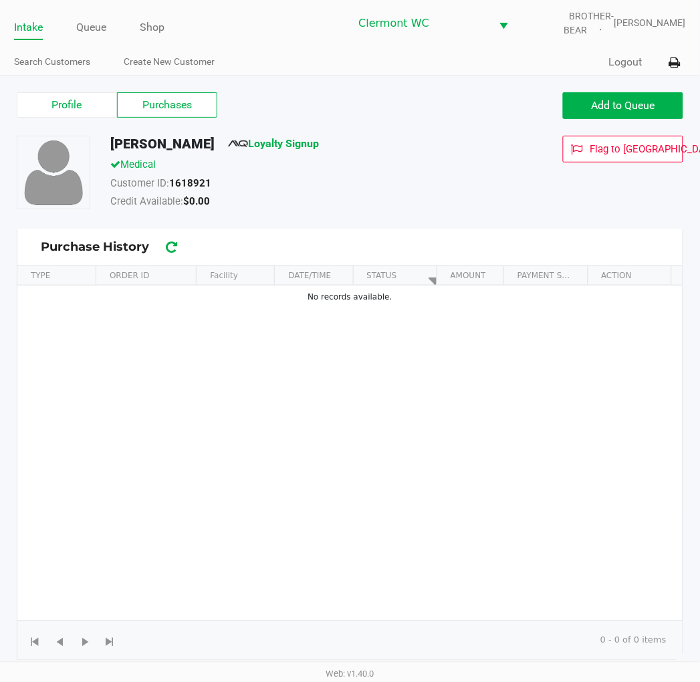
click at [171, 102] on label "Purchases" at bounding box center [167, 104] width 100 height 25
click at [0, 0] on 1 "Purchases" at bounding box center [0, 0] width 0 height 0
click at [620, 112] on button "Add to Queue" at bounding box center [623, 105] width 120 height 27
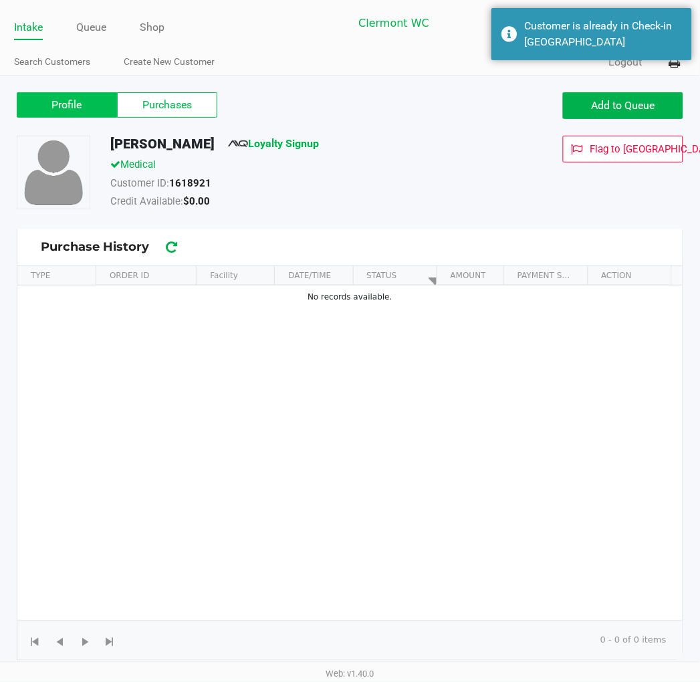
click at [66, 102] on label "Profile" at bounding box center [67, 104] width 100 height 25
click at [0, 0] on 0 "Profile" at bounding box center [0, 0] width 0 height 0
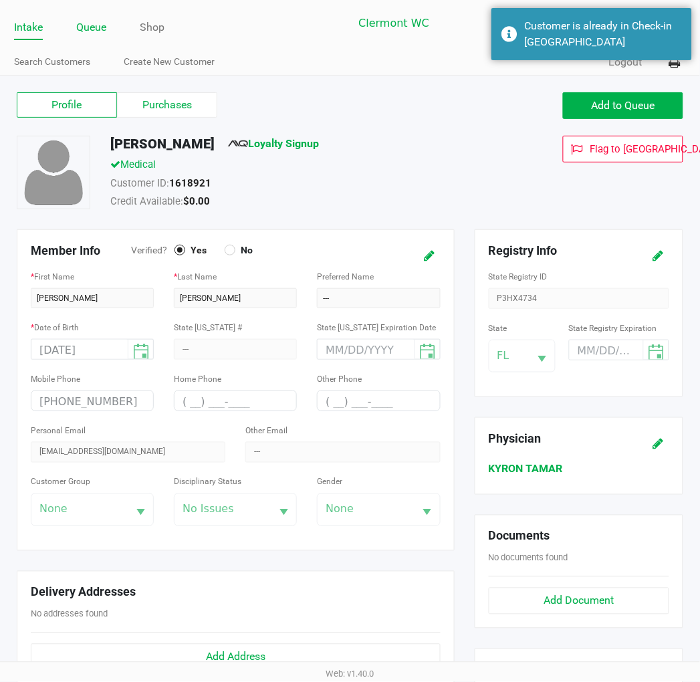
click at [91, 29] on link "Queue" at bounding box center [91, 27] width 30 height 19
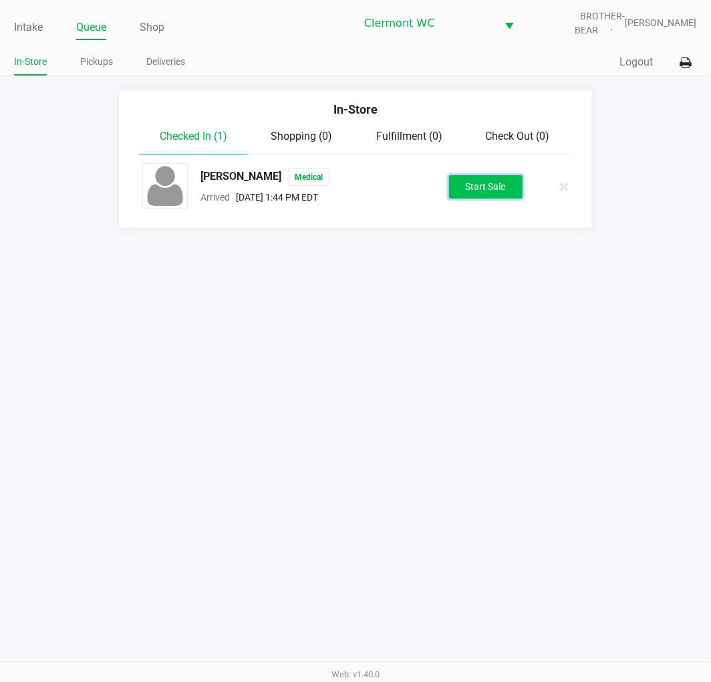
click at [490, 196] on button "Start Sale" at bounding box center [486, 186] width 74 height 23
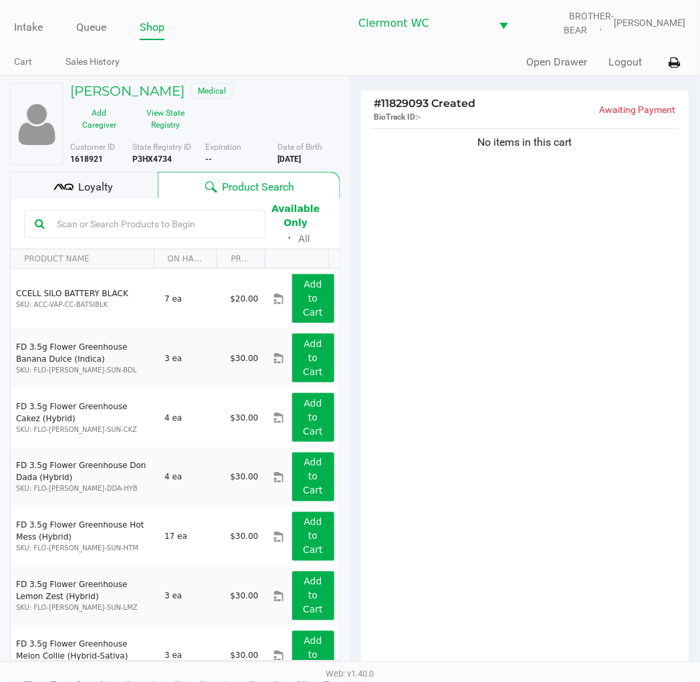
click at [60, 223] on input "text" at bounding box center [152, 224] width 203 height 20
click at [146, 109] on button "View State Registry" at bounding box center [161, 118] width 67 height 33
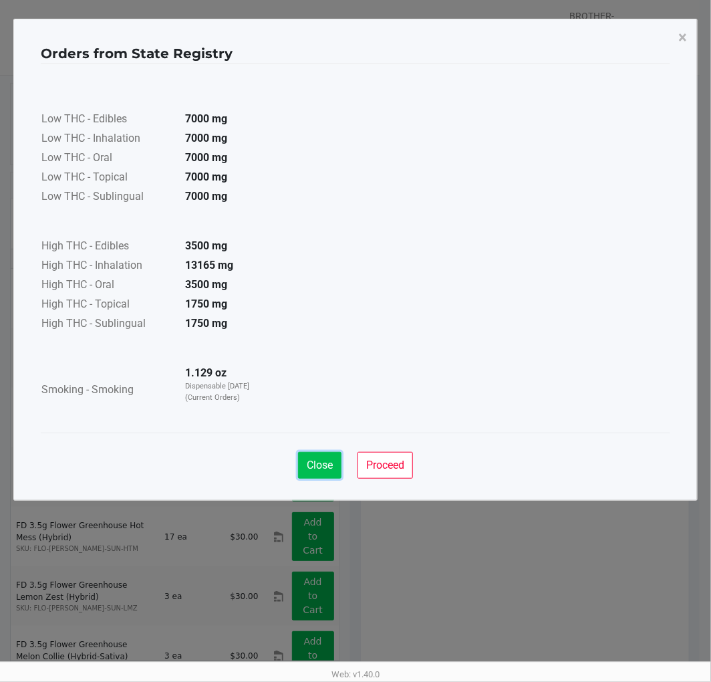
click at [322, 471] on span "Close" at bounding box center [320, 465] width 26 height 13
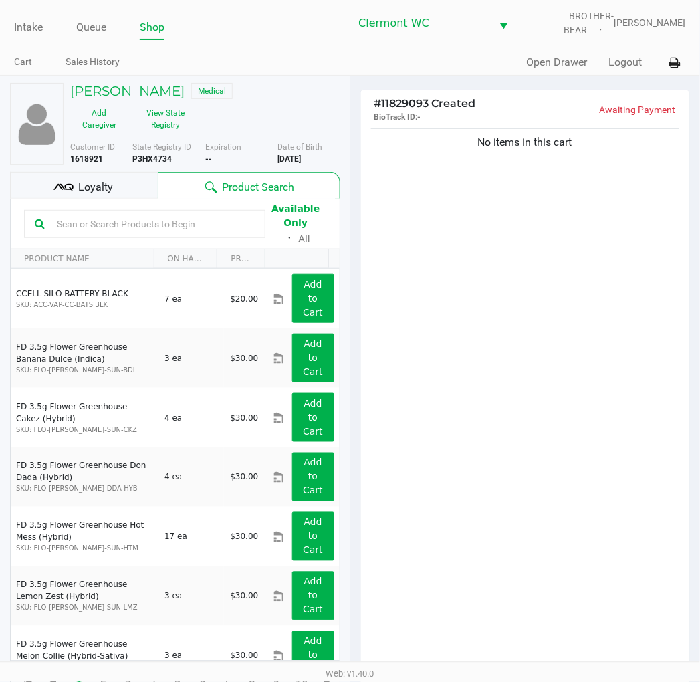
click at [118, 185] on div "Loyalty" at bounding box center [84, 185] width 148 height 27
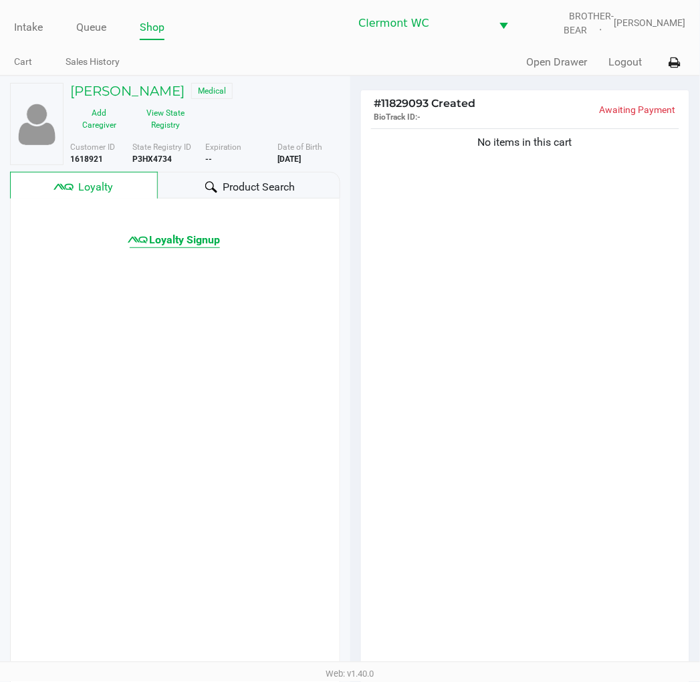
click at [196, 244] on span "Loyalty Signup" at bounding box center [184, 240] width 71 height 16
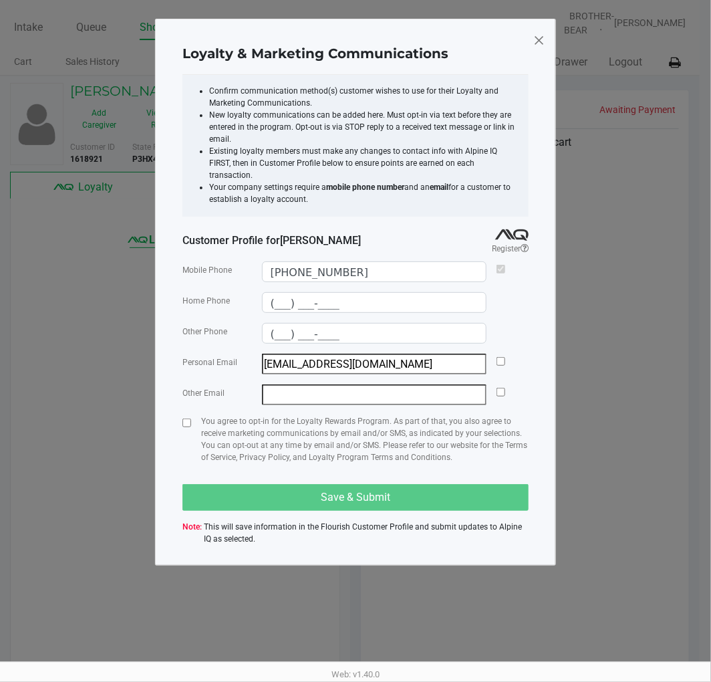
click at [501, 357] on input "checkbox" at bounding box center [501, 361] width 9 height 9
click at [187, 418] on input "checkbox" at bounding box center [186, 422] width 9 height 9
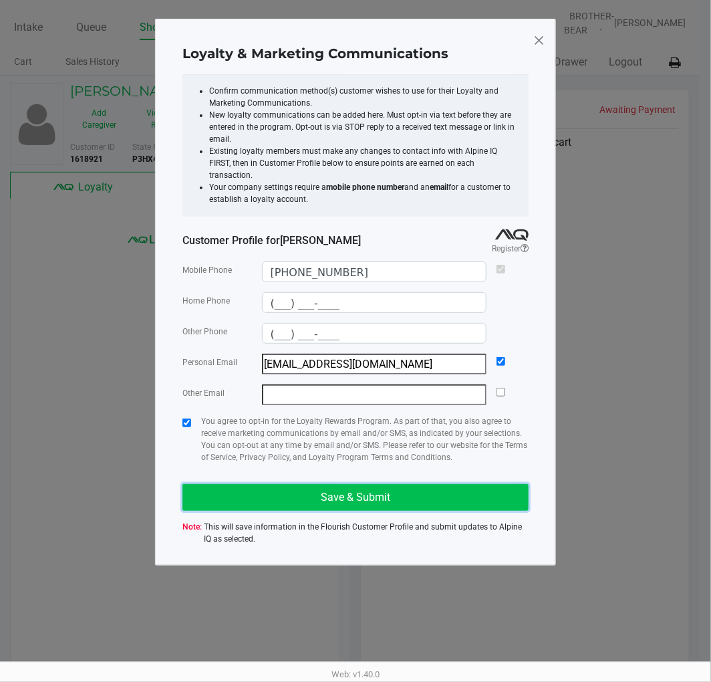
click at [445, 484] on button "Save & Submit" at bounding box center [355, 497] width 346 height 27
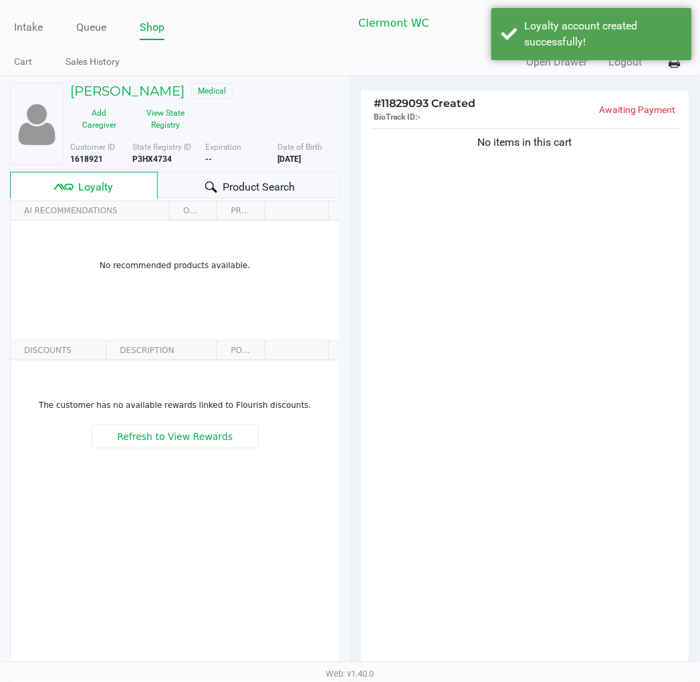
click at [622, 546] on div "No items in this cart" at bounding box center [525, 402] width 329 height 553
click at [281, 186] on span "Product Search" at bounding box center [259, 187] width 72 height 16
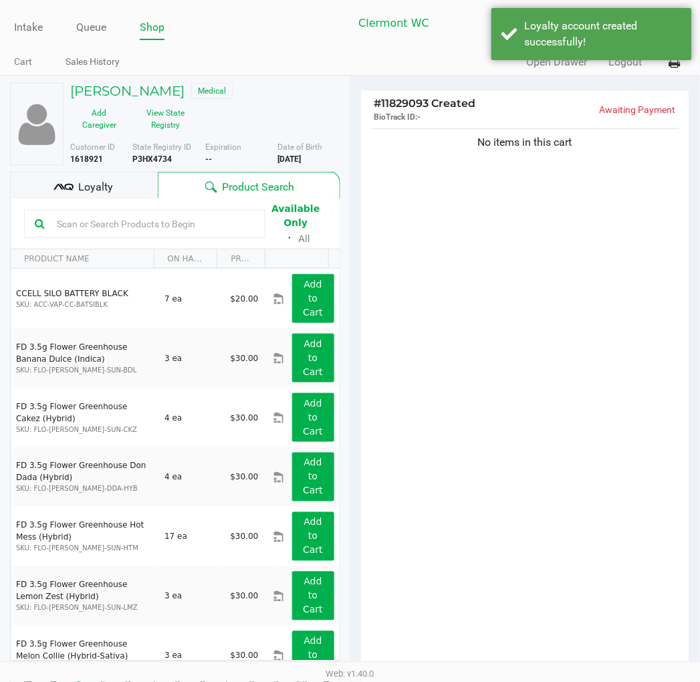
click at [183, 227] on input "text" at bounding box center [152, 224] width 203 height 20
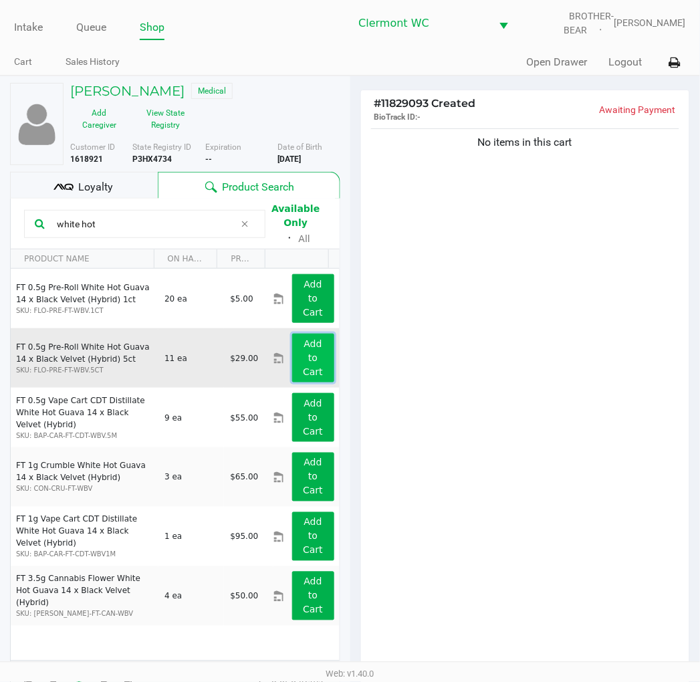
click at [298, 358] on button "Add to Cart" at bounding box center [313, 358] width 42 height 49
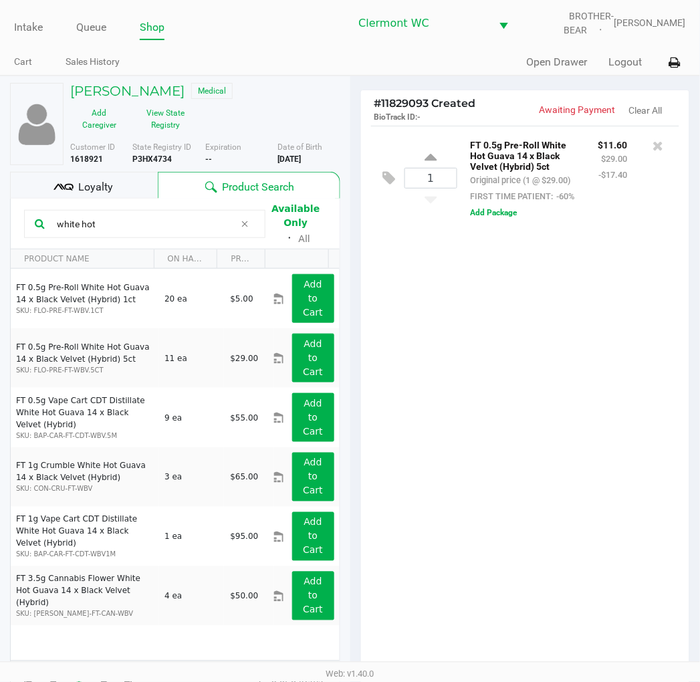
drag, startPoint x: 135, startPoint y: 222, endPoint x: -1, endPoint y: 232, distance: 136.7
click at [0, 232] on html "Intake Queue Shop Clermont WC BROTHER-BEAR Sharlene Amadio Cart Sales History Q…" at bounding box center [350, 341] width 700 height 682
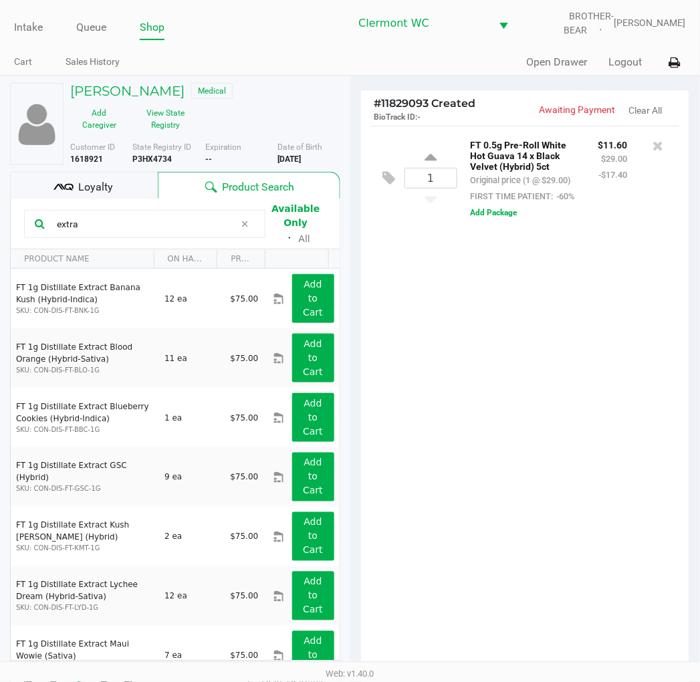
drag, startPoint x: 132, startPoint y: 230, endPoint x: -1, endPoint y: 230, distance: 133.0
click at [0, 230] on html "Intake Queue Shop Clermont WC BROTHER-BEAR Sharlene Amadio Cart Sales History Q…" at bounding box center [350, 341] width 700 height 682
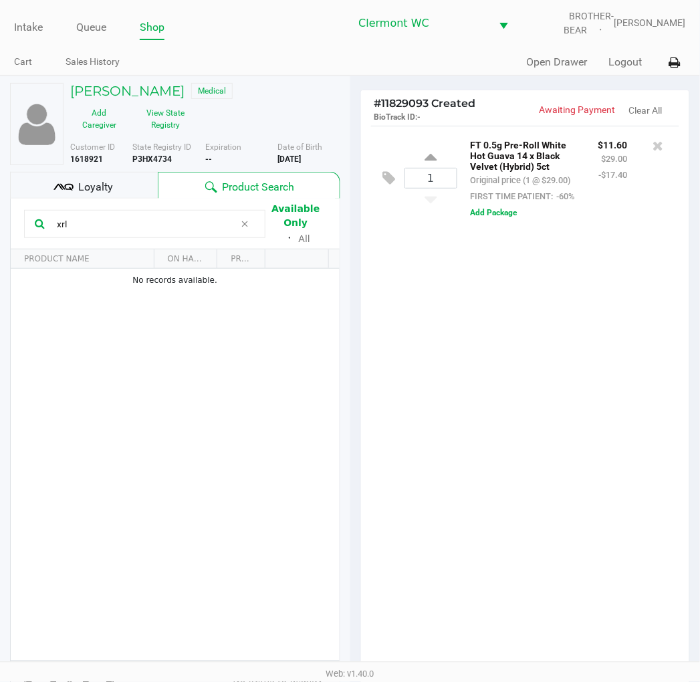
drag, startPoint x: 91, startPoint y: 224, endPoint x: -1, endPoint y: 237, distance: 93.2
click at [0, 237] on html "Intake Queue Shop Clermont WC BROTHER-BEAR Sharlene Amadio Cart Sales History Q…" at bounding box center [350, 341] width 700 height 682
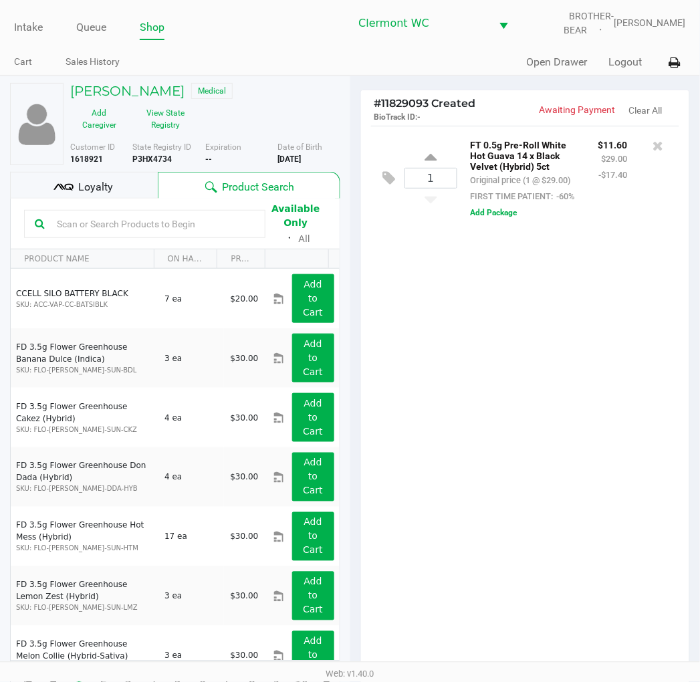
click at [617, 413] on div "1 FT 0.5g Pre-Roll White Hot Guava 14 x Black Velvet (Hybrid) 5ct Original pric…" at bounding box center [525, 402] width 329 height 553
click at [108, 223] on input "text" at bounding box center [152, 224] width 203 height 20
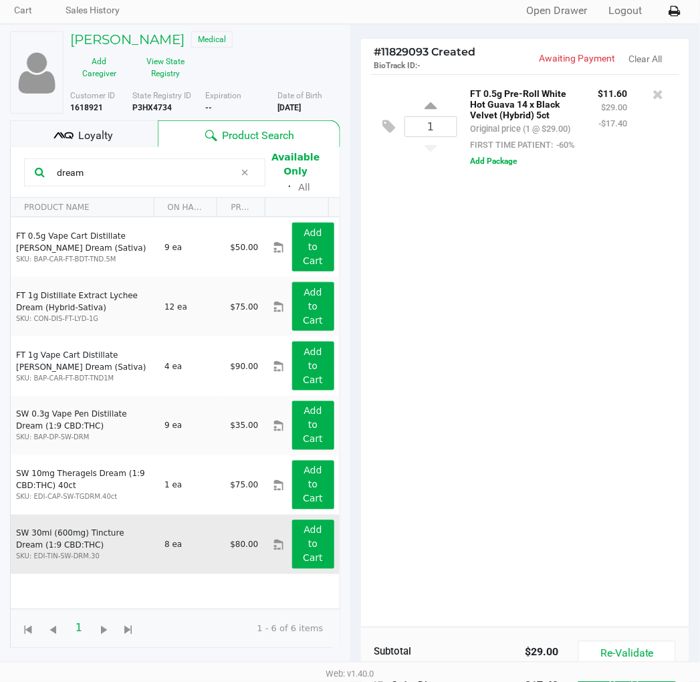
scroll to position [74, 0]
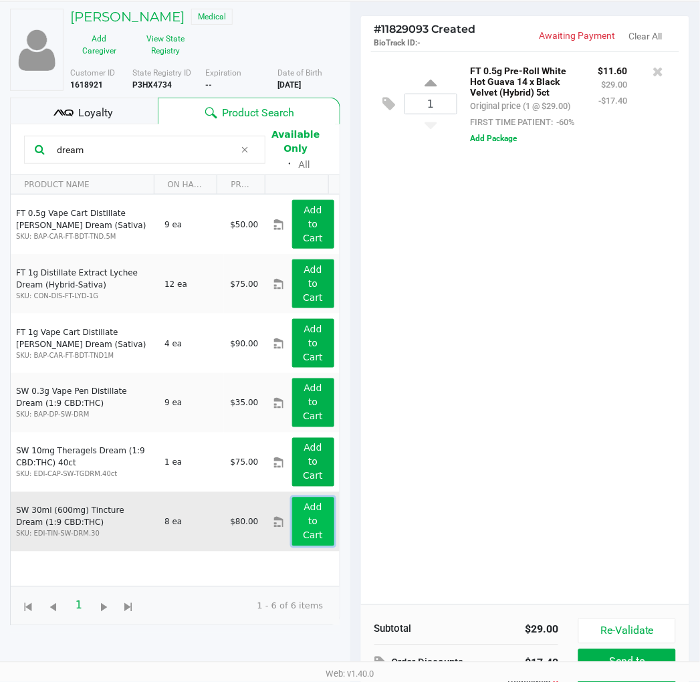
click at [305, 526] on app-button-loader "Add to Cart" at bounding box center [313, 521] width 20 height 39
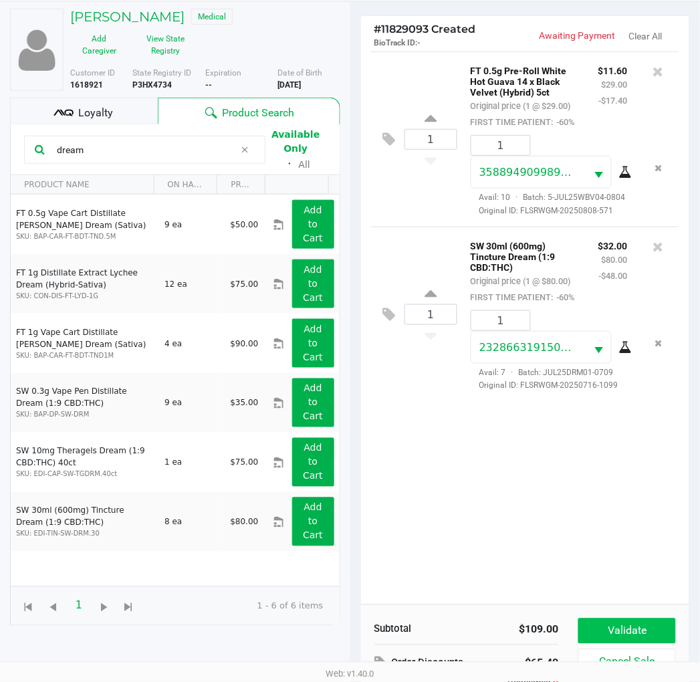
click at [632, 626] on button "Validate" at bounding box center [626, 630] width 97 height 25
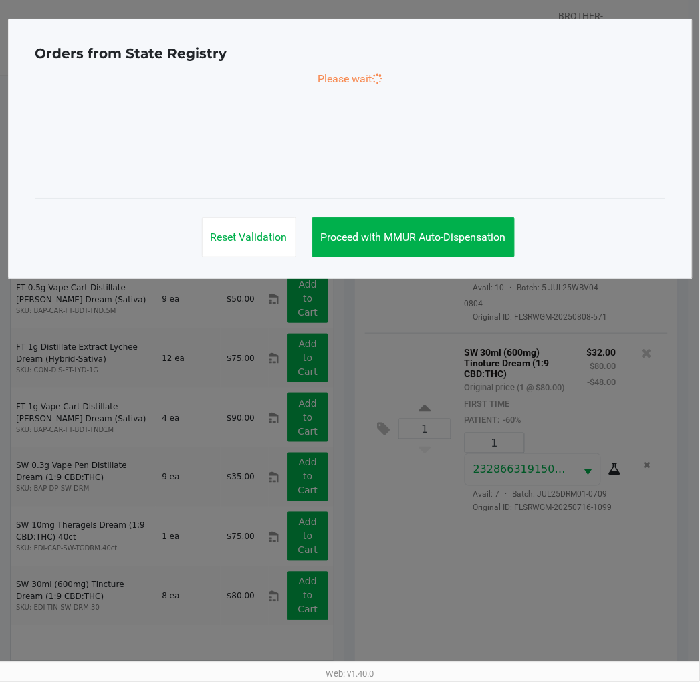
scroll to position [0, 0]
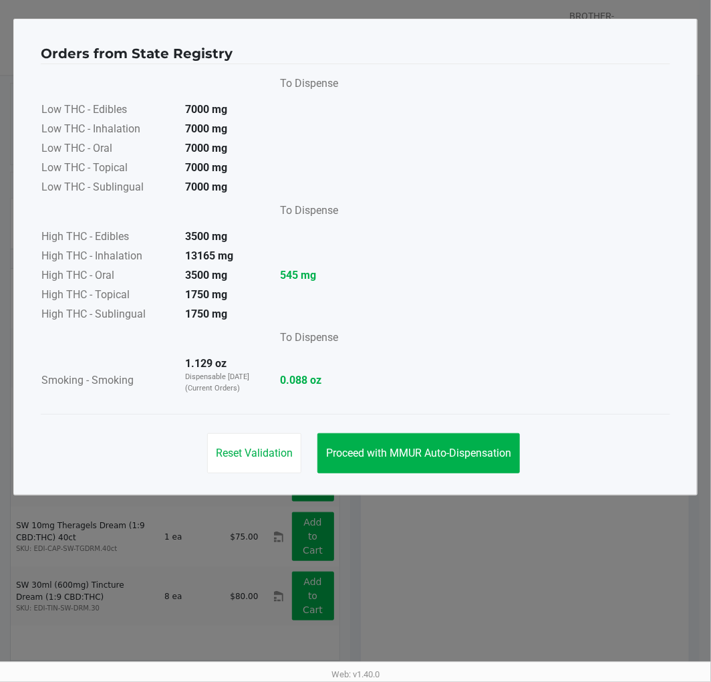
click at [444, 444] on button "Proceed with MMUR Auto-Dispensation" at bounding box center [419, 453] width 203 height 40
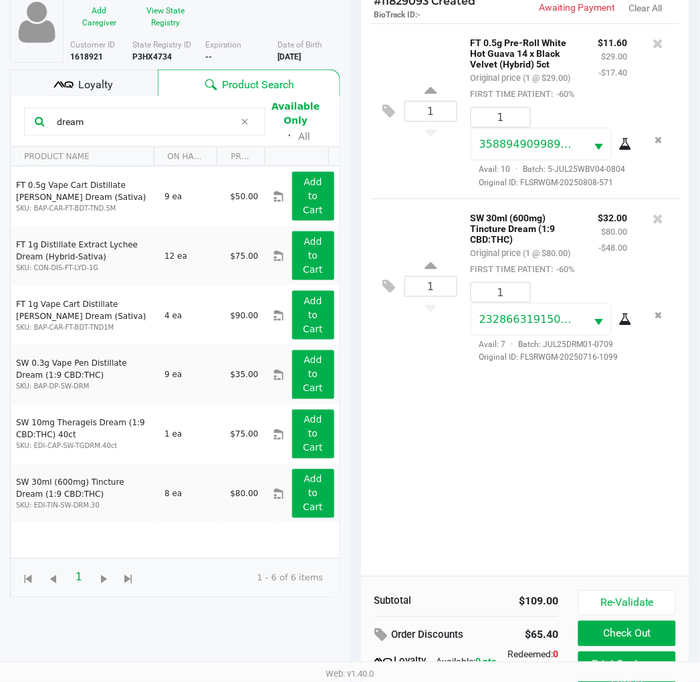
scroll to position [172, 0]
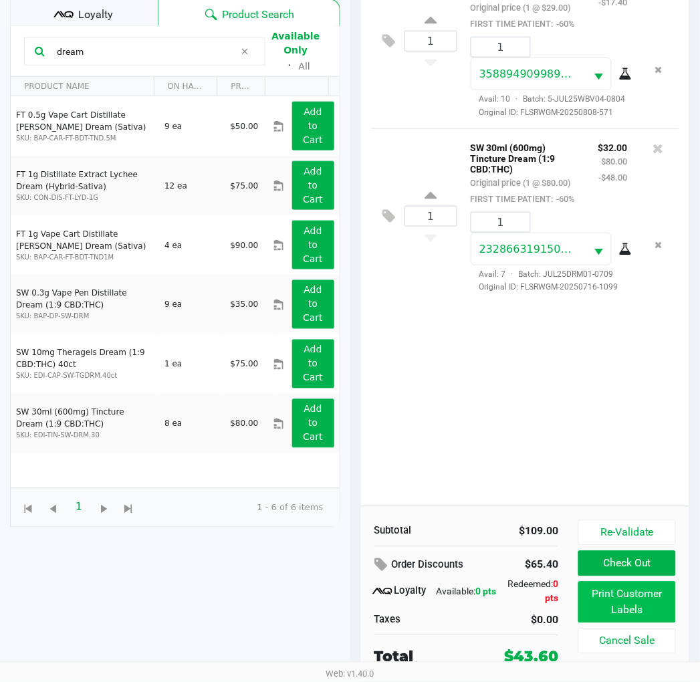
click at [635, 602] on button "Print Customer Labels" at bounding box center [626, 602] width 97 height 41
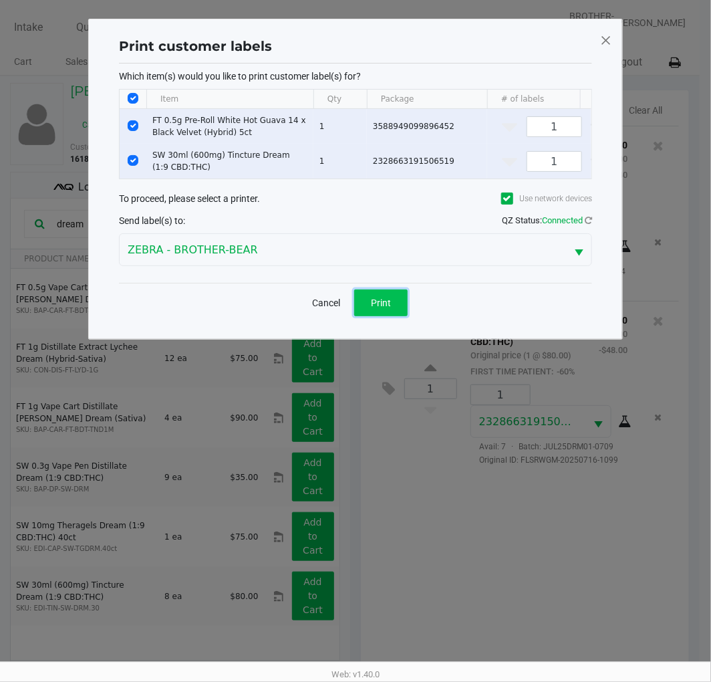
click at [389, 316] on button "Print" at bounding box center [380, 302] width 53 height 27
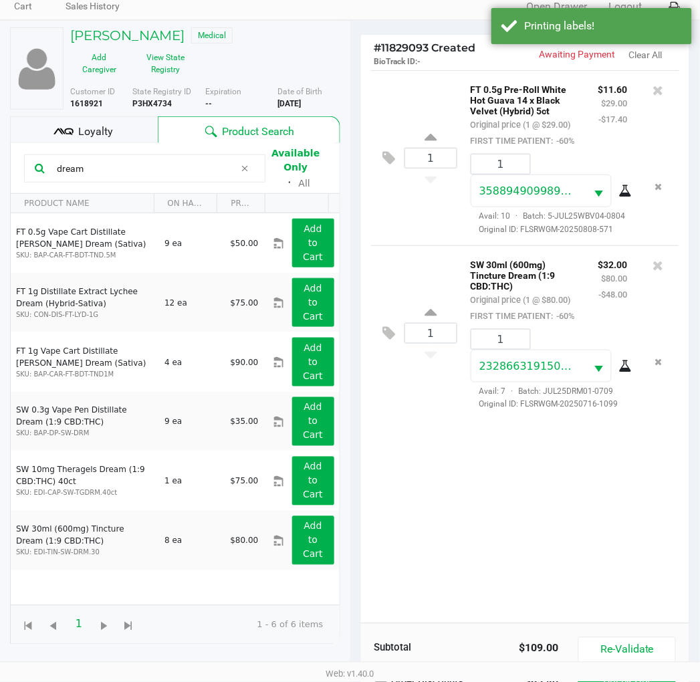
scroll to position [172, 0]
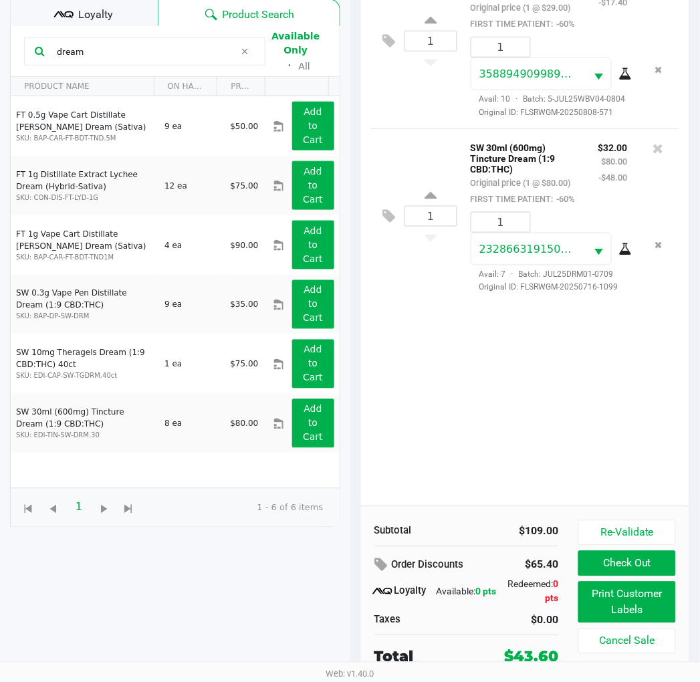
click at [638, 562] on button "Check Out" at bounding box center [626, 563] width 97 height 25
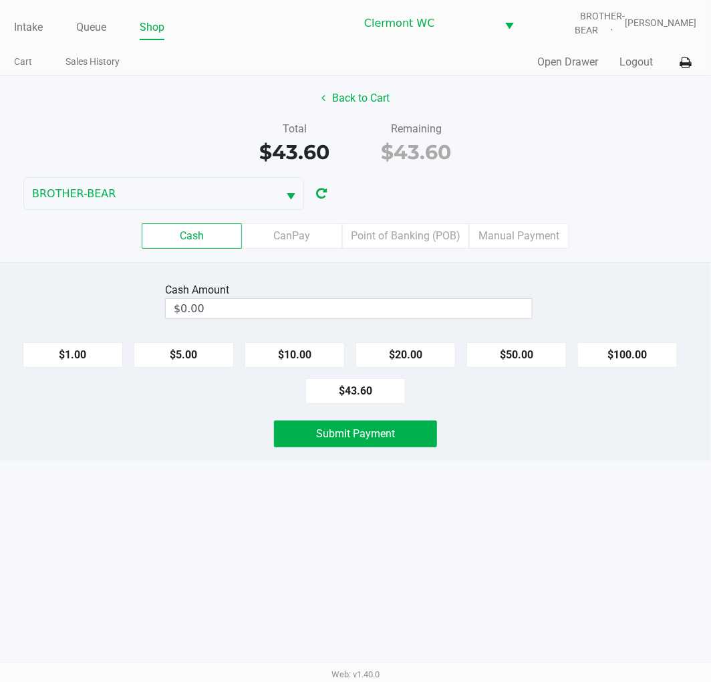
click at [295, 237] on label "CanPay" at bounding box center [292, 235] width 100 height 25
click at [0, 0] on 2 "CanPay" at bounding box center [0, 0] width 0 height 0
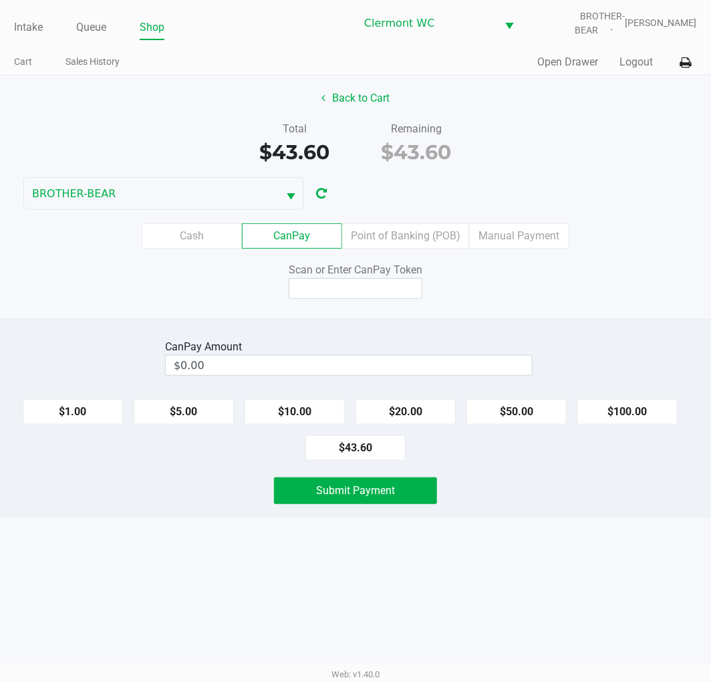
click at [372, 449] on button "$43.60" at bounding box center [356, 447] width 100 height 25
click at [372, 285] on input at bounding box center [356, 288] width 134 height 21
click at [350, 283] on input at bounding box center [356, 288] width 134 height 21
click at [366, 491] on span "Submit Payment" at bounding box center [355, 490] width 79 height 13
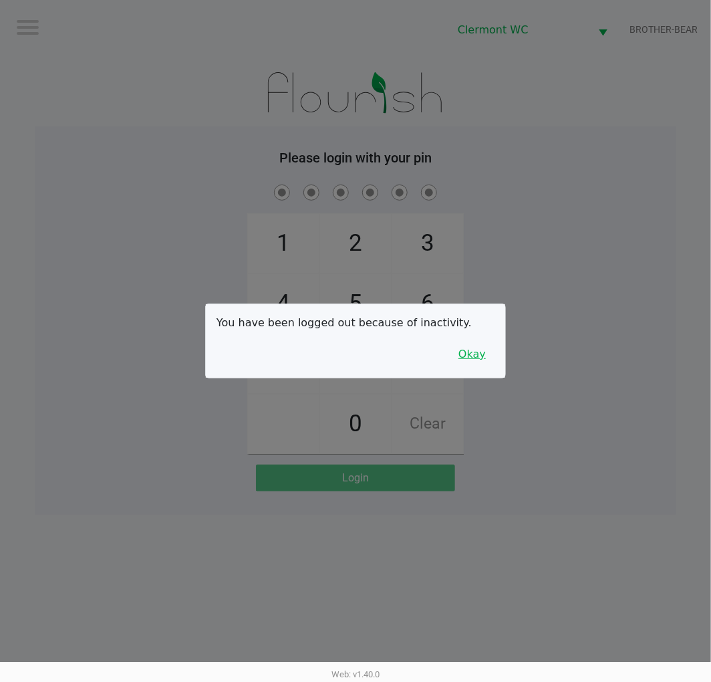
click at [469, 354] on button "Okay" at bounding box center [472, 354] width 45 height 25
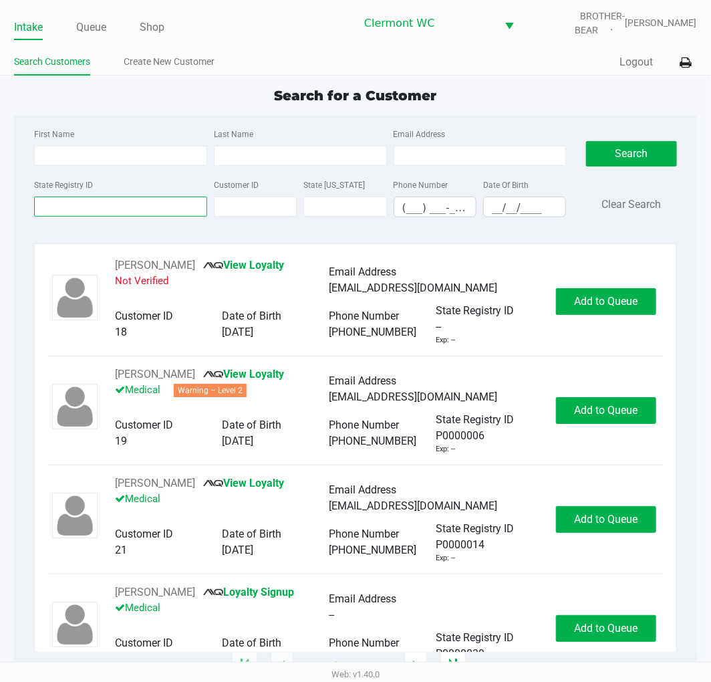
click at [79, 214] on input "State Registry ID" at bounding box center [120, 207] width 173 height 20
click at [168, 508] on p "Medical" at bounding box center [222, 500] width 214 height 19
click at [96, 203] on input "State Registry ID" at bounding box center [120, 207] width 173 height 20
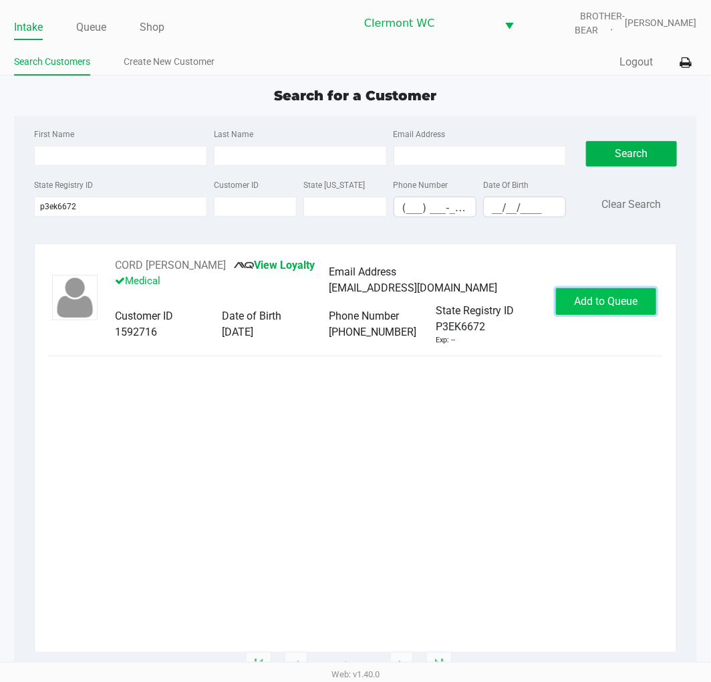
click at [613, 299] on span "Add to Queue" at bounding box center [606, 301] width 64 height 13
click at [612, 308] on span "In Queue" at bounding box center [628, 301] width 112 height 13
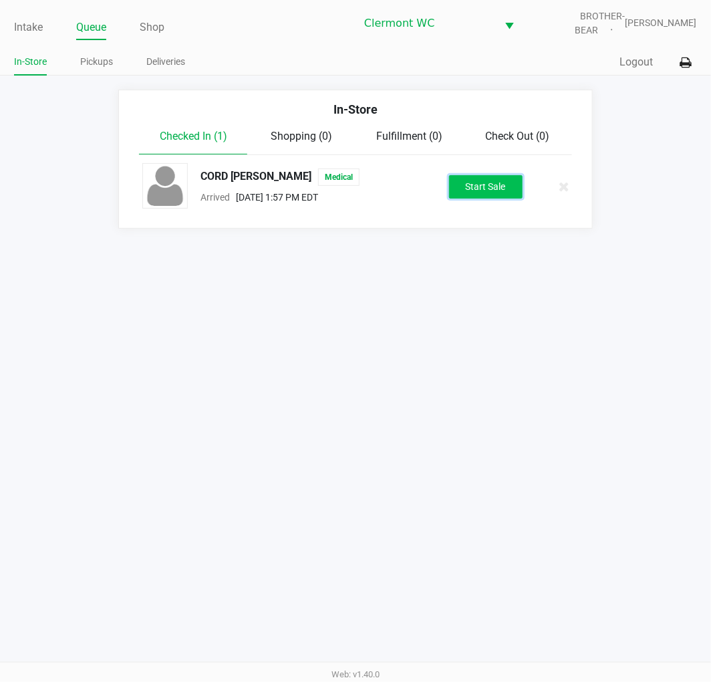
click at [489, 184] on button "Start Sale" at bounding box center [486, 186] width 74 height 23
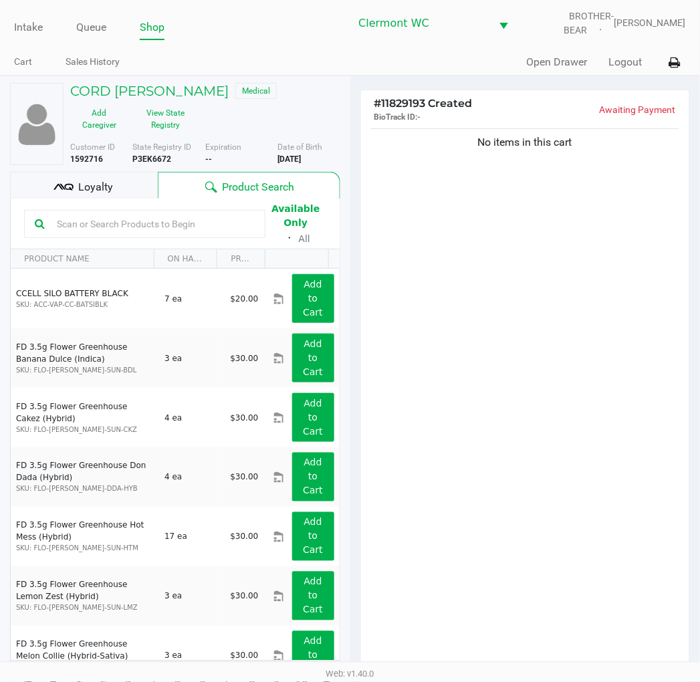
click at [519, 368] on div "No items in this cart" at bounding box center [525, 402] width 329 height 553
click at [543, 511] on div "No items in this cart" at bounding box center [525, 402] width 329 height 553
click at [197, 222] on input "text" at bounding box center [152, 224] width 203 height 20
click at [485, 363] on div "No items in this cart" at bounding box center [525, 402] width 329 height 553
click at [97, 225] on input "text" at bounding box center [152, 224] width 203 height 20
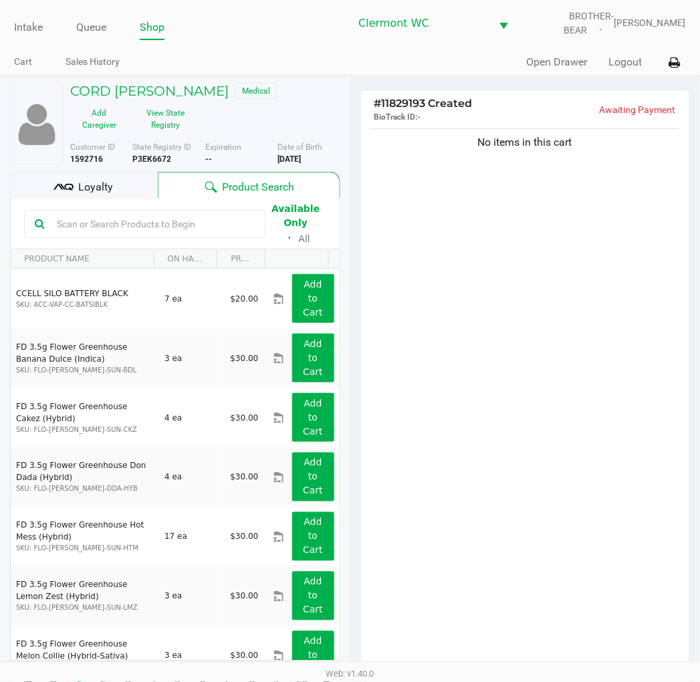
click at [97, 225] on input "text" at bounding box center [152, 224] width 203 height 20
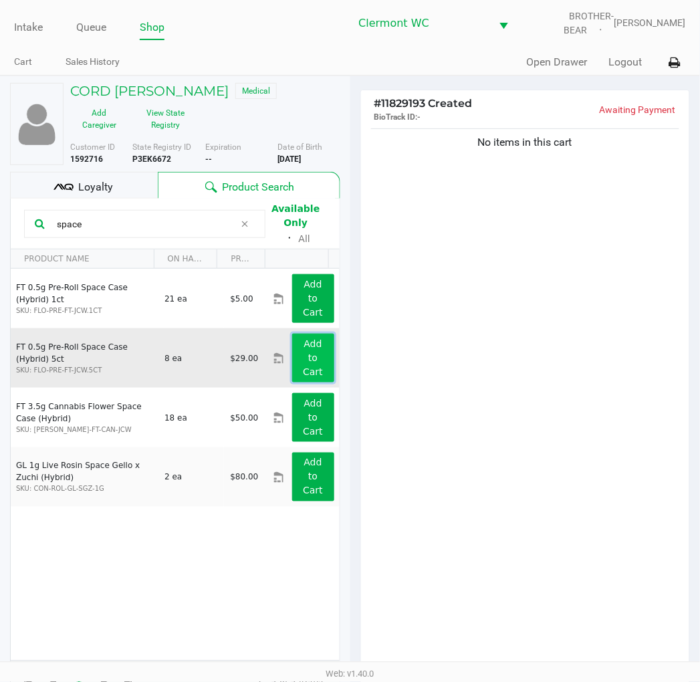
click at [303, 362] on app-button-loader "Add to Cart" at bounding box center [313, 357] width 20 height 39
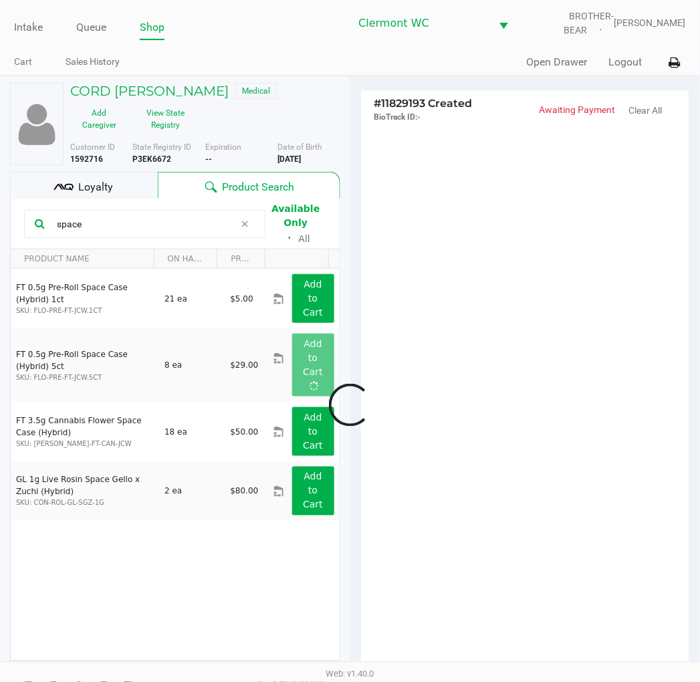
click at [456, 422] on div at bounding box center [350, 404] width 700 height 525
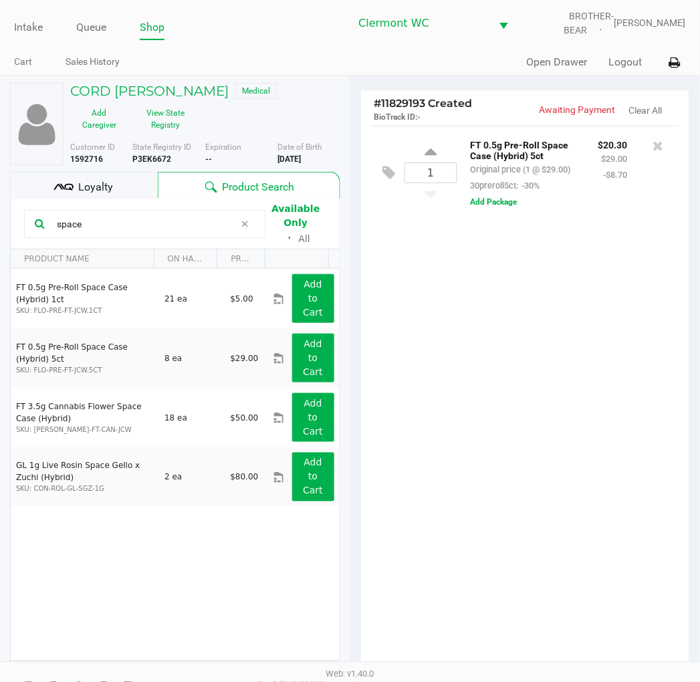
click at [108, 223] on input "space" at bounding box center [142, 224] width 183 height 20
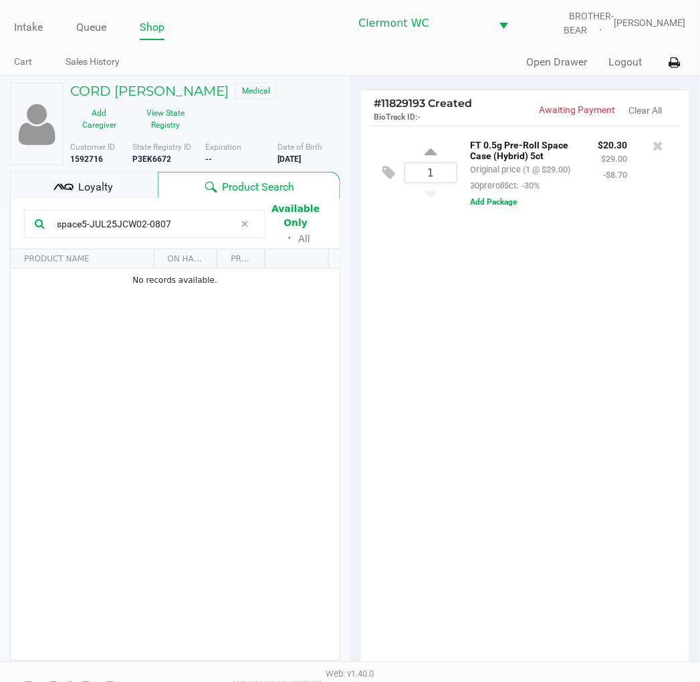
click at [440, 406] on div "1 FT 0.5g Pre-Roll Space Case (Hybrid) 5ct Original price (1 @ $29.00) 30prerol…" at bounding box center [525, 402] width 329 height 553
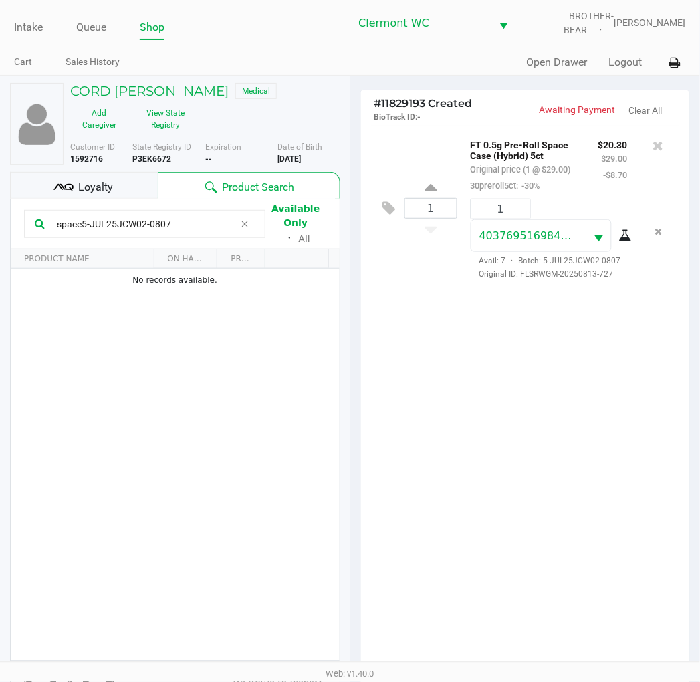
click at [458, 455] on div "1 FT 0.5g Pre-Roll Space Case (Hybrid) 5ct Original price (1 @ $29.00) 30prerol…" at bounding box center [525, 402] width 329 height 553
drag, startPoint x: 224, startPoint y: 224, endPoint x: -1, endPoint y: 262, distance: 228.5
click at [0, 262] on html "Intake Queue Shop Clermont WC BROTHER-BEAR Sharlene Amadio Cart Sales History Q…" at bounding box center [350, 341] width 700 height 682
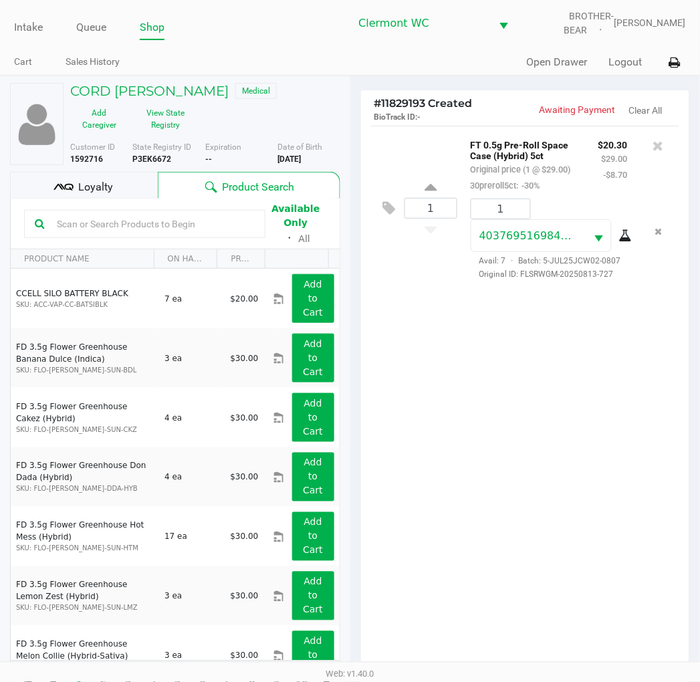
click at [403, 425] on div "1 FT 0.5g Pre-Roll Space Case (Hybrid) 5ct Original price (1 @ $29.00) 30prerol…" at bounding box center [525, 402] width 329 height 553
click at [61, 226] on input "text" at bounding box center [152, 224] width 203 height 20
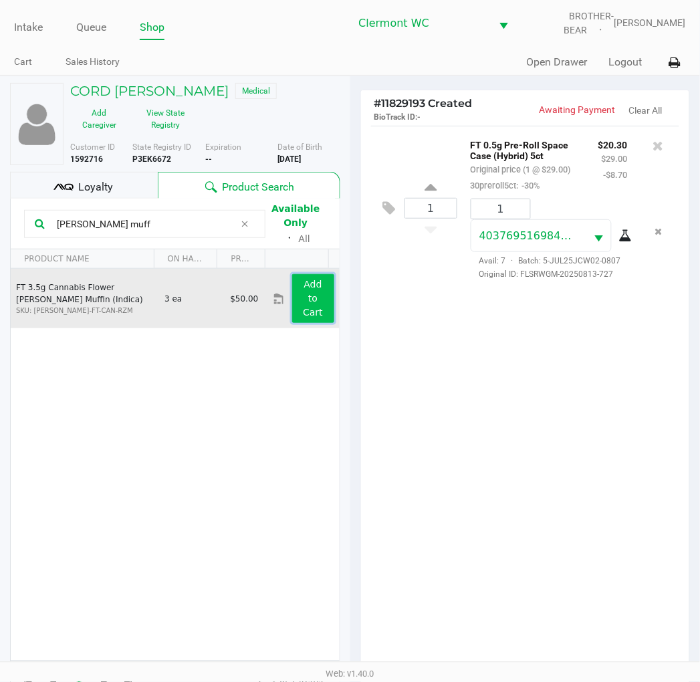
click at [309, 291] on button "Add to Cart" at bounding box center [313, 298] width 42 height 49
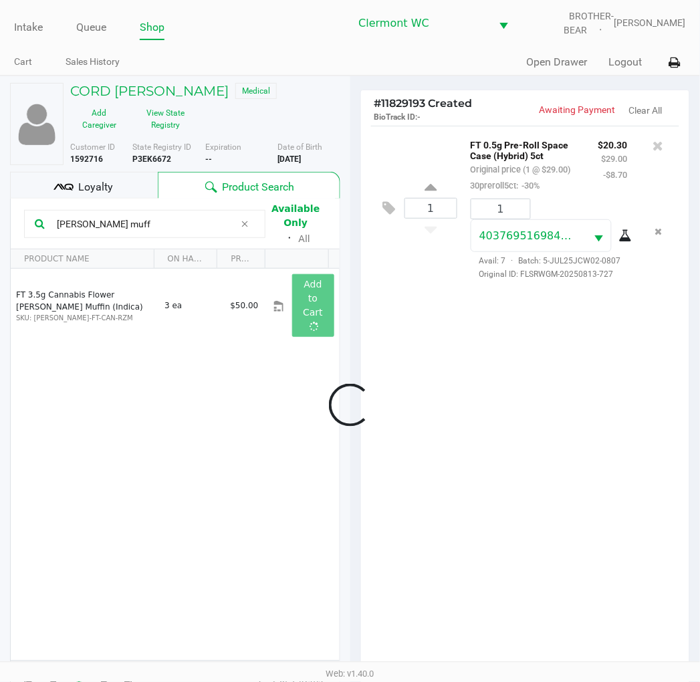
click at [498, 458] on div at bounding box center [350, 404] width 700 height 525
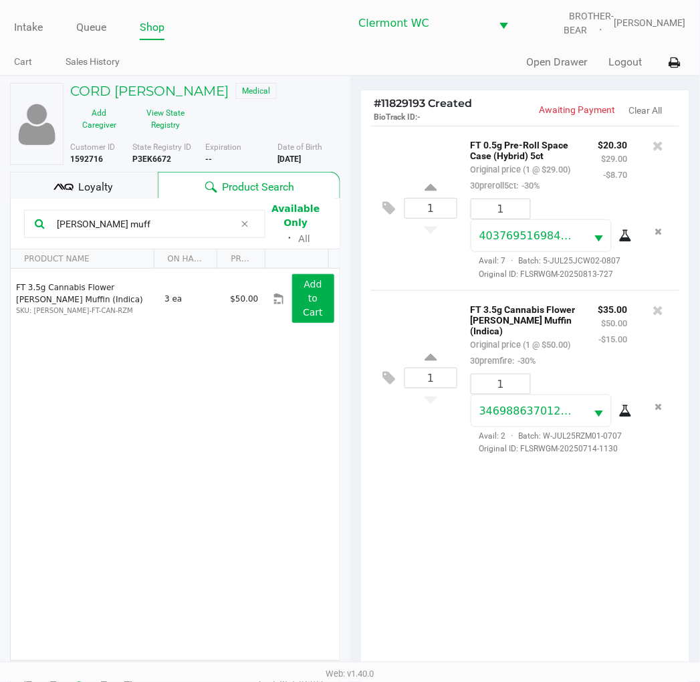
click at [172, 228] on input "runtz muff" at bounding box center [142, 224] width 183 height 20
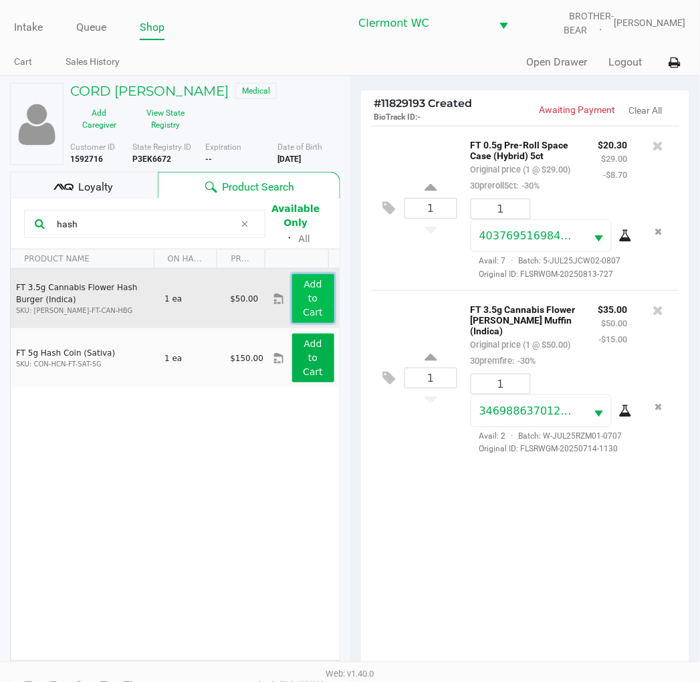
click at [295, 303] on button "Add to Cart" at bounding box center [313, 298] width 42 height 49
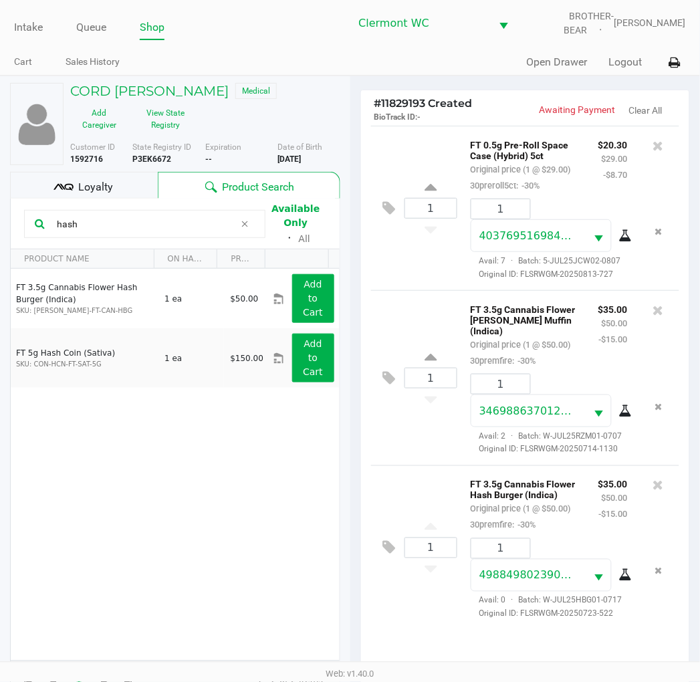
click at [203, 222] on input "hash" at bounding box center [142, 224] width 183 height 20
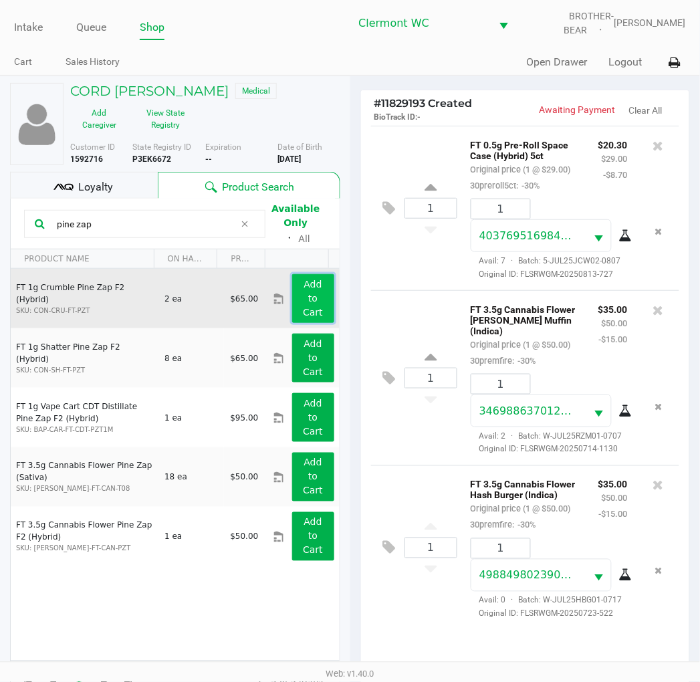
click at [315, 293] on button "Add to Cart" at bounding box center [313, 298] width 42 height 49
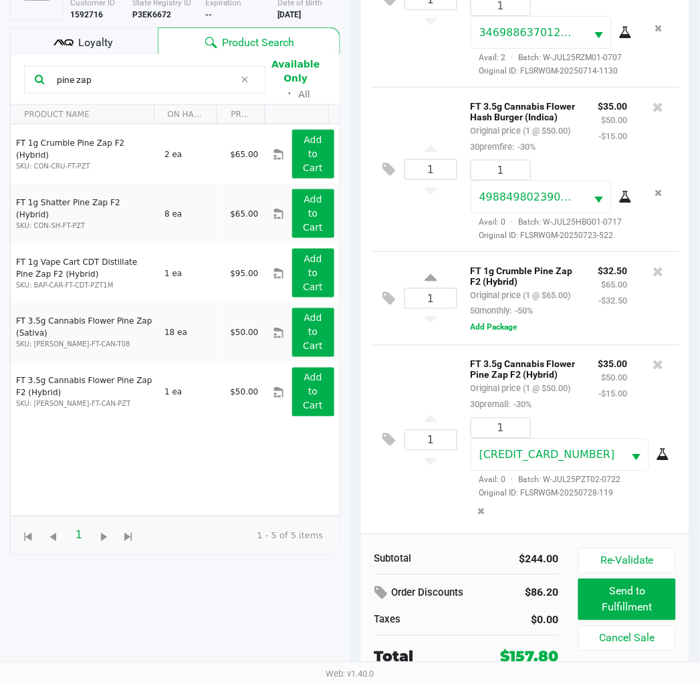
scroll to position [382, 0]
click at [653, 265] on icon at bounding box center [658, 271] width 11 height 13
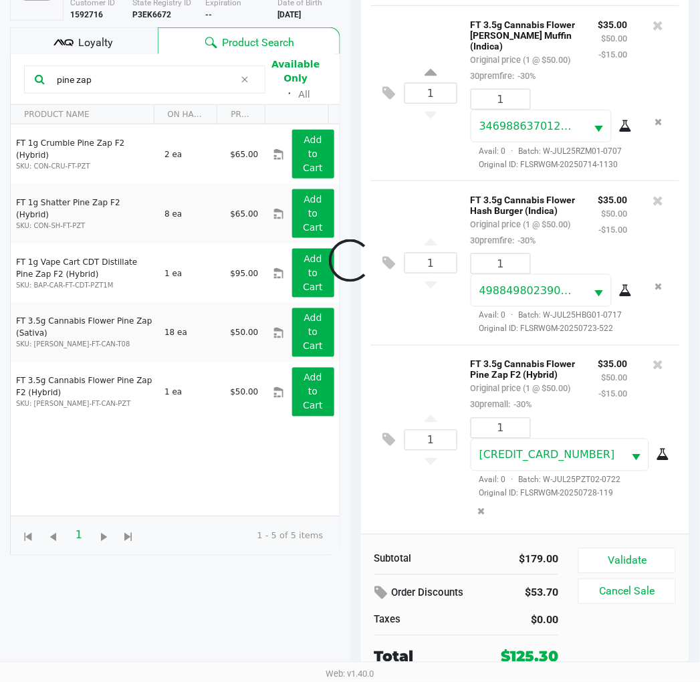
scroll to position [271, 0]
click at [586, 423] on div "FT 3.5g Cannabis Flower Pine Zap F2 (Hybrid) Original price (1 @ $50.00) 30prem…" at bounding box center [563, 440] width 212 height 168
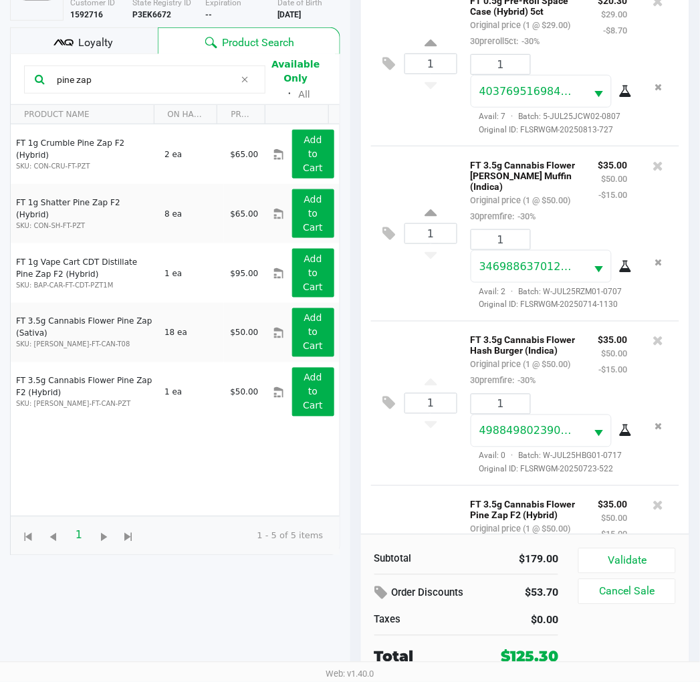
drag, startPoint x: 120, startPoint y: 74, endPoint x: -1, endPoint y: 64, distance: 122.1
click at [0, 64] on html "Intake Queue Shop Clermont WC BROTHER-BEAR Sharlene Amadio Cart Sales History Q…" at bounding box center [350, 197] width 700 height 682
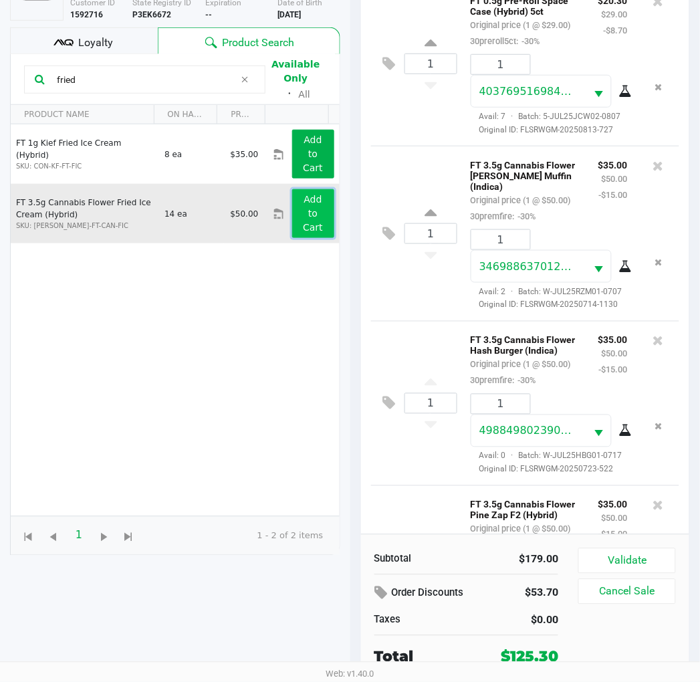
click at [296, 207] on button "Add to Cart" at bounding box center [313, 213] width 42 height 49
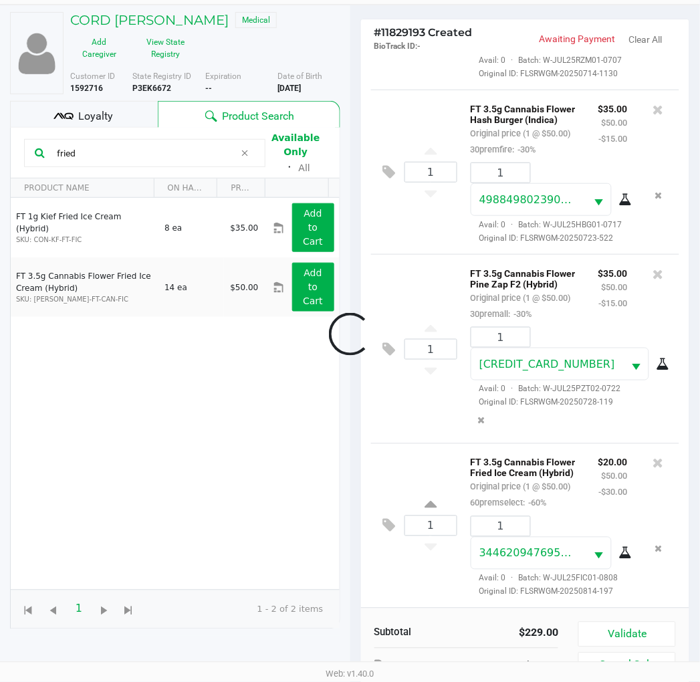
scroll to position [392, 0]
click at [651, 639] on button "Validate" at bounding box center [626, 634] width 97 height 25
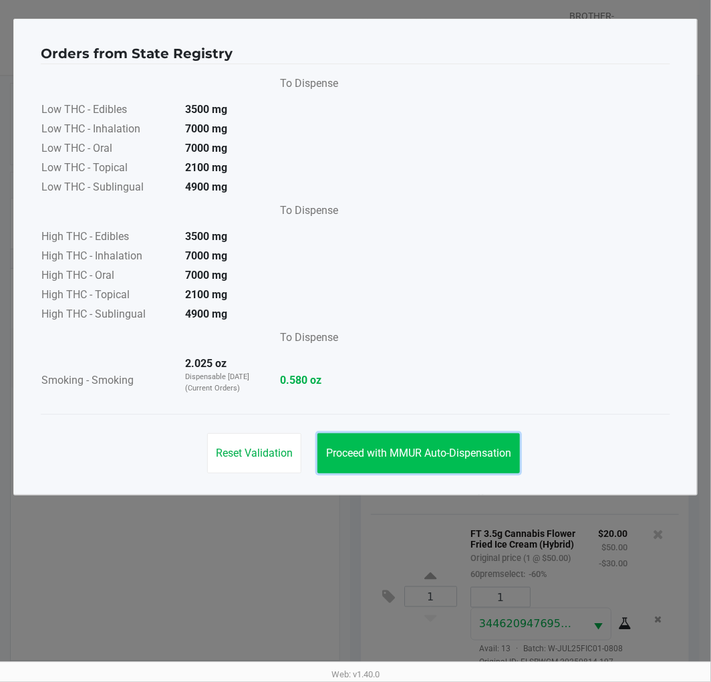
click at [455, 461] on button "Proceed with MMUR Auto-Dispensation" at bounding box center [419, 453] width 203 height 40
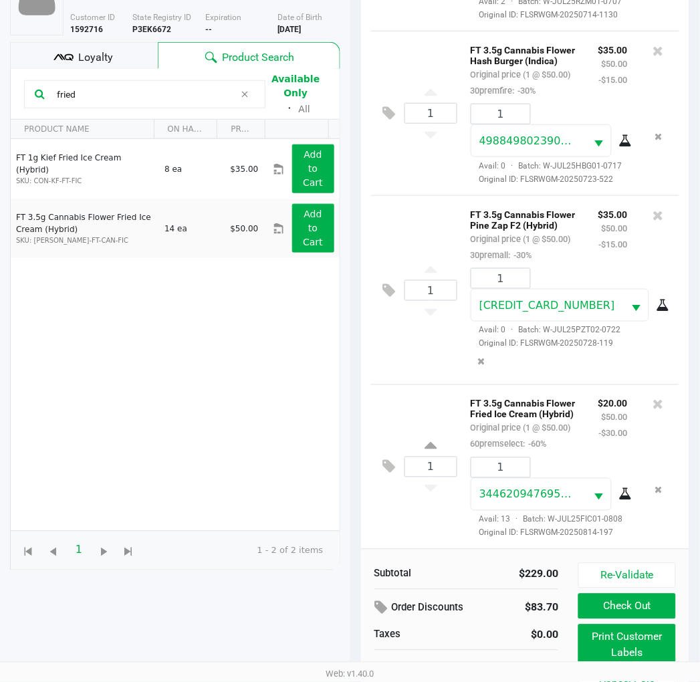
scroll to position [159, 0]
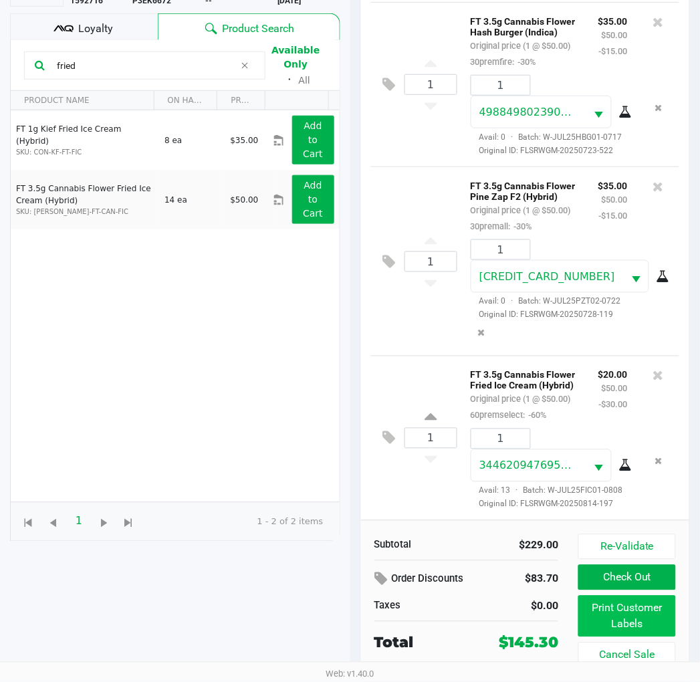
click at [636, 606] on button "Print Customer Labels" at bounding box center [626, 616] width 97 height 41
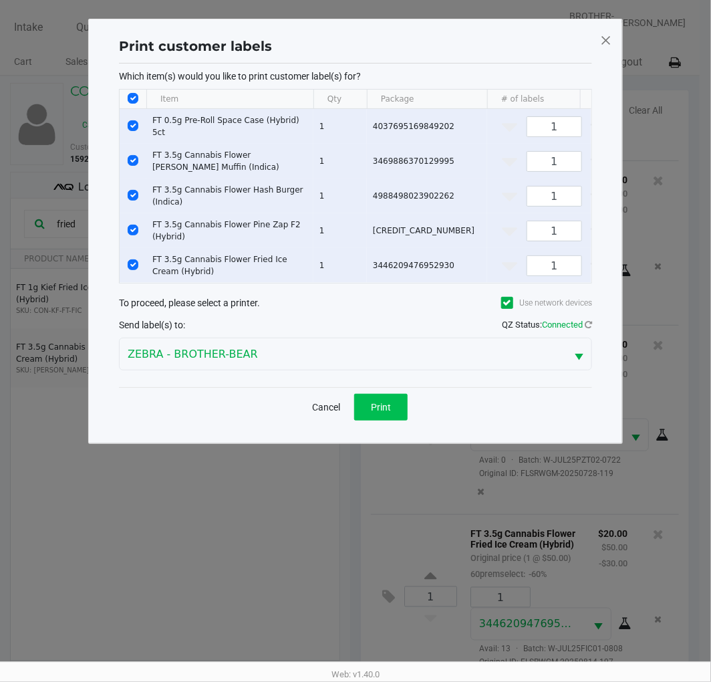
click at [393, 403] on button "Print" at bounding box center [380, 407] width 53 height 27
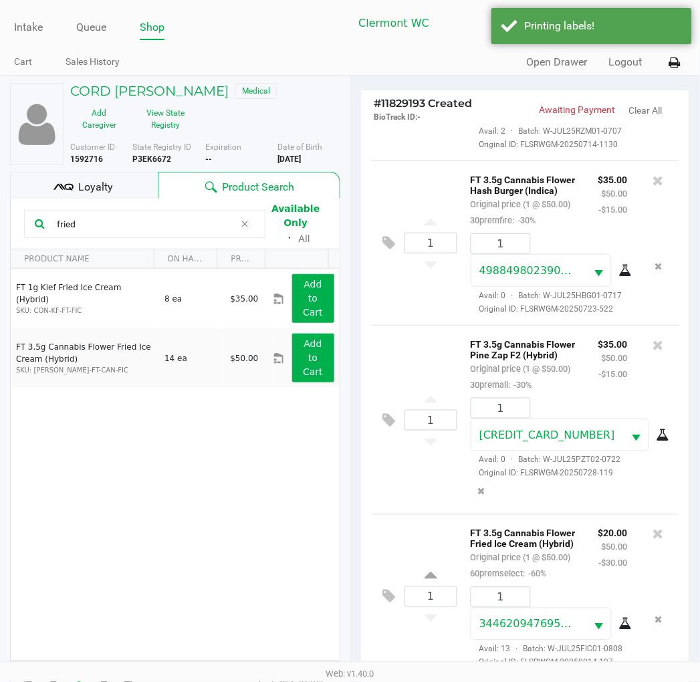
scroll to position [479, 0]
click at [119, 179] on div "Loyalty" at bounding box center [84, 185] width 148 height 27
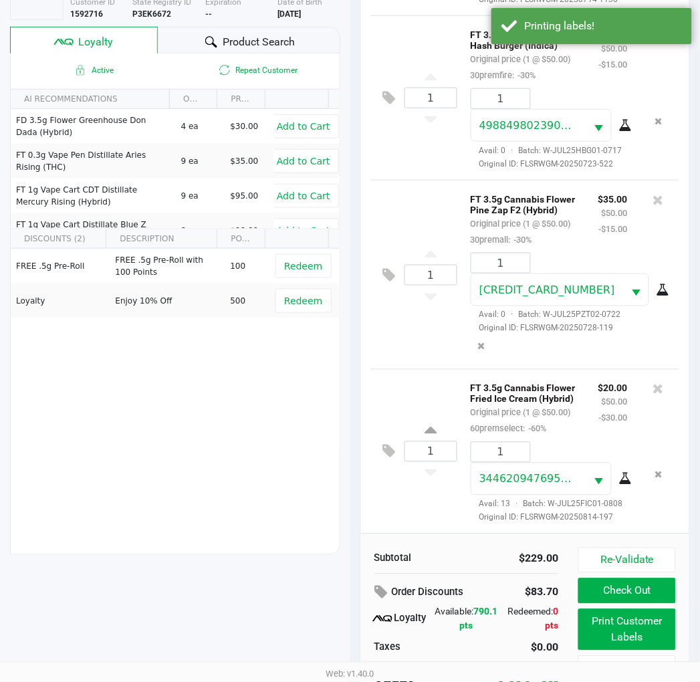
scroll to position [172, 0]
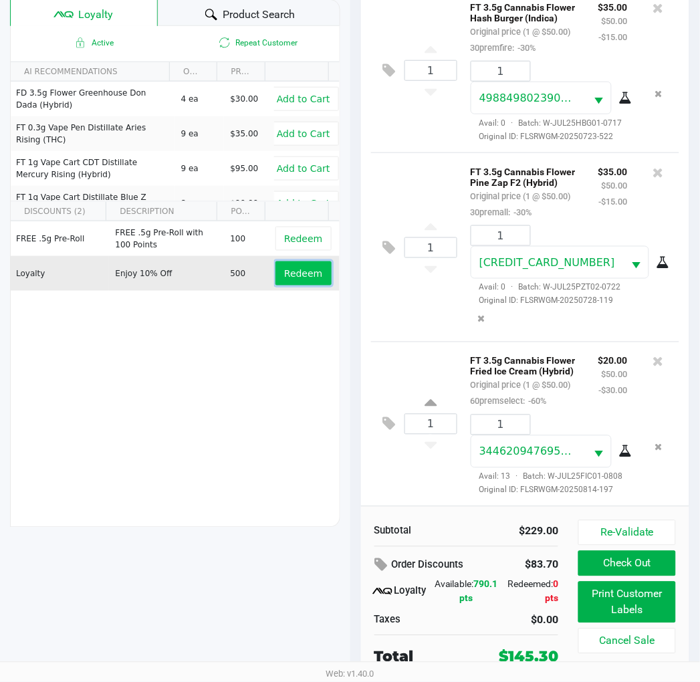
click at [297, 271] on span "Redeem" at bounding box center [303, 273] width 38 height 11
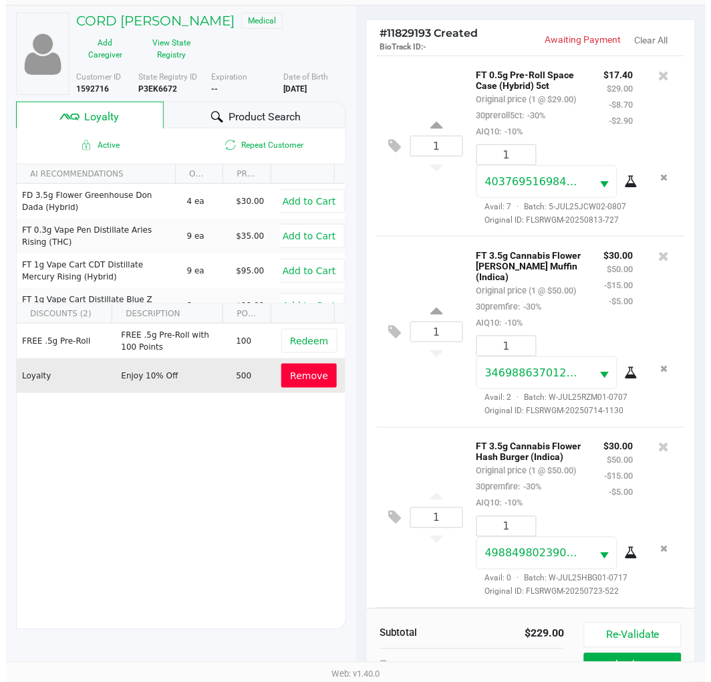
scroll to position [0, 0]
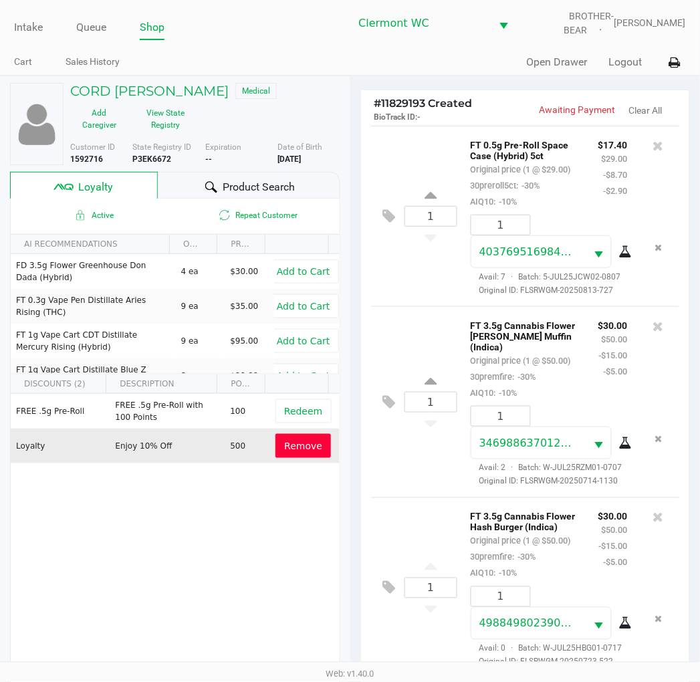
click at [386, 224] on icon at bounding box center [389, 216] width 13 height 15
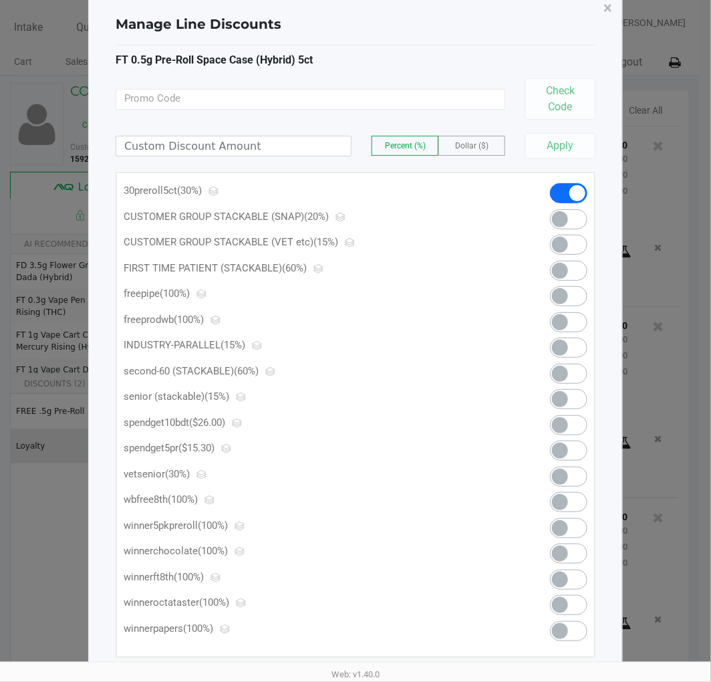
scroll to position [43, 0]
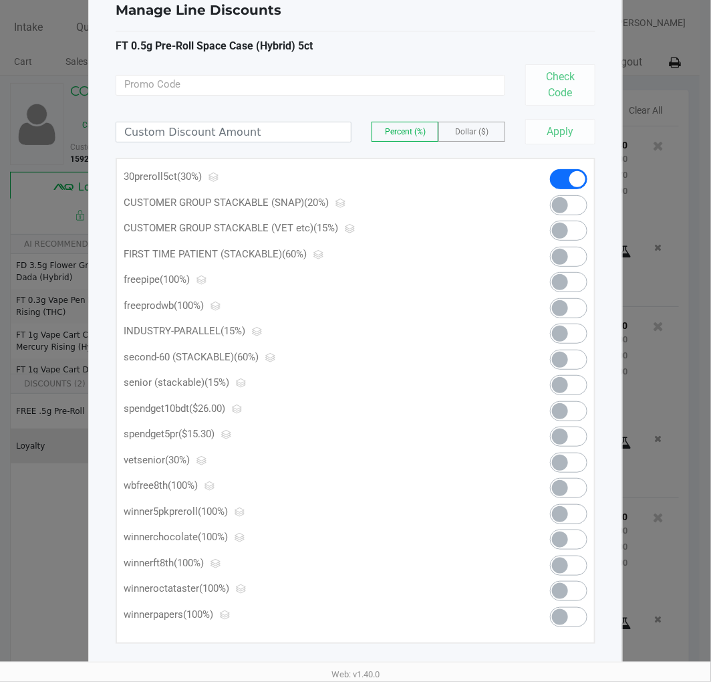
click at [575, 433] on span at bounding box center [568, 437] width 37 height 20
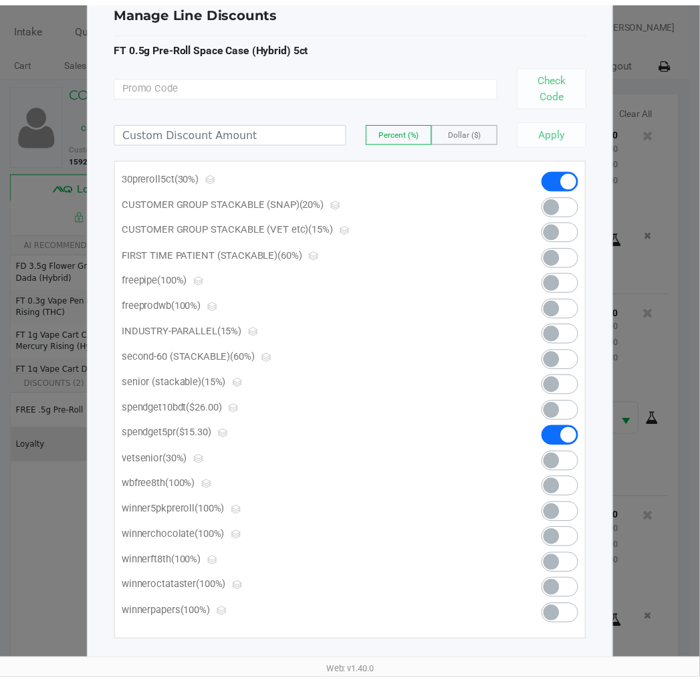
scroll to position [0, 0]
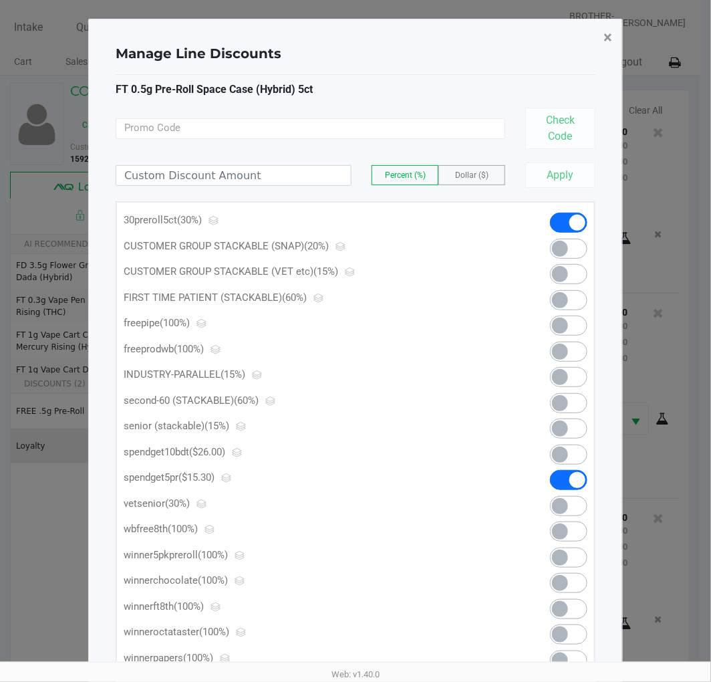
click at [612, 31] on span "×" at bounding box center [608, 37] width 9 height 19
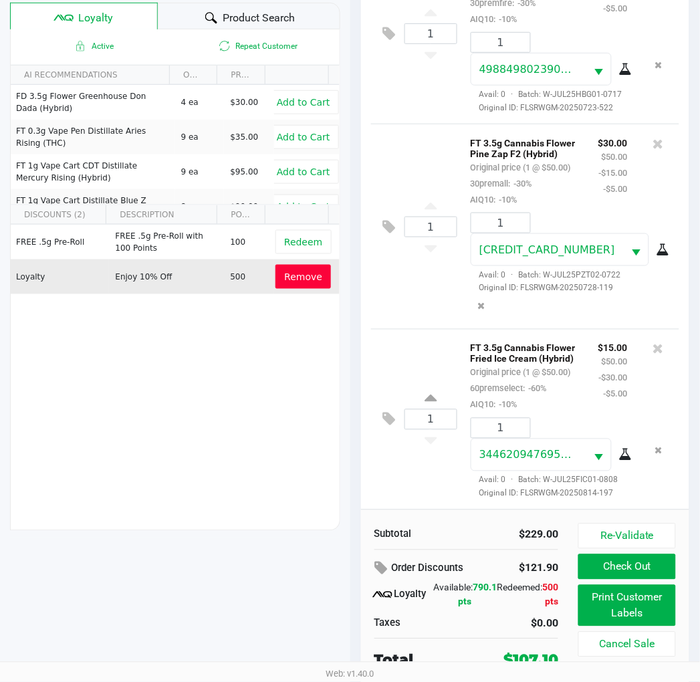
scroll to position [172, 0]
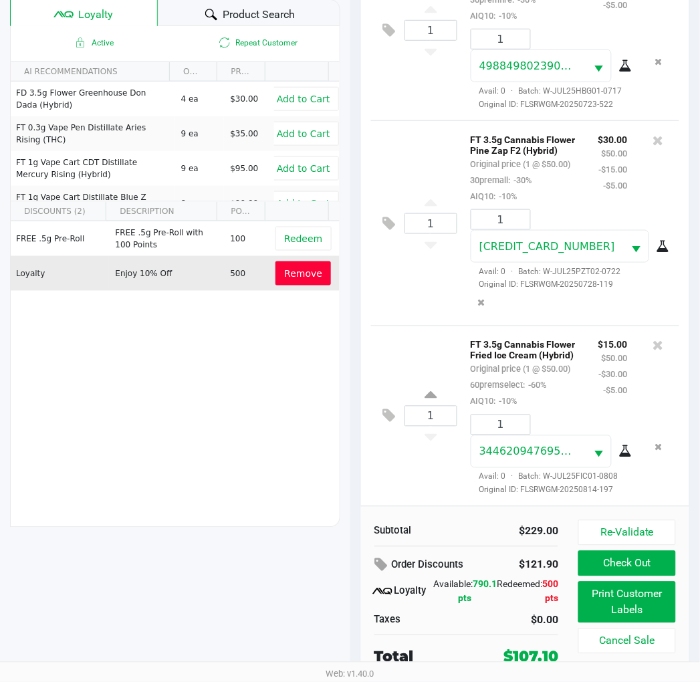
click at [651, 570] on button "Check Out" at bounding box center [626, 563] width 97 height 25
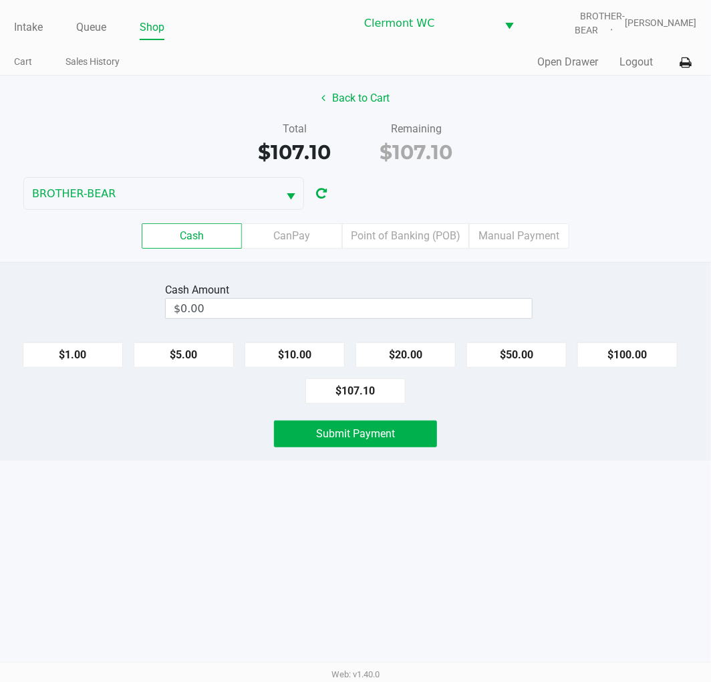
click at [410, 239] on label "Point of Banking (POB)" at bounding box center [405, 235] width 127 height 25
click at [0, 0] on 7 "Point of Banking (POB)" at bounding box center [0, 0] width 0 height 0
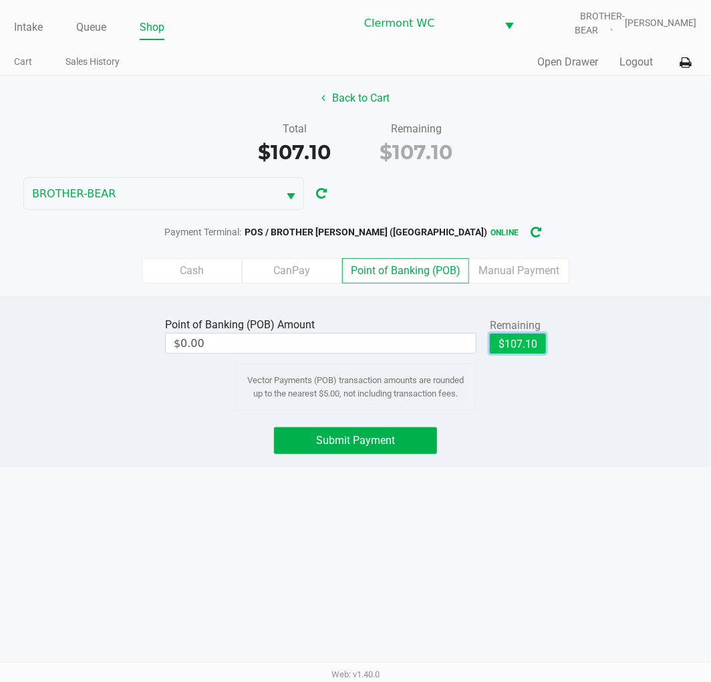
click at [529, 344] on button "$107.10" at bounding box center [518, 344] width 56 height 20
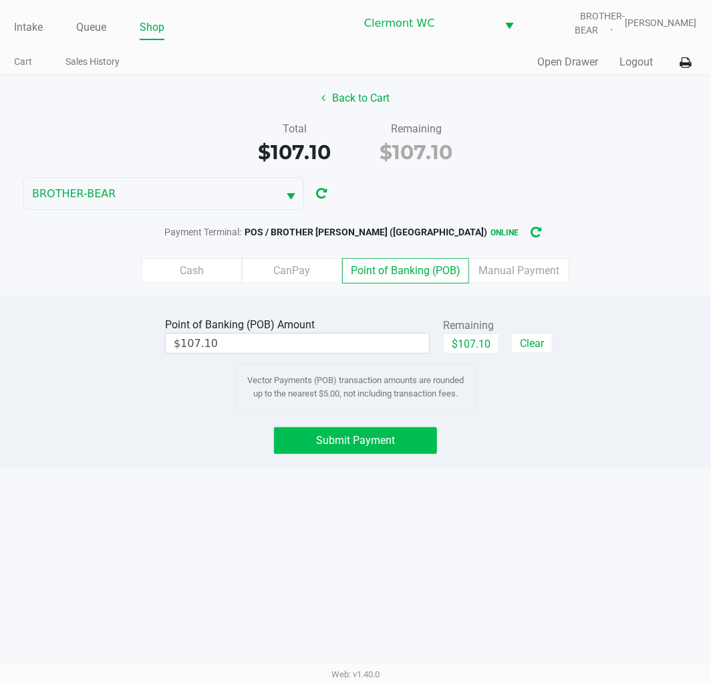
click at [392, 439] on span "Submit Payment" at bounding box center [355, 440] width 79 height 13
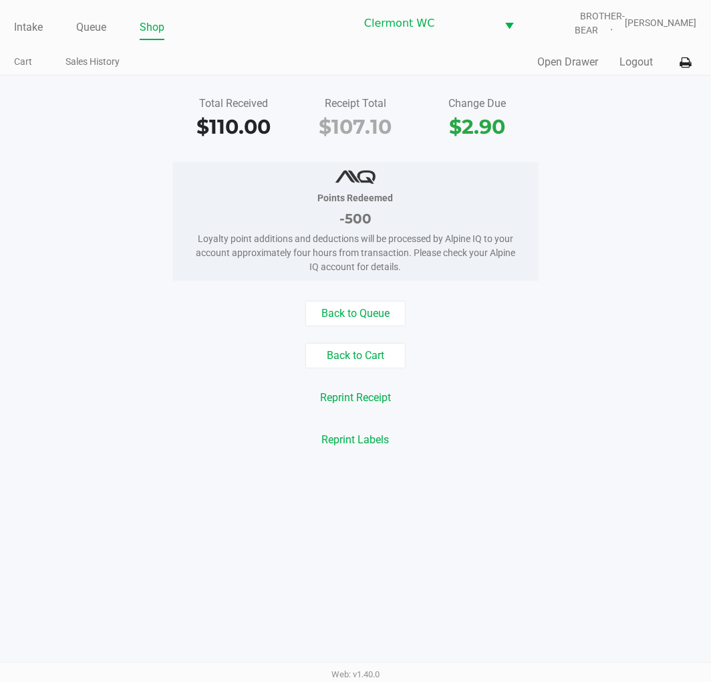
click at [393, 303] on button "Back to Queue" at bounding box center [356, 313] width 100 height 25
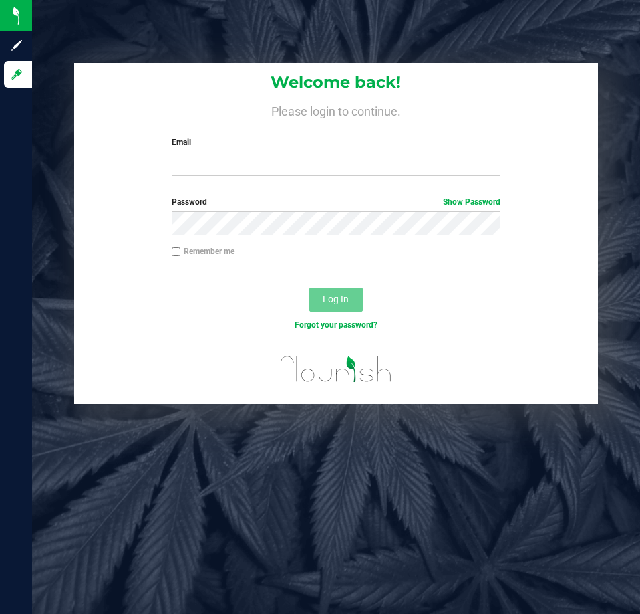
click at [374, 197] on label "Password Show Password" at bounding box center [336, 202] width 329 height 12
click at [395, 166] on input "Email" at bounding box center [336, 164] width 329 height 24
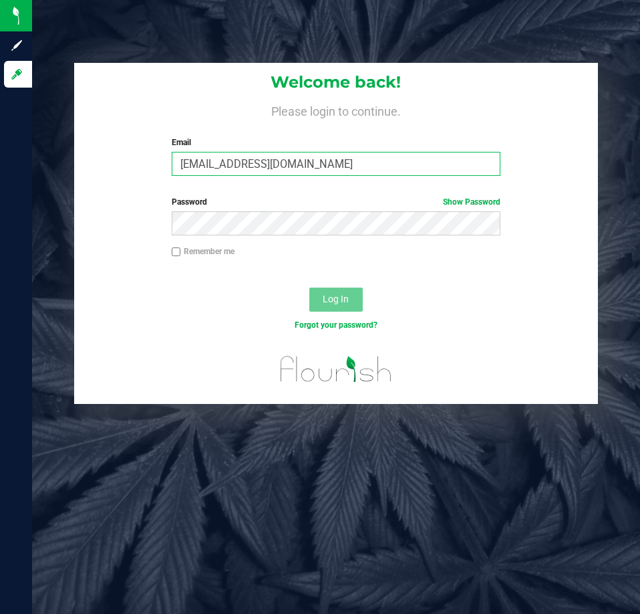
type input "[EMAIL_ADDRESS][DOMAIN_NAME]"
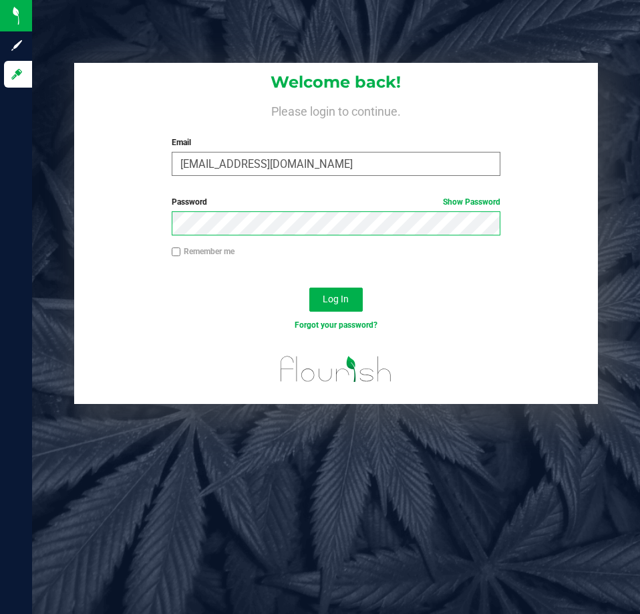
click at [310, 287] on button "Log In" at bounding box center [336, 299] width 53 height 24
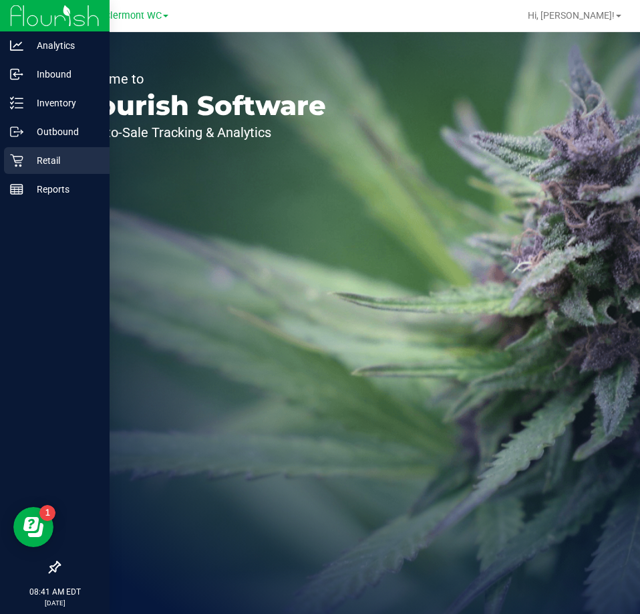
click at [28, 158] on p "Retail" at bounding box center [63, 160] width 80 height 16
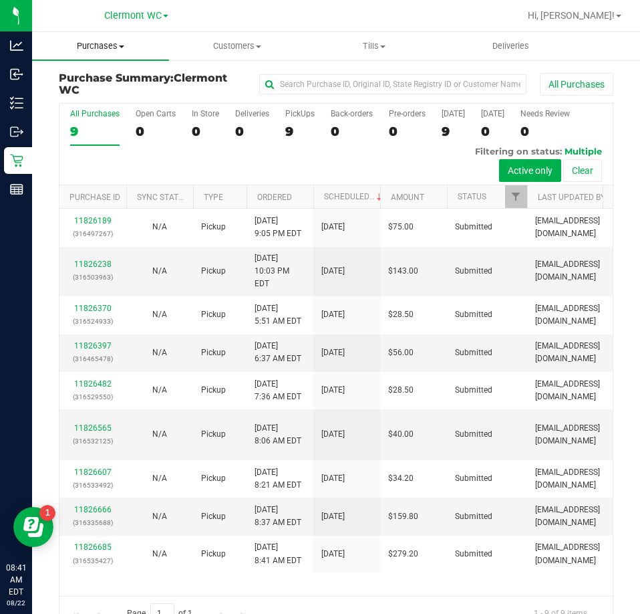
click at [118, 44] on span "Purchases" at bounding box center [100, 46] width 137 height 12
click at [112, 98] on span "Fulfillment" at bounding box center [73, 96] width 83 height 11
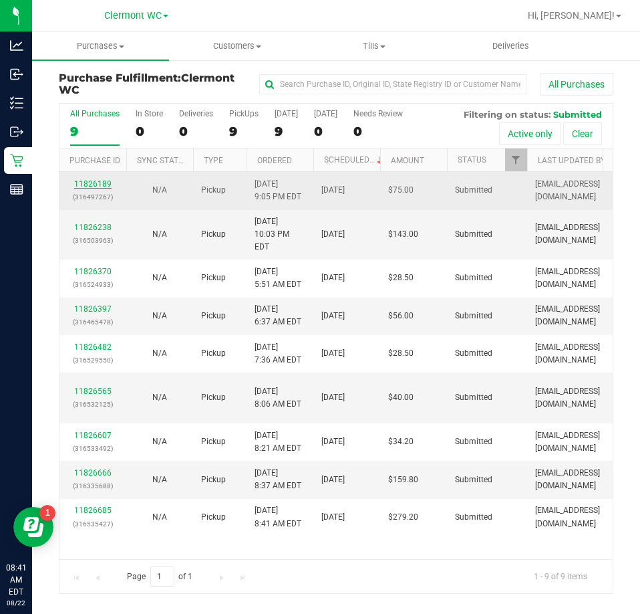
click at [90, 180] on link "11826189" at bounding box center [92, 183] width 37 height 9
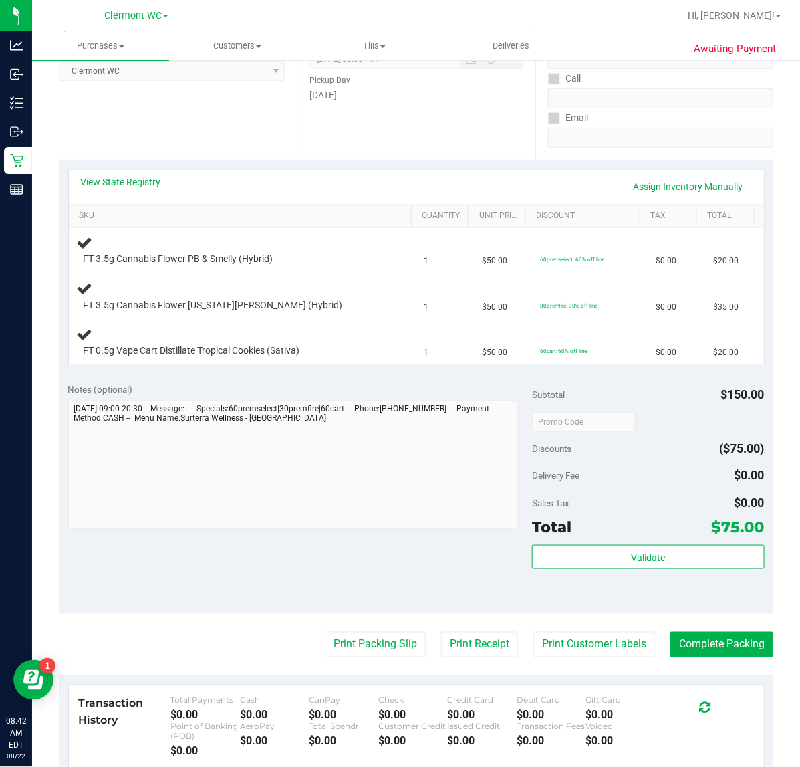
scroll to position [201, 0]
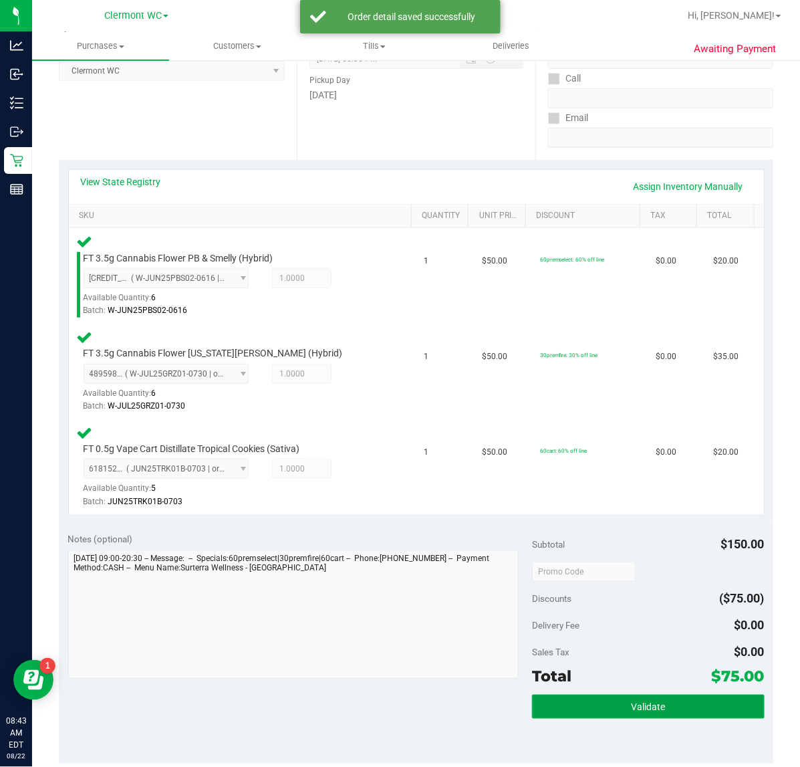
click at [640, 613] on button "Validate" at bounding box center [648, 707] width 232 height 24
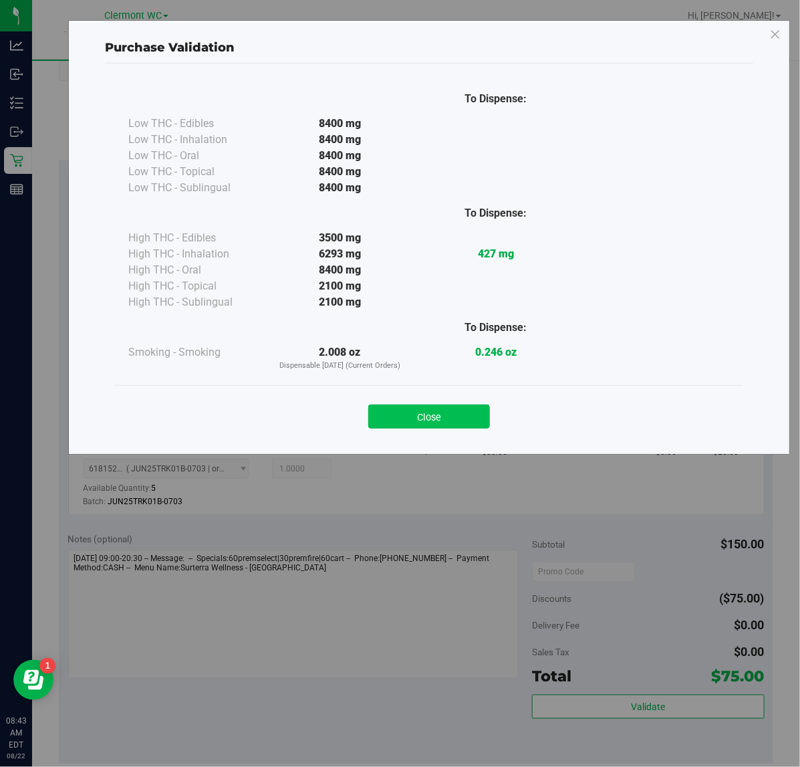
click at [423, 421] on button "Close" at bounding box center [429, 416] width 122 height 24
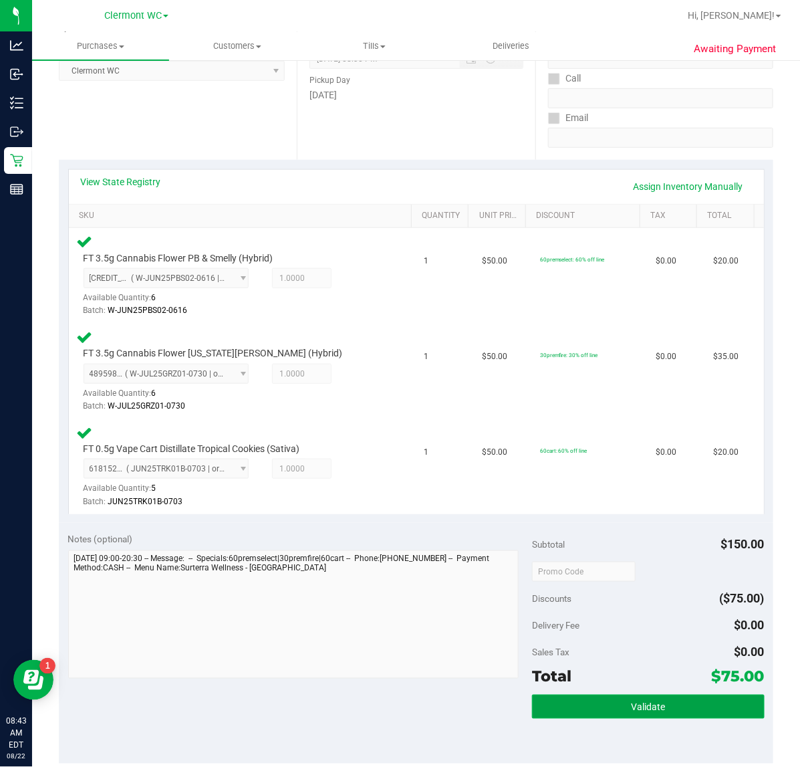
click at [640, 613] on span "Validate" at bounding box center [648, 707] width 34 height 11
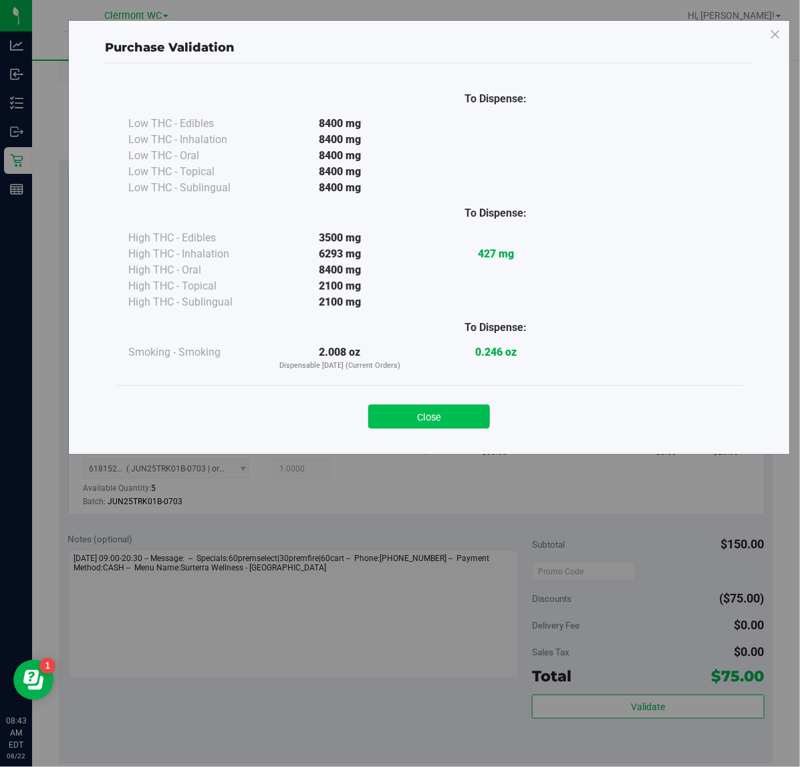
click at [423, 415] on button "Close" at bounding box center [429, 416] width 122 height 24
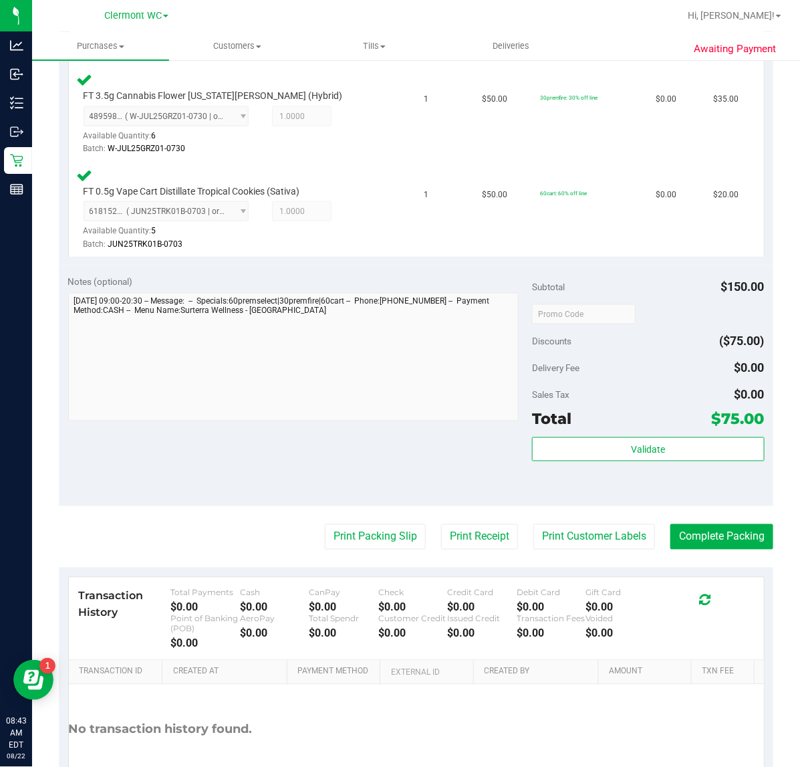
scroll to position [506, 0]
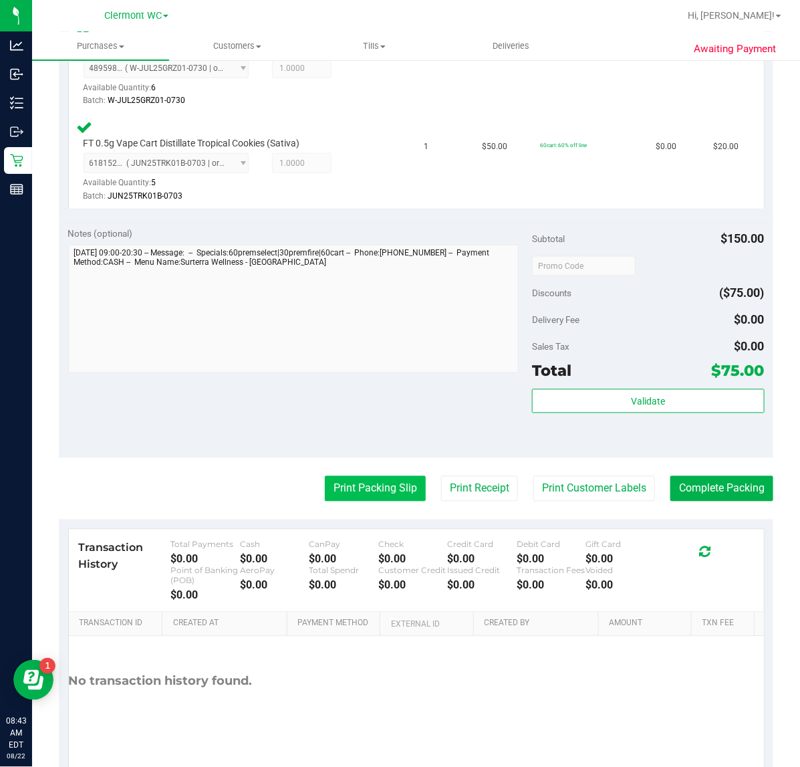
click at [360, 485] on button "Print Packing Slip" at bounding box center [375, 488] width 101 height 25
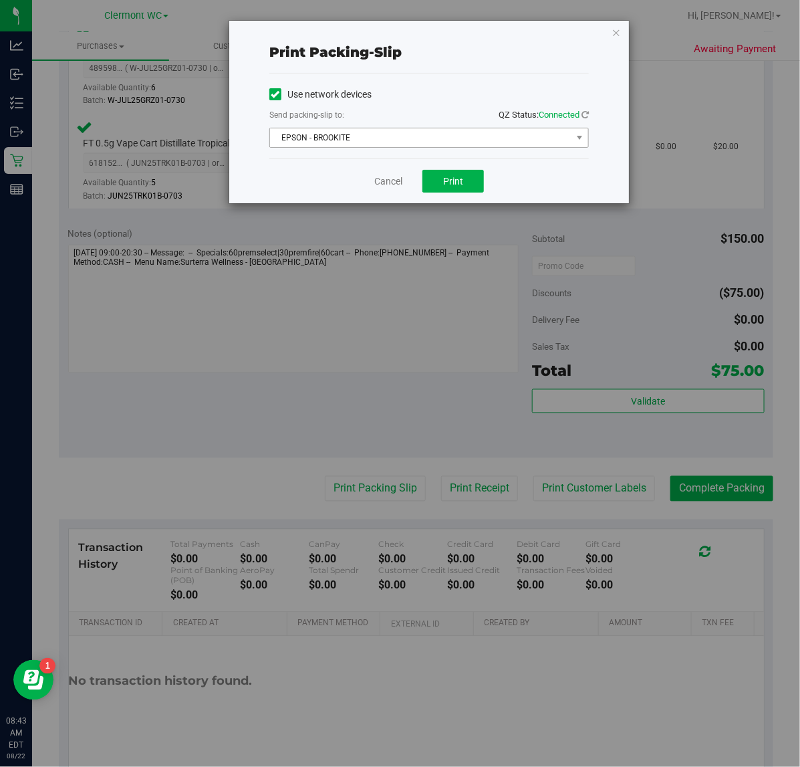
click at [395, 140] on span "EPSON - BROOKITE" at bounding box center [420, 137] width 301 height 19
click at [453, 182] on span "Print" at bounding box center [453, 181] width 20 height 11
click at [375, 184] on link "Cancel" at bounding box center [388, 181] width 28 height 14
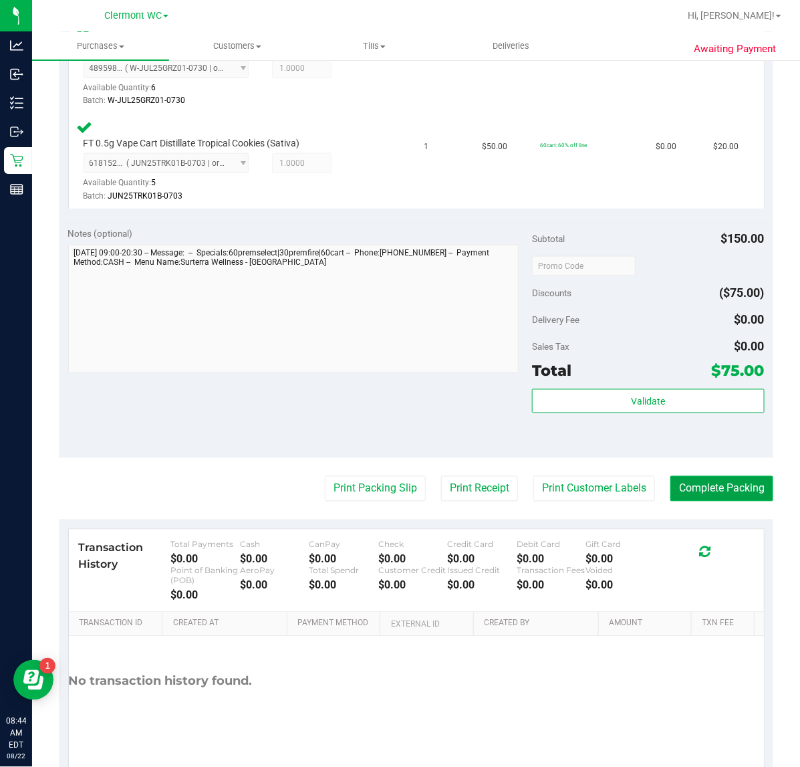
click at [640, 491] on button "Complete Packing" at bounding box center [722, 488] width 103 height 25
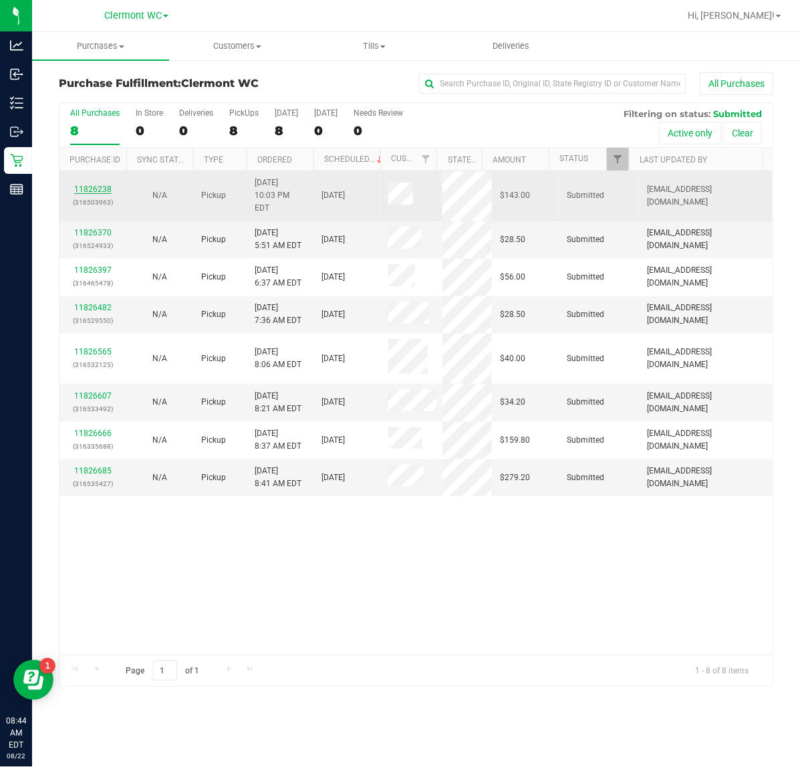
click at [98, 185] on link "11826238" at bounding box center [92, 189] width 37 height 9
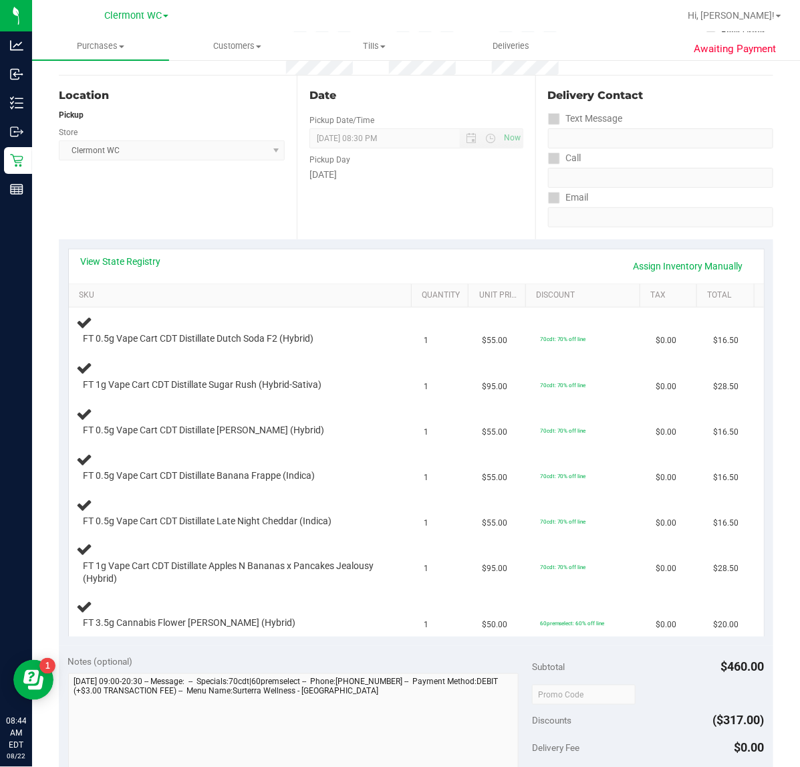
scroll to position [176, 0]
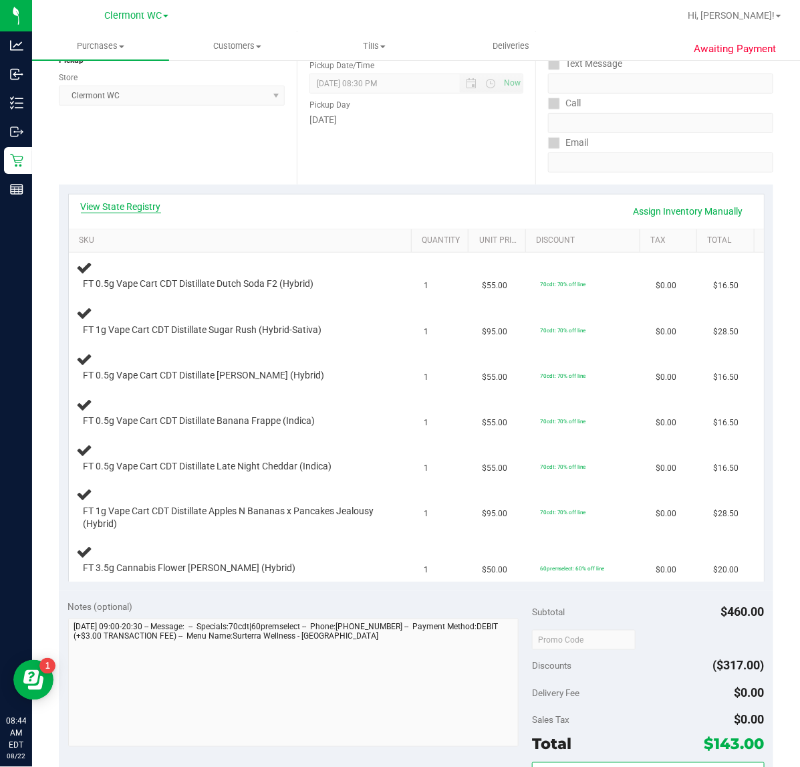
click at [142, 200] on link "View State Registry" at bounding box center [121, 206] width 80 height 13
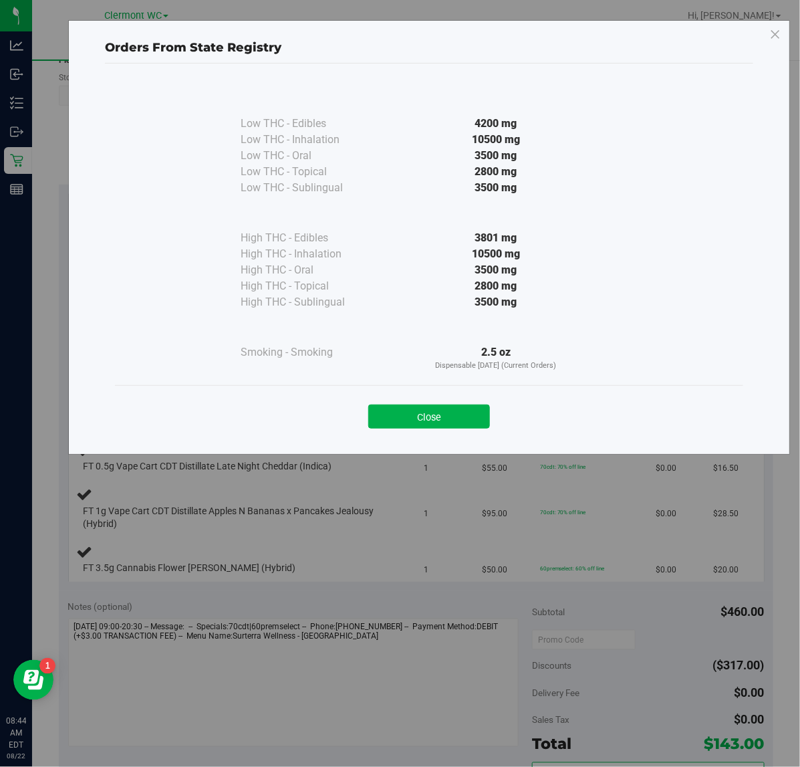
click at [640, 66] on div "Orders From State Registry Low THC - Edibles 4200 mg" at bounding box center [429, 237] width 722 height 435
click at [640, 33] on icon at bounding box center [775, 34] width 12 height 21
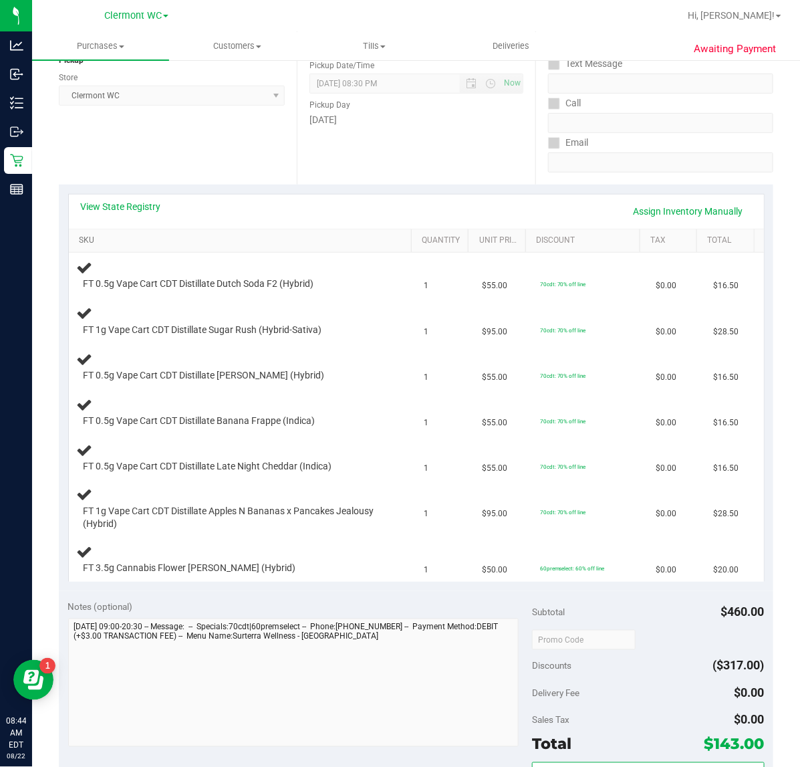
click at [91, 242] on link "SKU" at bounding box center [243, 240] width 328 height 11
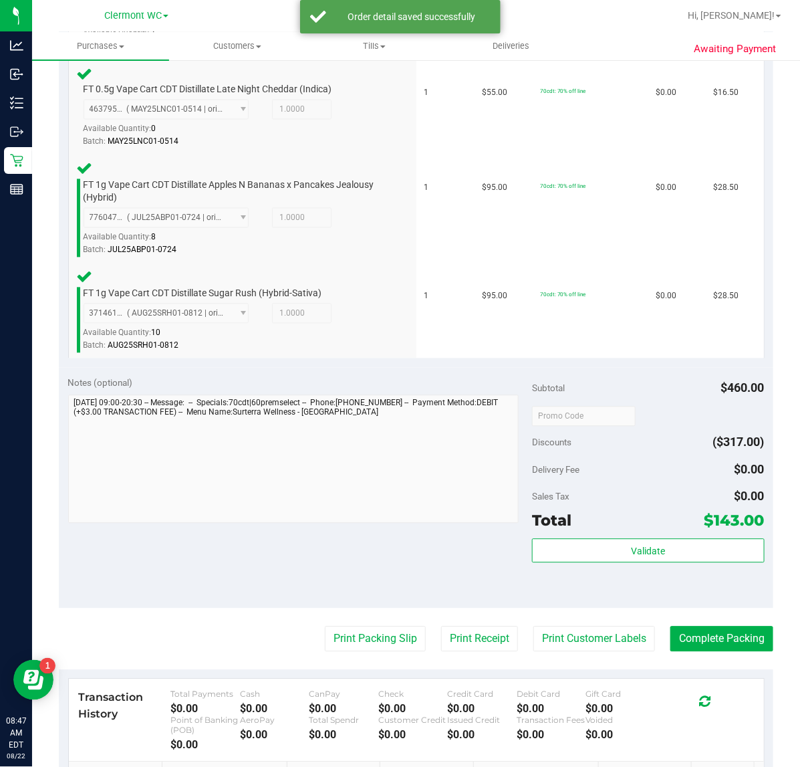
scroll to position [754, 0]
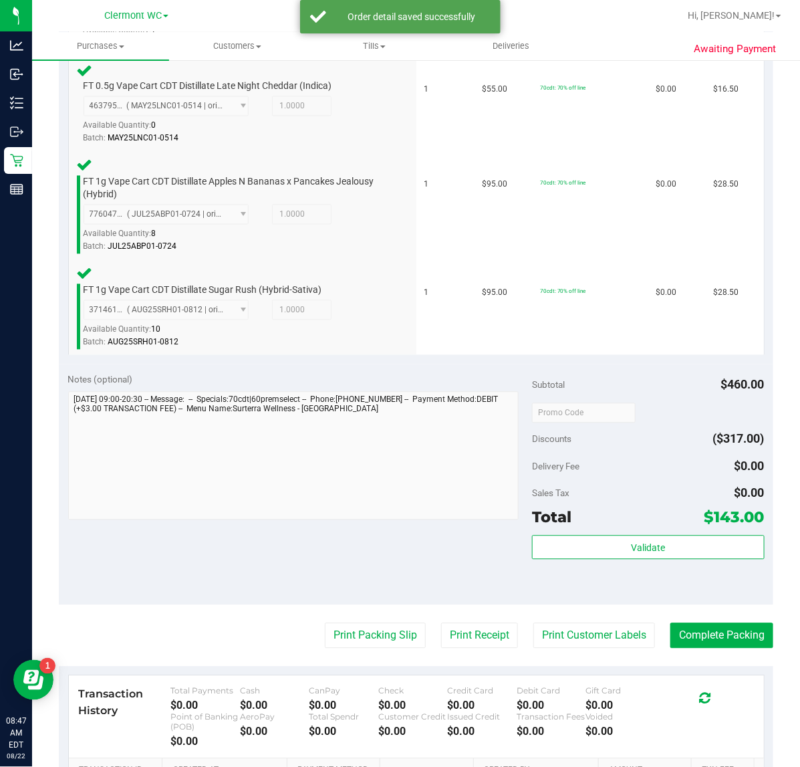
click at [640, 511] on div "Total $143.00" at bounding box center [648, 517] width 232 height 24
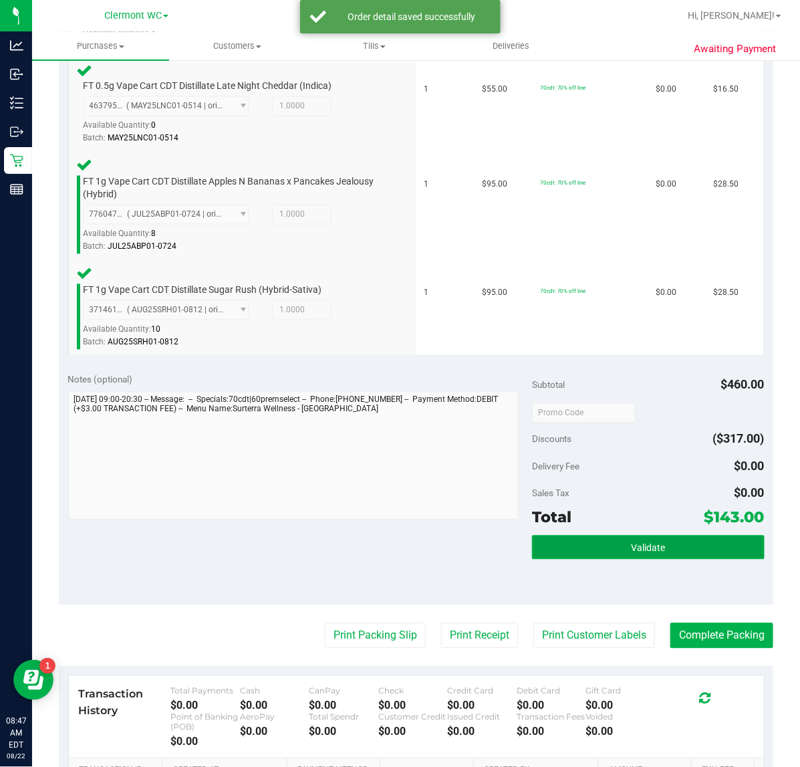
click at [640, 550] on button "Validate" at bounding box center [648, 547] width 232 height 24
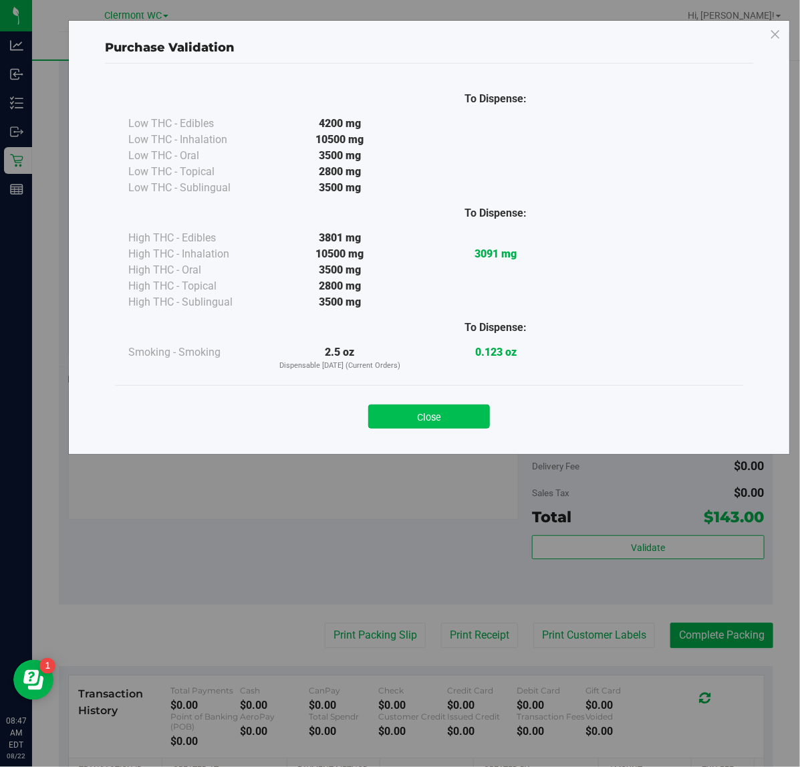
click at [422, 416] on button "Close" at bounding box center [429, 416] width 122 height 24
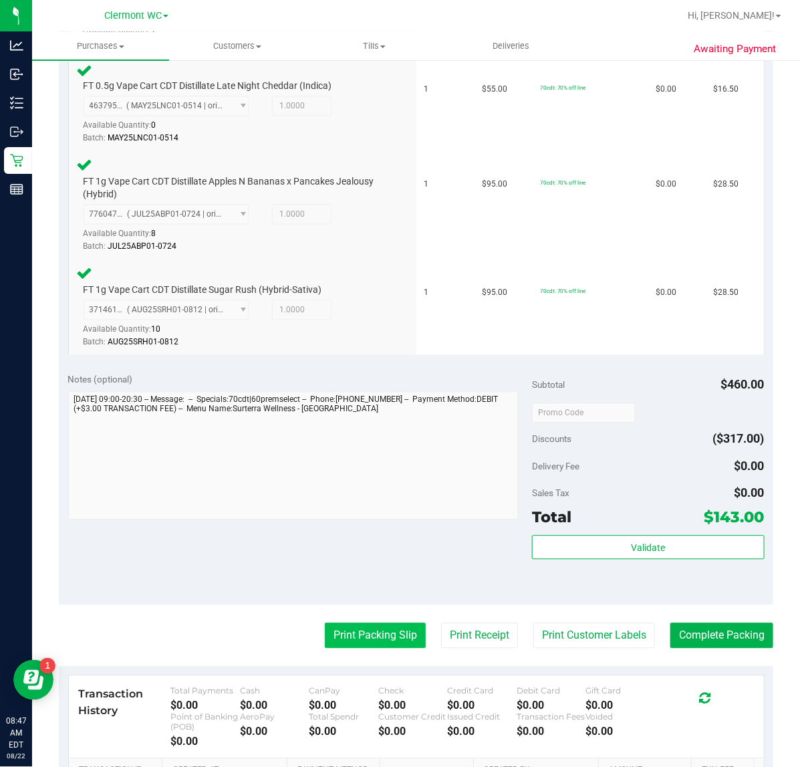
click at [365, 613] on button "Print Packing Slip" at bounding box center [375, 635] width 101 height 25
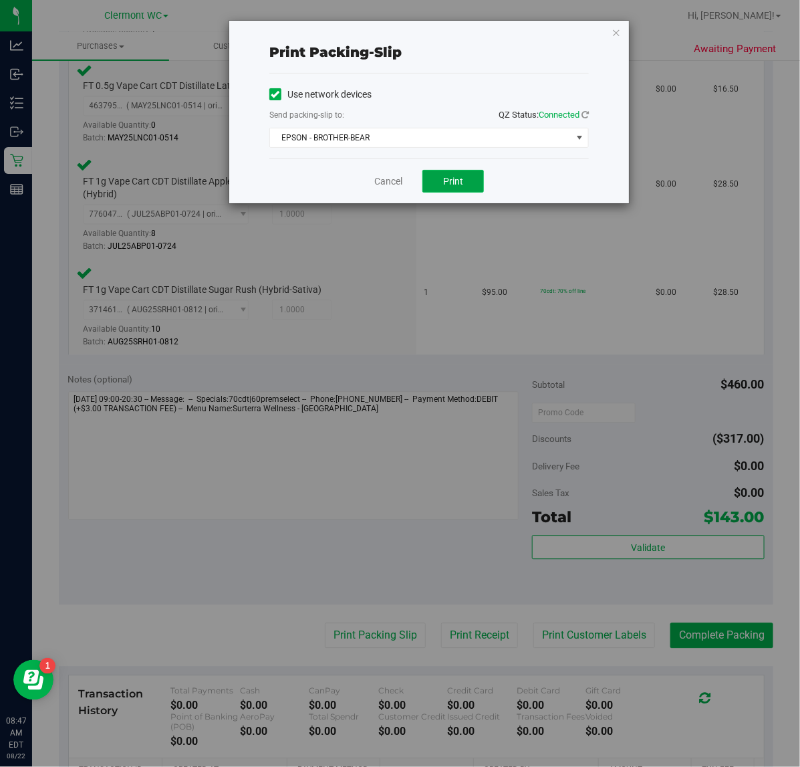
click at [442, 185] on button "Print" at bounding box center [453, 181] width 62 height 23
click at [384, 186] on link "Cancel" at bounding box center [388, 181] width 28 height 14
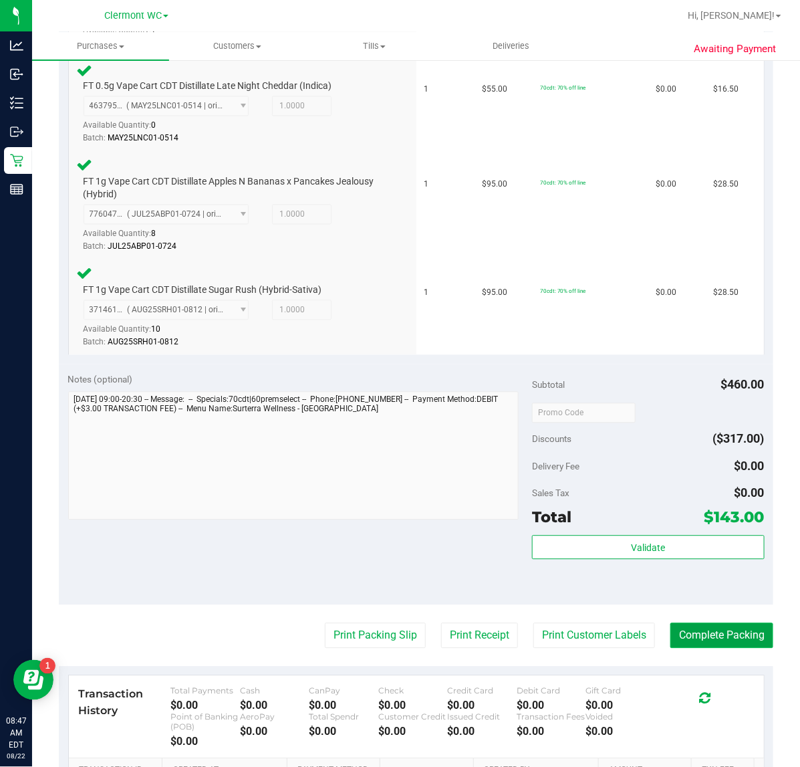
click at [640, 613] on button "Complete Packing" at bounding box center [722, 635] width 103 height 25
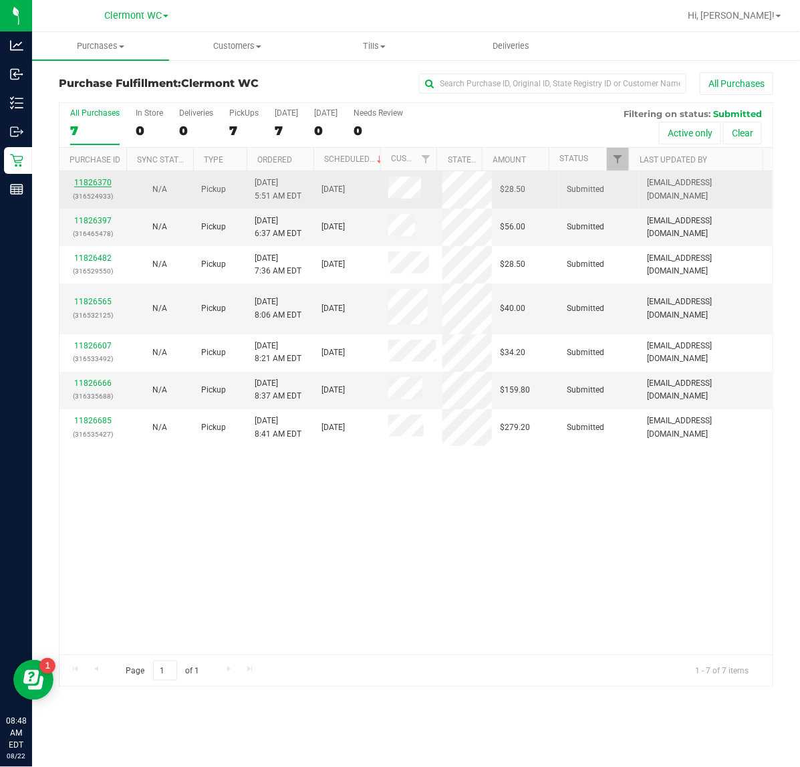
click at [87, 184] on link "11826370" at bounding box center [92, 182] width 37 height 9
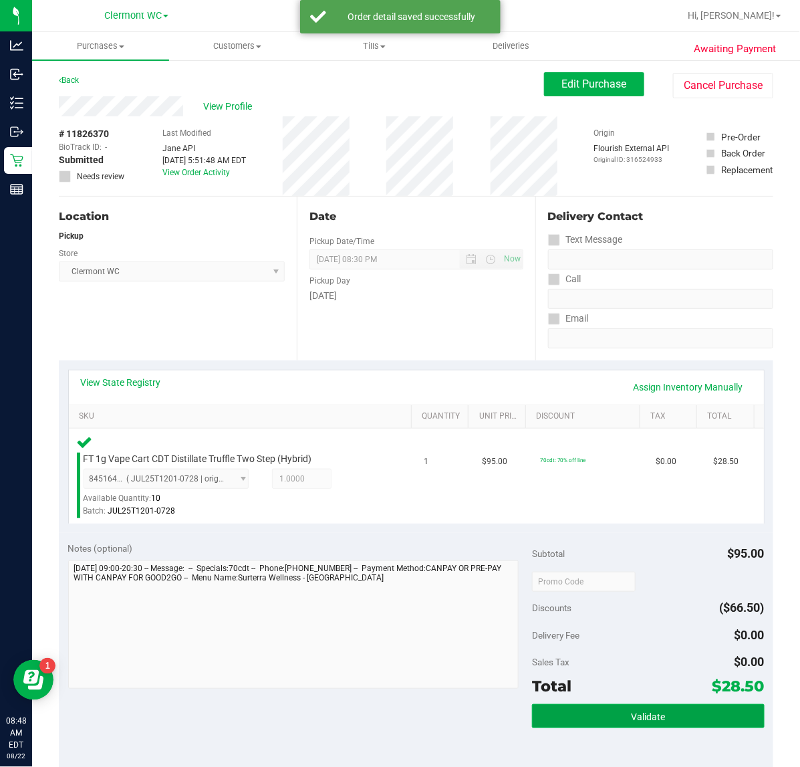
click at [640, 613] on button "Validate" at bounding box center [648, 716] width 232 height 24
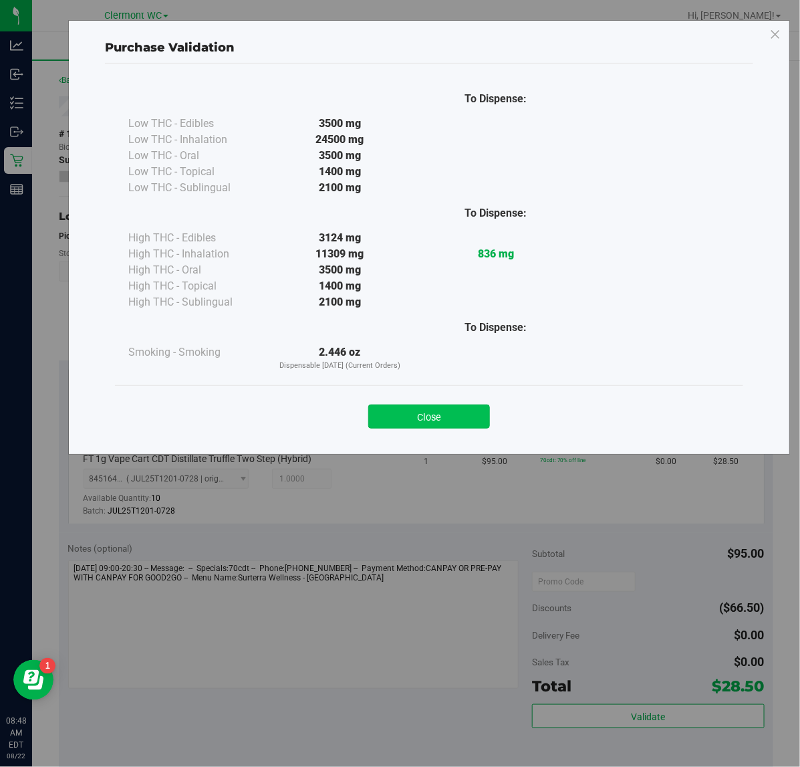
click at [439, 408] on button "Close" at bounding box center [429, 416] width 122 height 24
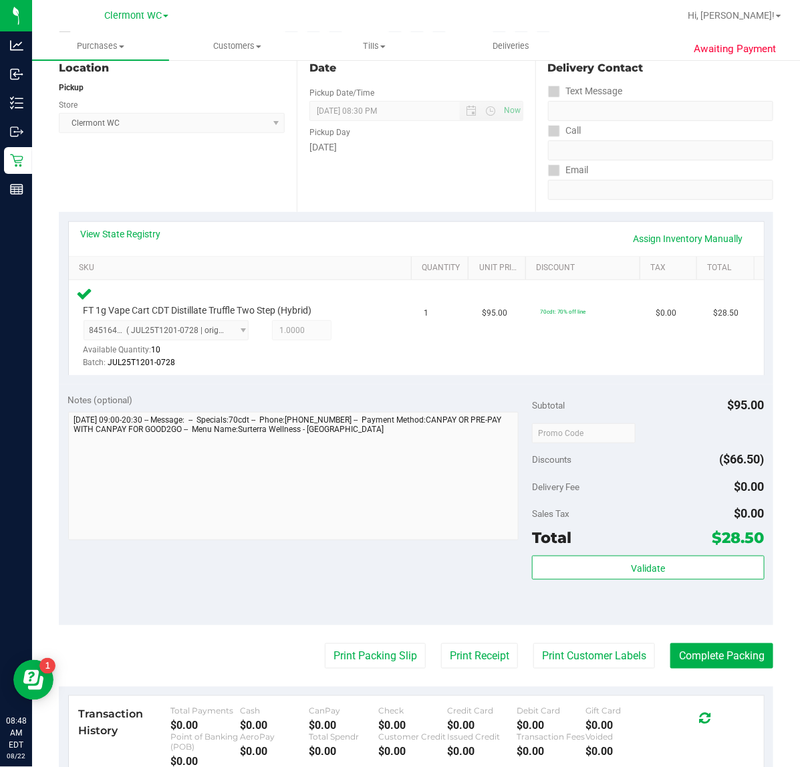
scroll to position [352, 0]
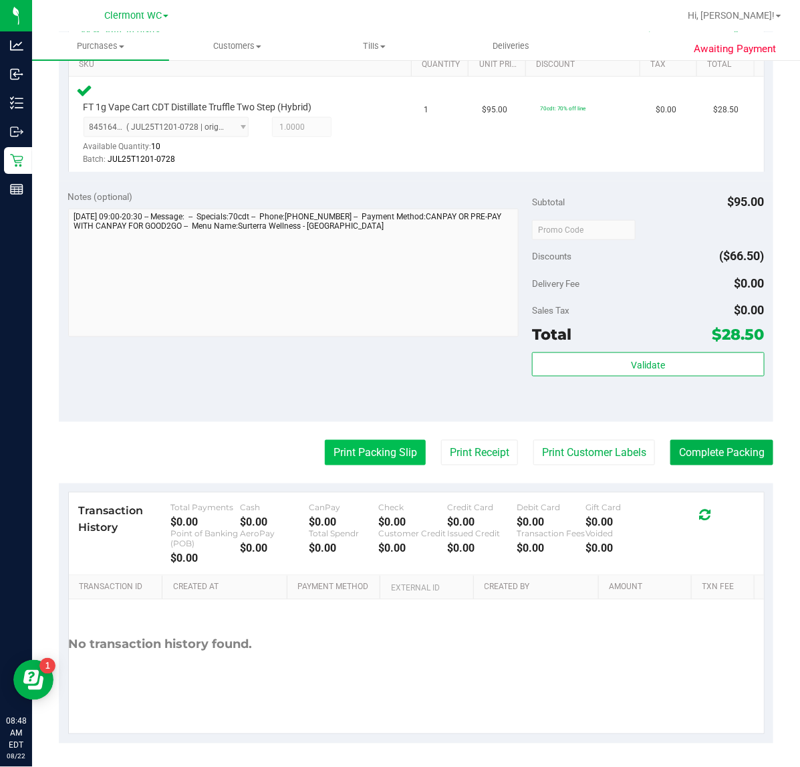
click at [346, 440] on button "Print Packing Slip" at bounding box center [375, 452] width 101 height 25
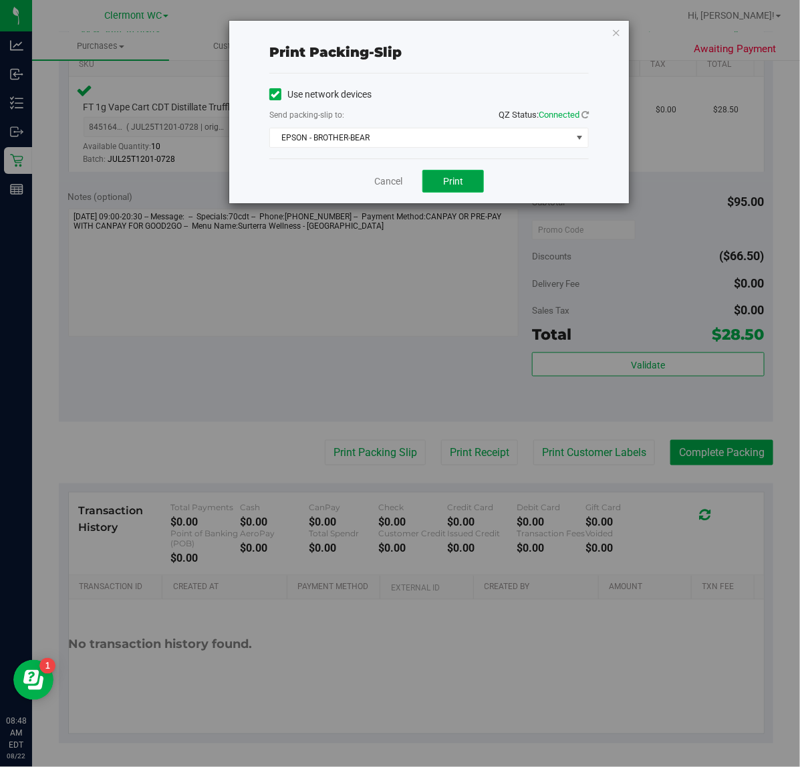
click at [465, 177] on button "Print" at bounding box center [453, 181] width 62 height 23
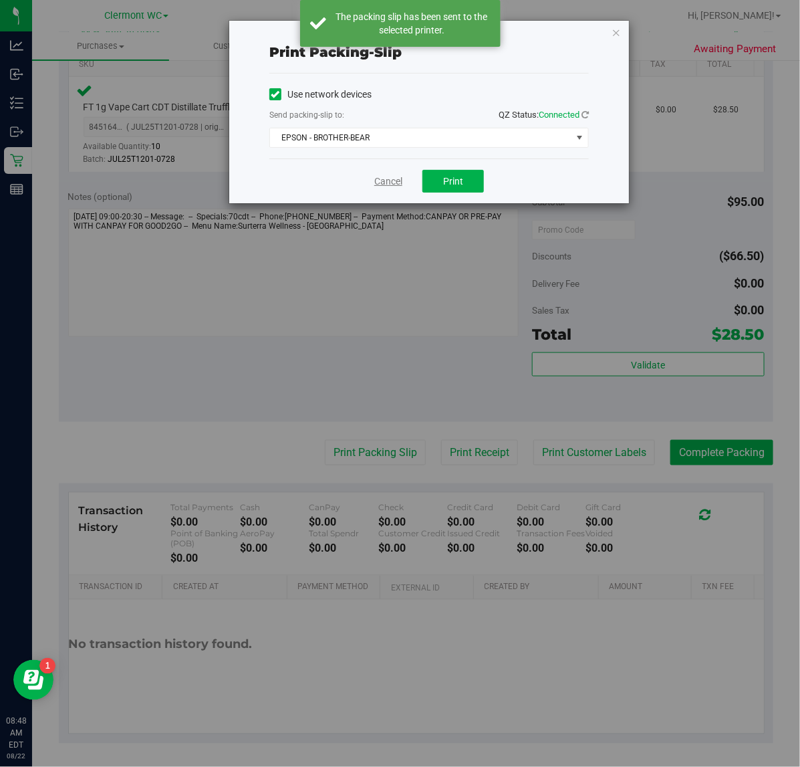
click at [378, 185] on link "Cancel" at bounding box center [388, 181] width 28 height 14
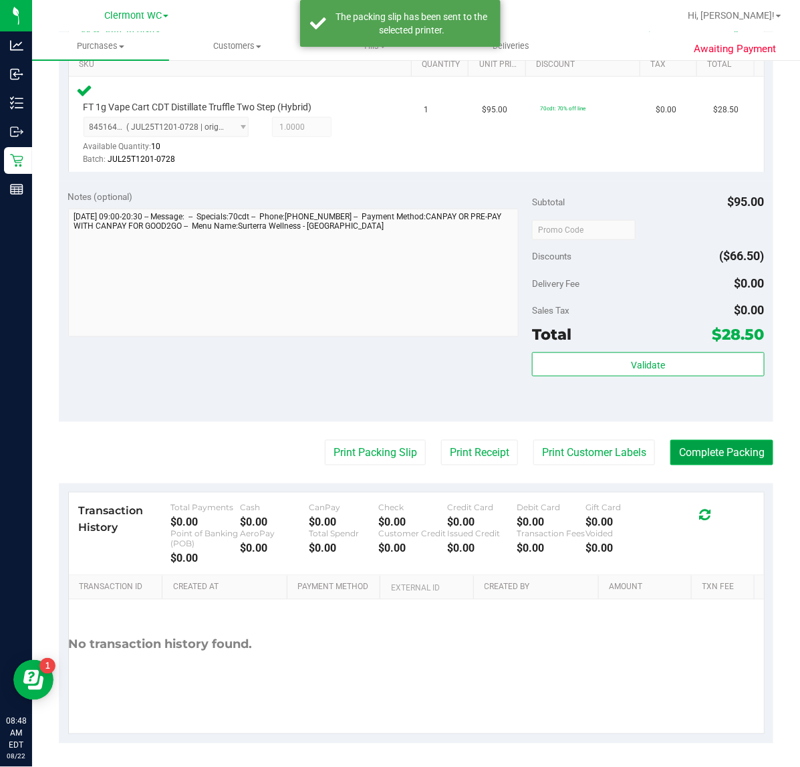
click at [640, 462] on button "Complete Packing" at bounding box center [722, 452] width 103 height 25
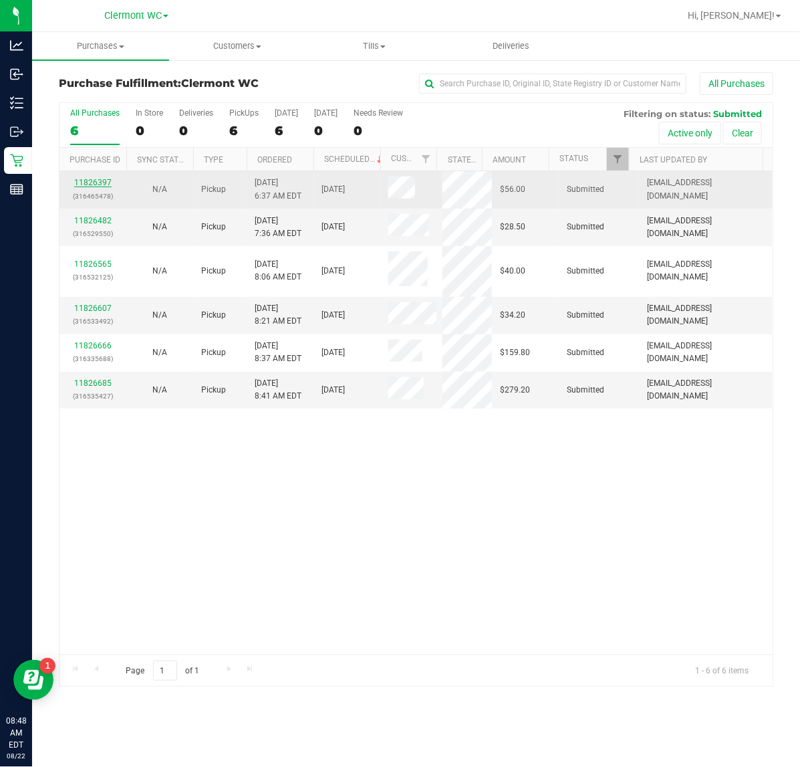
click at [90, 184] on link "11826397" at bounding box center [92, 182] width 37 height 9
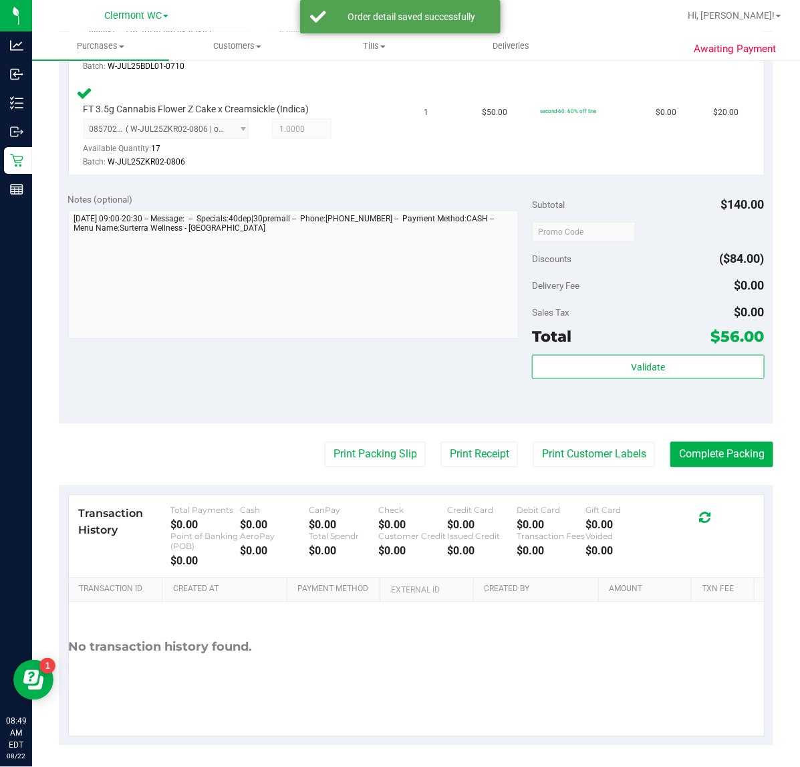
scroll to position [541, 0]
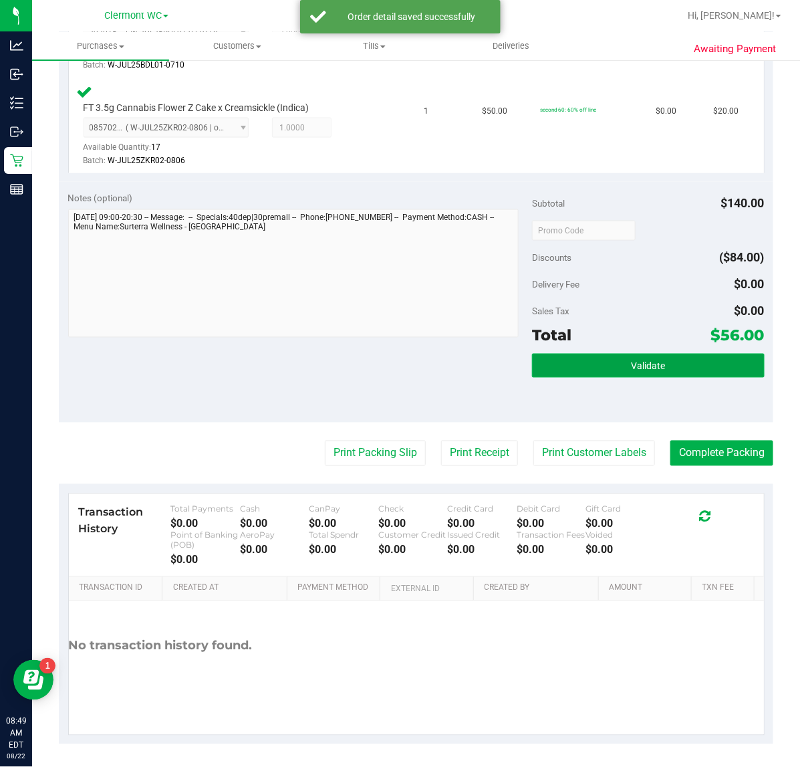
click at [640, 364] on button "Validate" at bounding box center [648, 366] width 232 height 24
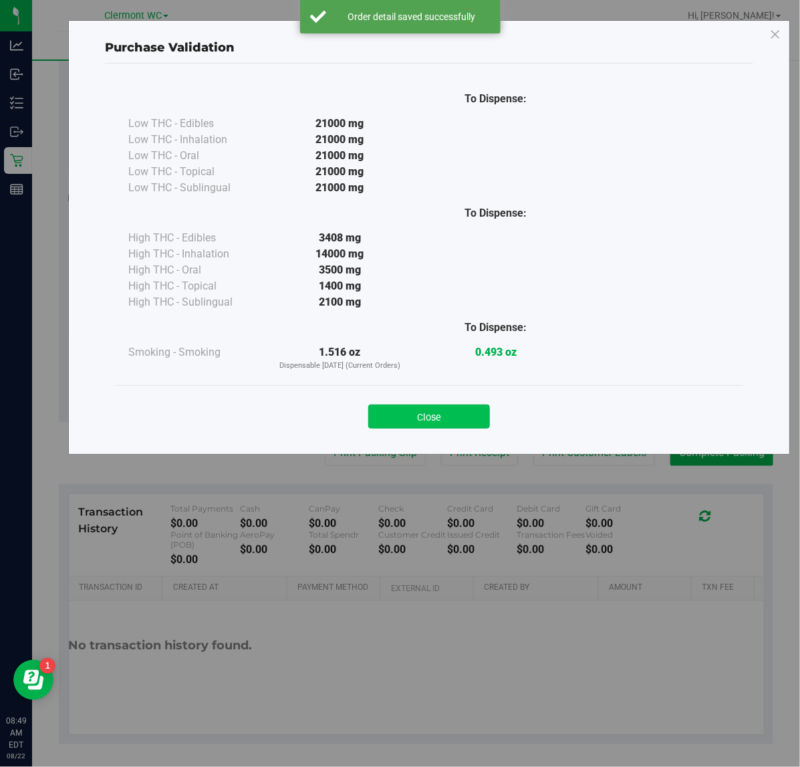
click at [439, 416] on button "Close" at bounding box center [429, 416] width 122 height 24
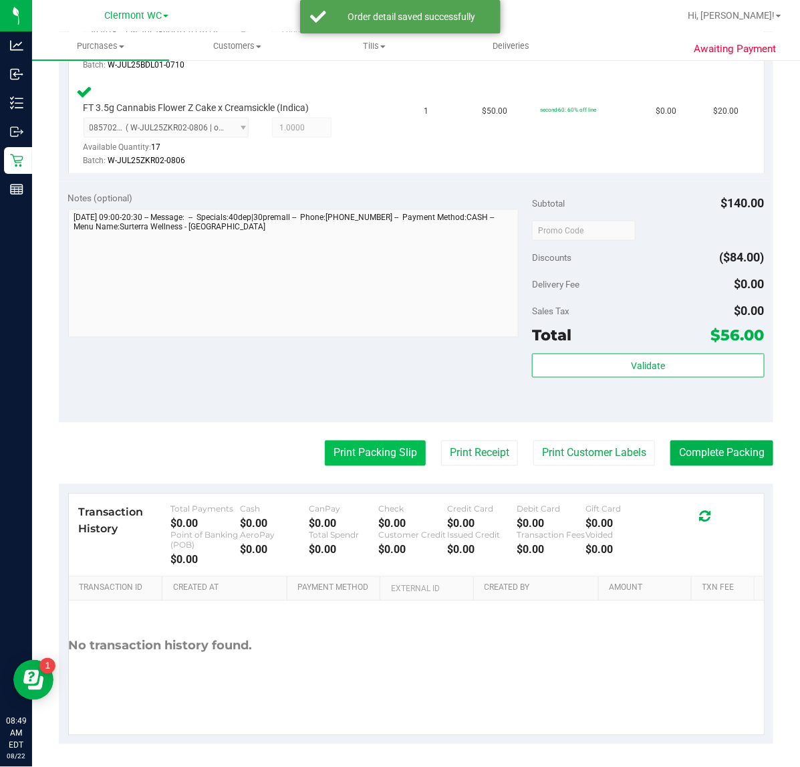
click at [368, 465] on button "Print Packing Slip" at bounding box center [375, 453] width 101 height 25
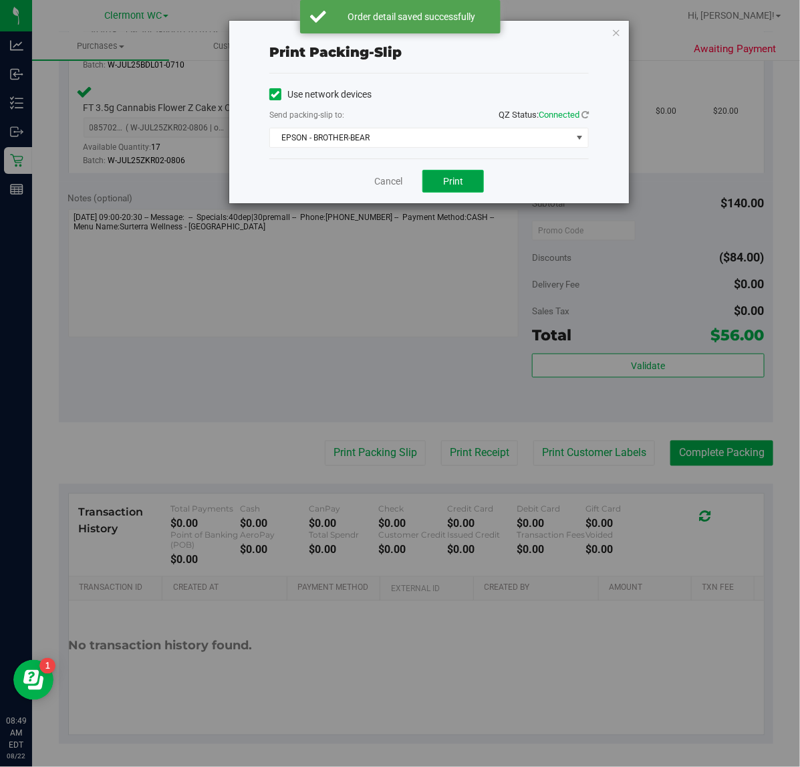
click at [483, 185] on button "Print" at bounding box center [453, 181] width 62 height 23
click at [386, 182] on link "Cancel" at bounding box center [388, 181] width 28 height 14
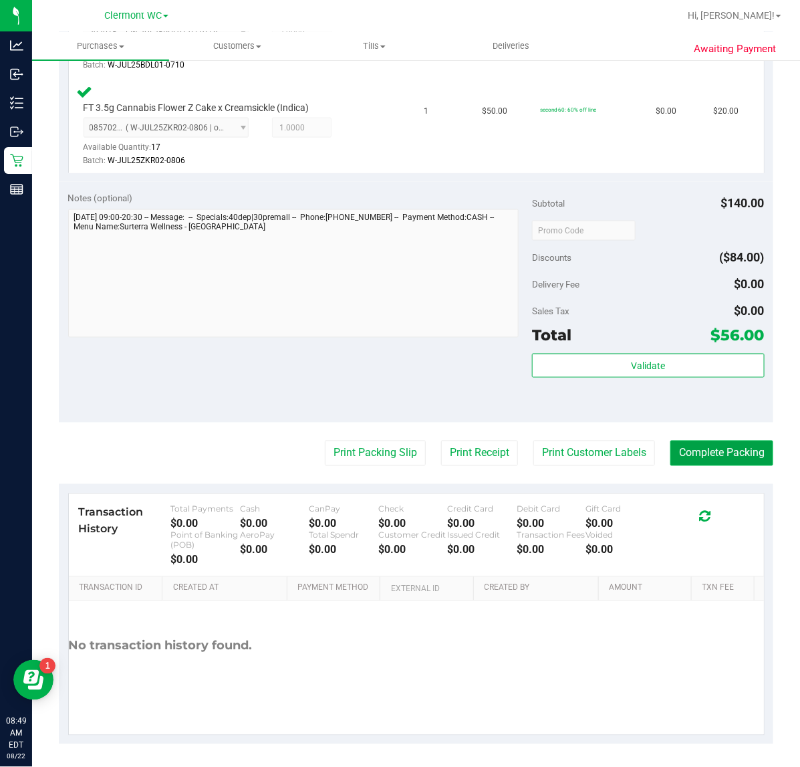
click at [640, 451] on button "Complete Packing" at bounding box center [722, 453] width 103 height 25
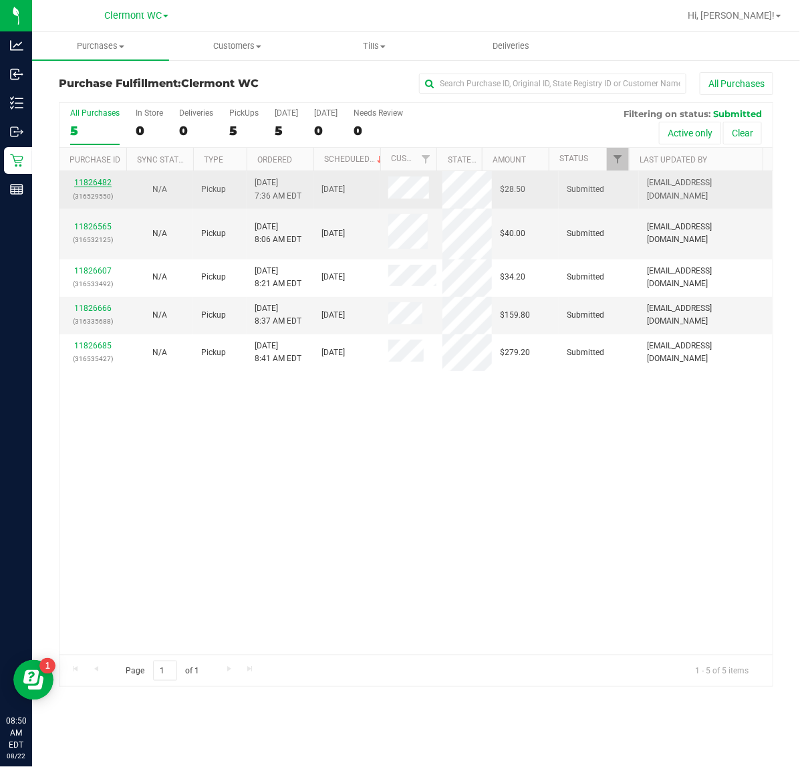
click at [97, 182] on link "11826482" at bounding box center [92, 182] width 37 height 9
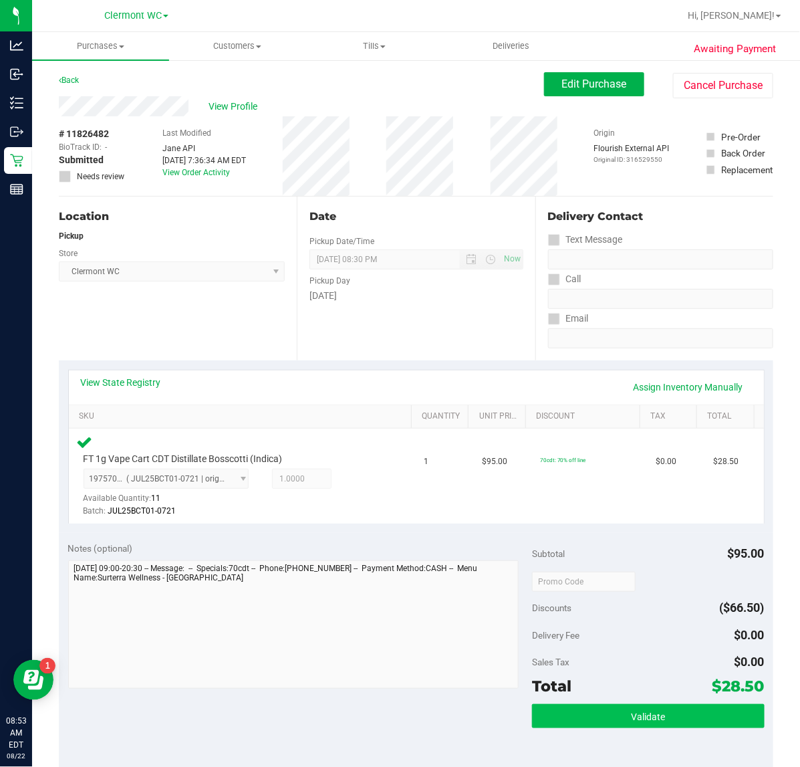
click at [640, 613] on span "Validate" at bounding box center [648, 716] width 34 height 11
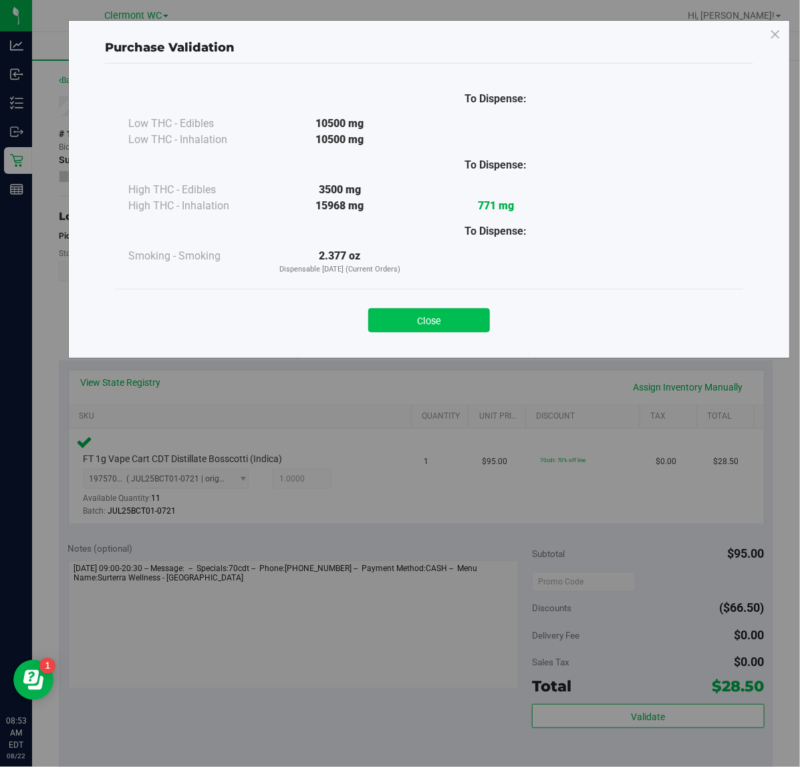
click at [418, 326] on button "Close" at bounding box center [429, 320] width 122 height 24
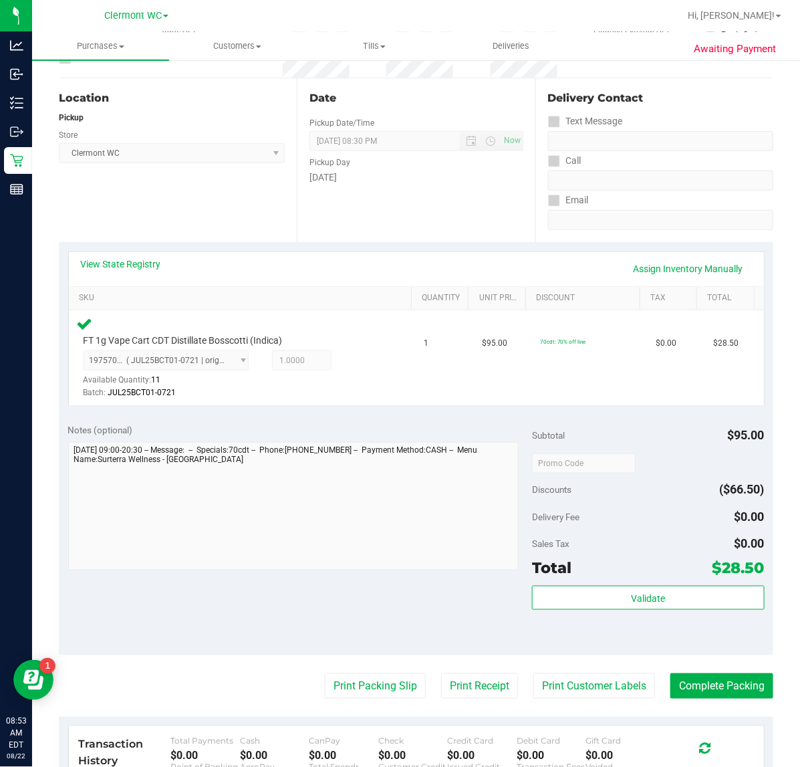
scroll to position [352, 0]
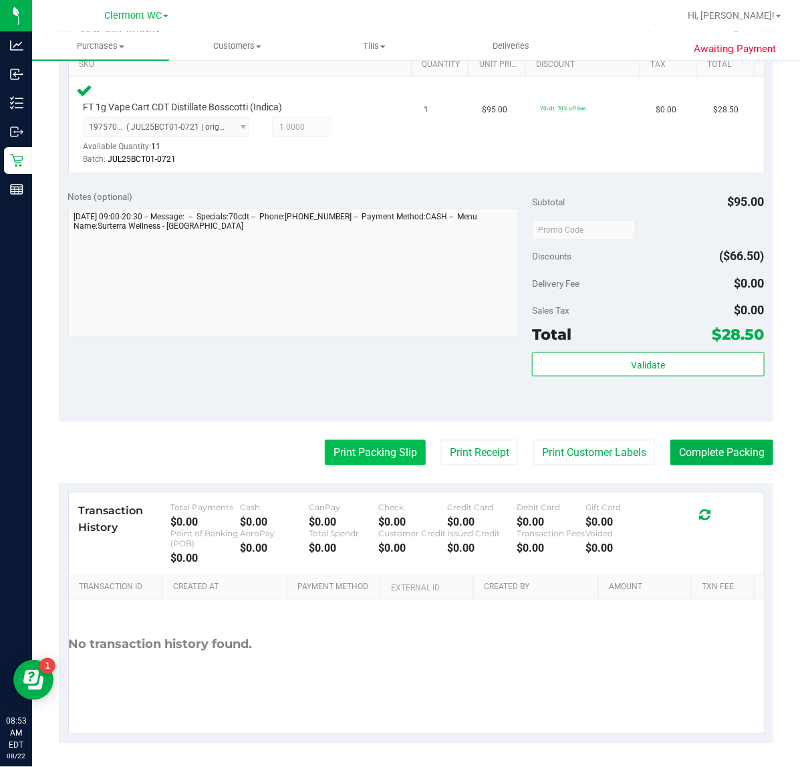
click at [378, 453] on button "Print Packing Slip" at bounding box center [375, 452] width 101 height 25
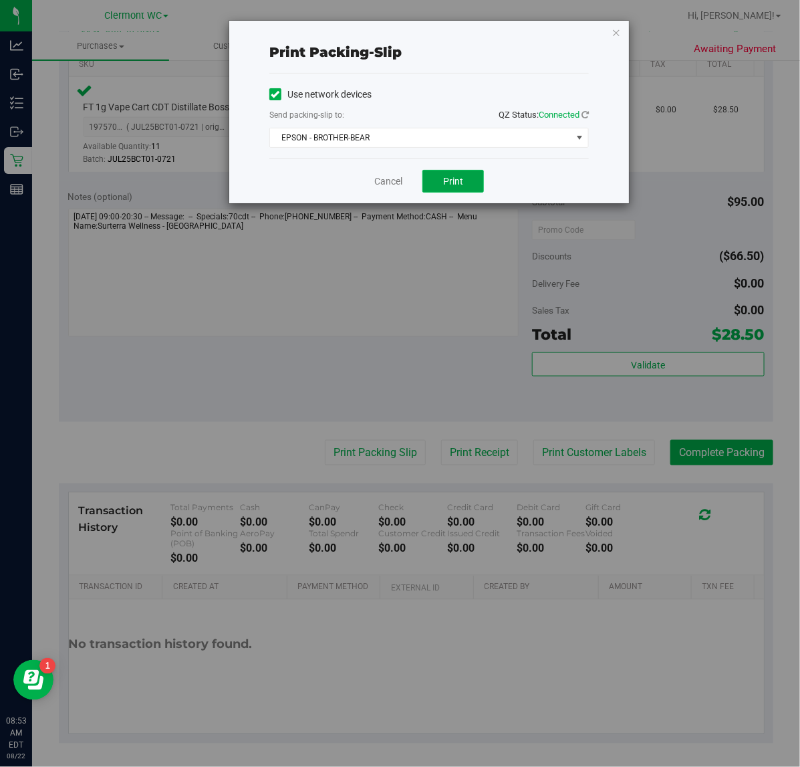
click at [469, 181] on button "Print" at bounding box center [453, 181] width 62 height 23
click at [390, 181] on link "Cancel" at bounding box center [388, 181] width 28 height 14
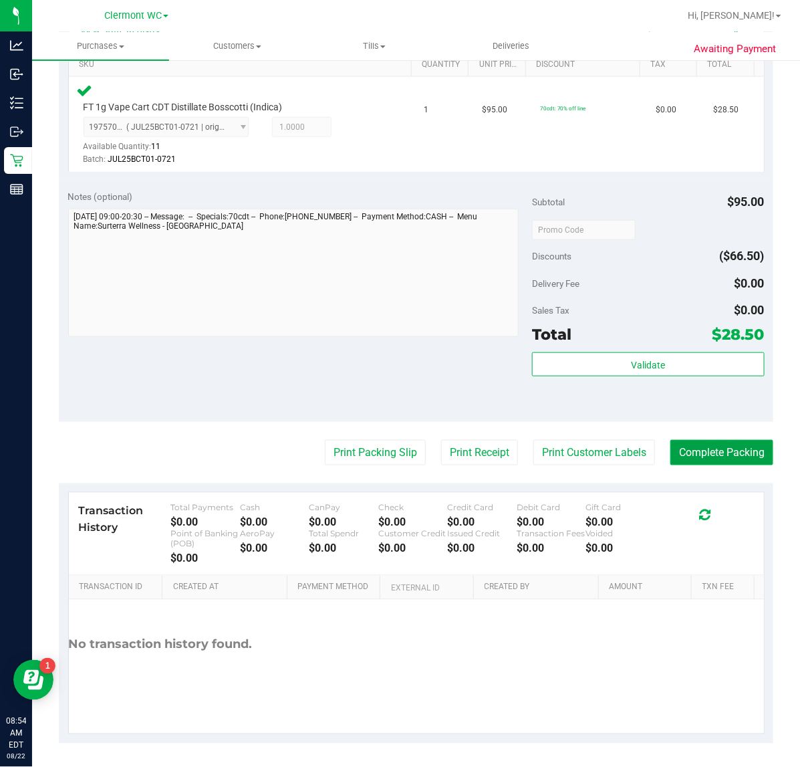
click at [640, 453] on button "Complete Packing" at bounding box center [722, 452] width 103 height 25
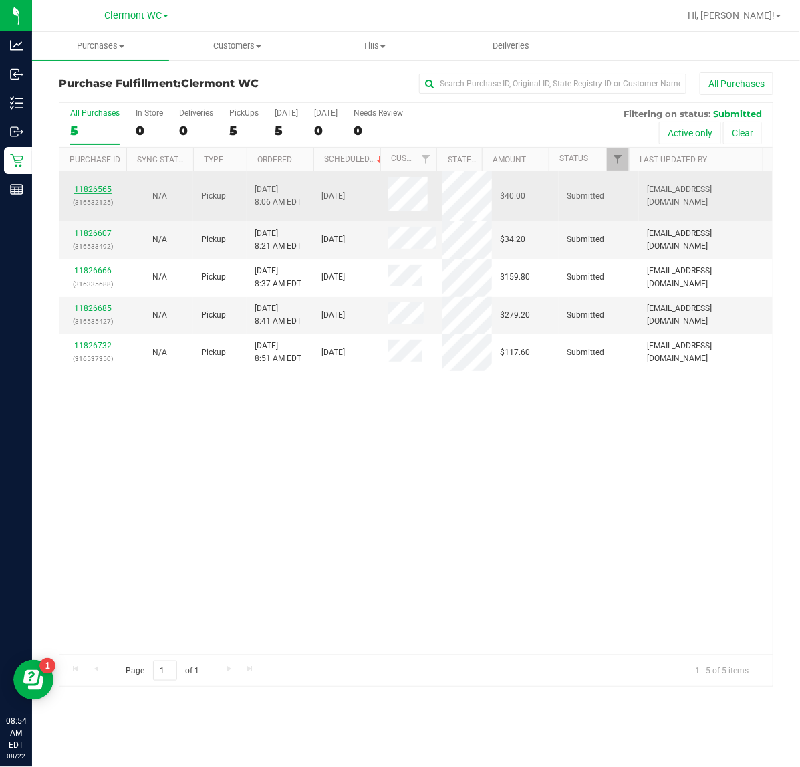
click at [88, 187] on link "11826565" at bounding box center [92, 189] width 37 height 9
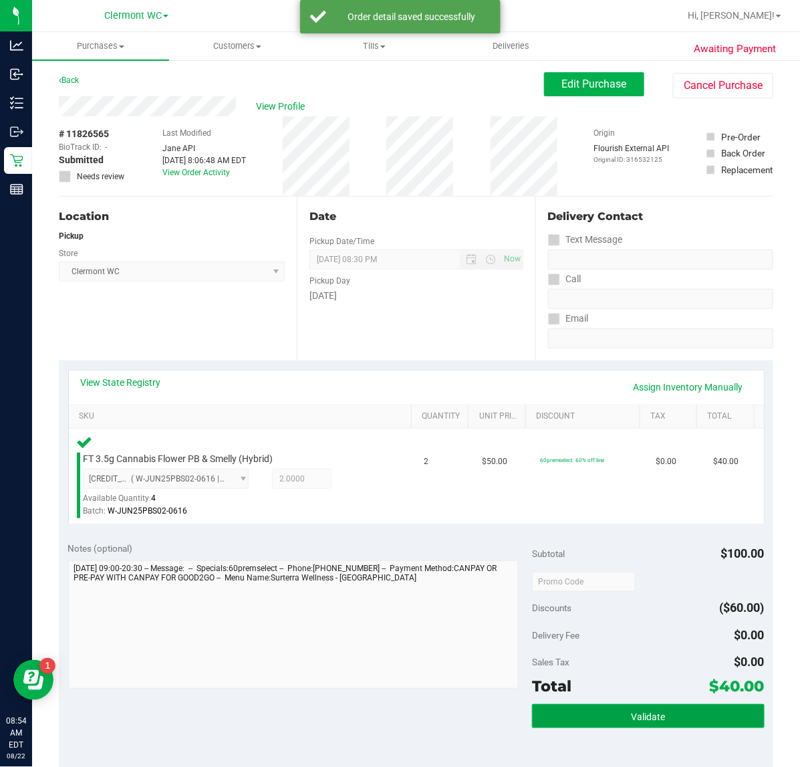
click at [640, 613] on button "Validate" at bounding box center [648, 716] width 232 height 24
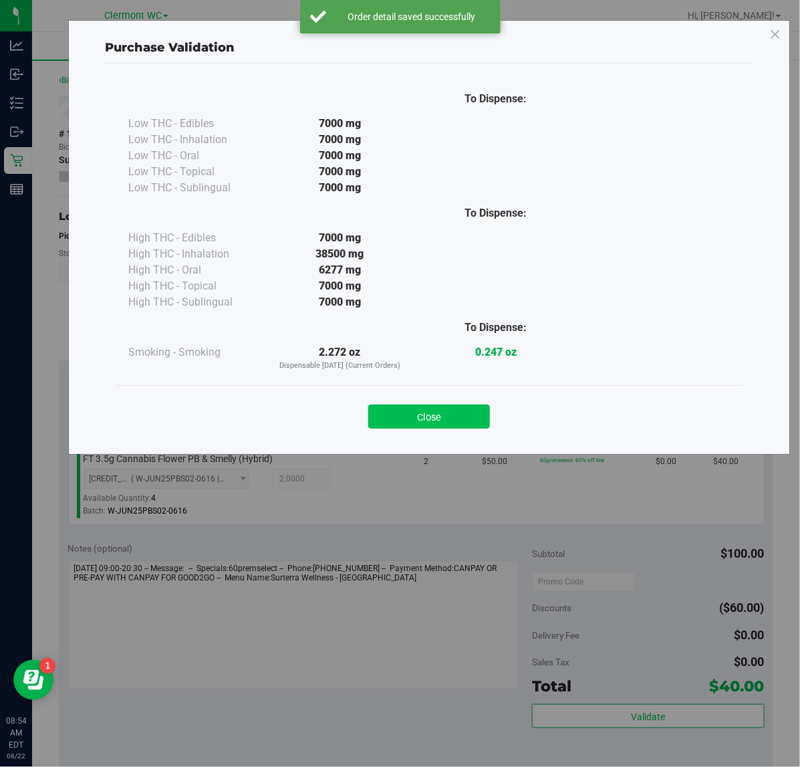
click at [425, 421] on button "Close" at bounding box center [429, 416] width 122 height 24
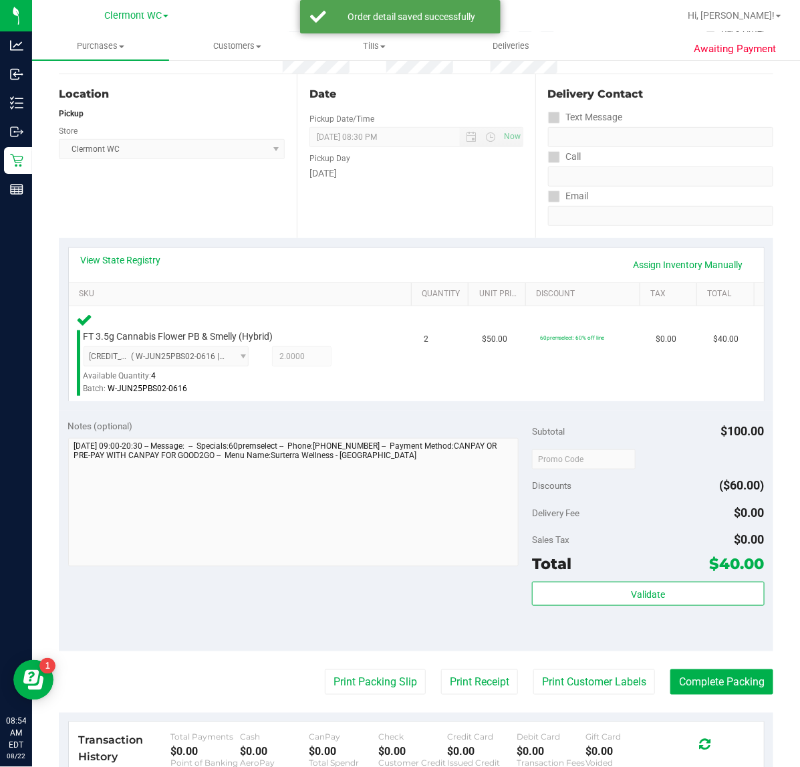
scroll to position [352, 0]
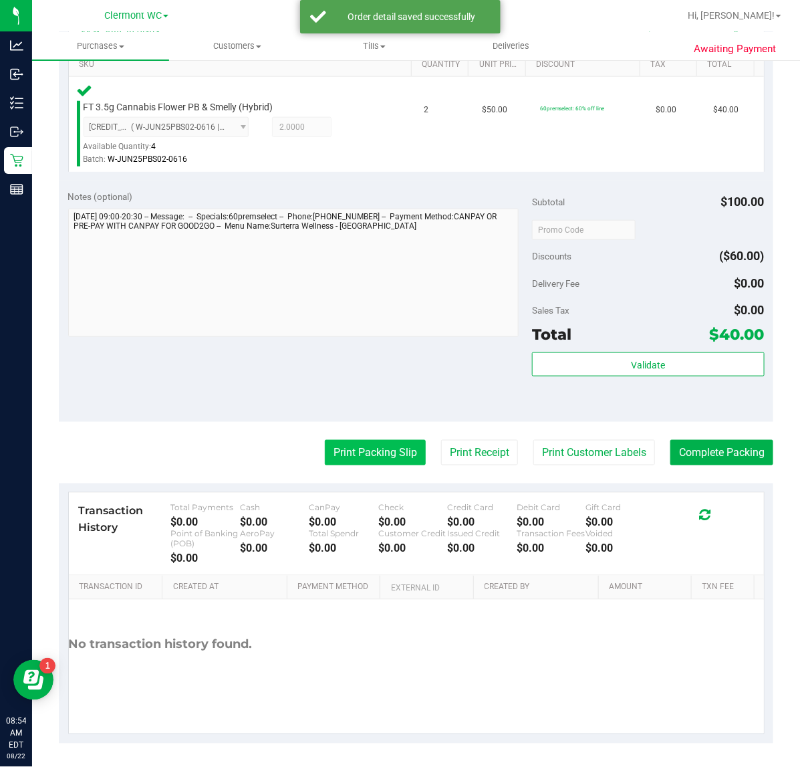
click at [382, 445] on button "Print Packing Slip" at bounding box center [375, 452] width 101 height 25
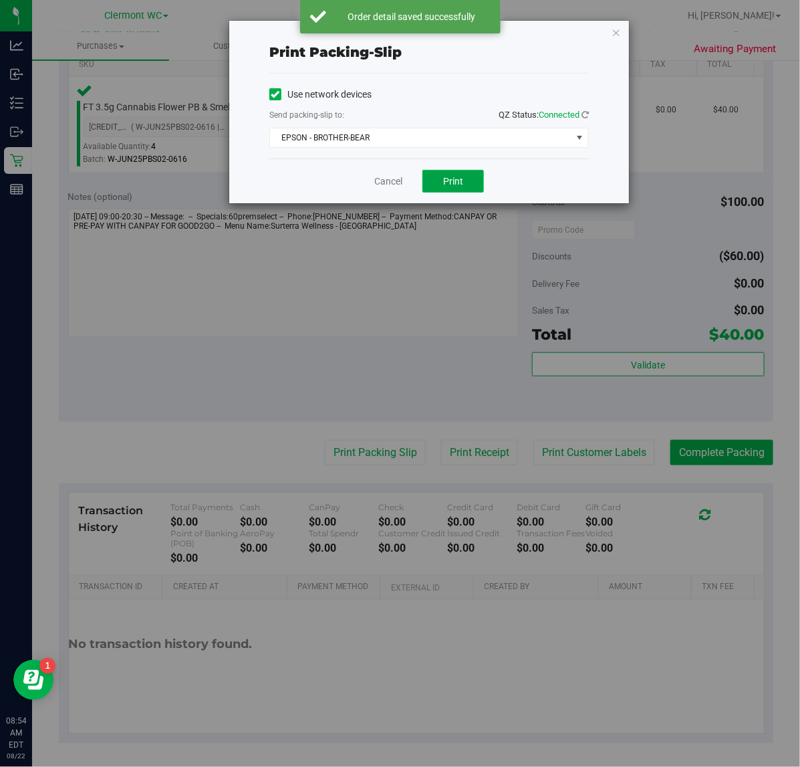
click at [476, 188] on button "Print" at bounding box center [453, 181] width 62 height 23
click at [383, 185] on link "Cancel" at bounding box center [388, 181] width 28 height 14
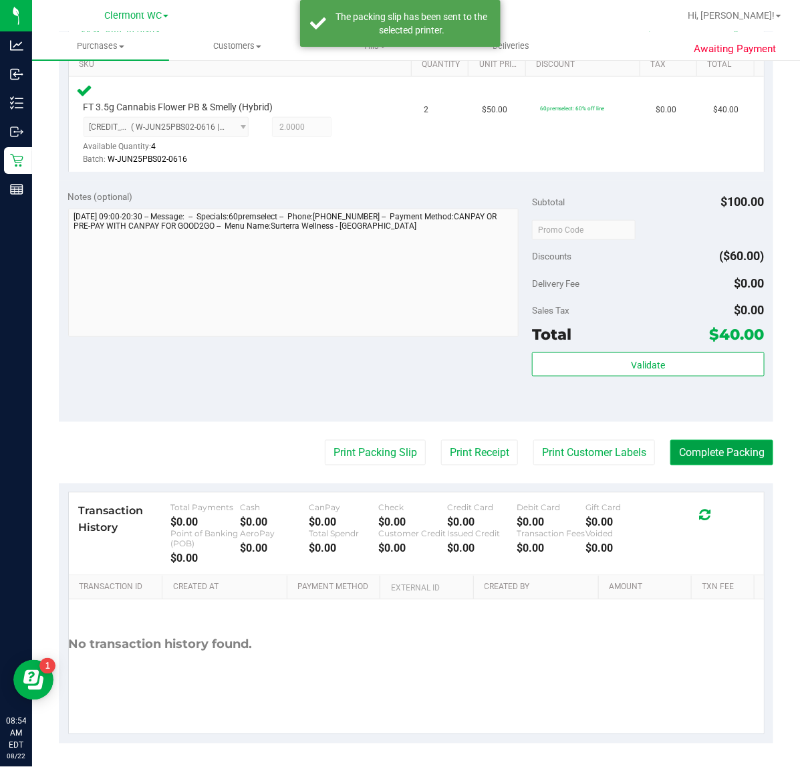
click at [640, 457] on button "Complete Packing" at bounding box center [722, 452] width 103 height 25
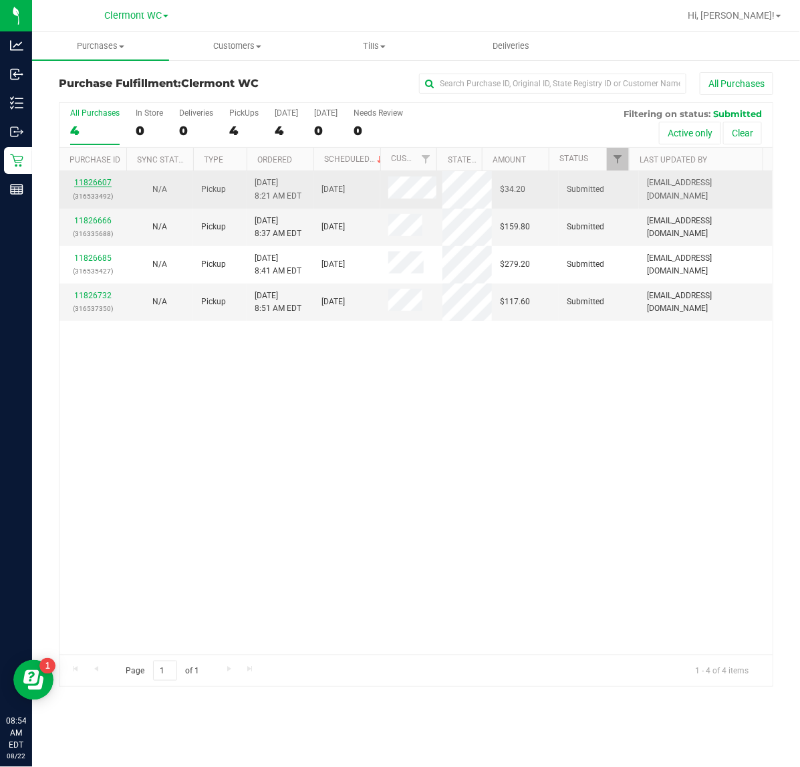
click at [98, 184] on link "11826607" at bounding box center [92, 182] width 37 height 9
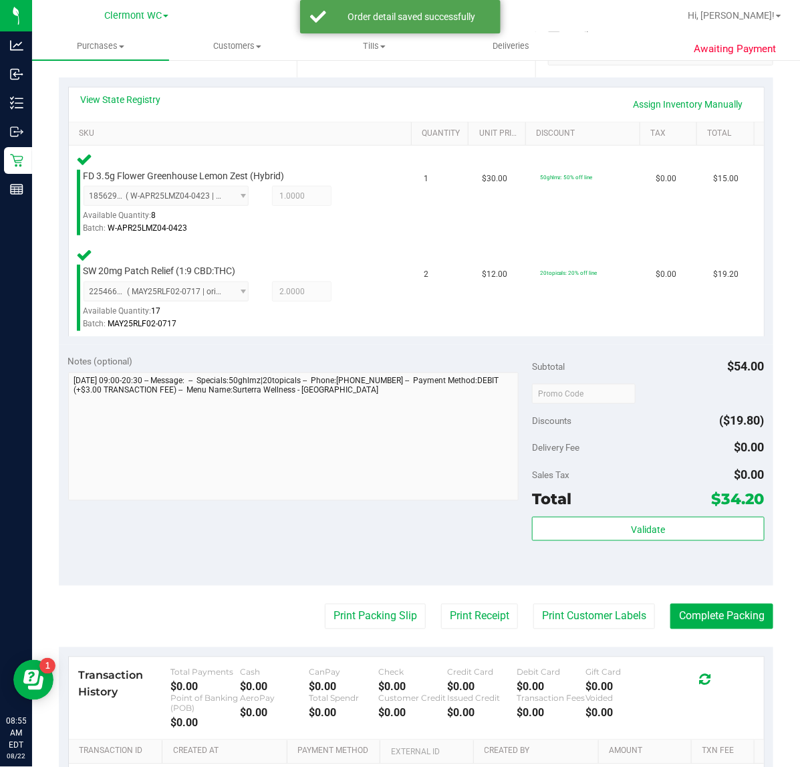
scroll to position [326, 0]
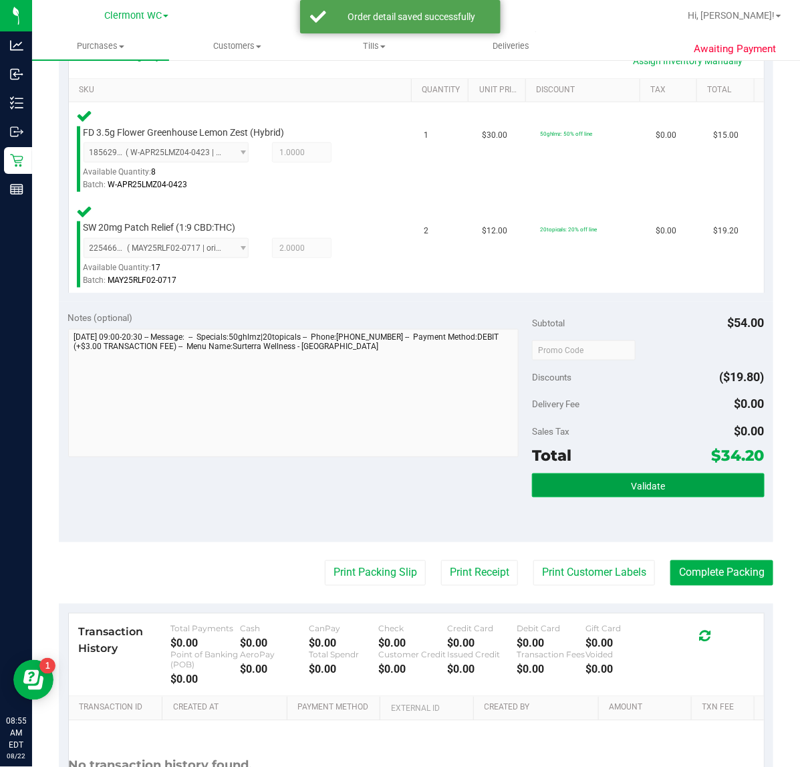
click at [640, 493] on button "Validate" at bounding box center [648, 485] width 232 height 24
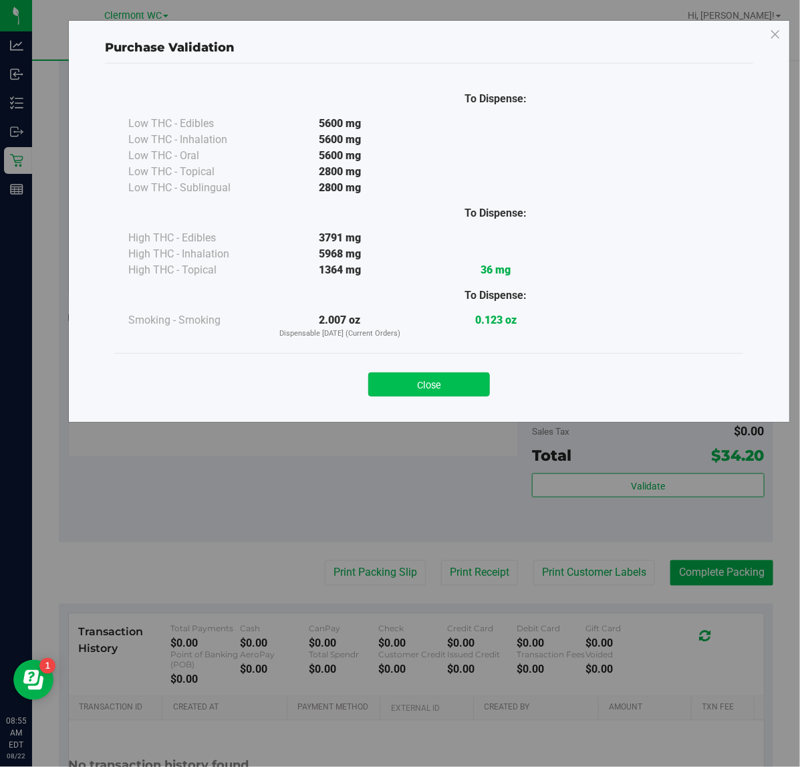
click at [425, 372] on button "Close" at bounding box center [429, 384] width 122 height 24
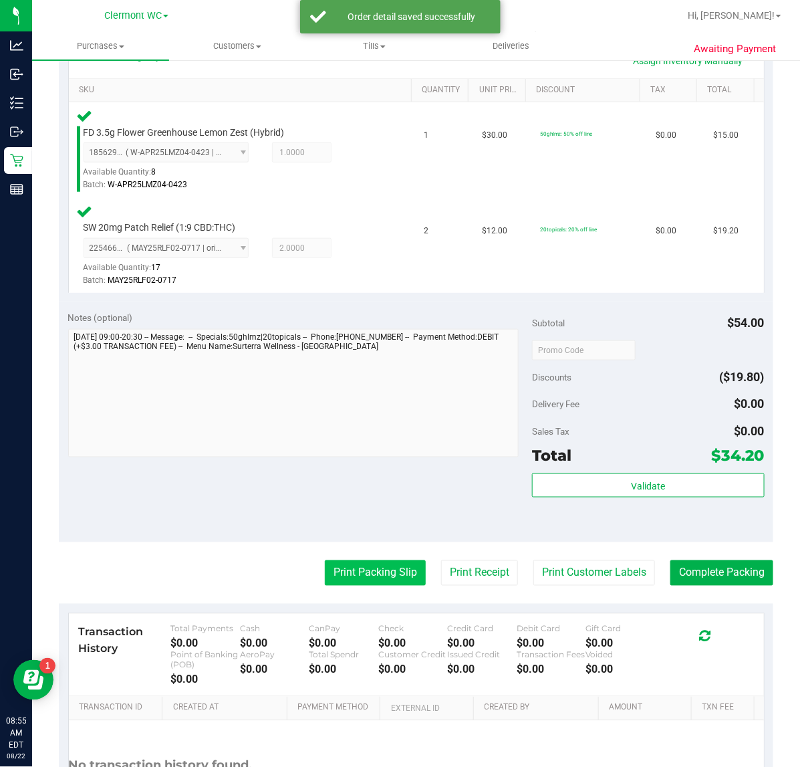
click at [371, 576] on button "Print Packing Slip" at bounding box center [375, 572] width 101 height 25
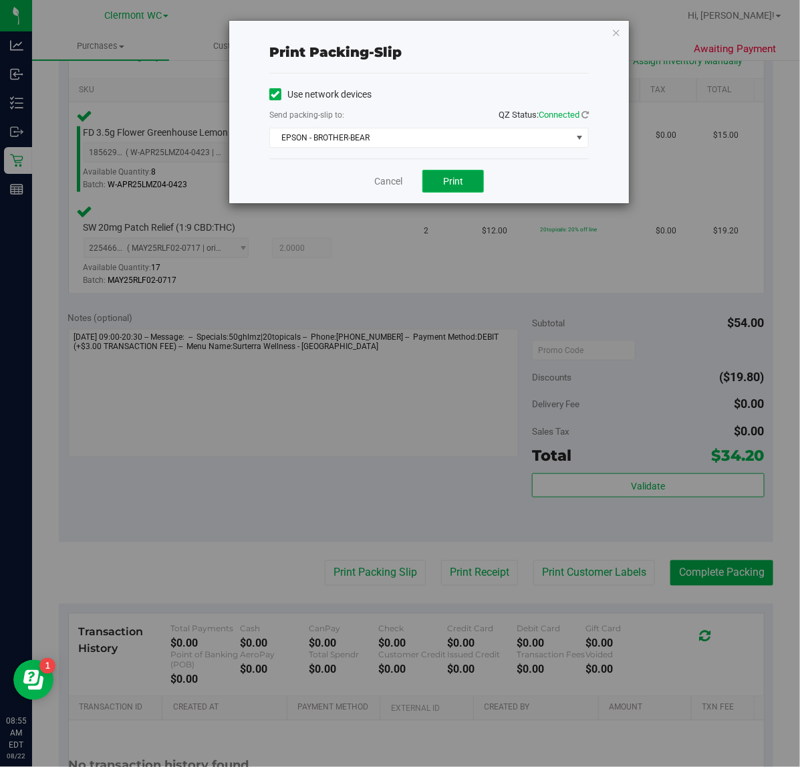
click at [475, 189] on button "Print" at bounding box center [453, 181] width 62 height 23
click at [380, 181] on link "Cancel" at bounding box center [388, 181] width 28 height 14
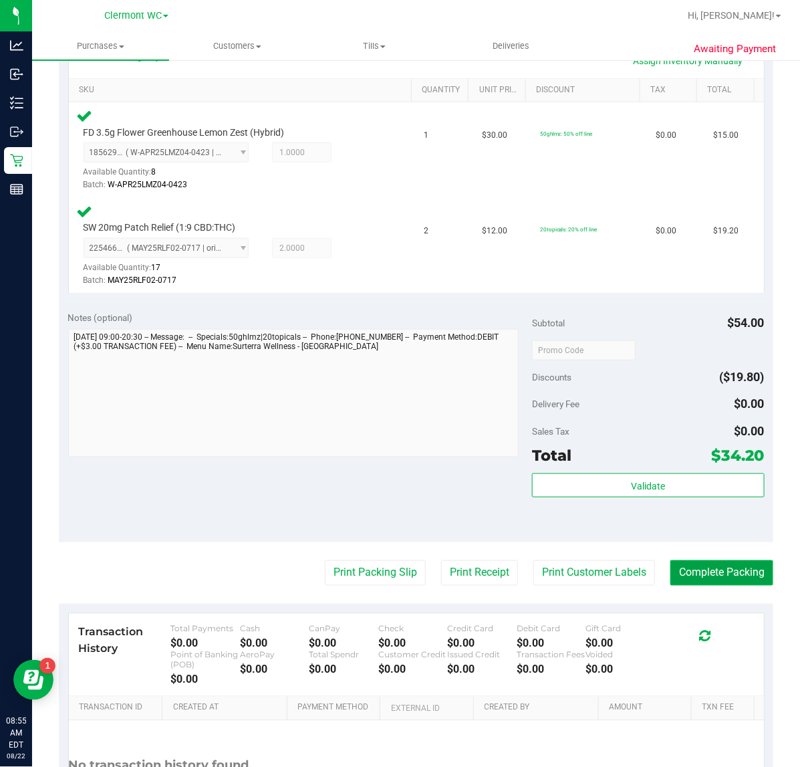
click at [640, 572] on button "Complete Packing" at bounding box center [722, 572] width 103 height 25
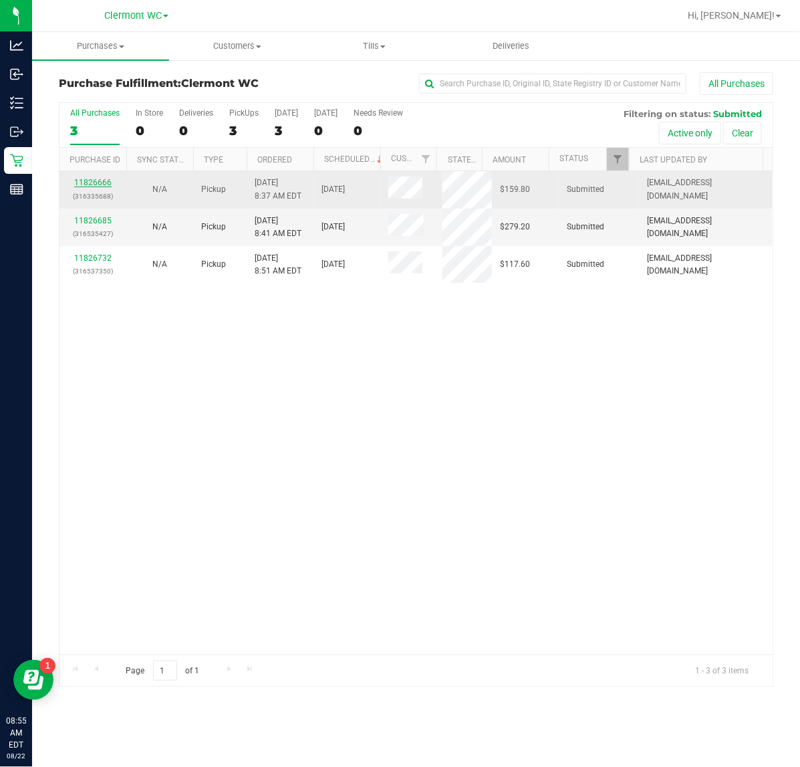
click at [91, 184] on link "11826666" at bounding box center [92, 182] width 37 height 9
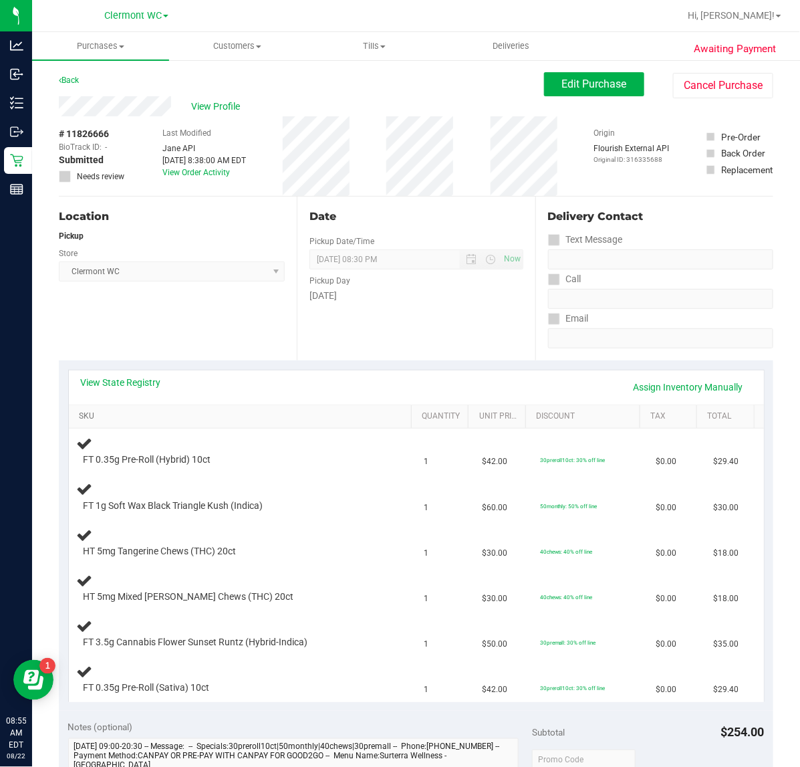
click at [89, 411] on link "SKU" at bounding box center [243, 416] width 328 height 11
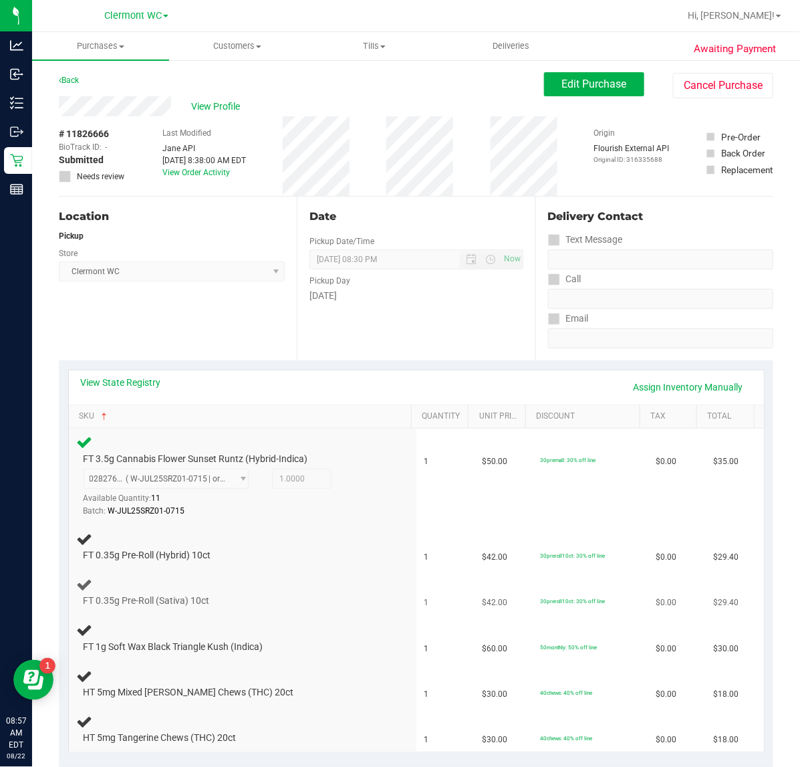
click at [381, 580] on div "FT 0.35g Pre-Roll (Sativa) 10ct" at bounding box center [243, 591] width 332 height 31
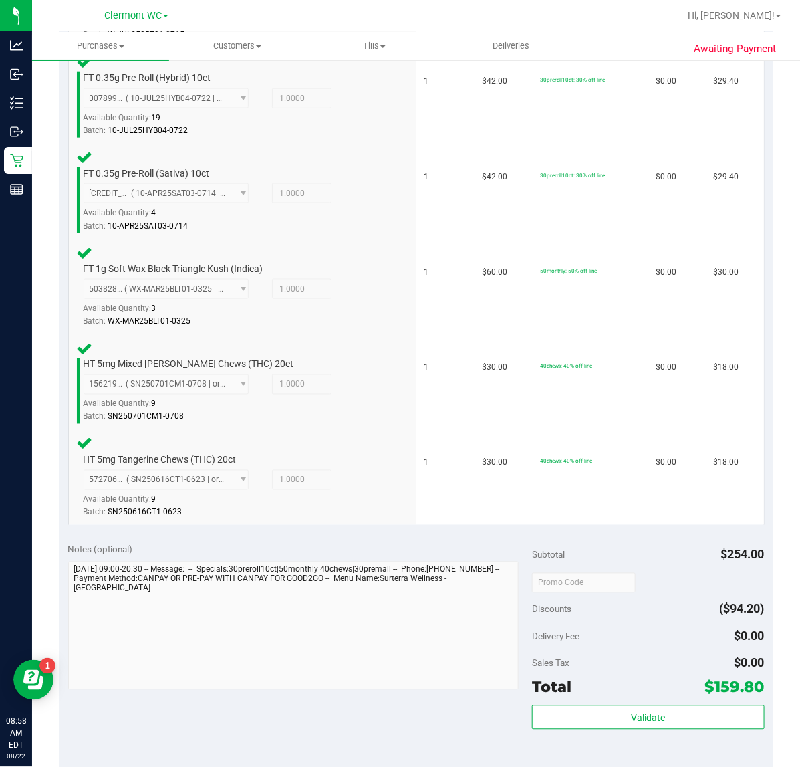
scroll to position [475, 0]
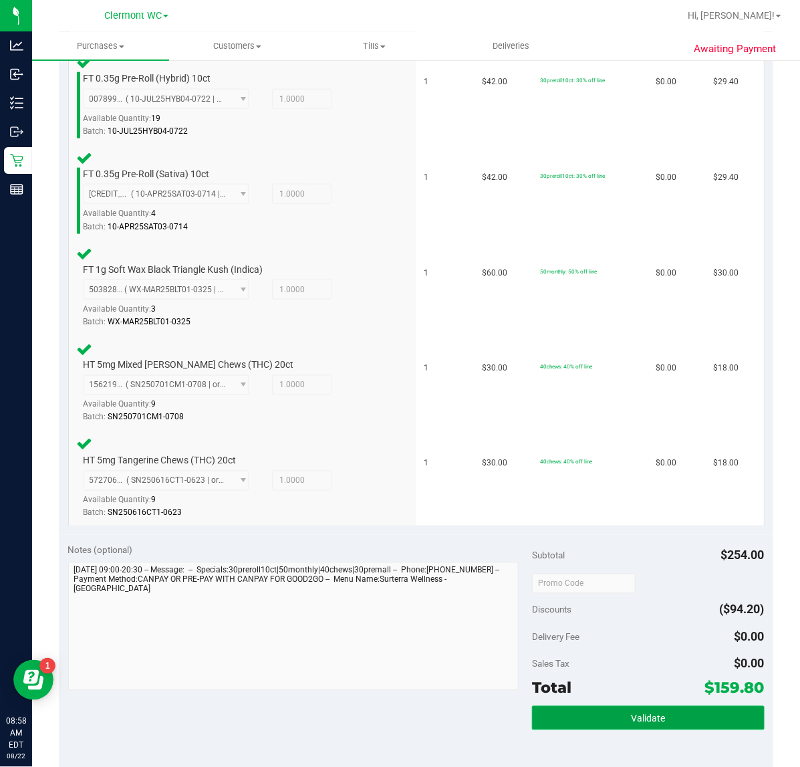
click at [637, 613] on span "Validate" at bounding box center [648, 718] width 34 height 11
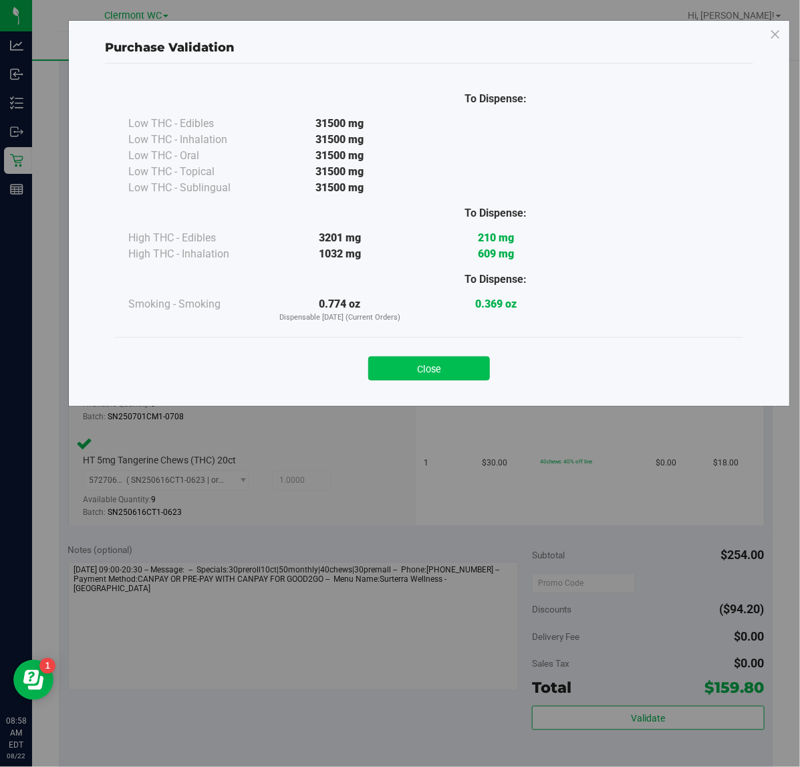
click at [445, 375] on button "Close" at bounding box center [429, 368] width 122 height 24
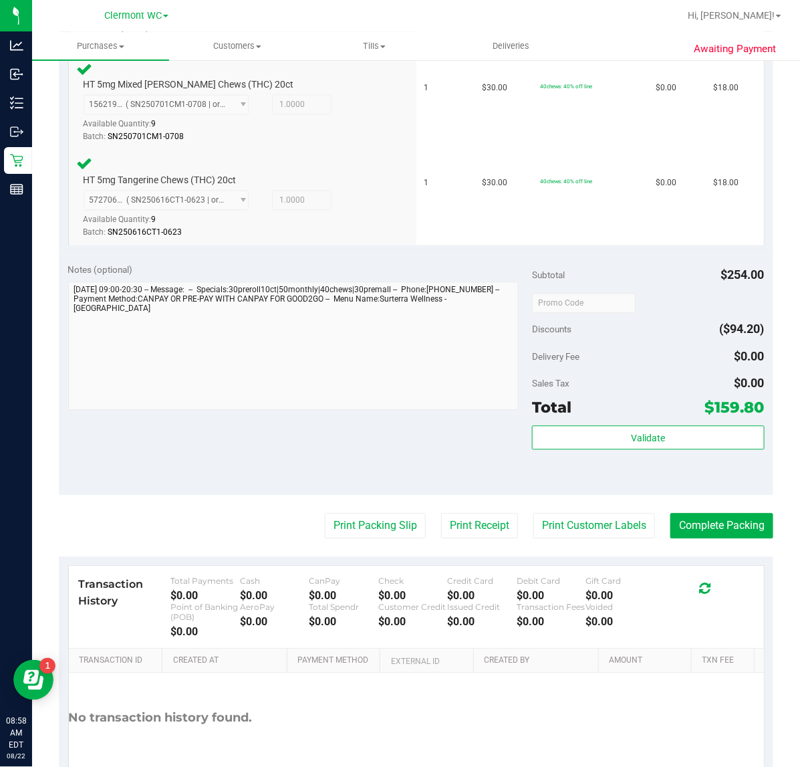
scroll to position [826, 0]
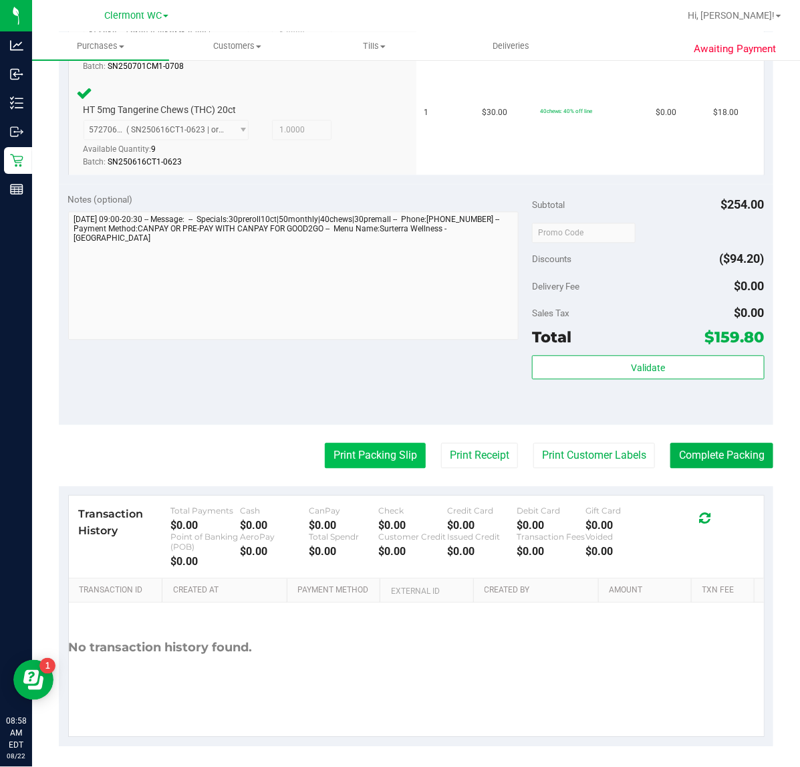
click at [375, 453] on button "Print Packing Slip" at bounding box center [375, 455] width 101 height 25
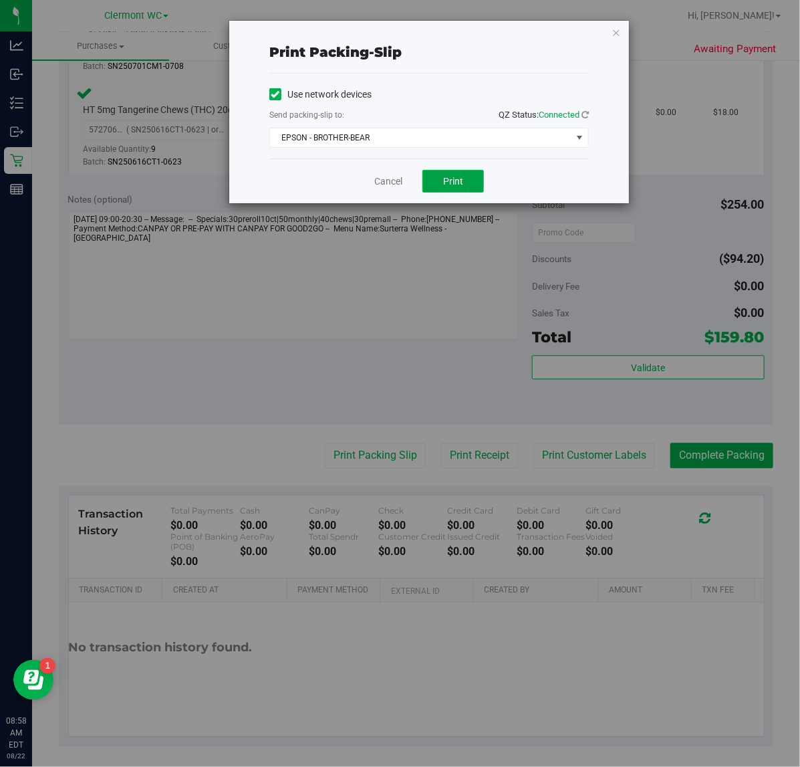
click at [471, 182] on button "Print" at bounding box center [453, 181] width 62 height 23
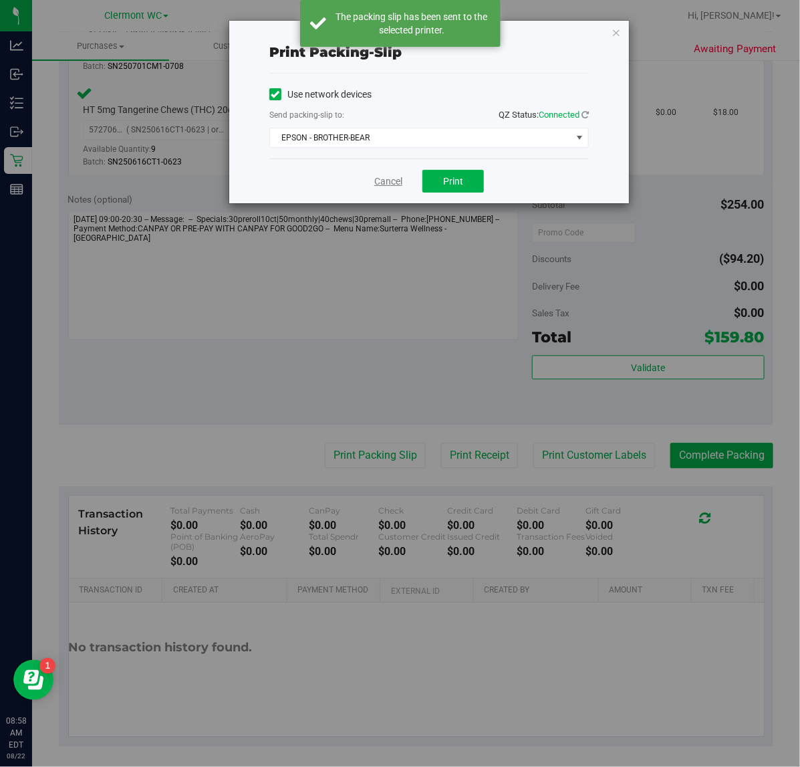
click at [376, 175] on link "Cancel" at bounding box center [388, 181] width 28 height 14
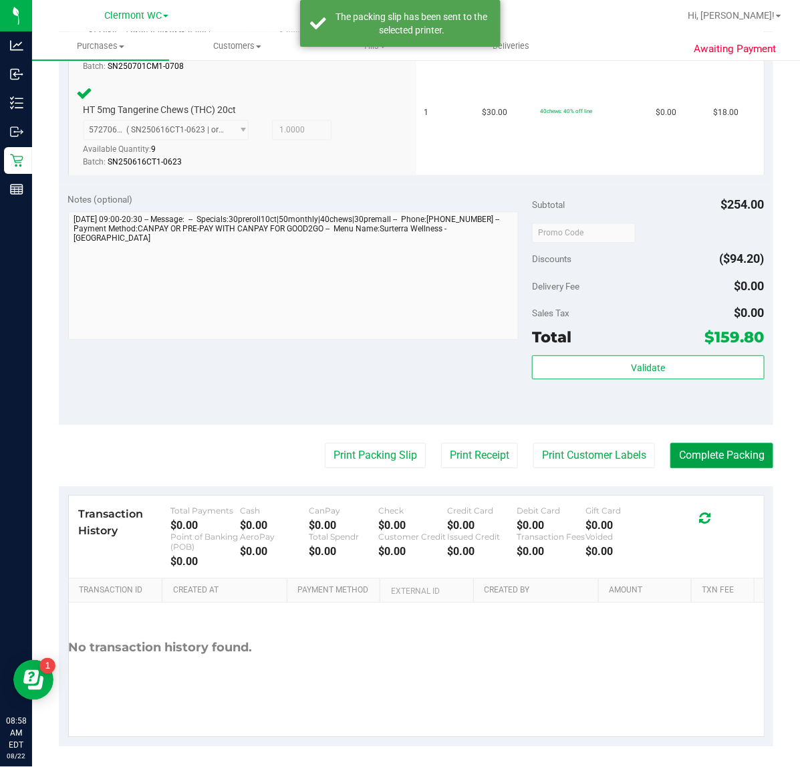
click at [640, 458] on button "Complete Packing" at bounding box center [722, 455] width 103 height 25
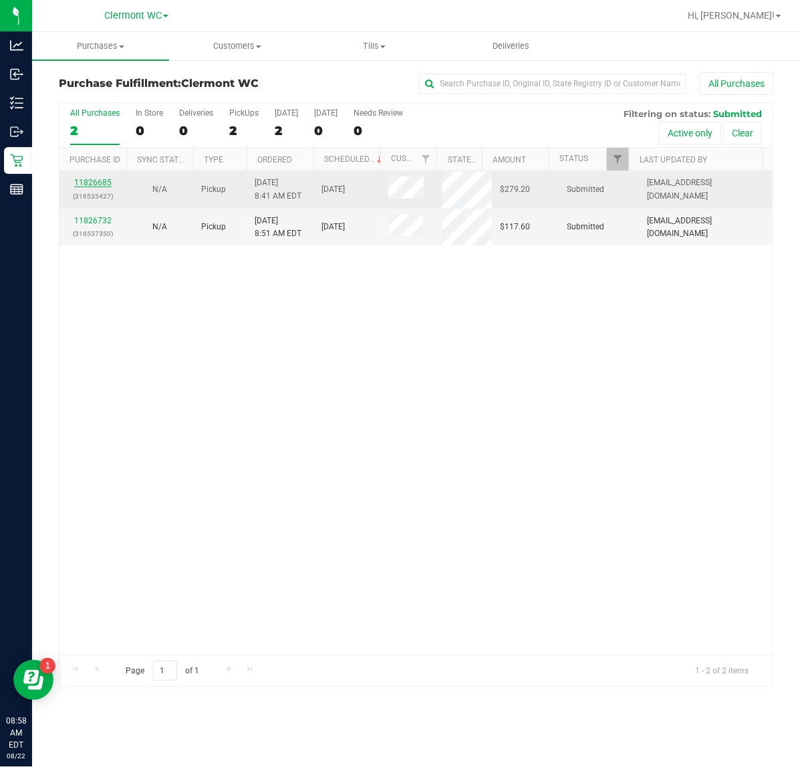
click at [85, 185] on link "11826685" at bounding box center [92, 182] width 37 height 9
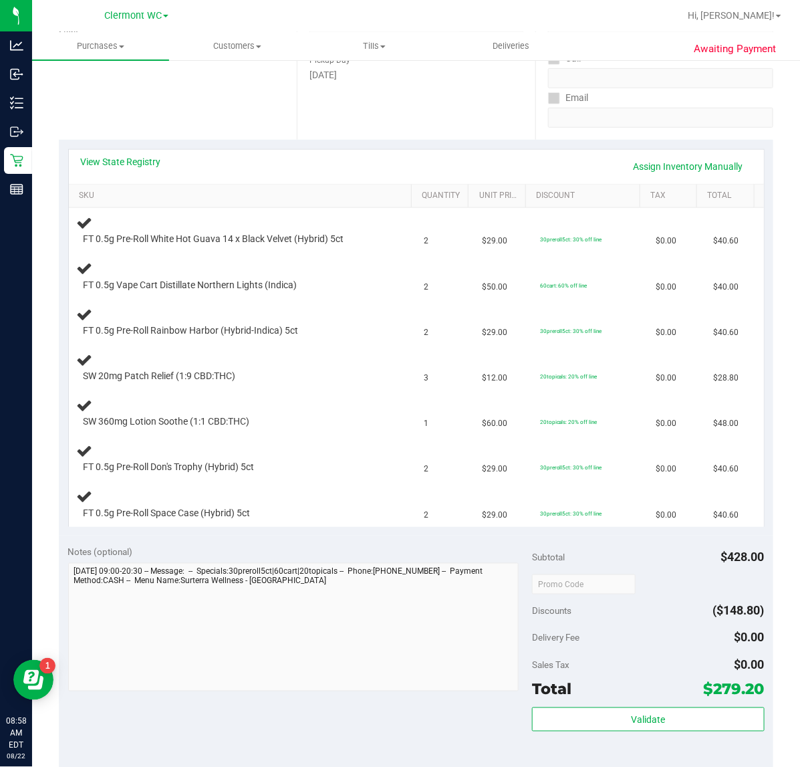
scroll to position [221, 0]
click at [79, 191] on link "SKU" at bounding box center [243, 195] width 328 height 11
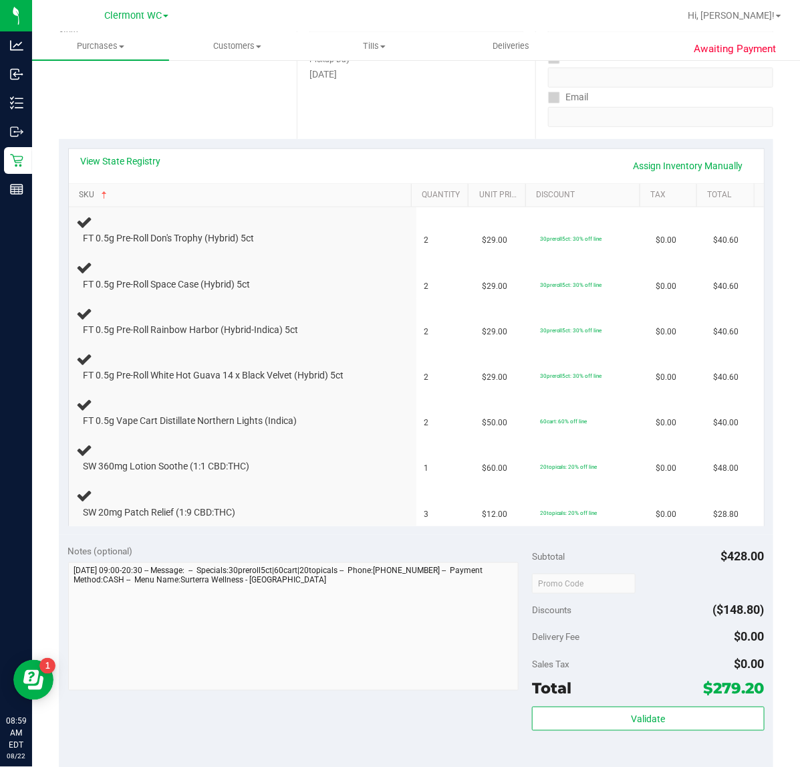
click at [84, 194] on link "SKU" at bounding box center [243, 195] width 328 height 11
click at [86, 195] on link "SKU" at bounding box center [243, 195] width 328 height 11
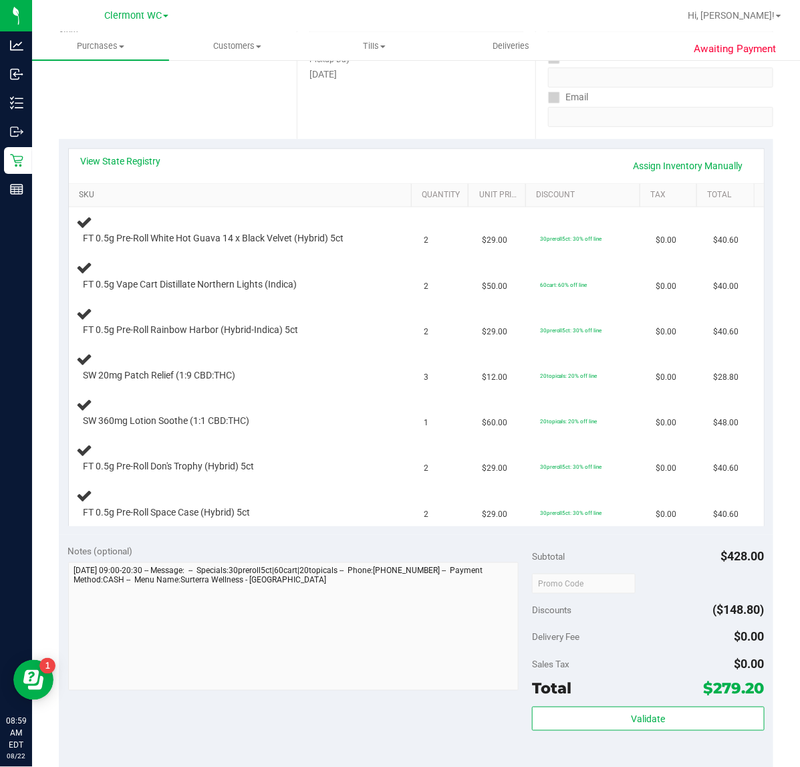
click at [84, 195] on link "SKU" at bounding box center [243, 195] width 328 height 11
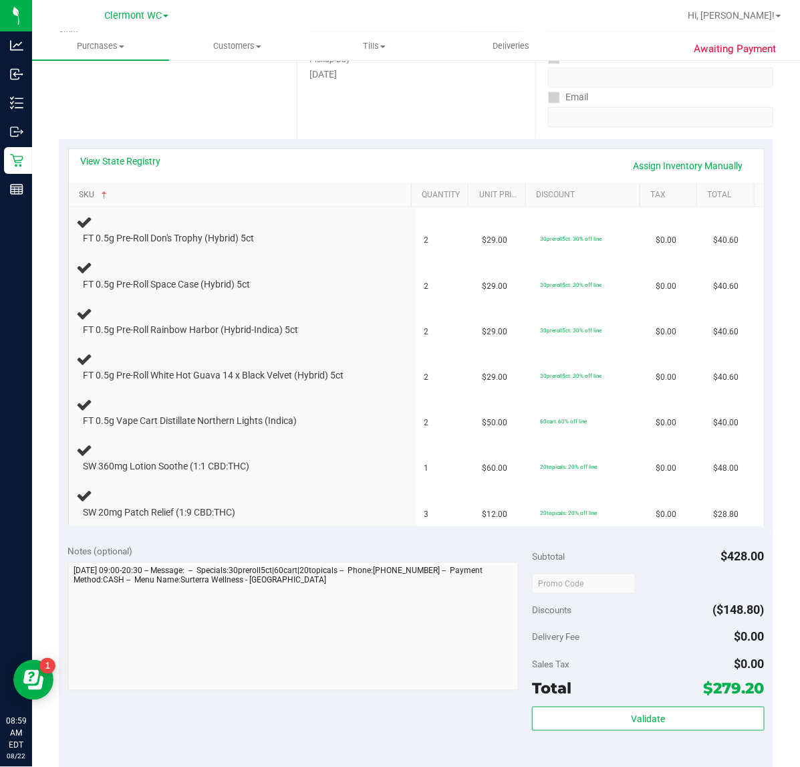
click at [102, 195] on span at bounding box center [104, 195] width 11 height 11
click at [86, 195] on link "SKU" at bounding box center [243, 195] width 328 height 11
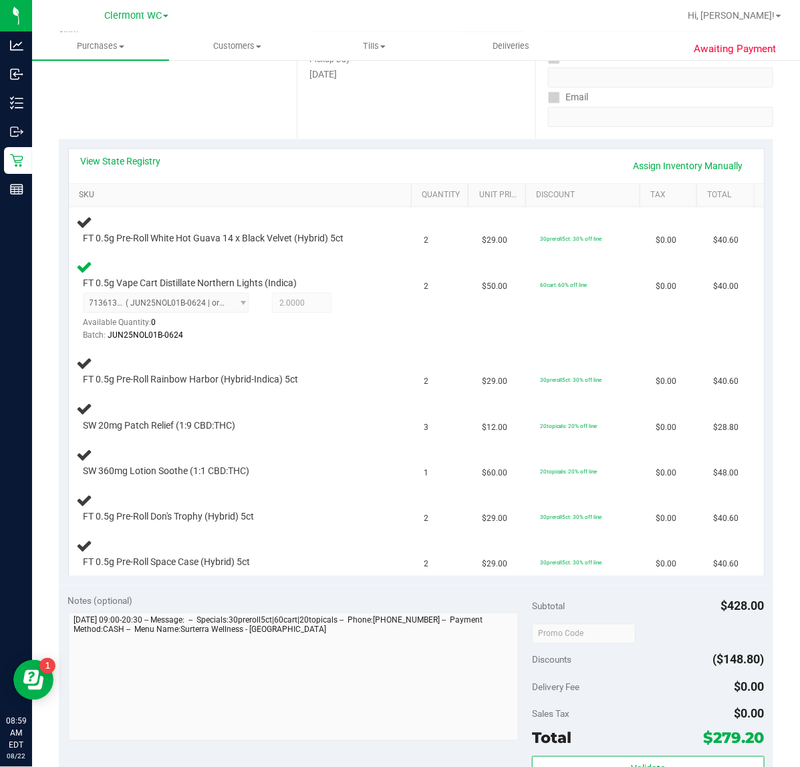
click at [98, 198] on link "SKU" at bounding box center [243, 195] width 328 height 11
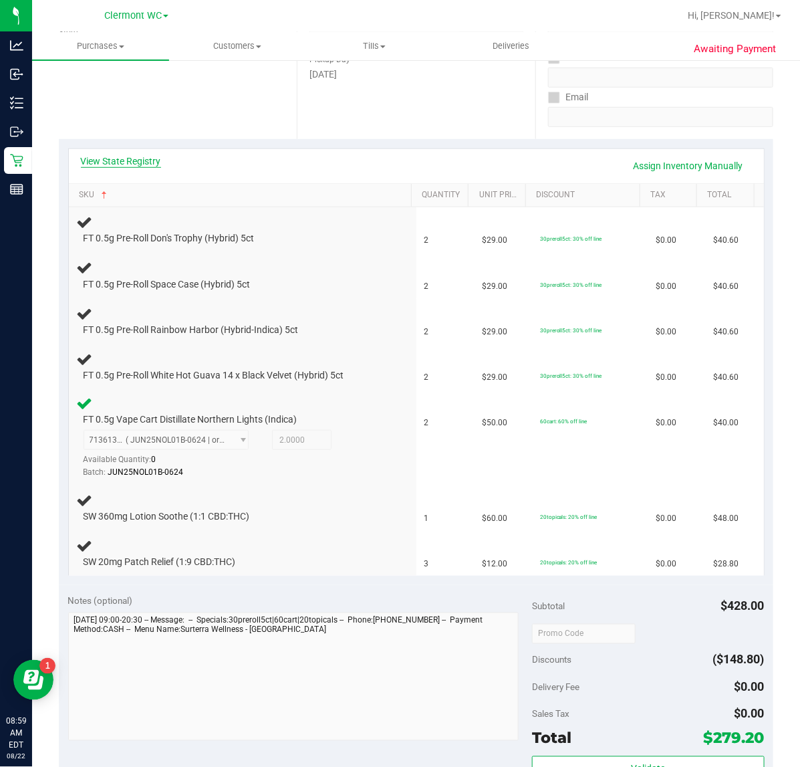
click at [124, 158] on link "View State Registry" at bounding box center [121, 160] width 80 height 13
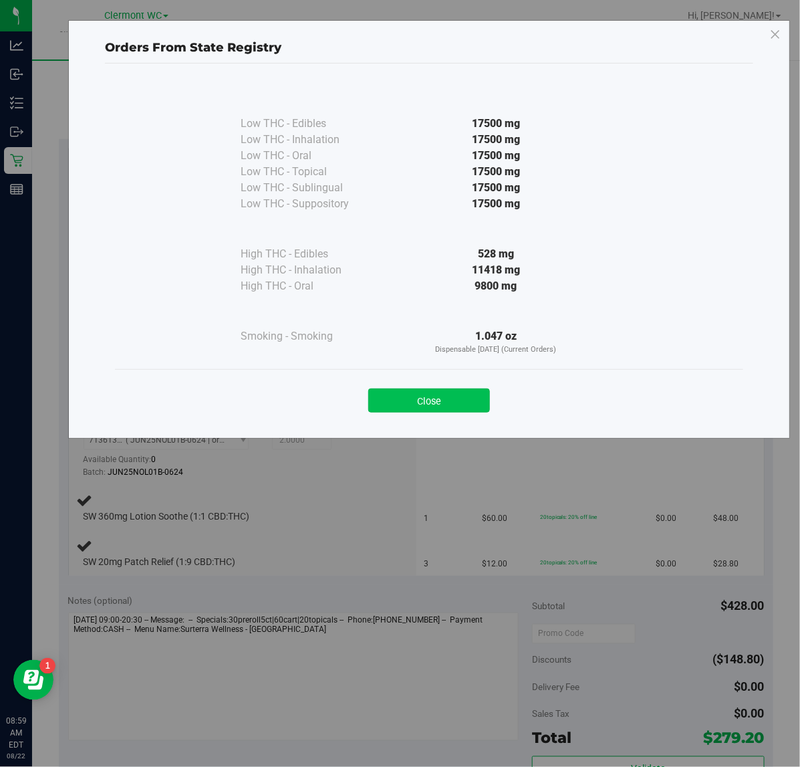
click at [441, 408] on button "Close" at bounding box center [429, 400] width 122 height 24
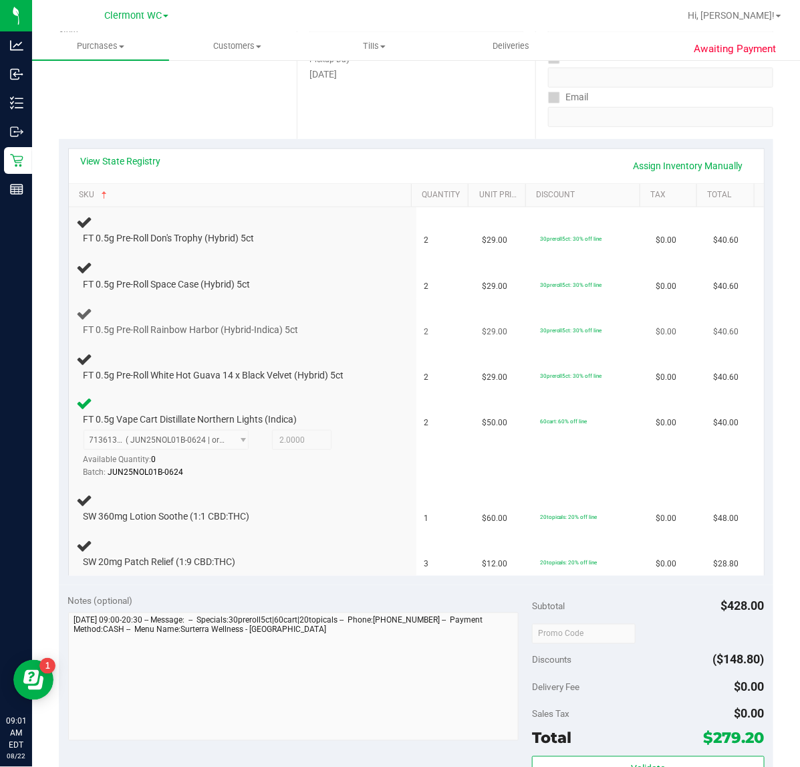
click at [365, 311] on div "FT 0.5g Pre-Roll Rainbow Harbor (Hybrid-Indica) 5ct" at bounding box center [243, 321] width 332 height 31
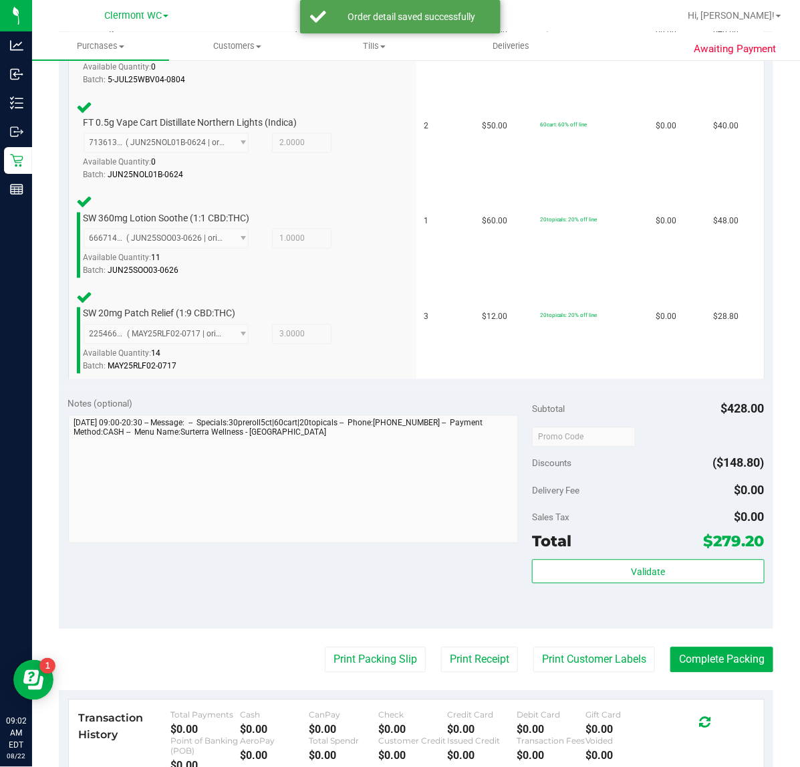
scroll to position [759, 0]
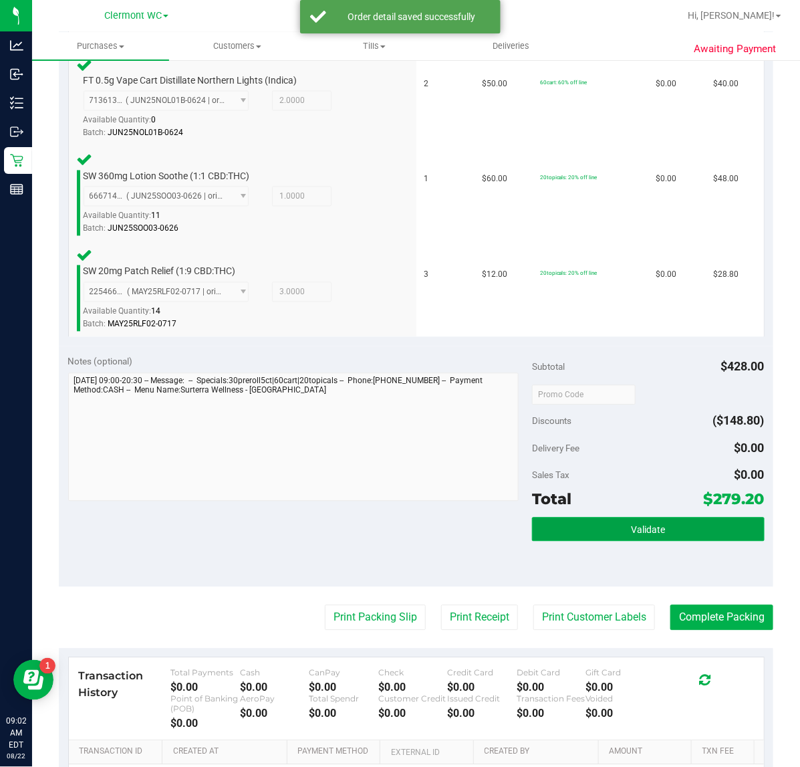
click at [636, 527] on span "Validate" at bounding box center [648, 530] width 34 height 11
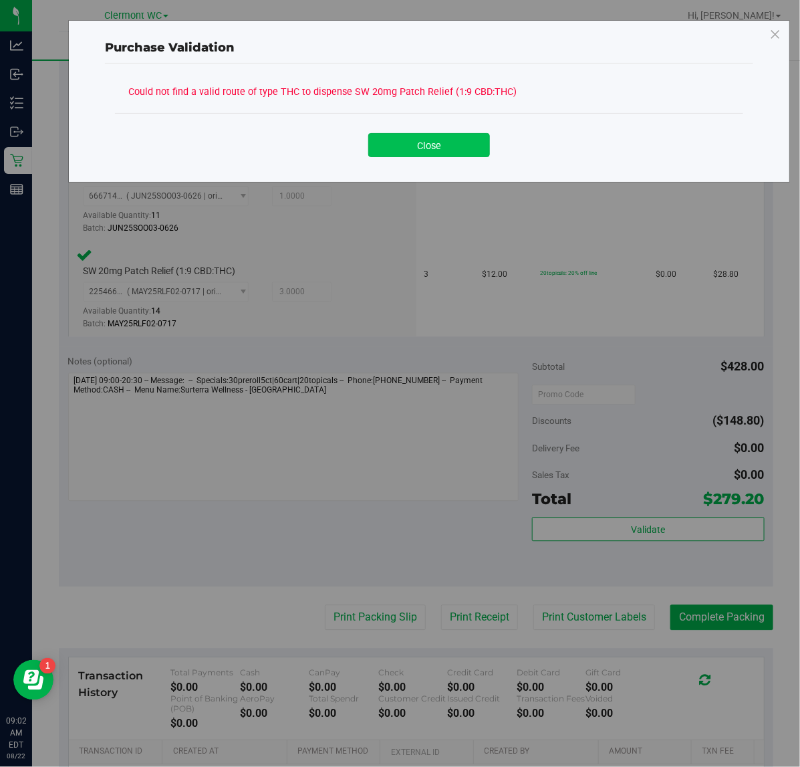
click at [443, 136] on button "Close" at bounding box center [429, 145] width 122 height 24
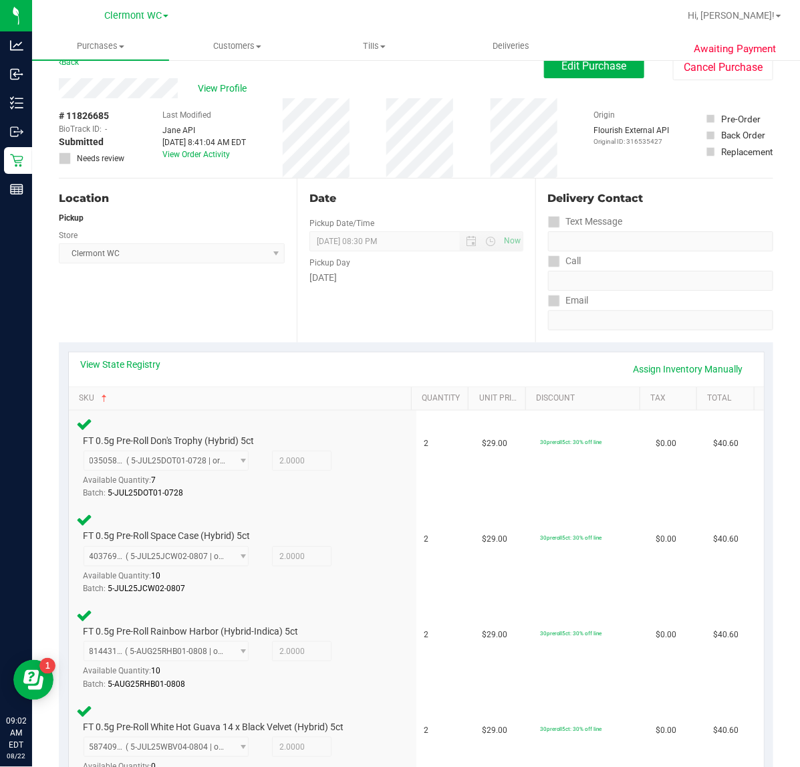
scroll to position [0, 0]
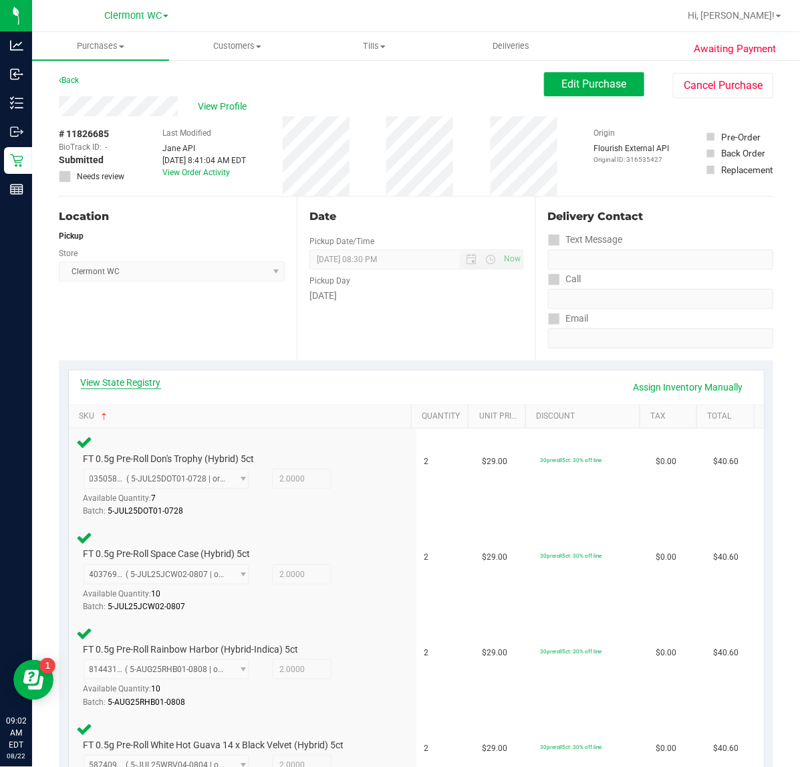
click at [142, 380] on link "View State Registry" at bounding box center [121, 382] width 80 height 13
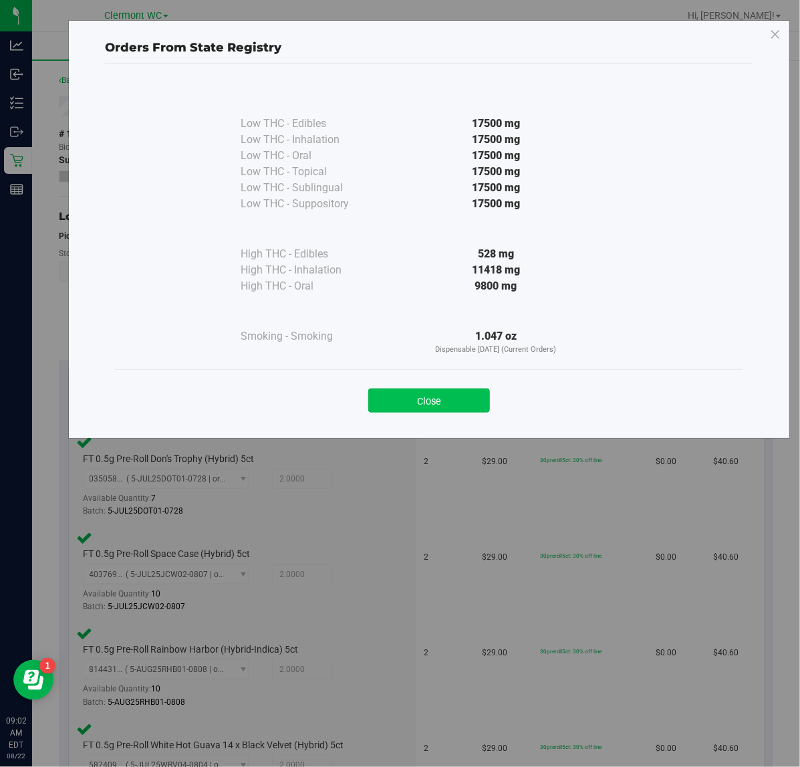
click at [455, 392] on button "Close" at bounding box center [429, 400] width 122 height 24
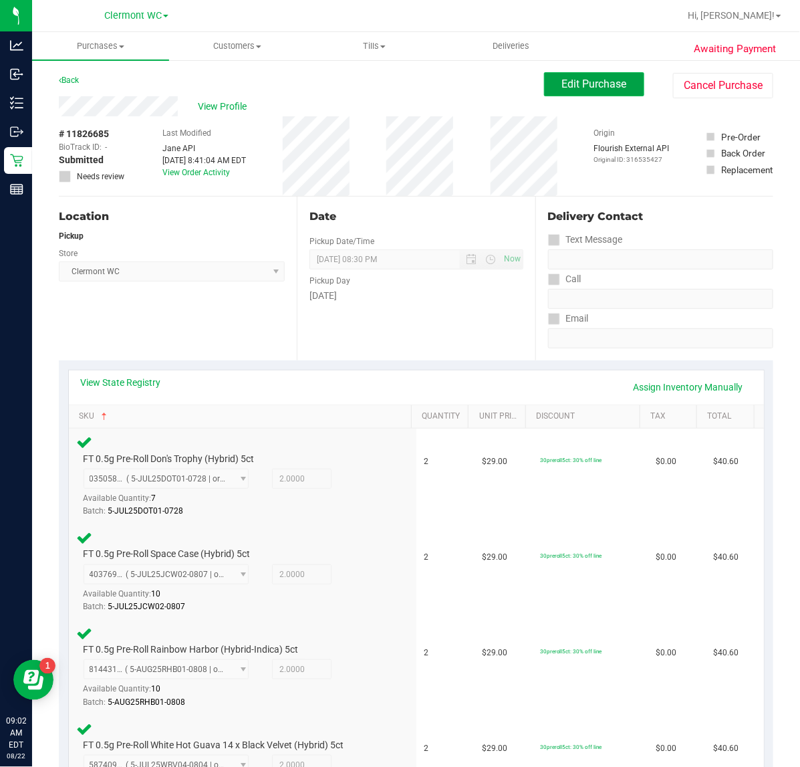
click at [579, 82] on span "Edit Purchase" at bounding box center [594, 84] width 65 height 13
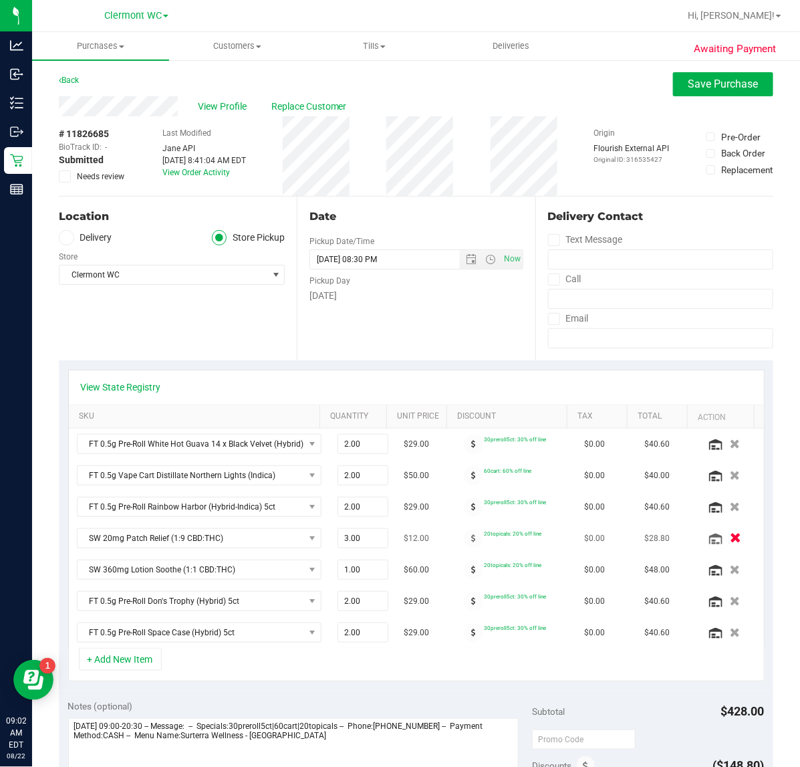
click at [640, 543] on icon "button" at bounding box center [735, 538] width 11 height 10
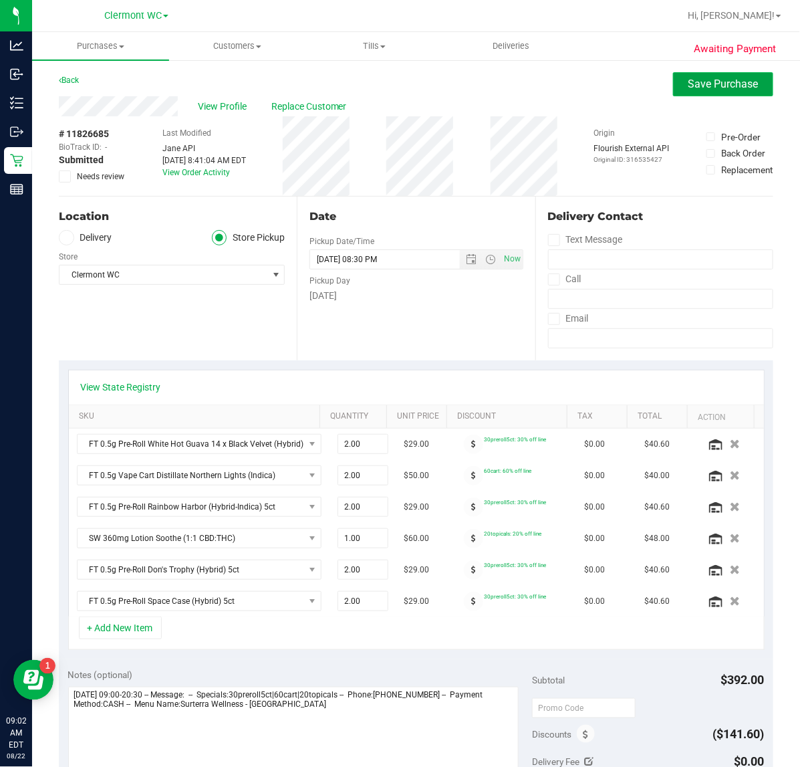
click at [640, 81] on span "Save Purchase" at bounding box center [724, 84] width 70 height 13
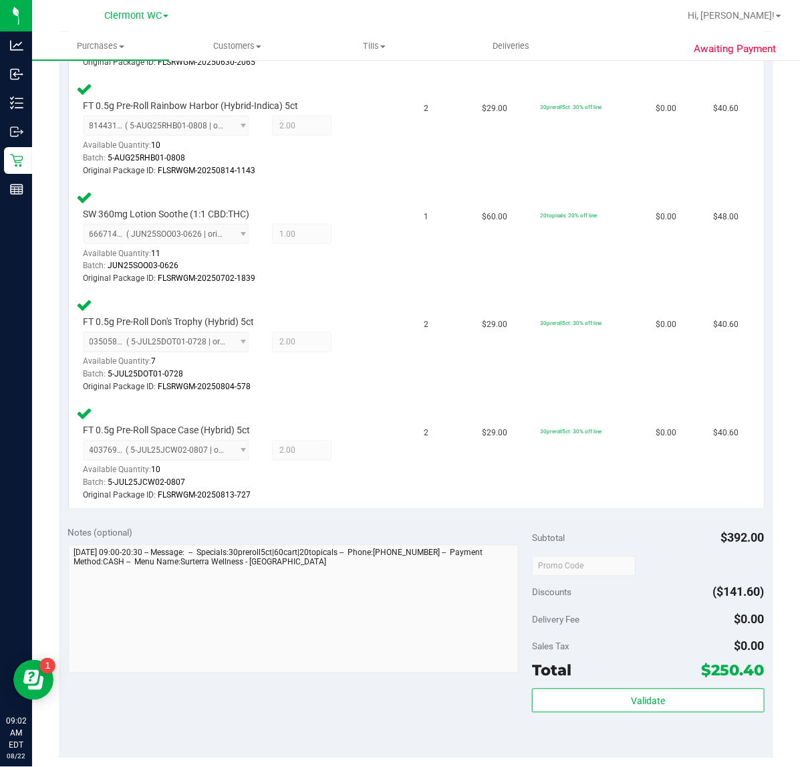
scroll to position [579, 0]
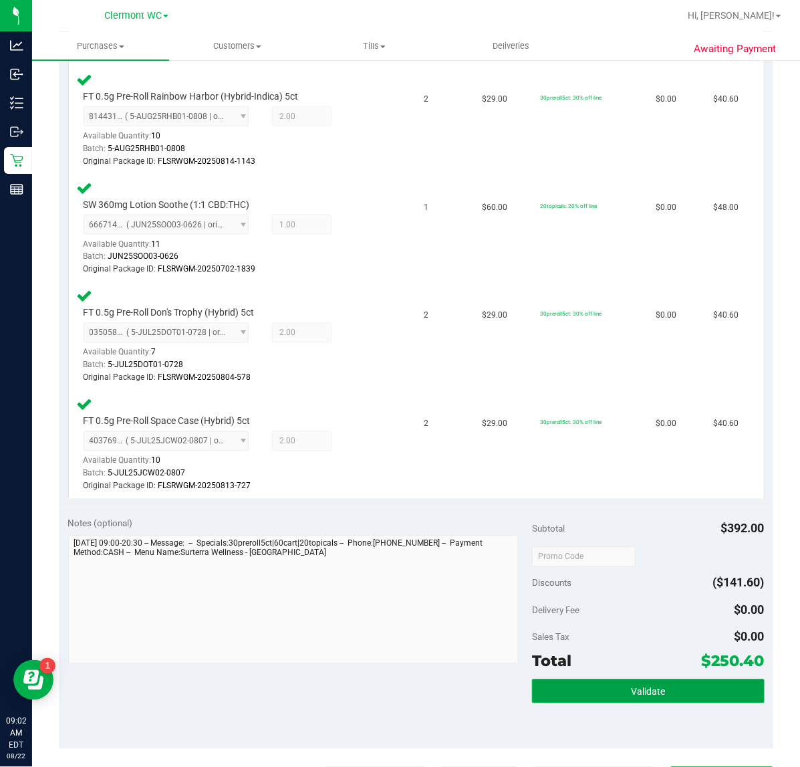
click at [640, 613] on button "Validate" at bounding box center [648, 691] width 232 height 24
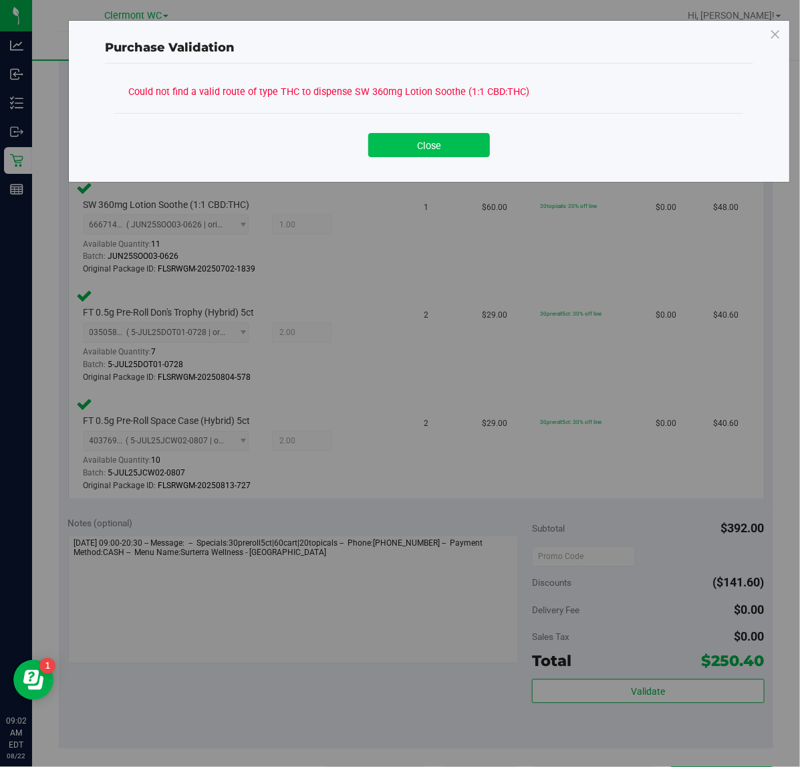
click at [431, 146] on button "Close" at bounding box center [429, 145] width 122 height 24
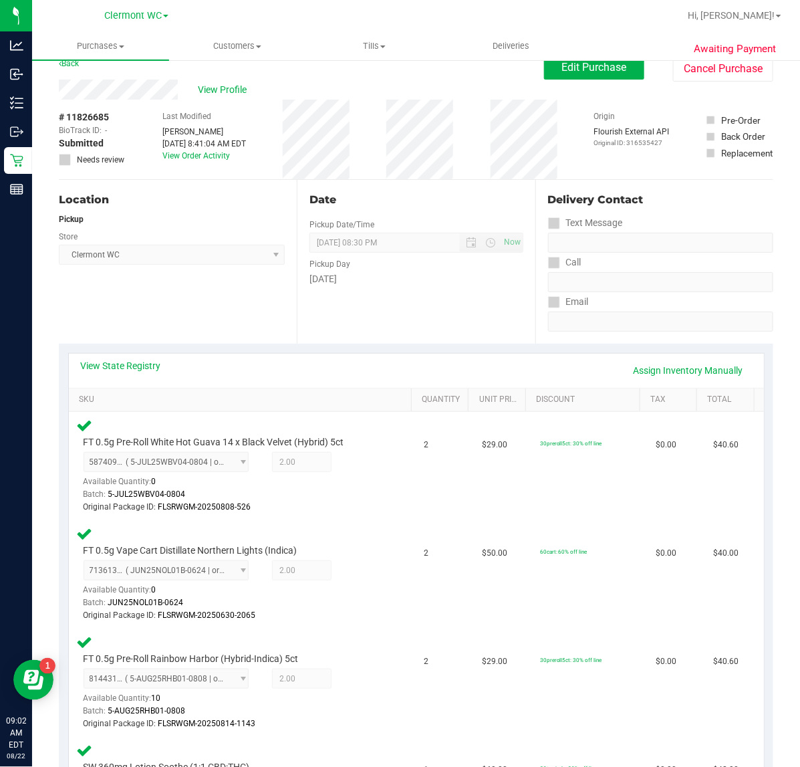
scroll to position [0, 0]
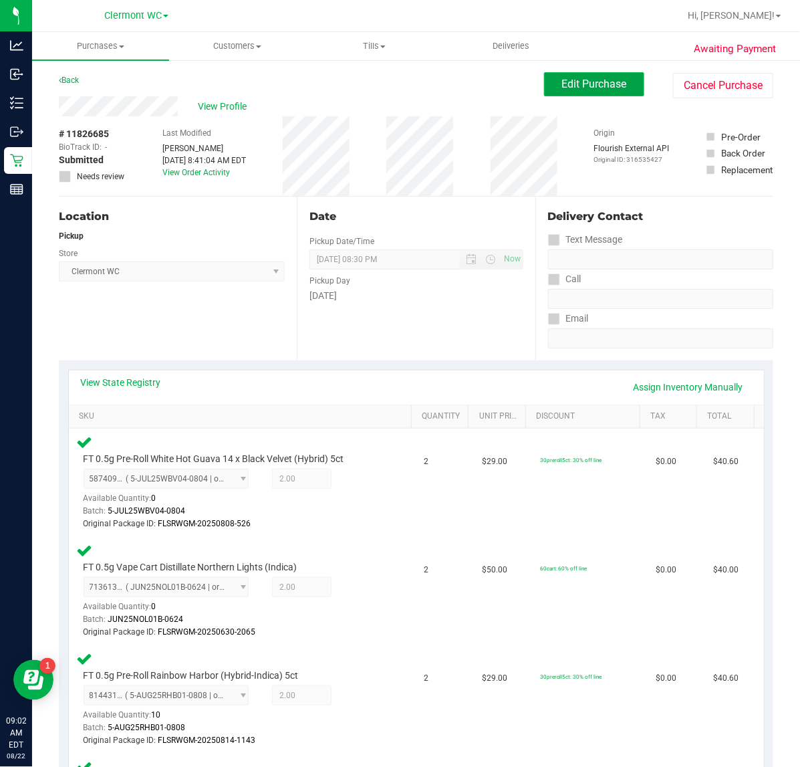
click at [590, 84] on span "Edit Purchase" at bounding box center [594, 84] width 65 height 13
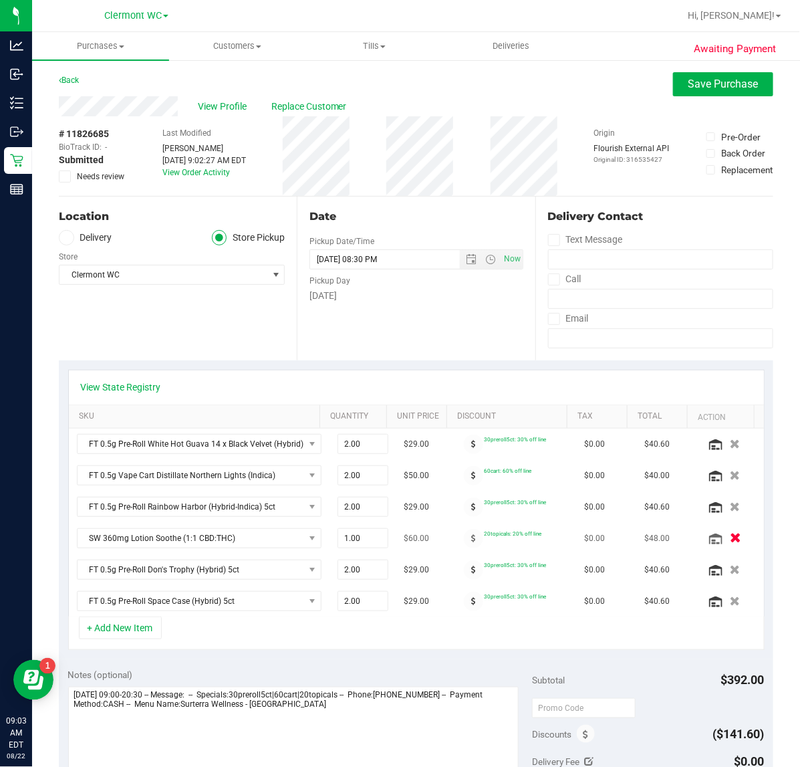
click at [640, 536] on icon "button" at bounding box center [735, 538] width 11 height 10
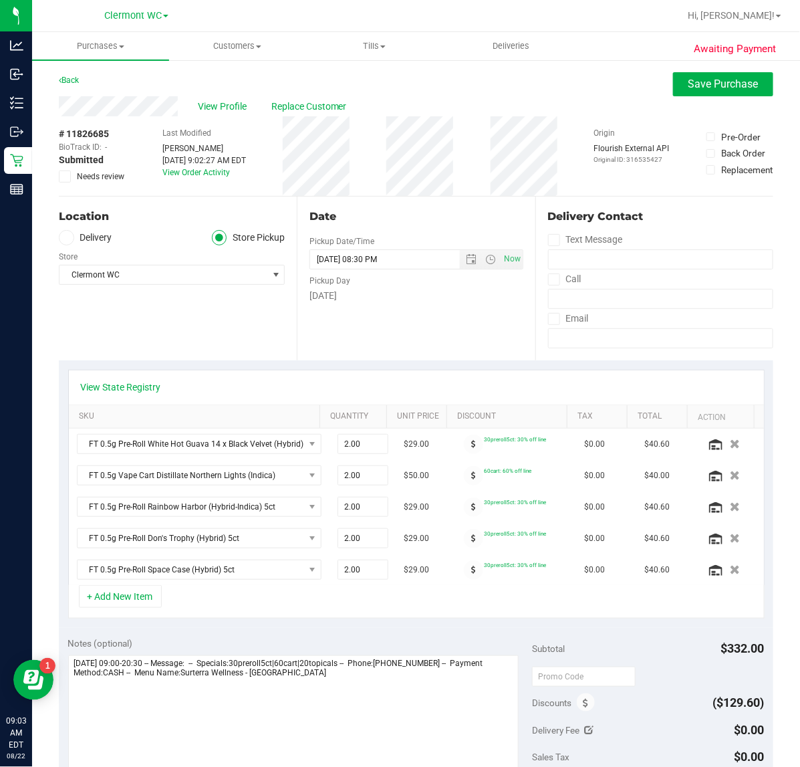
click at [64, 176] on icon at bounding box center [65, 176] width 9 height 0
click at [0, 0] on input "Needs review" at bounding box center [0, 0] width 0 height 0
click at [382, 613] on textarea at bounding box center [293, 719] width 451 height 128
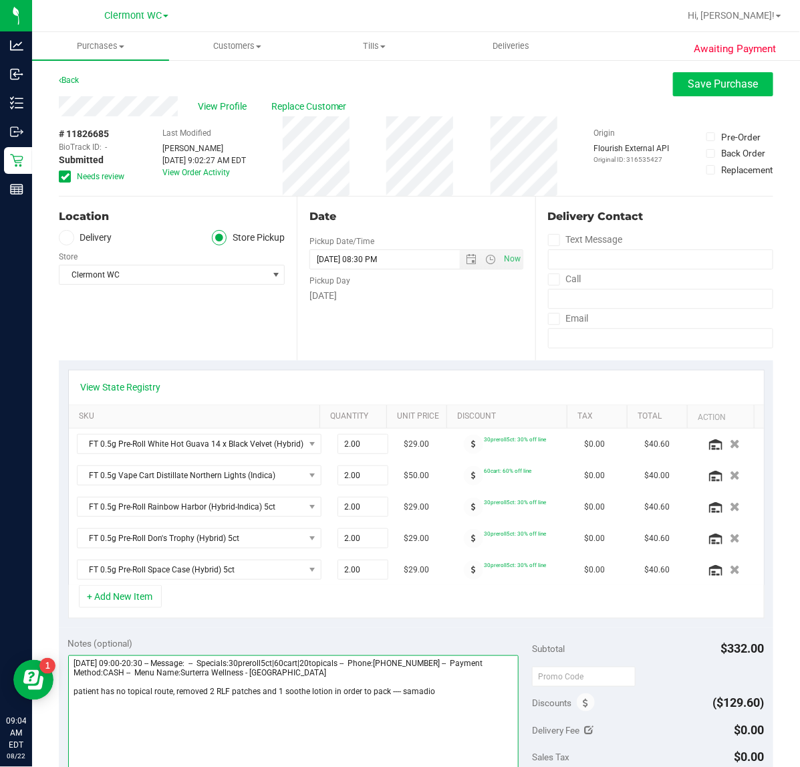
type textarea "Friday 08/22/2025 09:00-20:30 -- Message: -- Specials:30preroll5ct|60cart|20top…"
click at [640, 91] on button "Save Purchase" at bounding box center [723, 84] width 100 height 24
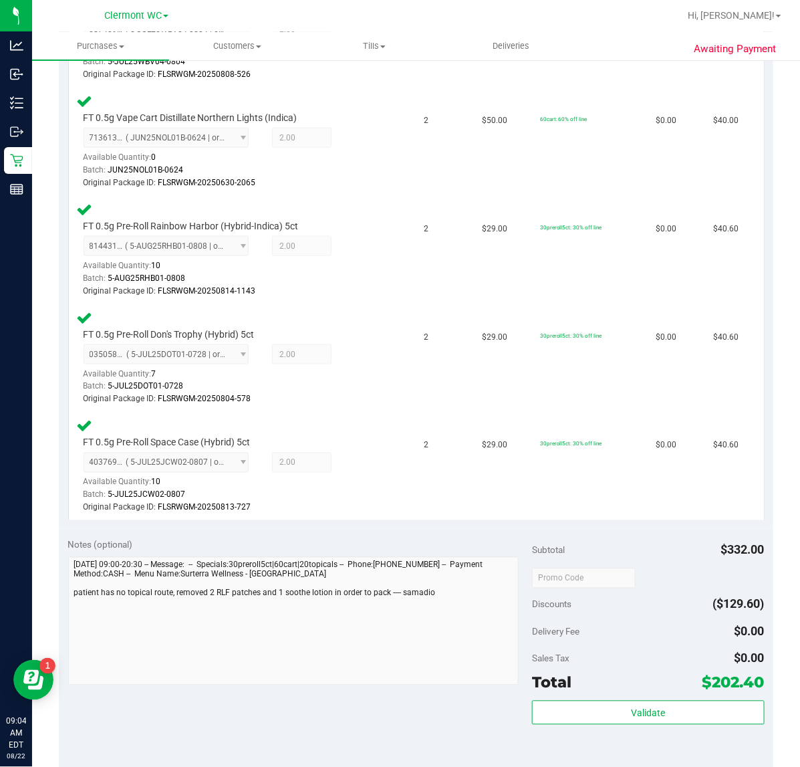
scroll to position [449, 0]
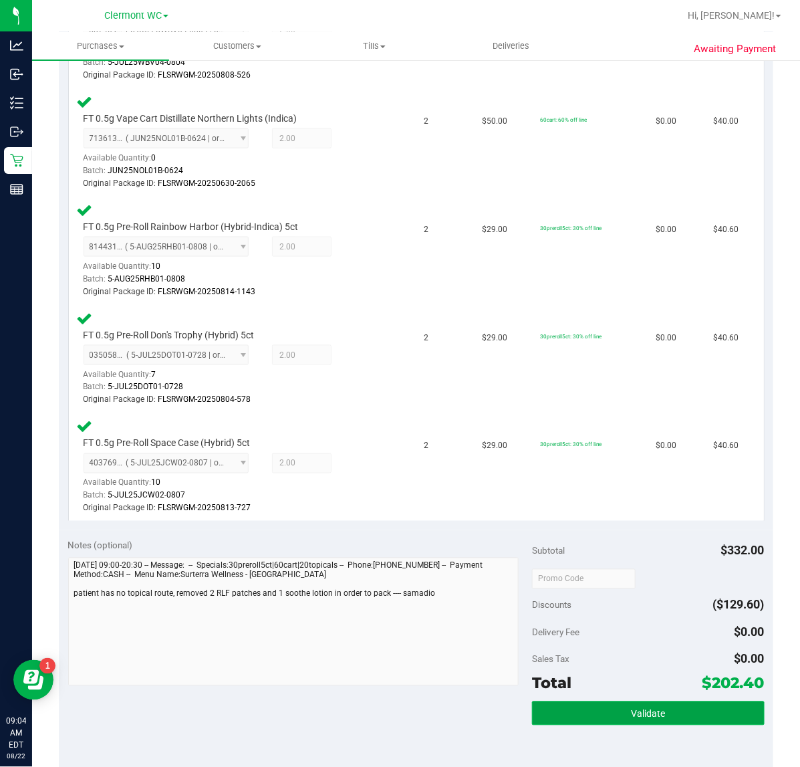
click at [640, 613] on button "Validate" at bounding box center [648, 713] width 232 height 24
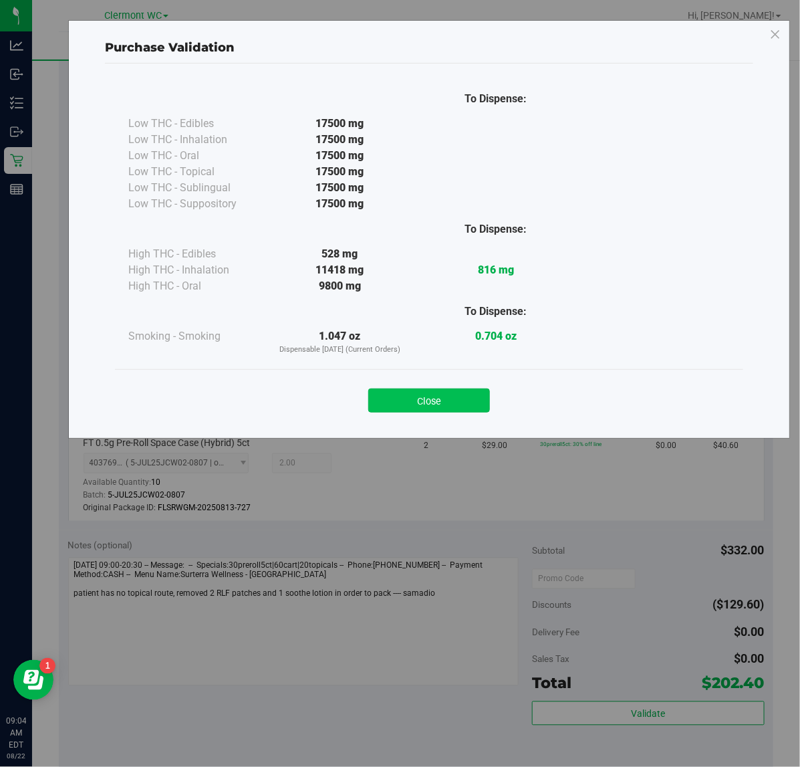
click at [448, 406] on button "Close" at bounding box center [429, 400] width 122 height 24
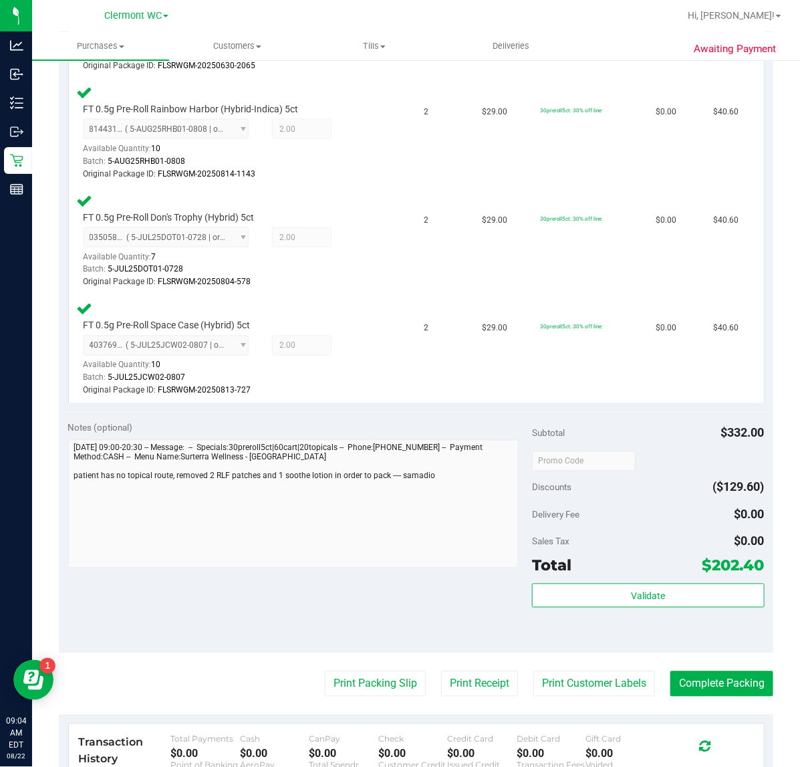
scroll to position [796, 0]
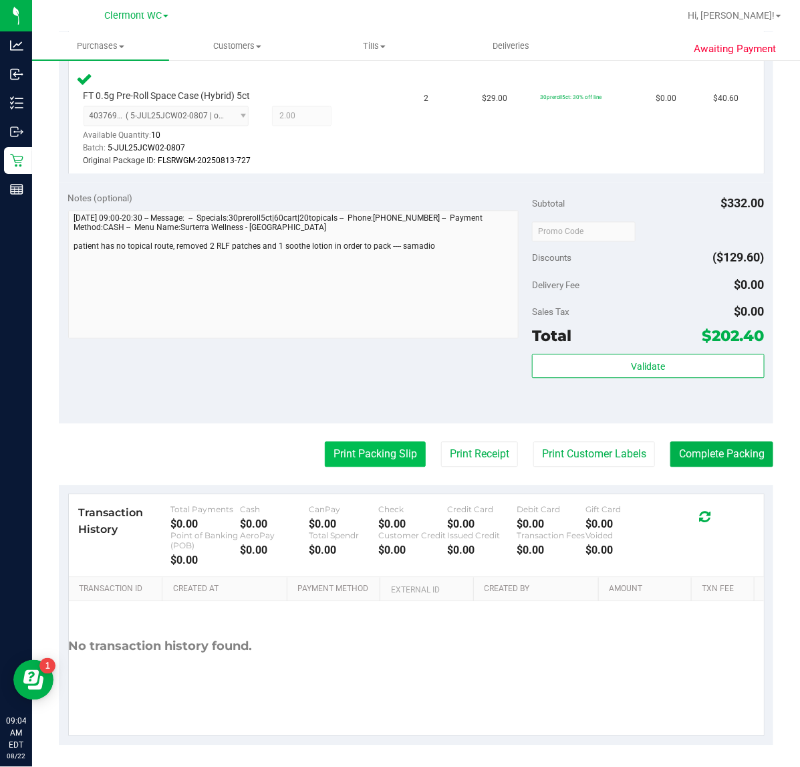
click at [378, 449] on button "Print Packing Slip" at bounding box center [375, 454] width 101 height 25
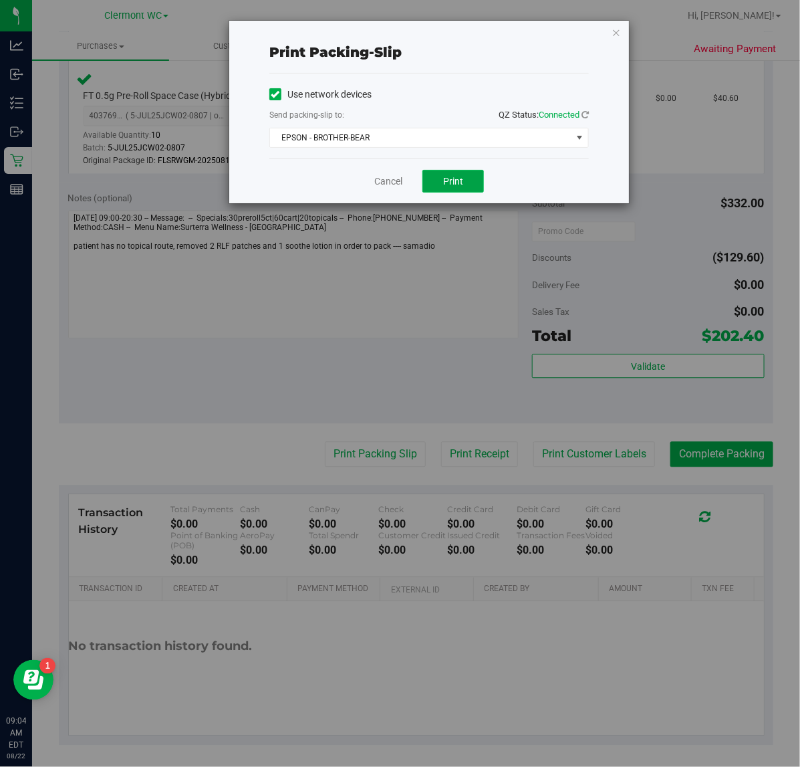
click at [443, 182] on span "Print" at bounding box center [453, 181] width 20 height 11
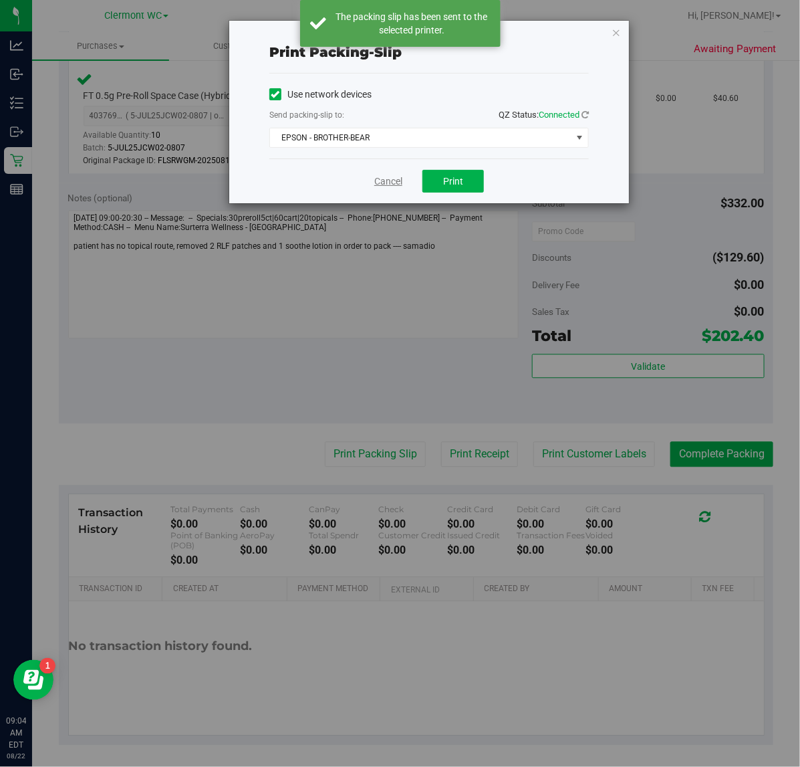
click at [375, 175] on link "Cancel" at bounding box center [388, 181] width 28 height 14
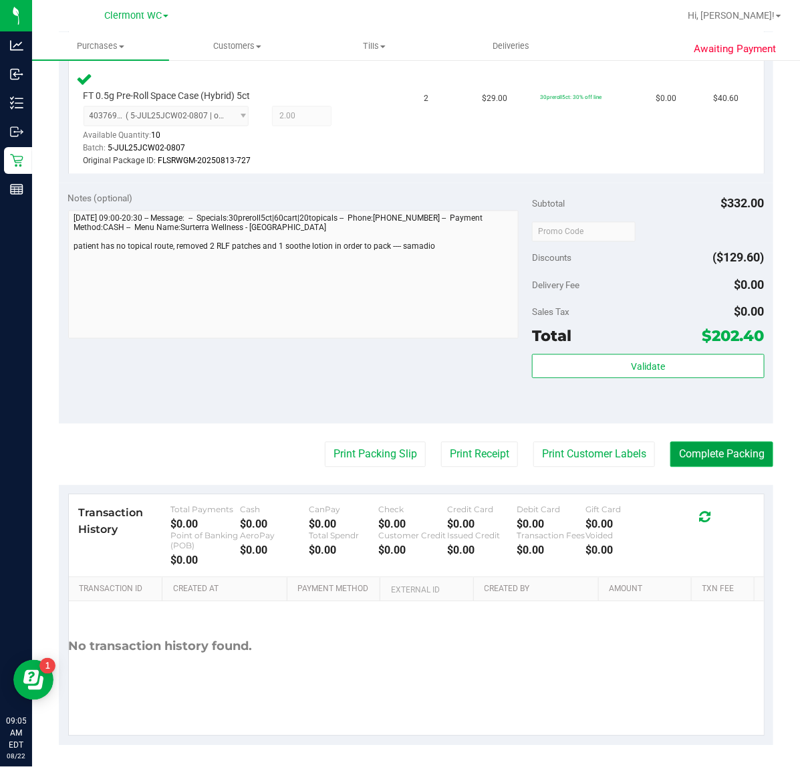
click at [640, 445] on button "Complete Packing" at bounding box center [722, 454] width 103 height 25
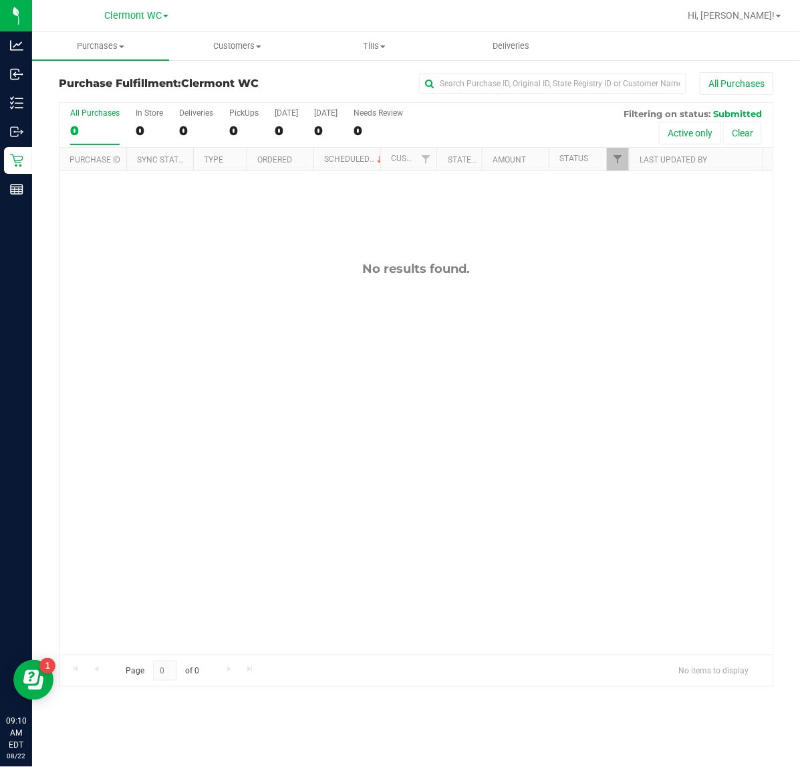
click at [599, 578] on div "No results found." at bounding box center [415, 458] width 713 height 574
click at [548, 371] on div "No results found." at bounding box center [415, 458] width 713 height 574
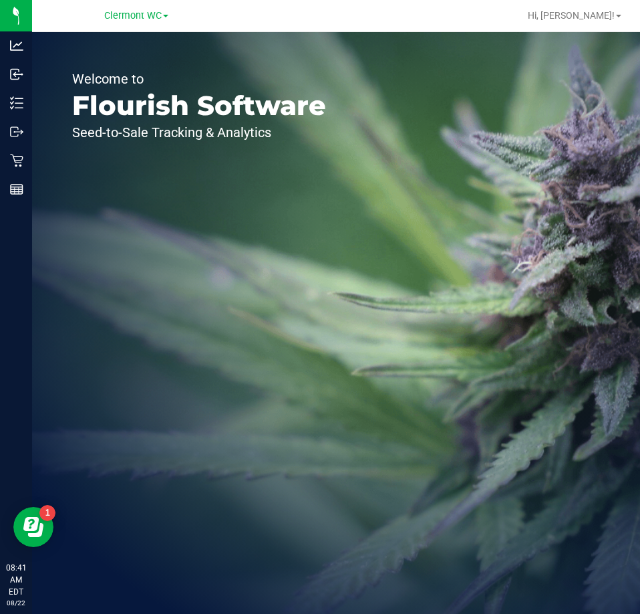
drag, startPoint x: 93, startPoint y: 264, endPoint x: 73, endPoint y: 120, distance: 145.1
click at [93, 264] on div "Welcome to Flourish Software Seed-to-Sale Tracking & Analytics" at bounding box center [199, 323] width 334 height 582
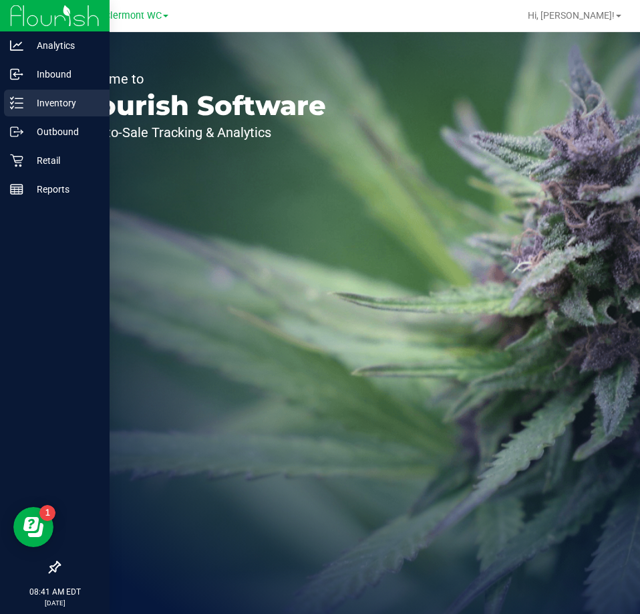
click at [24, 100] on p "Inventory" at bounding box center [63, 103] width 80 height 16
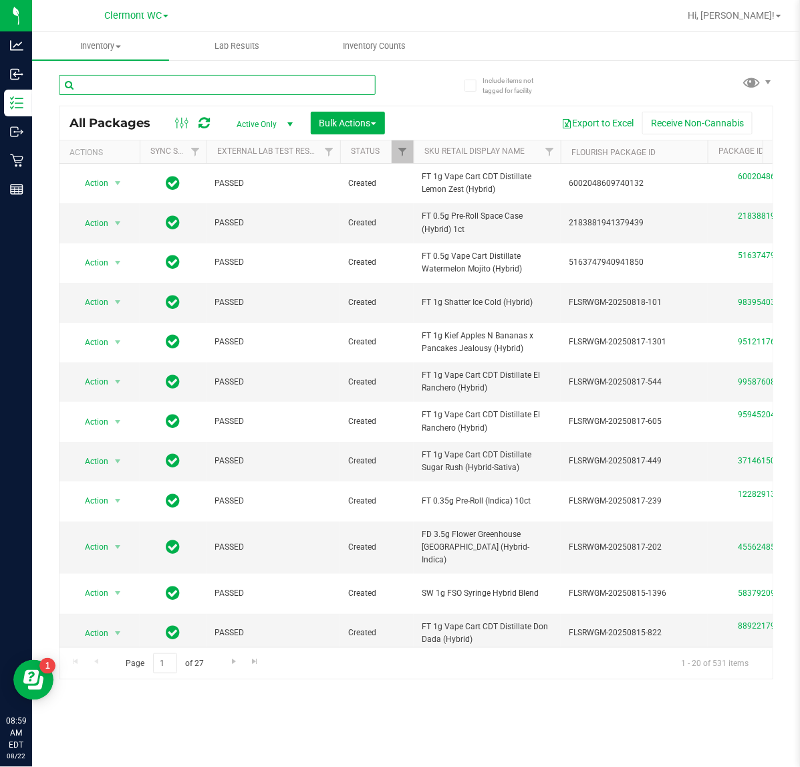
click at [159, 82] on input "text" at bounding box center [217, 85] width 317 height 20
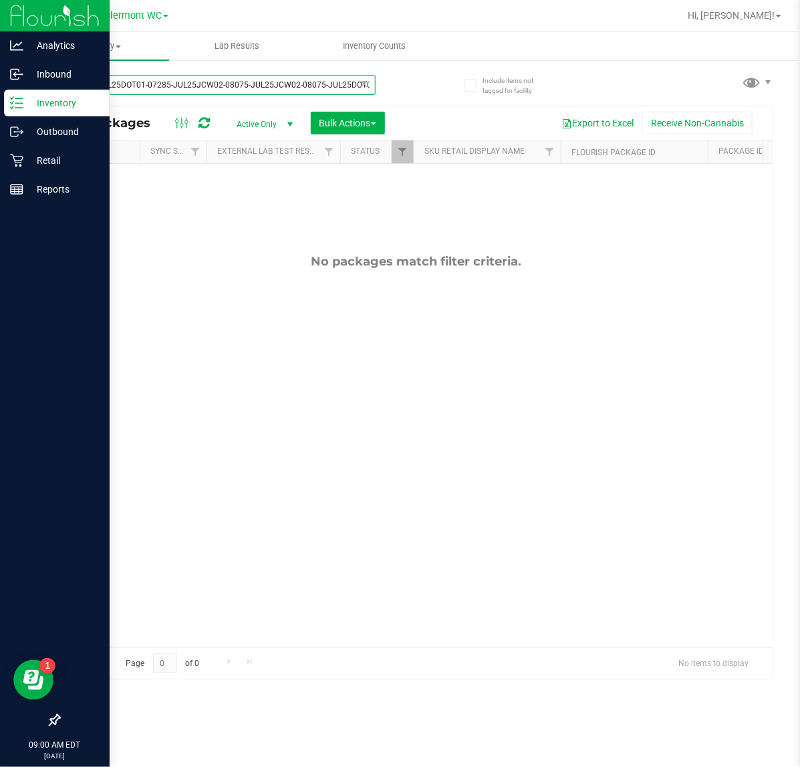
scroll to position [0, 21]
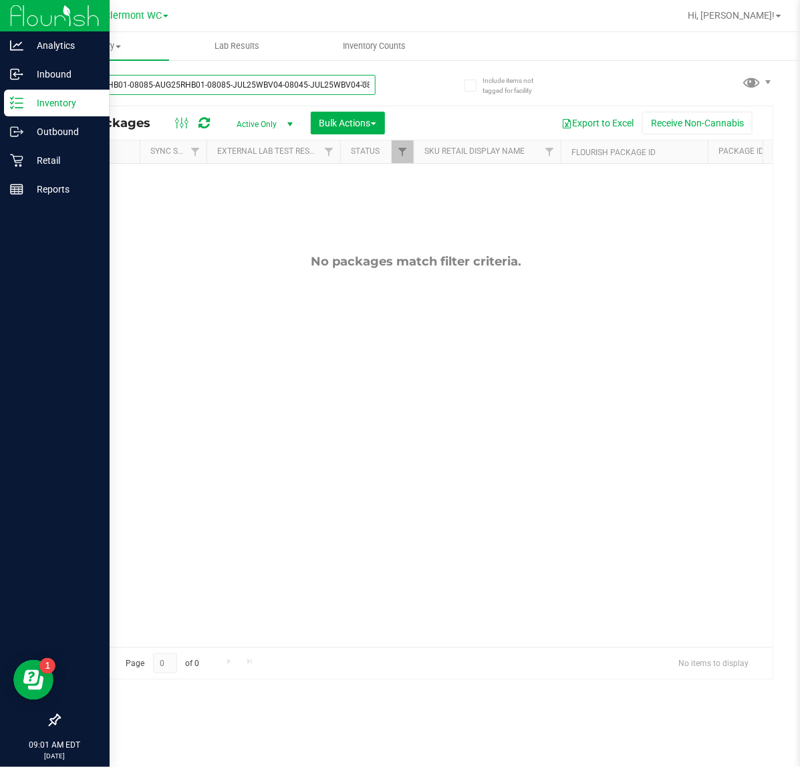
type input "nol5-JUL25DOT01-07285-JUL25JCW02-08075-JUL25JCW02-08075-JUL25DOT01-07285-AUG25R…"
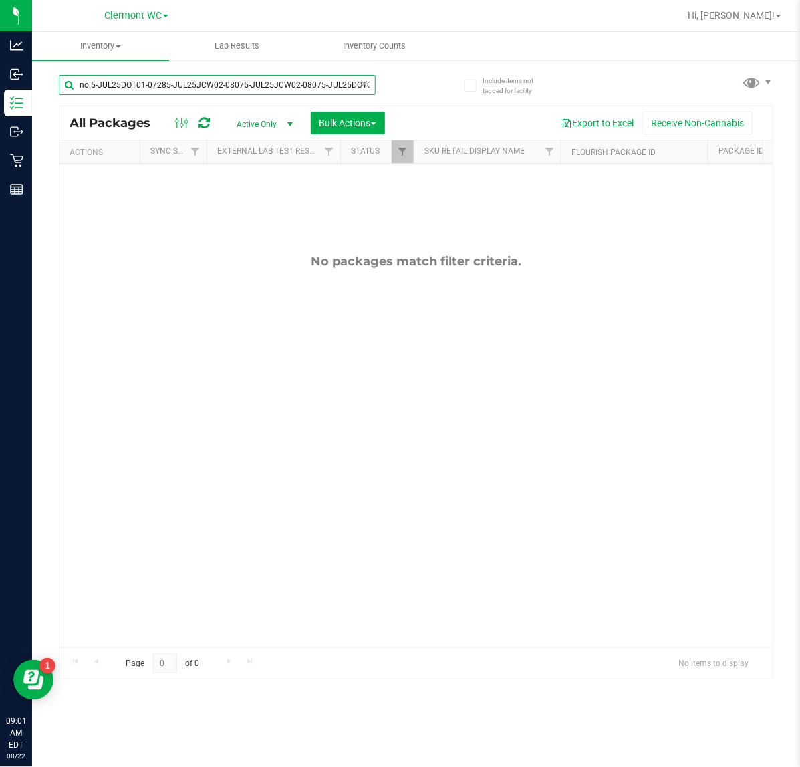
click at [158, 84] on input "nol5-JUL25DOT01-07285-JUL25JCW02-08075-JUL25JCW02-08075-JUL25DOT01-07285-AUG25R…" at bounding box center [217, 85] width 317 height 20
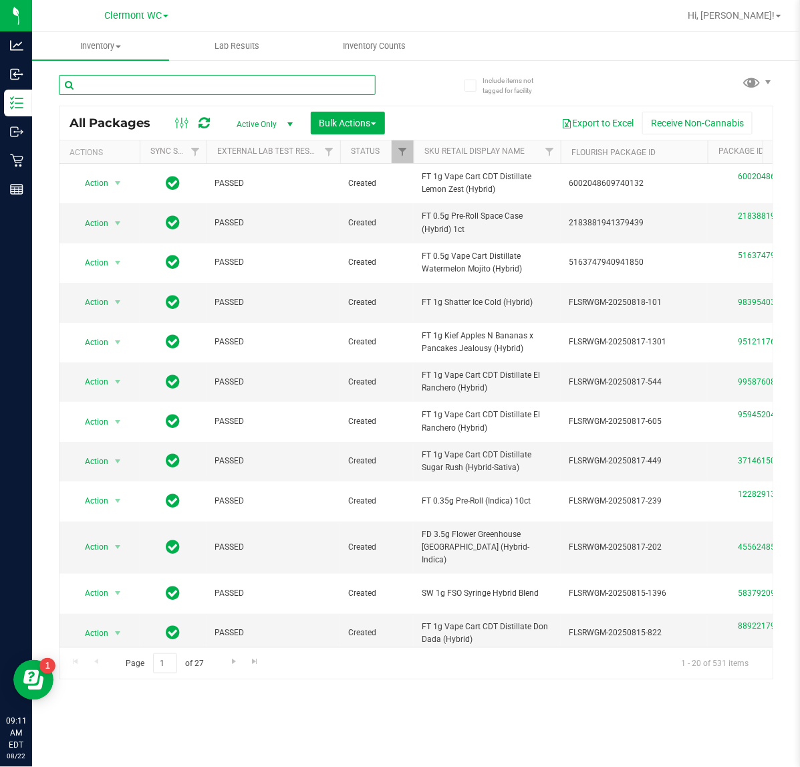
click at [150, 92] on input "text" at bounding box center [217, 85] width 317 height 20
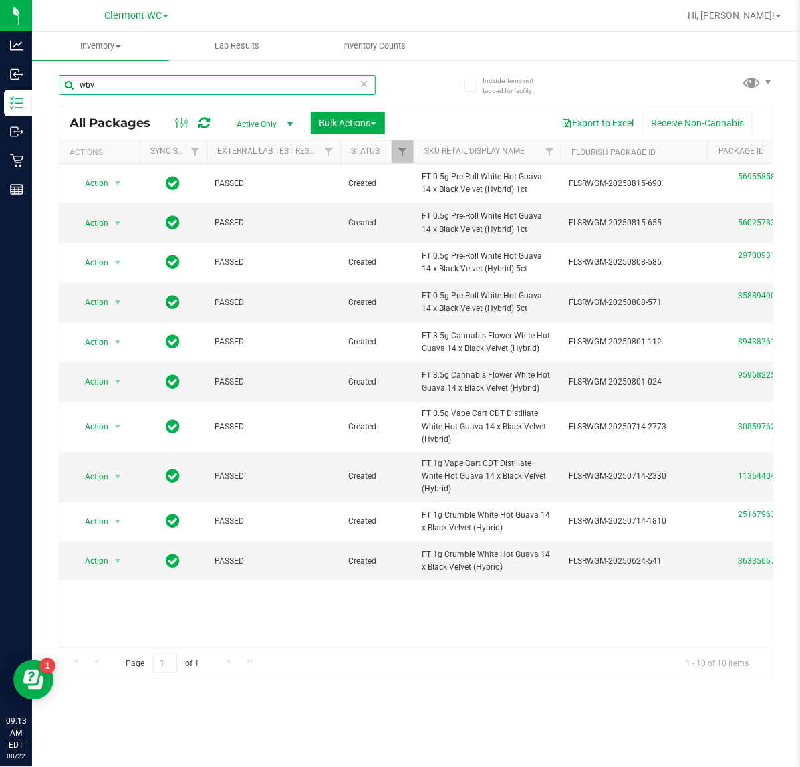
type input "wbv"
click at [364, 82] on icon at bounding box center [364, 83] width 9 height 16
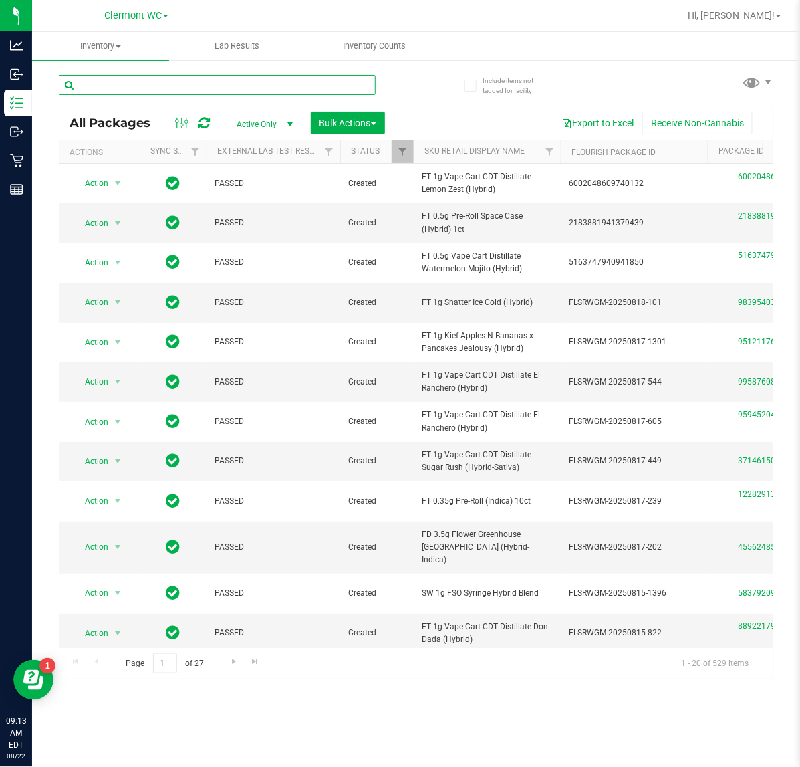
click at [176, 84] on input "text" at bounding box center [217, 85] width 317 height 20
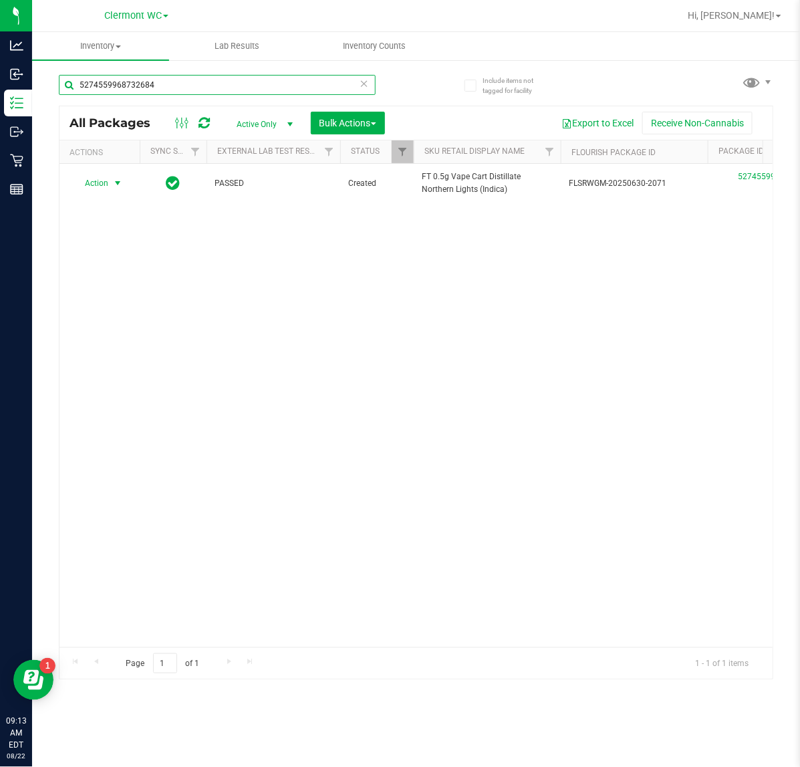
type input "5274559968732684"
click at [100, 184] on span "Action" at bounding box center [91, 183] width 36 height 19
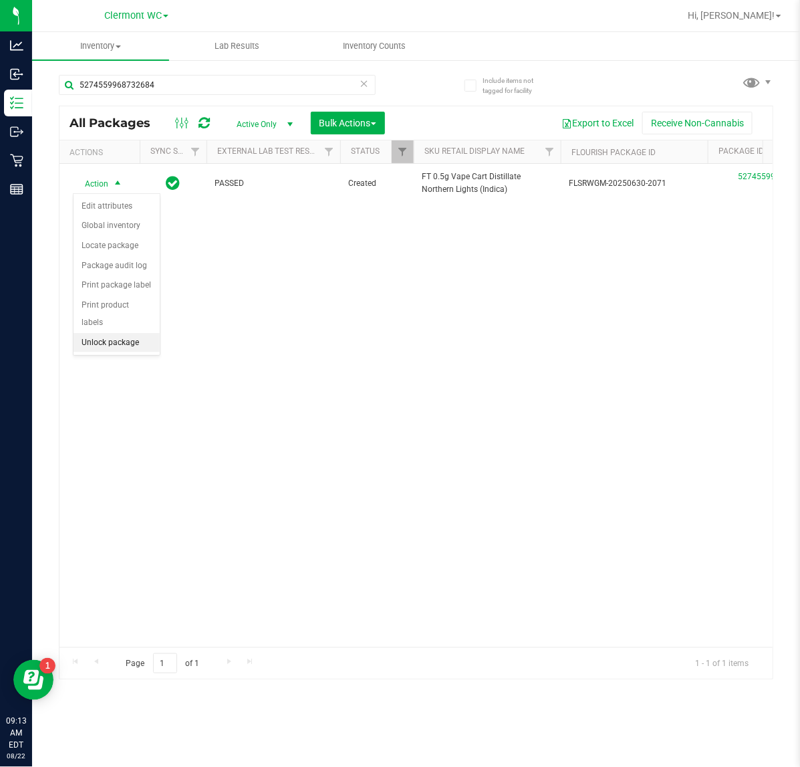
click at [115, 333] on li "Unlock package" at bounding box center [117, 343] width 86 height 20
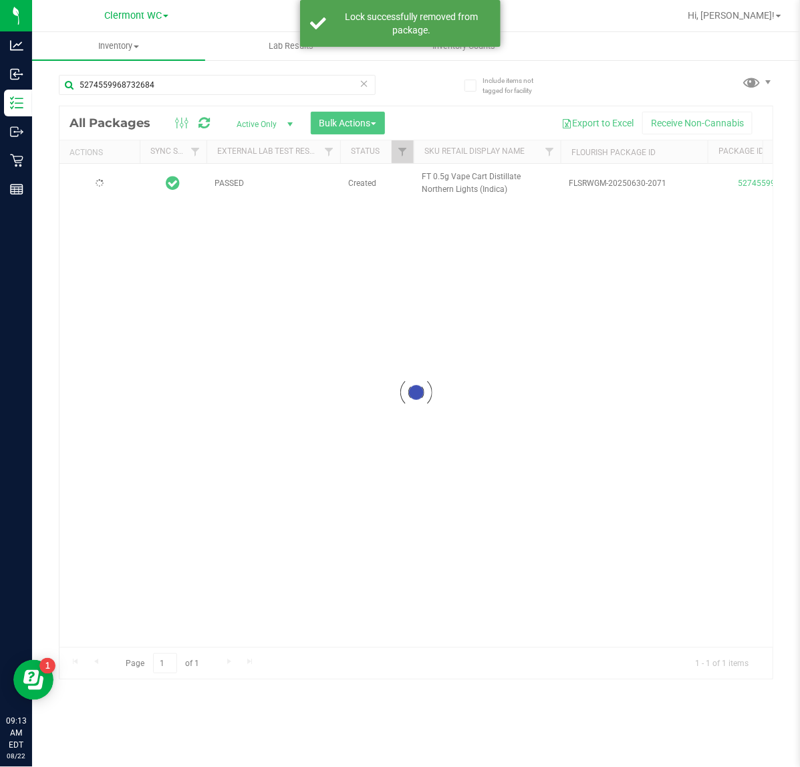
click at [362, 84] on icon at bounding box center [364, 83] width 9 height 16
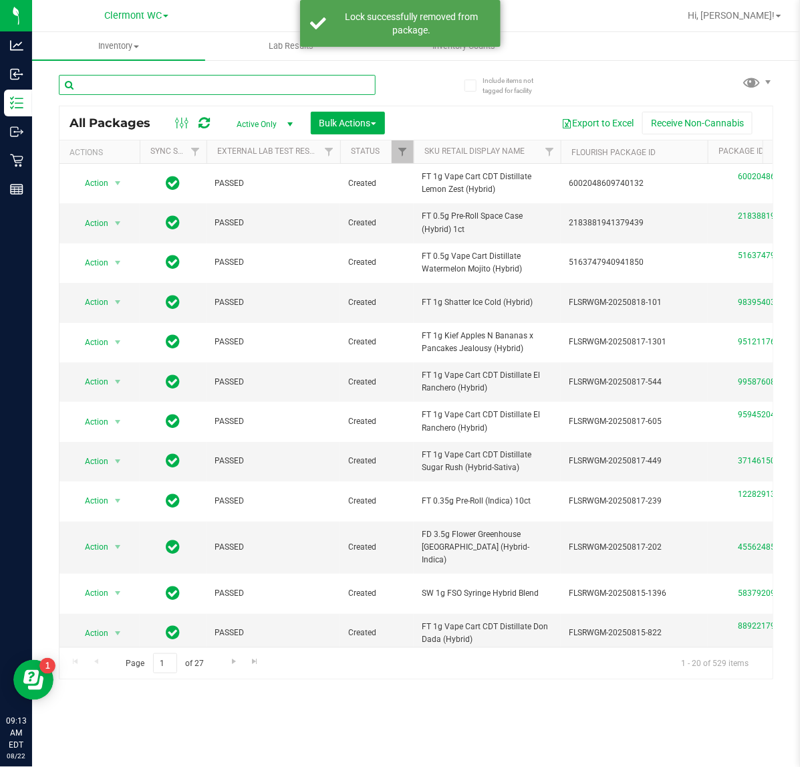
click at [256, 92] on input "text" at bounding box center [217, 85] width 317 height 20
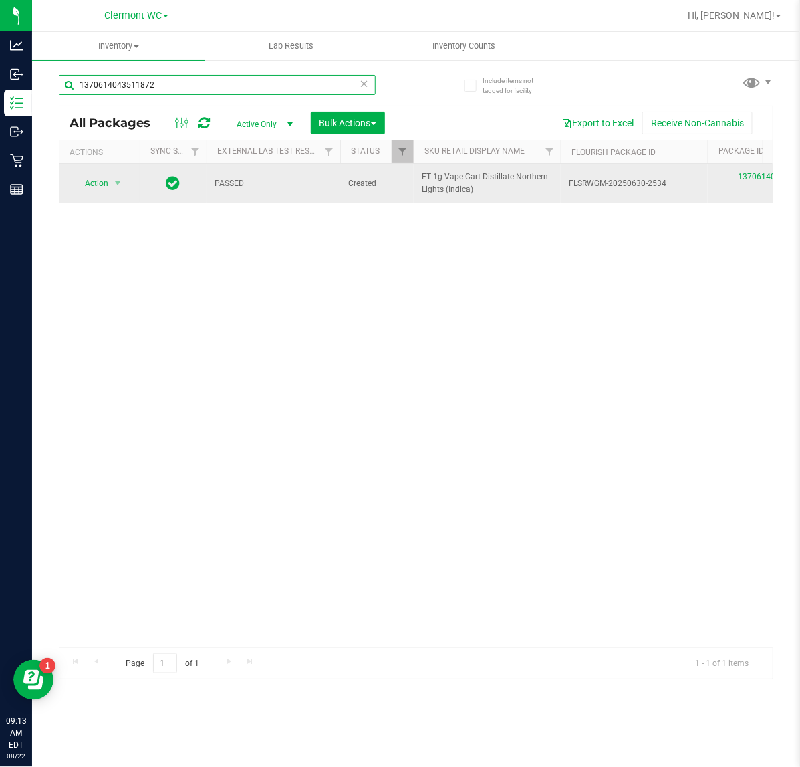
type input "1370614043511872"
click at [107, 188] on span "Action" at bounding box center [91, 183] width 36 height 19
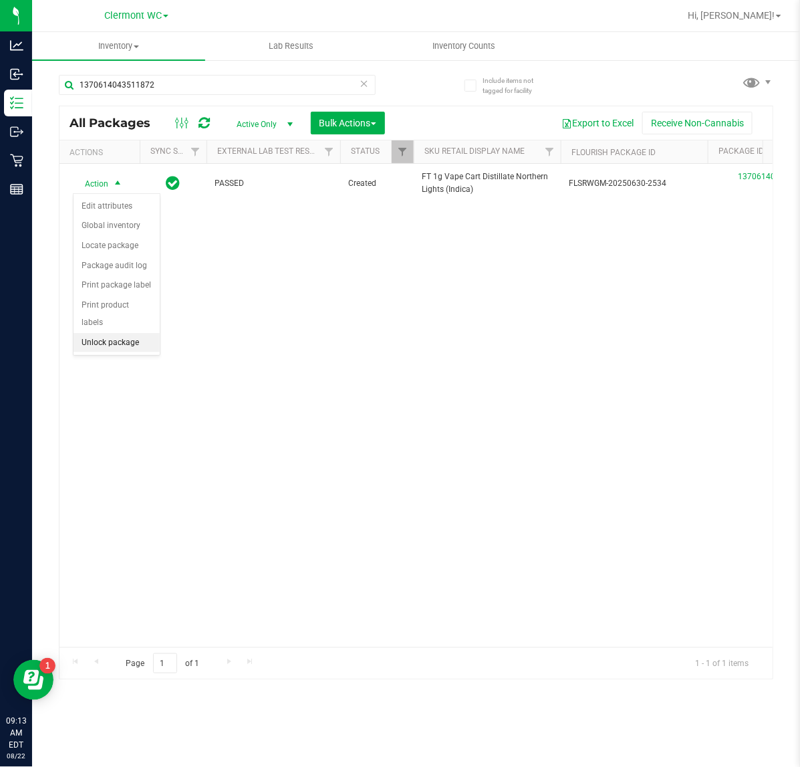
click at [124, 333] on li "Unlock package" at bounding box center [117, 343] width 86 height 20
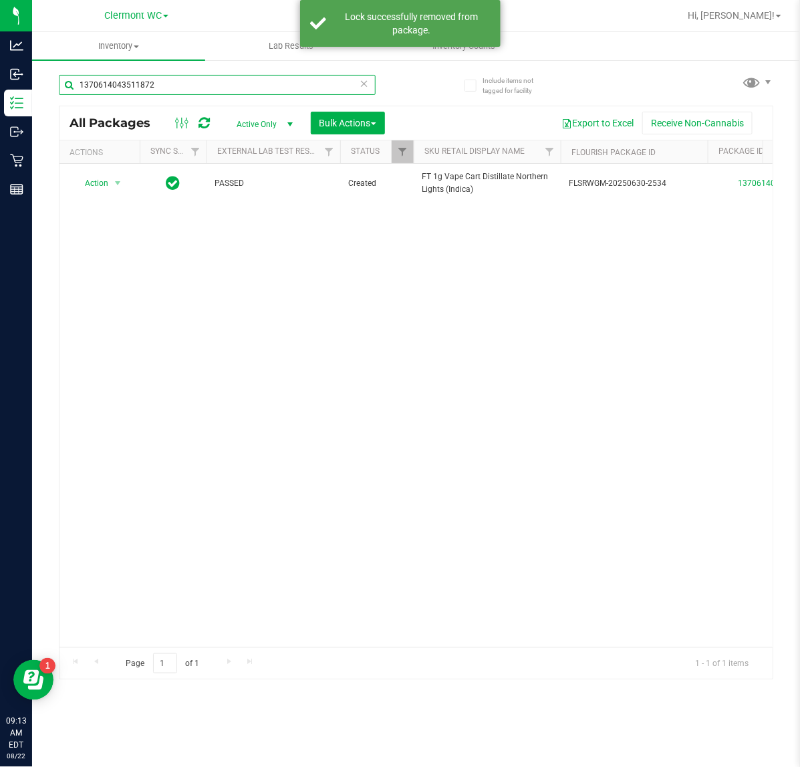
drag, startPoint x: 175, startPoint y: 86, endPoint x: -804, endPoint y: 131, distance: 979.7
click at [0, 131] on html "Analytics Inbound Inventory Outbound Retail Reports 09:13 AM EDT 08/22/2025 08/…" at bounding box center [400, 383] width 800 height 767
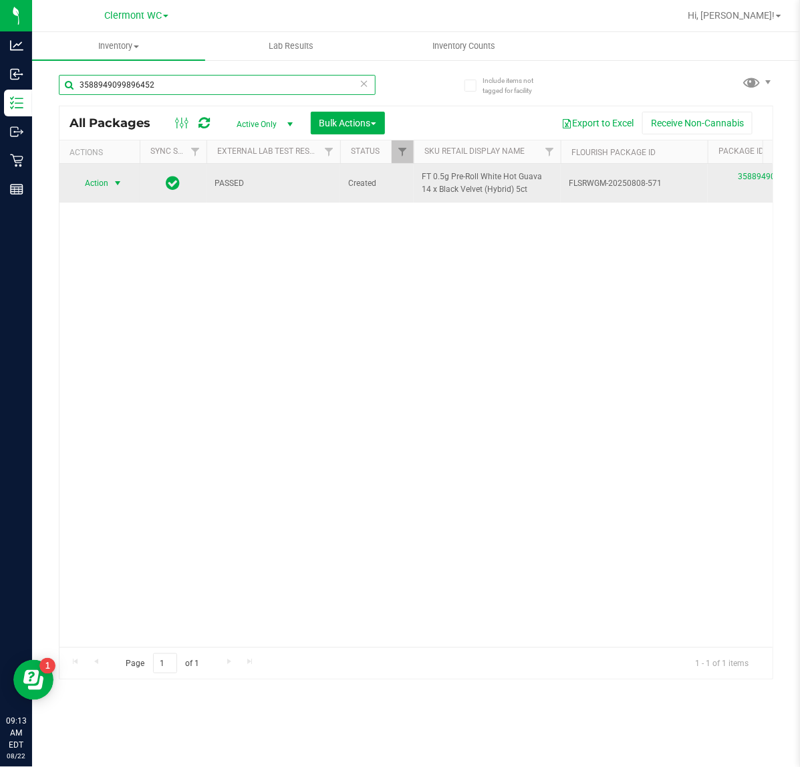
type input "3588949099896452"
click at [108, 182] on span "Action" at bounding box center [91, 183] width 36 height 19
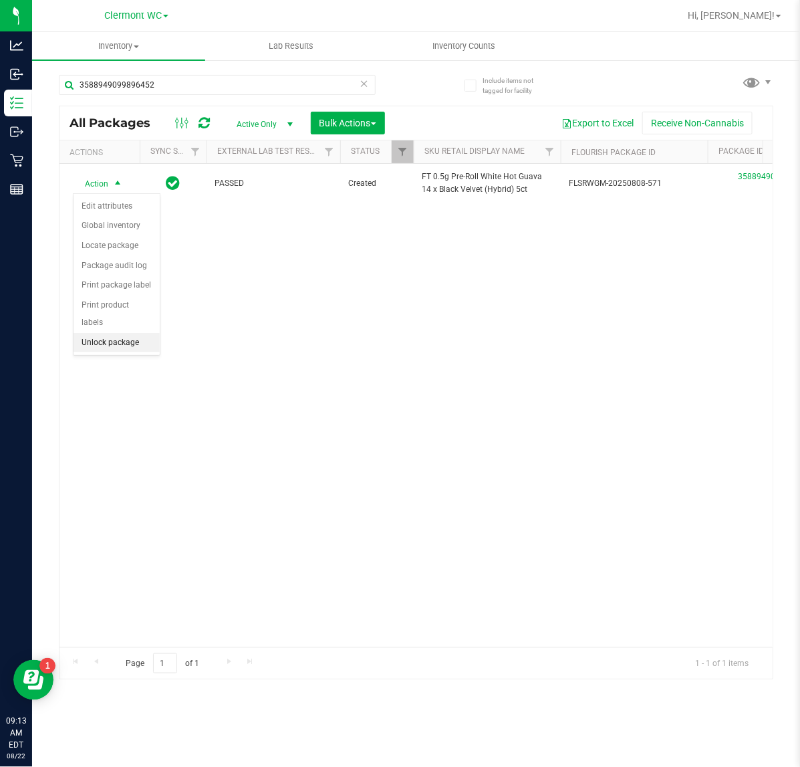
click at [129, 333] on li "Unlock package" at bounding box center [117, 343] width 86 height 20
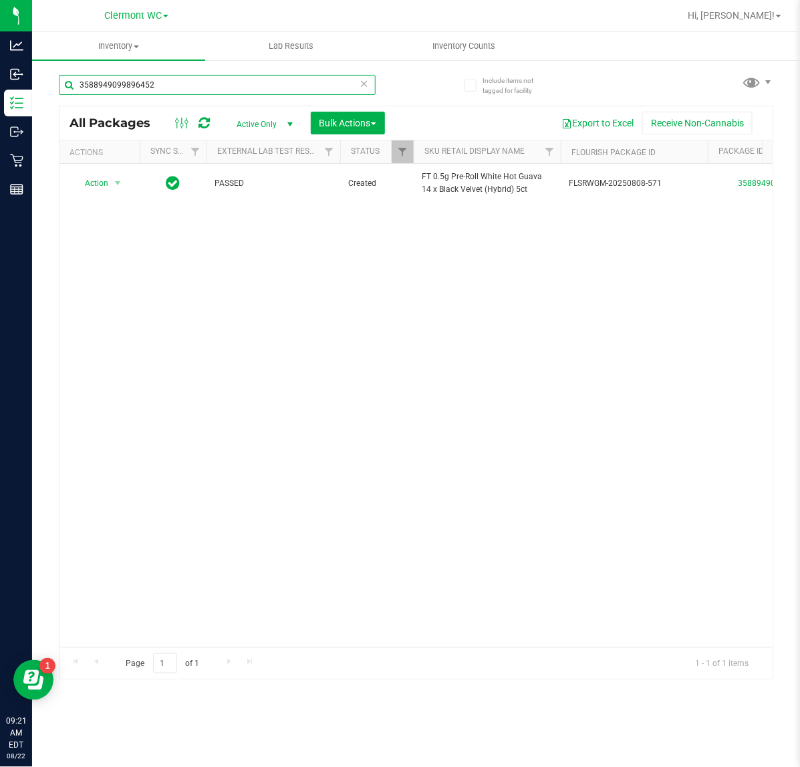
drag, startPoint x: 211, startPoint y: 86, endPoint x: -336, endPoint y: 88, distance: 546.2
click at [0, 88] on html "Analytics Inbound Inventory Outbound Retail Reports 09:21 AM EDT 08/22/2025 08/…" at bounding box center [400, 383] width 800 height 767
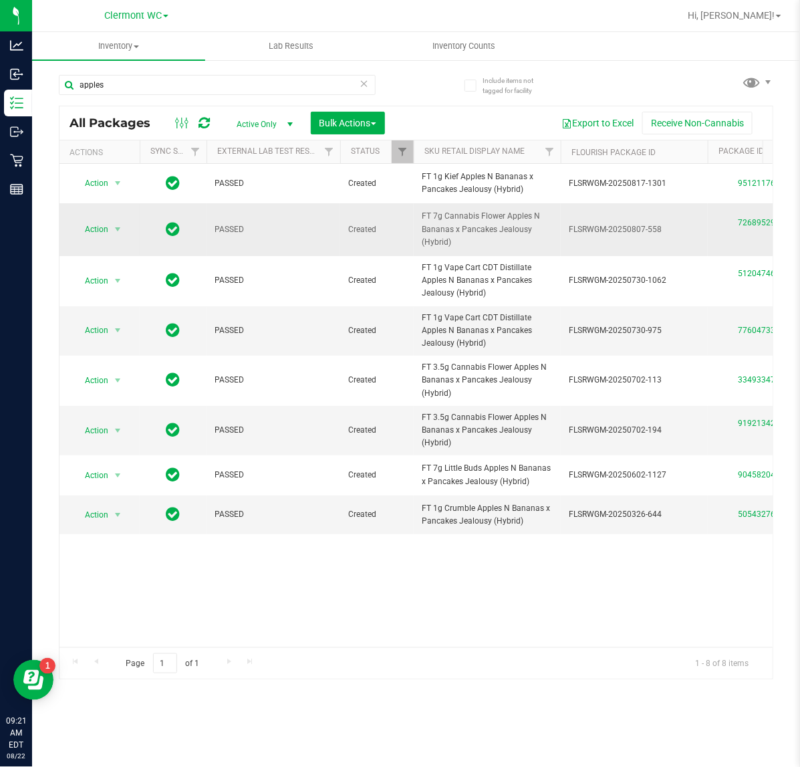
drag, startPoint x: 485, startPoint y: 242, endPoint x: 416, endPoint y: 222, distance: 72.4
click at [416, 222] on td "FT 7g Cannabis Flower Apples N Bananas x Pancakes Jealousy (Hybrid)" at bounding box center [487, 229] width 147 height 53
copy span "FT 7g Cannabis Flower Apples N Bananas x Pancakes Jealousy (Hybrid)"
drag, startPoint x: 201, startPoint y: 81, endPoint x: -441, endPoint y: 78, distance: 641.8
click at [0, 78] on html "Analytics Inbound Inventory Outbound Retail Reports 09:21 AM EDT 08/22/2025 08/…" at bounding box center [400, 383] width 800 height 767
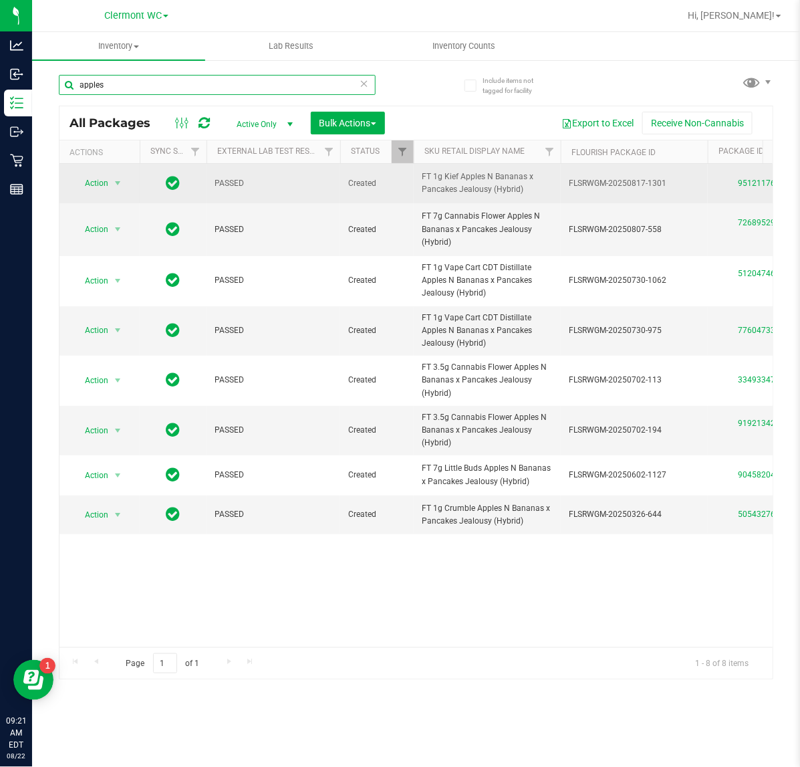
paste input "FT 7g Cannabis Flower Apples N Bananas x Pancakes Jealousy (Hybrid)"
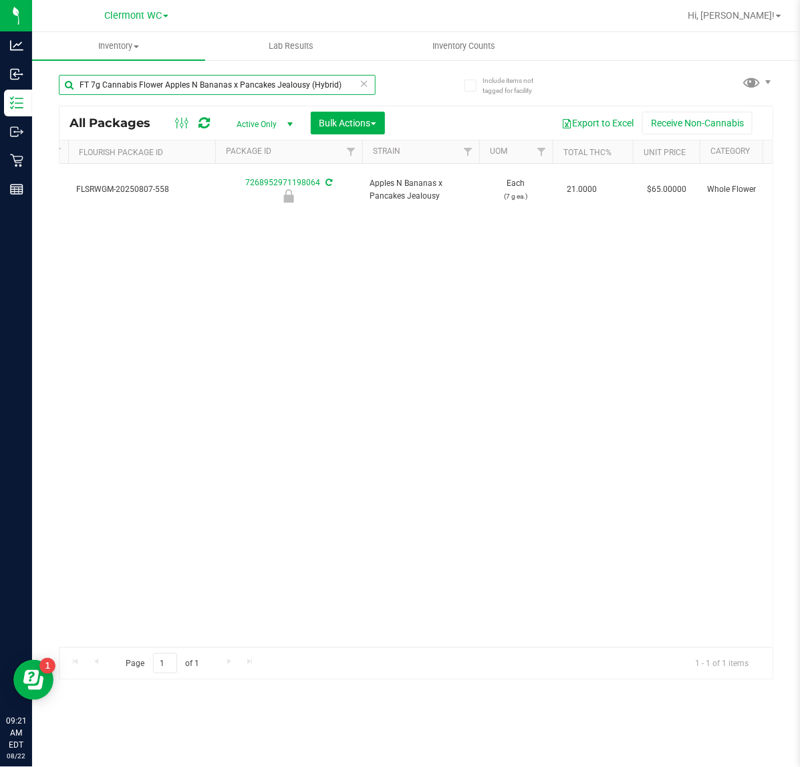
scroll to position [0, 32]
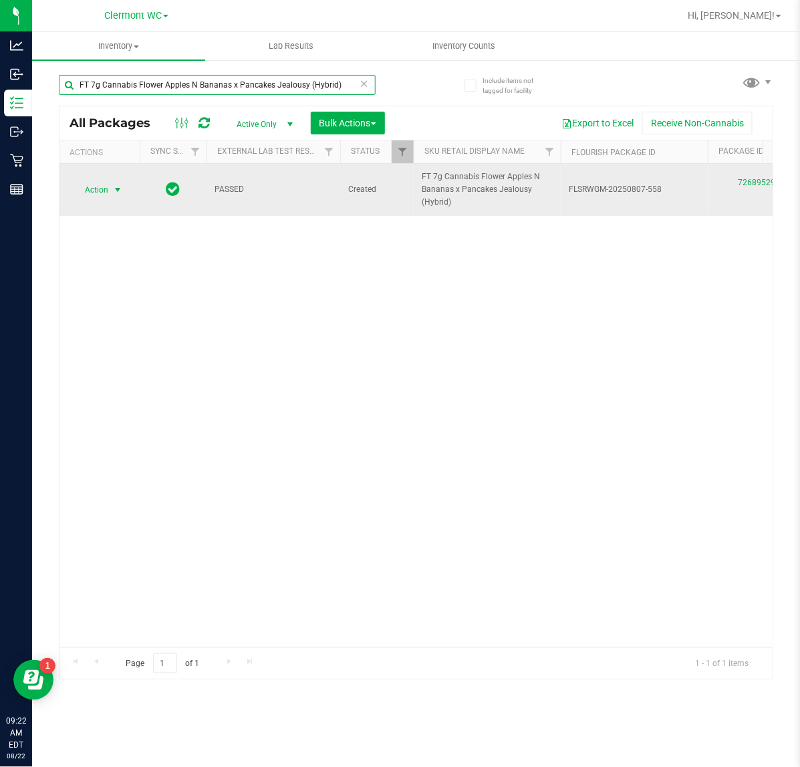
type input "FT 7g Cannabis Flower Apples N Bananas x Pancakes Jealousy (Hybrid)"
click at [107, 191] on span "Action" at bounding box center [91, 189] width 36 height 19
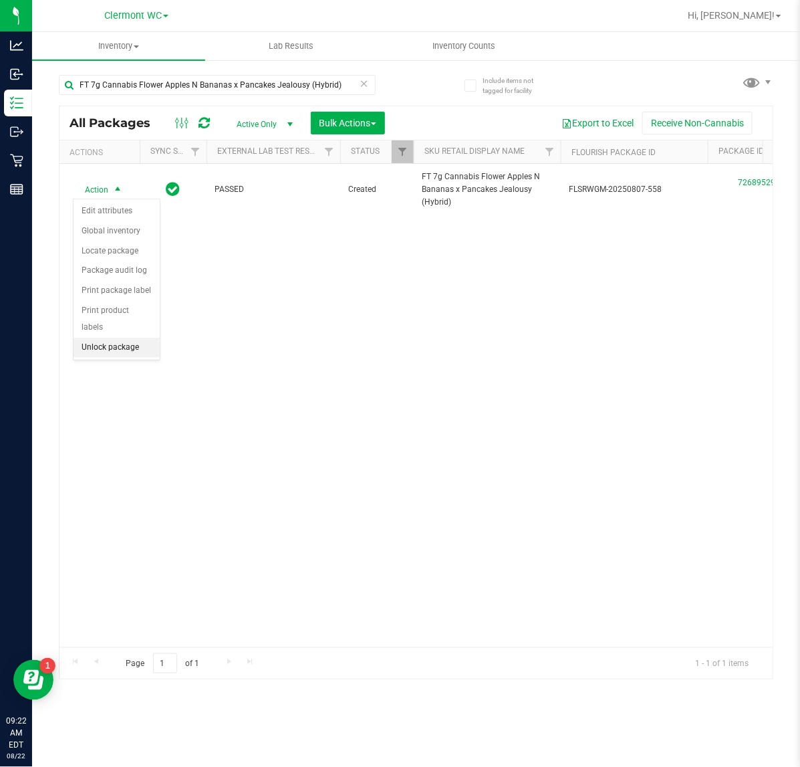
click at [119, 338] on li "Unlock package" at bounding box center [117, 348] width 86 height 20
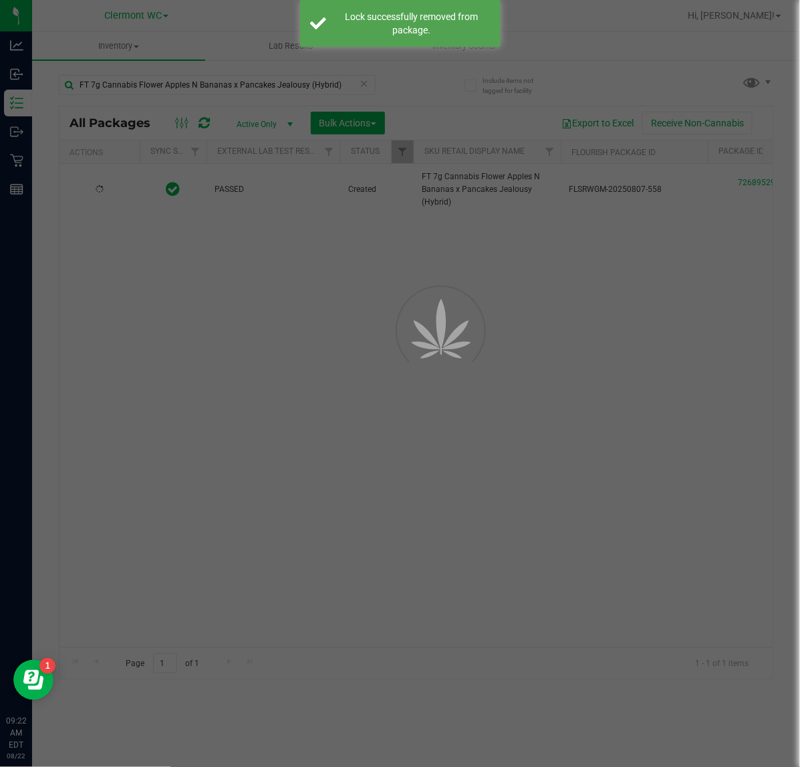
click at [640, 486] on div at bounding box center [400, 383] width 800 height 767
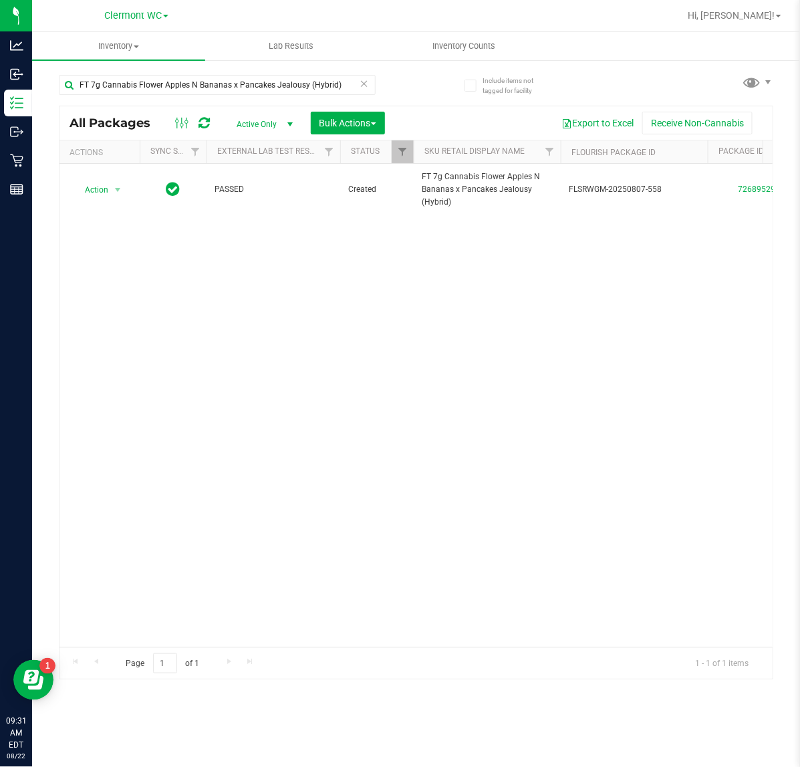
click at [361, 79] on icon at bounding box center [364, 83] width 9 height 16
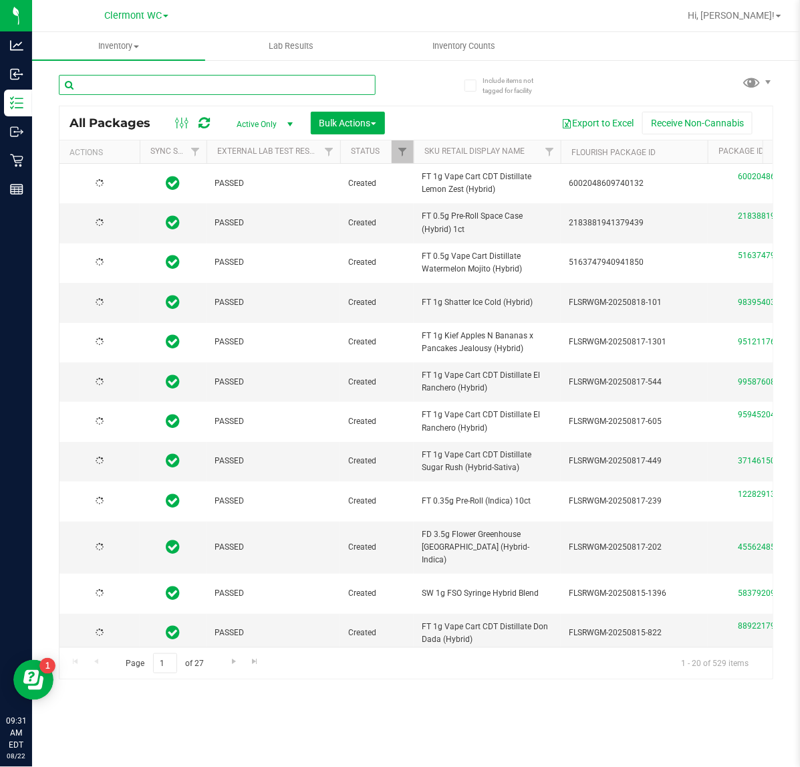
click at [164, 80] on input "text" at bounding box center [217, 85] width 317 height 20
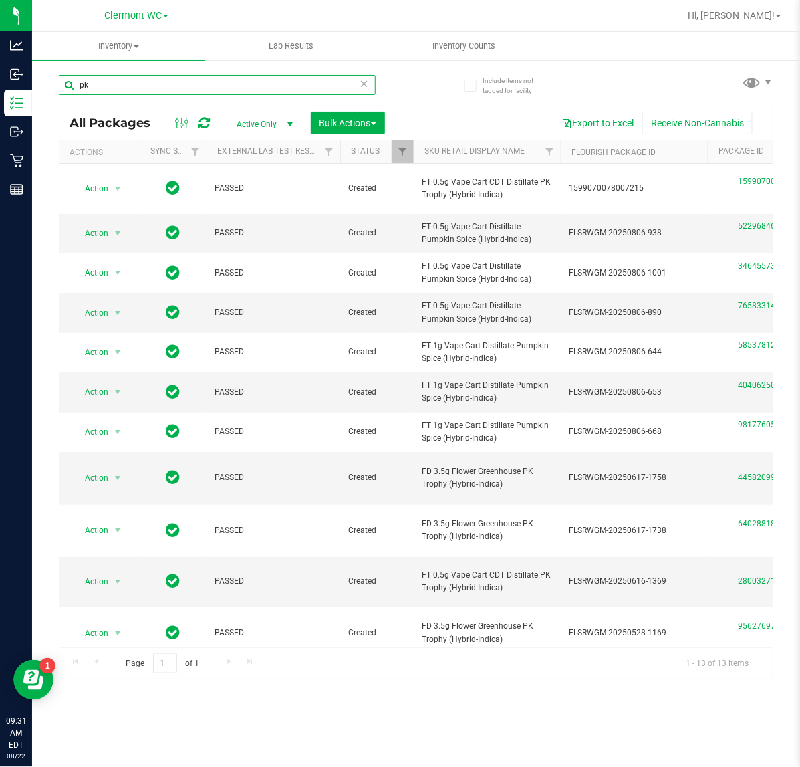
type input "pkt"
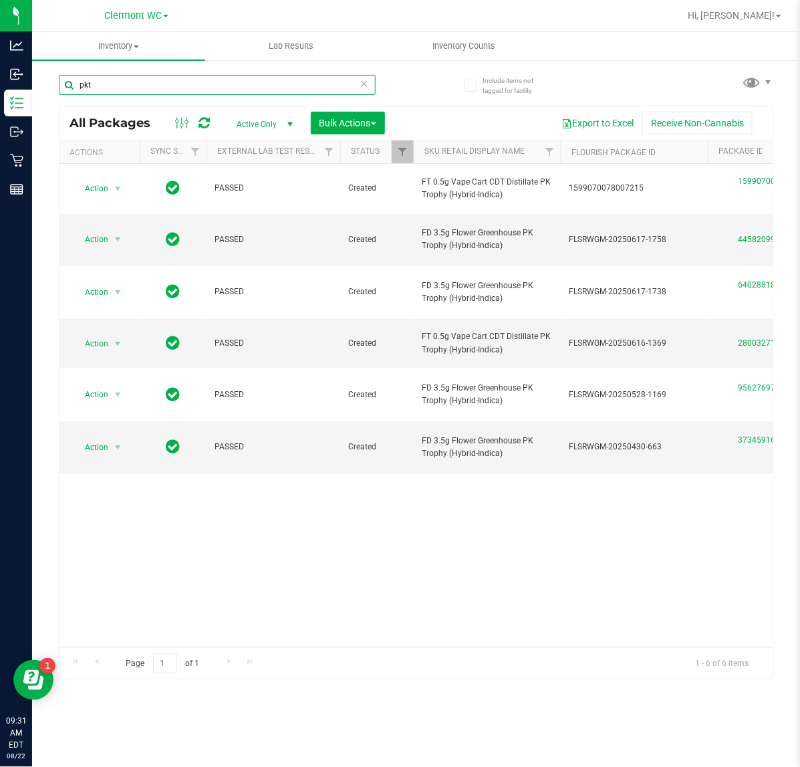
drag, startPoint x: 154, startPoint y: 94, endPoint x: -167, endPoint y: 134, distance: 323.4
click at [0, 134] on html "Analytics Inbound Inventory Outbound Retail Reports 09:31 AM EDT 08/22/2025 08/…" at bounding box center [400, 383] width 800 height 767
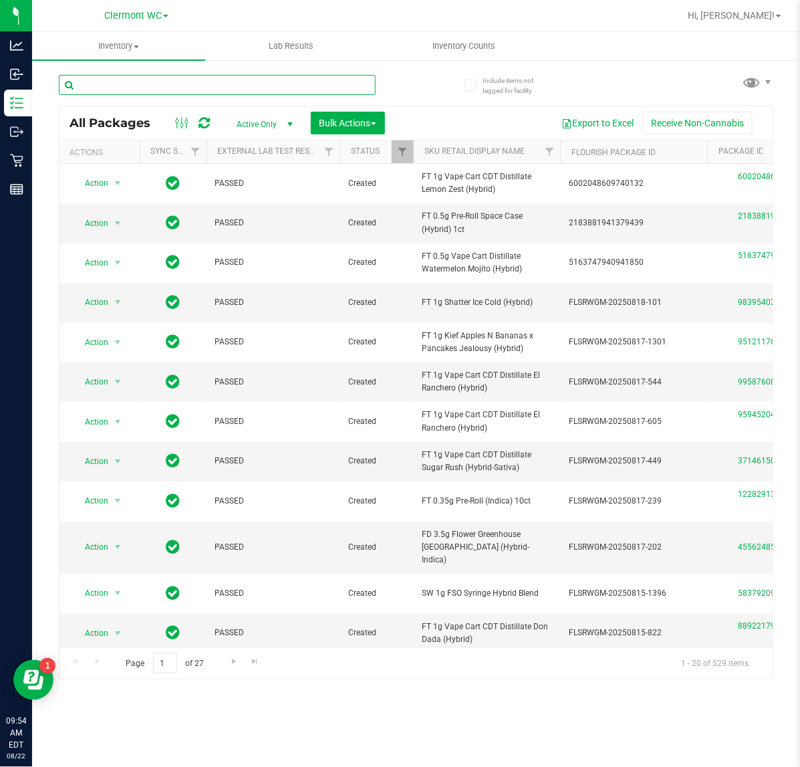
click at [241, 89] on input "text" at bounding box center [217, 85] width 317 height 20
paste input "W-APR25FIC02-0514"
type input "W-APR25FIC02-0514"
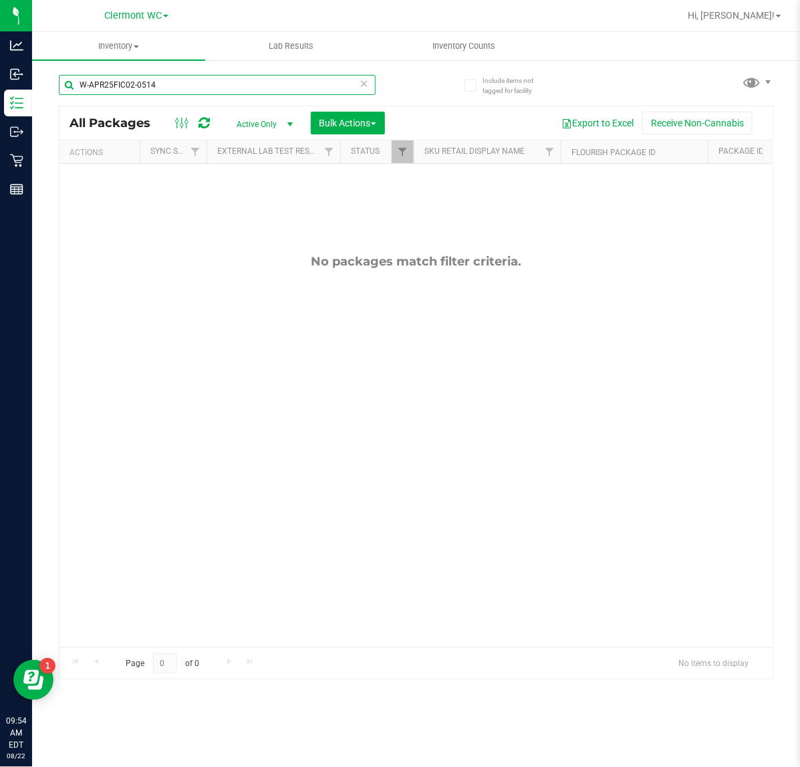
drag, startPoint x: 241, startPoint y: 80, endPoint x: -685, endPoint y: 131, distance: 927.3
click at [0, 131] on html "Analytics Inbound Inventory Outbound Retail Reports 09:54 AM EDT 08/22/2025 08/…" at bounding box center [400, 383] width 800 height 767
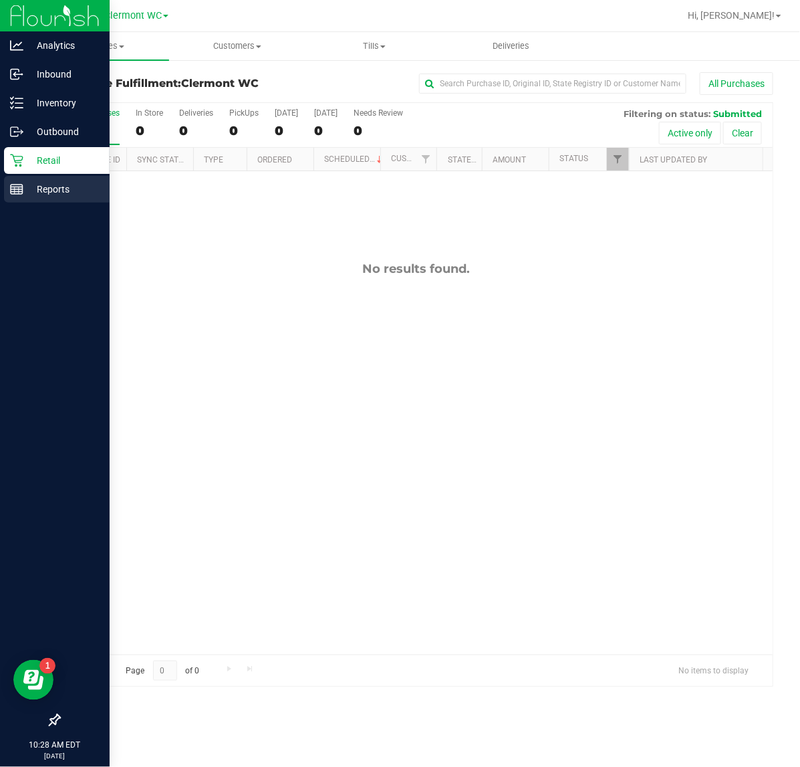
click at [44, 189] on p "Reports" at bounding box center [63, 189] width 80 height 16
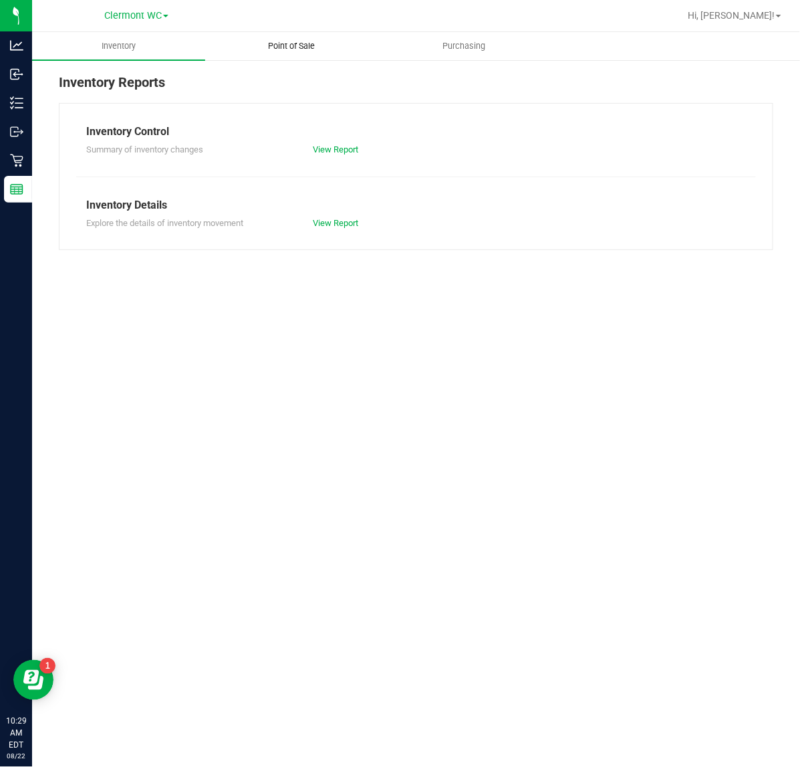
click at [288, 45] on span "Point of Sale" at bounding box center [291, 46] width 83 height 12
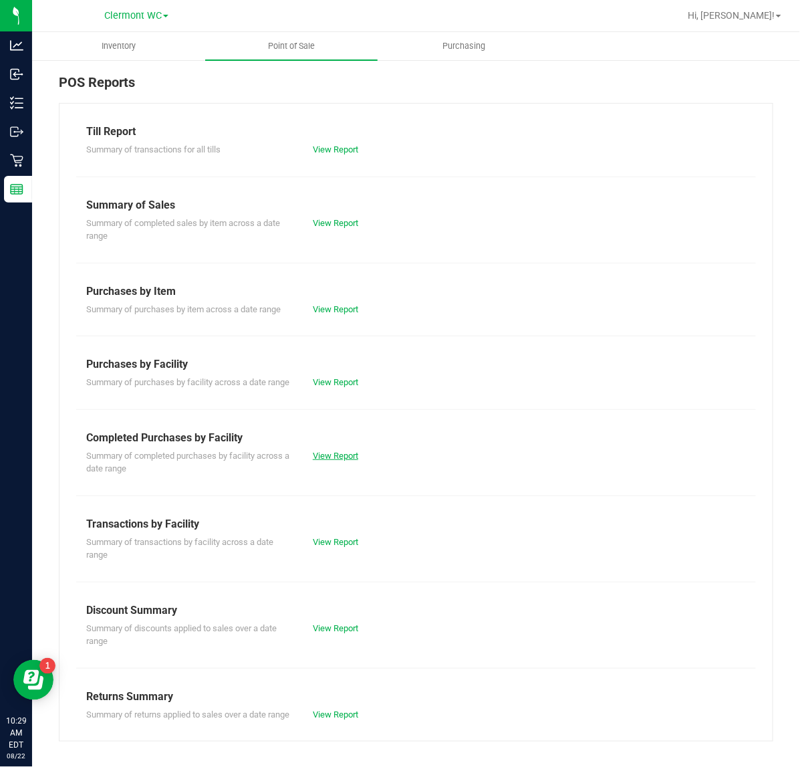
click at [319, 461] on link "View Report" at bounding box center [335, 456] width 45 height 10
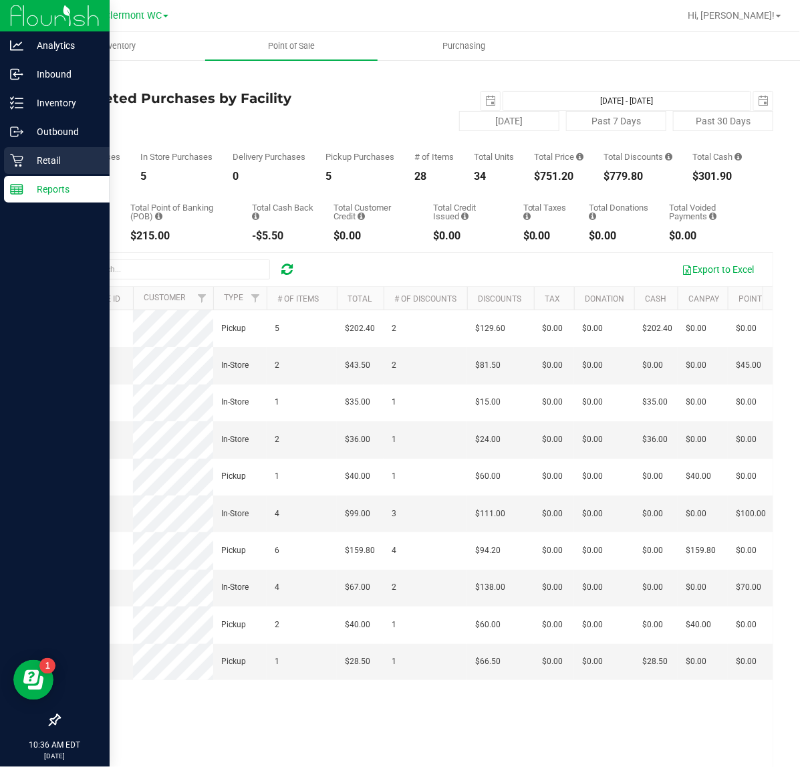
click at [15, 160] on icon at bounding box center [16, 160] width 13 height 13
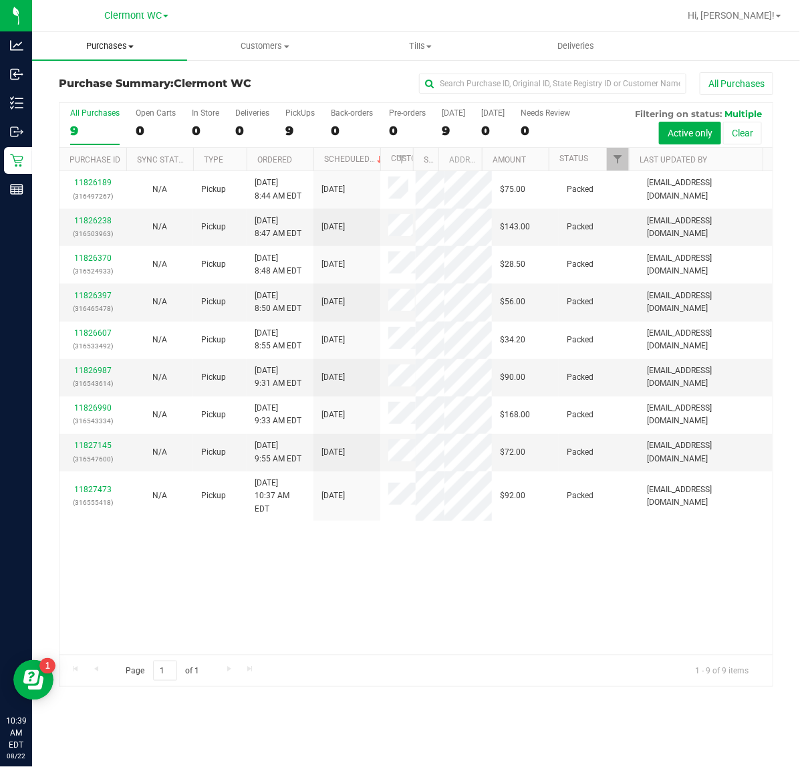
click at [122, 51] on span "Purchases" at bounding box center [109, 46] width 155 height 12
click at [78, 98] on span "Fulfillment" at bounding box center [73, 96] width 83 height 11
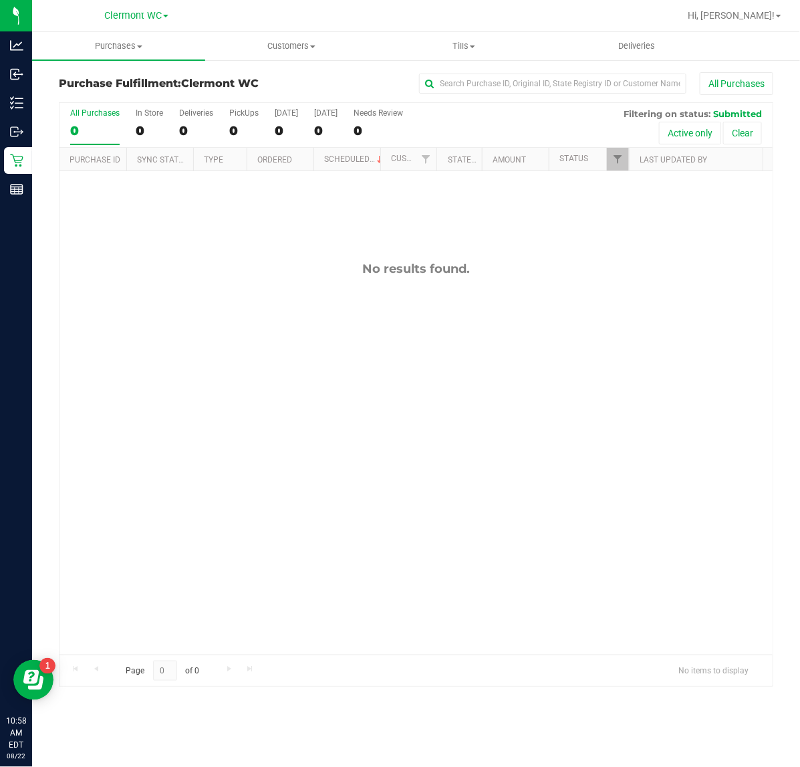
click at [21, 195] on icon at bounding box center [16, 188] width 13 height 13
click at [32, 191] on div "Purchase Fulfillment: Clermont WC All Purchases All Purchases 0 In Store 0 Deli…" at bounding box center [416, 379] width 768 height 641
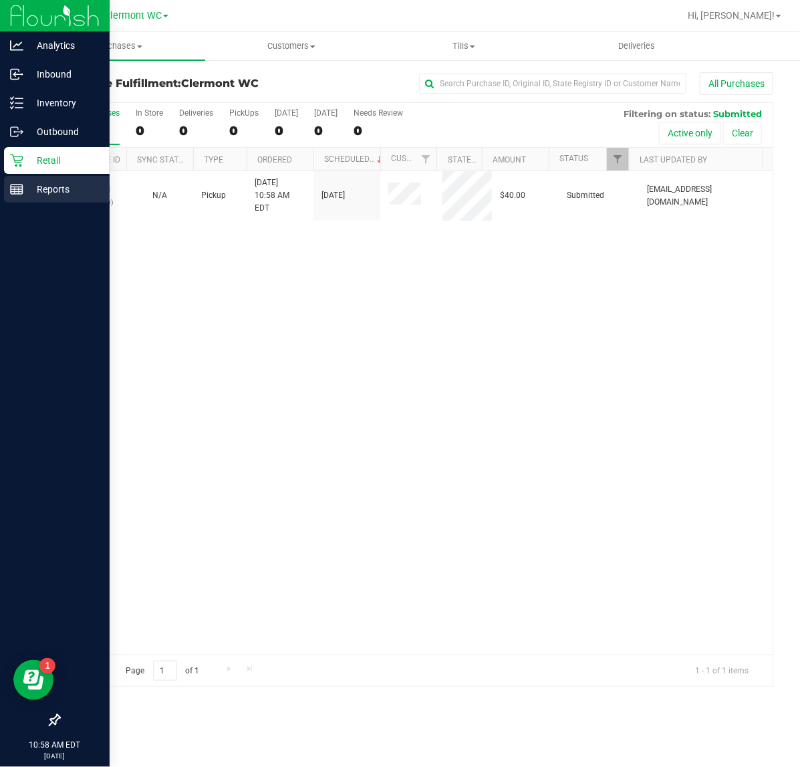
click at [25, 191] on p "Reports" at bounding box center [63, 189] width 80 height 16
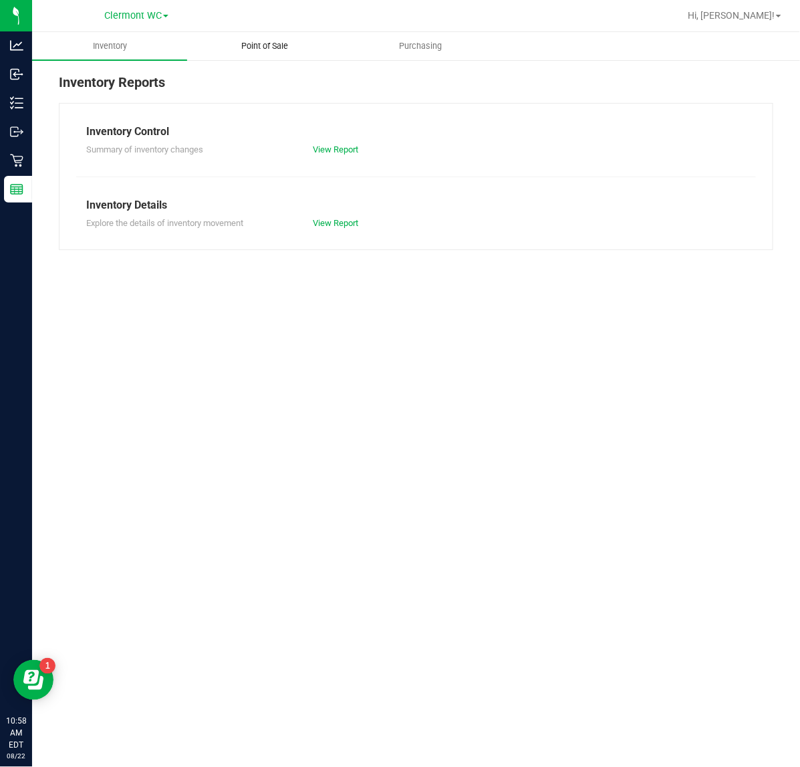
click at [281, 51] on span "Point of Sale" at bounding box center [265, 46] width 83 height 12
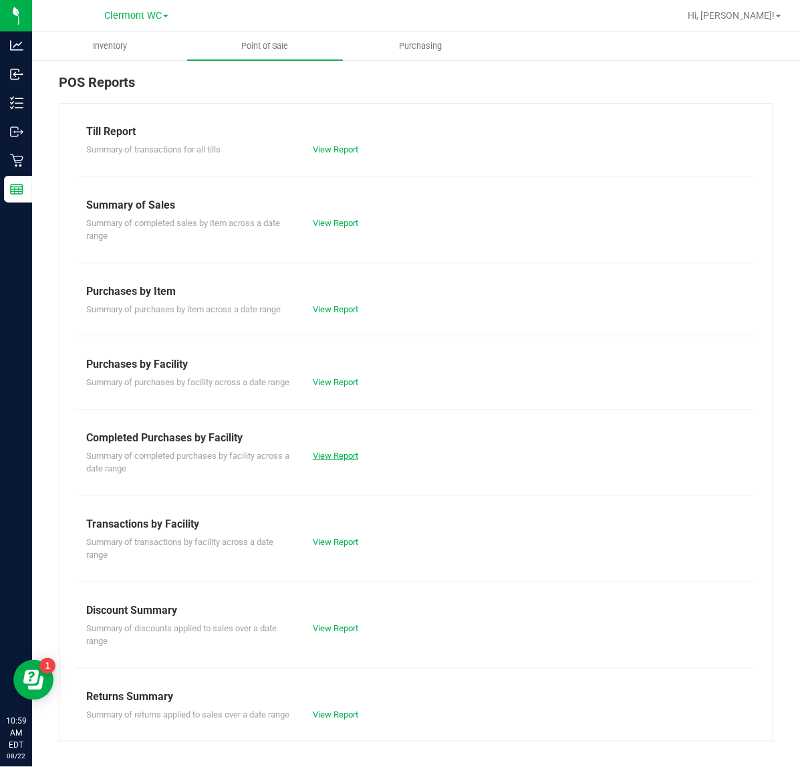
click at [328, 461] on link "View Report" at bounding box center [335, 456] width 45 height 10
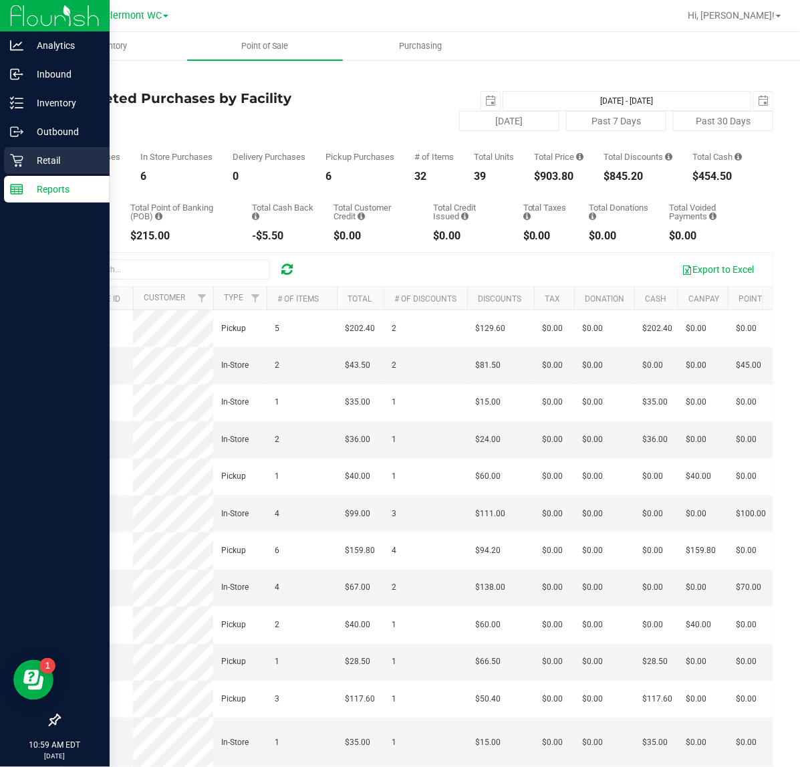
click at [22, 148] on div "Retail" at bounding box center [57, 160] width 106 height 27
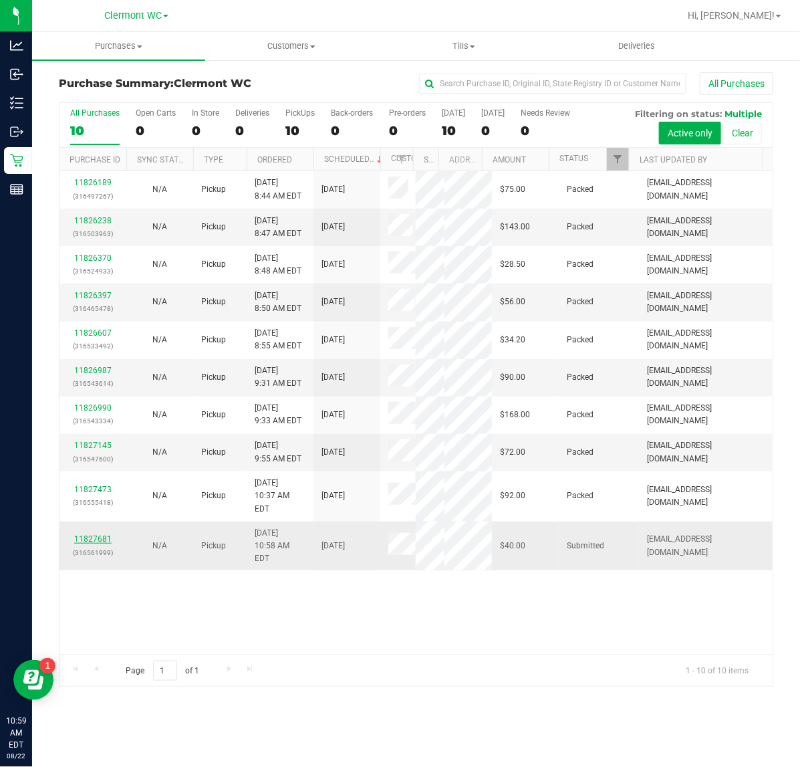
click at [101, 534] on link "11827681" at bounding box center [92, 538] width 37 height 9
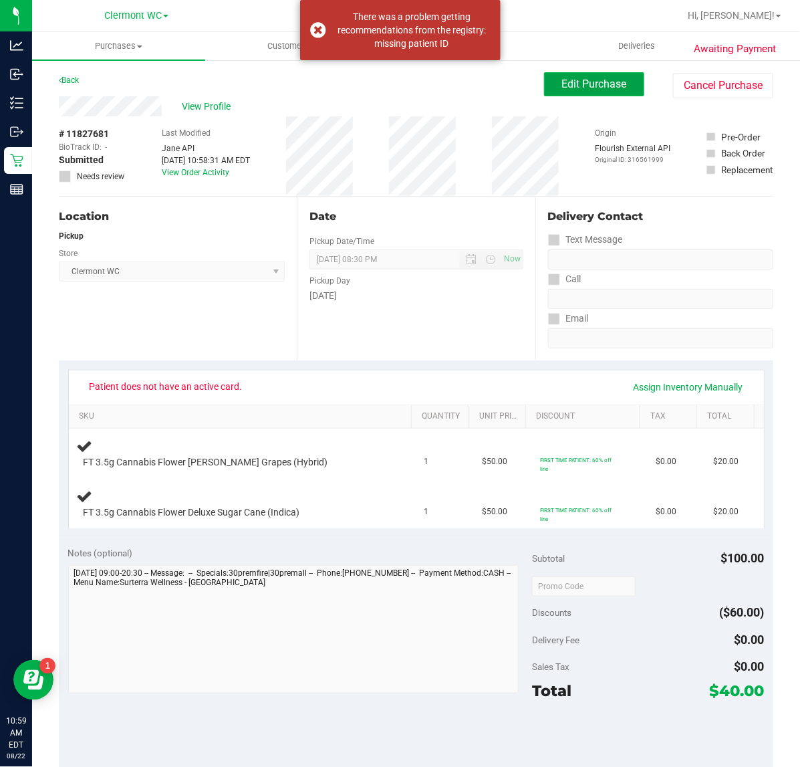
click at [596, 91] on button "Edit Purchase" at bounding box center [594, 84] width 100 height 24
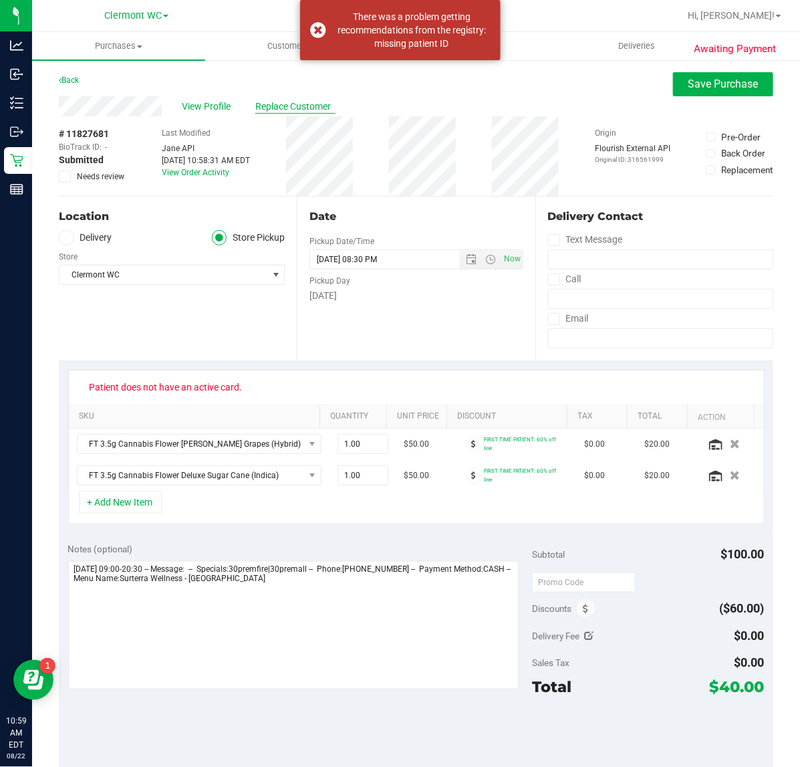
click at [326, 108] on span "Replace Customer" at bounding box center [295, 107] width 80 height 14
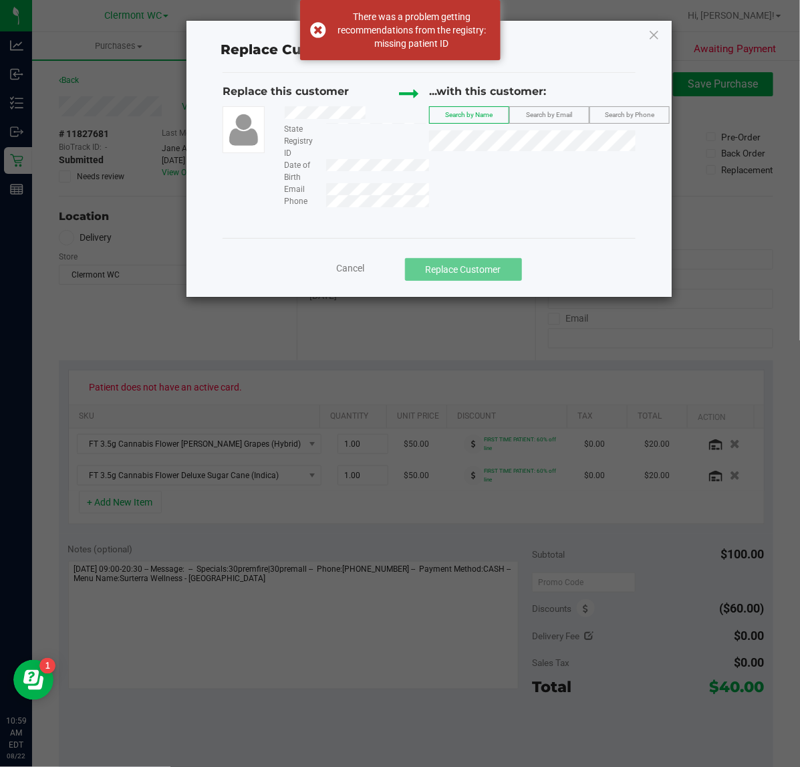
click at [335, 187] on div "Replace this customer State Registry ID Date of Birth Email Phone ...with this …" at bounding box center [429, 146] width 412 height 124
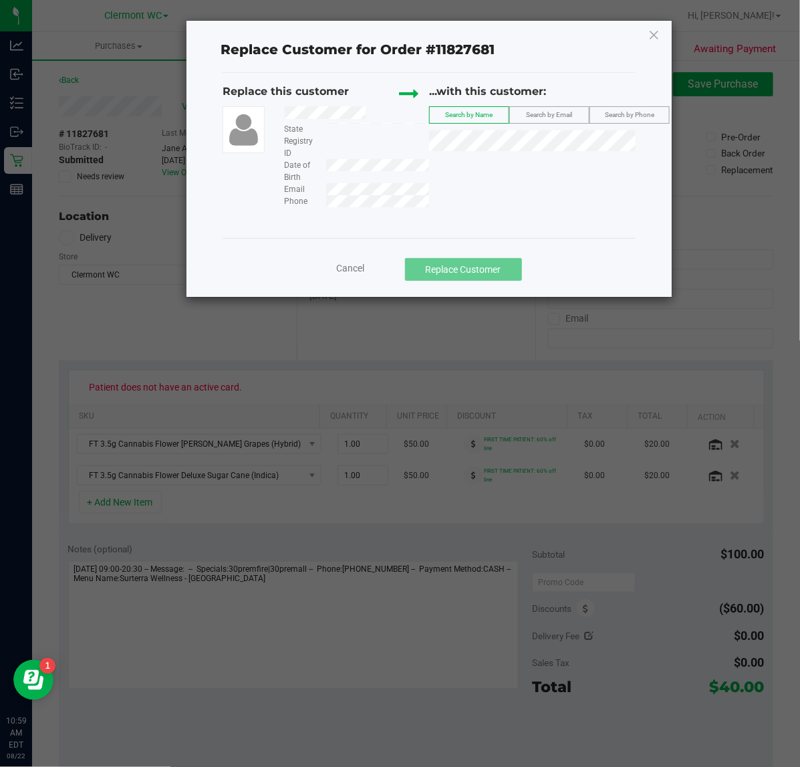
click at [542, 111] on span "Search by Email" at bounding box center [550, 114] width 46 height 7
click at [515, 164] on span "(margaretreidfl@gmail.com)" at bounding box center [590, 165] width 155 height 11
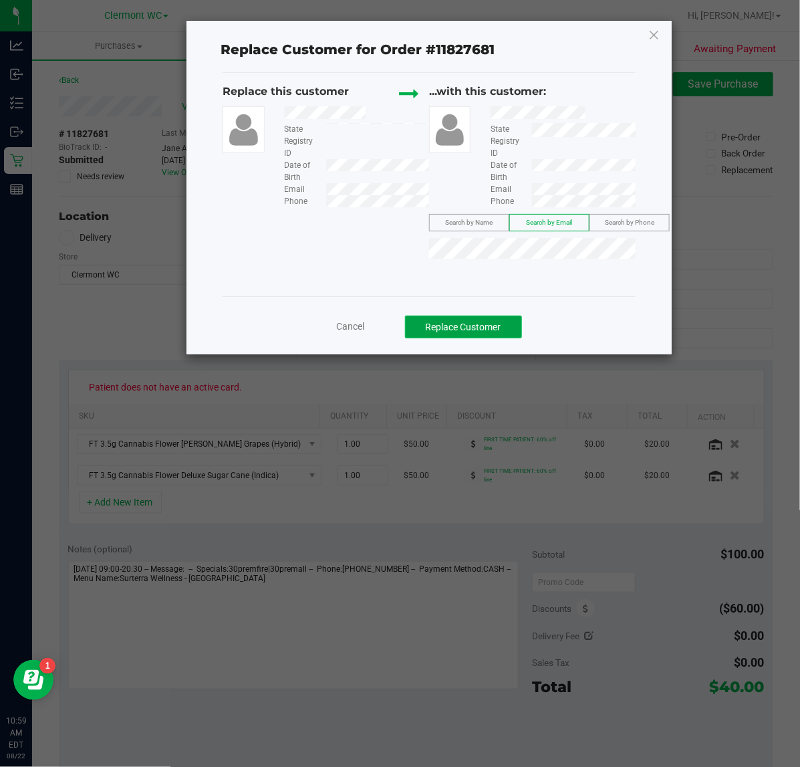
click at [493, 336] on button "Replace Customer" at bounding box center [463, 327] width 117 height 23
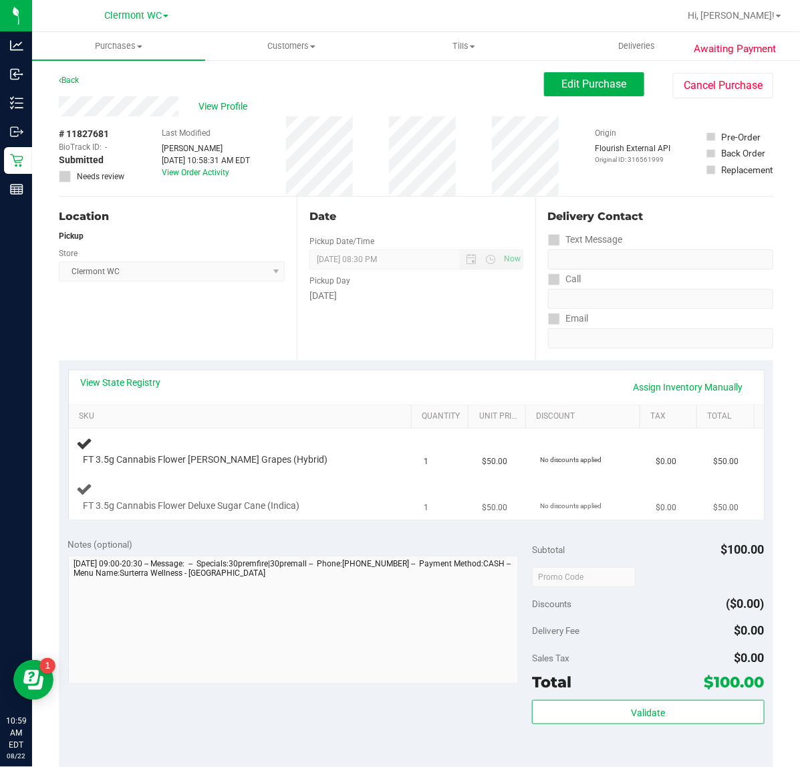
click at [372, 495] on div "FT 3.5g Cannabis Flower Deluxe Sugar Cane (Indica)" at bounding box center [243, 496] width 332 height 31
click at [376, 493] on div "FT 3.5g Cannabis Flower Deluxe Sugar Cane (Indica)" at bounding box center [243, 496] width 332 height 31
click at [134, 378] on link "View State Registry" at bounding box center [121, 382] width 80 height 13
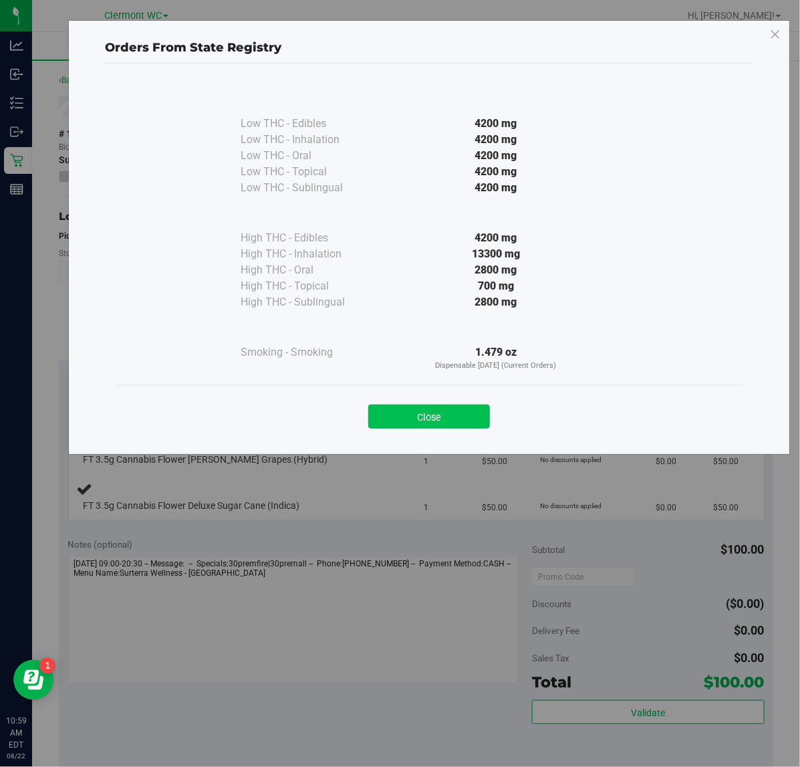
click at [443, 429] on button "Close" at bounding box center [429, 416] width 122 height 24
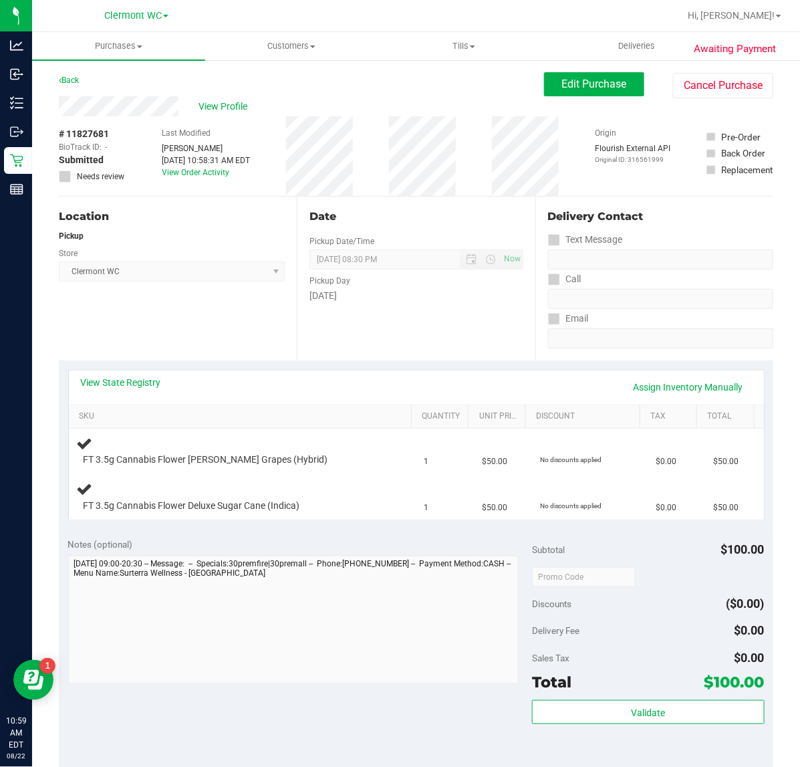
click at [366, 722] on div "Notes (optional) Subtotal $100.00 Discounts ($0.00) Delivery Fee $0.00 Sales Ta…" at bounding box center [416, 648] width 715 height 241
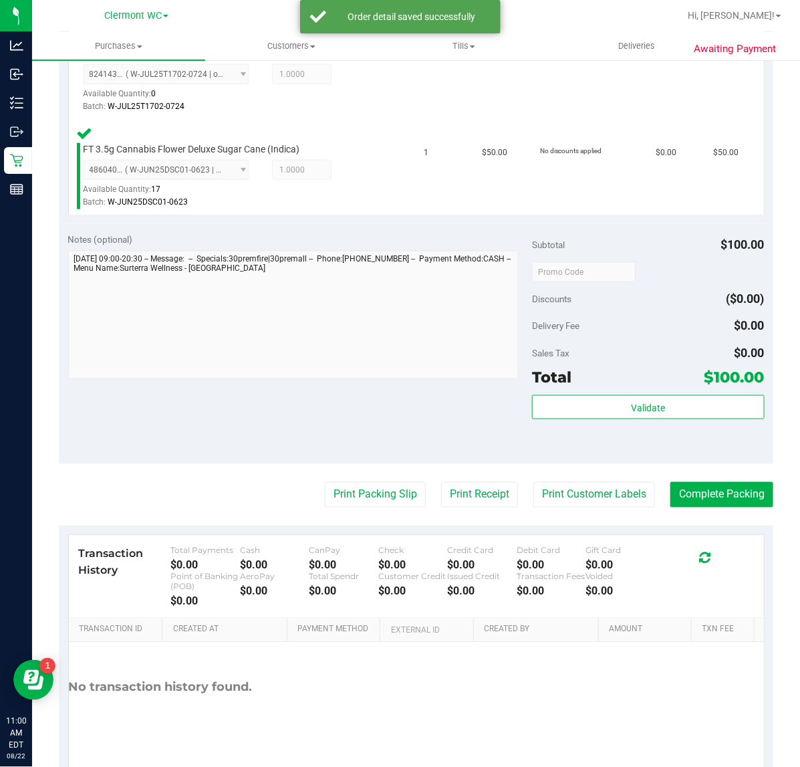
scroll to position [447, 0]
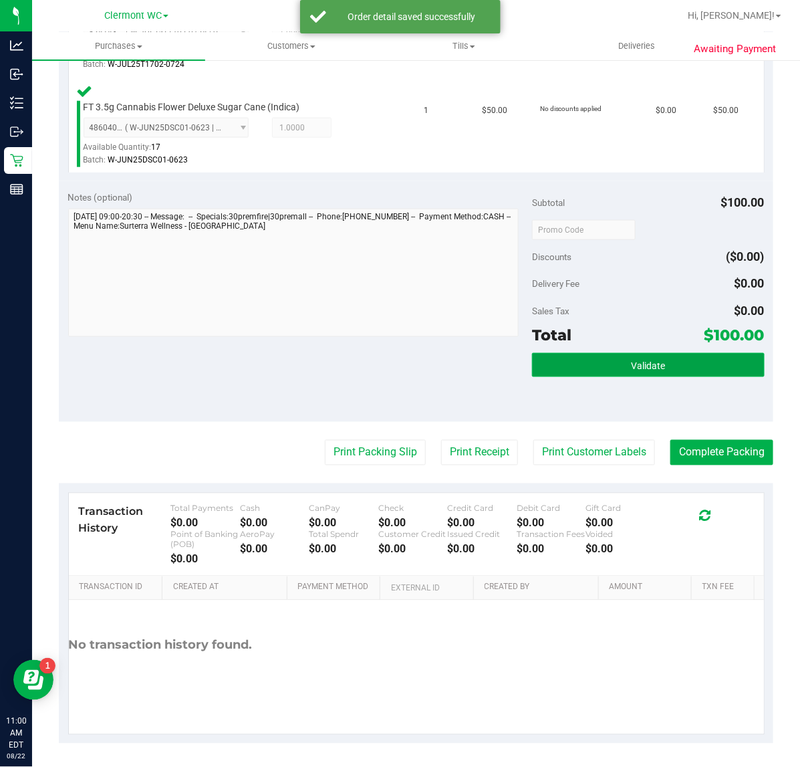
click at [670, 364] on button "Validate" at bounding box center [648, 365] width 232 height 24
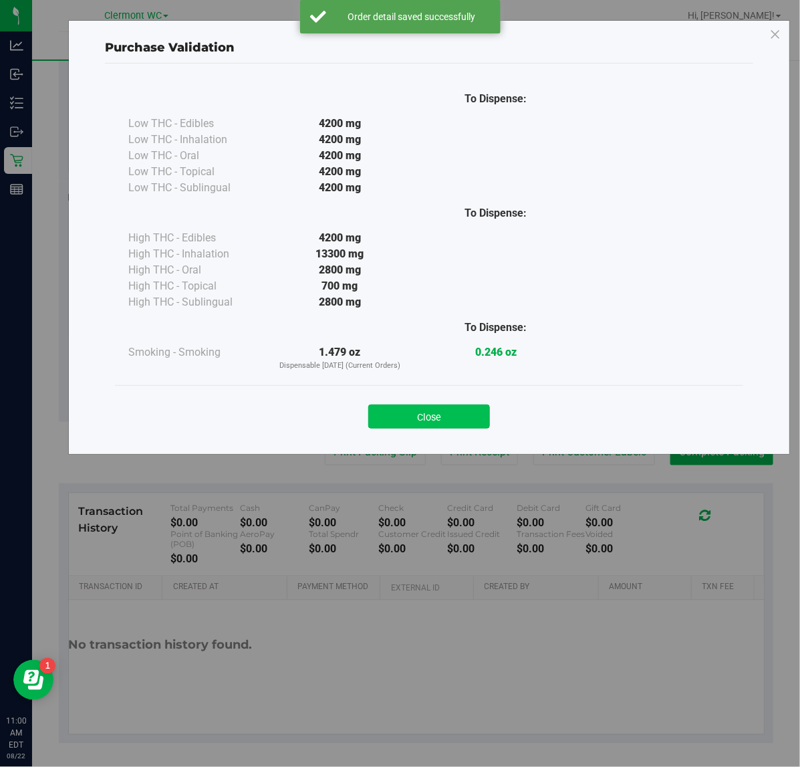
click at [443, 416] on button "Close" at bounding box center [429, 416] width 122 height 24
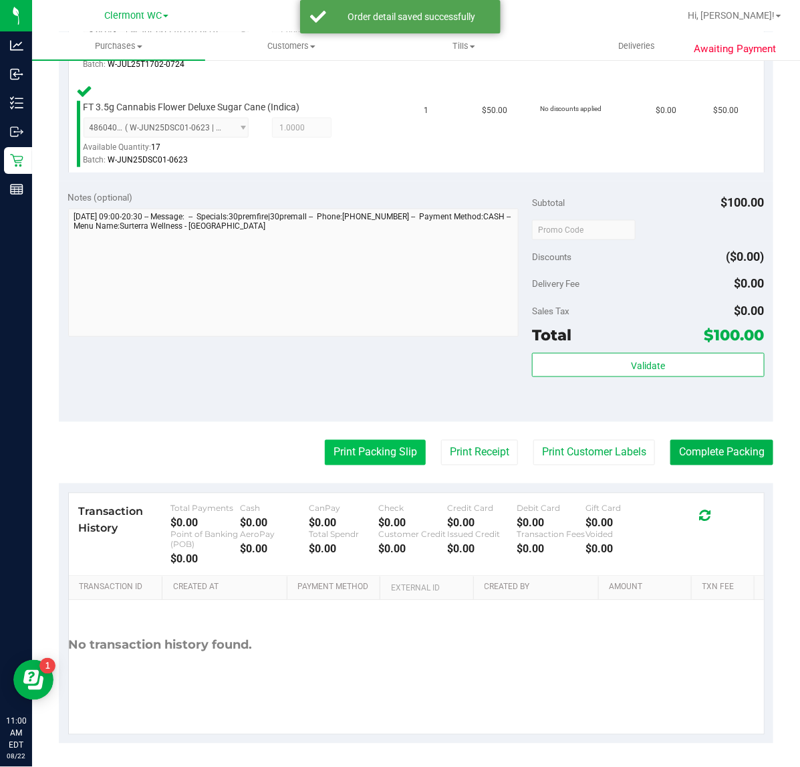
click at [350, 453] on button "Print Packing Slip" at bounding box center [375, 452] width 101 height 25
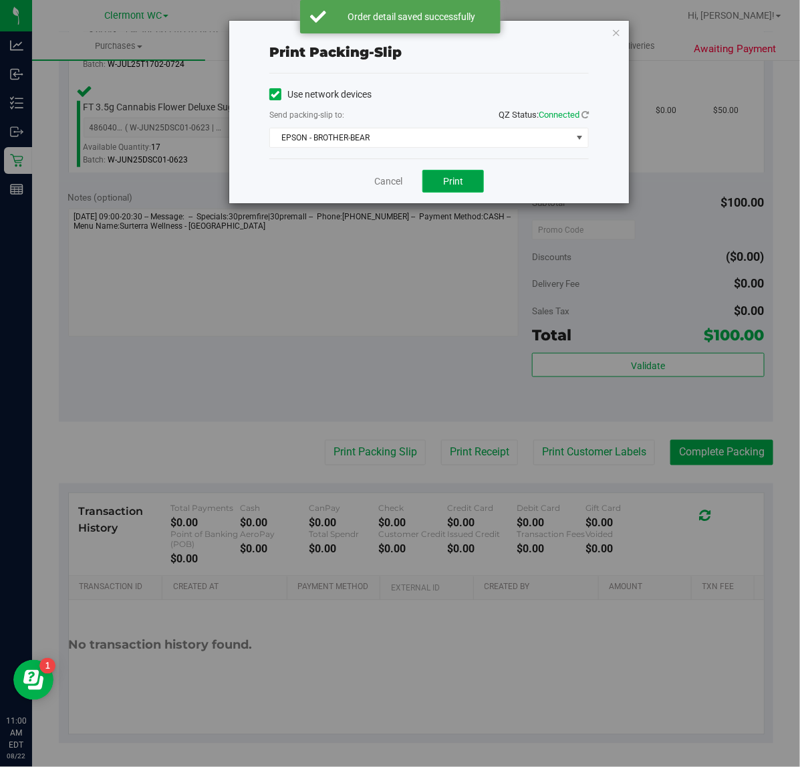
click at [463, 182] on button "Print" at bounding box center [453, 181] width 62 height 23
click at [392, 184] on link "Cancel" at bounding box center [388, 181] width 28 height 14
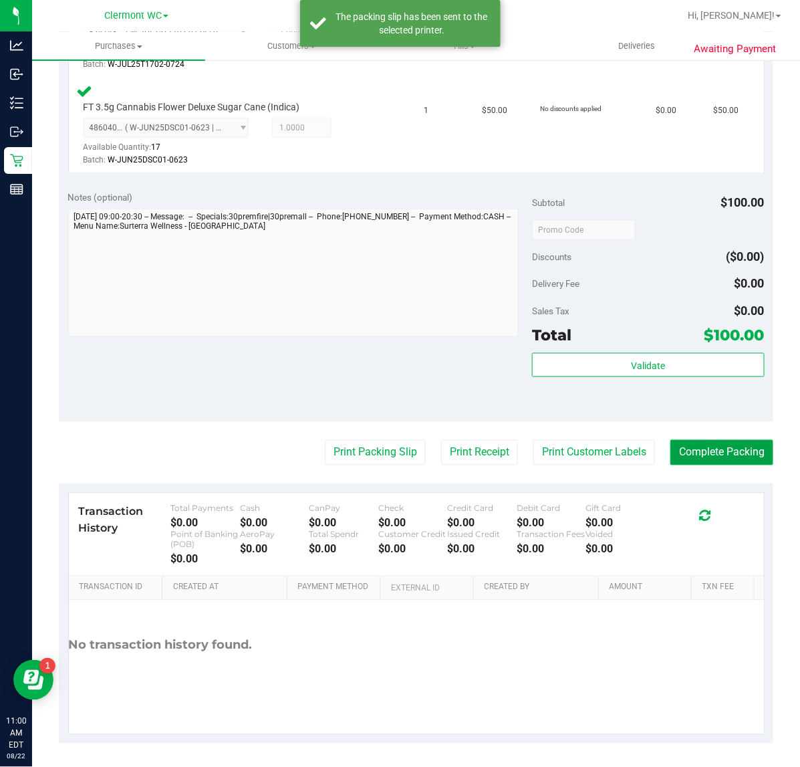
click at [726, 450] on button "Complete Packing" at bounding box center [722, 452] width 103 height 25
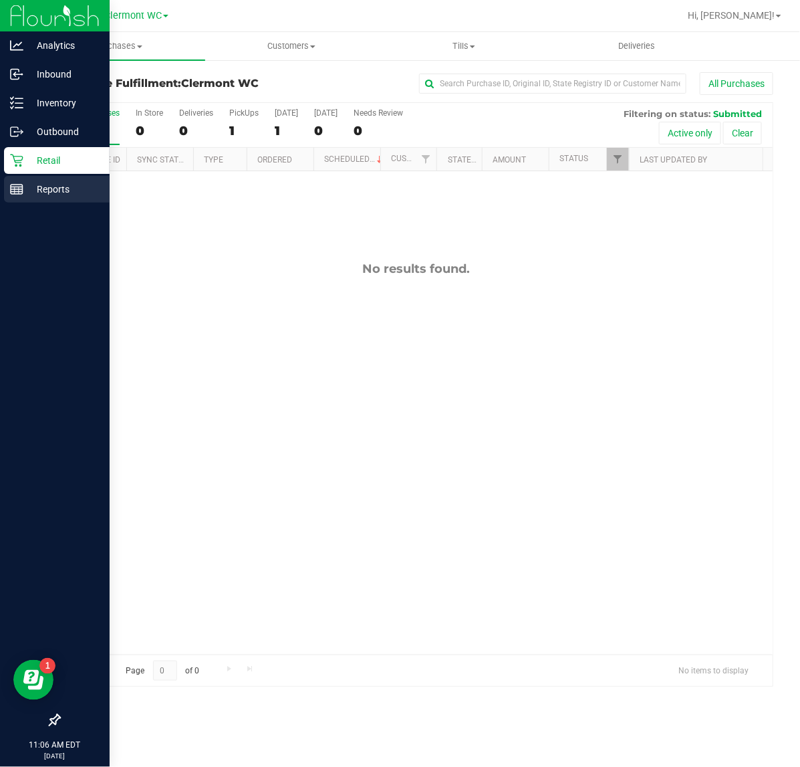
click at [29, 181] on p "Reports" at bounding box center [63, 189] width 80 height 16
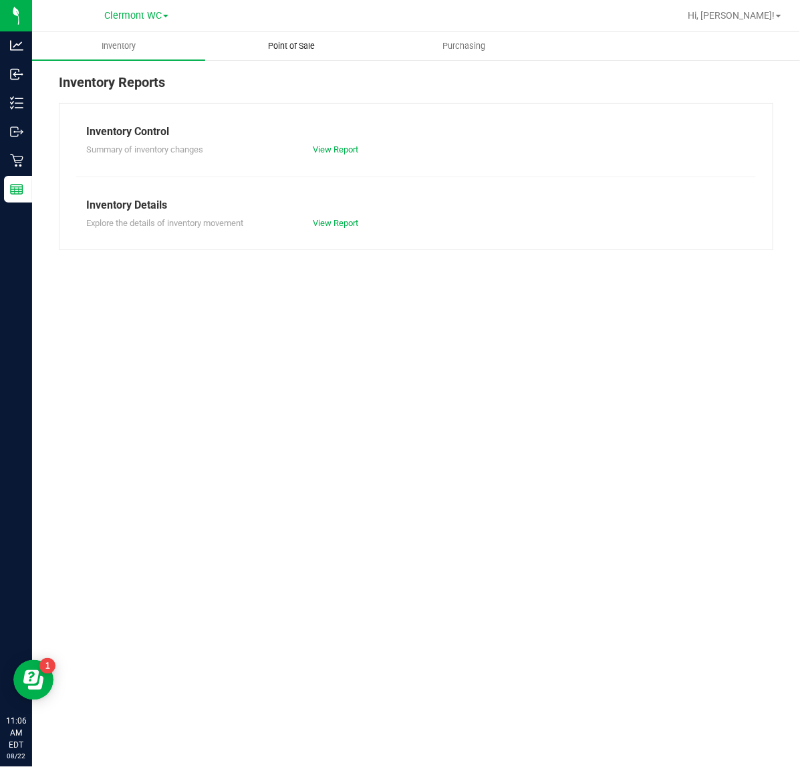
click at [275, 45] on span "Point of Sale" at bounding box center [291, 46] width 83 height 12
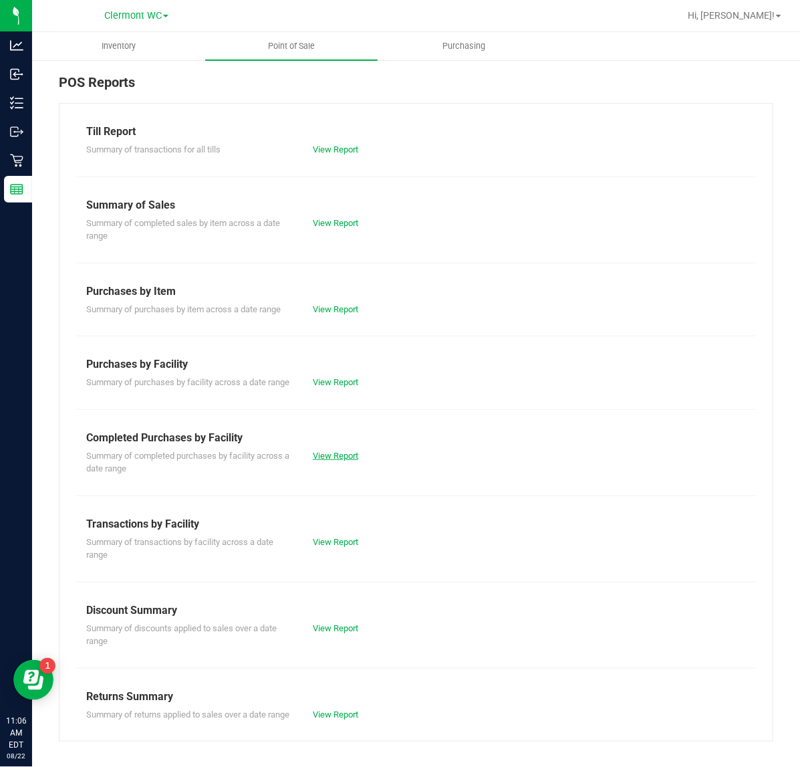
click at [335, 461] on link "View Report" at bounding box center [335, 456] width 45 height 10
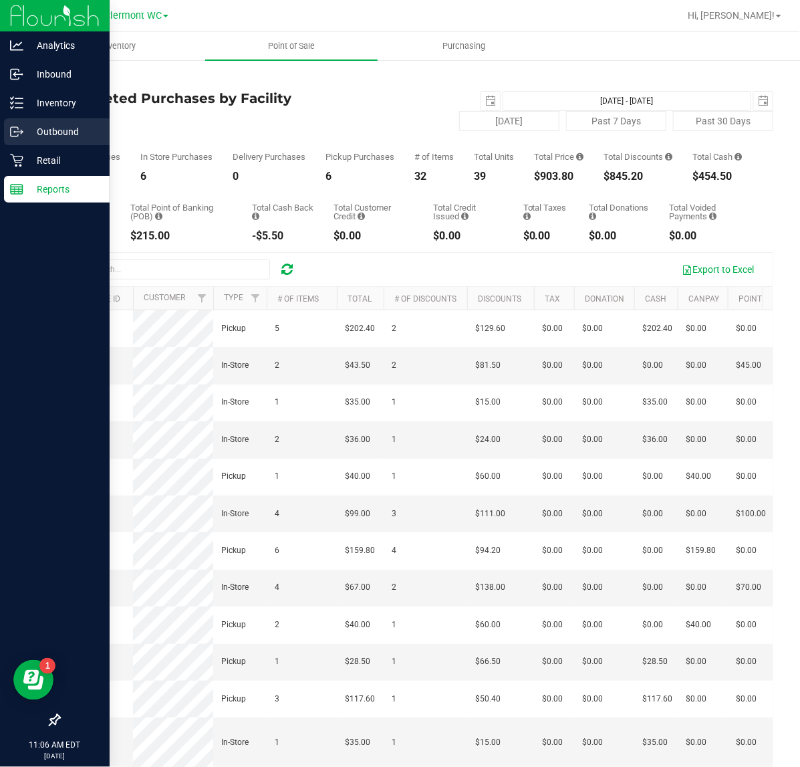
click at [49, 127] on p "Outbound" at bounding box center [63, 132] width 80 height 16
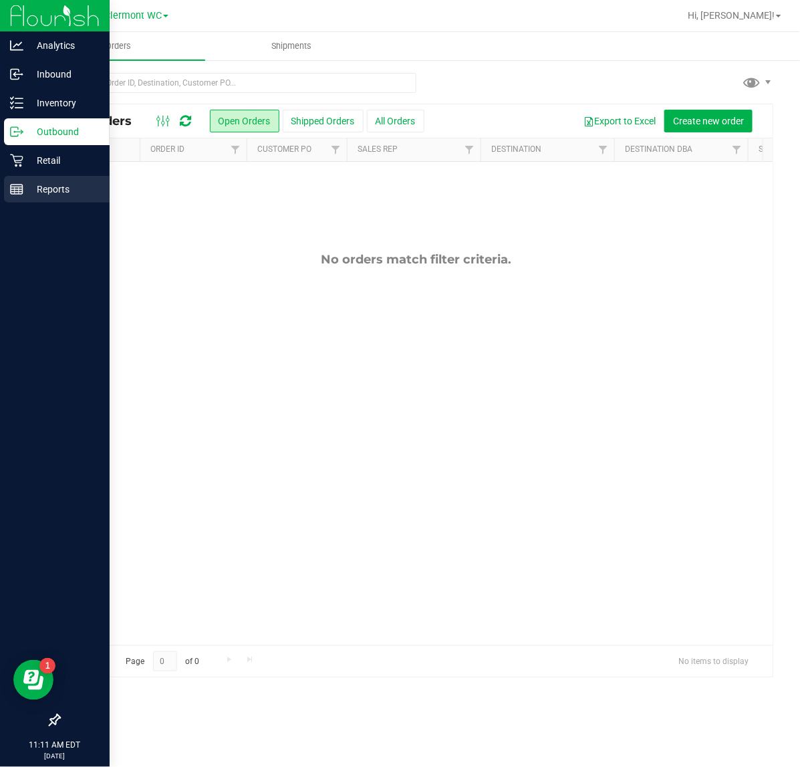
click at [23, 179] on div "Reports" at bounding box center [57, 189] width 106 height 27
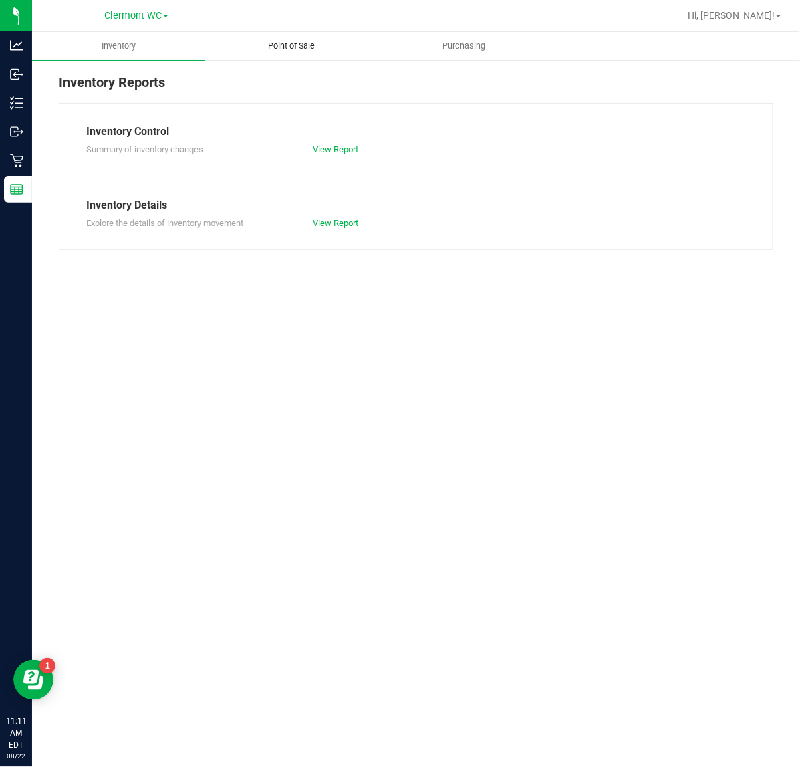
click at [298, 50] on span "Point of Sale" at bounding box center [291, 46] width 83 height 12
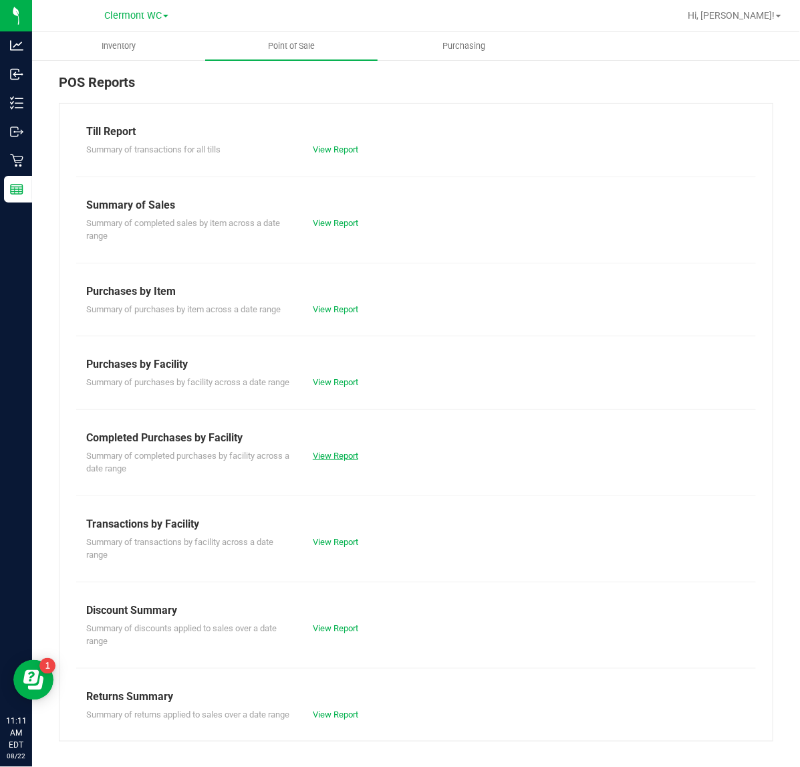
click at [350, 461] on link "View Report" at bounding box center [335, 456] width 45 height 10
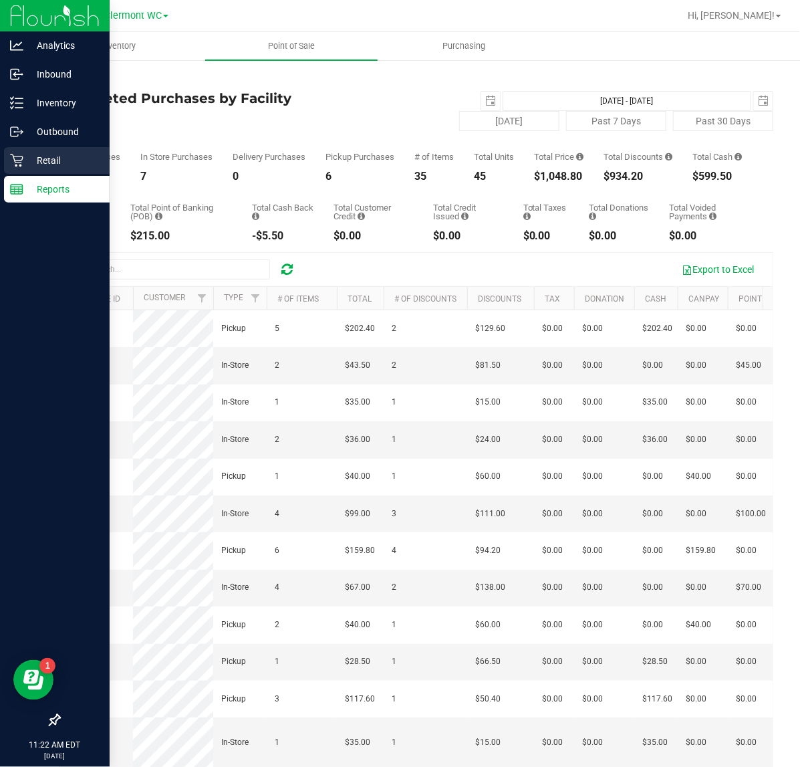
click at [20, 160] on icon at bounding box center [16, 160] width 13 height 13
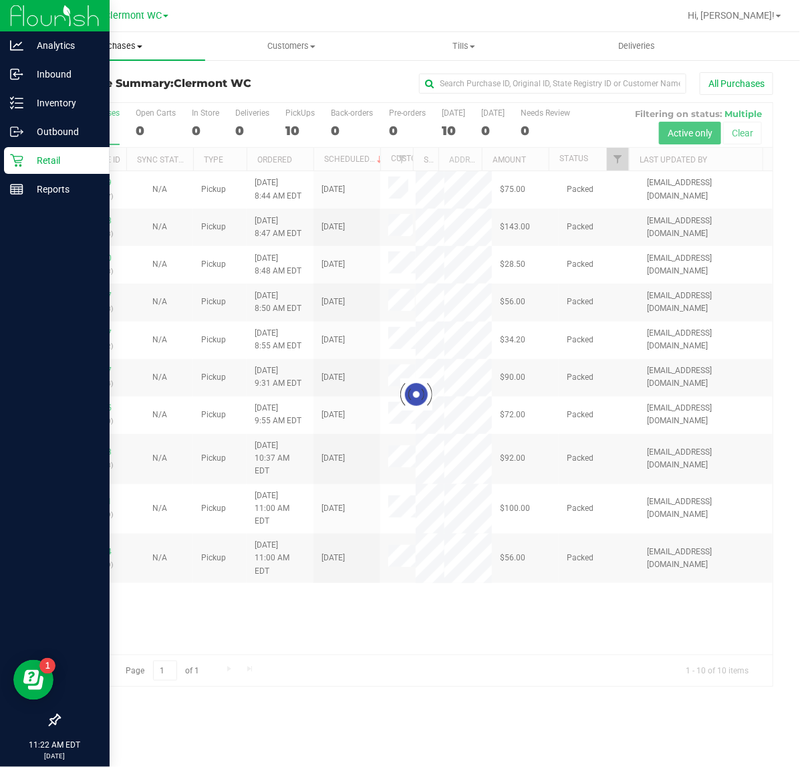
click at [134, 45] on span "Purchases" at bounding box center [118, 46] width 173 height 12
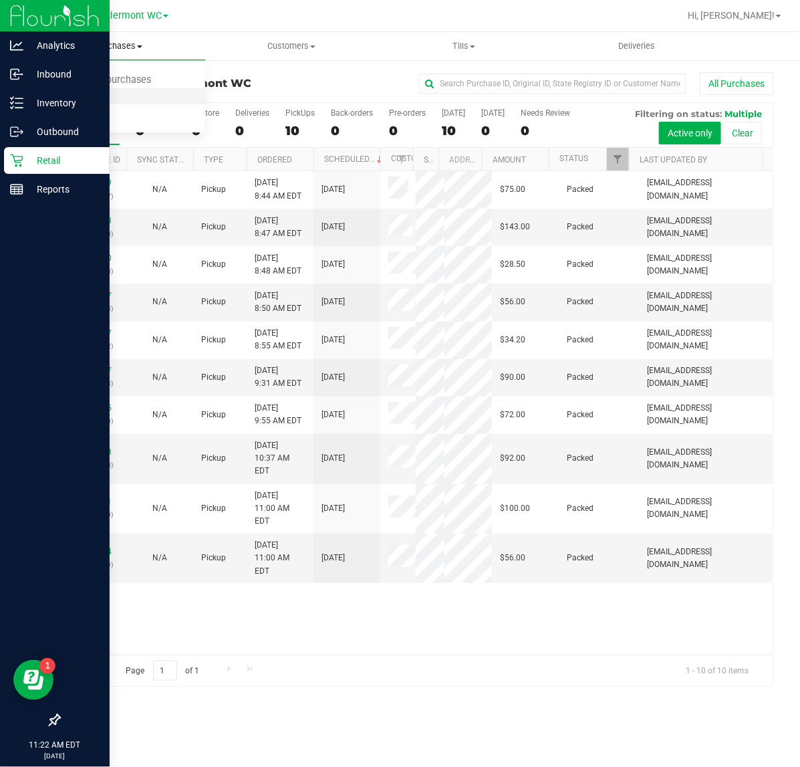
click at [121, 98] on li "Fulfillment" at bounding box center [118, 97] width 173 height 16
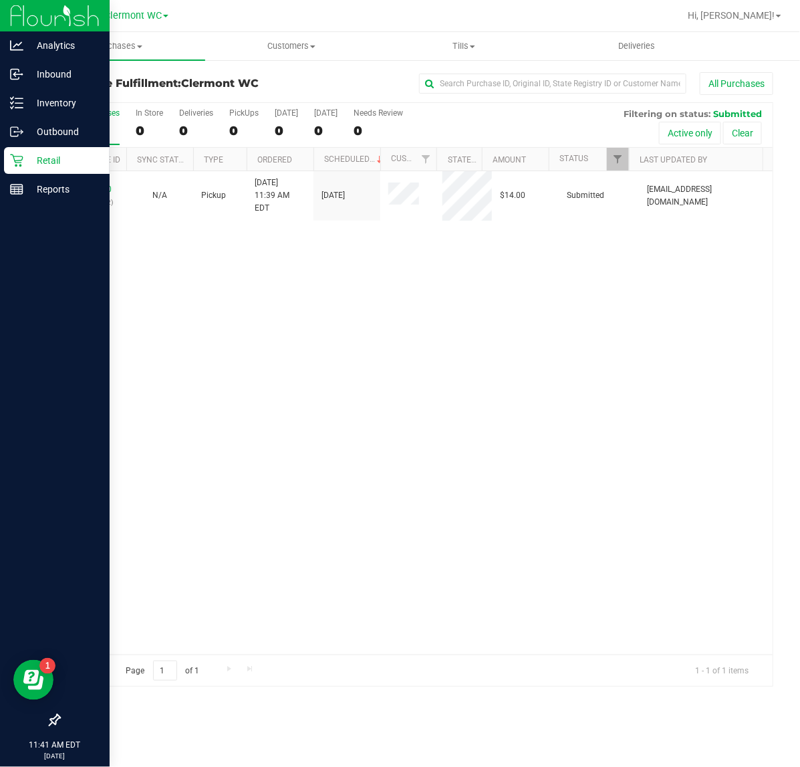
click at [469, 497] on div "11828000 (316572512) N/A Pickup 8/22/2025 11:39 AM EDT 8/22/2025 $14.00 Submitt…" at bounding box center [415, 412] width 713 height 483
click at [626, 449] on div "No results found." at bounding box center [415, 458] width 713 height 574
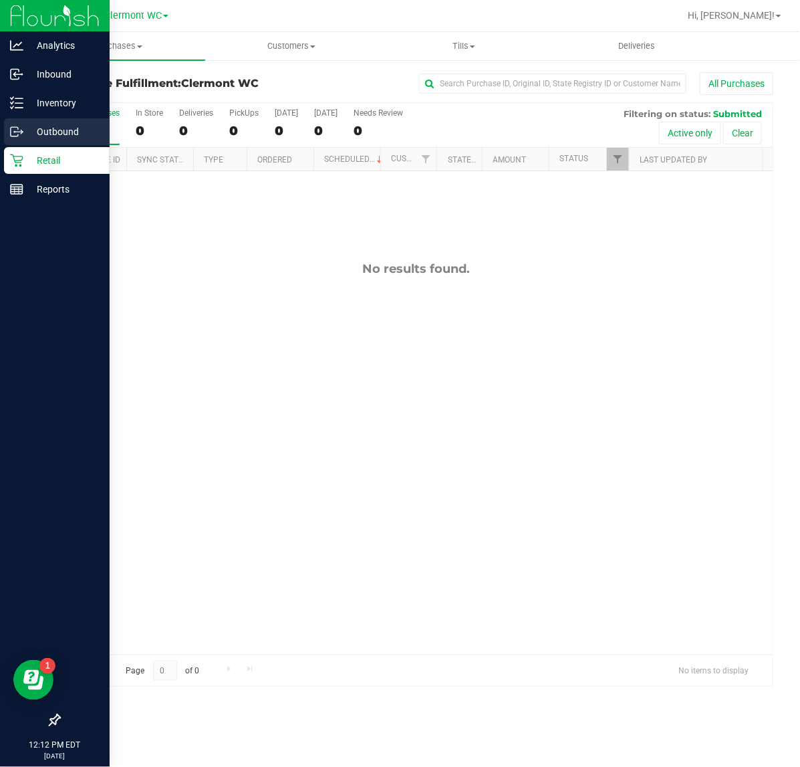
click at [49, 134] on p "Outbound" at bounding box center [63, 132] width 80 height 16
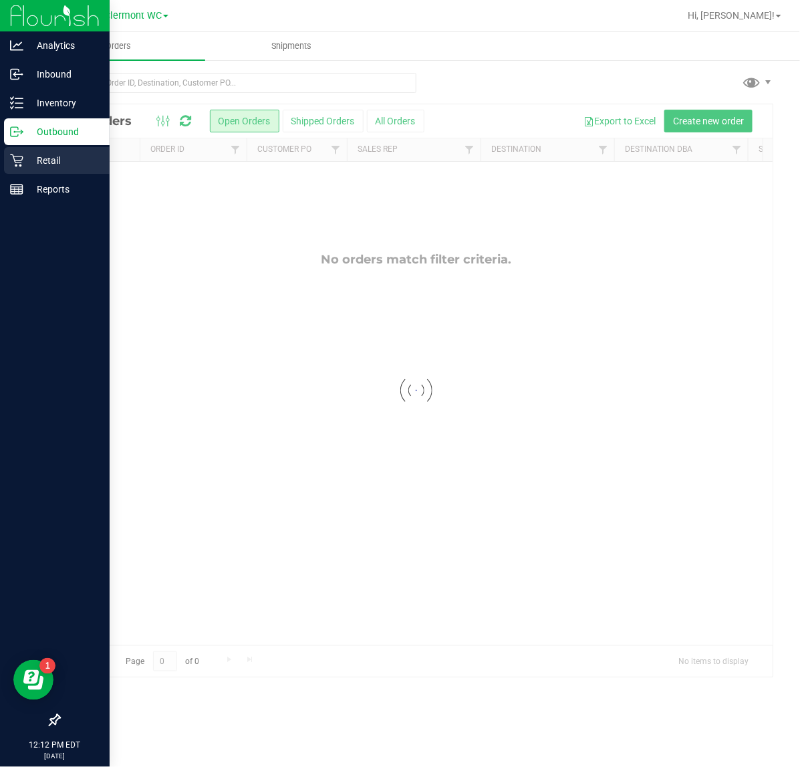
click at [30, 157] on p "Retail" at bounding box center [63, 160] width 80 height 16
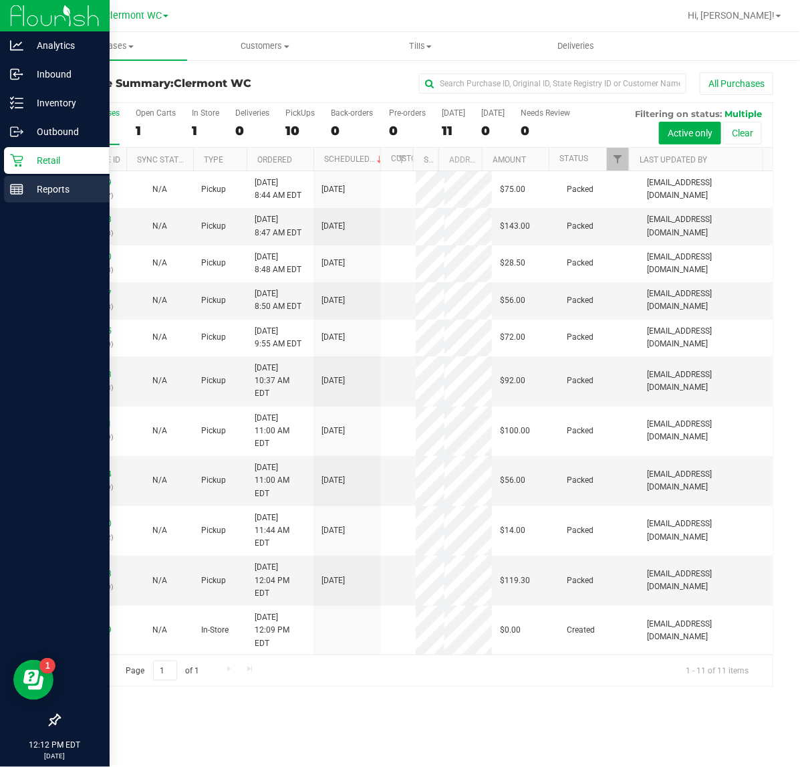
click at [57, 195] on p "Reports" at bounding box center [63, 189] width 80 height 16
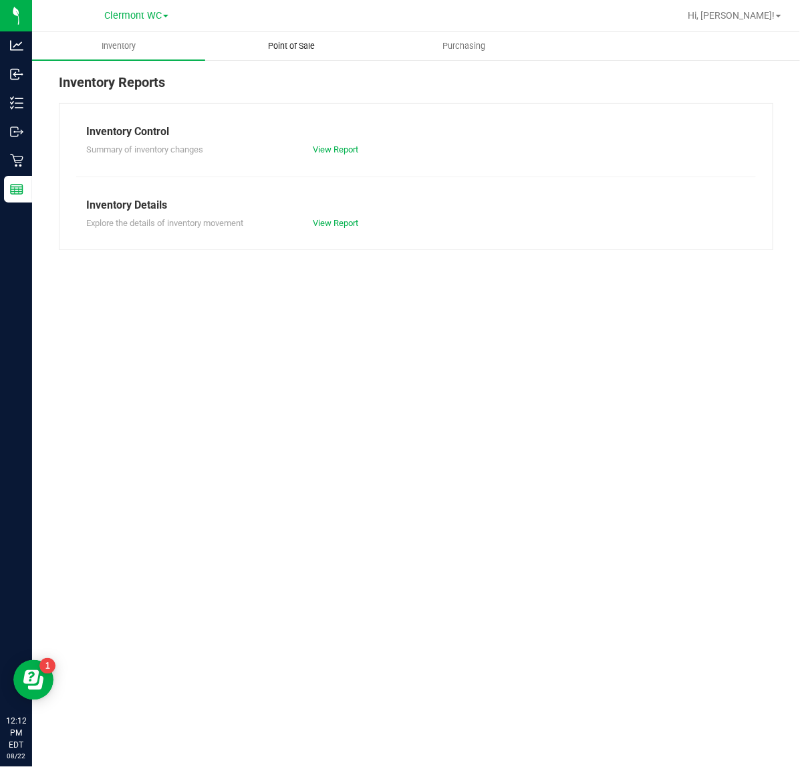
click at [297, 40] on span "Point of Sale" at bounding box center [291, 46] width 83 height 12
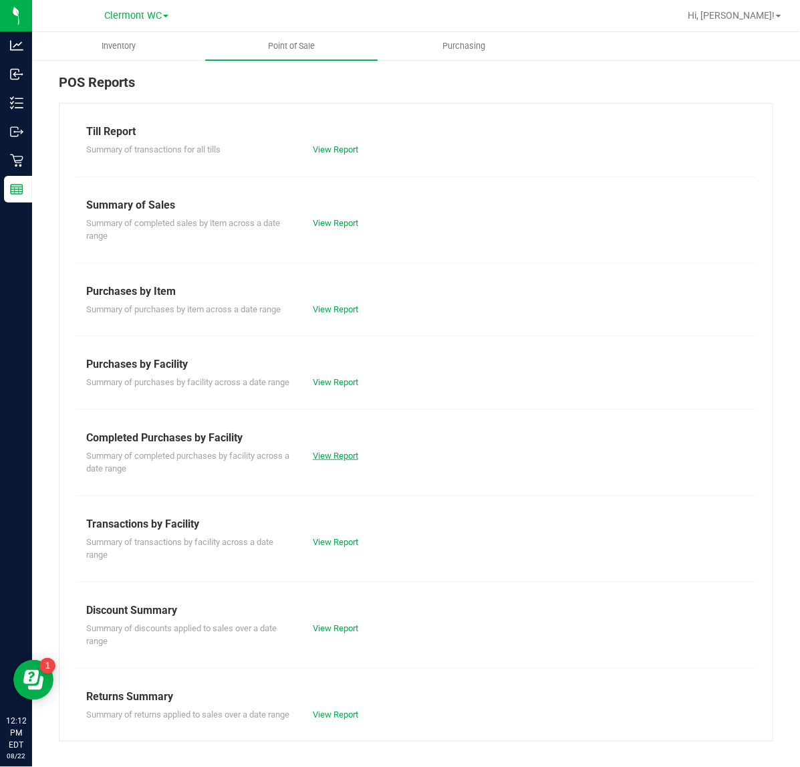
click at [336, 461] on link "View Report" at bounding box center [335, 456] width 45 height 10
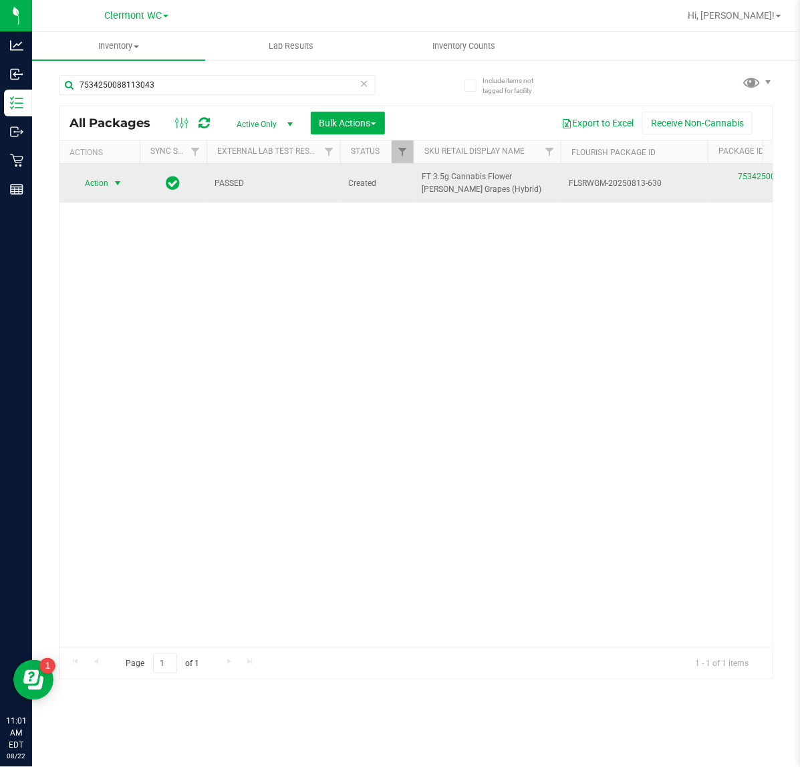
type input "7534250088113043"
click at [117, 184] on span "select" at bounding box center [117, 183] width 11 height 11
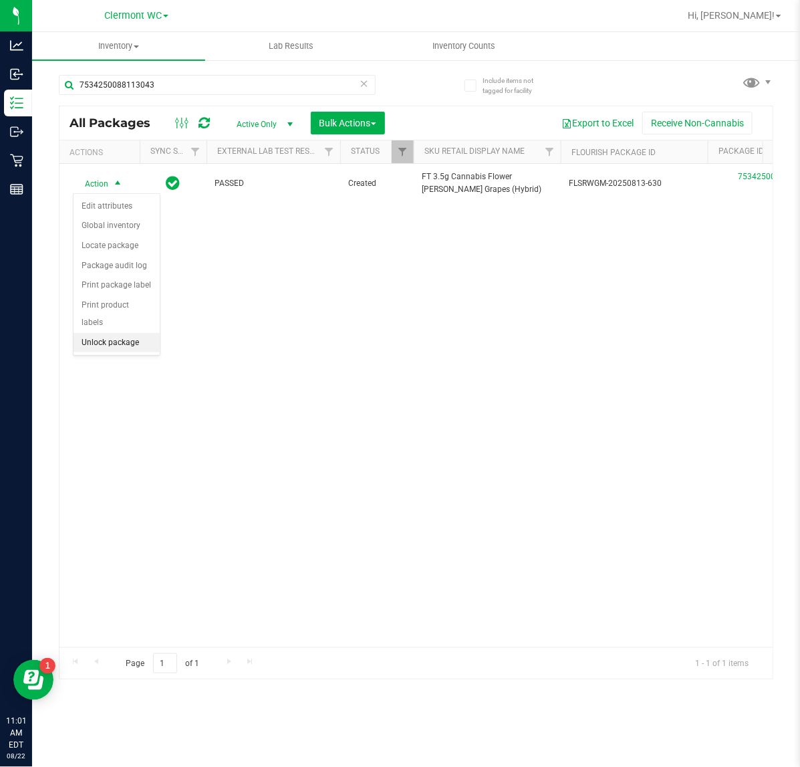
click at [118, 333] on li "Unlock package" at bounding box center [117, 343] width 86 height 20
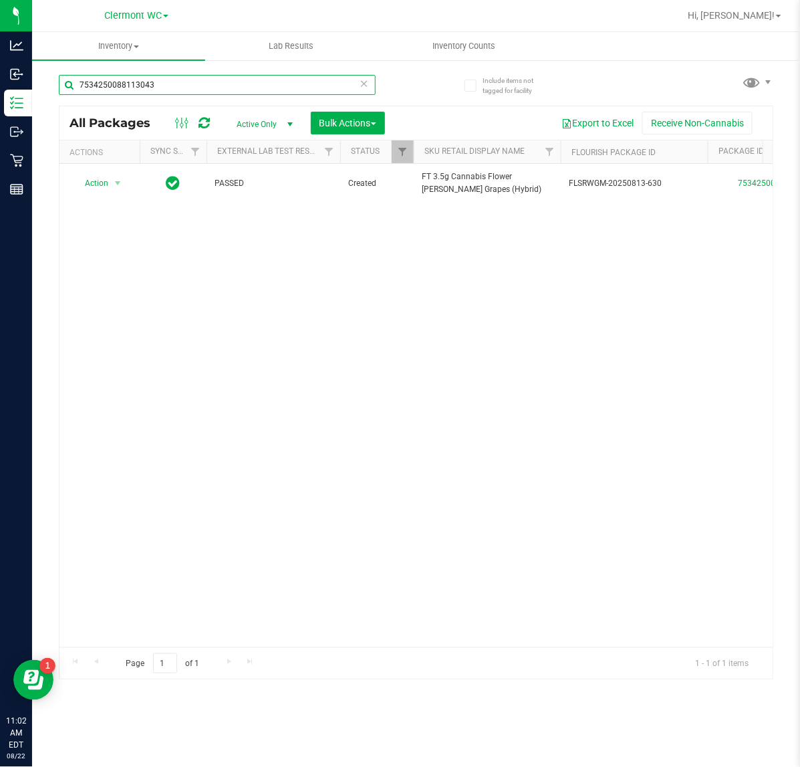
click at [356, 84] on input "7534250088113043" at bounding box center [217, 85] width 317 height 20
type input "7"
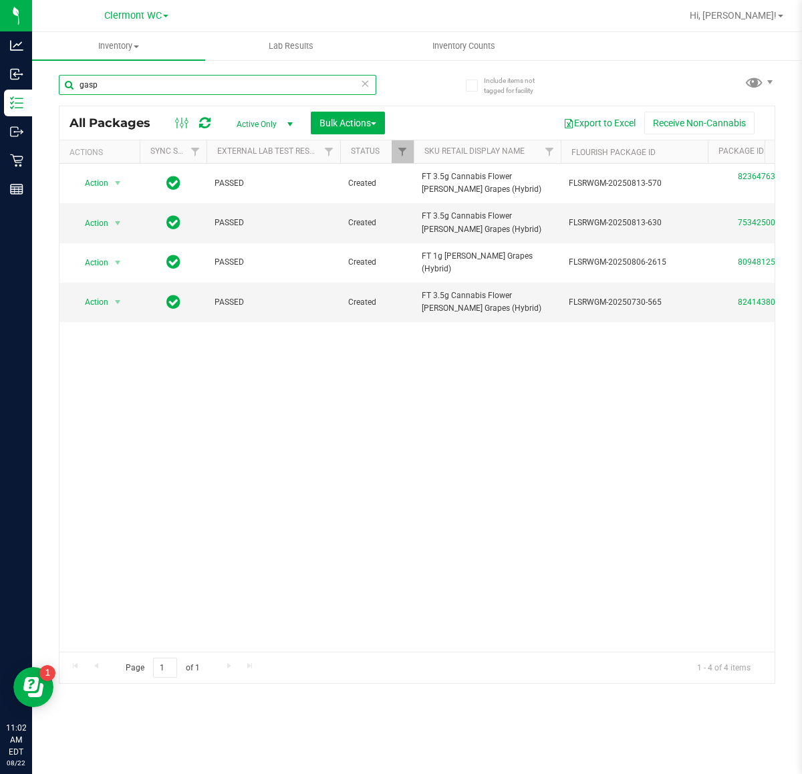
type input "gasp"
click at [366, 84] on icon at bounding box center [364, 83] width 9 height 16
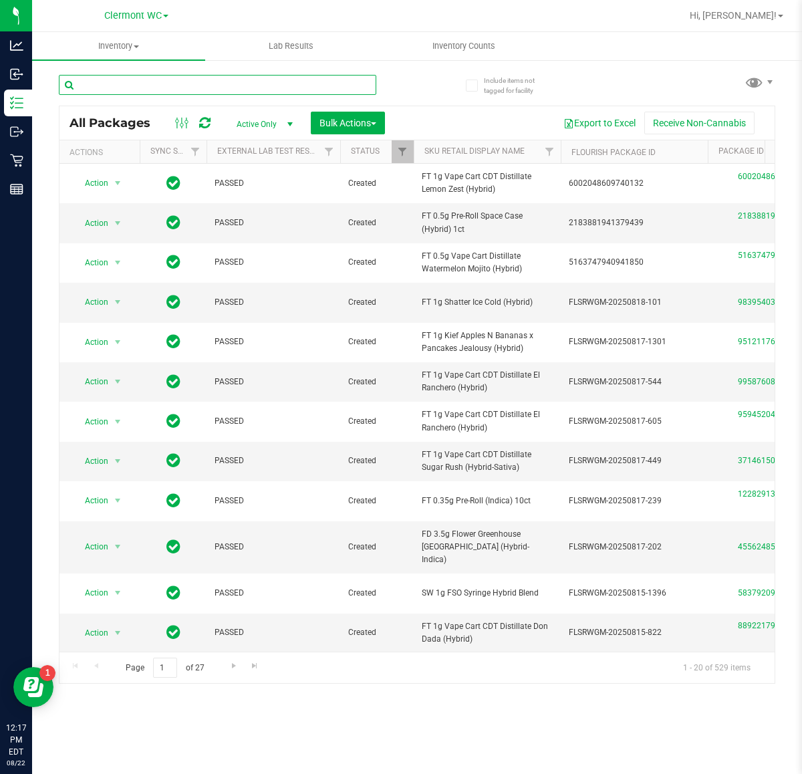
click at [186, 85] on input "text" at bounding box center [218, 85] width 318 height 20
paste input "FT 0.5g Pre-Roll Space Case (Hybrid) 1ct"
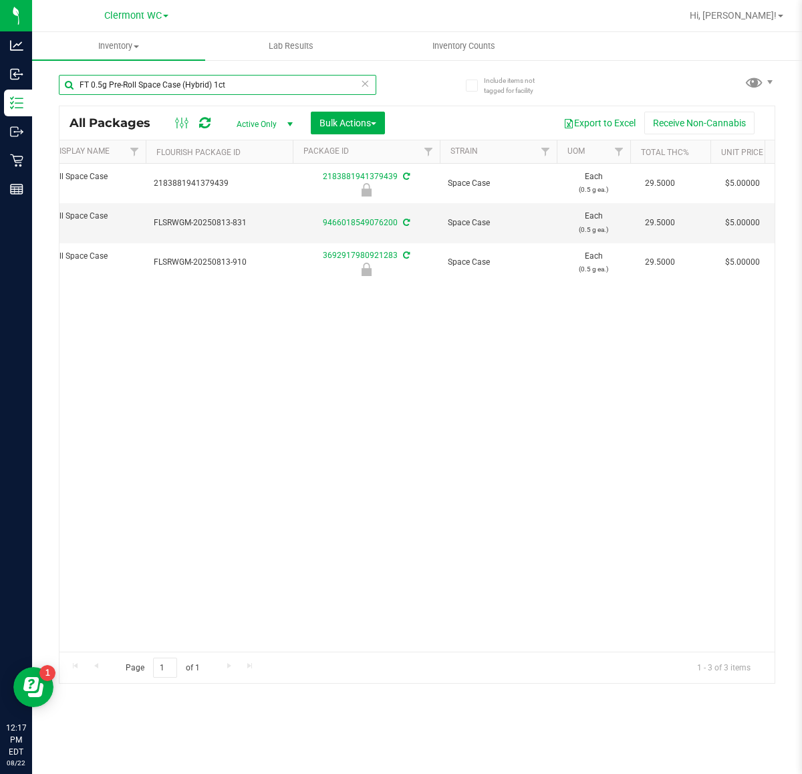
type input "FT 0.5g Pre-Roll Space Case (Hybrid) 1ct"
click at [326, 491] on div "Action Action Edit attributes Global inventory Locate package Package audit log…" at bounding box center [416, 408] width 715 height 488
click at [352, 86] on input "FT 0.5g Pre-Roll Space Case (Hybrid) 1ct" at bounding box center [218, 85] width 318 height 20
click at [366, 80] on icon at bounding box center [364, 83] width 9 height 16
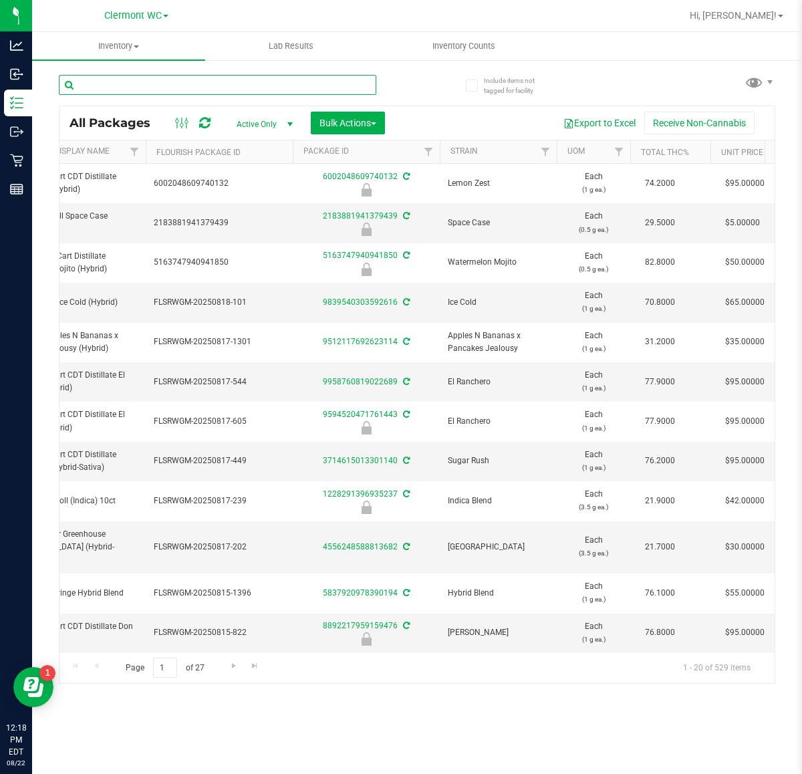
click at [185, 84] on input "text" at bounding box center [218, 85] width 318 height 20
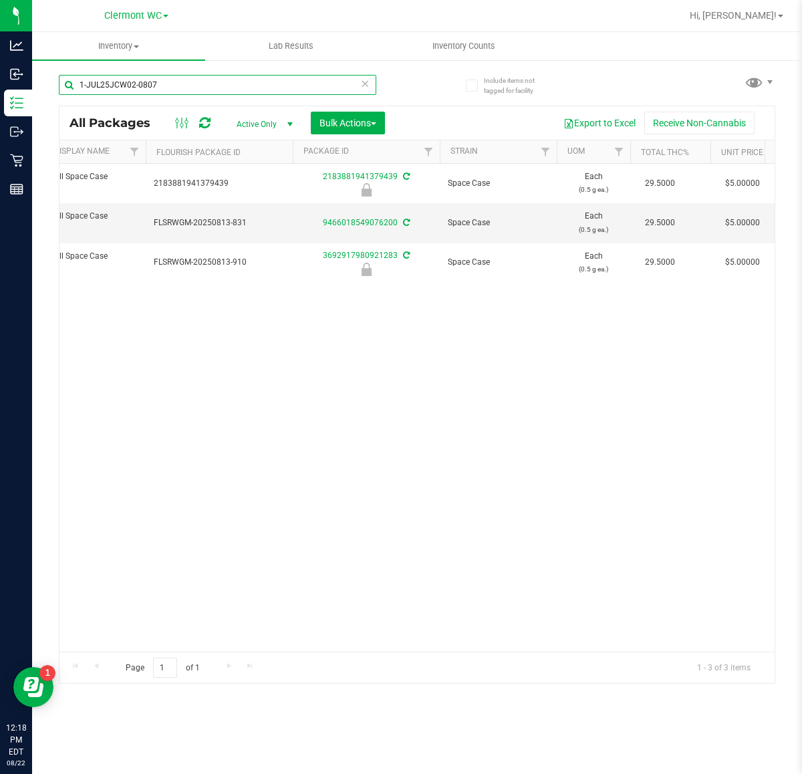
type input "1-JUL25JCW02-0807"
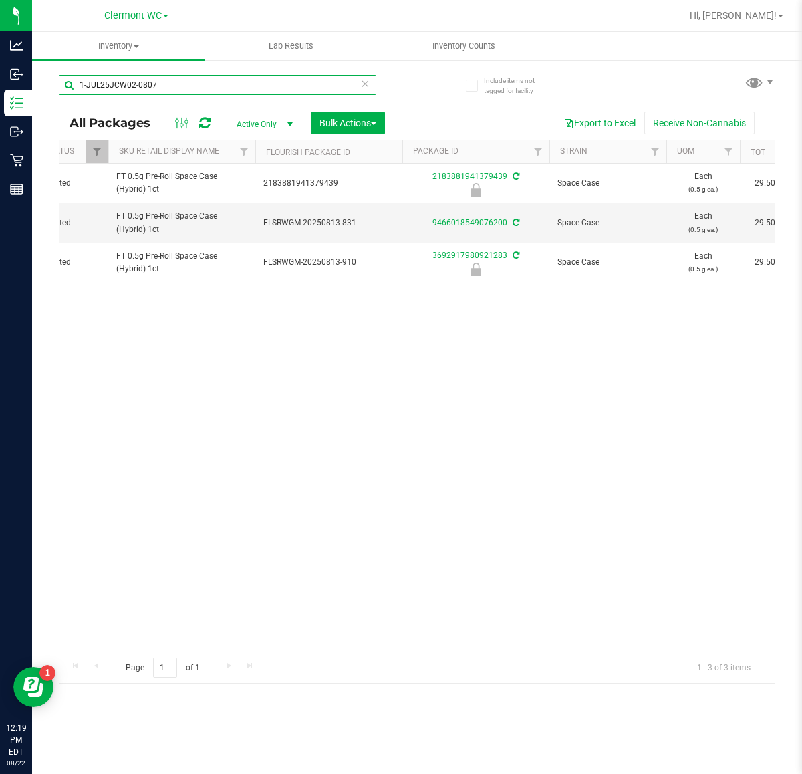
scroll to position [0, 209]
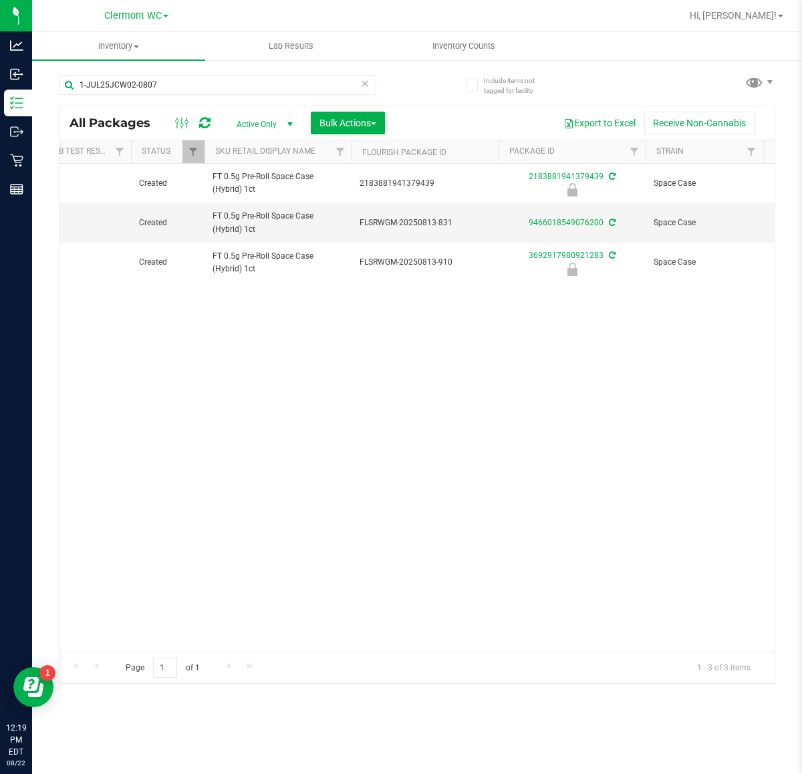
click at [362, 90] on icon at bounding box center [364, 83] width 9 height 16
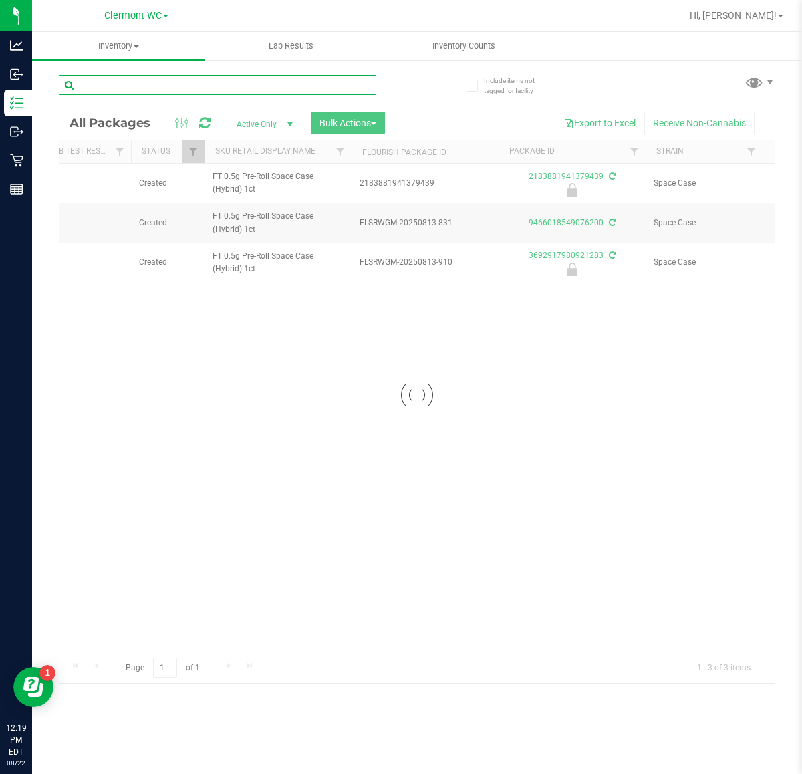
click at [242, 84] on input "text" at bounding box center [218, 85] width 318 height 20
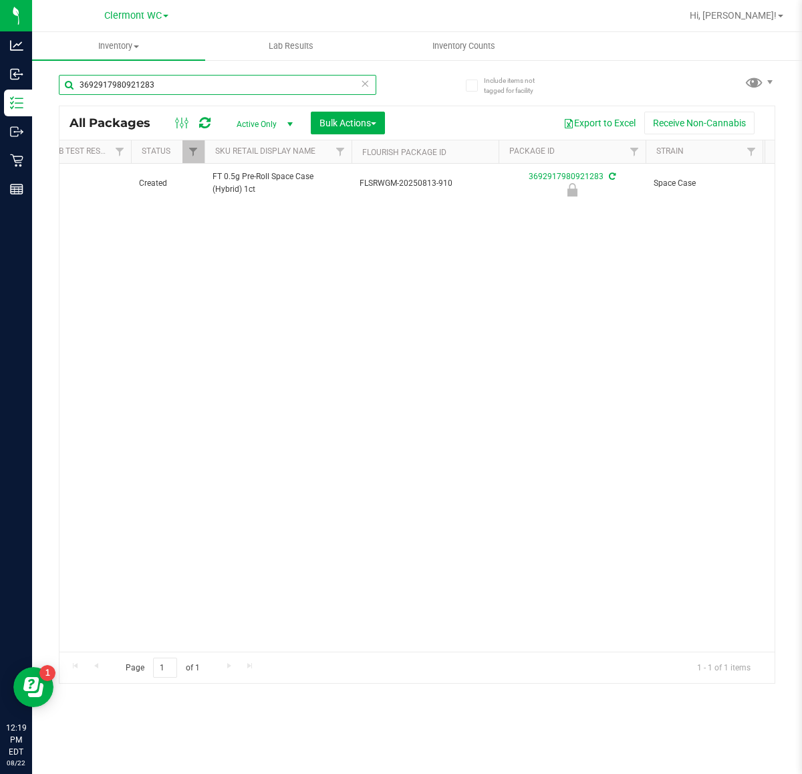
scroll to position [0, 5]
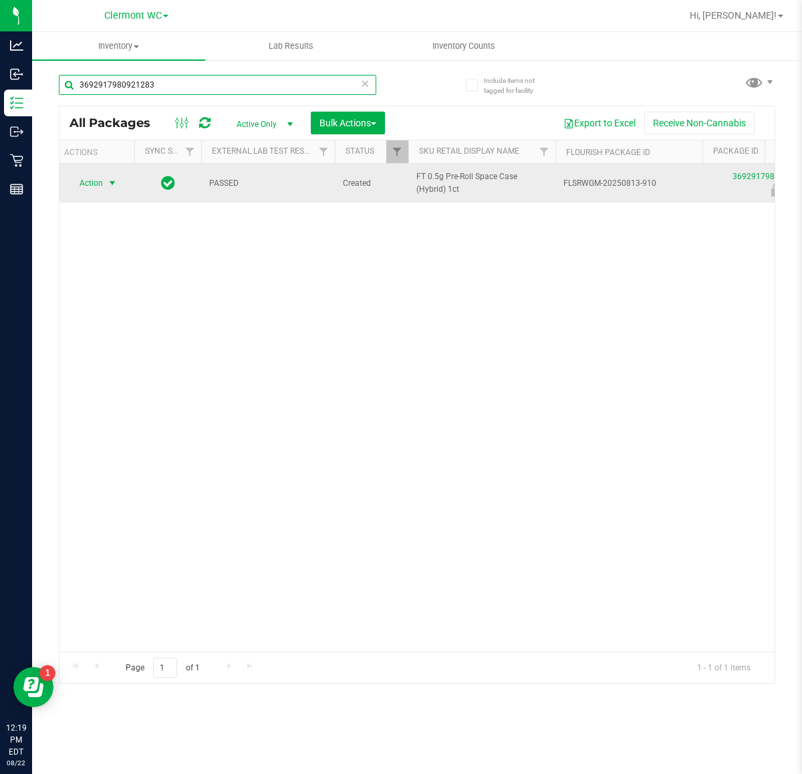
type input "3692917980921283"
click at [107, 186] on span "select" at bounding box center [112, 183] width 11 height 11
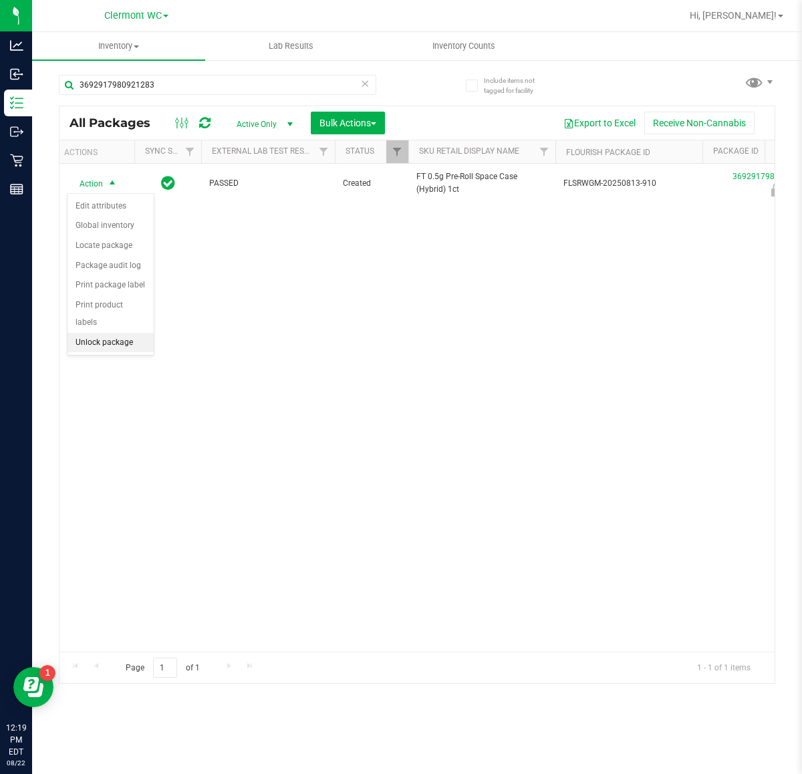
click at [90, 333] on li "Unlock package" at bounding box center [111, 343] width 86 height 20
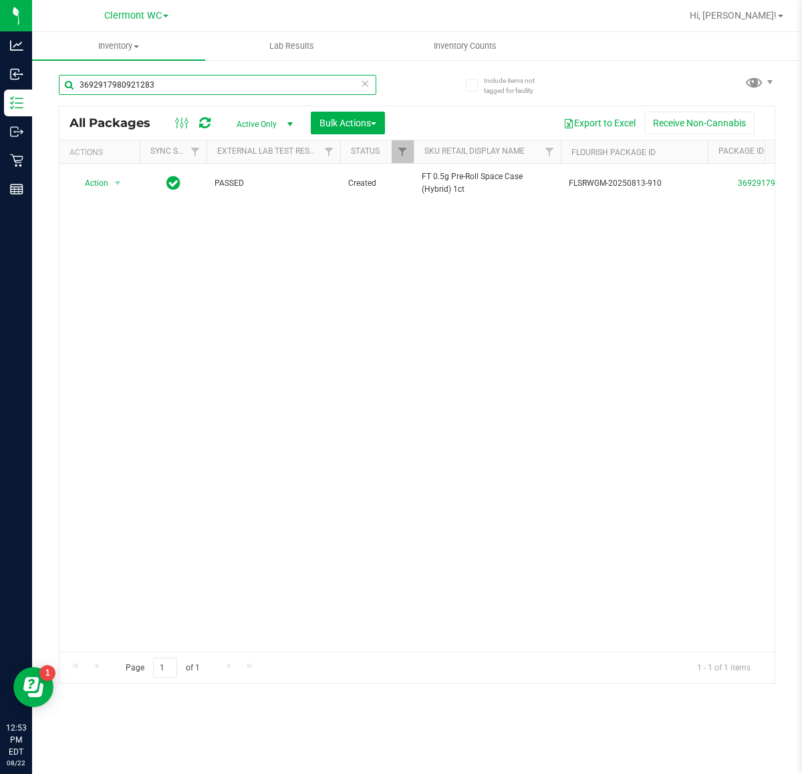
drag, startPoint x: 203, startPoint y: 82, endPoint x: -677, endPoint y: 87, distance: 879.8
click at [0, 87] on html "Analytics Inbound Inventory Outbound Retail Reports 12:53 PM EDT 08/22/2025 08/…" at bounding box center [401, 387] width 802 height 774
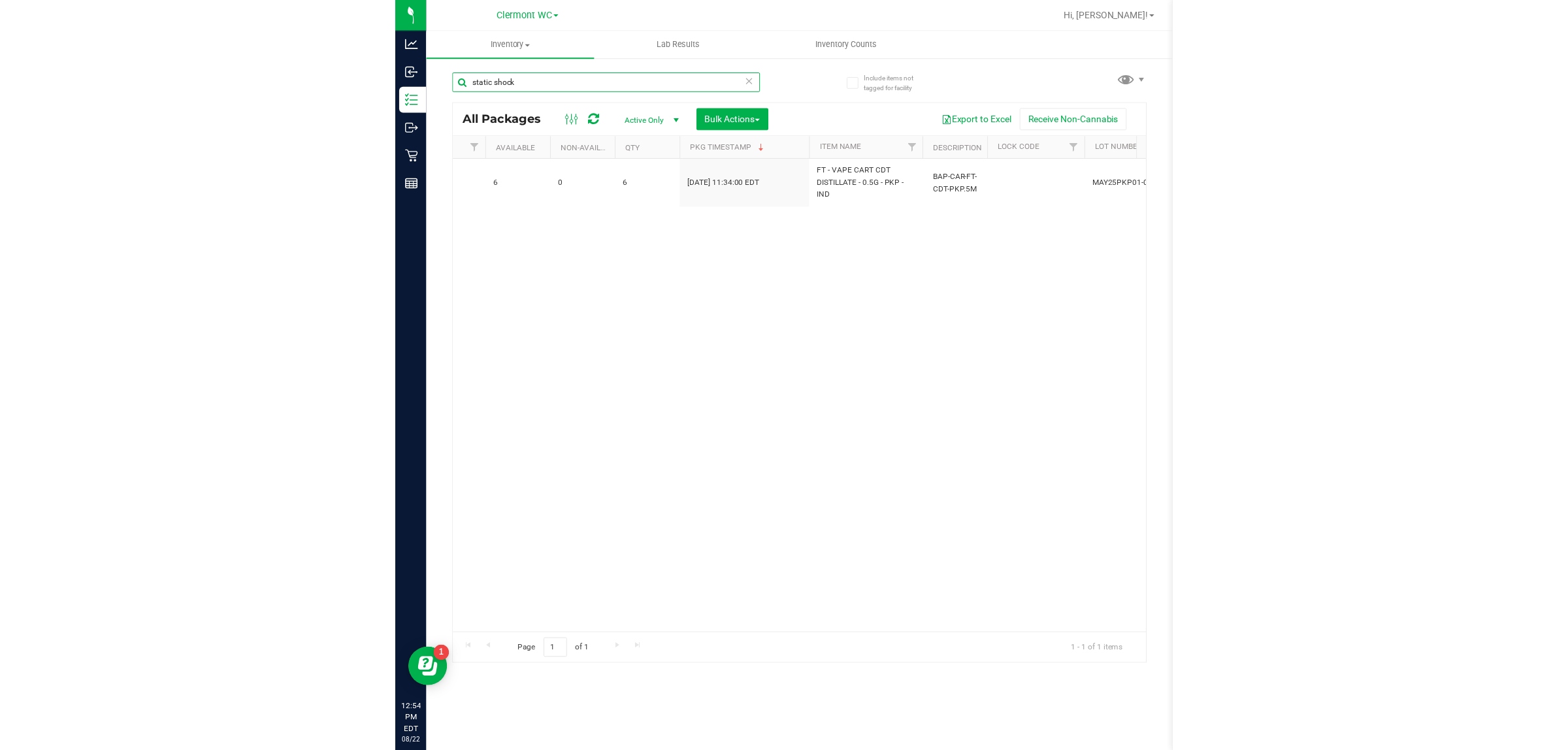
scroll to position [0, 1192]
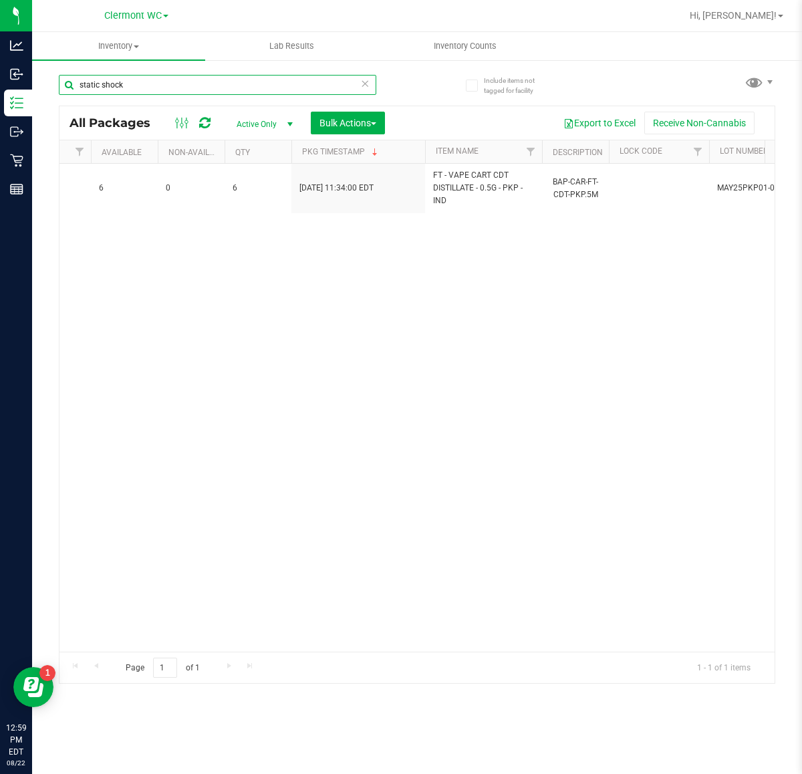
drag, startPoint x: 172, startPoint y: 79, endPoint x: -802, endPoint y: 91, distance: 974.7
click at [0, 91] on html "Analytics Inbound Inventory Outbound Retail Reports 12:59 PM EDT 08/22/2025 08/…" at bounding box center [401, 387] width 802 height 774
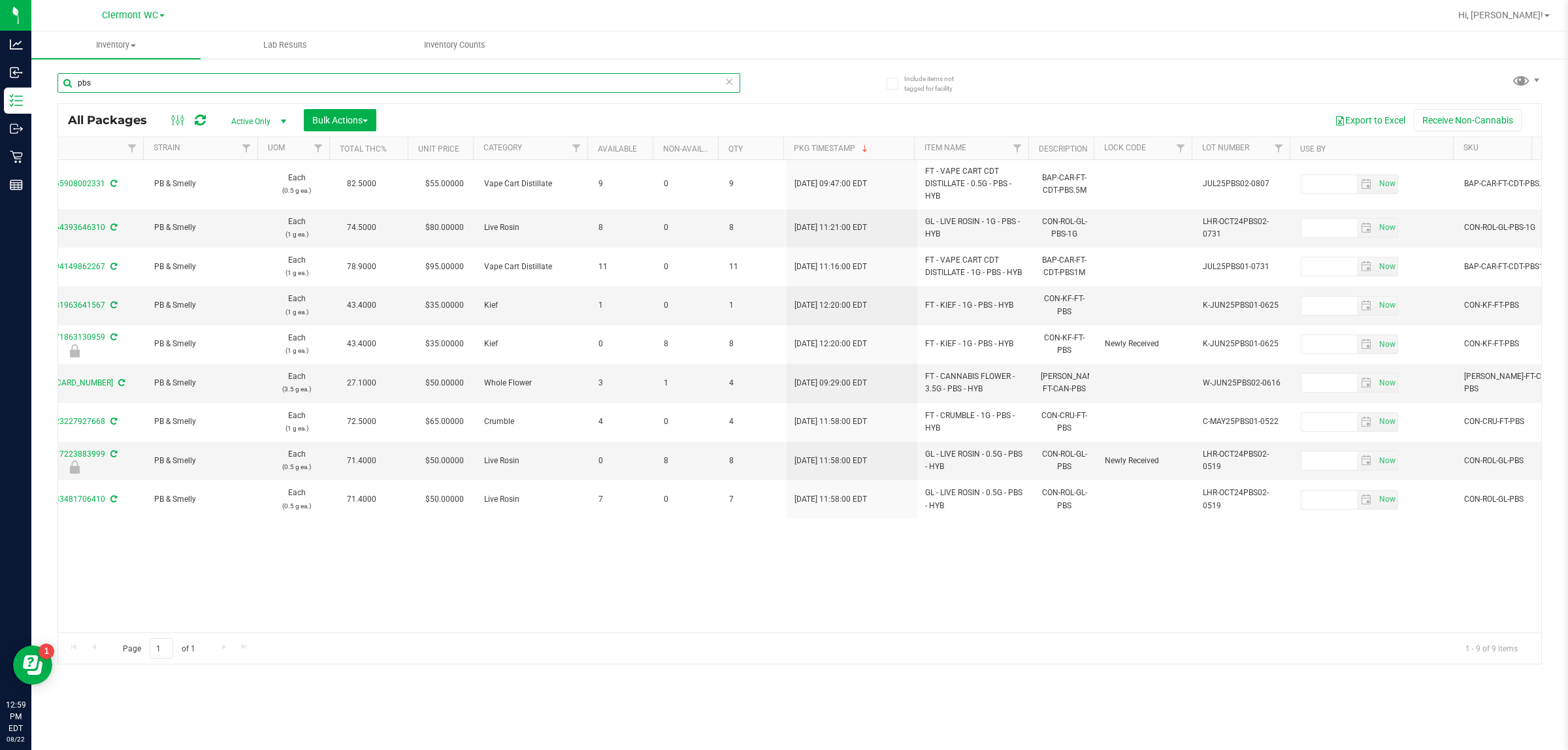
scroll to position [0, 689]
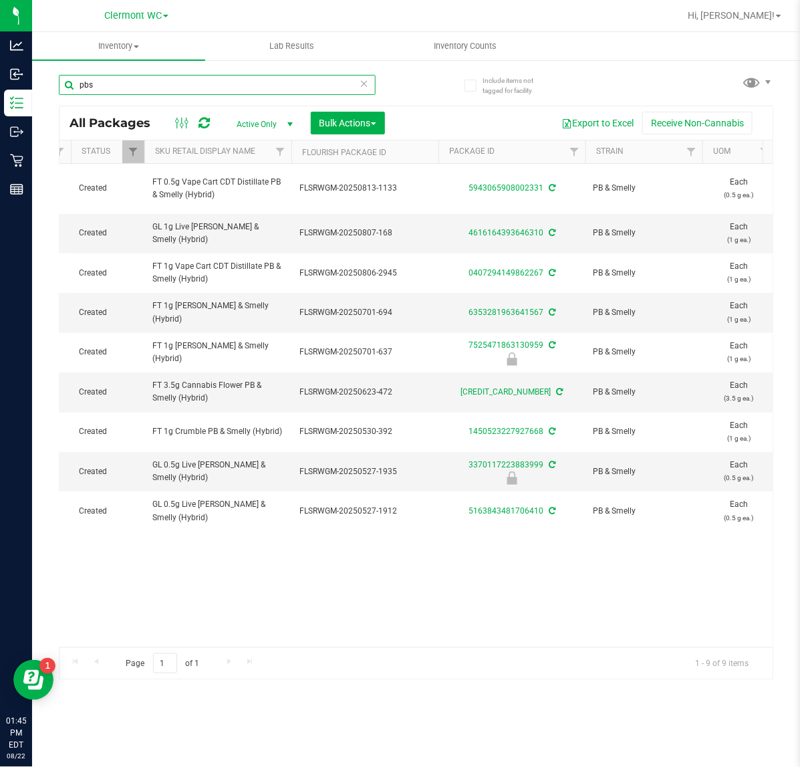
drag, startPoint x: 120, startPoint y: 76, endPoint x: 111, endPoint y: 77, distance: 9.5
click at [114, 76] on input "pbs" at bounding box center [217, 85] width 317 height 20
drag, startPoint x: 109, startPoint y: 77, endPoint x: -169, endPoint y: 40, distance: 280.5
click at [0, 40] on html "Analytics Inbound Inventory Outbound Retail Reports 01:45 PM EDT 08/22/2025 08/…" at bounding box center [400, 383] width 800 height 767
type input "xrl"
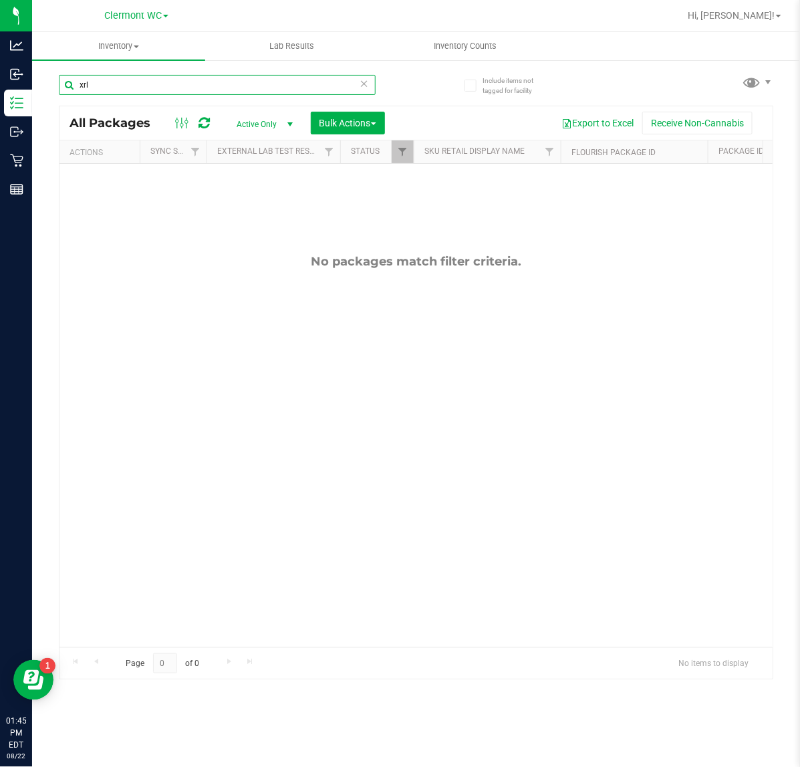
drag, startPoint x: 182, startPoint y: 82, endPoint x: -550, endPoint y: 142, distance: 734.5
click at [0, 142] on html "Analytics Inbound Inventory Outbound Retail Reports 01:45 PM EDT 08/22/2025 08/…" at bounding box center [400, 383] width 800 height 767
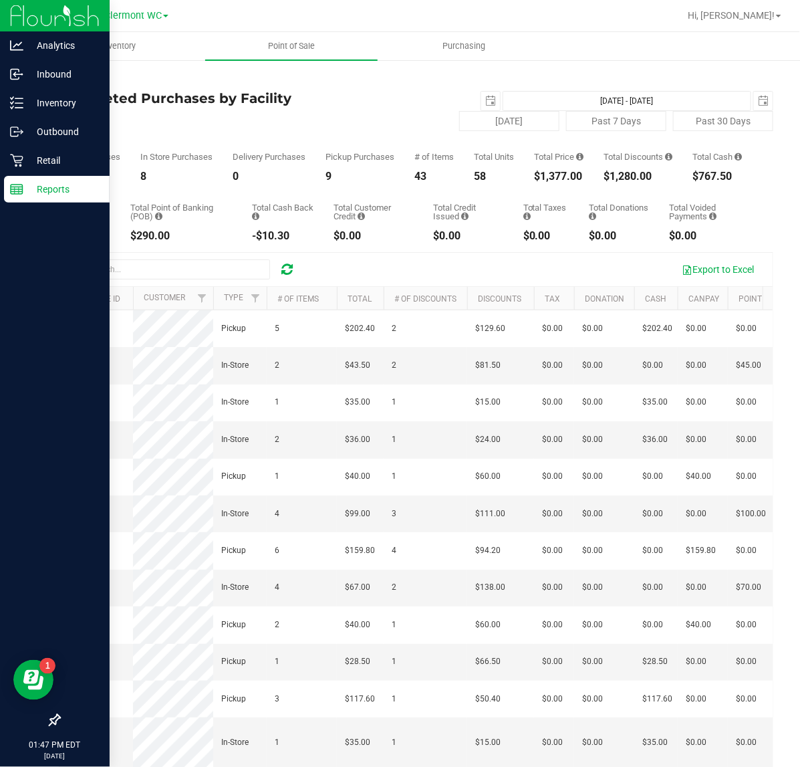
click at [21, 182] on icon at bounding box center [16, 188] width 13 height 13
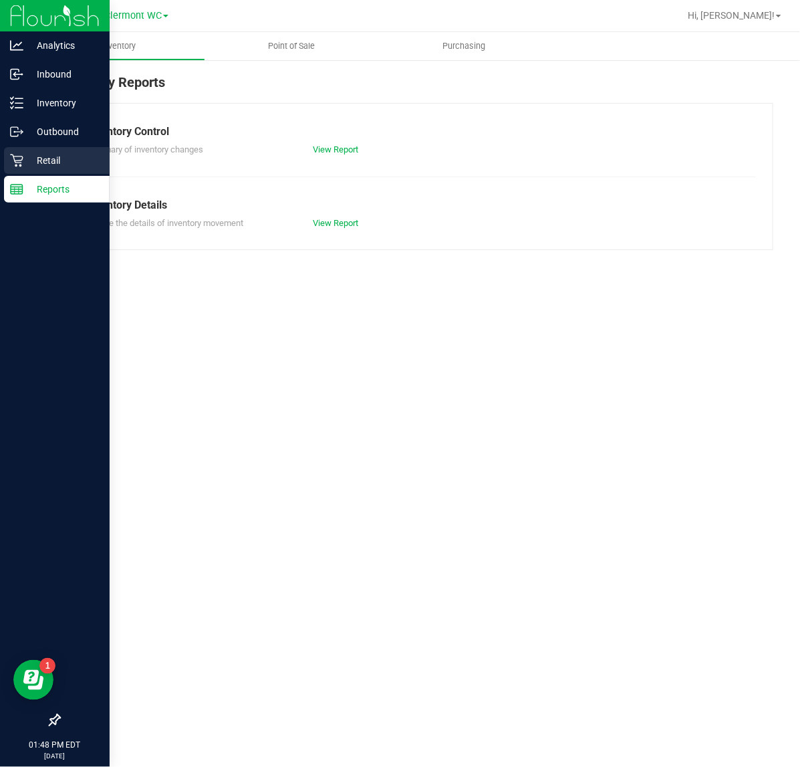
drag, startPoint x: 20, startPoint y: 160, endPoint x: 97, endPoint y: 160, distance: 76.9
click at [20, 160] on icon at bounding box center [16, 160] width 13 height 13
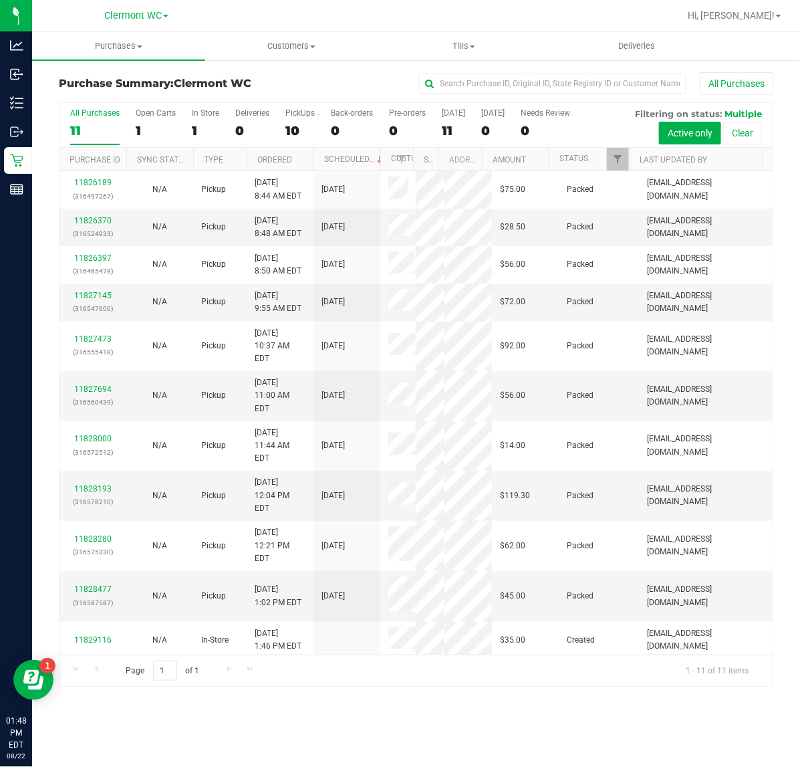
click at [420, 709] on div "Purchases Summary of purchases Fulfillment All purchases Customers All customer…" at bounding box center [416, 399] width 768 height 735
click at [128, 38] on uib-tab-heading "Purchases Summary of purchases Fulfillment All purchases" at bounding box center [118, 46] width 173 height 28
click at [144, 98] on li "Fulfillment" at bounding box center [118, 97] width 173 height 16
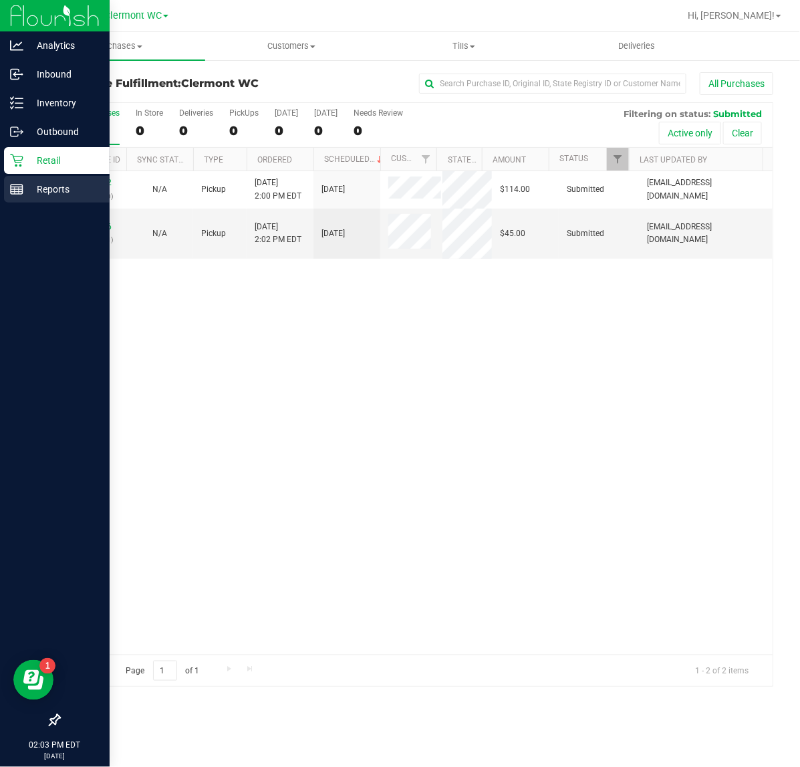
click at [5, 182] on div "Reports" at bounding box center [57, 189] width 106 height 27
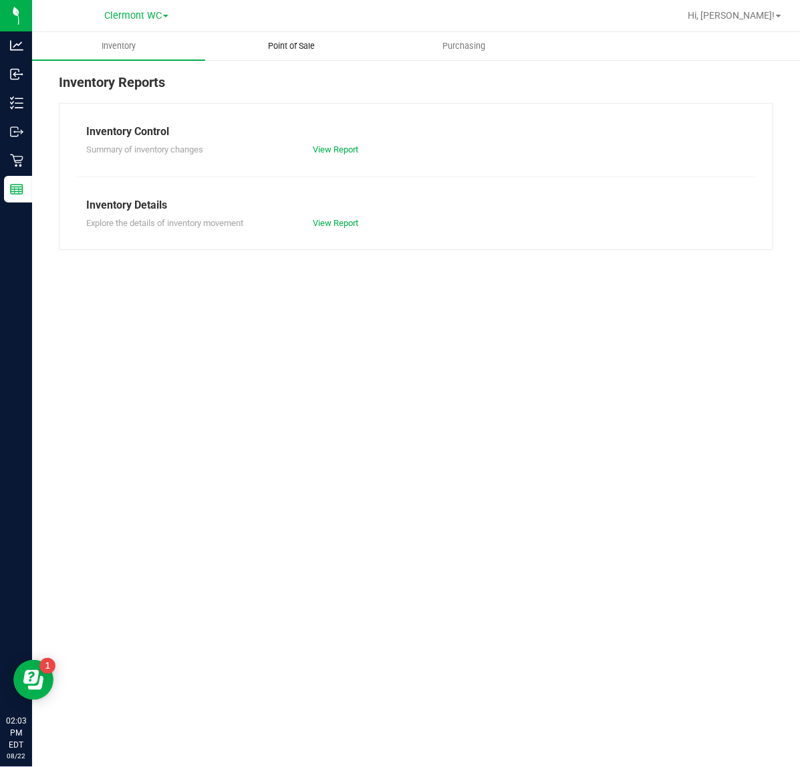
click at [289, 49] on span "Point of Sale" at bounding box center [291, 46] width 83 height 12
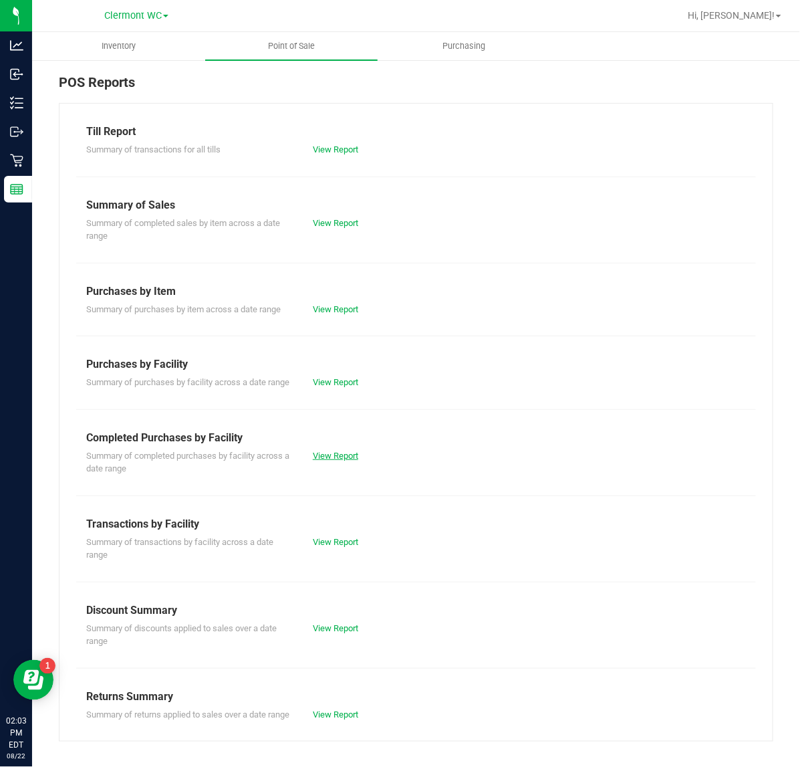
click at [339, 461] on link "View Report" at bounding box center [335, 456] width 45 height 10
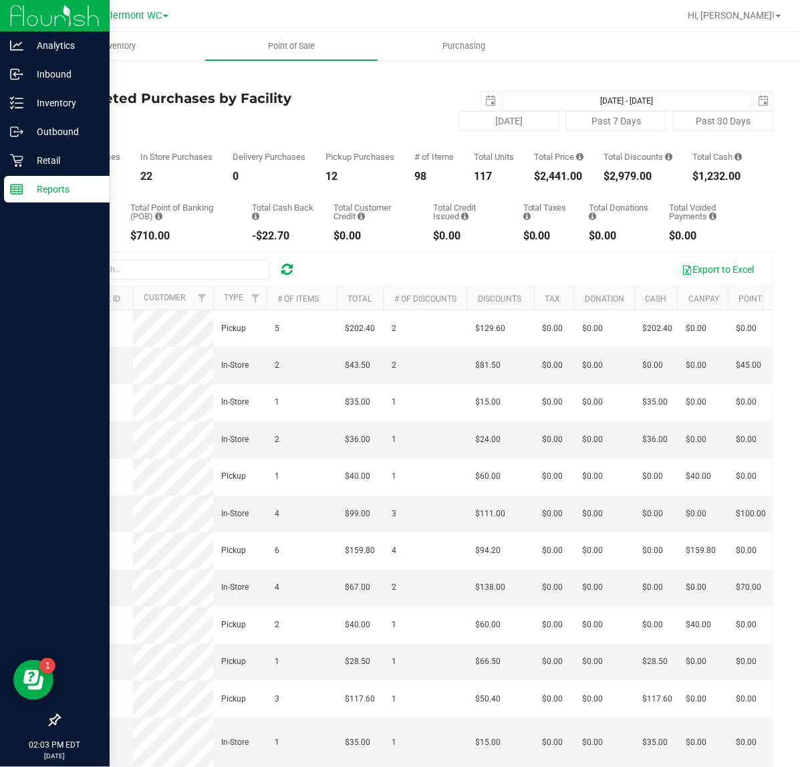
click at [21, 192] on line at bounding box center [17, 192] width 12 height 0
